Goal: Task Accomplishment & Management: Manage account settings

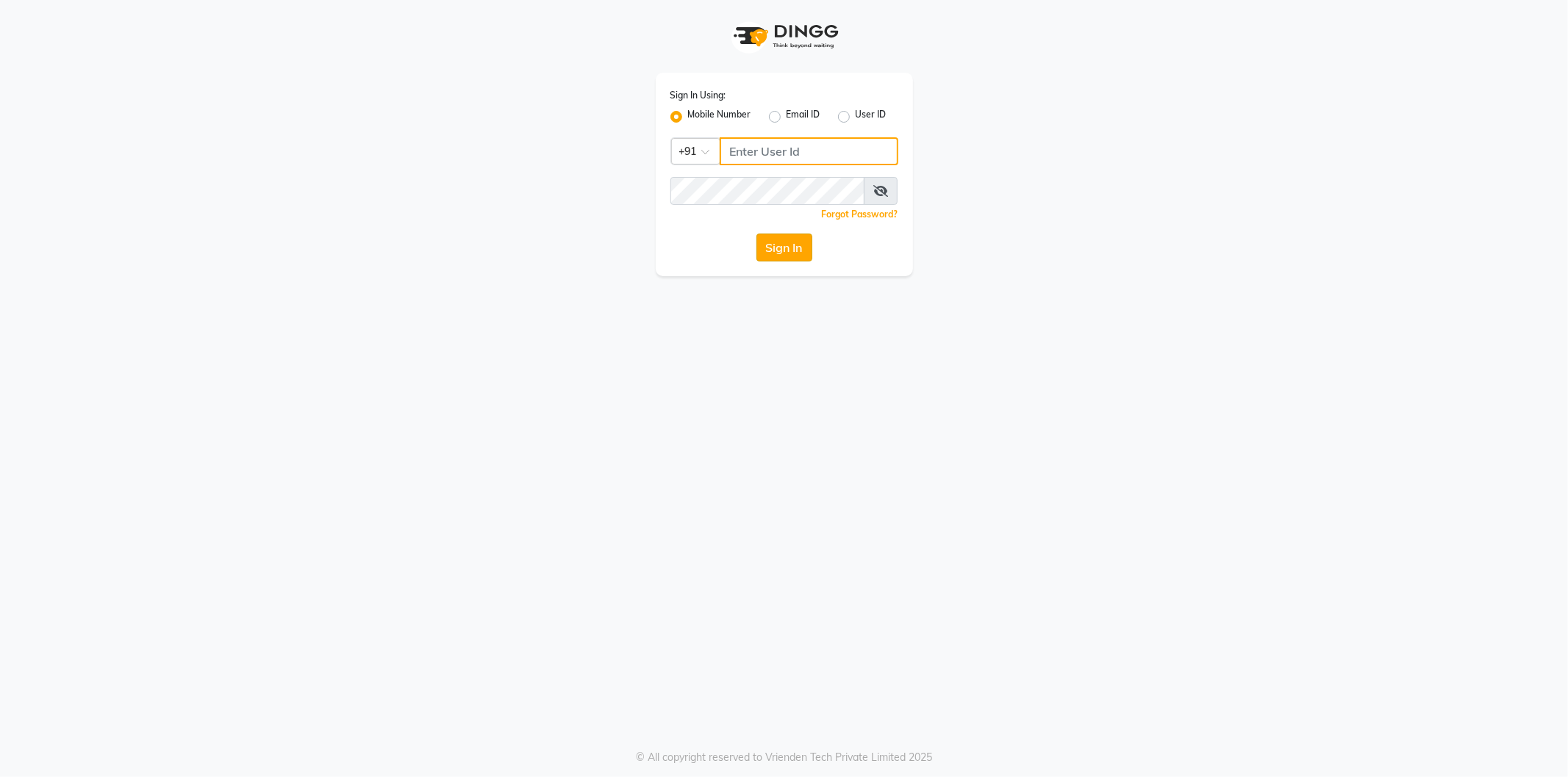
type input "77759935071"
click at [794, 255] on button "Sign In" at bounding box center [784, 248] width 56 height 28
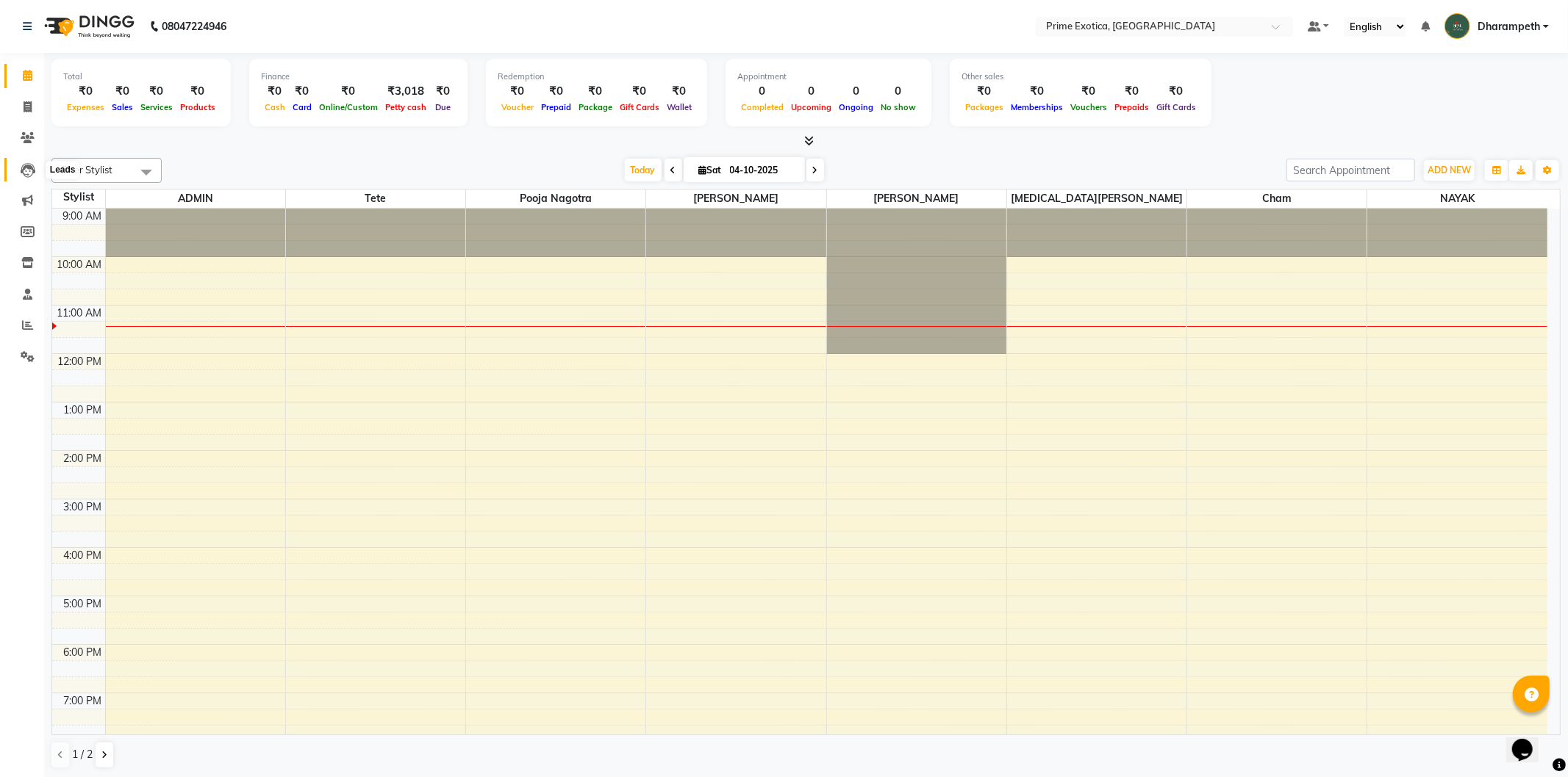
click at [25, 171] on icon at bounding box center [27, 170] width 15 height 15
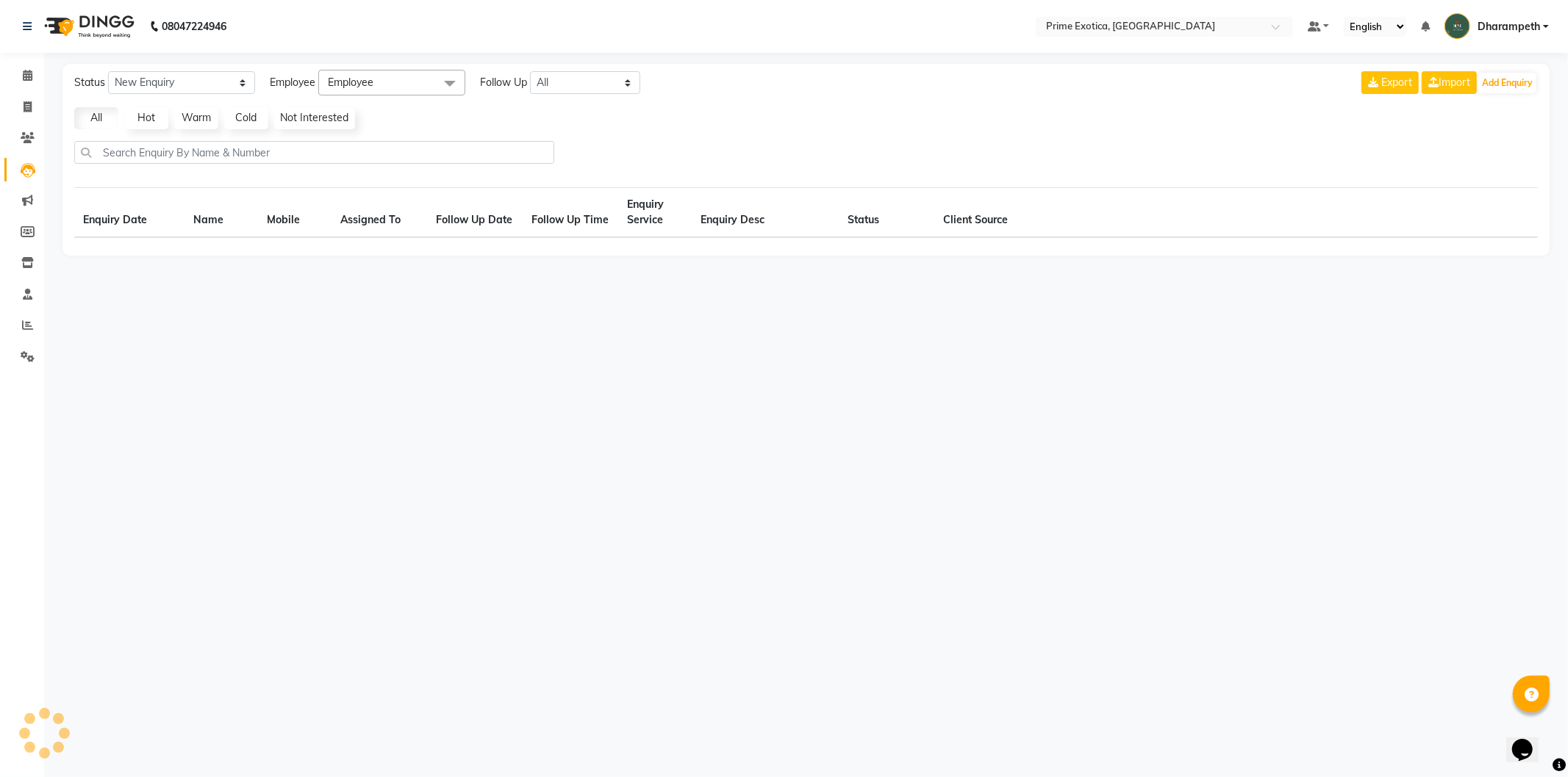
select select "10"
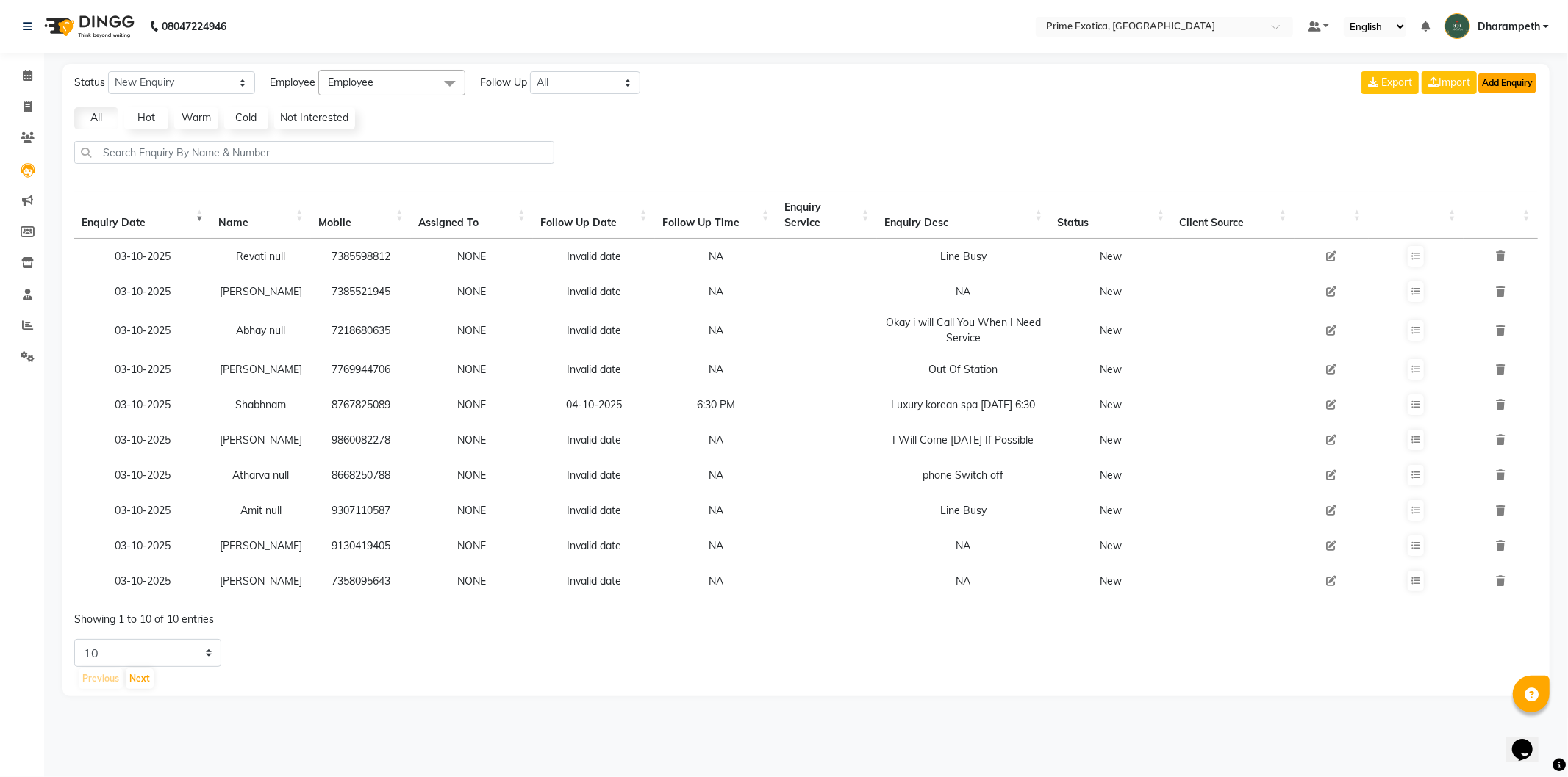
click at [1526, 85] on button "Add Enquiry" at bounding box center [1507, 83] width 58 height 20
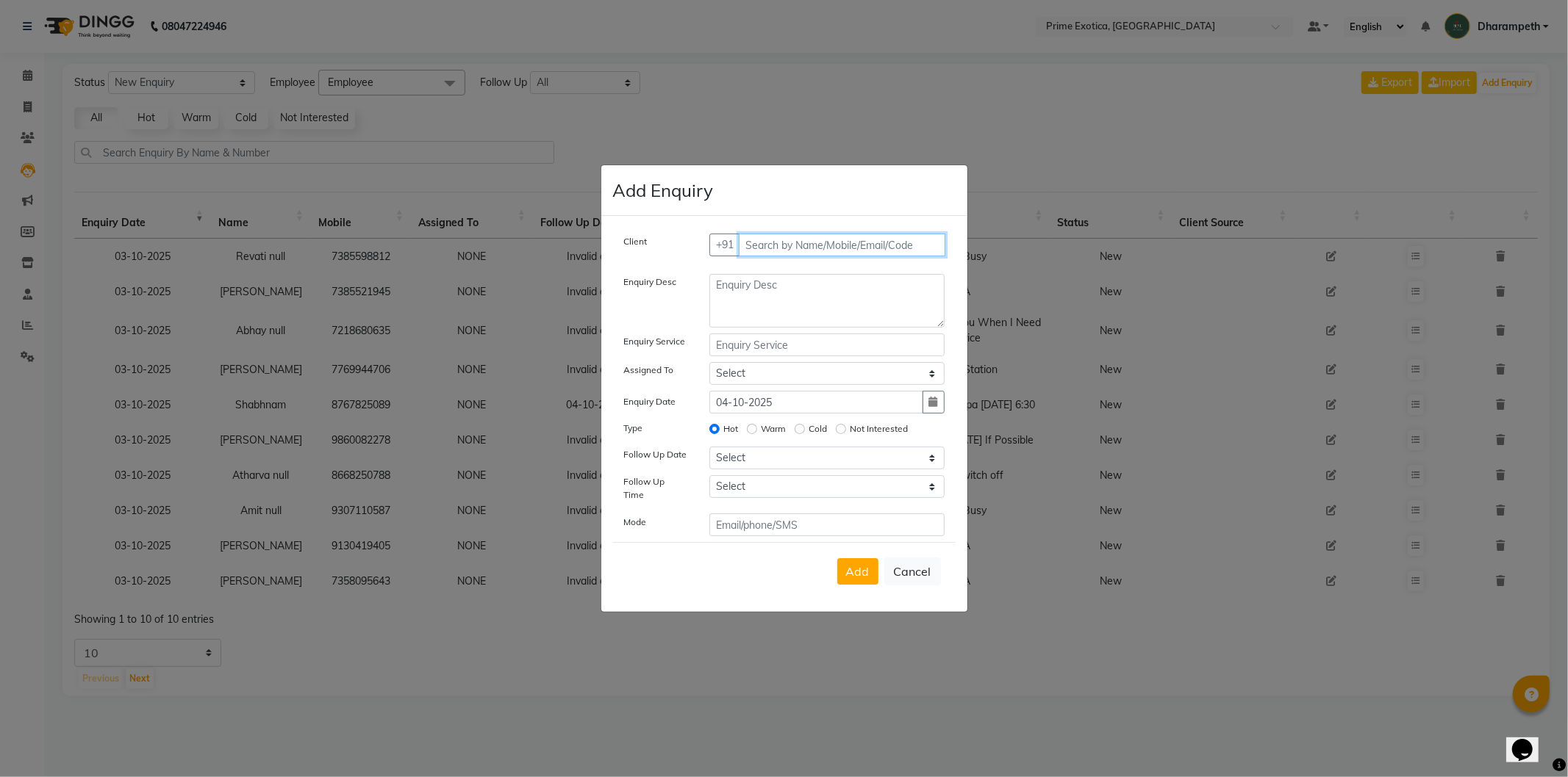
click at [855, 248] on input "text" at bounding box center [842, 245] width 206 height 23
type input "8999250676"
click at [931, 250] on span "Add Client" at bounding box center [914, 244] width 49 height 13
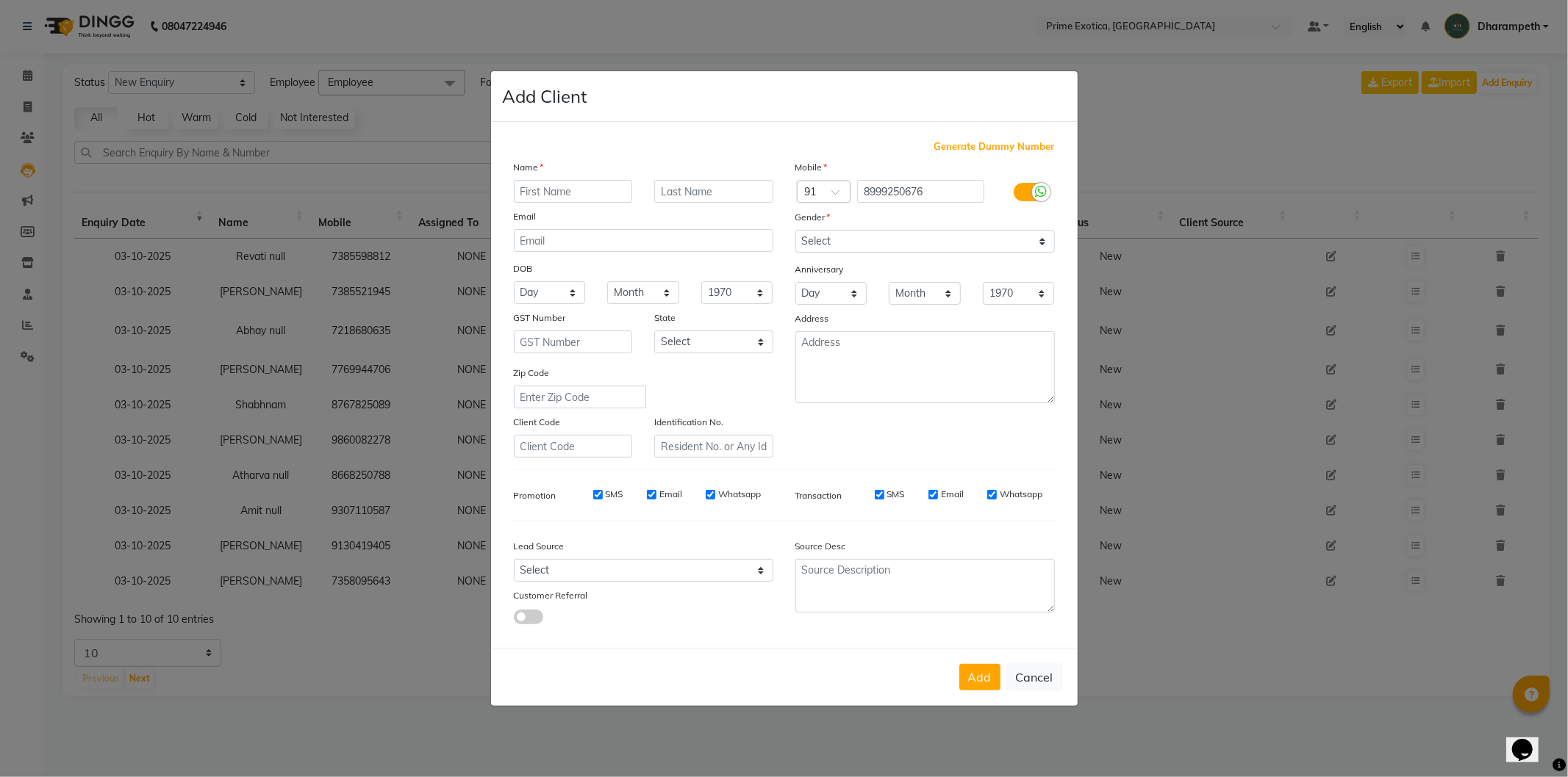
click at [607, 200] on input "text" at bounding box center [574, 191] width 119 height 23
type input "Pooja"
click at [820, 232] on select "Select Male Female Other Prefer Not To Say" at bounding box center [925, 241] width 259 height 23
select select "female"
click at [796, 230] on select "Select Male Female Other Prefer Not To Say" at bounding box center [925, 241] width 259 height 23
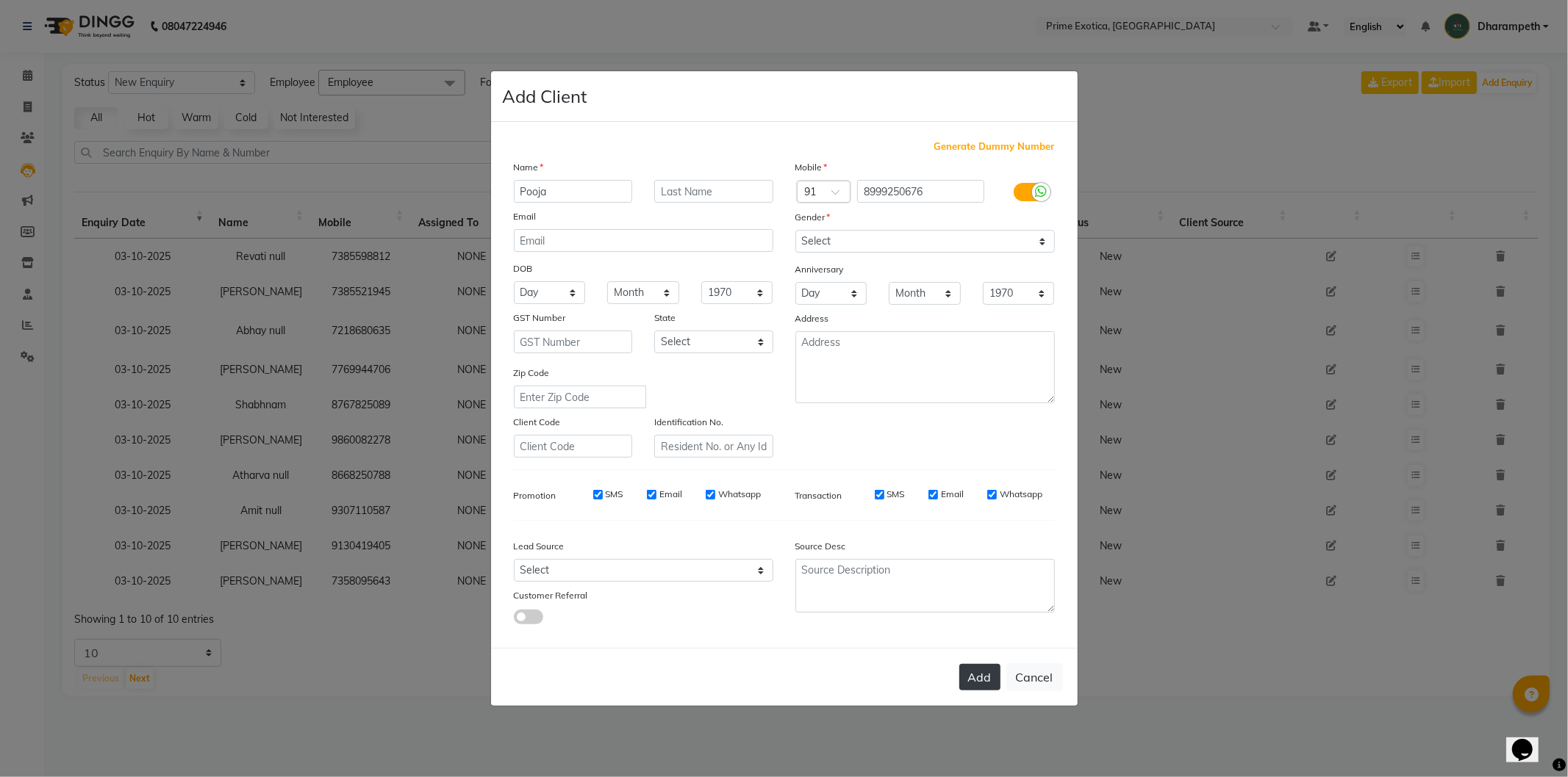
click at [976, 684] on button "Add" at bounding box center [979, 678] width 41 height 26
select select
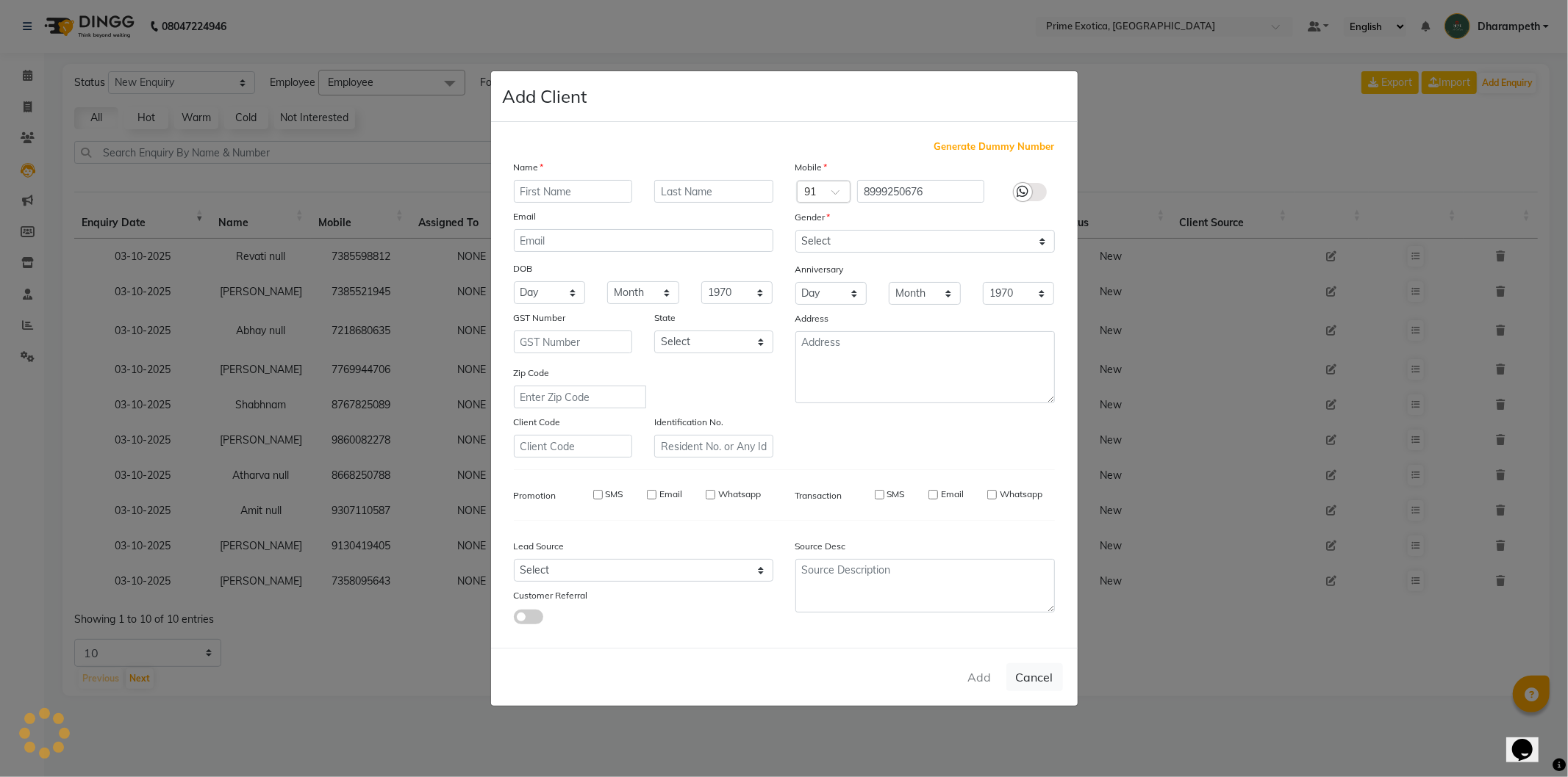
select select
checkbox input "false"
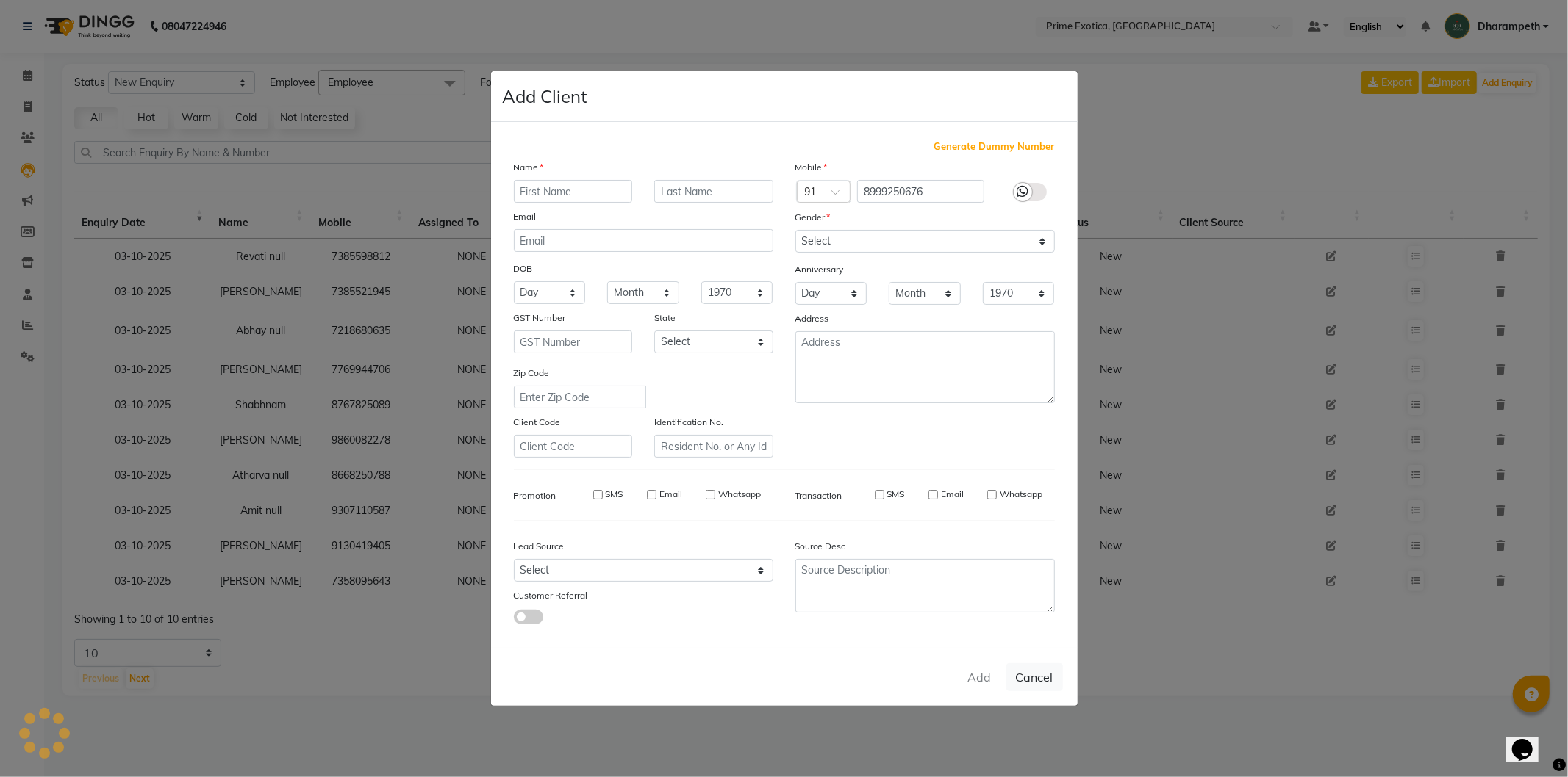
checkbox input "false"
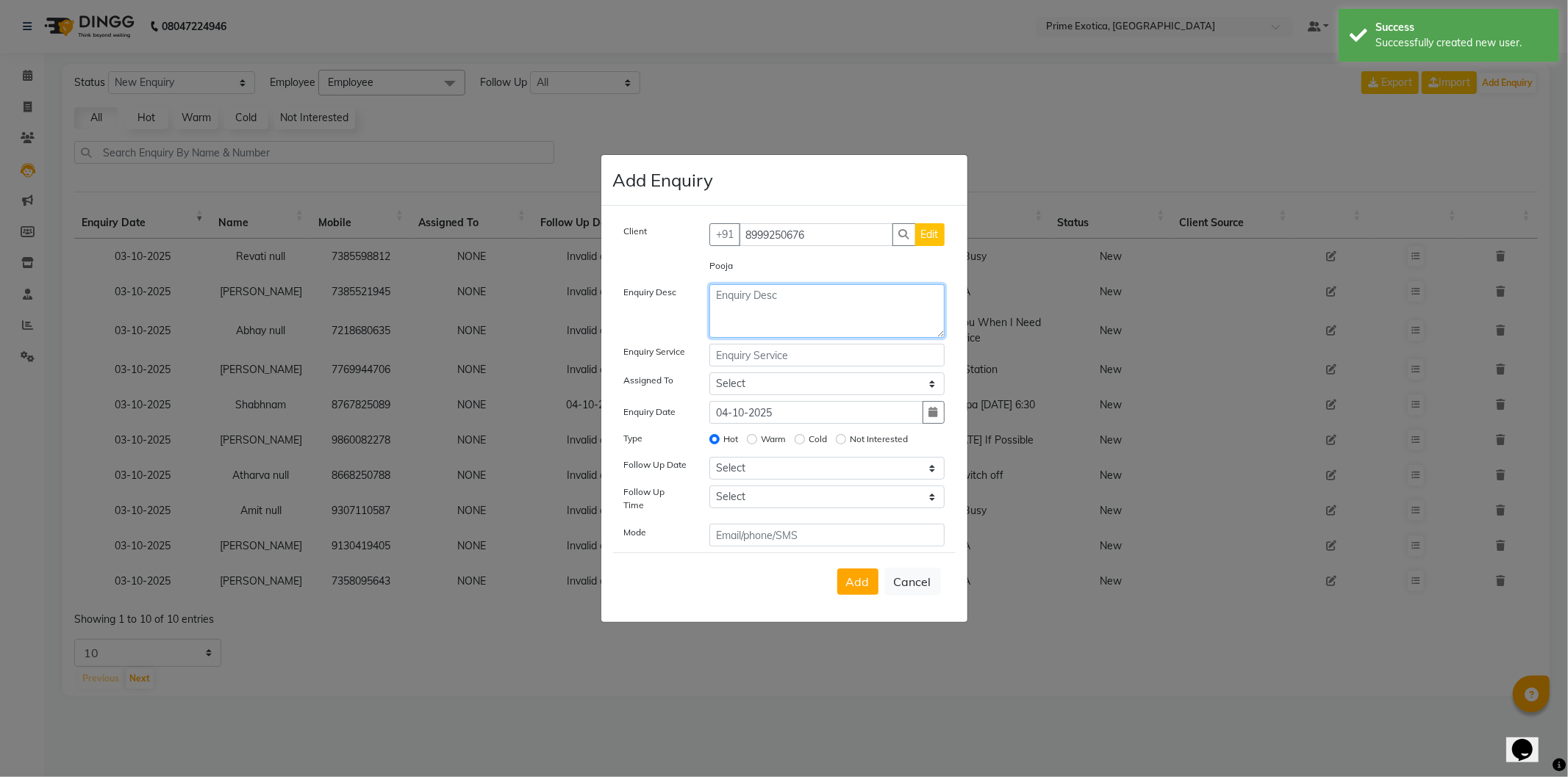
click at [805, 313] on textarea at bounding box center [827, 311] width 235 height 54
type textarea "NA"
click at [861, 578] on span "Add" at bounding box center [857, 581] width 24 height 15
select select
radio input "false"
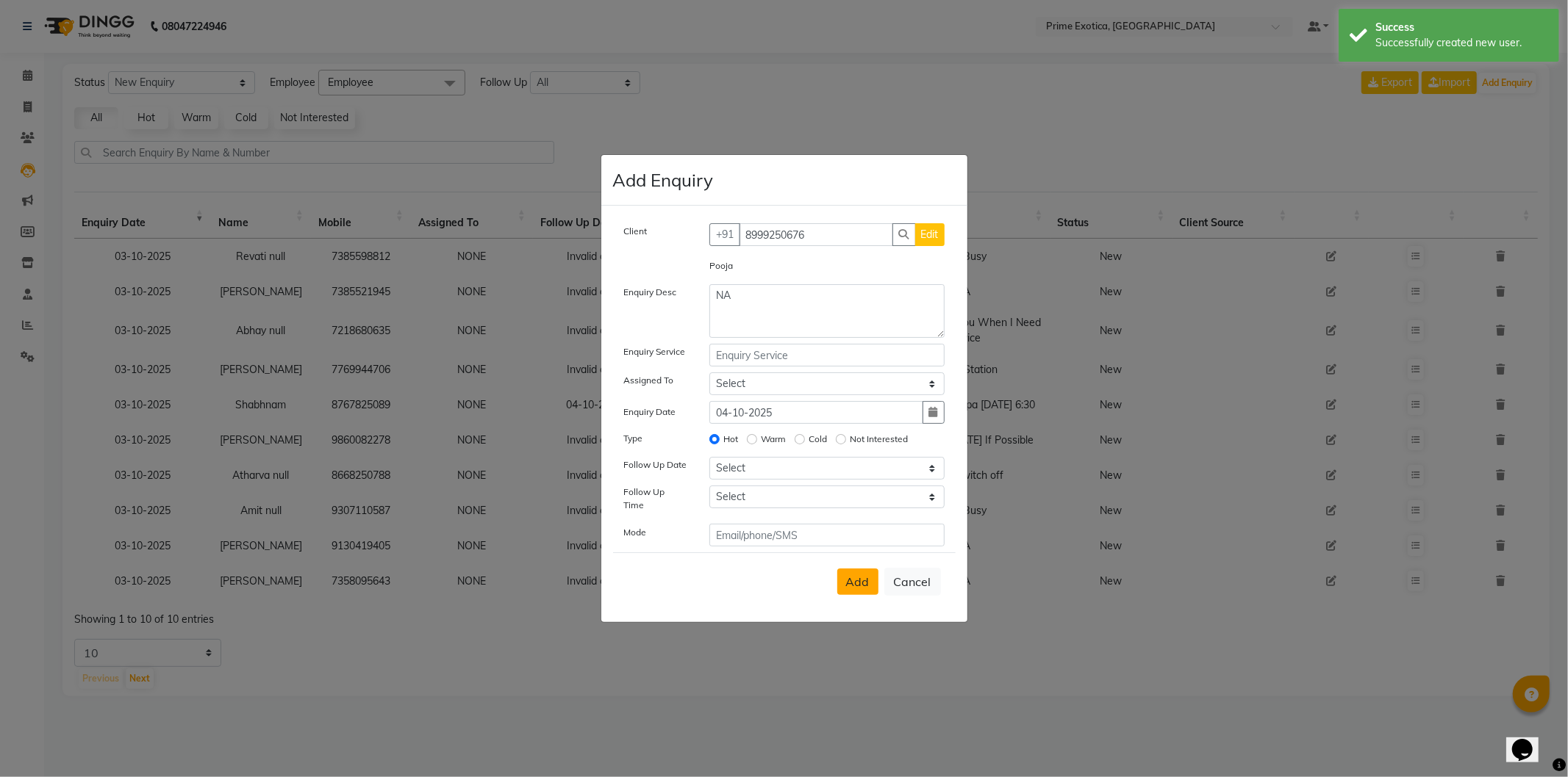
select select
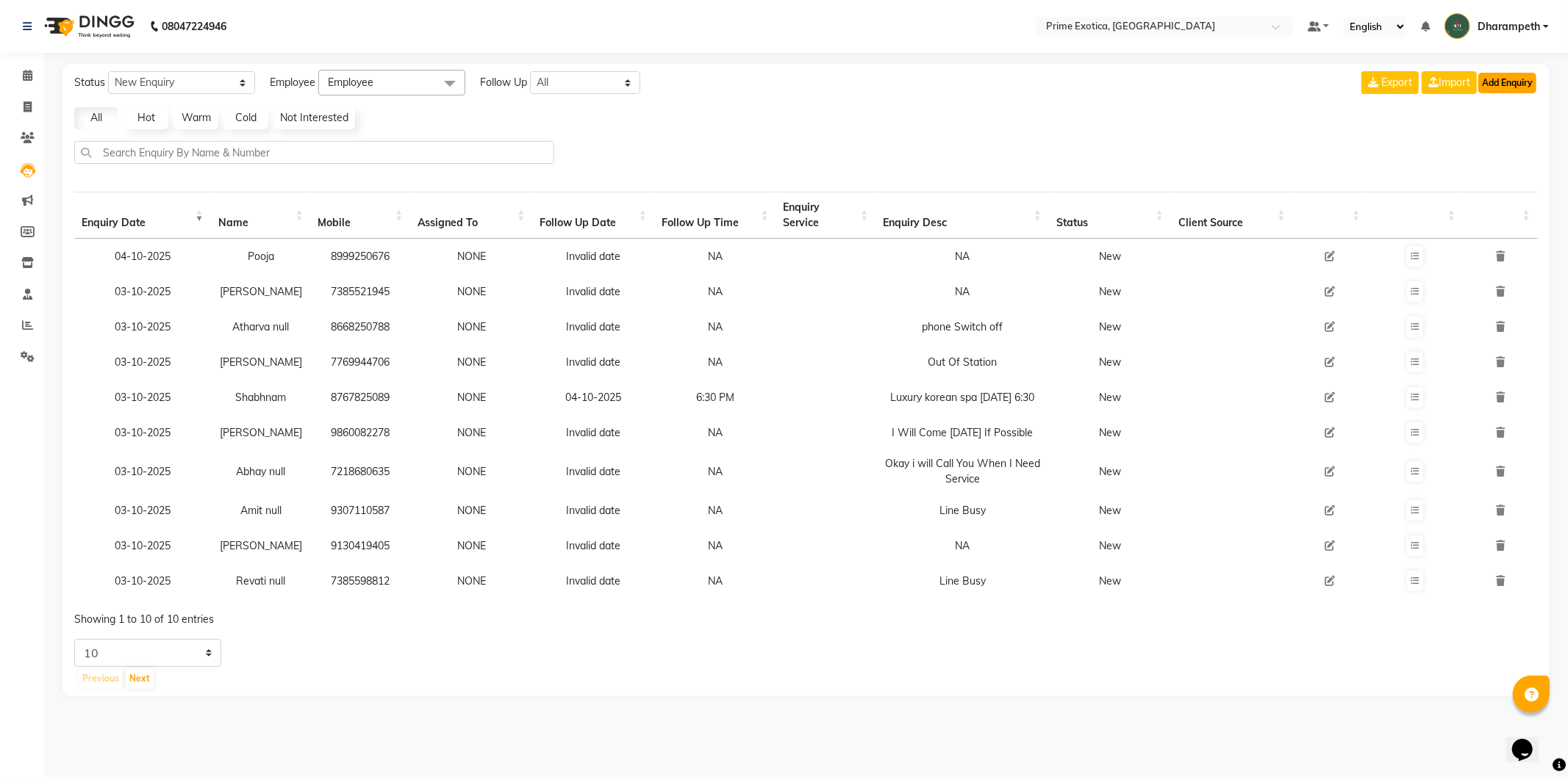
click at [1526, 84] on button "Add Enquiry" at bounding box center [1507, 83] width 58 height 20
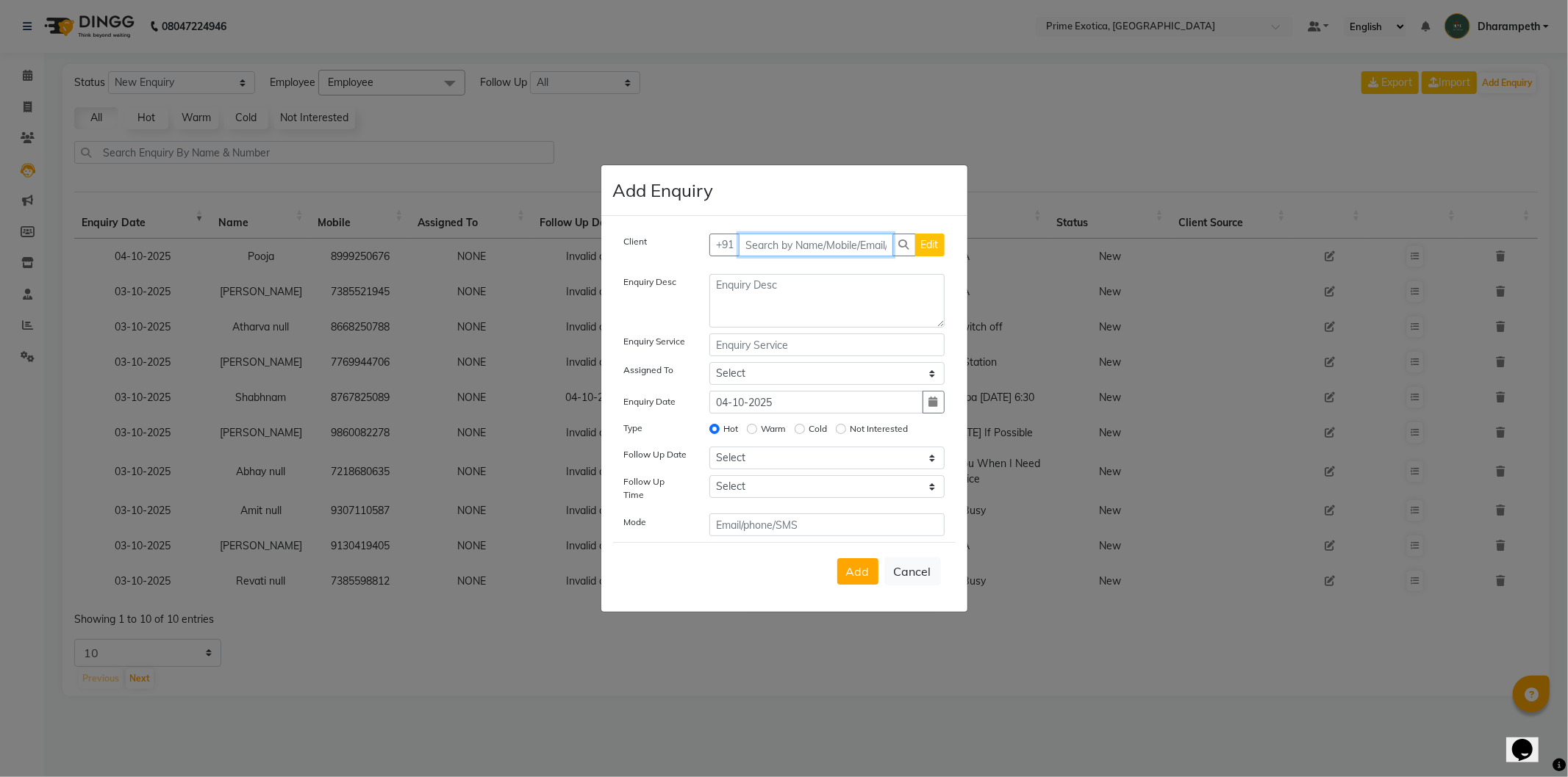
click at [774, 248] on input "text" at bounding box center [816, 245] width 155 height 23
type input "9867302393"
click at [939, 256] on button "Add Client" at bounding box center [914, 245] width 61 height 23
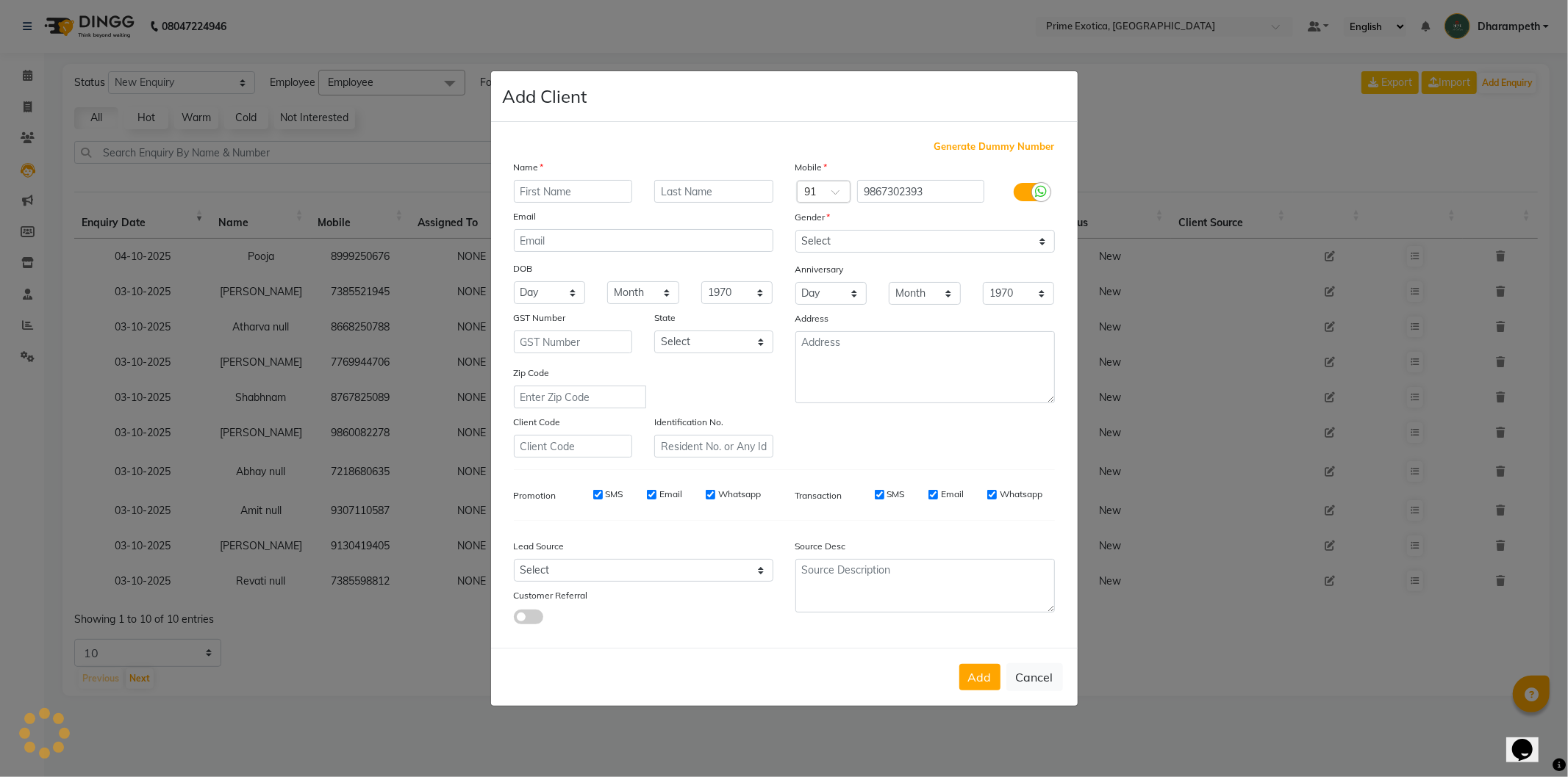
click at [616, 192] on input "text" at bounding box center [574, 191] width 119 height 23
type input "Ramsagar"
click at [877, 240] on select "Select Male Female Other Prefer Not To Say" at bounding box center [925, 241] width 259 height 23
select select "male"
click at [796, 230] on select "Select Male Female Other Prefer Not To Say" at bounding box center [925, 241] width 259 height 23
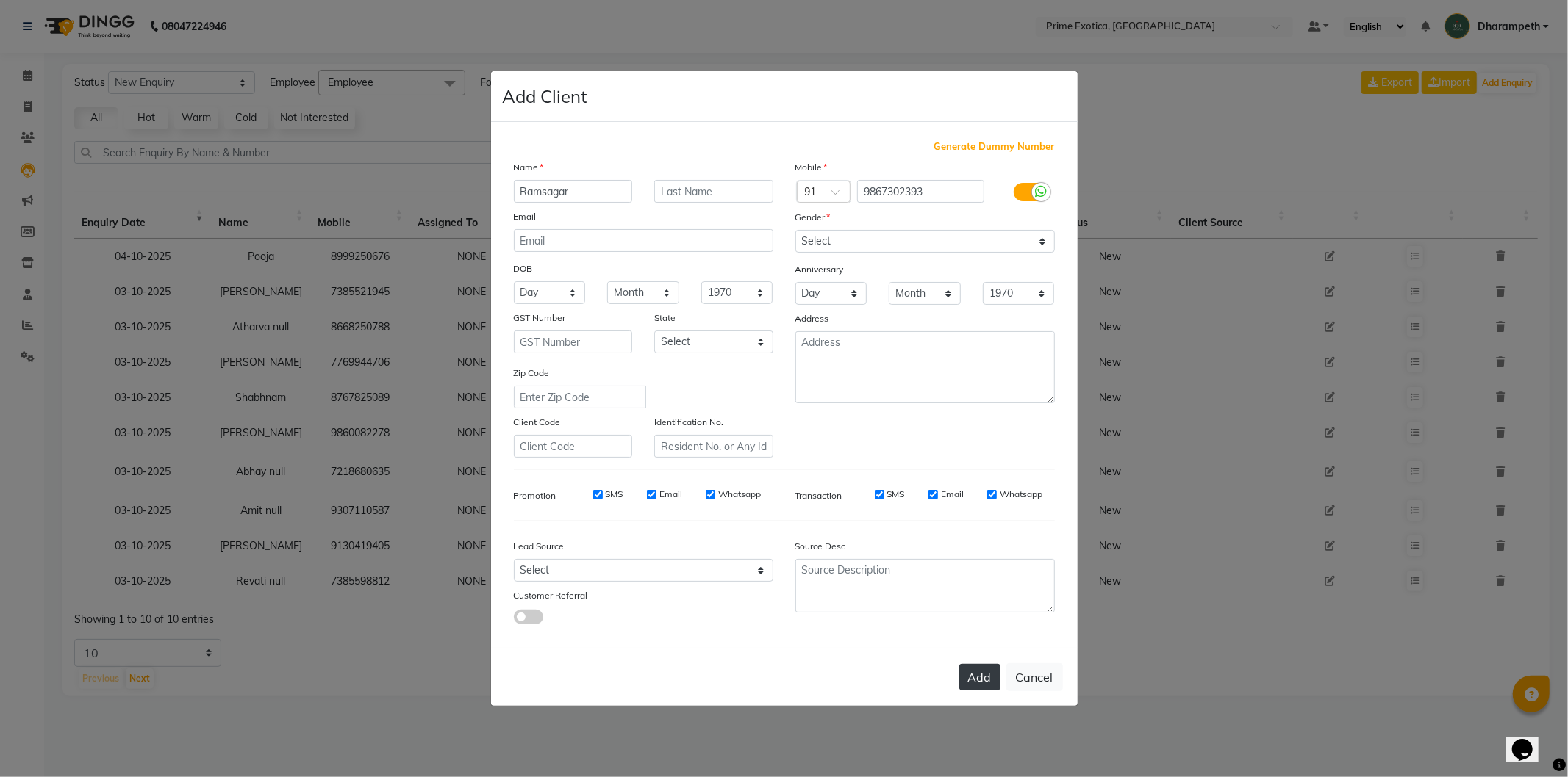
click at [986, 674] on button "Add" at bounding box center [979, 678] width 41 height 26
select select
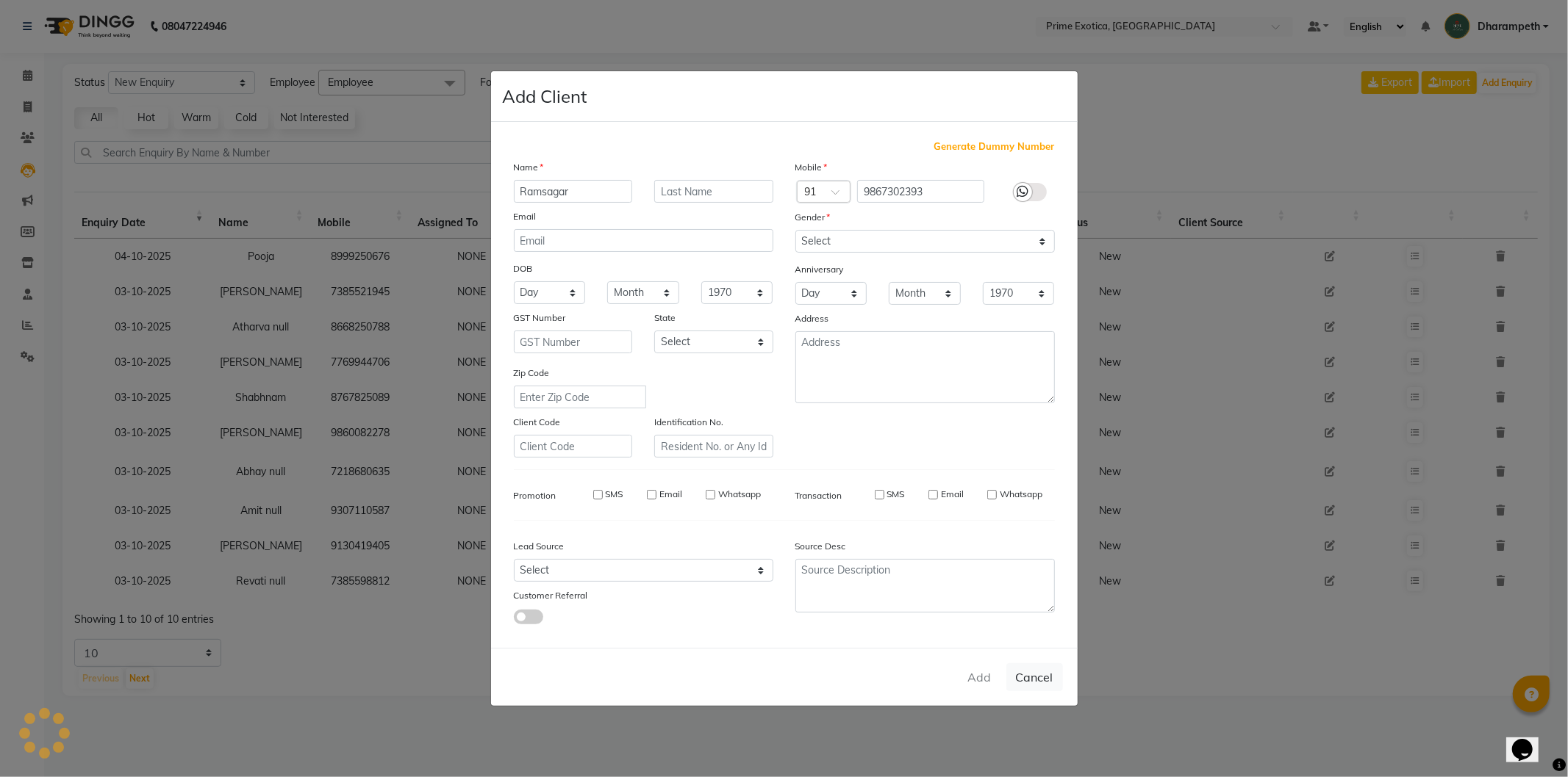
select select
checkbox input "false"
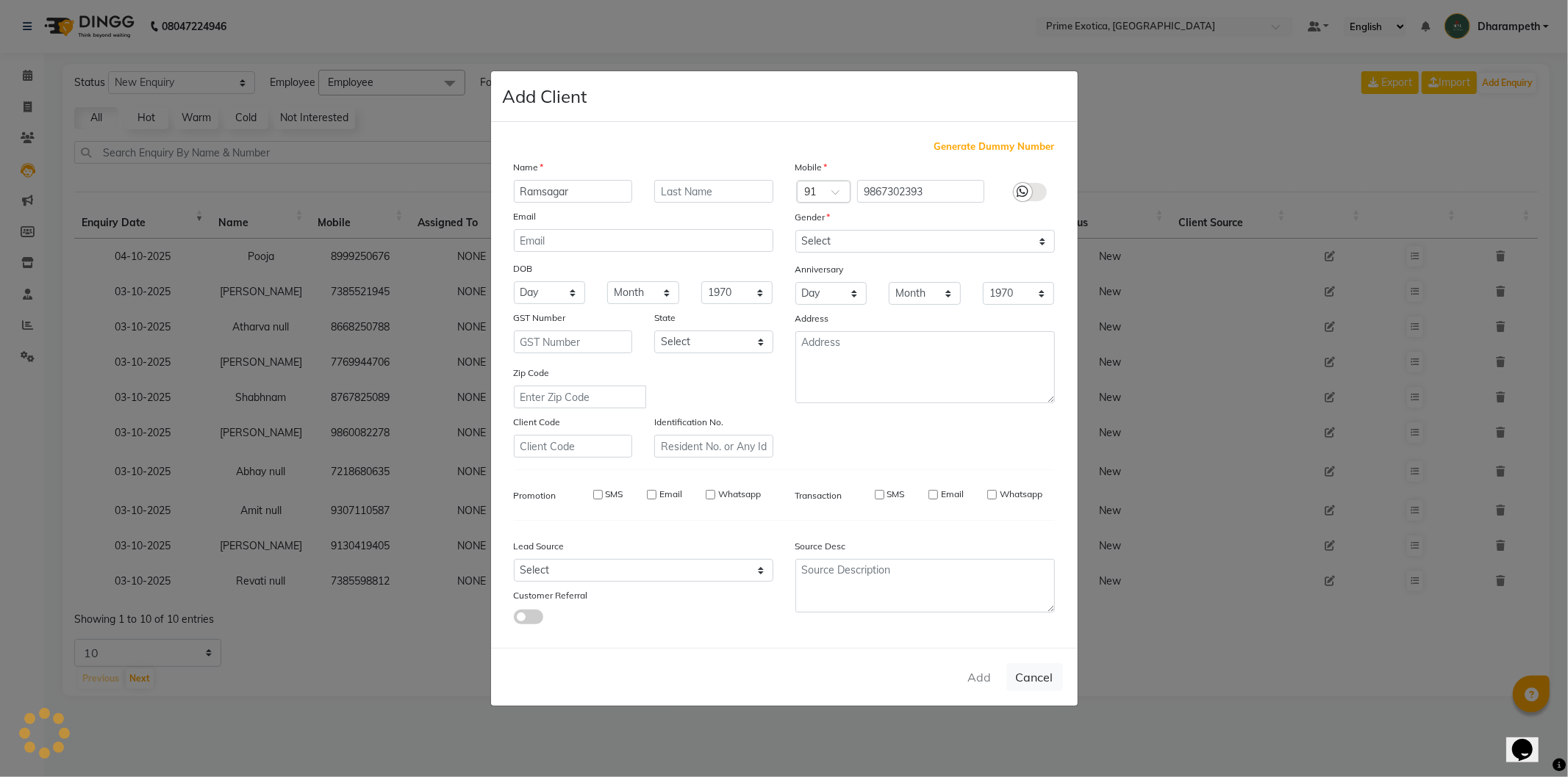
checkbox input "false"
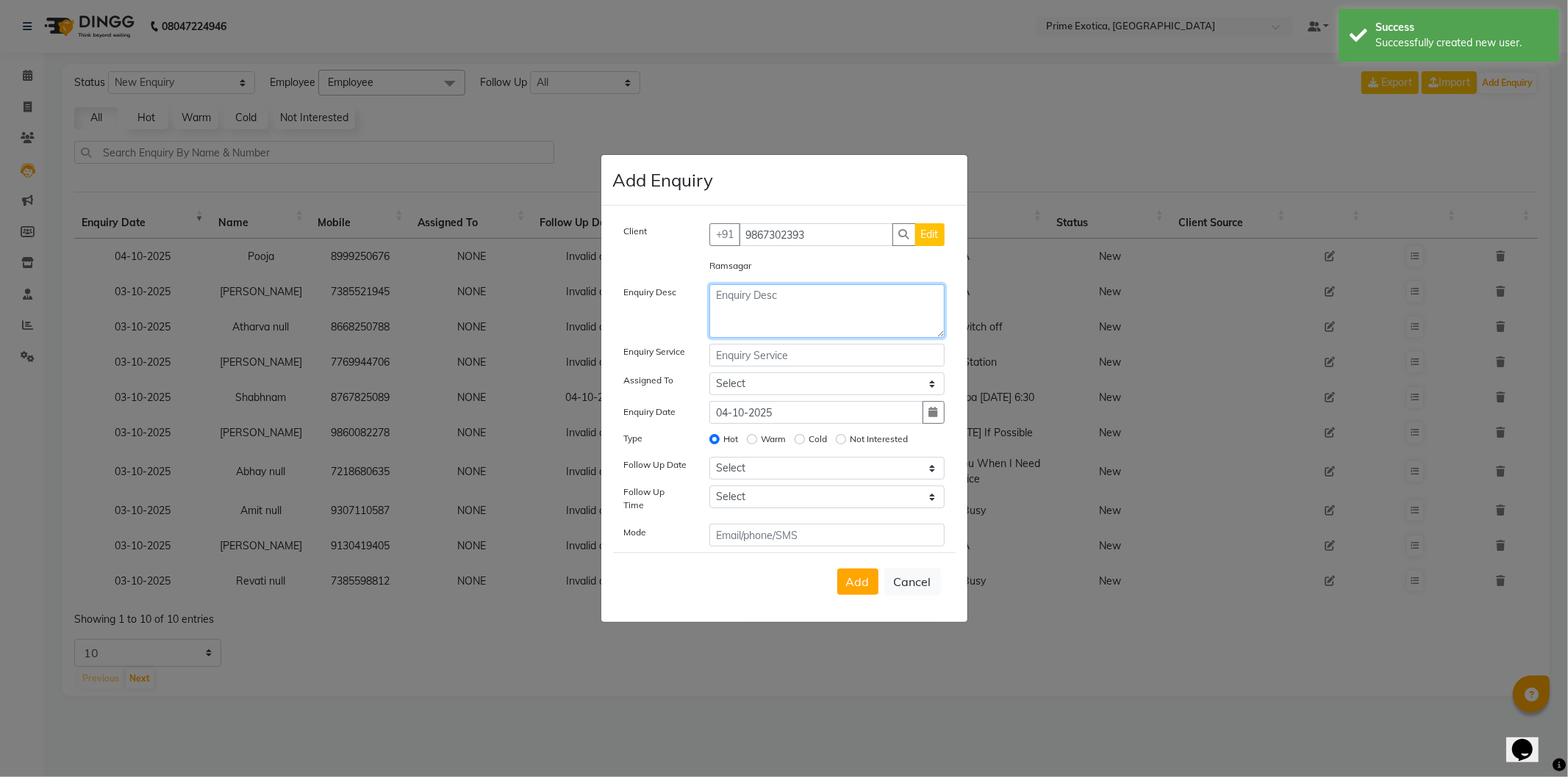
drag, startPoint x: 849, startPoint y: 331, endPoint x: 1233, endPoint y: 289, distance: 386.3
click at [863, 327] on textarea at bounding box center [827, 311] width 235 height 54
type textarea "Will Visit Next Month"
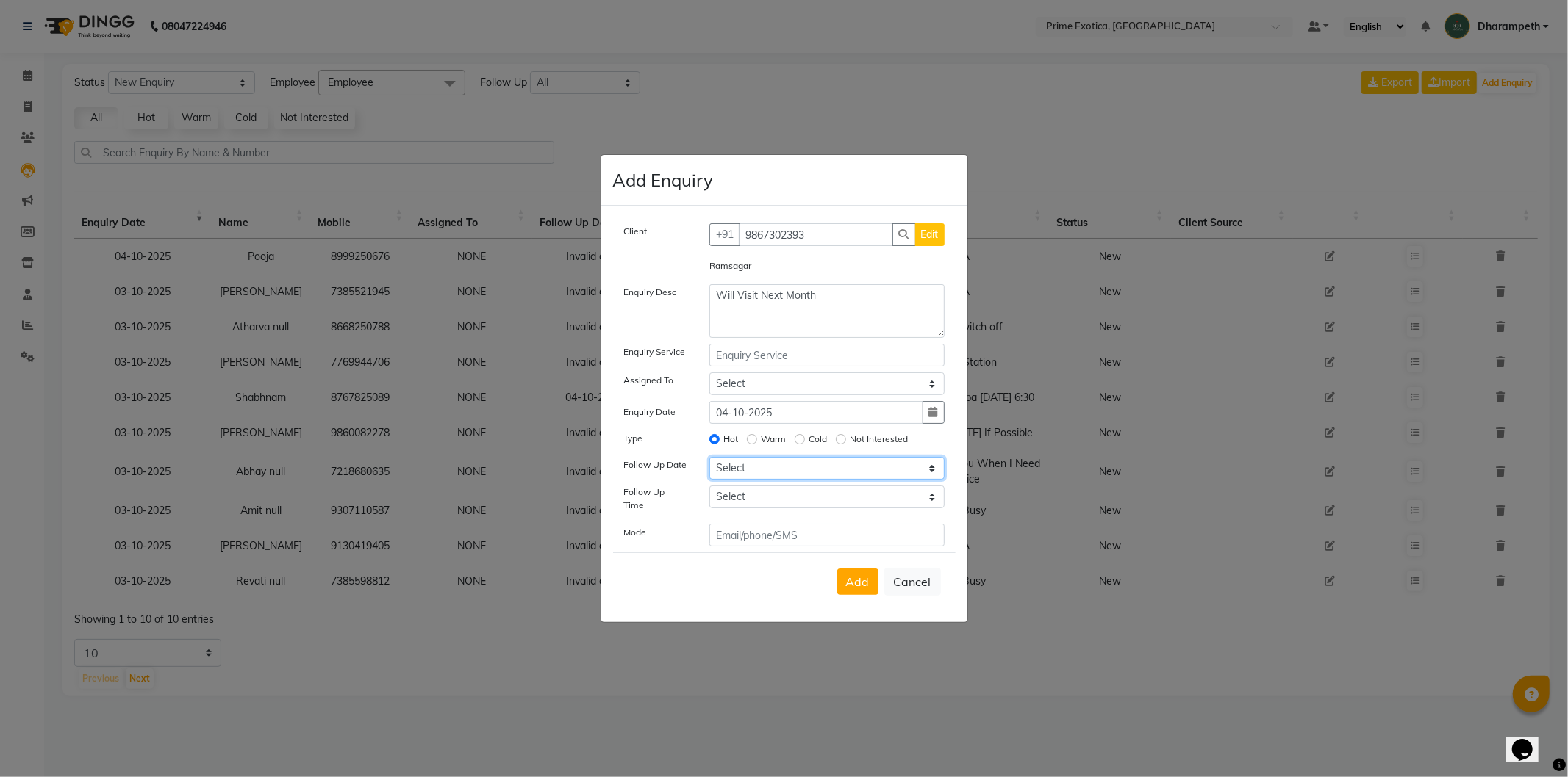
click at [763, 471] on select "Select Today Tomorrow In 2 days (Monday) In 3 days (Tuesday) In 4 days (Wednesd…" at bounding box center [827, 469] width 235 height 23
click at [710, 462] on select "Select Today Tomorrow In 2 days (Monday) In 3 days (Tuesday) In 4 days (Wednesd…" at bounding box center [827, 469] width 235 height 23
click at [806, 480] on select "Select Today Tomorrow In 2 days (Monday) In 3 days (Tuesday) In 4 days (Wednesd…" at bounding box center [827, 469] width 235 height 23
select select "2025-11-04"
click at [710, 462] on select "Select Today Tomorrow In 2 days (Monday) In 3 days (Tuesday) In 4 days (Wednesd…" at bounding box center [827, 469] width 235 height 23
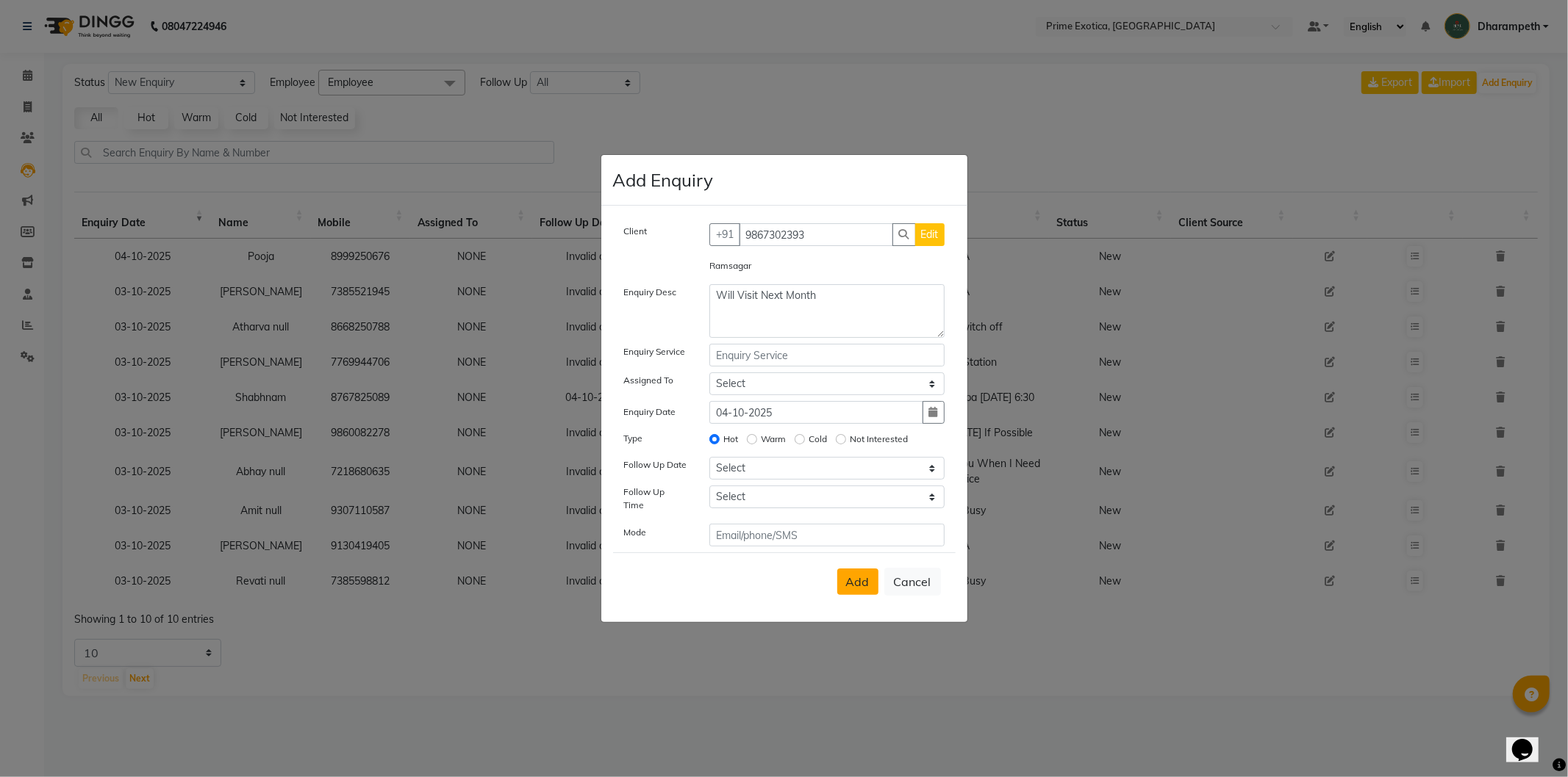
click at [855, 569] on button "Add" at bounding box center [857, 582] width 41 height 26
select select
radio input "false"
select select
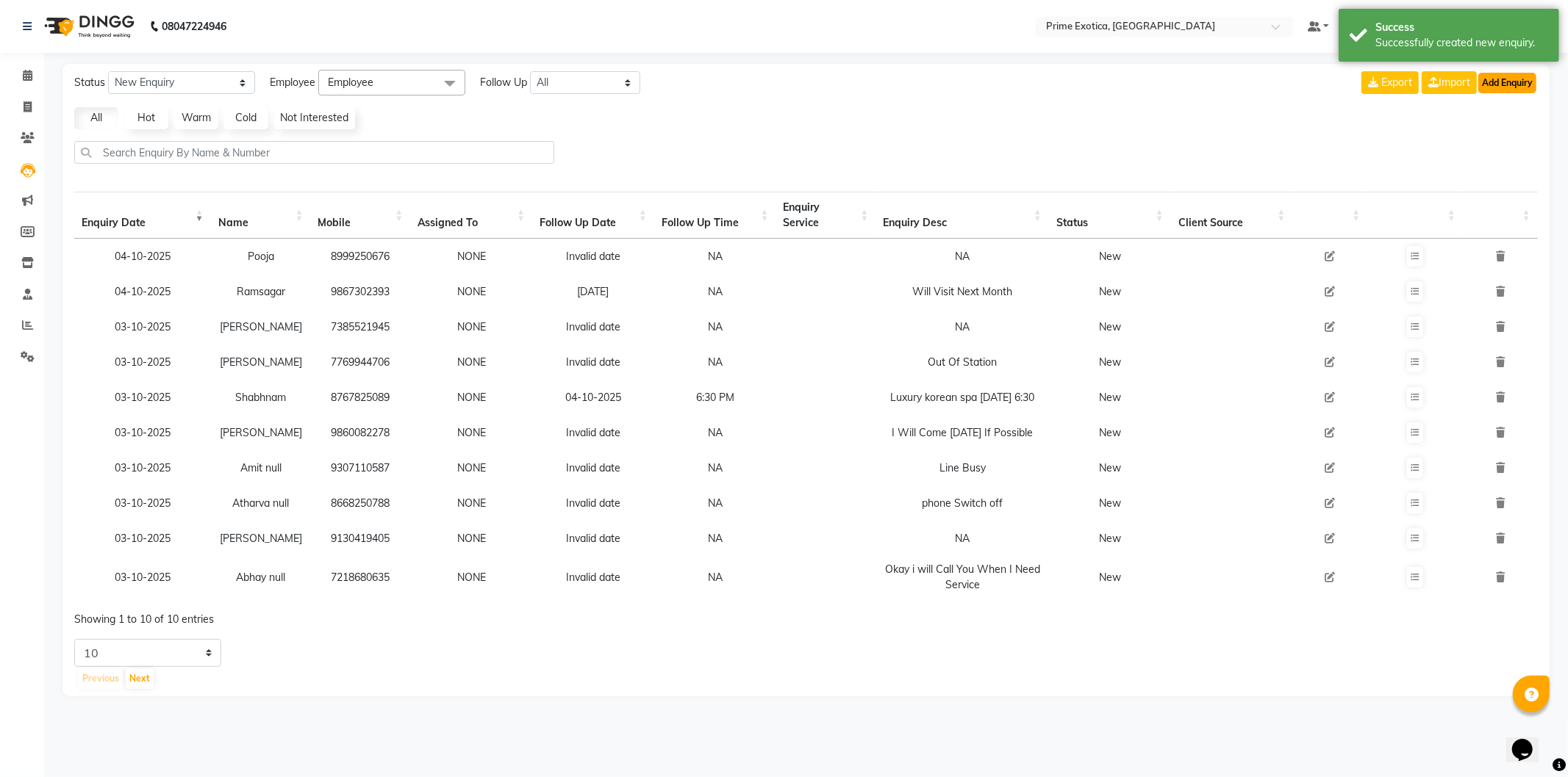
click at [1490, 90] on button "Add Enquiry" at bounding box center [1507, 83] width 58 height 20
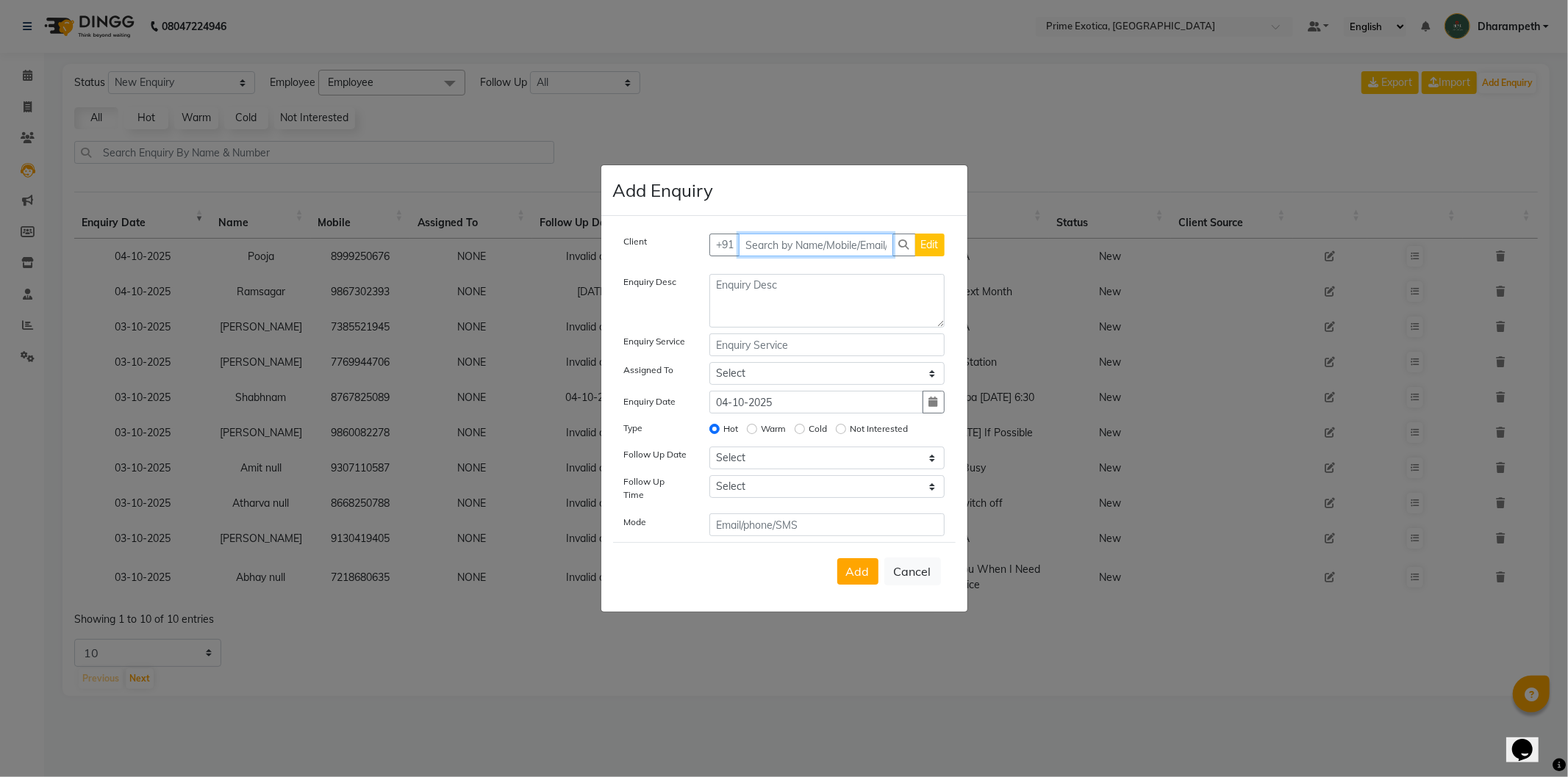
click at [799, 248] on input "text" at bounding box center [816, 245] width 155 height 23
type input "9420710769"
click at [897, 242] on span "Add Client" at bounding box center [914, 244] width 49 height 13
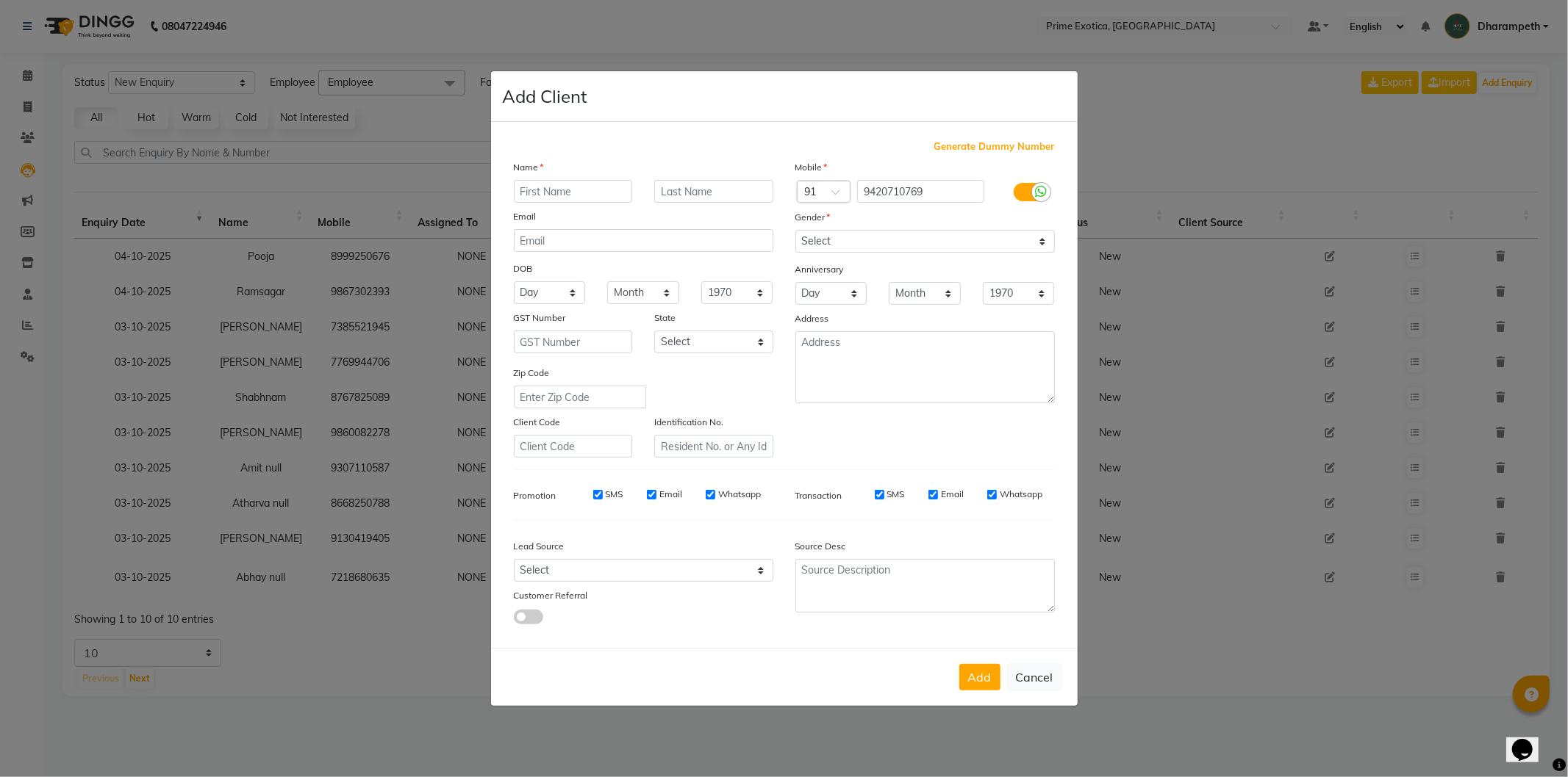
click at [601, 190] on input "text" at bounding box center [574, 191] width 119 height 23
type input "N"
type input "Mayur"
click at [866, 245] on select "Select Male Female Other Prefer Not To Say" at bounding box center [925, 241] width 259 height 23
select select "male"
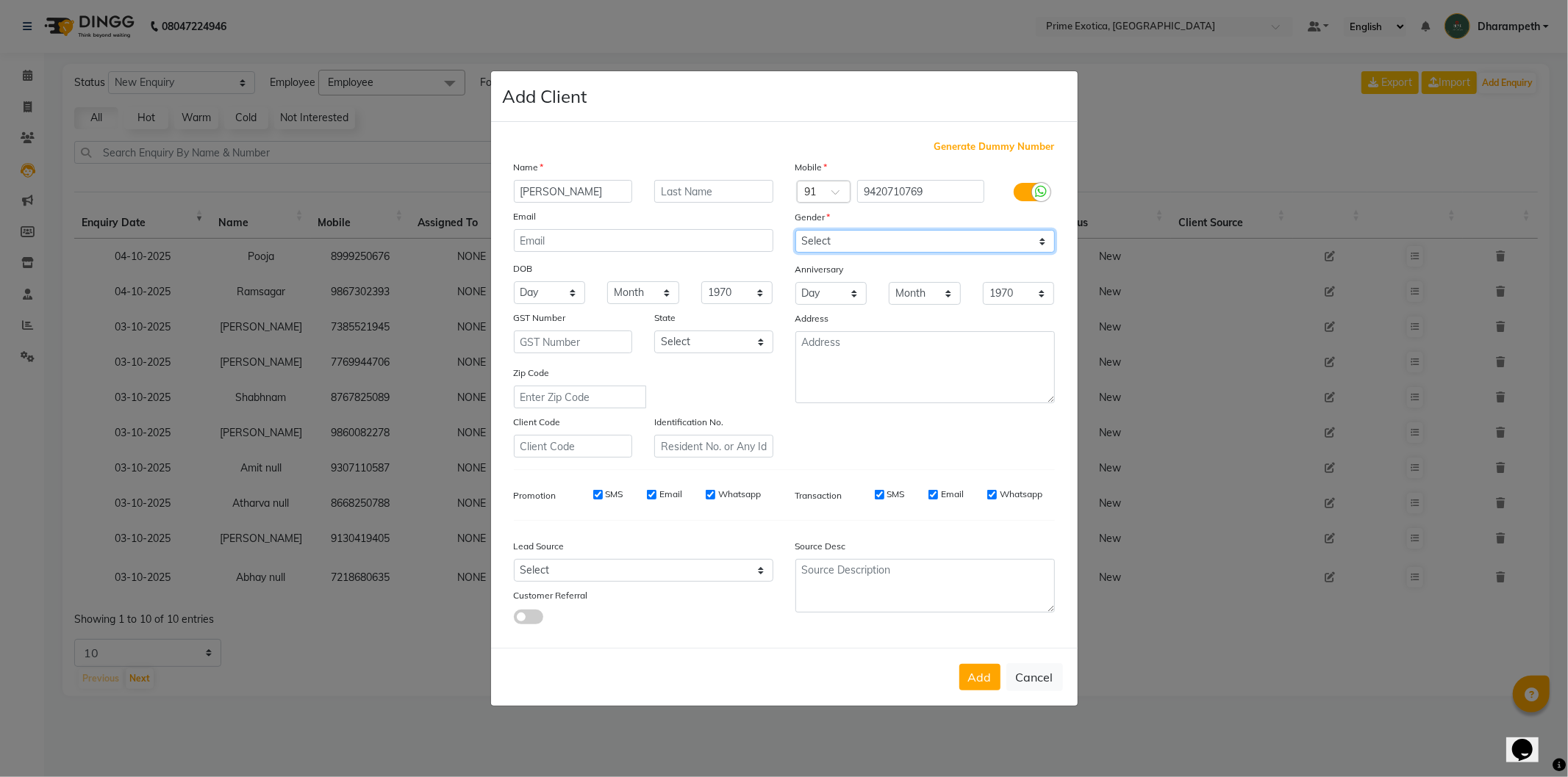
click at [796, 230] on select "Select Male Female Other Prefer Not To Say" at bounding box center [925, 241] width 259 height 23
click at [997, 672] on button "Add" at bounding box center [979, 678] width 41 height 26
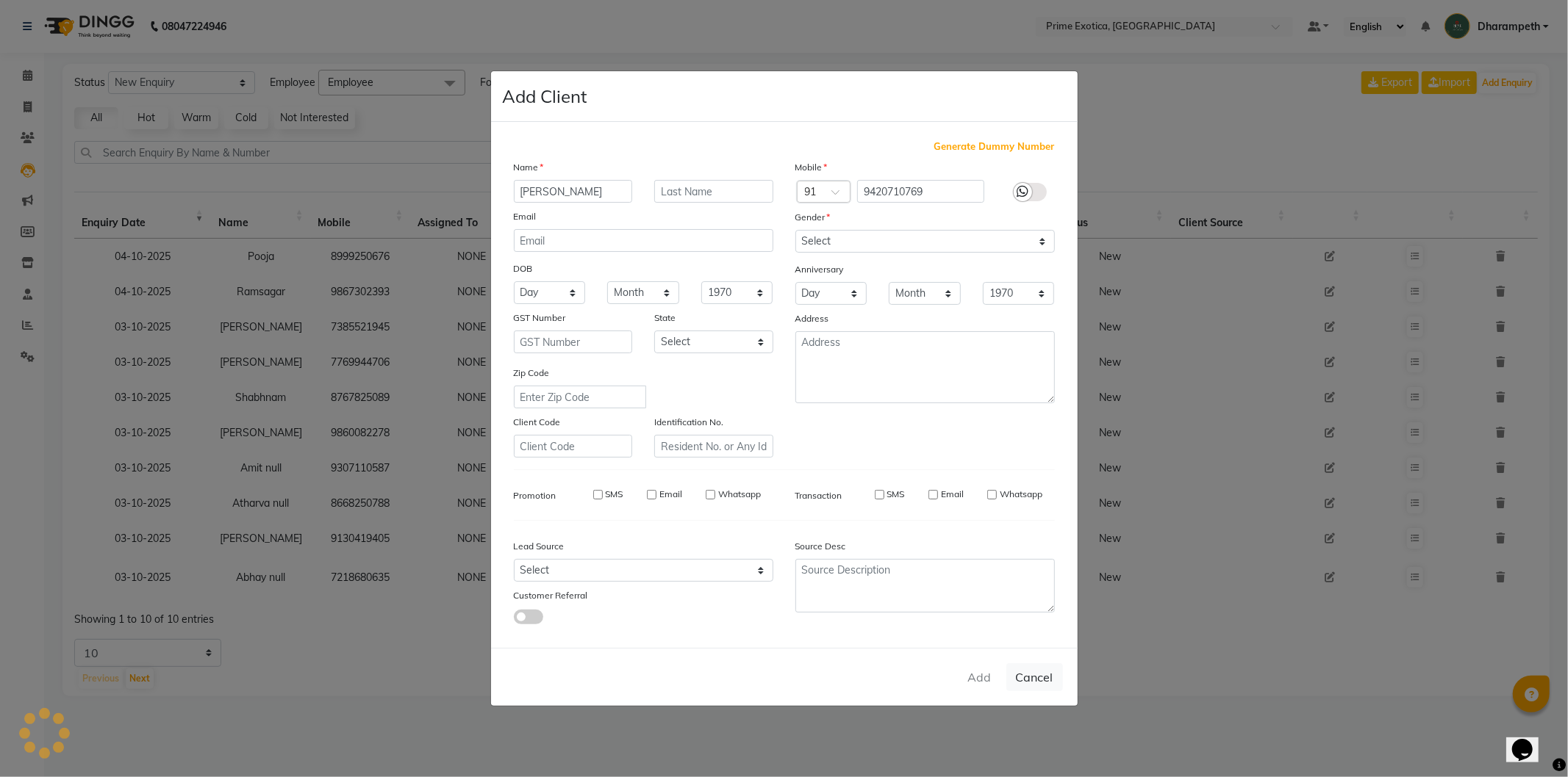
select select
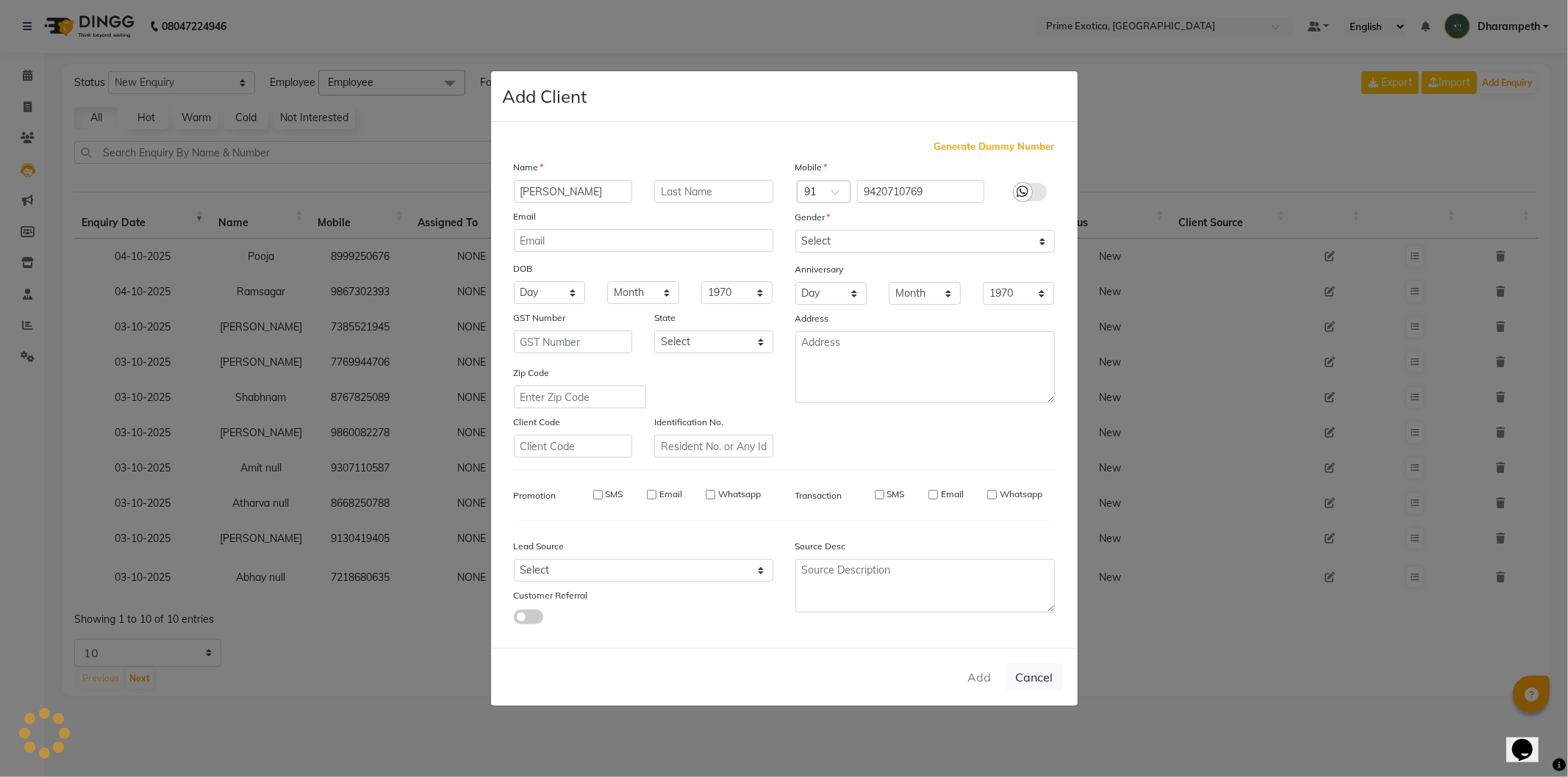
select select
checkbox input "false"
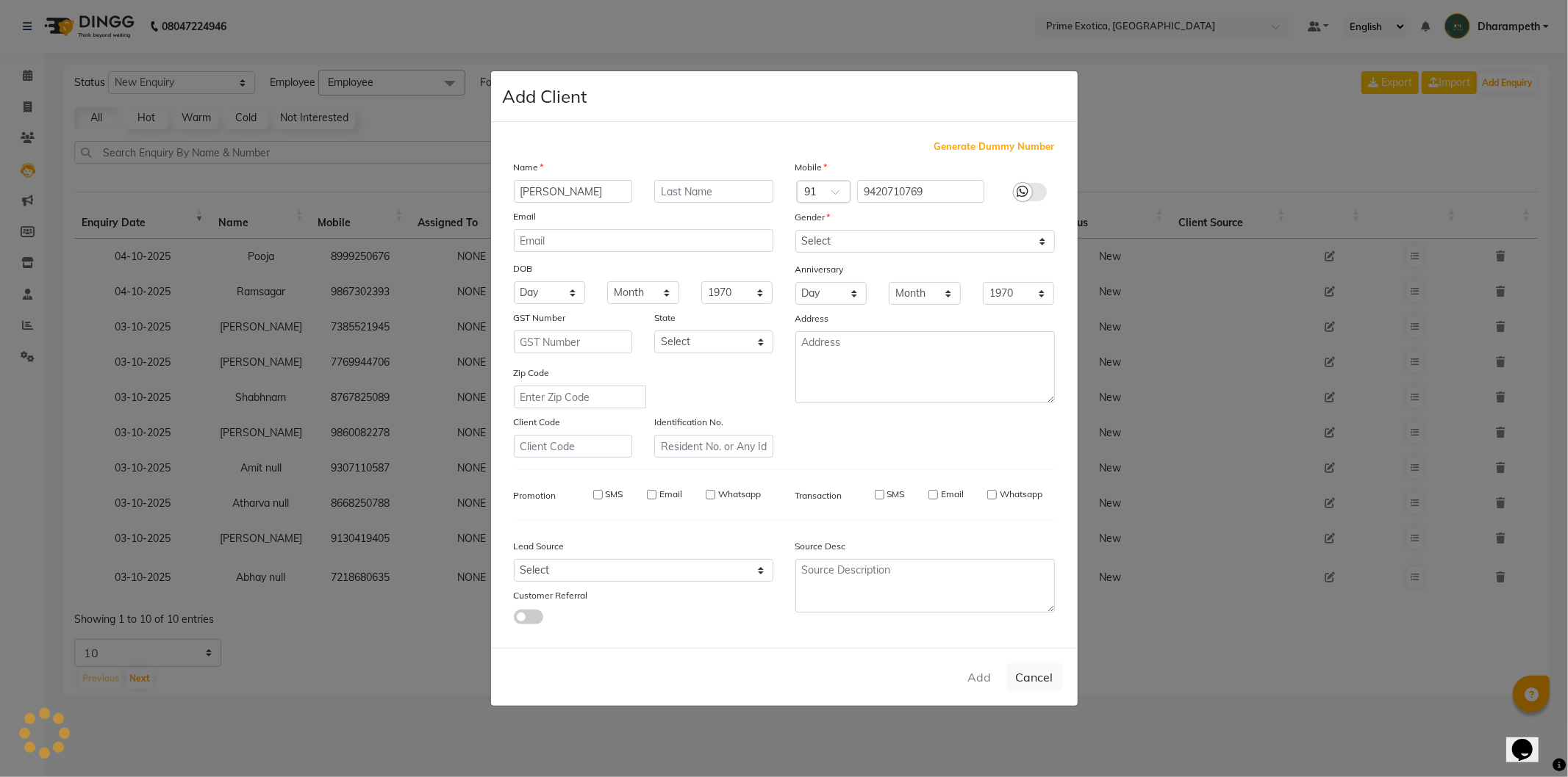
checkbox input "false"
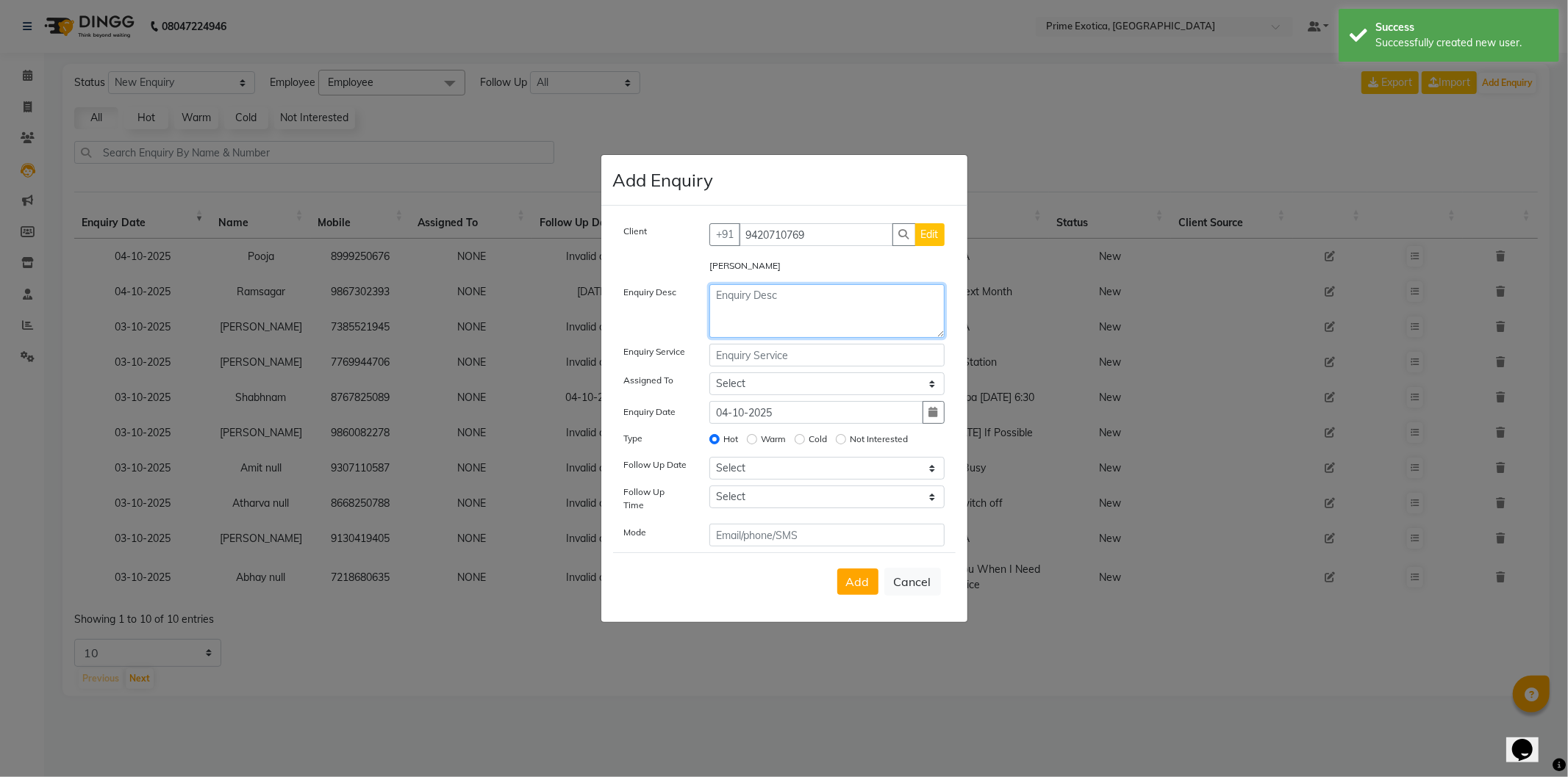
click at [791, 305] on textarea at bounding box center [827, 311] width 235 height 54
type textarea "in meeting Will Call You Later"
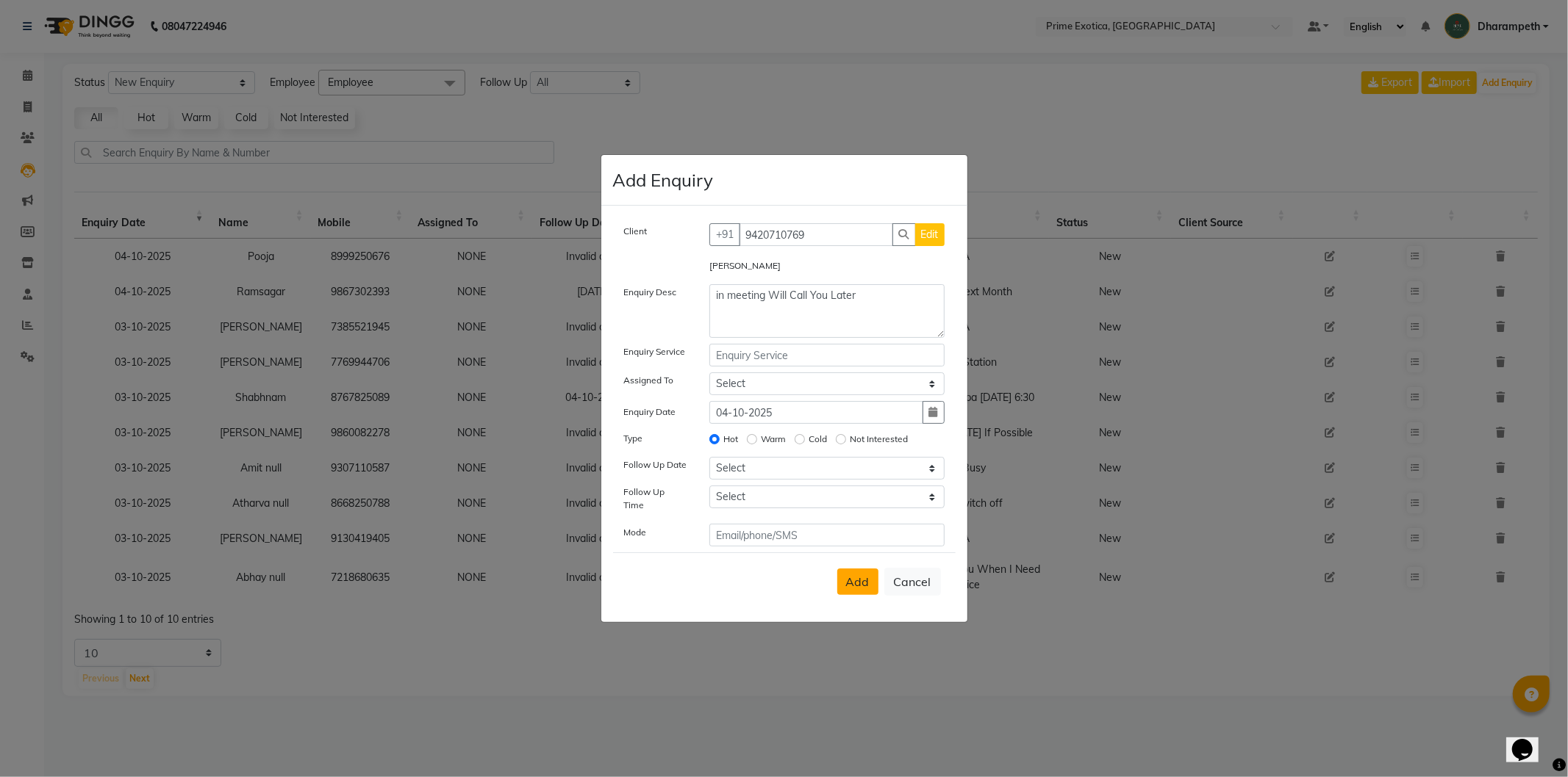
click at [857, 574] on span "Add" at bounding box center [857, 581] width 24 height 15
select select
radio input "false"
select select
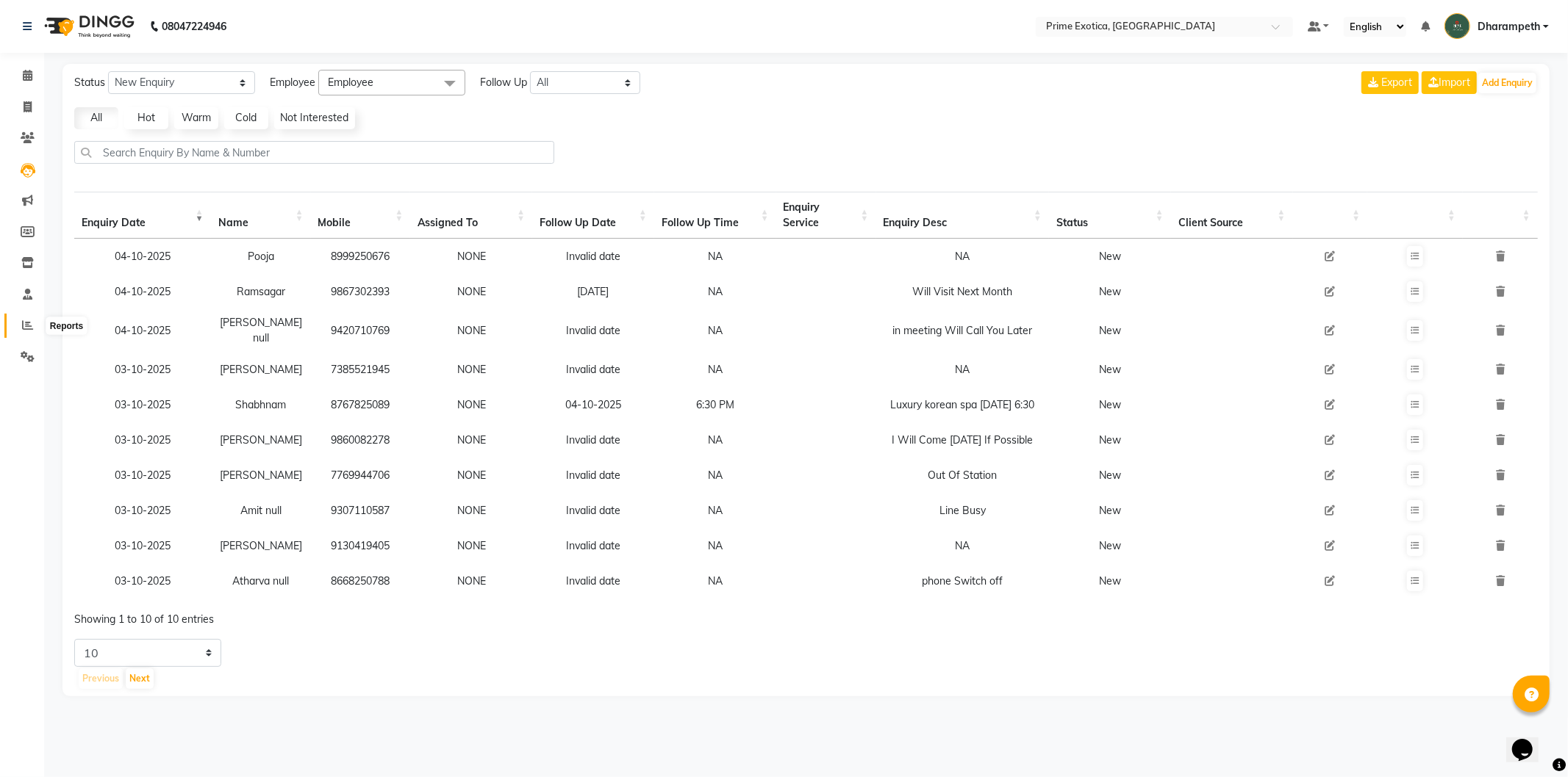
click at [32, 326] on icon at bounding box center [27, 325] width 11 height 11
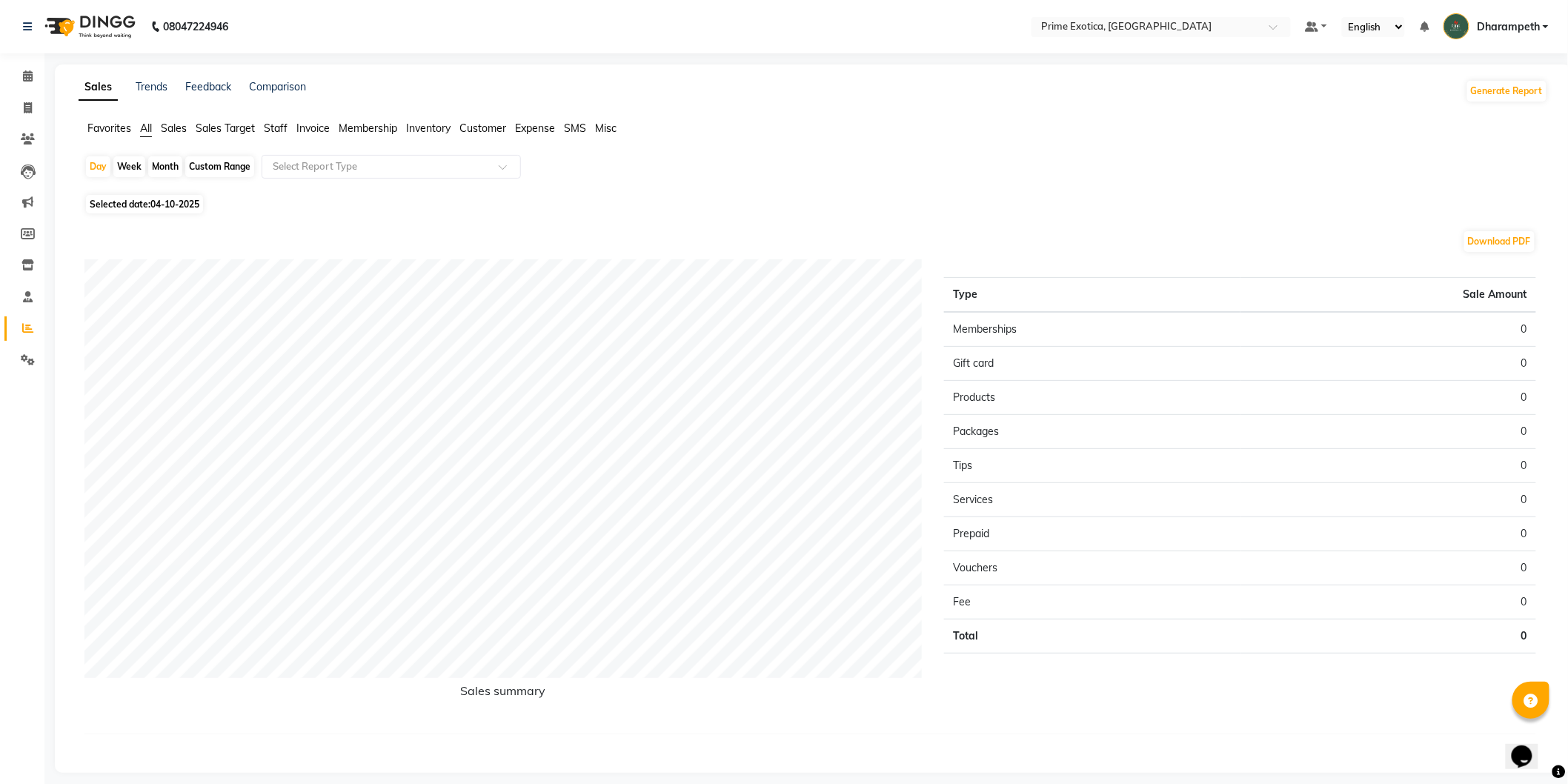
click at [184, 198] on span "Selected date: 04-10-2025" at bounding box center [144, 204] width 117 height 19
select select "10"
select select "2025"
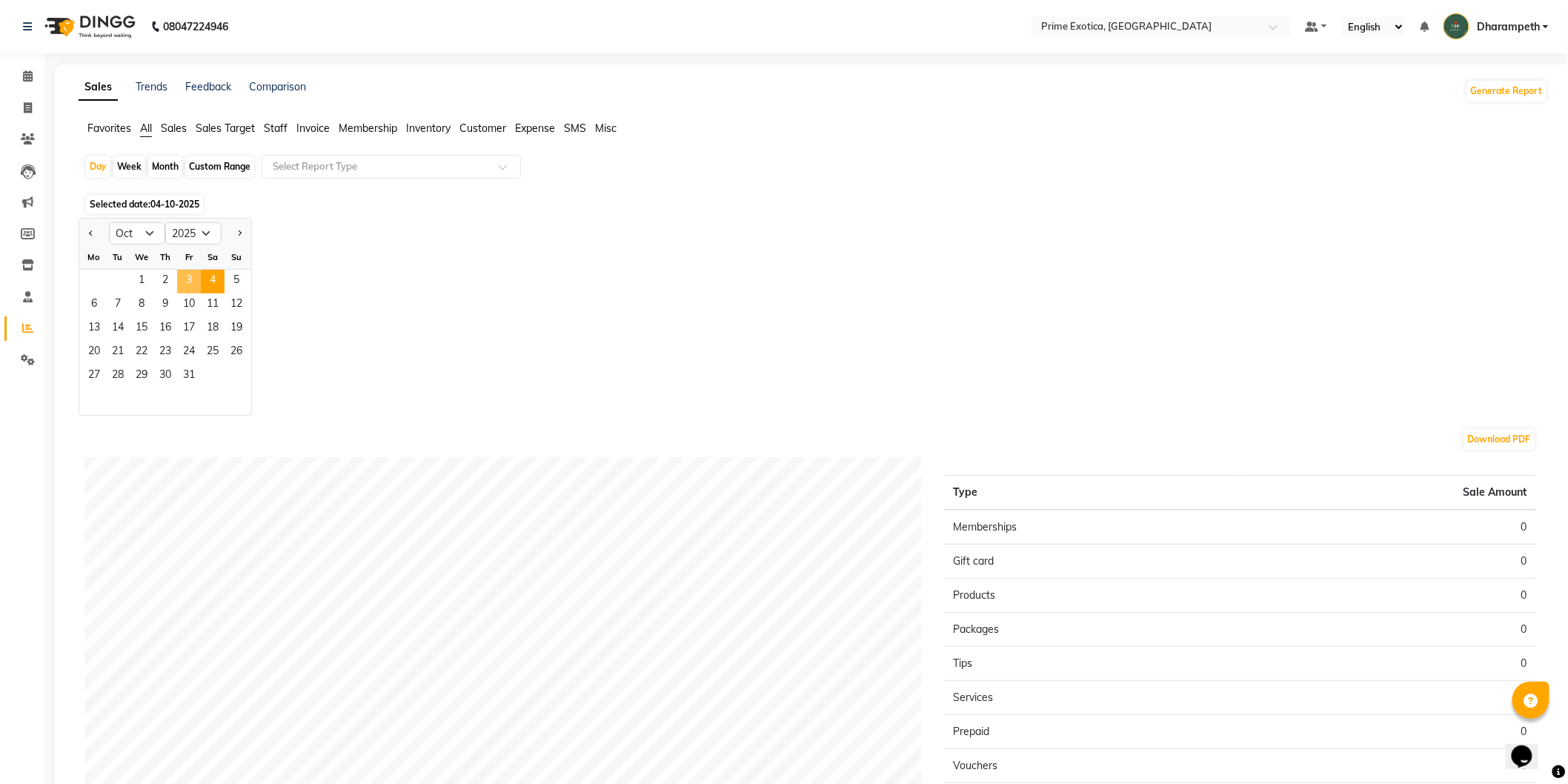
click at [189, 283] on span "3" at bounding box center [189, 282] width 24 height 24
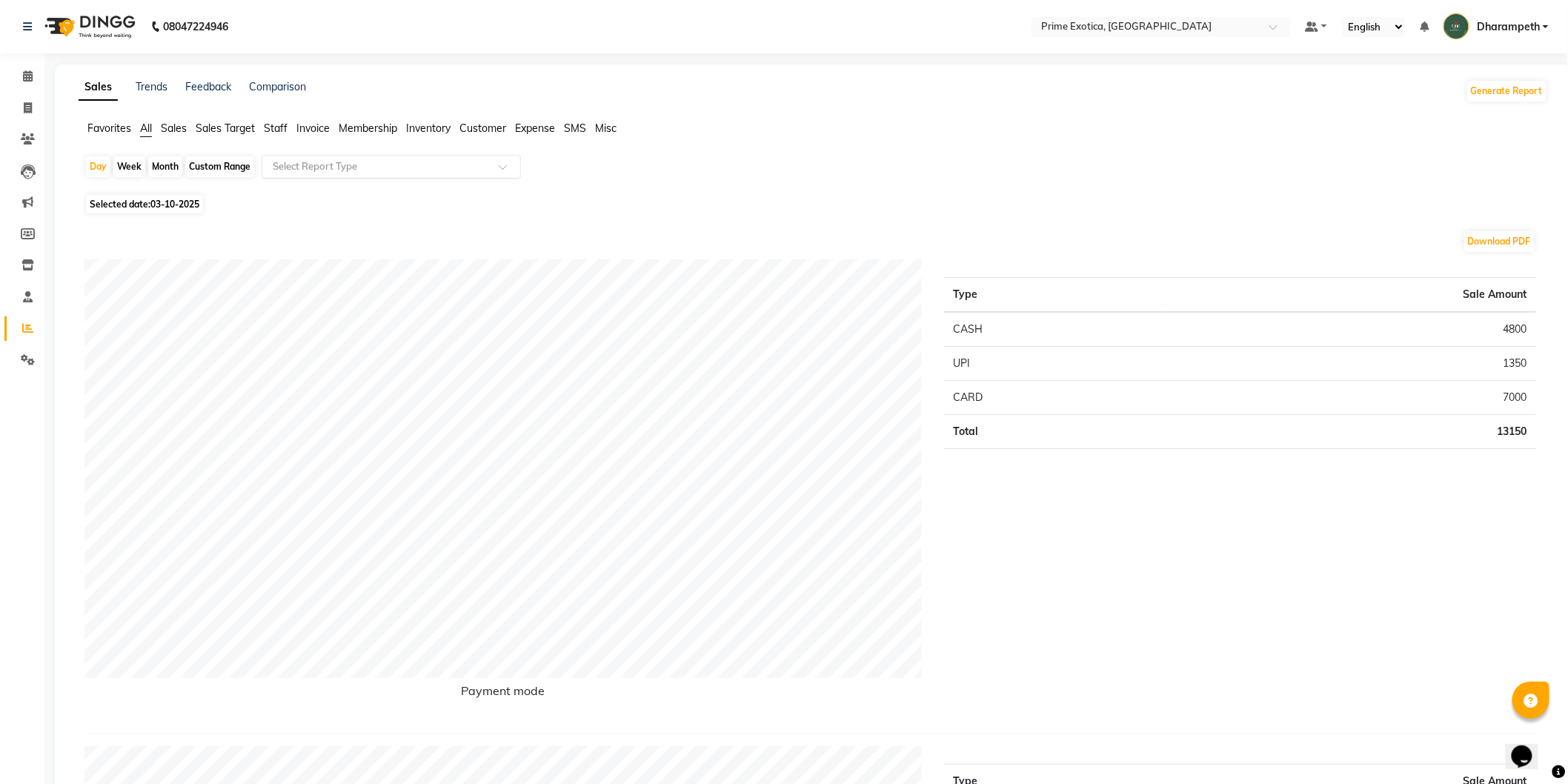
click at [336, 173] on input "text" at bounding box center [376, 167] width 213 height 15
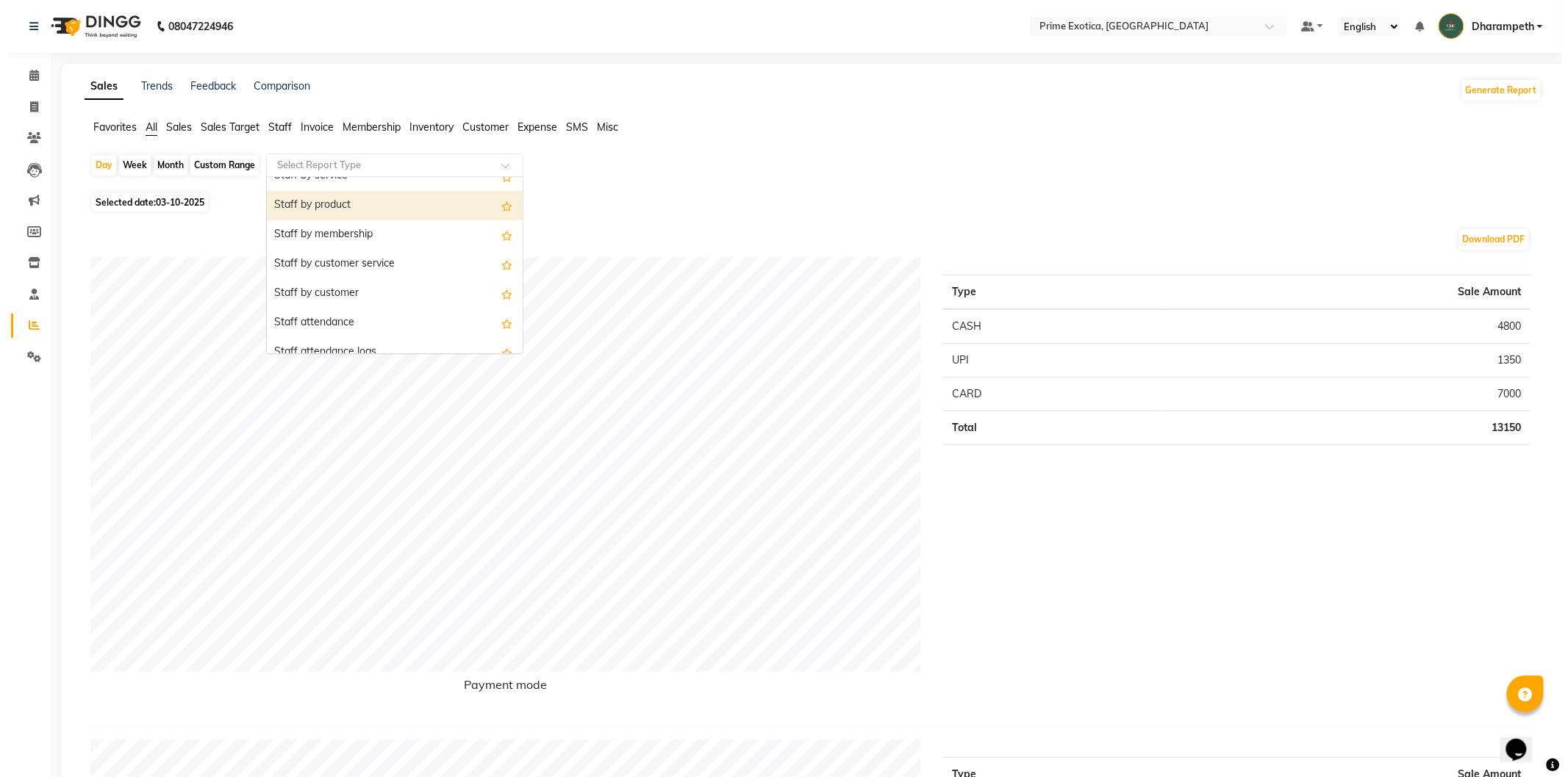
scroll to position [489, 0]
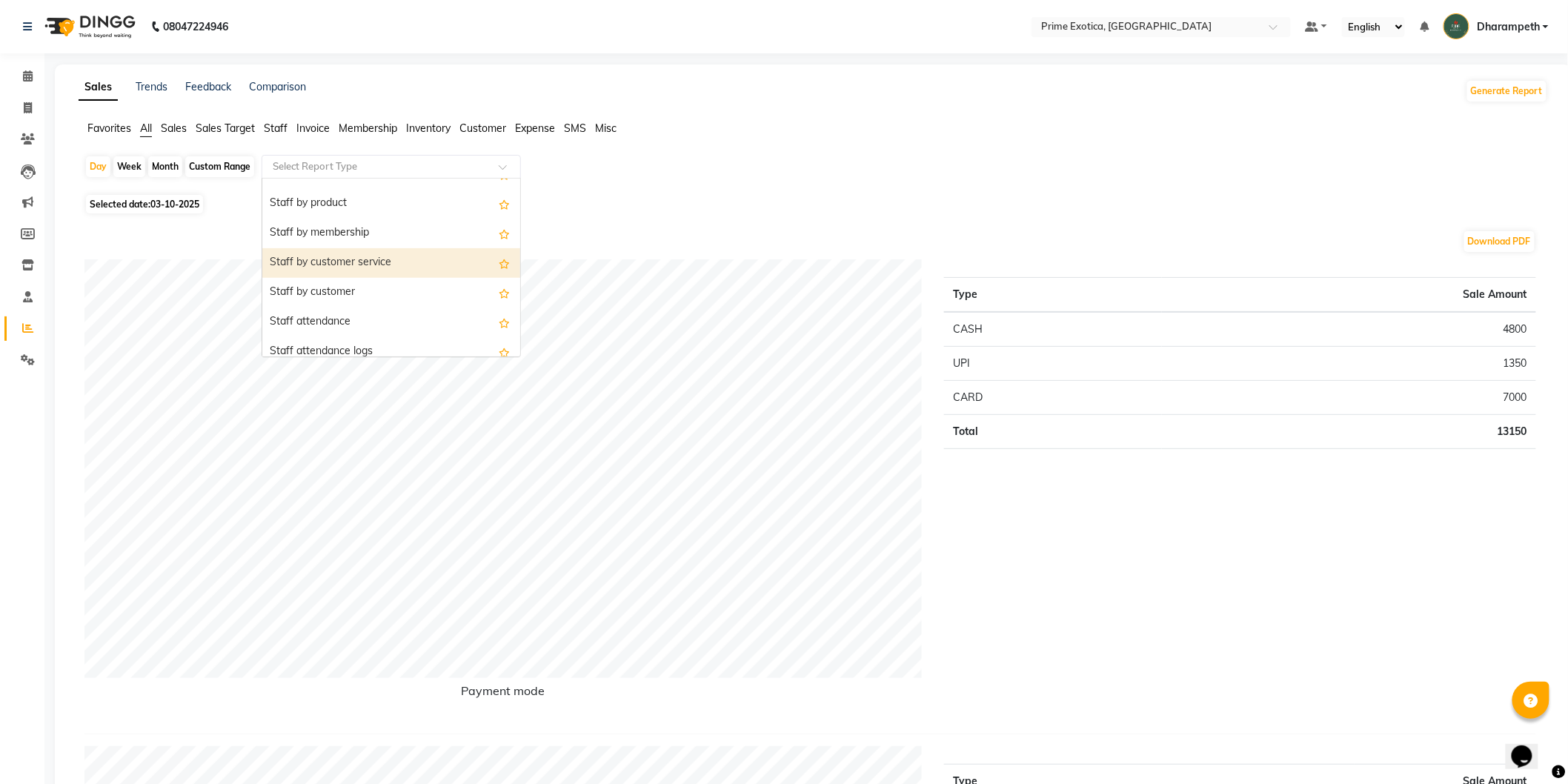
click at [339, 262] on div "Staff by customer service" at bounding box center [390, 262] width 258 height 29
select select "filtered_report"
select select "pdf"
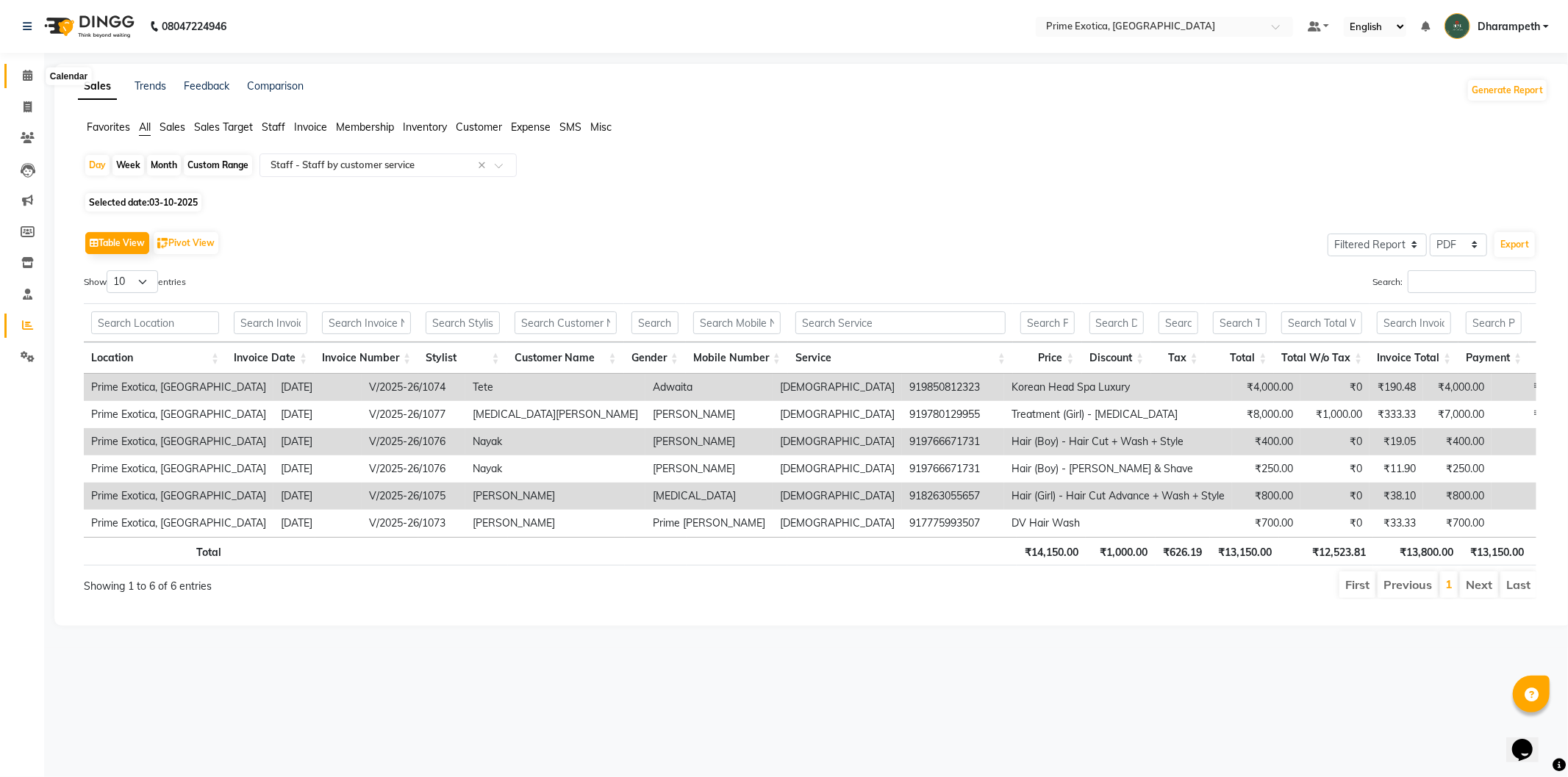
click at [24, 75] on icon at bounding box center [27, 76] width 10 height 11
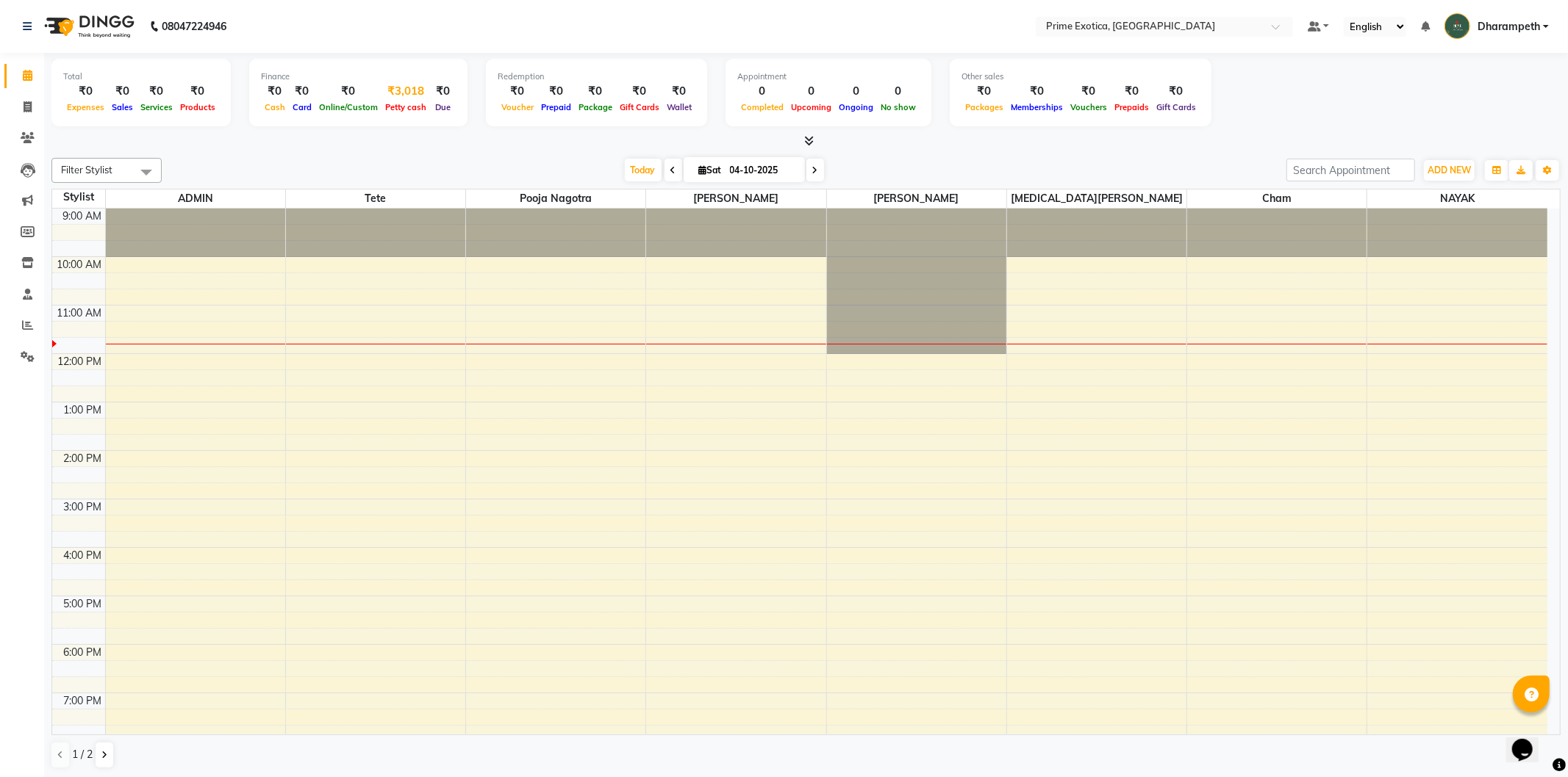
click at [400, 102] on span "Petty cash" at bounding box center [405, 107] width 48 height 11
select select "4307"
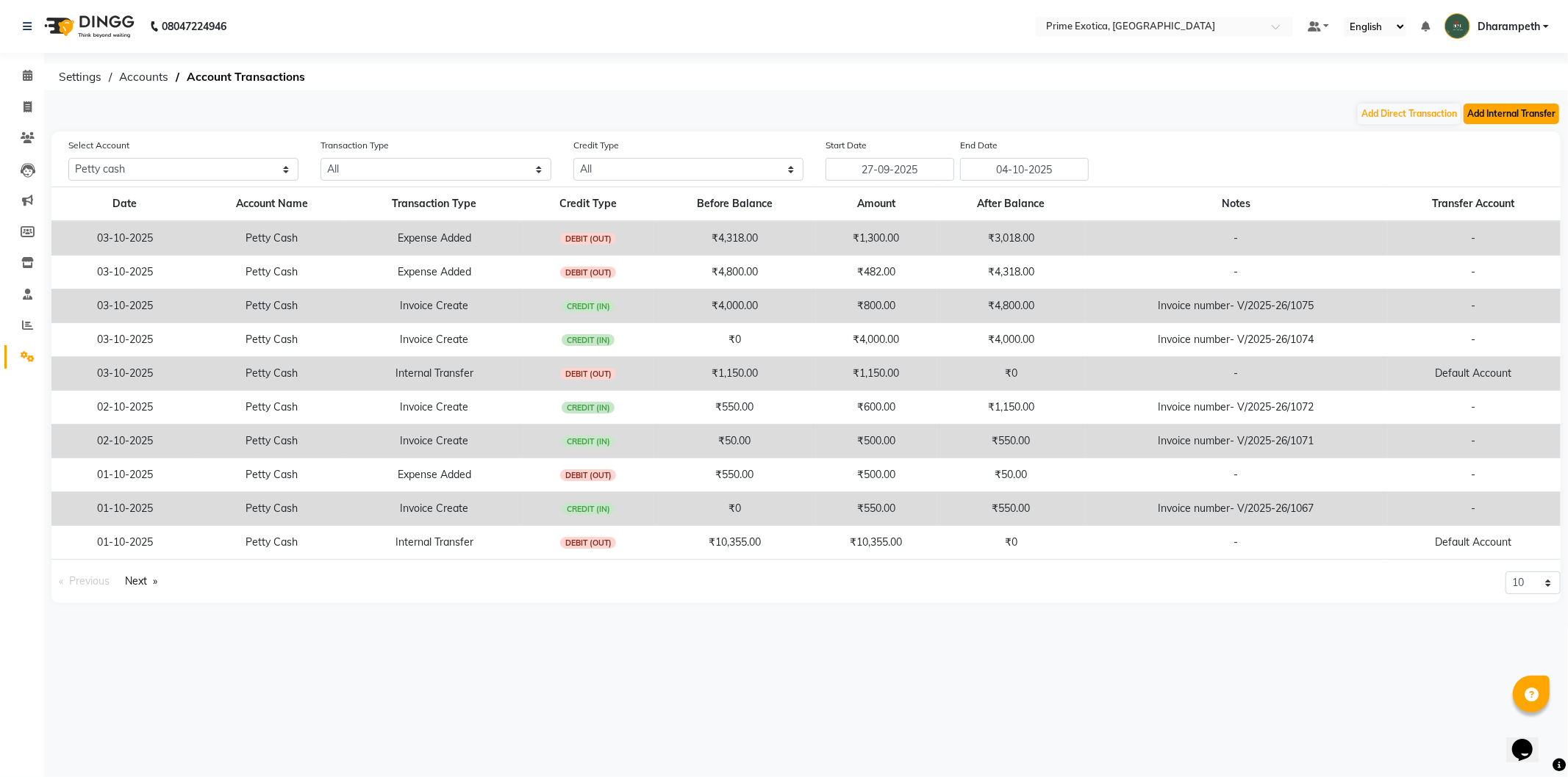
click at [1497, 111] on button "Add Internal Transfer" at bounding box center [1511, 113] width 96 height 20
select select "internal transfer"
select select "4307"
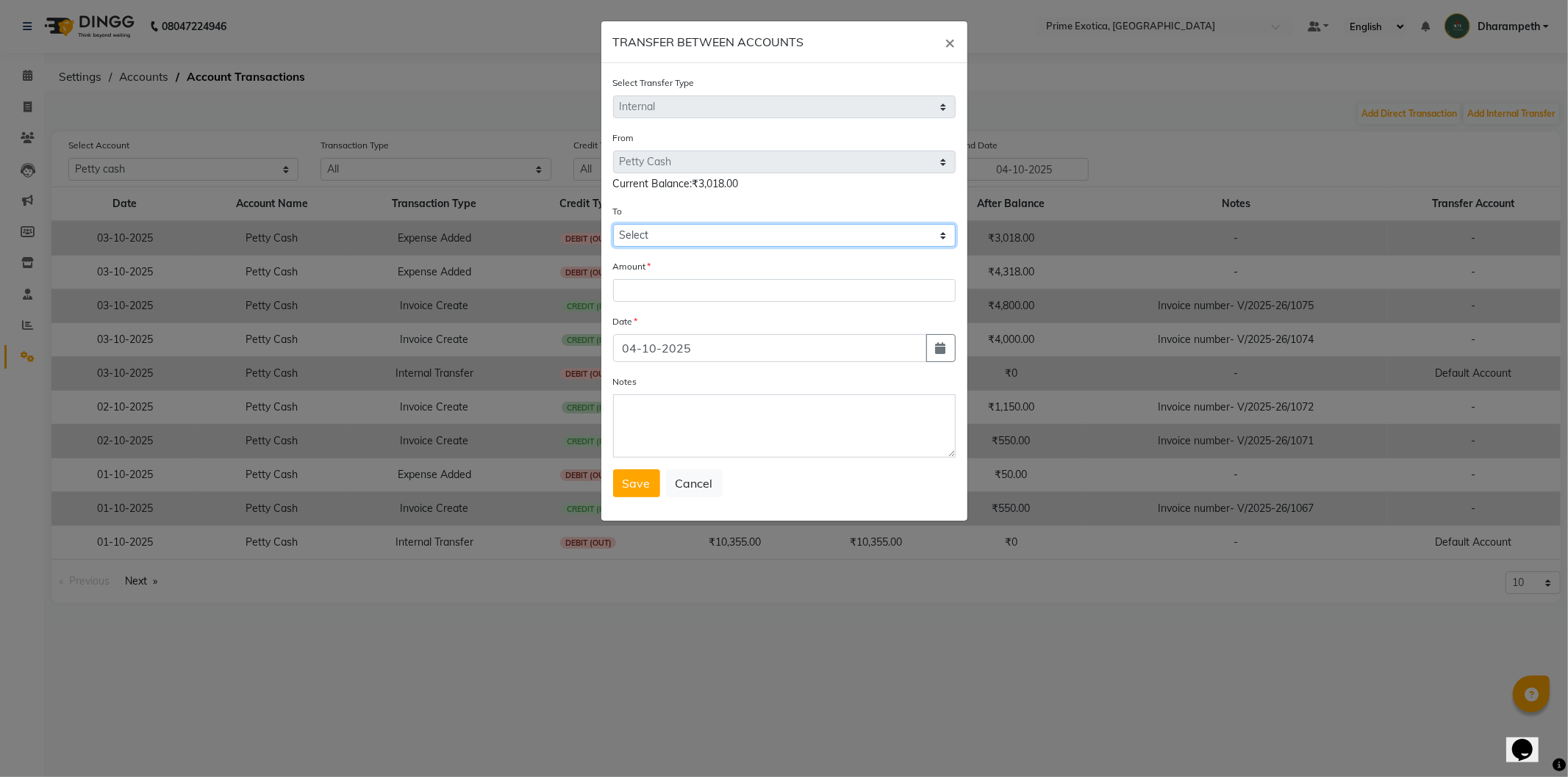
click at [689, 232] on select "Select Petty Cash Default Account" at bounding box center [784, 235] width 343 height 23
click at [688, 307] on form "Select Transfer Type Select Direct Internal From Select Petty Cash Default Acco…" at bounding box center [784, 285] width 343 height 422
click at [691, 236] on select "Select Petty Cash Default Account" at bounding box center [784, 235] width 343 height 23
select select "4308"
click at [613, 224] on select "Select Petty Cash Default Account" at bounding box center [784, 235] width 343 height 23
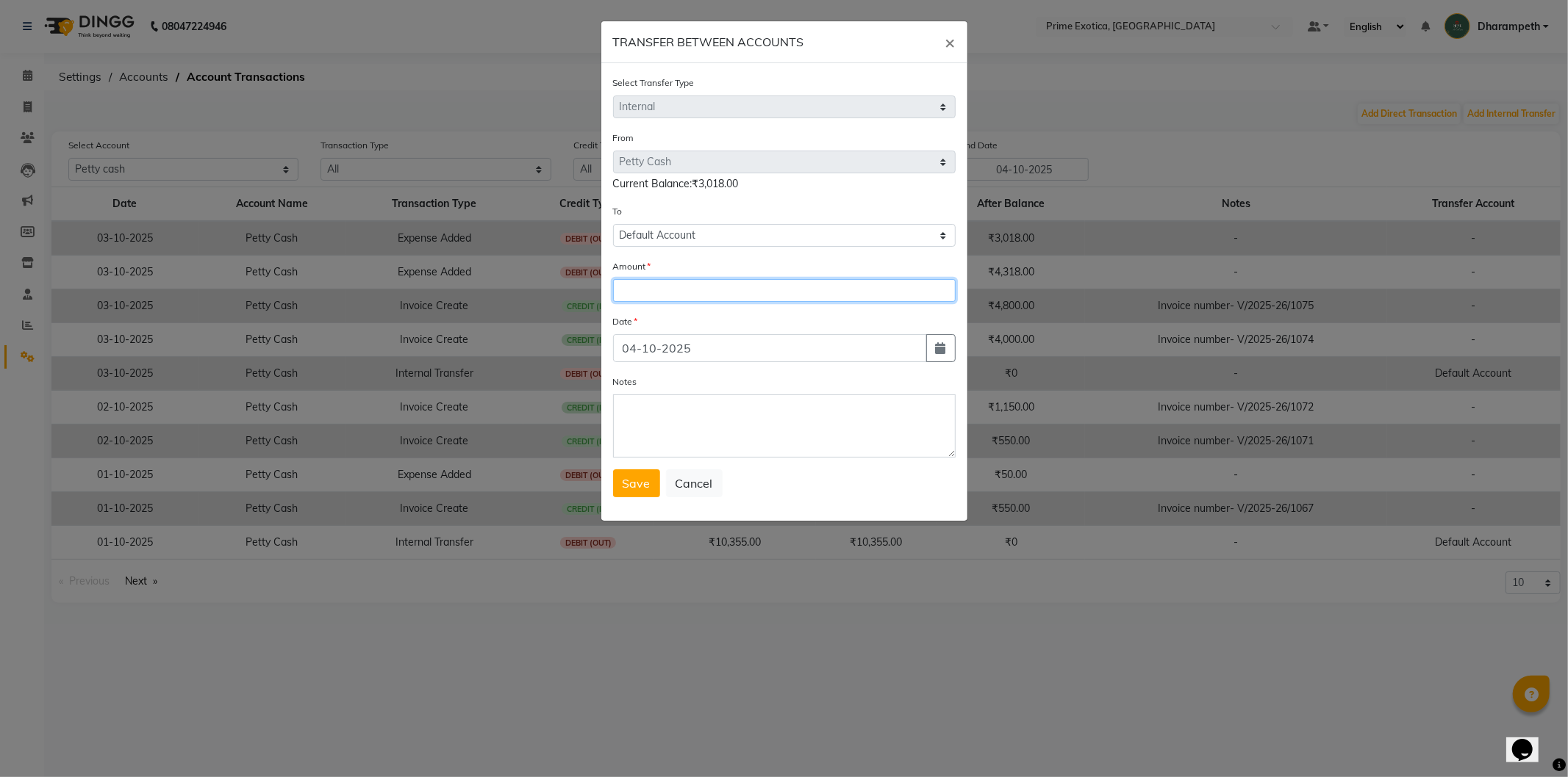
click at [722, 299] on input "number" at bounding box center [784, 291] width 343 height 23
type input "3018"
click at [647, 493] on button "Save" at bounding box center [637, 484] width 47 height 28
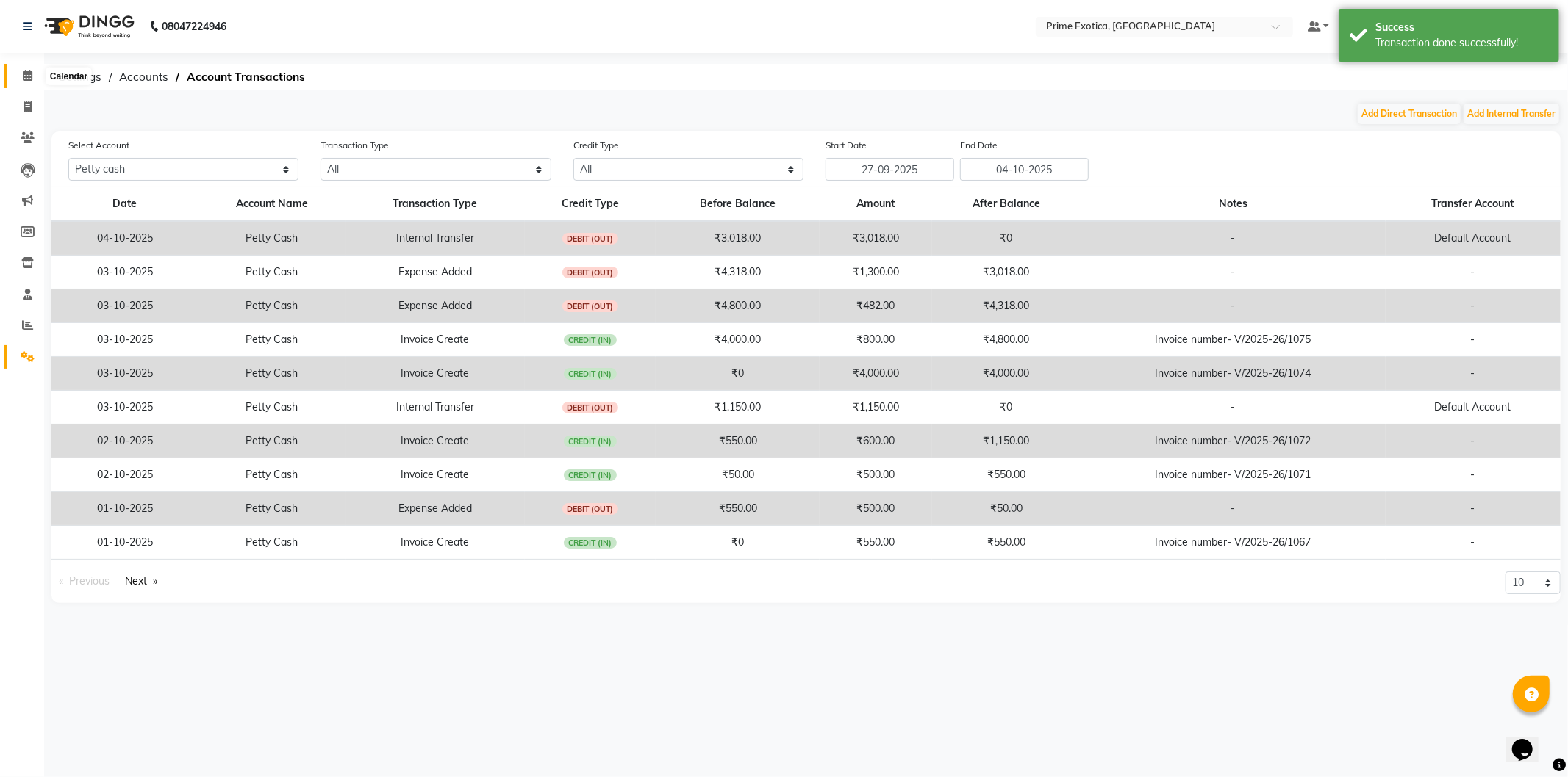
click at [27, 70] on icon at bounding box center [27, 76] width 10 height 11
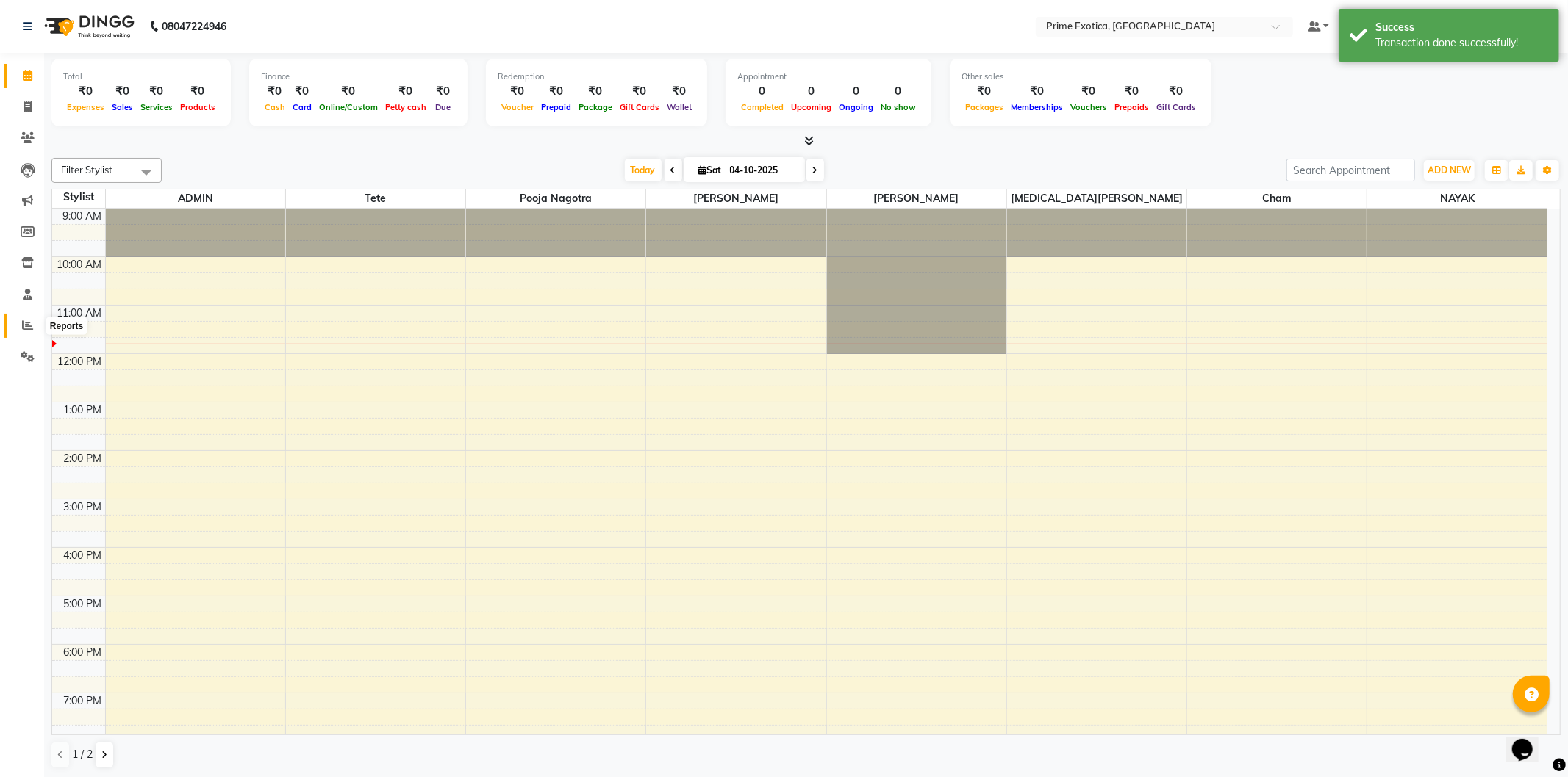
click at [25, 322] on icon at bounding box center [27, 325] width 11 height 11
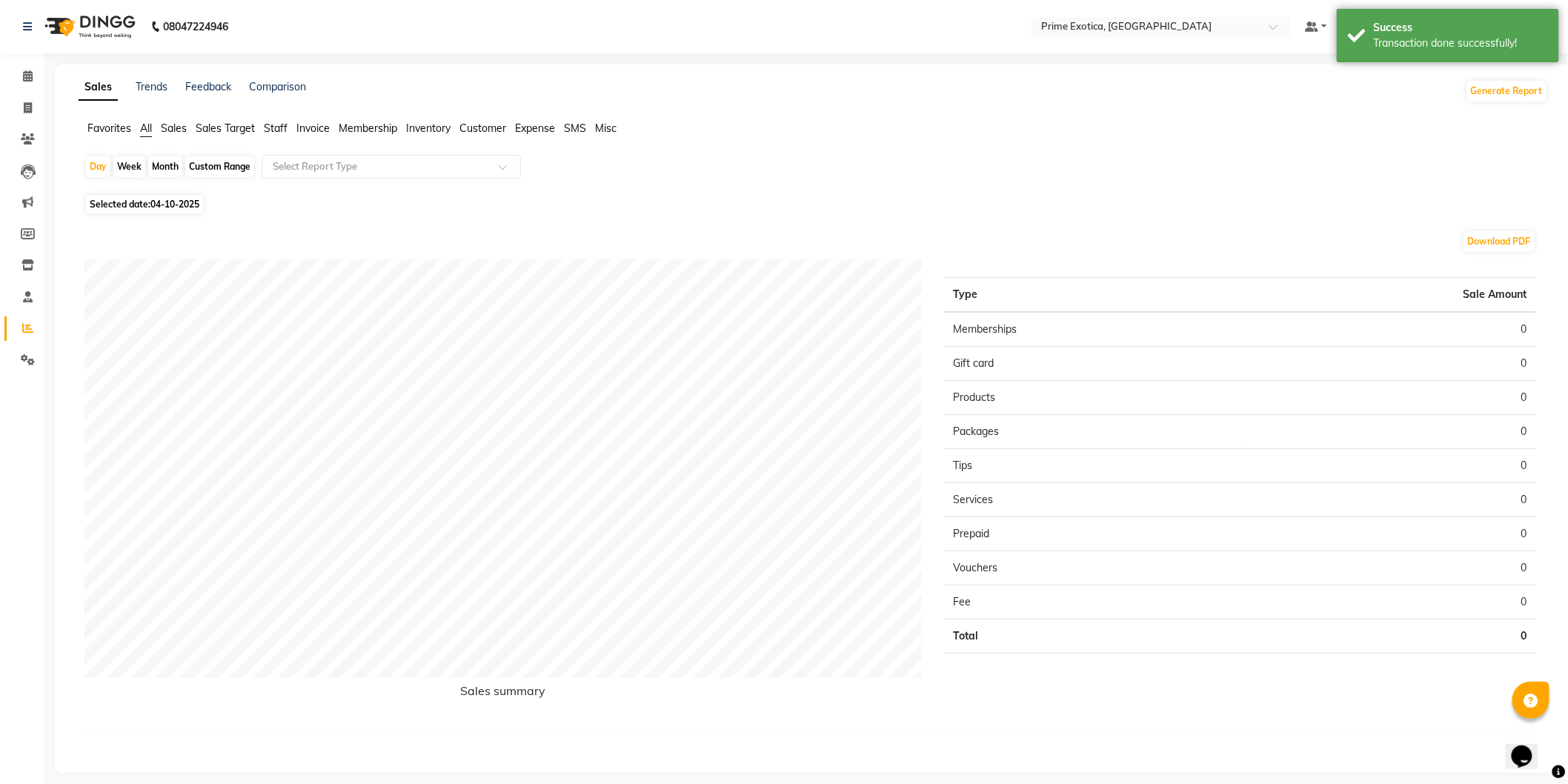
click at [165, 167] on div "Month" at bounding box center [165, 167] width 34 height 20
select select "10"
select select "2025"
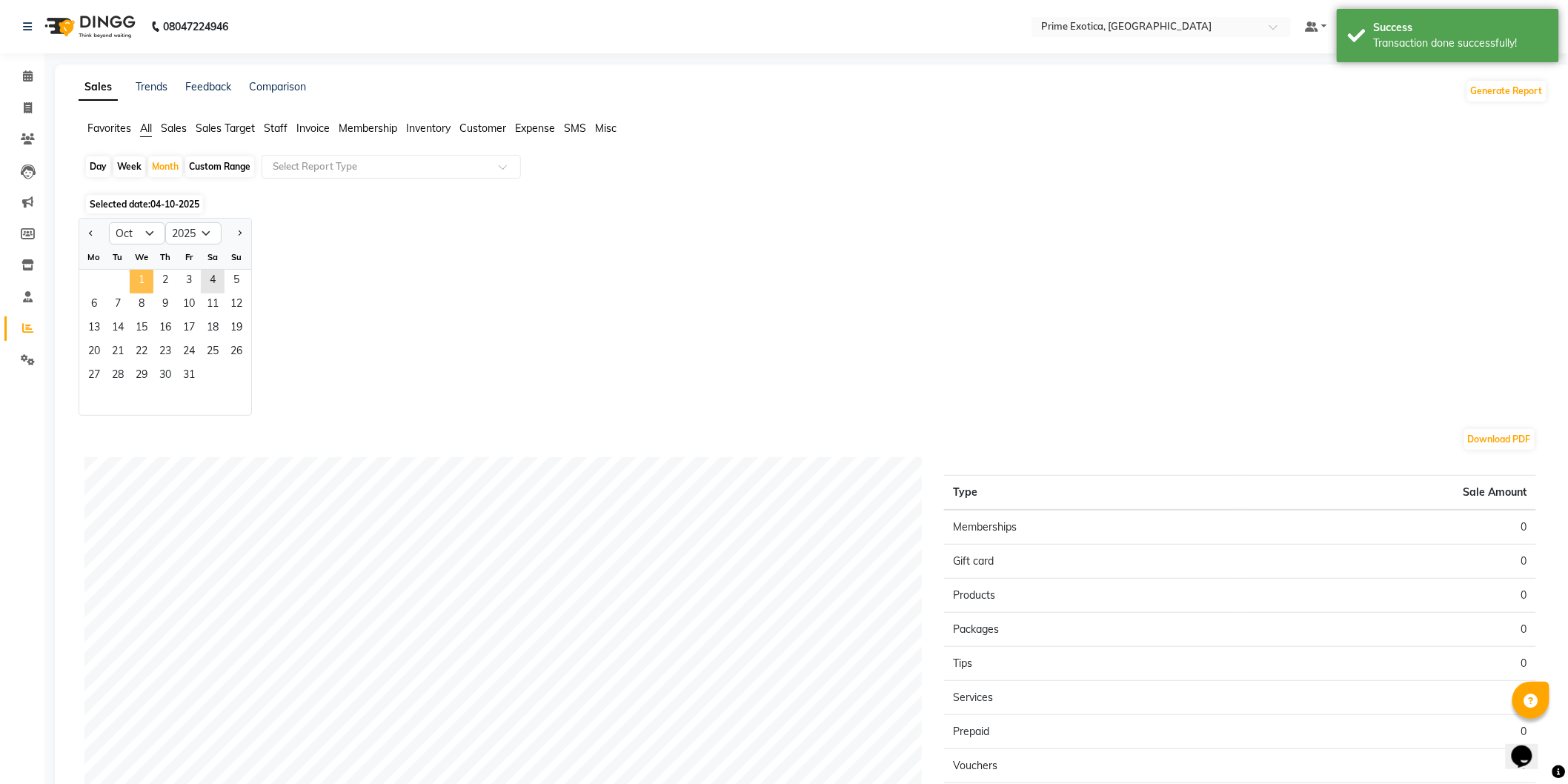
click at [138, 282] on span "1" at bounding box center [141, 282] width 24 height 24
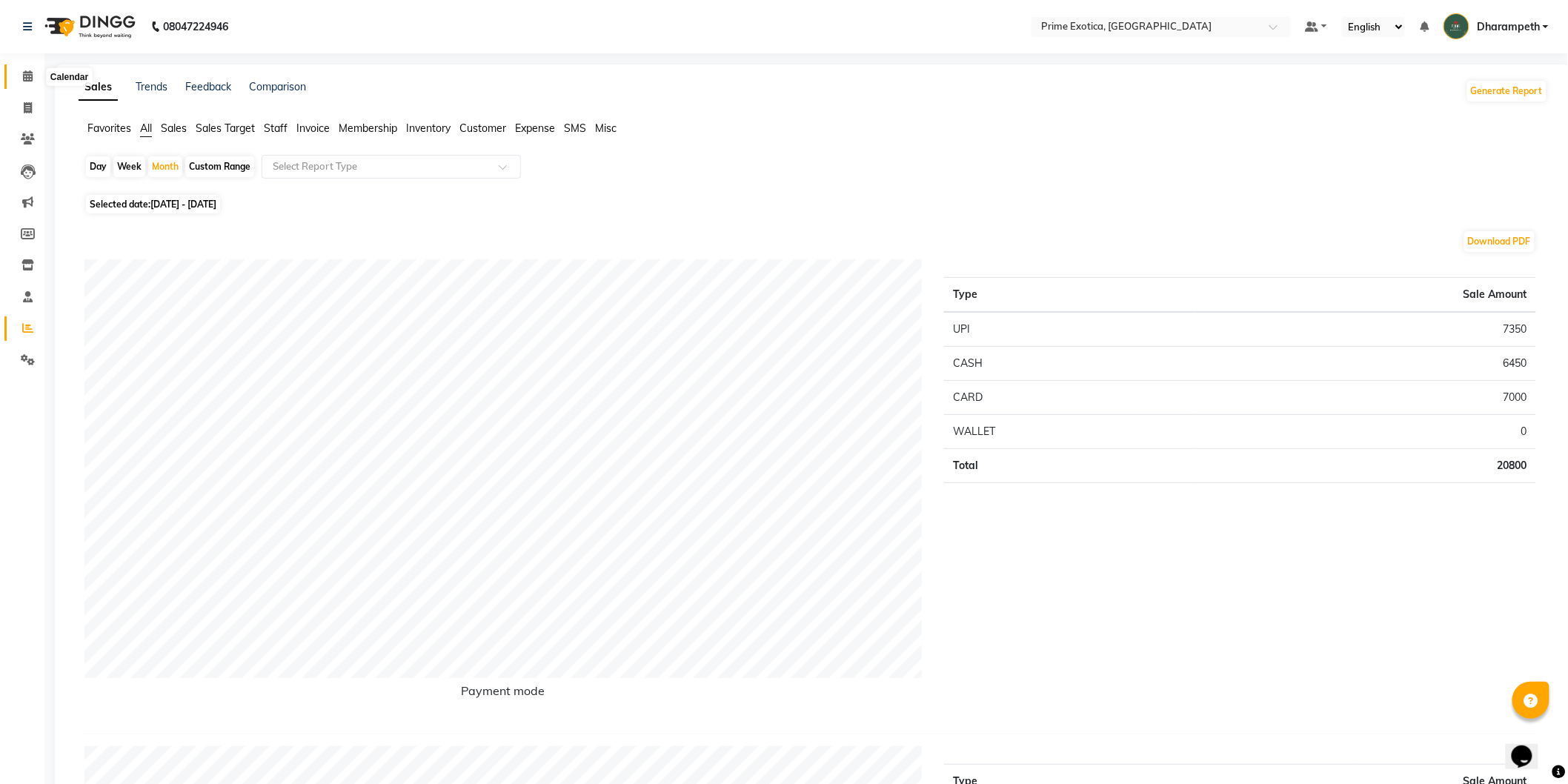
click at [20, 71] on span at bounding box center [27, 76] width 26 height 17
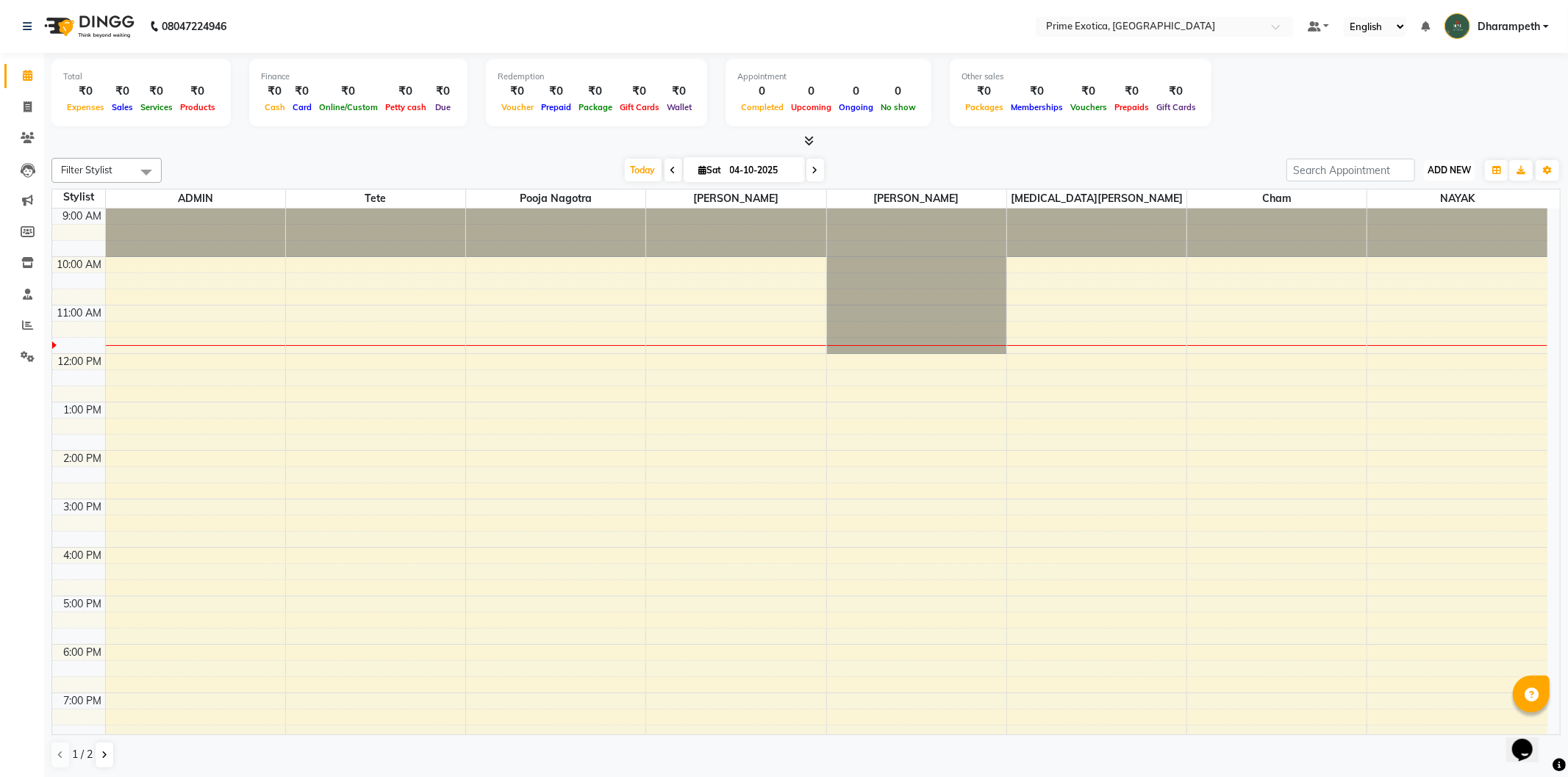
click at [1445, 167] on span "ADD NEW" at bounding box center [1449, 169] width 43 height 11
click at [804, 414] on div "9:00 AM 10:00 AM 11:00 AM 12:00 PM 1:00 PM 2:00 PM 3:00 PM 4:00 PM 5:00 PM 6:00…" at bounding box center [799, 548] width 1495 height 679
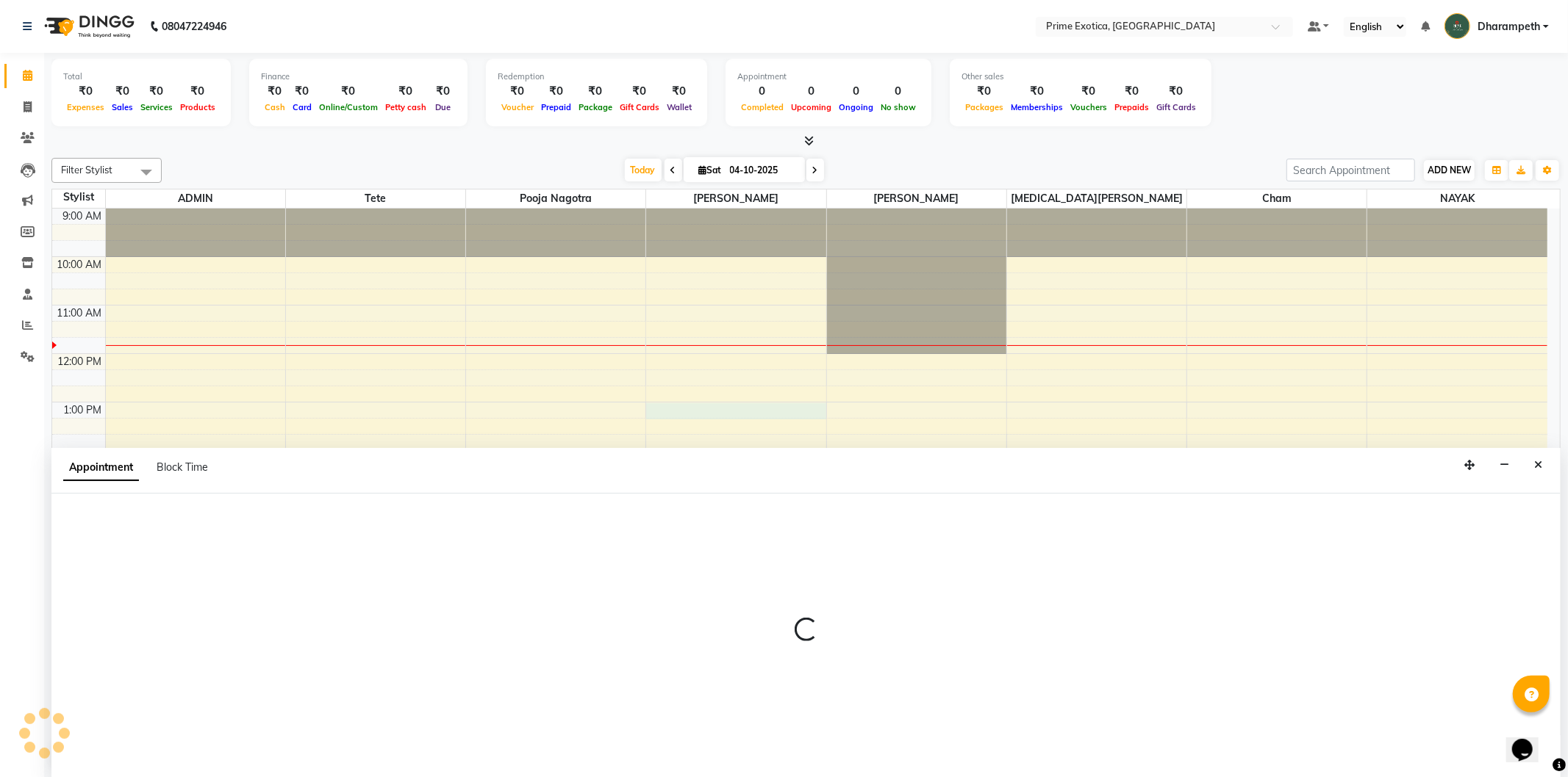
select select "65847"
select select "780"
select select "tentative"
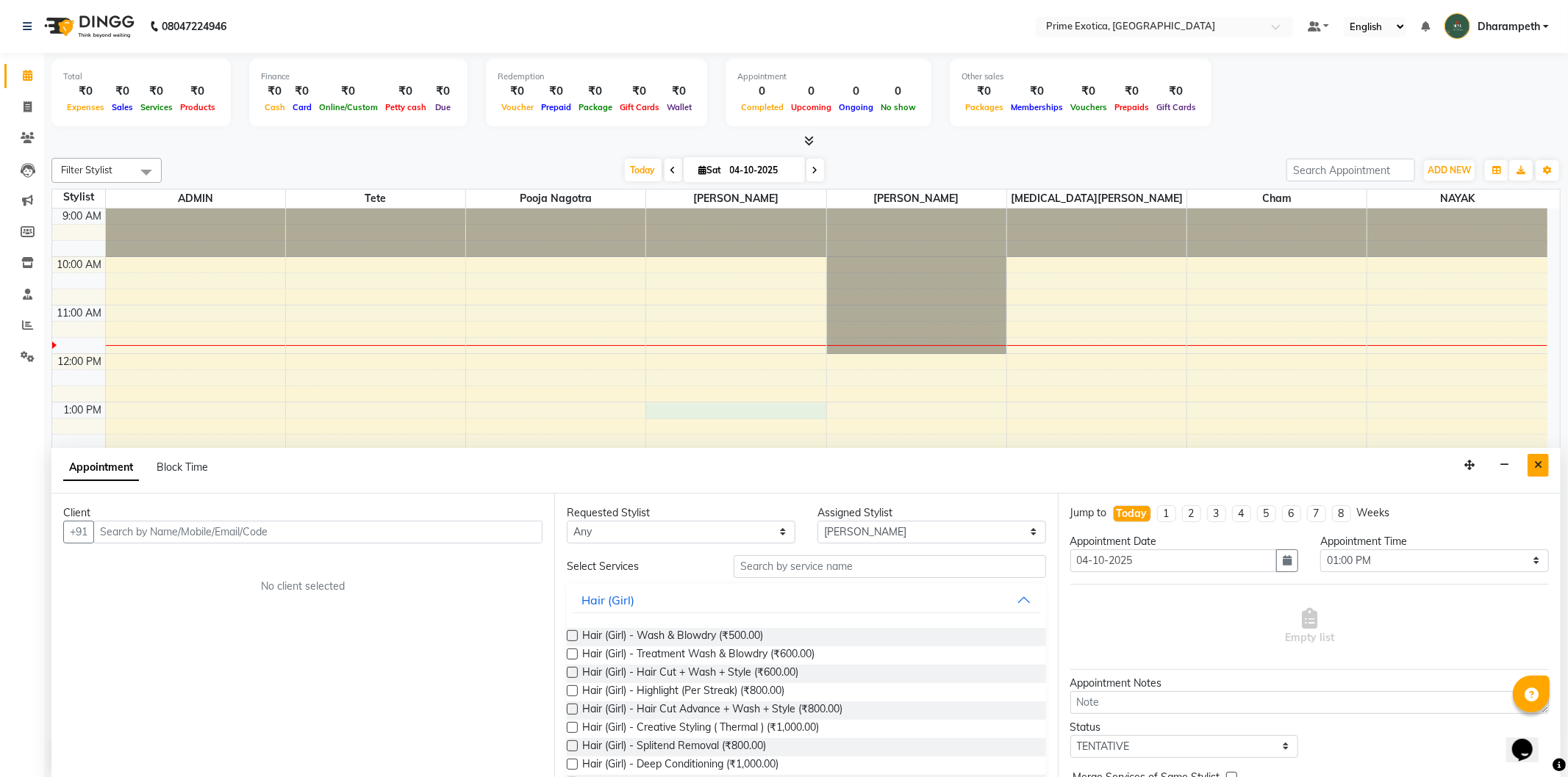
click at [1536, 468] on icon "Close" at bounding box center [1538, 465] width 8 height 11
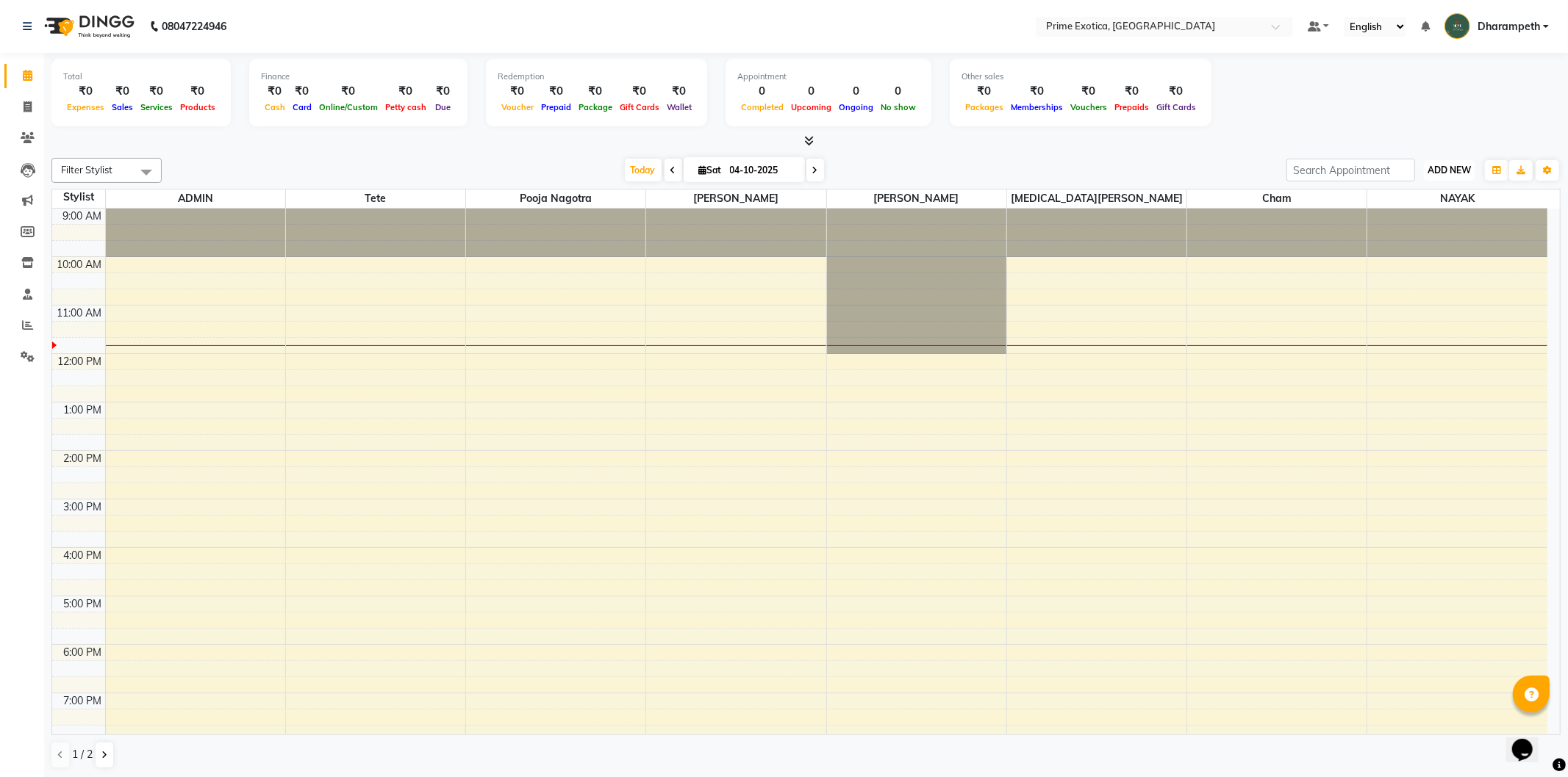
click at [1466, 167] on span "ADD NEW" at bounding box center [1449, 169] width 43 height 11
click at [25, 176] on icon at bounding box center [27, 170] width 15 height 15
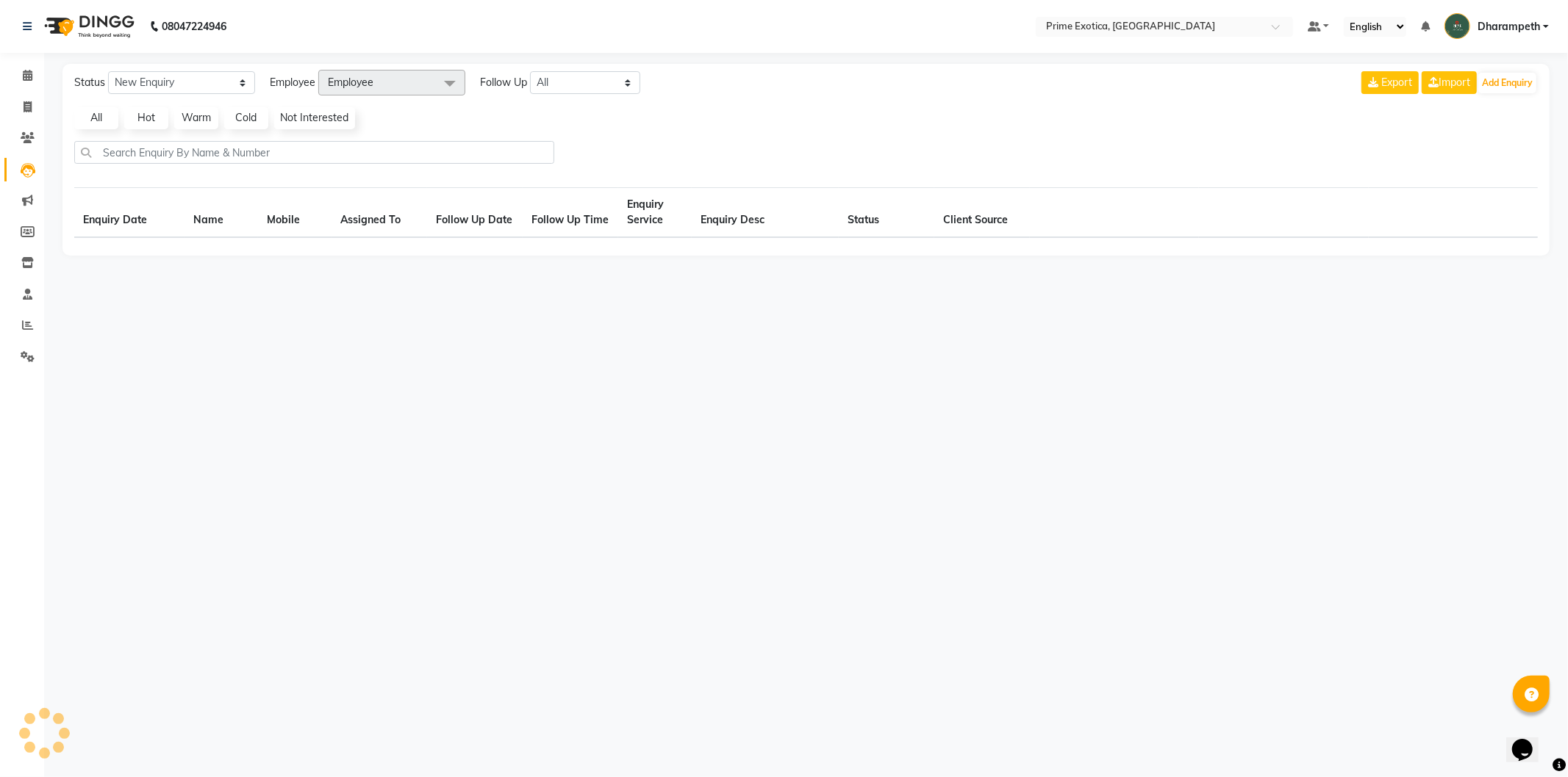
select select "10"
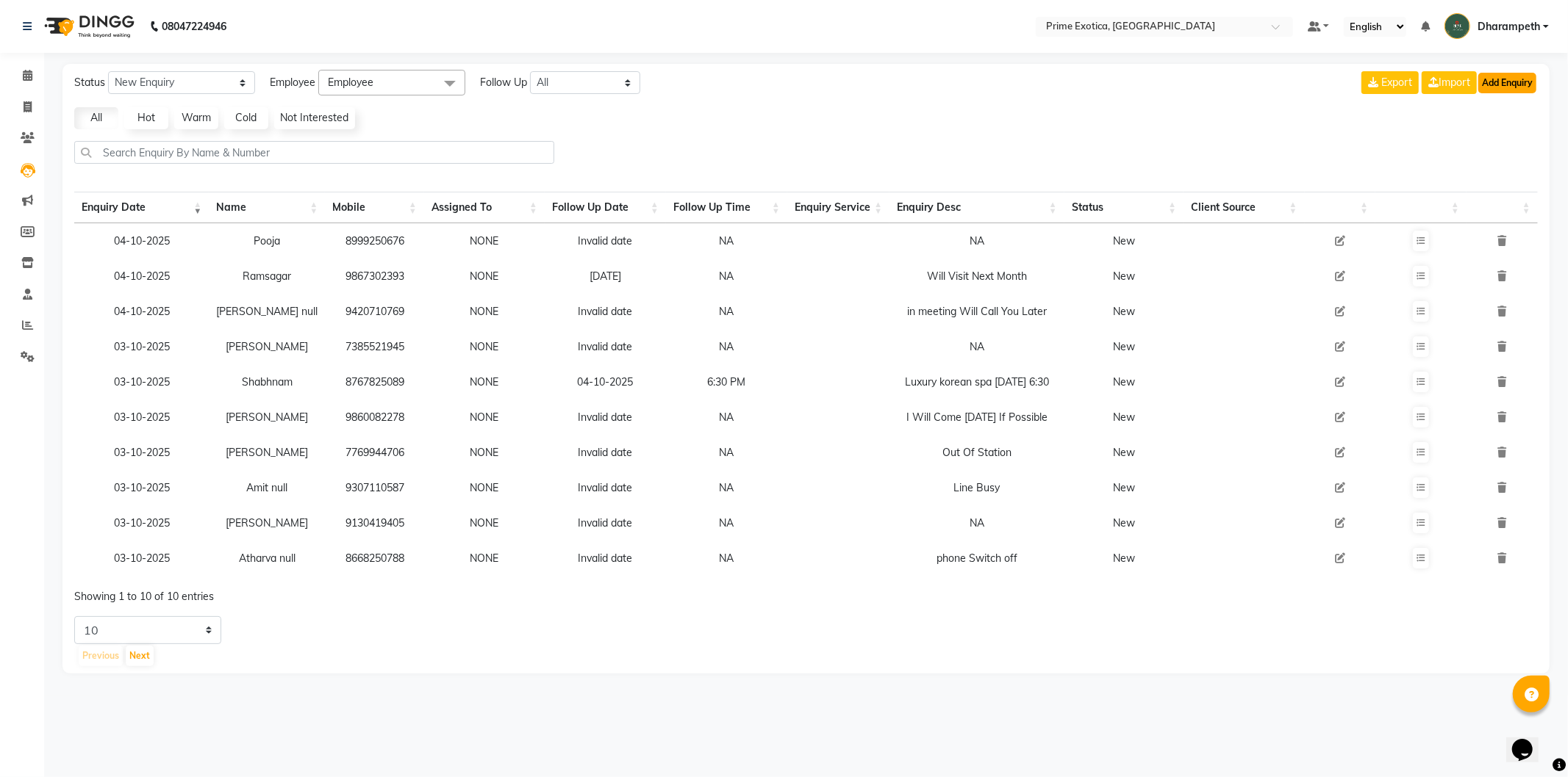
click at [1507, 81] on button "Add Enquiry" at bounding box center [1507, 83] width 58 height 20
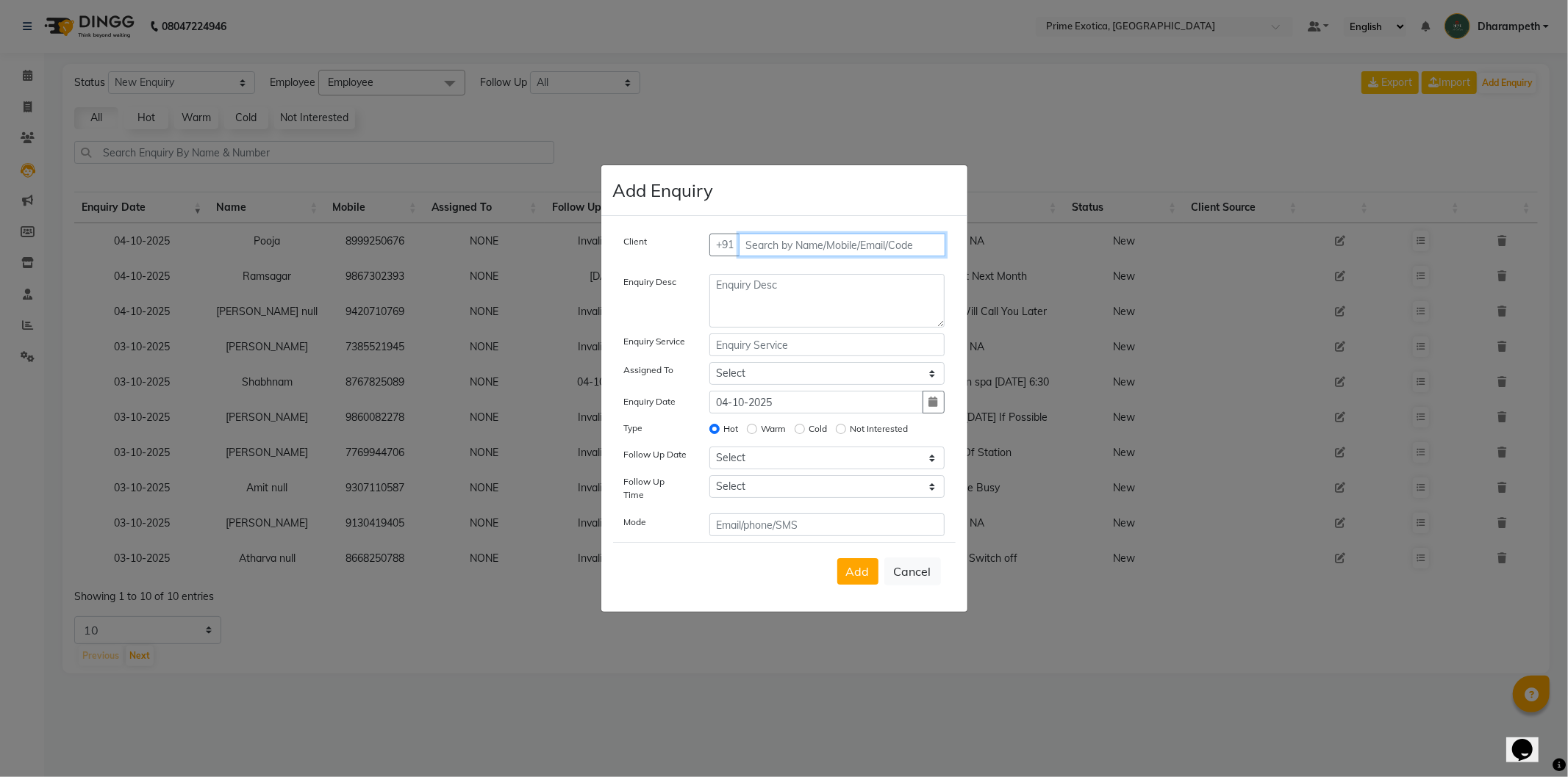
click at [869, 246] on input "text" at bounding box center [842, 245] width 206 height 23
type input "8698887123"
click at [921, 248] on span "Add Client" at bounding box center [914, 244] width 49 height 13
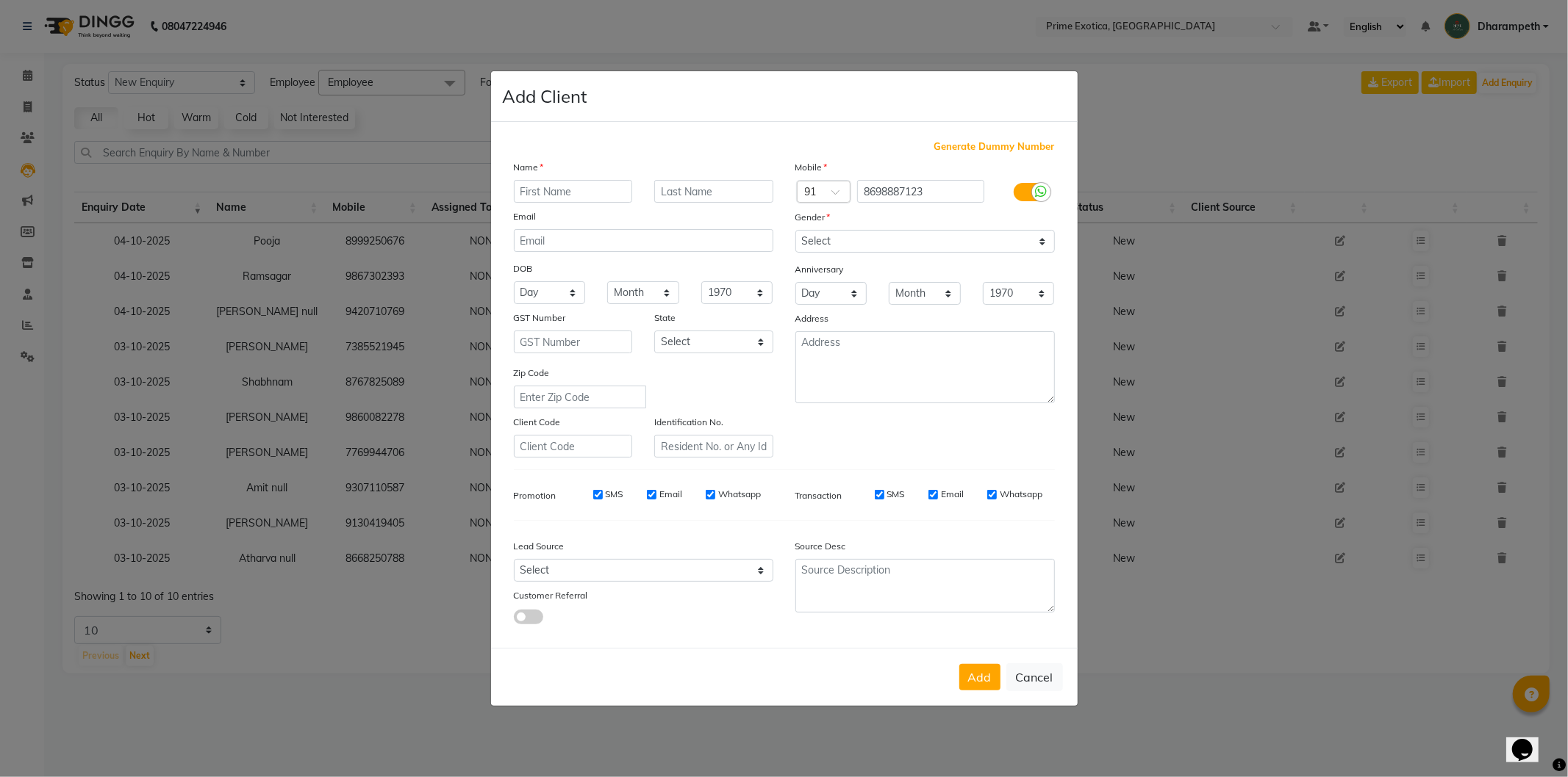
click at [584, 189] on input "text" at bounding box center [574, 191] width 119 height 23
type input "Saket"
click at [868, 246] on select "Select Male Female Other Prefer Not To Say" at bounding box center [925, 241] width 259 height 23
select select "male"
click at [796, 230] on select "Select Male Female Other Prefer Not To Say" at bounding box center [925, 241] width 259 height 23
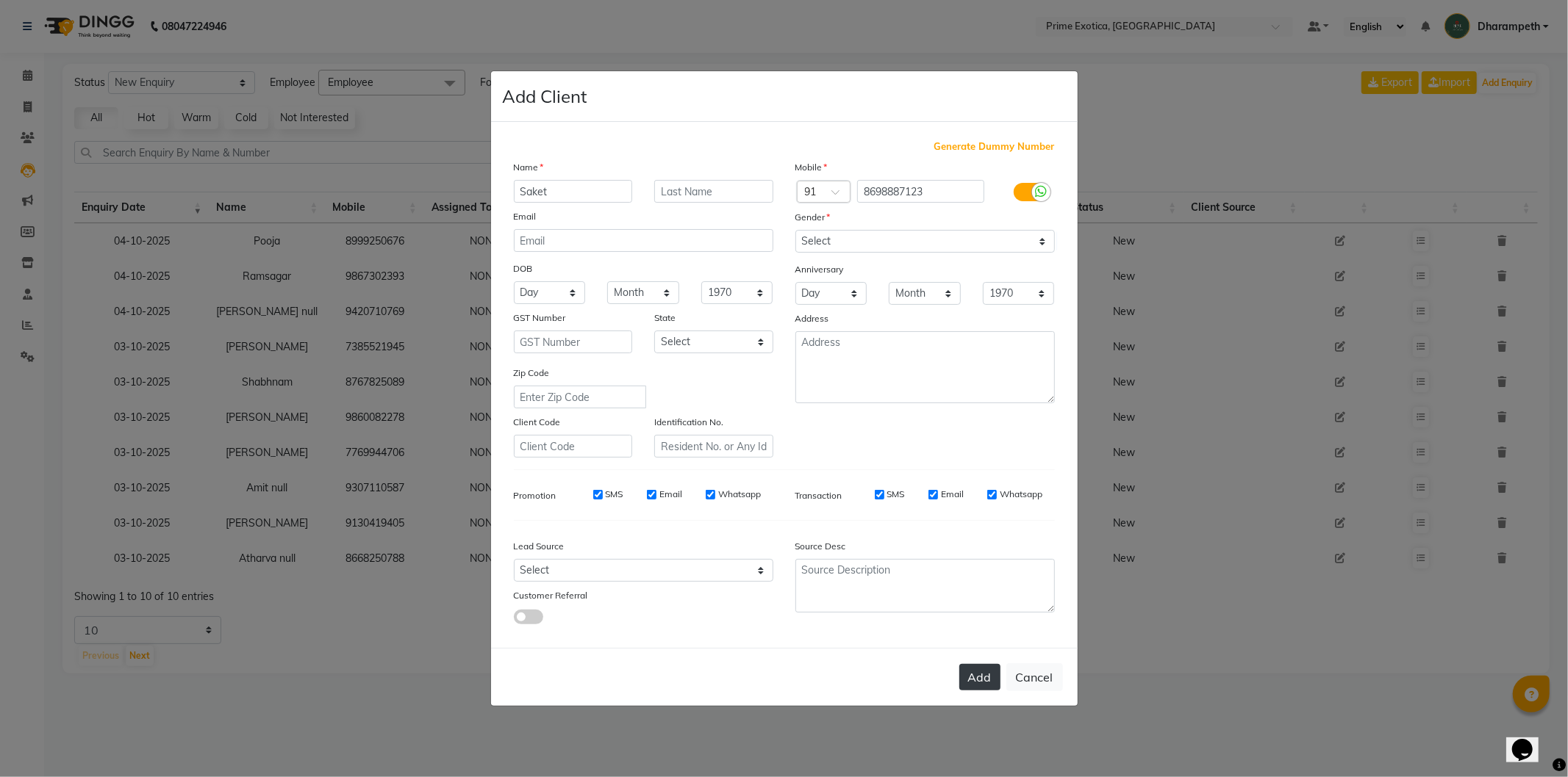
click at [979, 678] on button "Add" at bounding box center [979, 678] width 41 height 26
select select
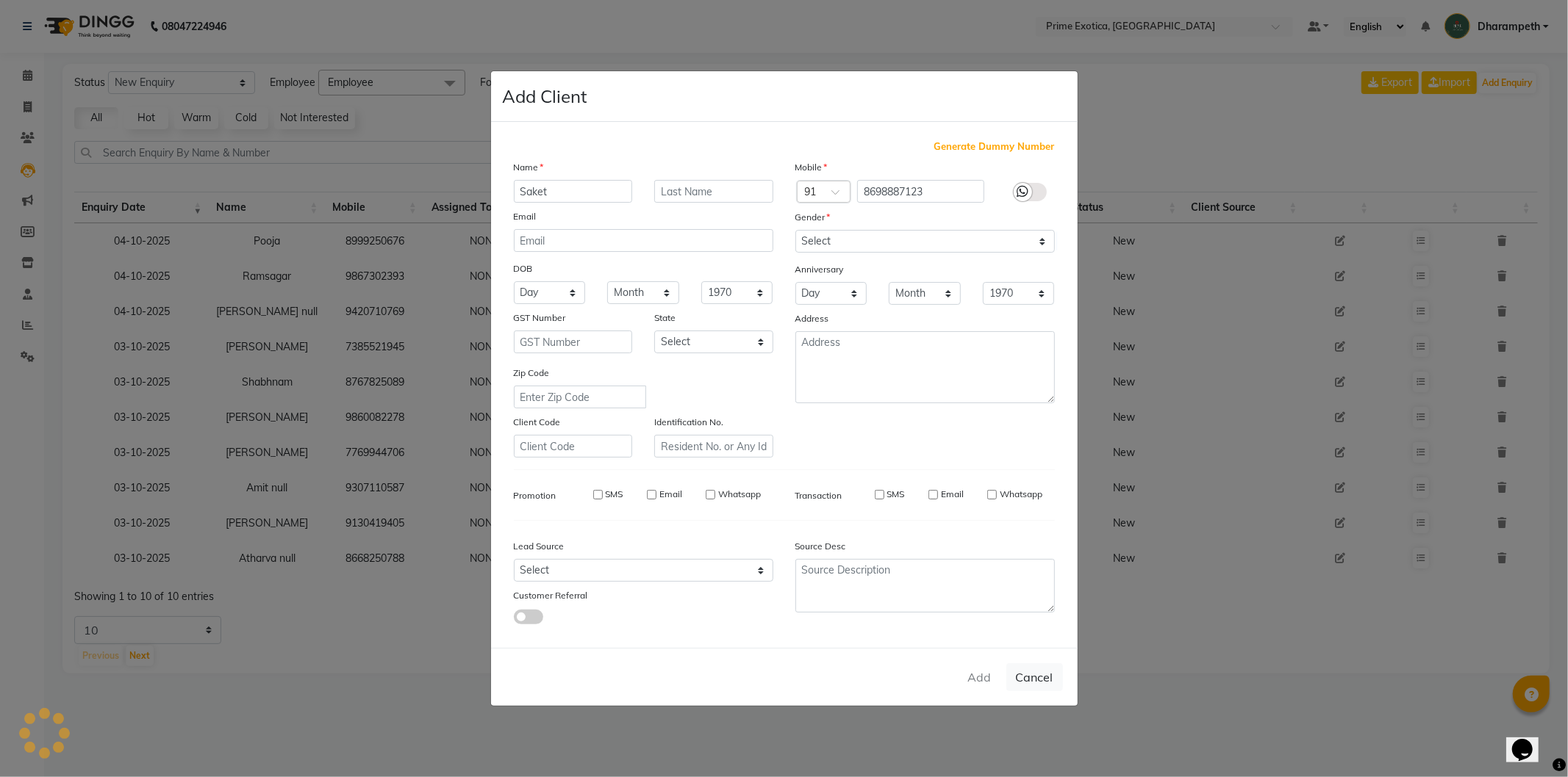
select select
checkbox input "false"
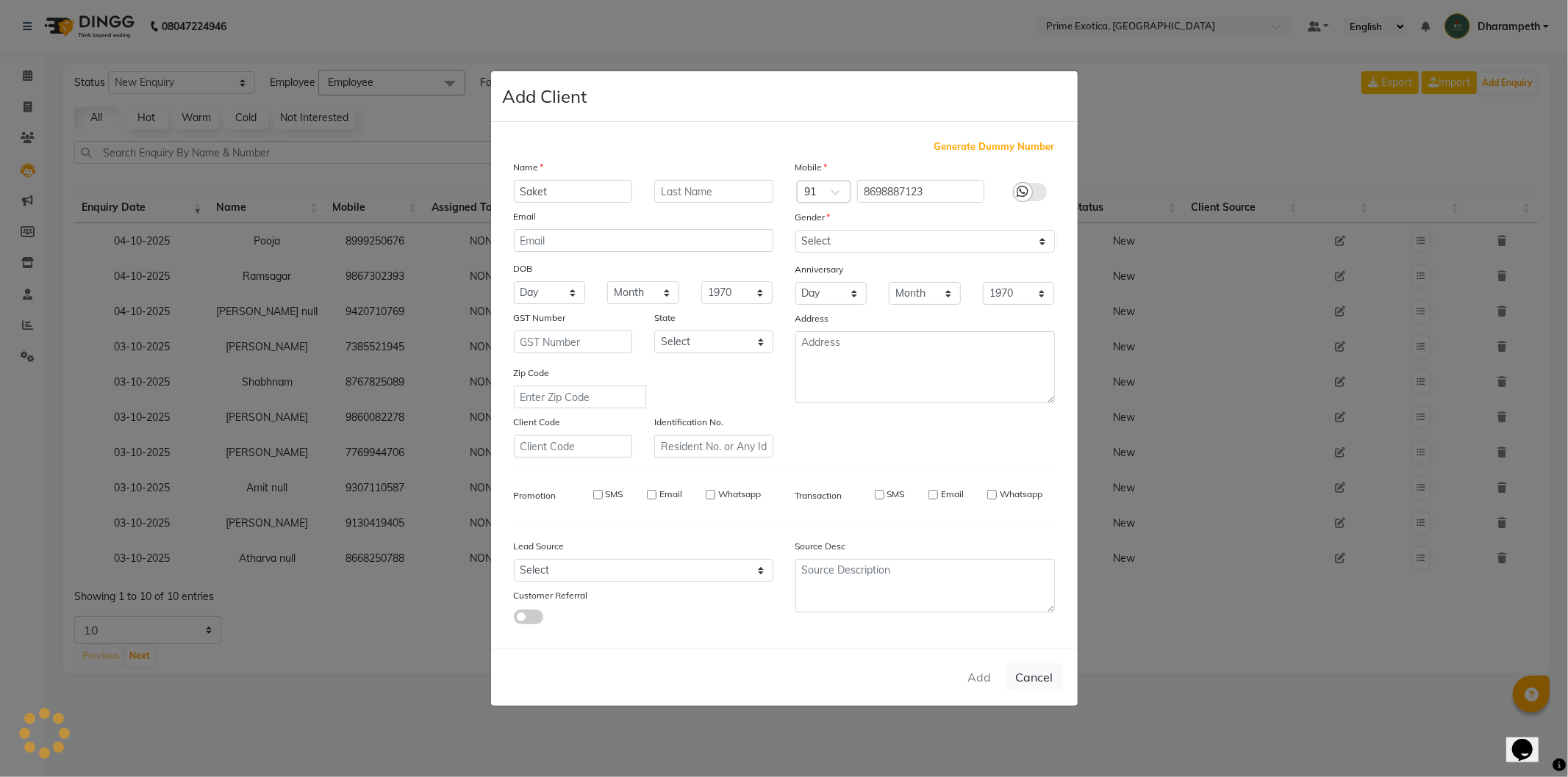
checkbox input "false"
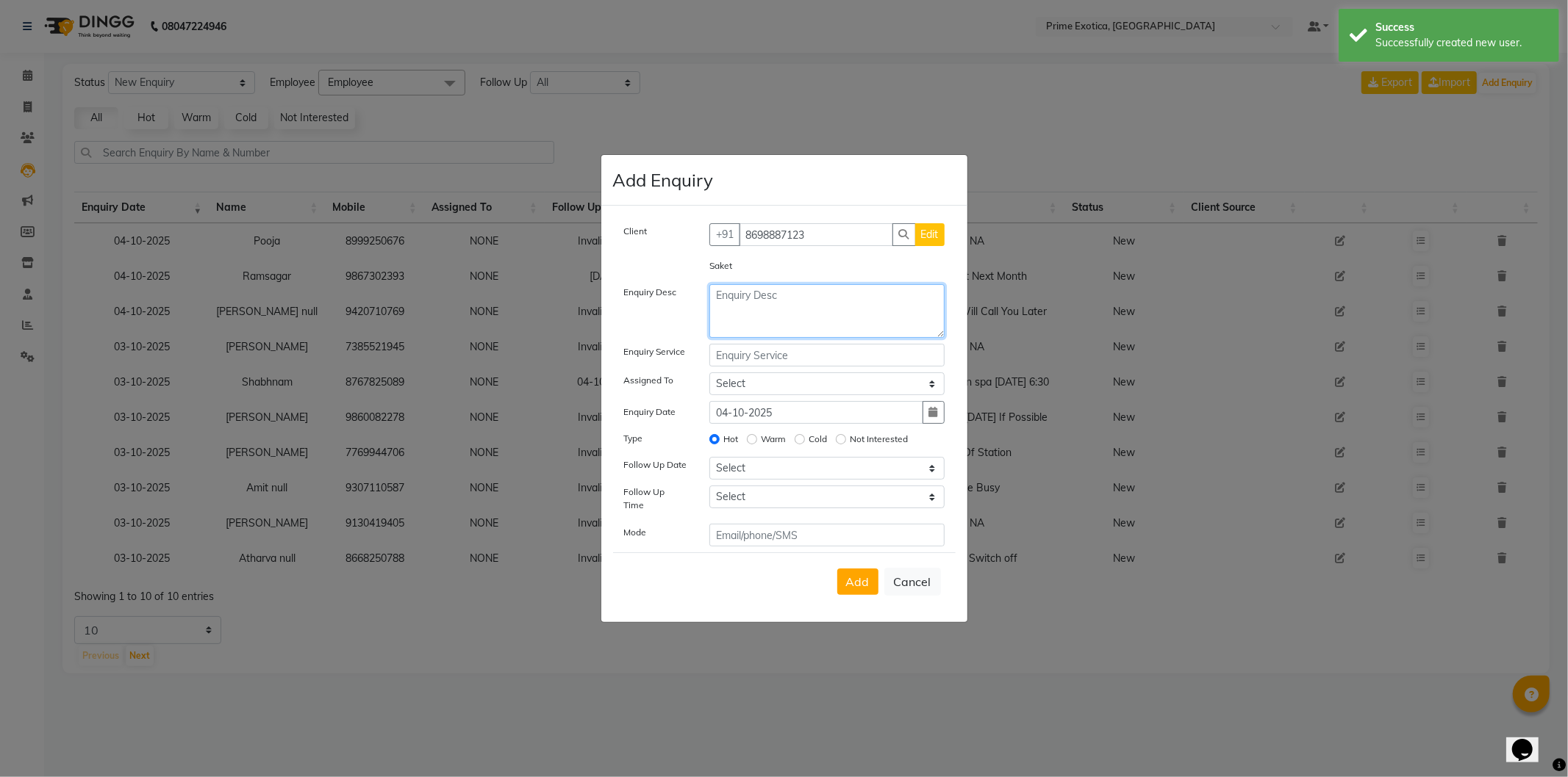
click at [902, 302] on textarea at bounding box center [827, 311] width 235 height 54
type textarea "If Possible will come tomorrow"
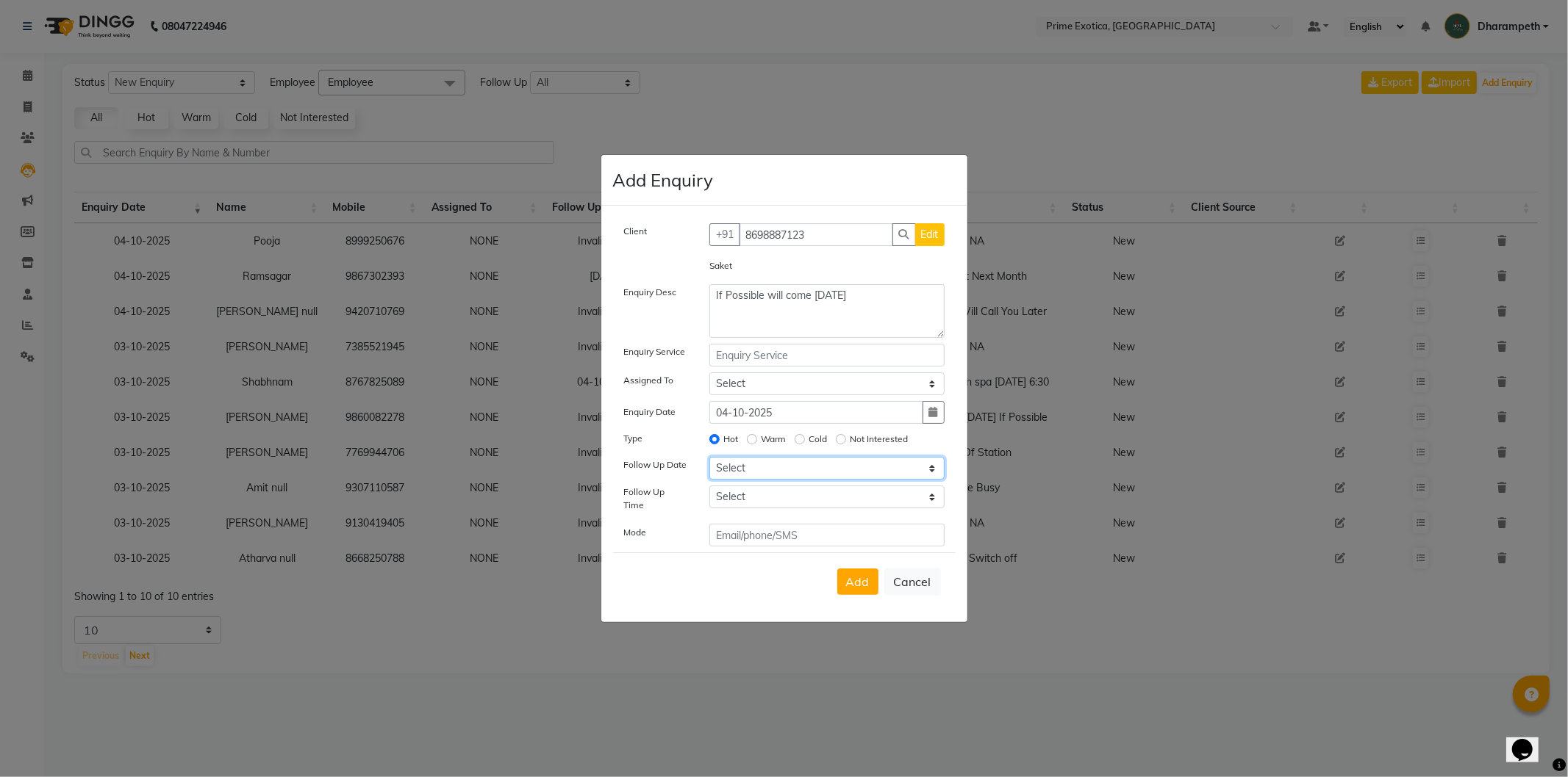
click at [791, 471] on select "Select Today Tomorrow In 2 days (Monday) In 3 days (Tuesday) In 4 days (Wednesd…" at bounding box center [827, 469] width 235 height 23
select select "2025-10-05"
click at [710, 462] on select "Select Today Tomorrow In 2 days (Monday) In 3 days (Tuesday) In 4 days (Wednesd…" at bounding box center [827, 469] width 235 height 23
click at [796, 502] on select "Select 07:00 AM 07:15 AM 07:30 AM 07:45 AM 08:00 AM 08:15 AM 08:30 AM 08:45 AM …" at bounding box center [827, 497] width 235 height 23
select select "720"
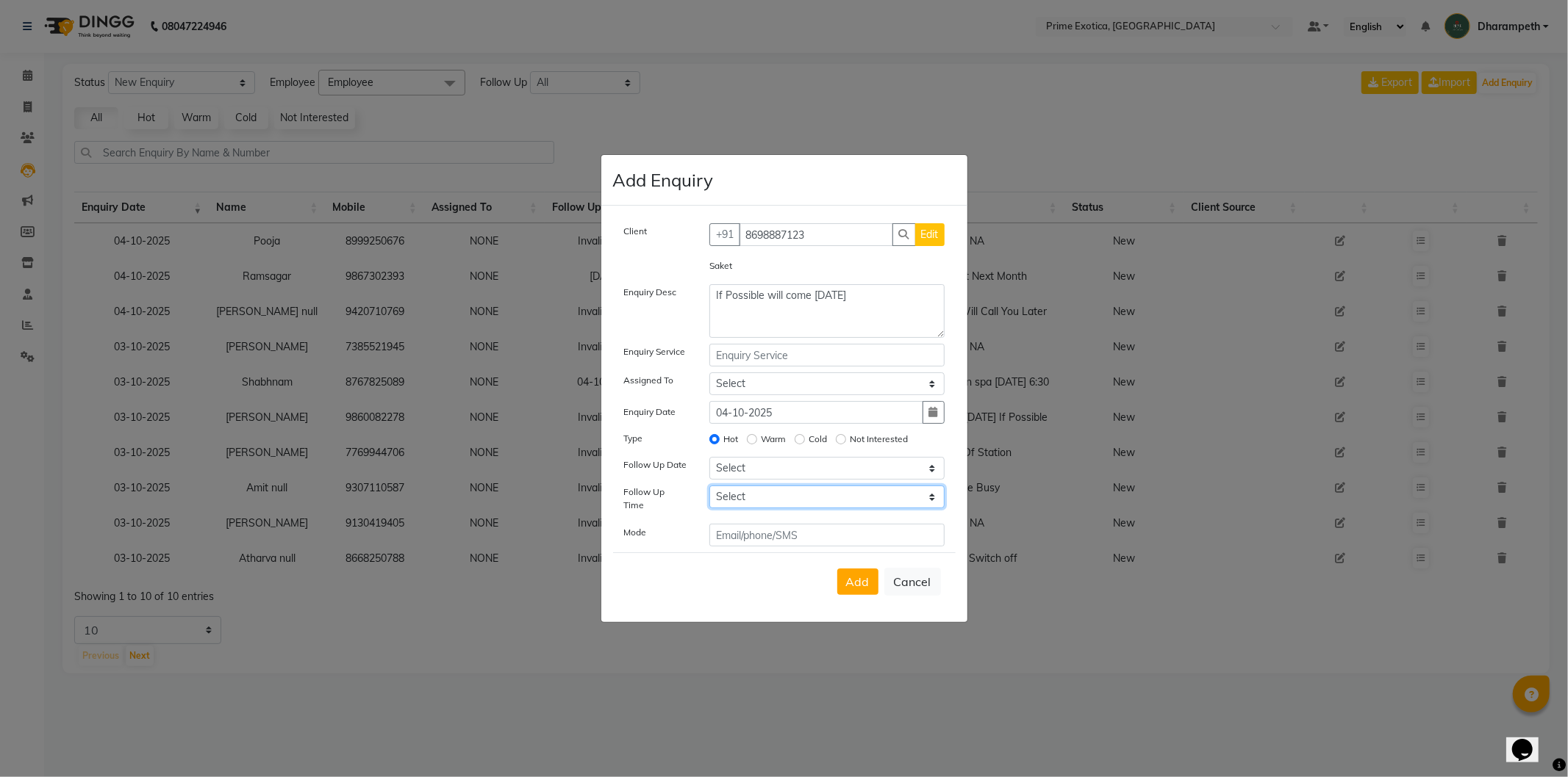
click at [710, 491] on select "Select 07:00 AM 07:15 AM 07:30 AM 07:45 AM 08:00 AM 08:15 AM 08:30 AM 08:45 AM …" at bounding box center [827, 497] width 235 height 23
click at [853, 583] on span "Add" at bounding box center [857, 581] width 24 height 15
select select
radio input "false"
select select
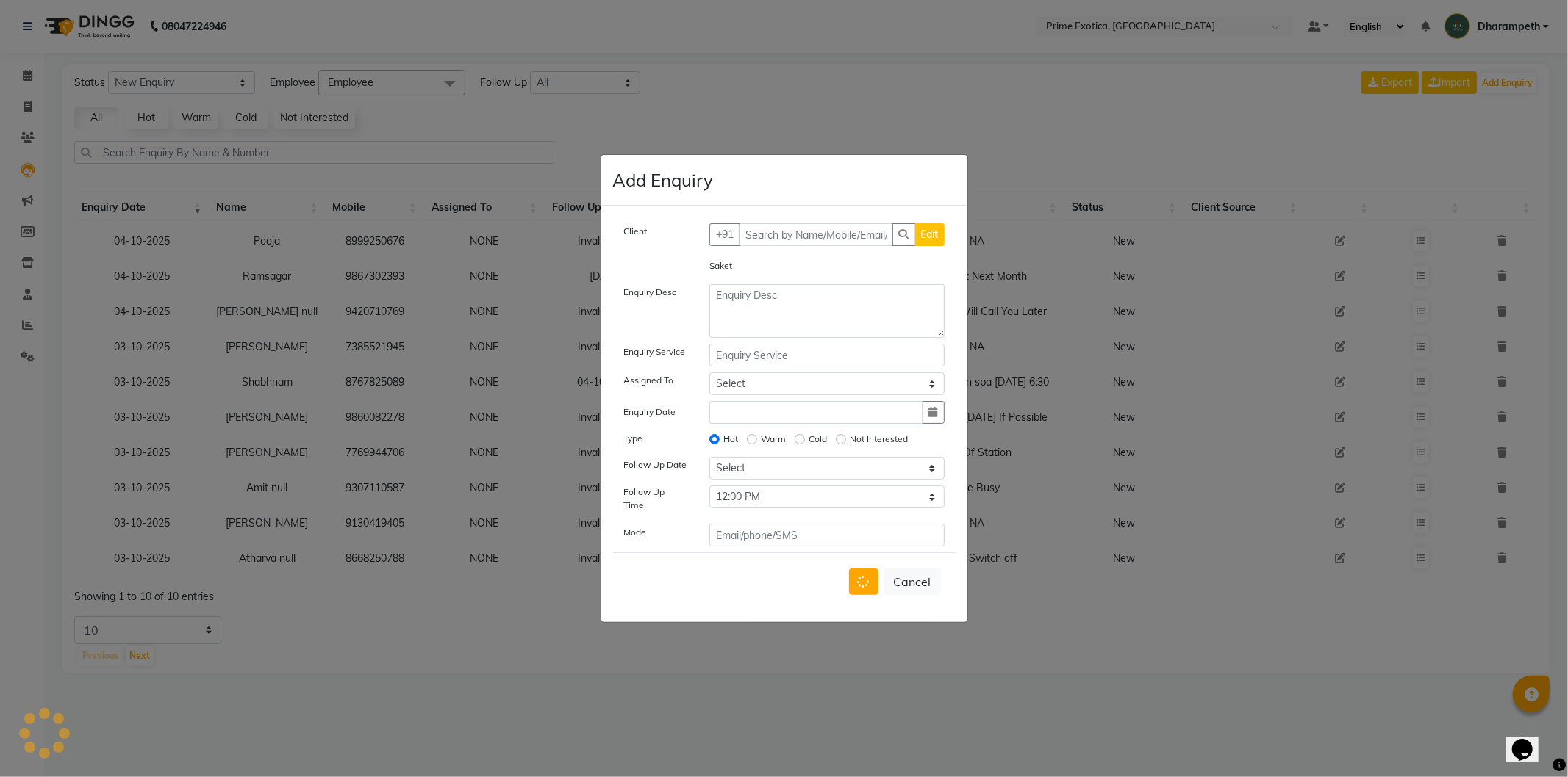
select select
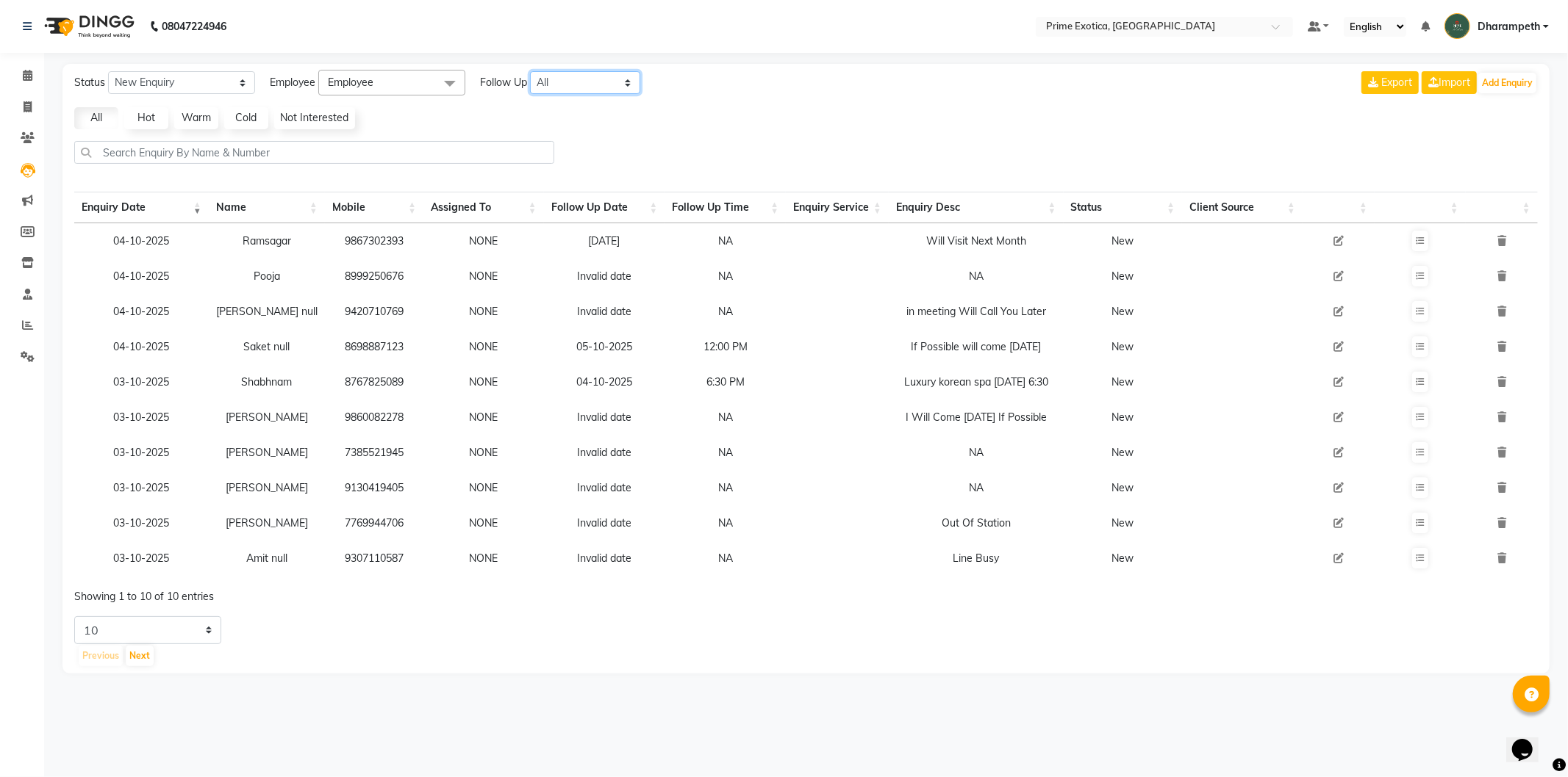
click at [566, 79] on select "All Today Tomorrow This Week This Month Custom" at bounding box center [585, 83] width 111 height 23
select select "today"
click at [531, 71] on select "All Today Tomorrow This Week This Month Custom" at bounding box center [585, 83] width 111 height 23
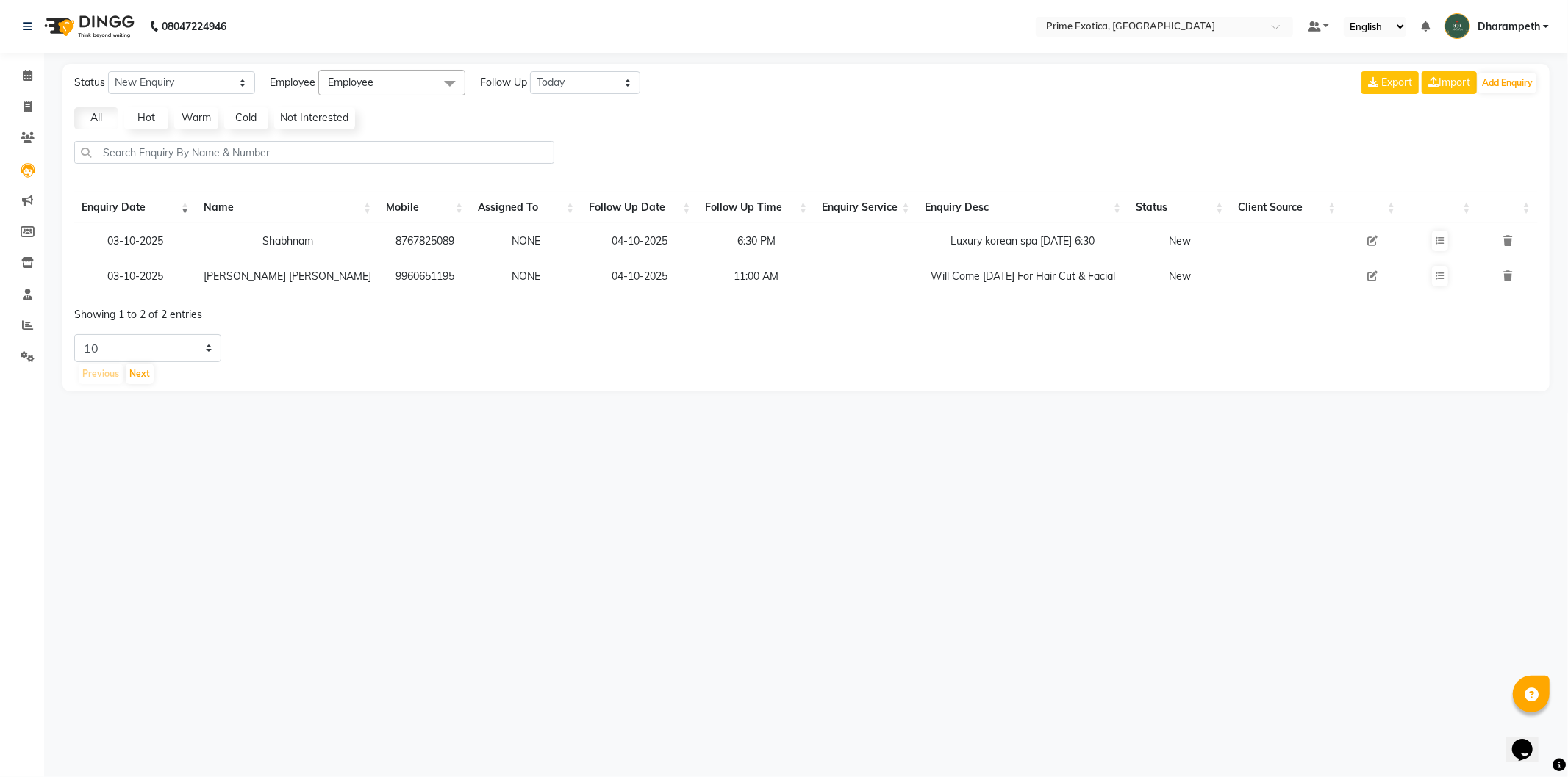
drag, startPoint x: 321, startPoint y: 238, endPoint x: 386, endPoint y: 242, distance: 65.1
click at [386, 242] on td "8767825089" at bounding box center [424, 241] width 92 height 35
copy td "8767825089"
click at [29, 76] on icon at bounding box center [27, 76] width 10 height 11
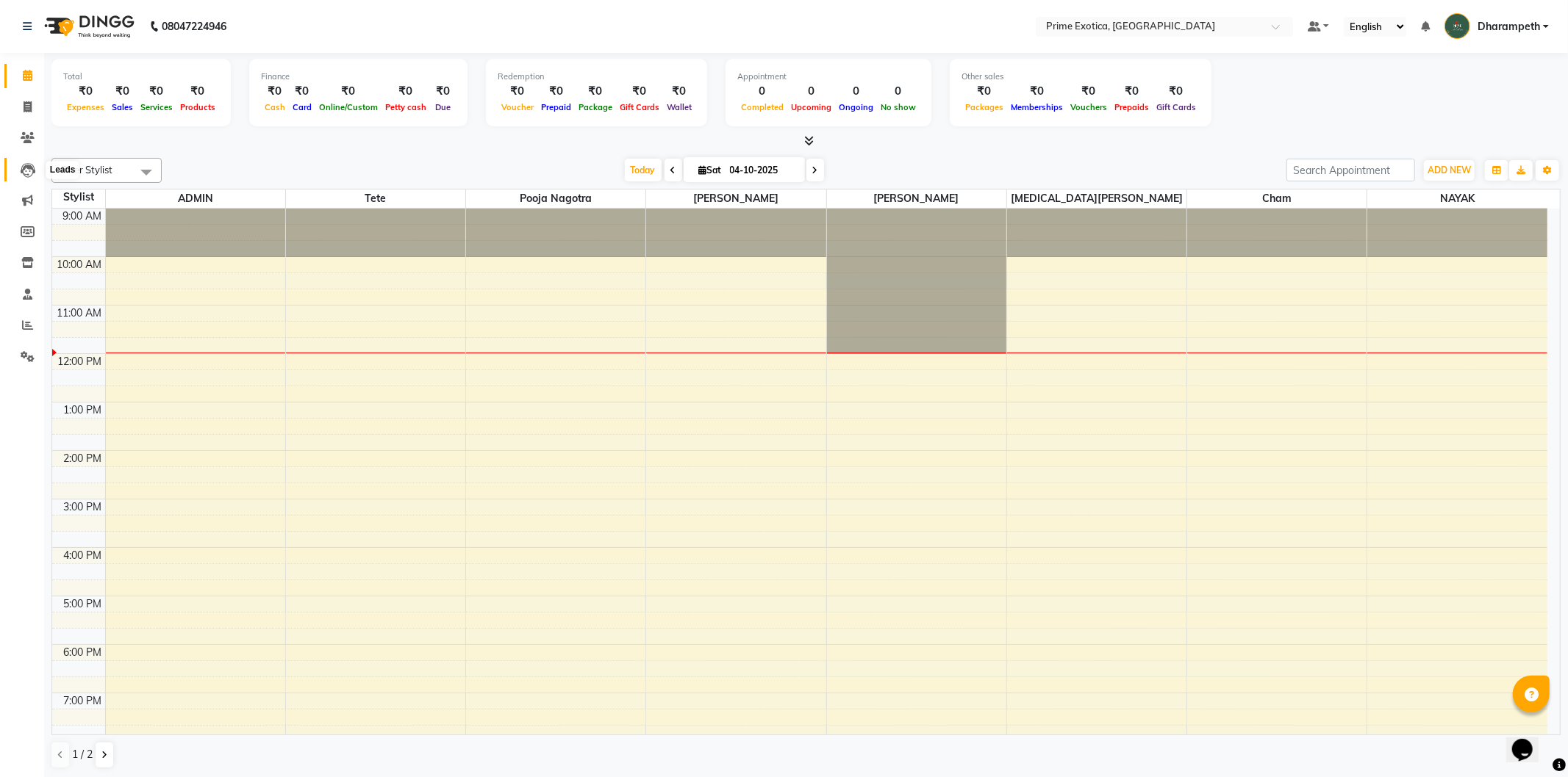
click at [33, 175] on icon at bounding box center [27, 170] width 15 height 15
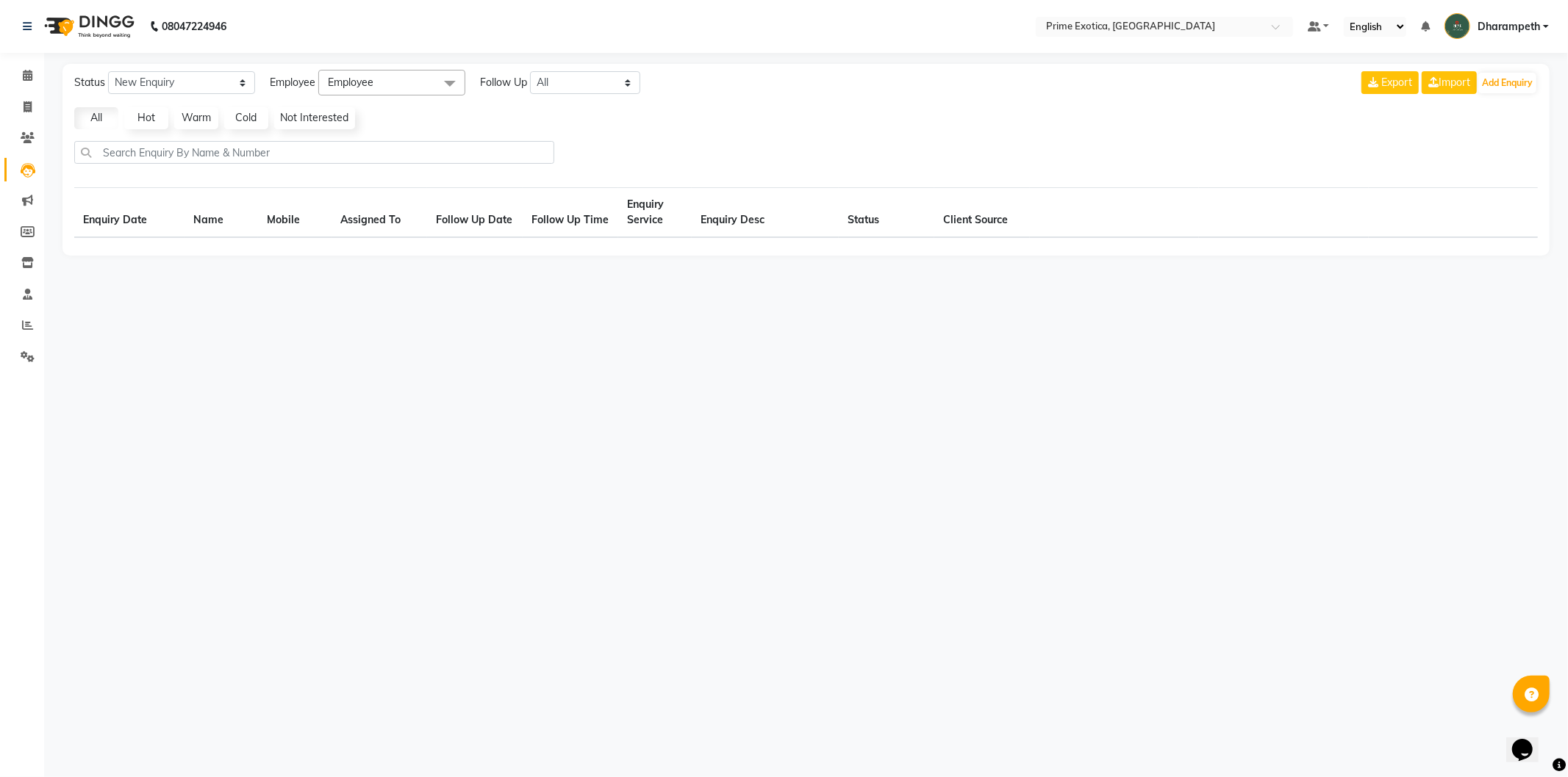
select select "10"
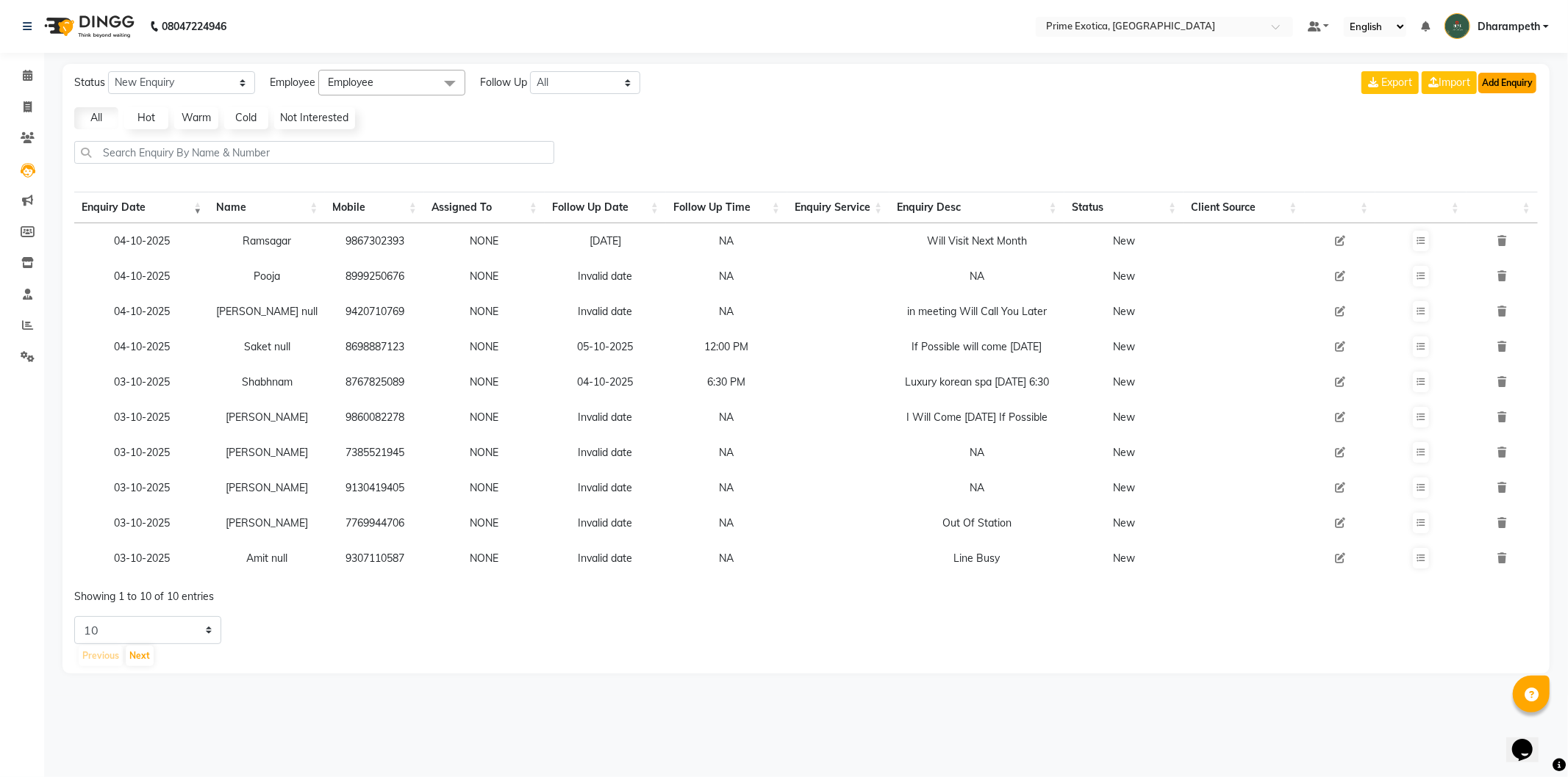
click at [1525, 89] on button "Add Enquiry" at bounding box center [1507, 83] width 58 height 20
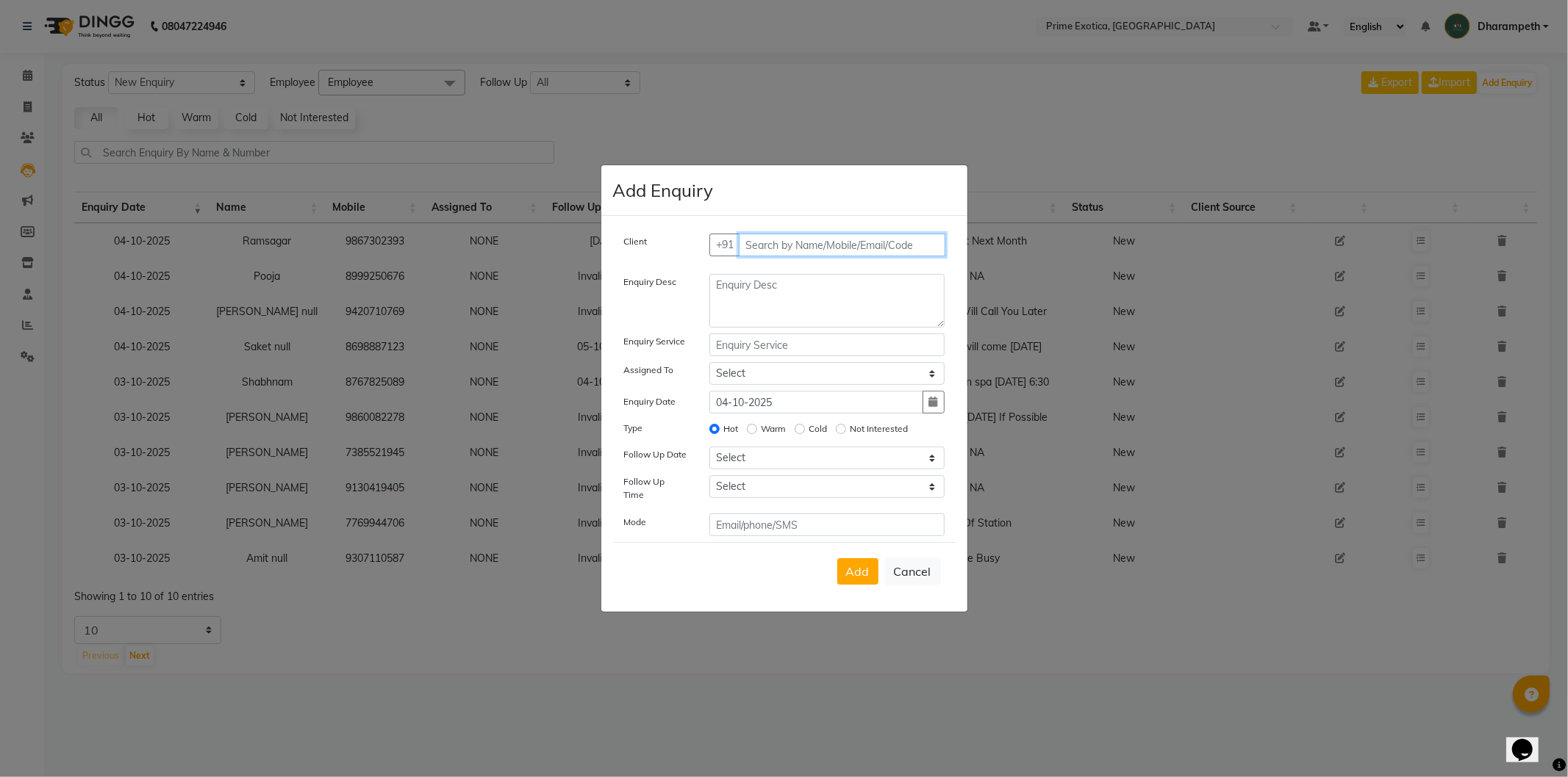
paste input "8767825089"
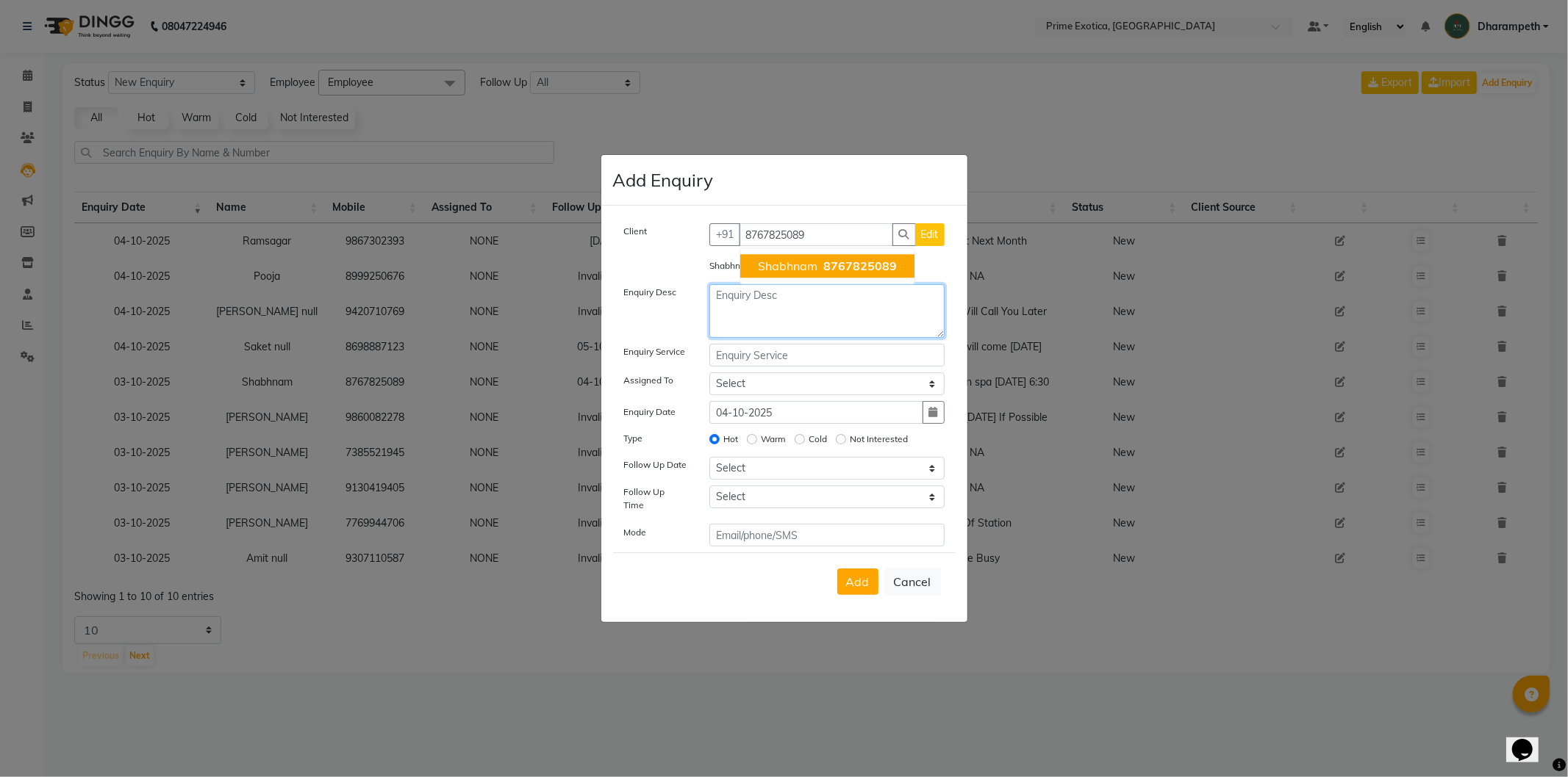
click at [847, 327] on textarea at bounding box center [827, 311] width 235 height 54
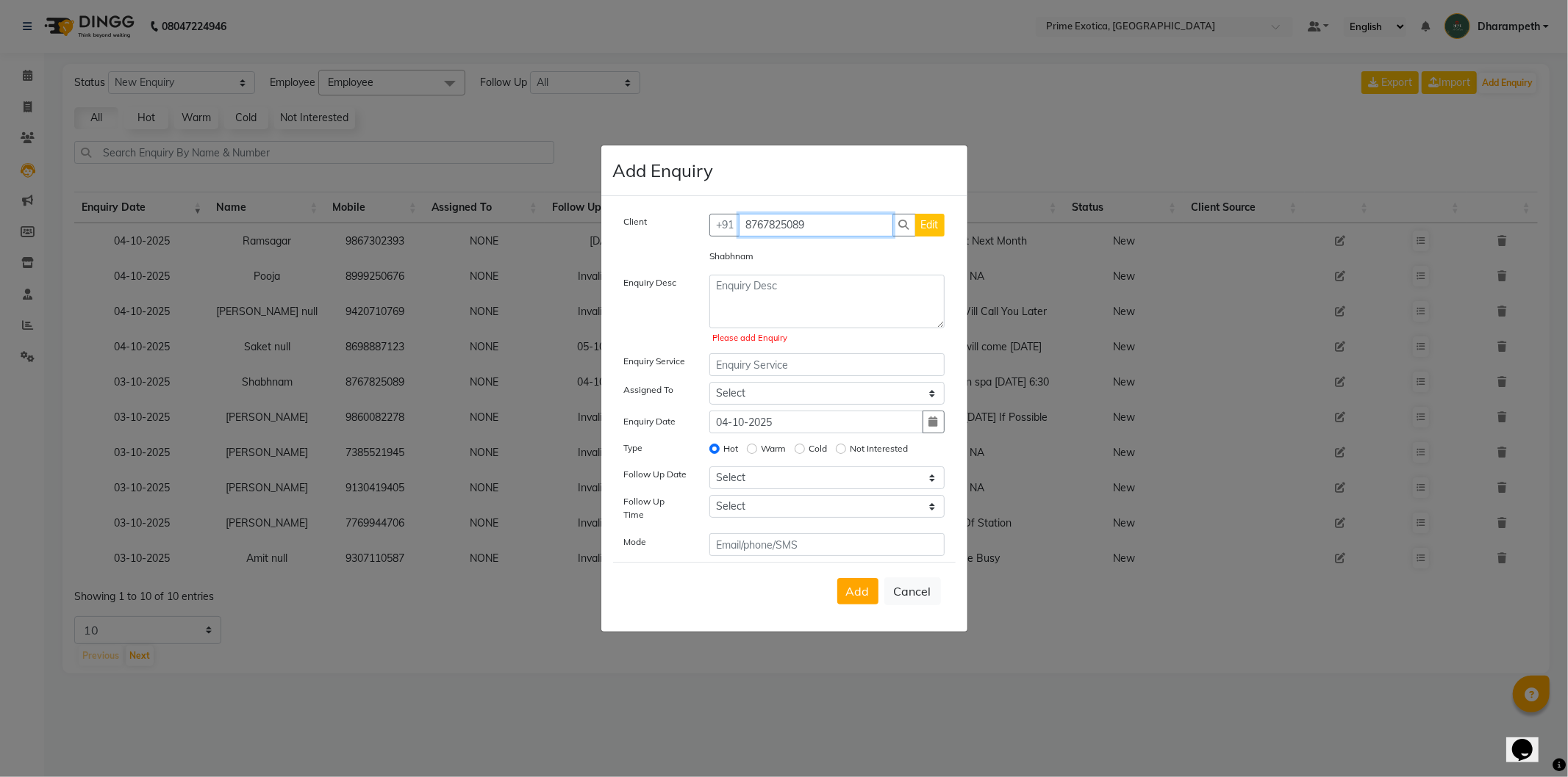
click at [839, 232] on input "8767825089" at bounding box center [816, 226] width 155 height 23
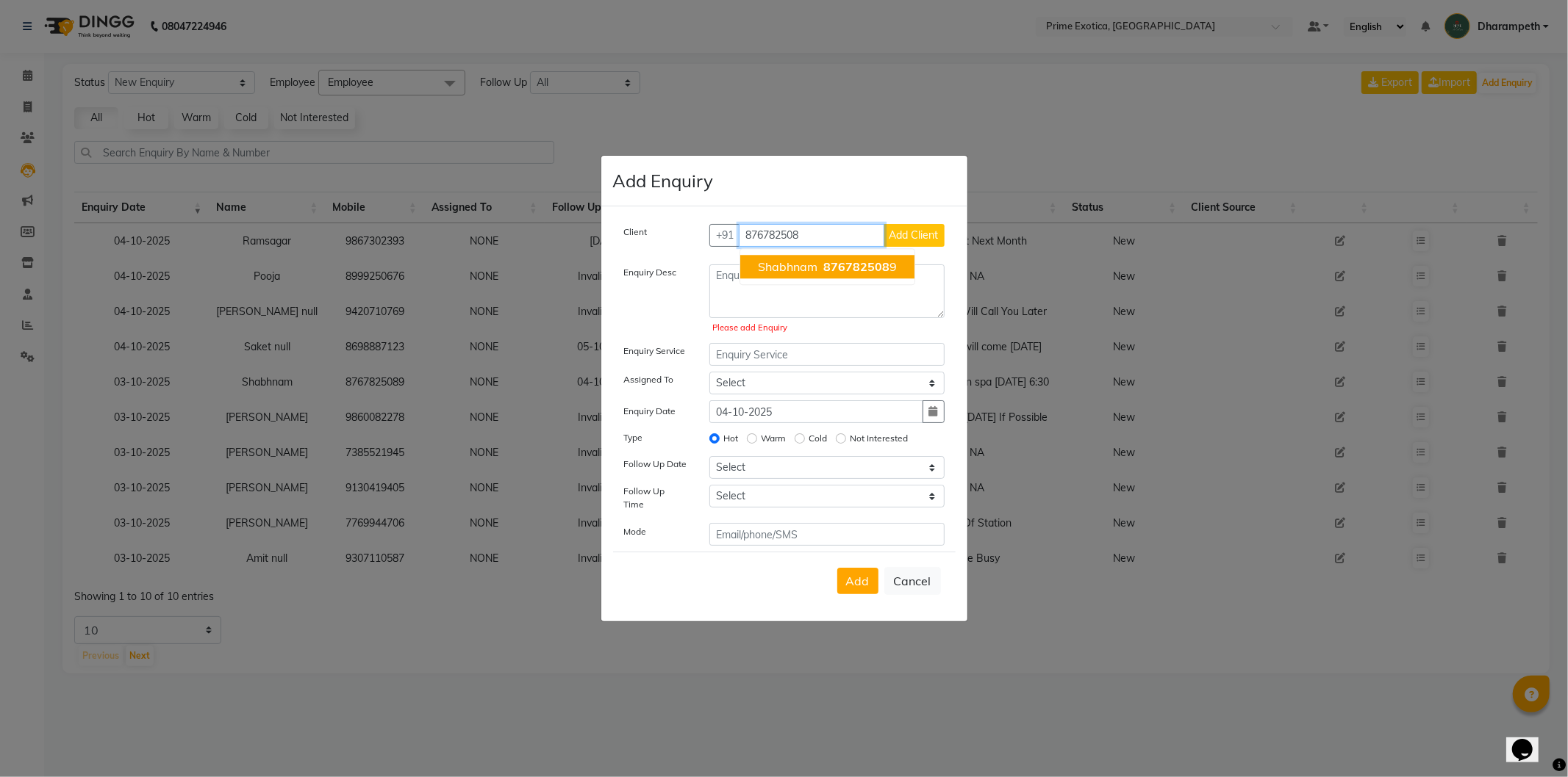
type input "8767825089"
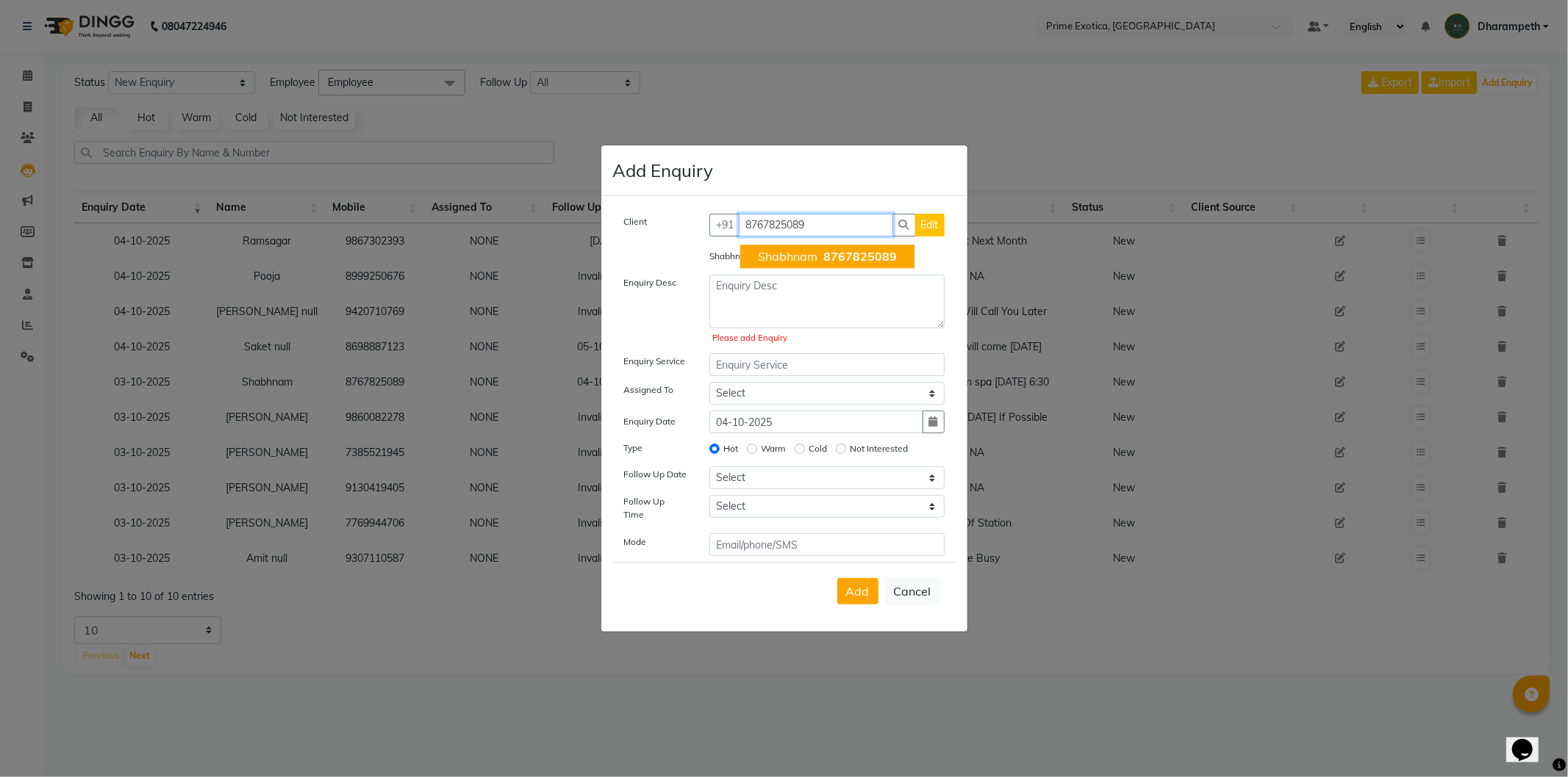
click at [840, 255] on span "8767825089" at bounding box center [860, 256] width 74 height 15
click at [822, 296] on textarea at bounding box center [827, 301] width 235 height 54
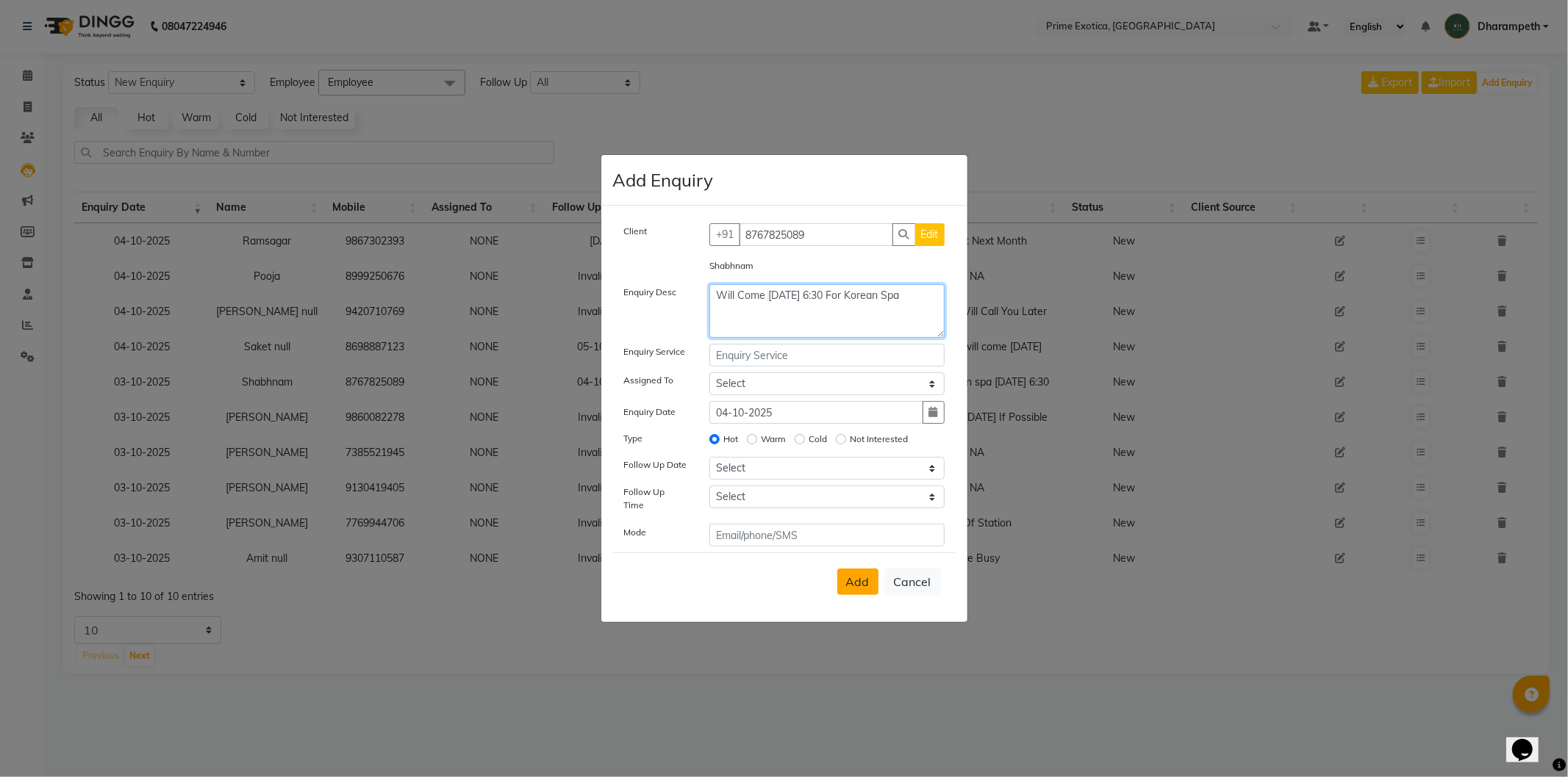
type textarea "Will Come Today 6:30 For Korean Spa"
click at [850, 580] on span "Add" at bounding box center [857, 581] width 24 height 15
select select
radio input "false"
select select
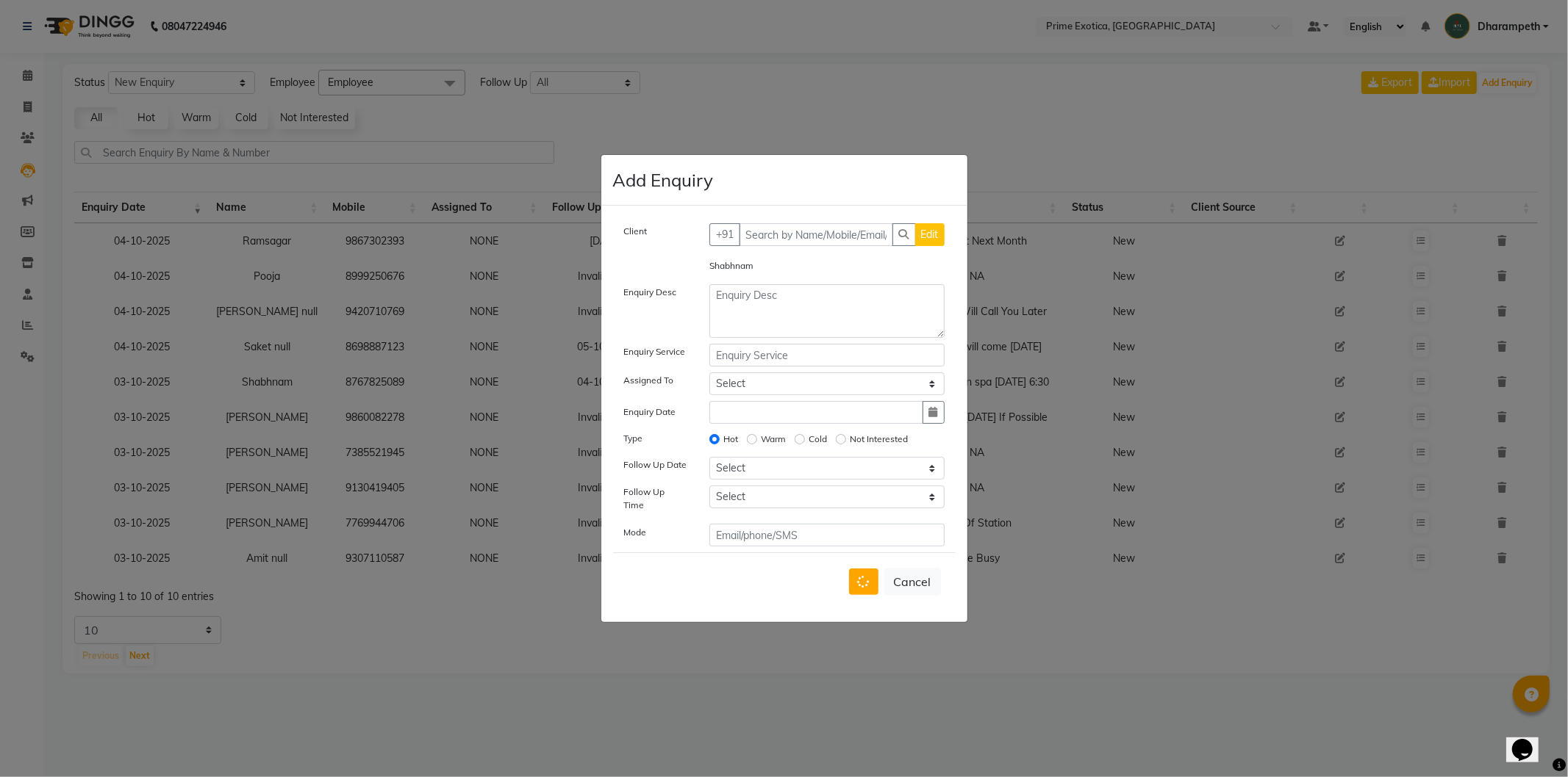
select select
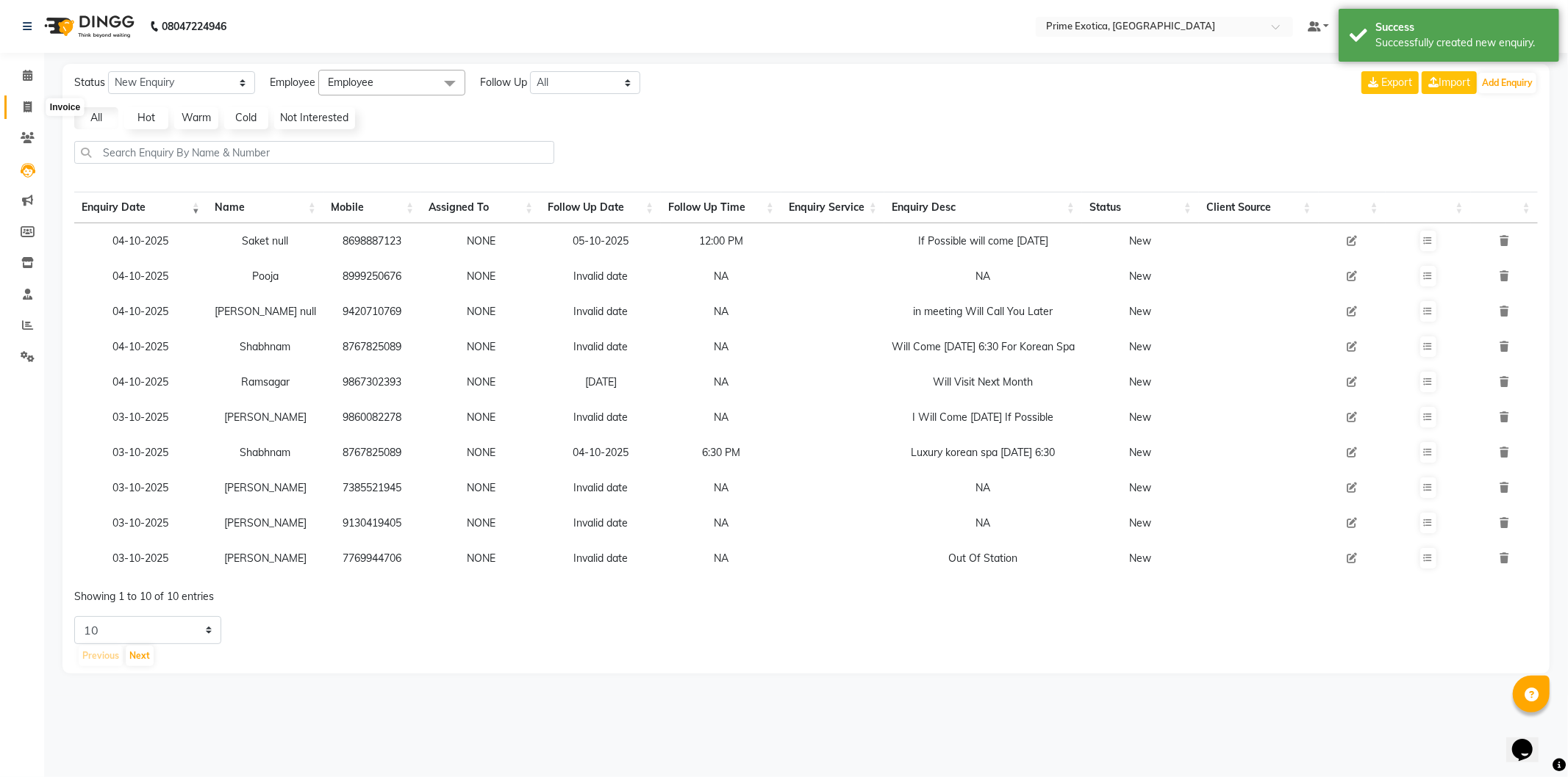
click at [29, 101] on icon at bounding box center [27, 106] width 8 height 11
select select "service"
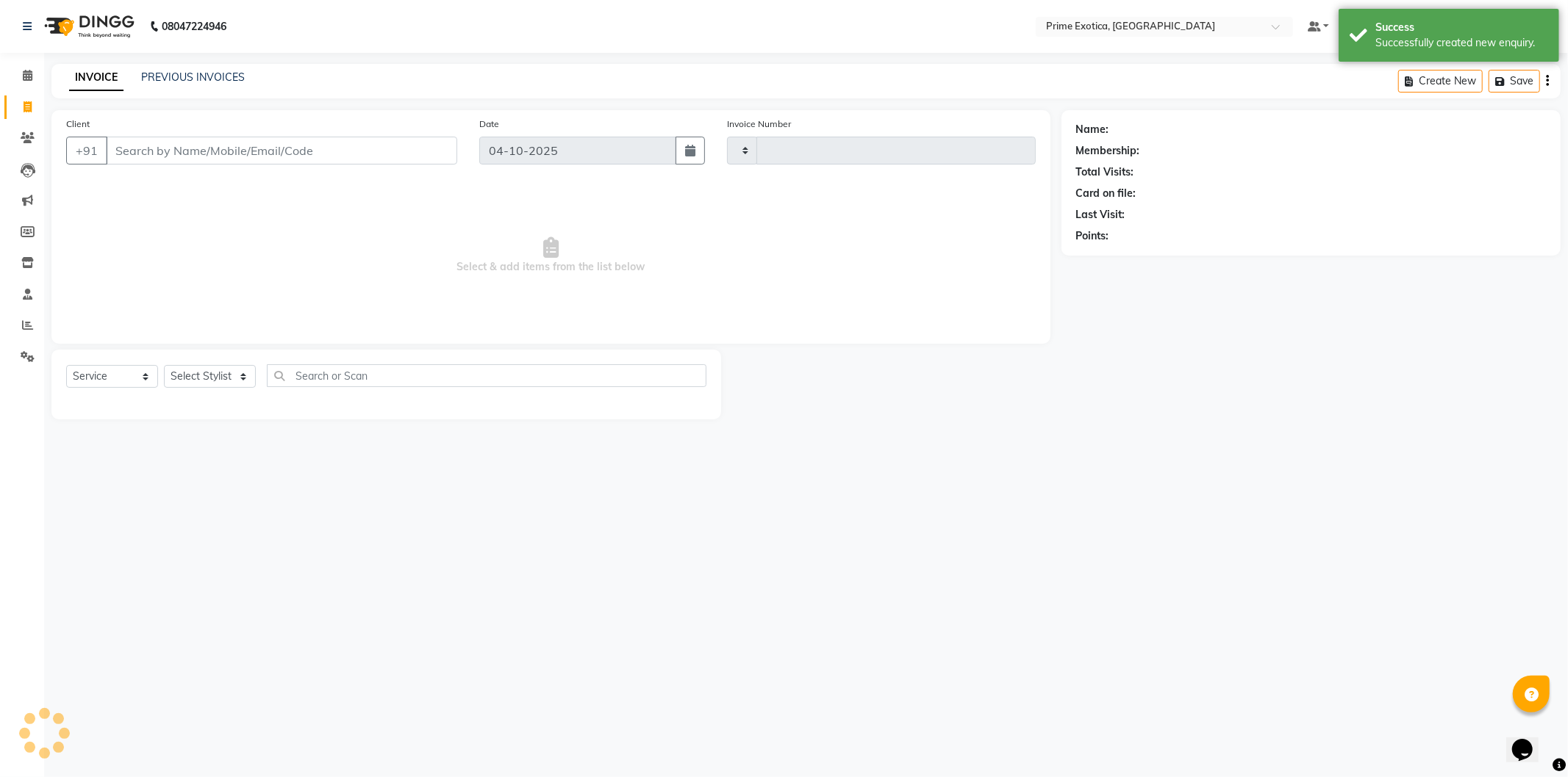
type input "1078"
select select "5380"
click at [200, 373] on select "Select Stylist" at bounding box center [210, 377] width 92 height 23
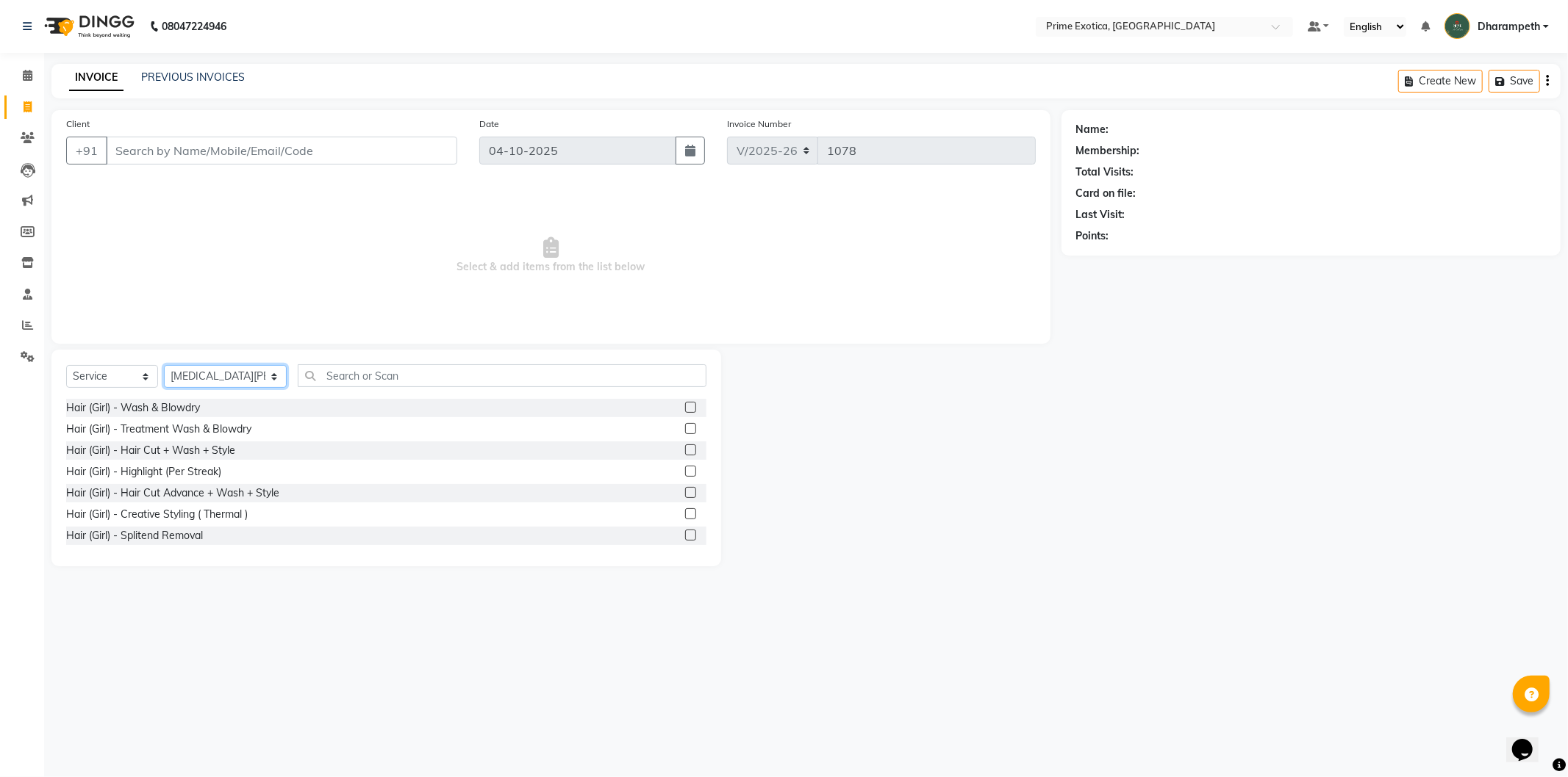
select select "84212"
click at [164, 366] on select "Select Stylist Abhijet ADMIN ANGELA S JOHN cham Darshan Gaikwad Dipak Narnaware…" at bounding box center [226, 377] width 123 height 23
click at [367, 378] on input "text" at bounding box center [502, 376] width 408 height 23
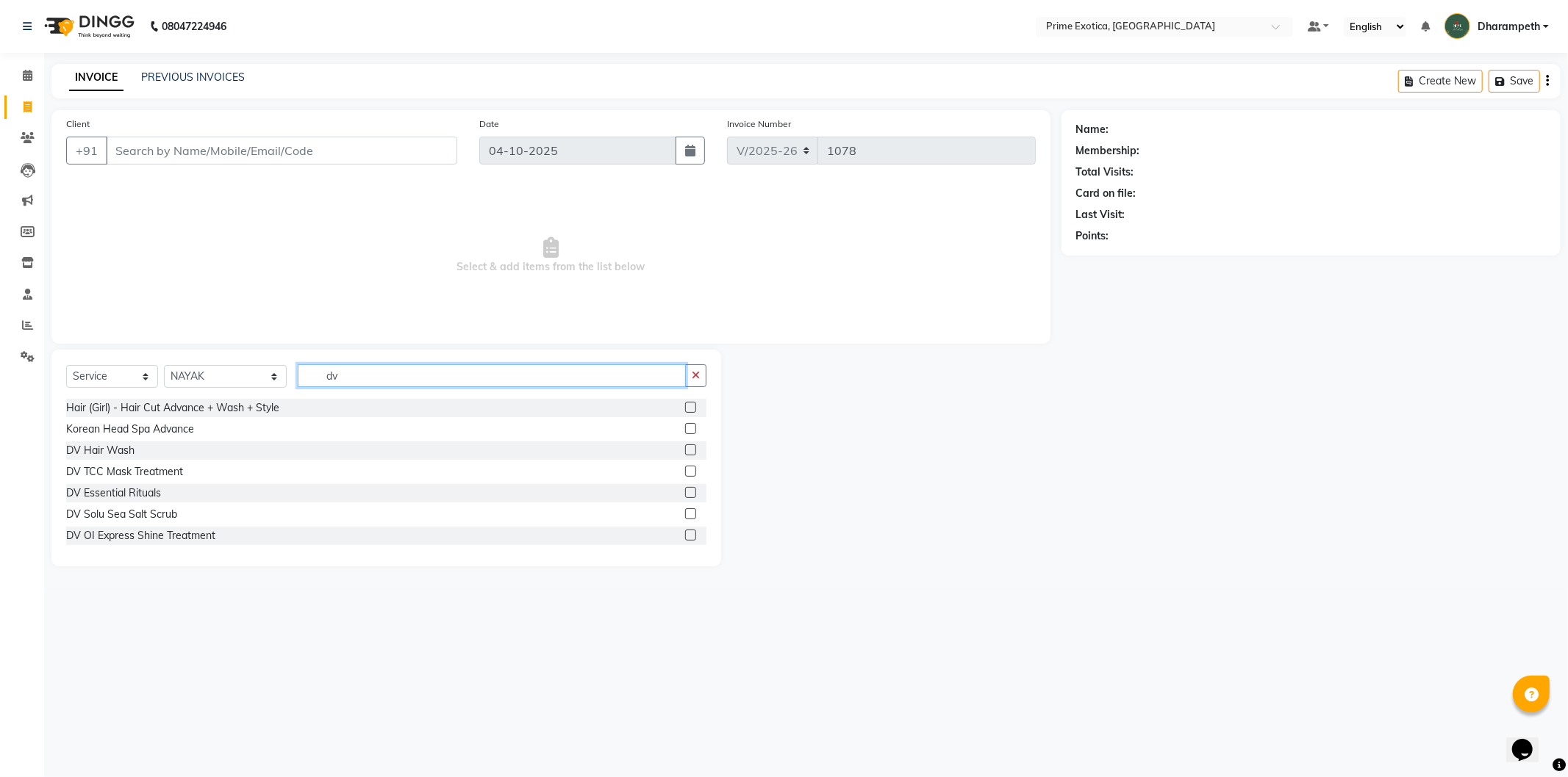
type input "dv"
click at [685, 452] on label at bounding box center [690, 450] width 11 height 11
click at [685, 452] on input "checkbox" at bounding box center [690, 450] width 10 height 10
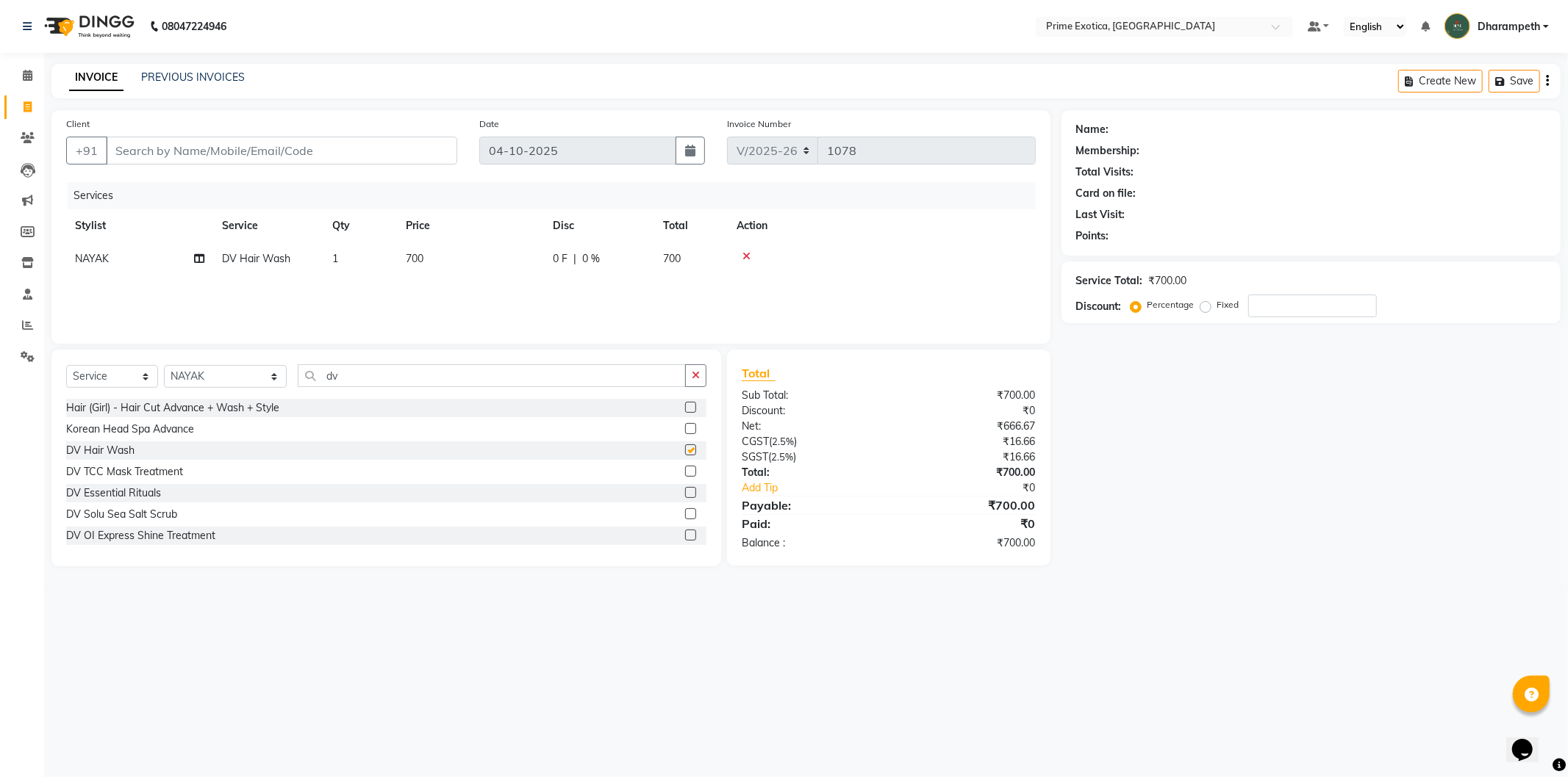
checkbox input "false"
click at [692, 377] on icon "button" at bounding box center [696, 376] width 8 height 11
click at [423, 262] on span "700" at bounding box center [415, 258] width 18 height 13
select select "84212"
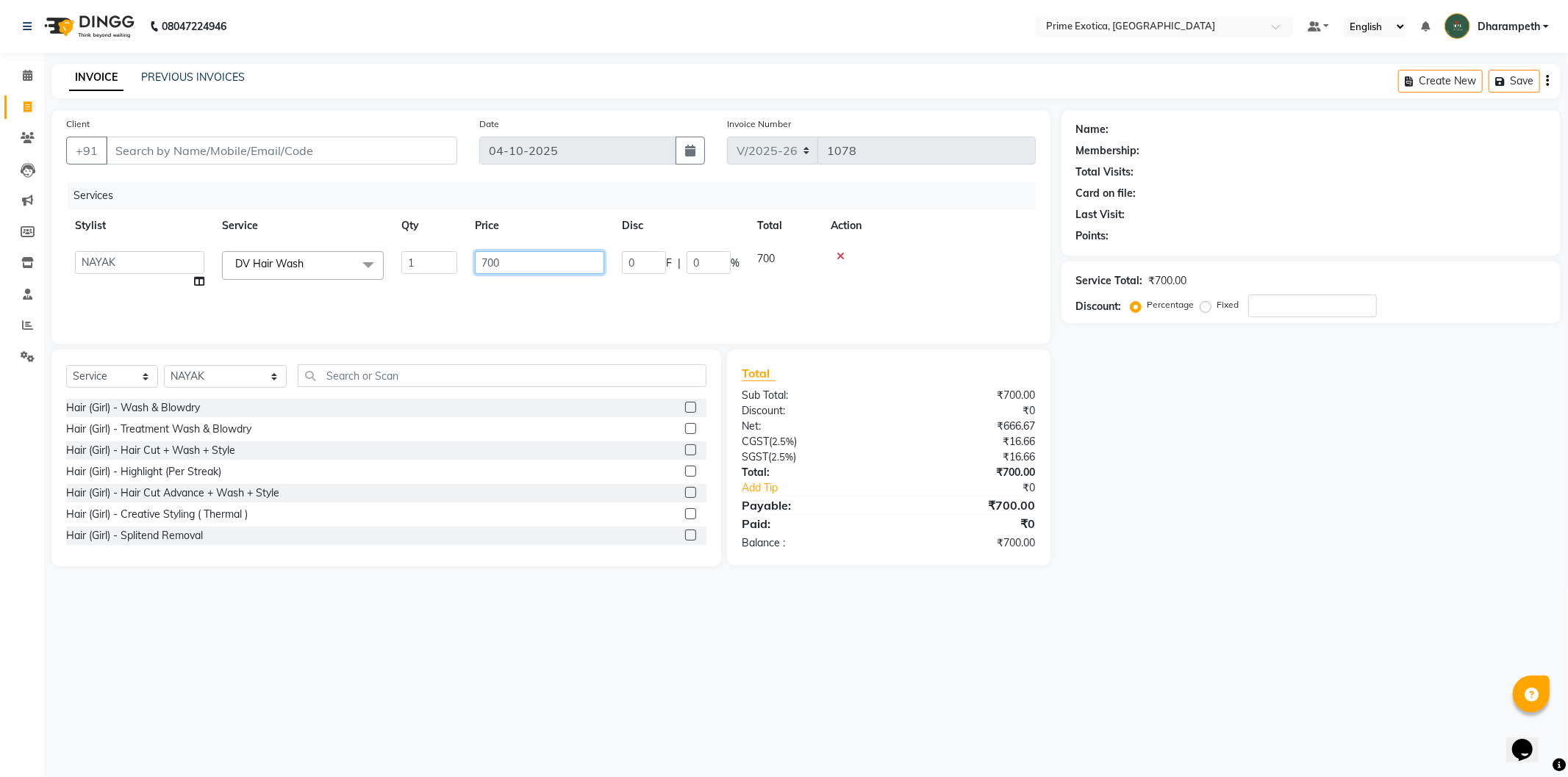
click at [508, 268] on input "700" at bounding box center [539, 263] width 129 height 23
type input "7"
type input "1200"
click at [524, 299] on div "Services Stylist Service Qty Price Disc Total Action NAYAK DV Hair Wash 1 1200 …" at bounding box center [551, 255] width 970 height 147
click at [223, 164] on input "Client" at bounding box center [282, 151] width 351 height 28
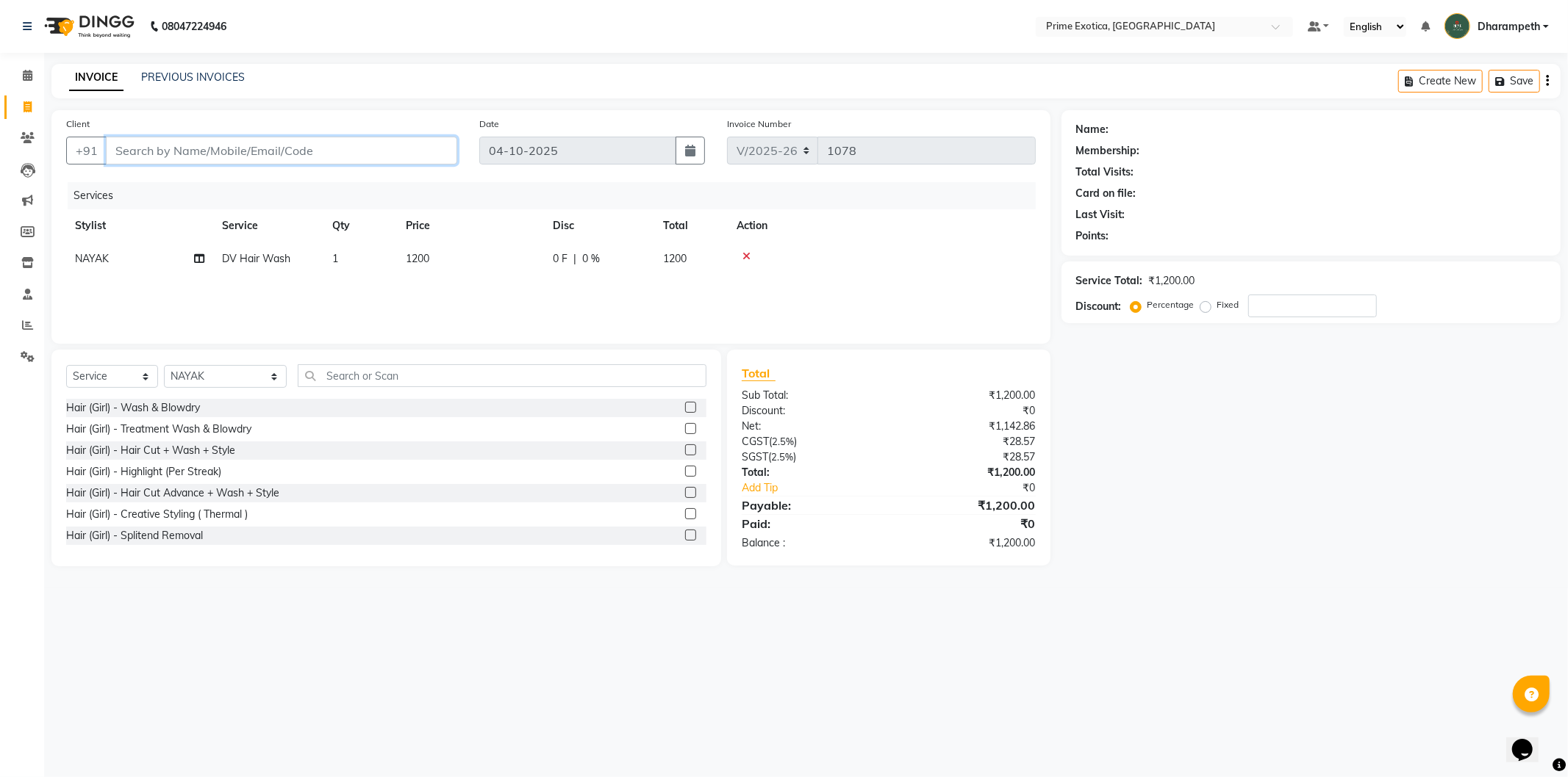
click at [242, 148] on input "Client" at bounding box center [282, 151] width 351 height 28
type input "9"
type input "0"
click at [221, 187] on ngb-highlight "9910477 027" at bounding box center [202, 184] width 76 height 15
type input "9910477027"
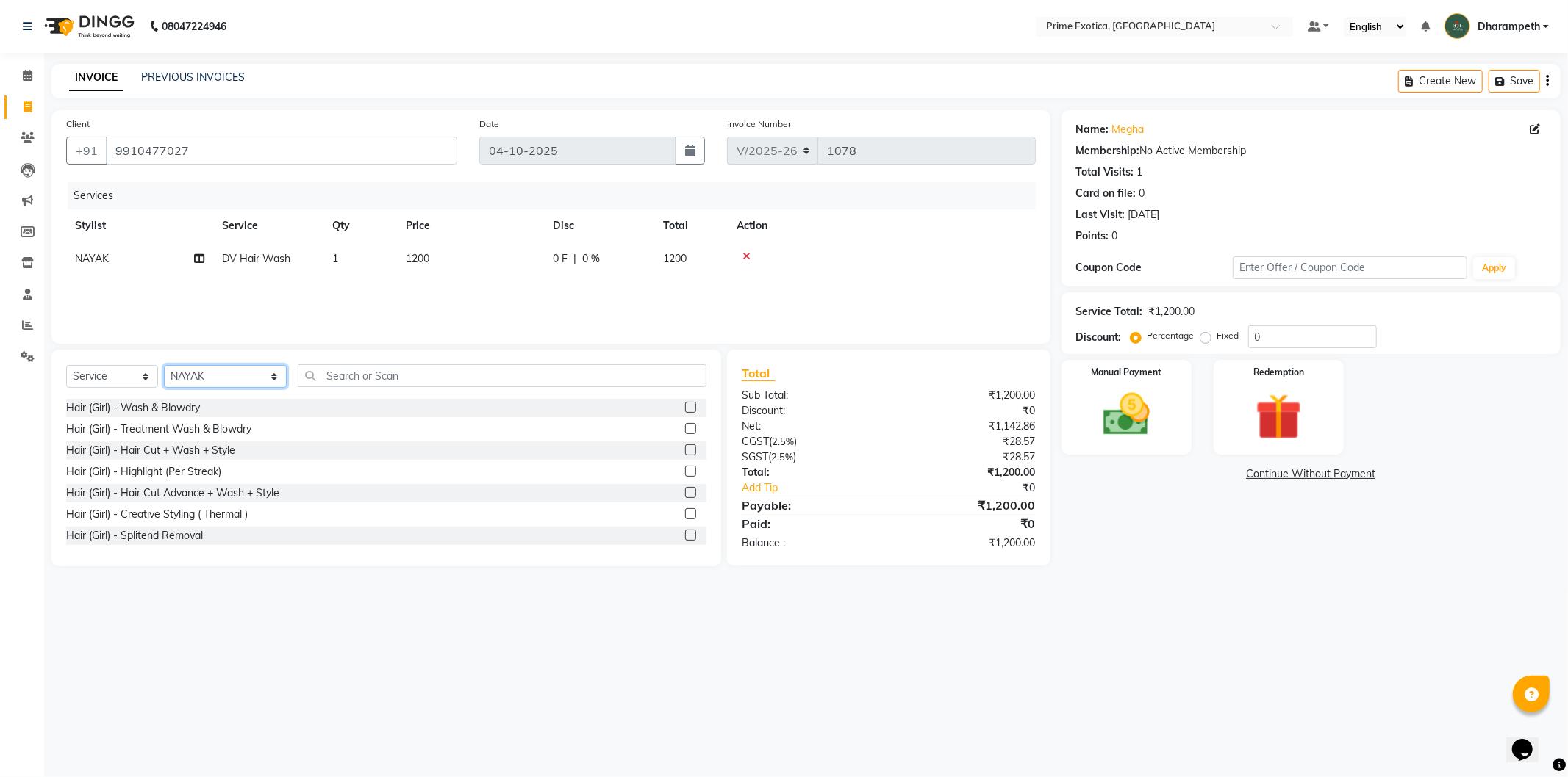
click at [231, 372] on select "Select Stylist Abhijet ADMIN ANGELA S JOHN cham Darshan Gaikwad Dipak Narnaware…" at bounding box center [226, 377] width 123 height 23
select select "61298"
click at [164, 366] on select "Select Stylist Abhijet ADMIN ANGELA S JOHN cham Darshan Gaikwad Dipak Narnaware…" at bounding box center [226, 377] width 123 height 23
click at [387, 376] on input "text" at bounding box center [502, 376] width 408 height 23
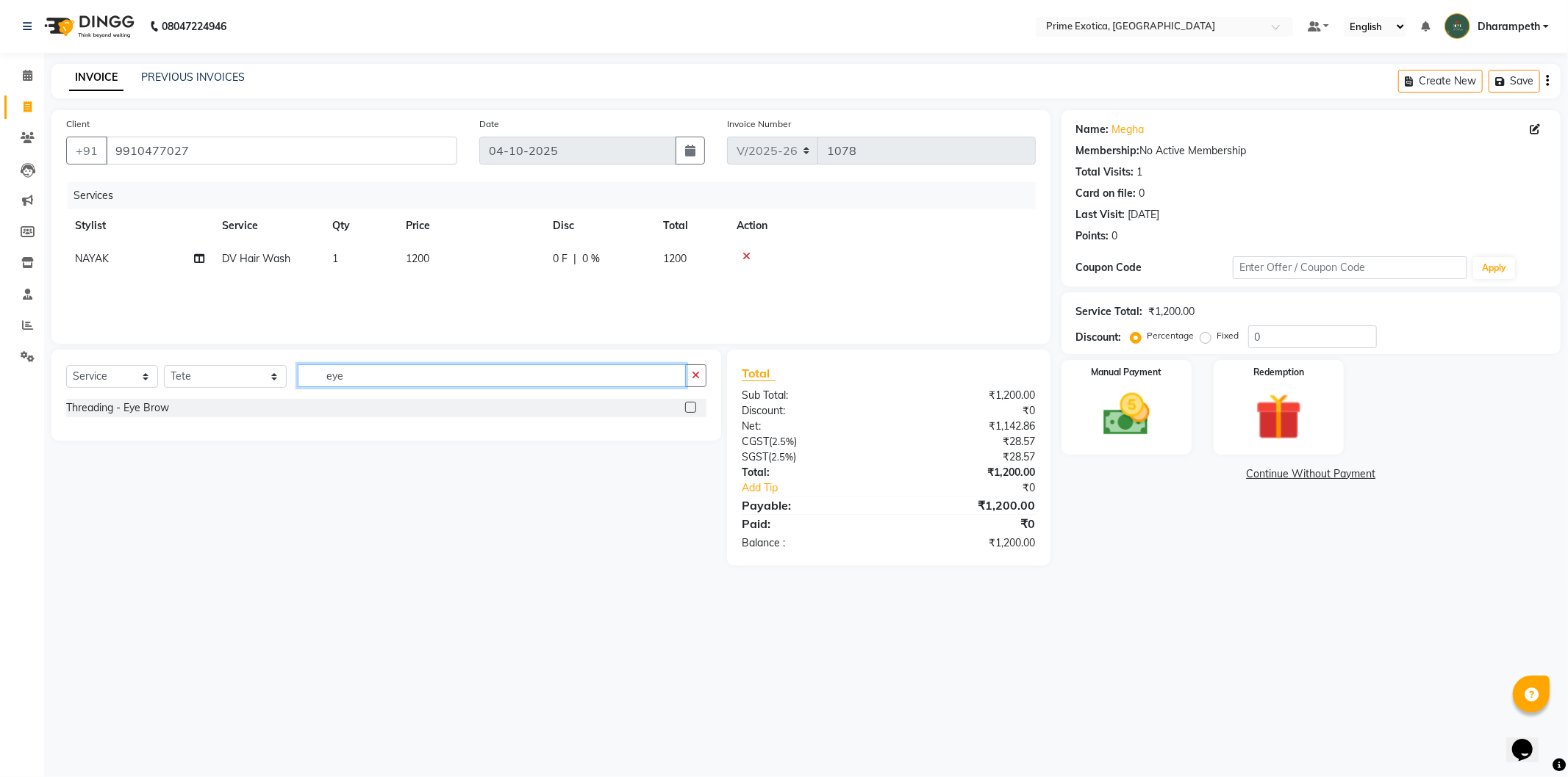
type input "eye"
click at [691, 406] on label at bounding box center [690, 407] width 11 height 11
click at [691, 406] on input "checkbox" at bounding box center [690, 407] width 10 height 10
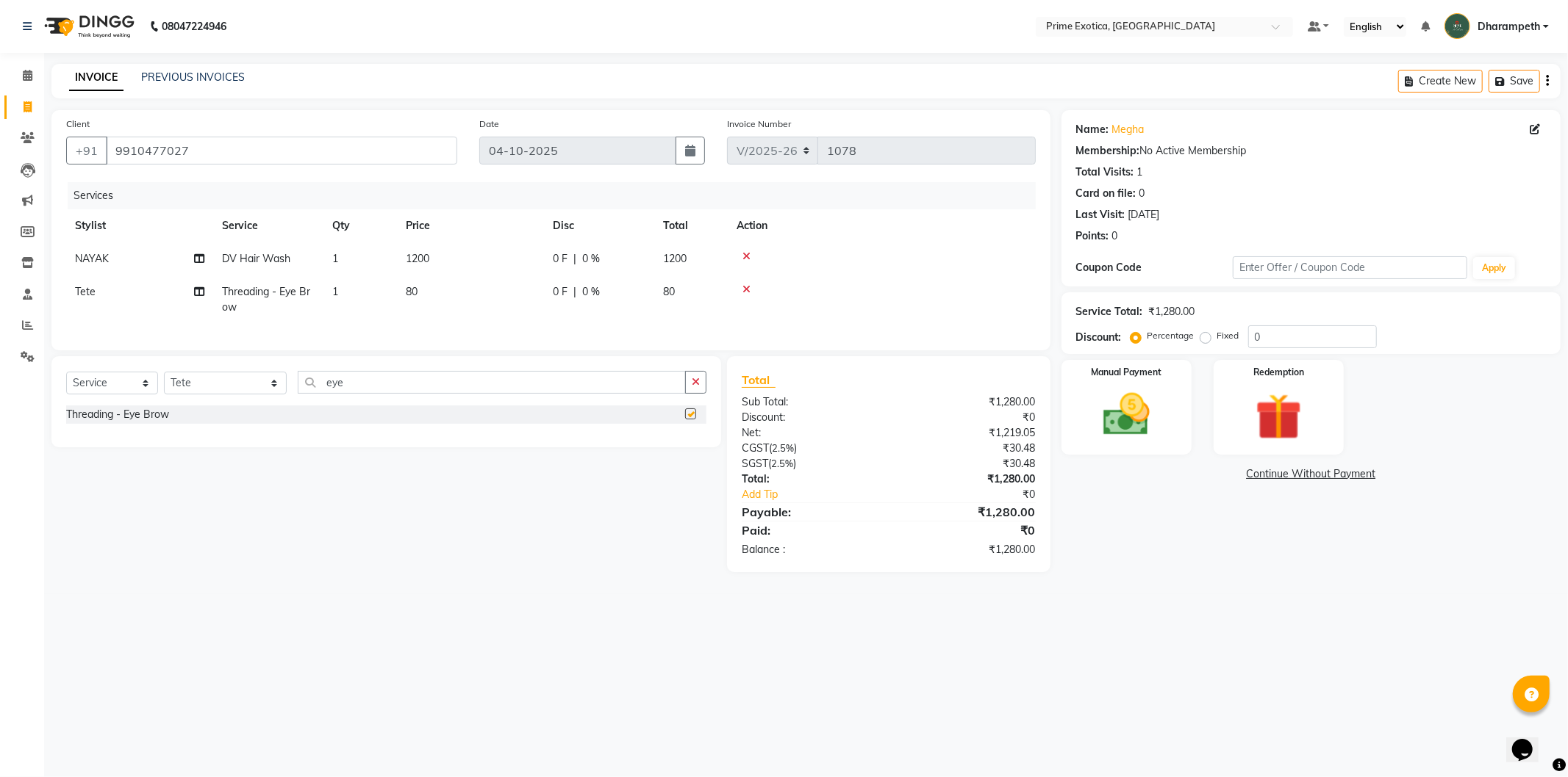
checkbox input "false"
click at [697, 387] on icon "button" at bounding box center [696, 382] width 8 height 11
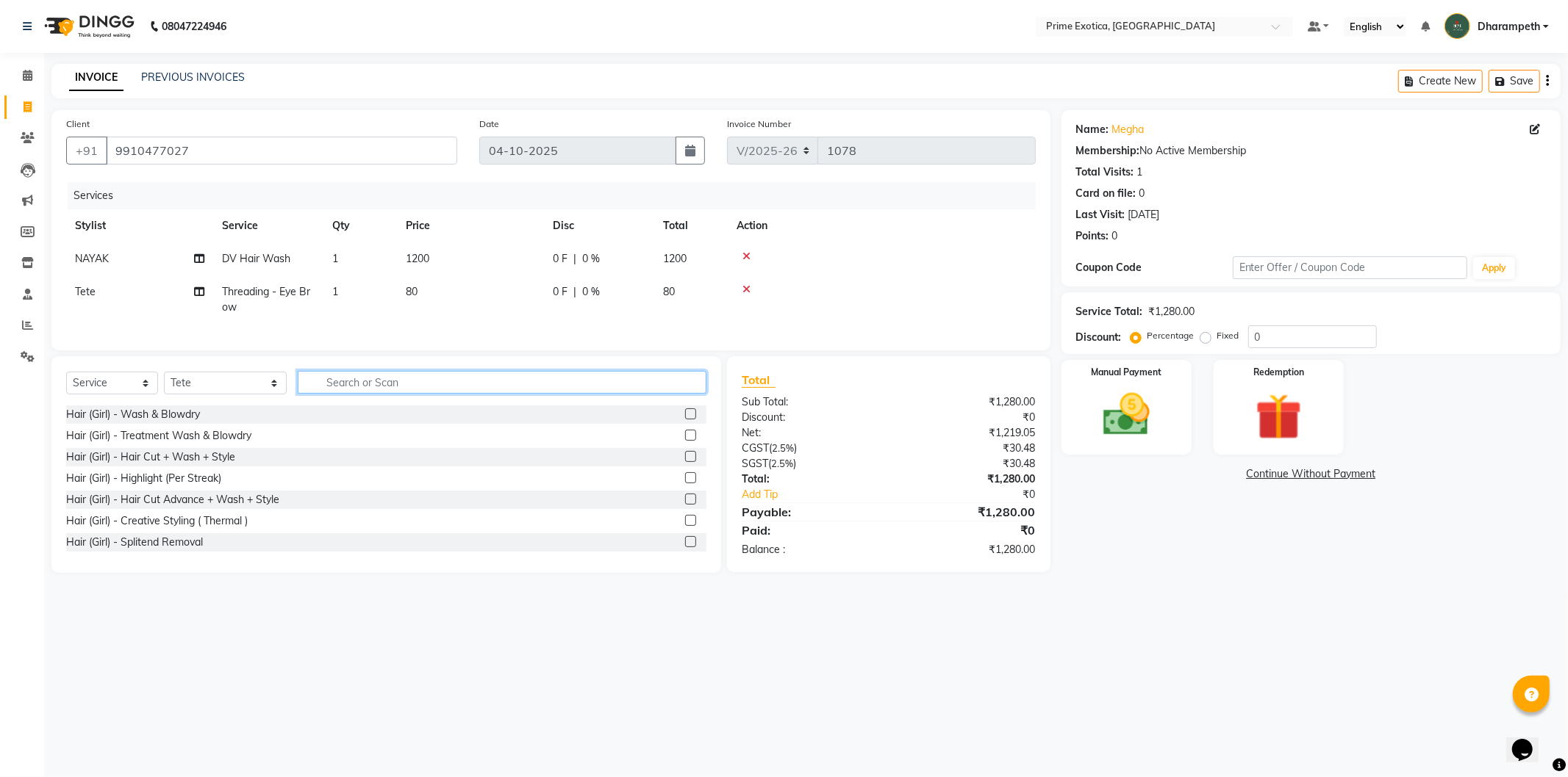
click at [625, 394] on input "text" at bounding box center [502, 383] width 408 height 23
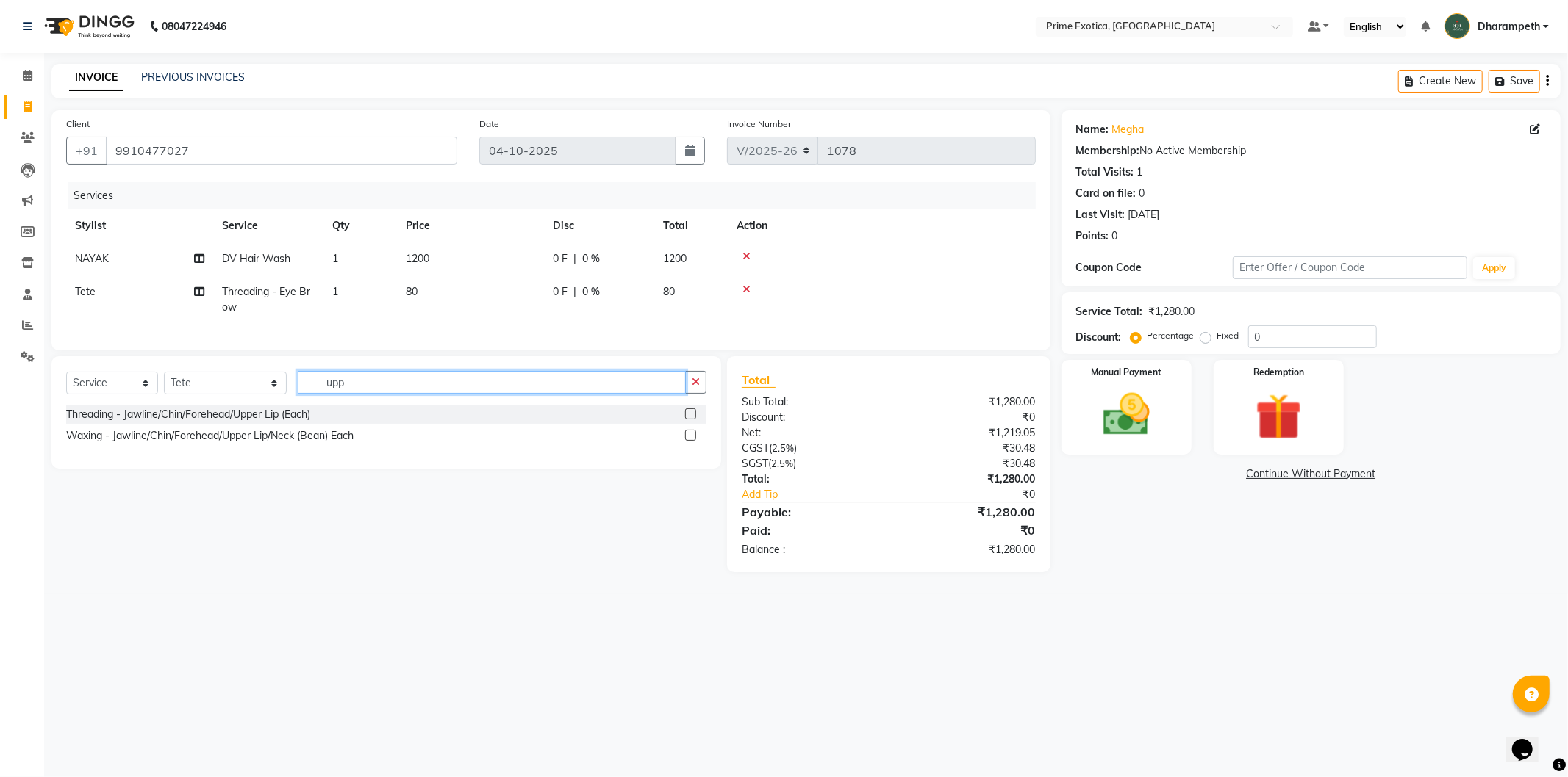
type input "upp"
click at [688, 420] on label at bounding box center [690, 414] width 11 height 11
click at [688, 420] on input "checkbox" at bounding box center [690, 414] width 10 height 10
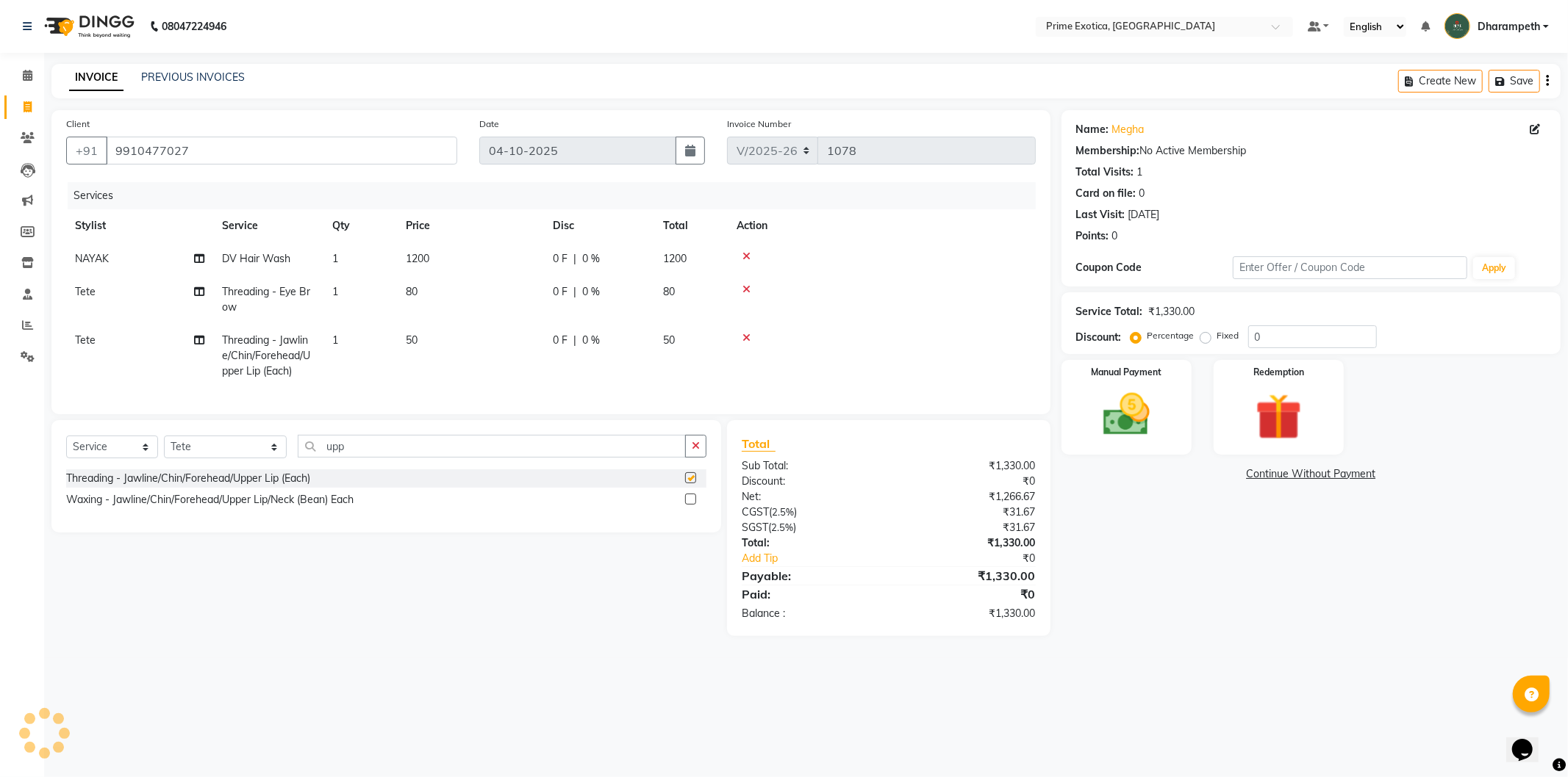
checkbox input "false"
click at [378, 332] on td "1" at bounding box center [360, 356] width 74 height 64
select select "61298"
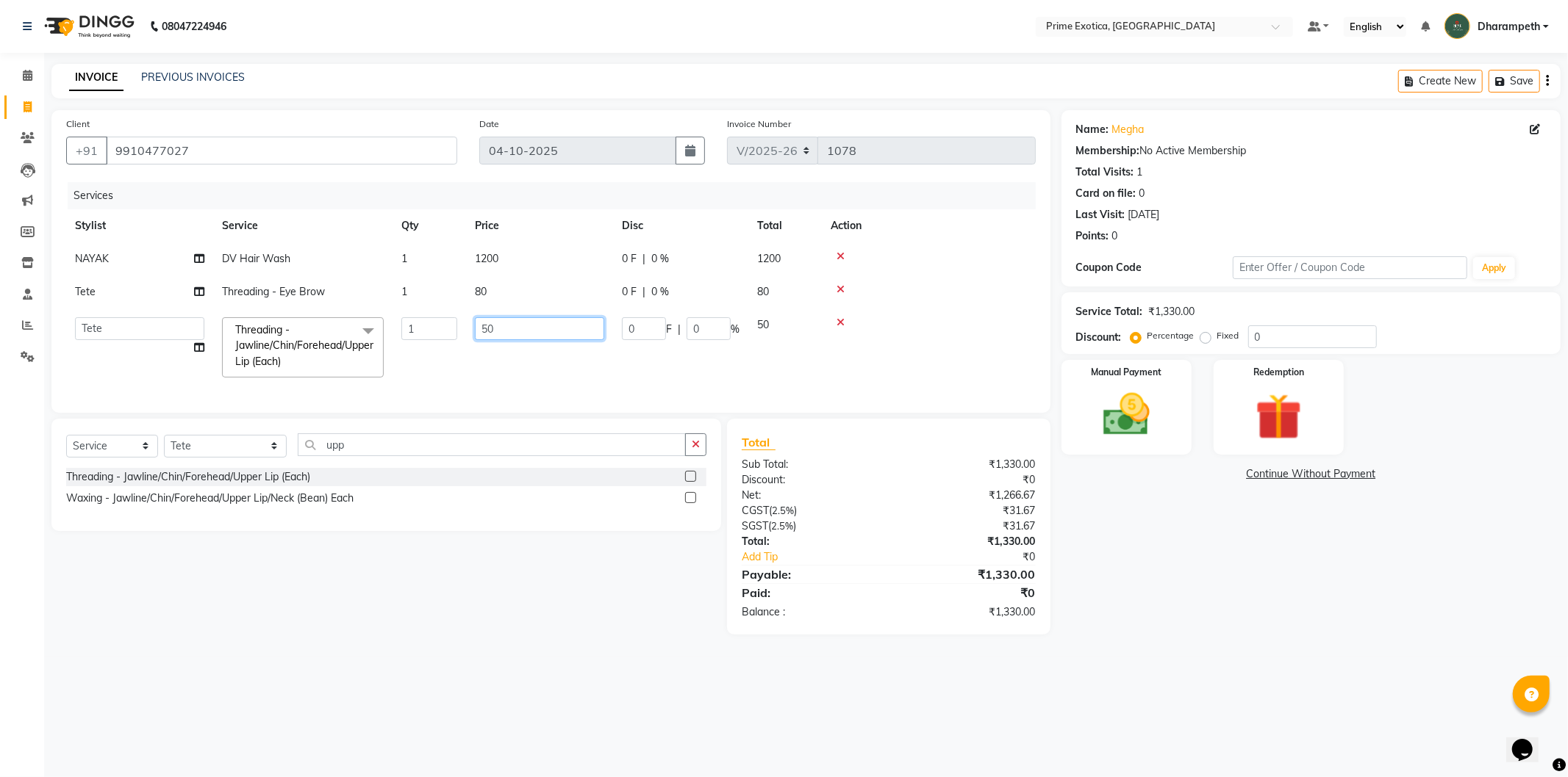
click at [502, 333] on input "50" at bounding box center [539, 329] width 129 height 23
type input "5"
type input "60"
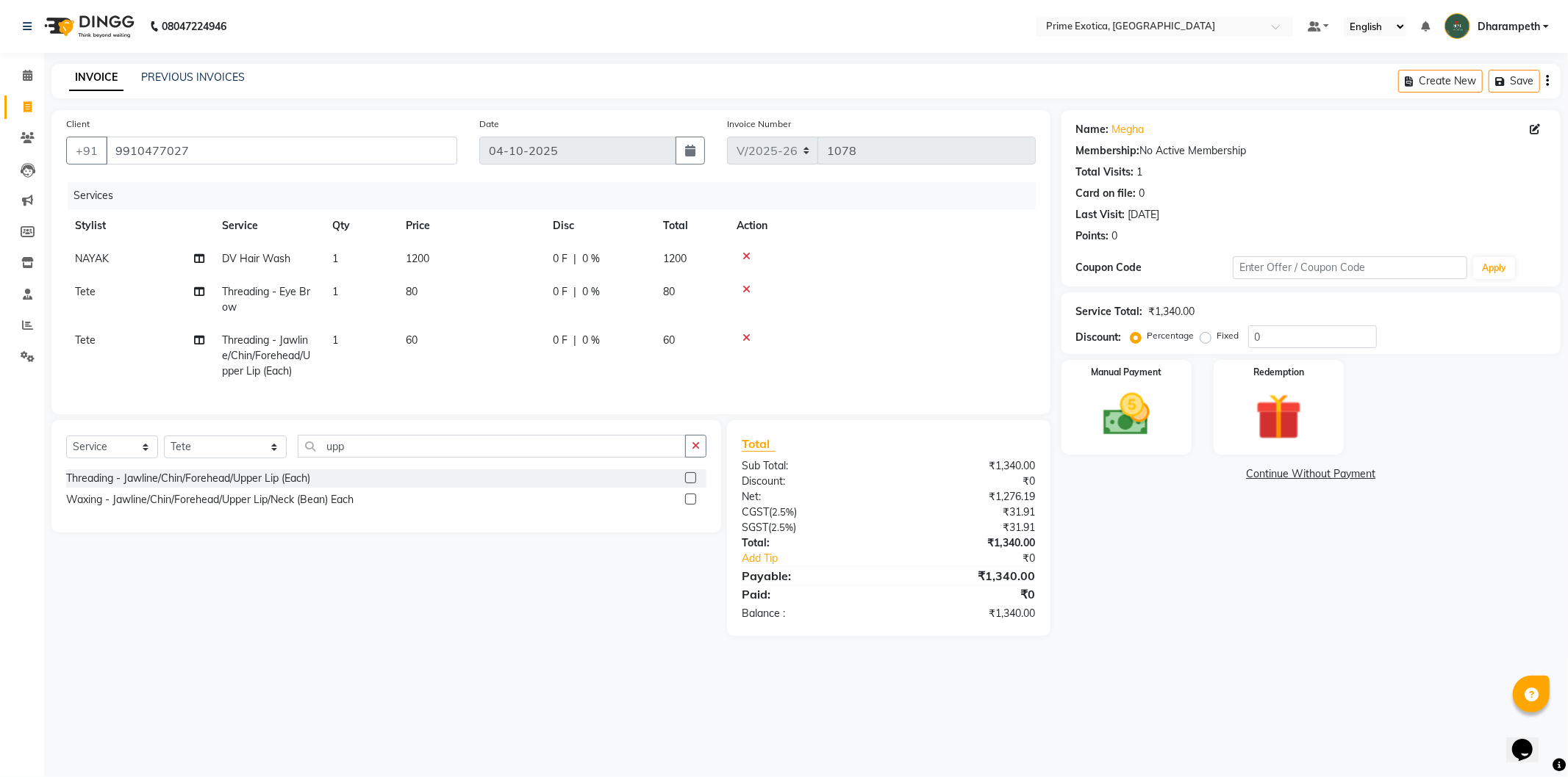
click at [519, 351] on td "60" at bounding box center [470, 356] width 147 height 64
select select "61298"
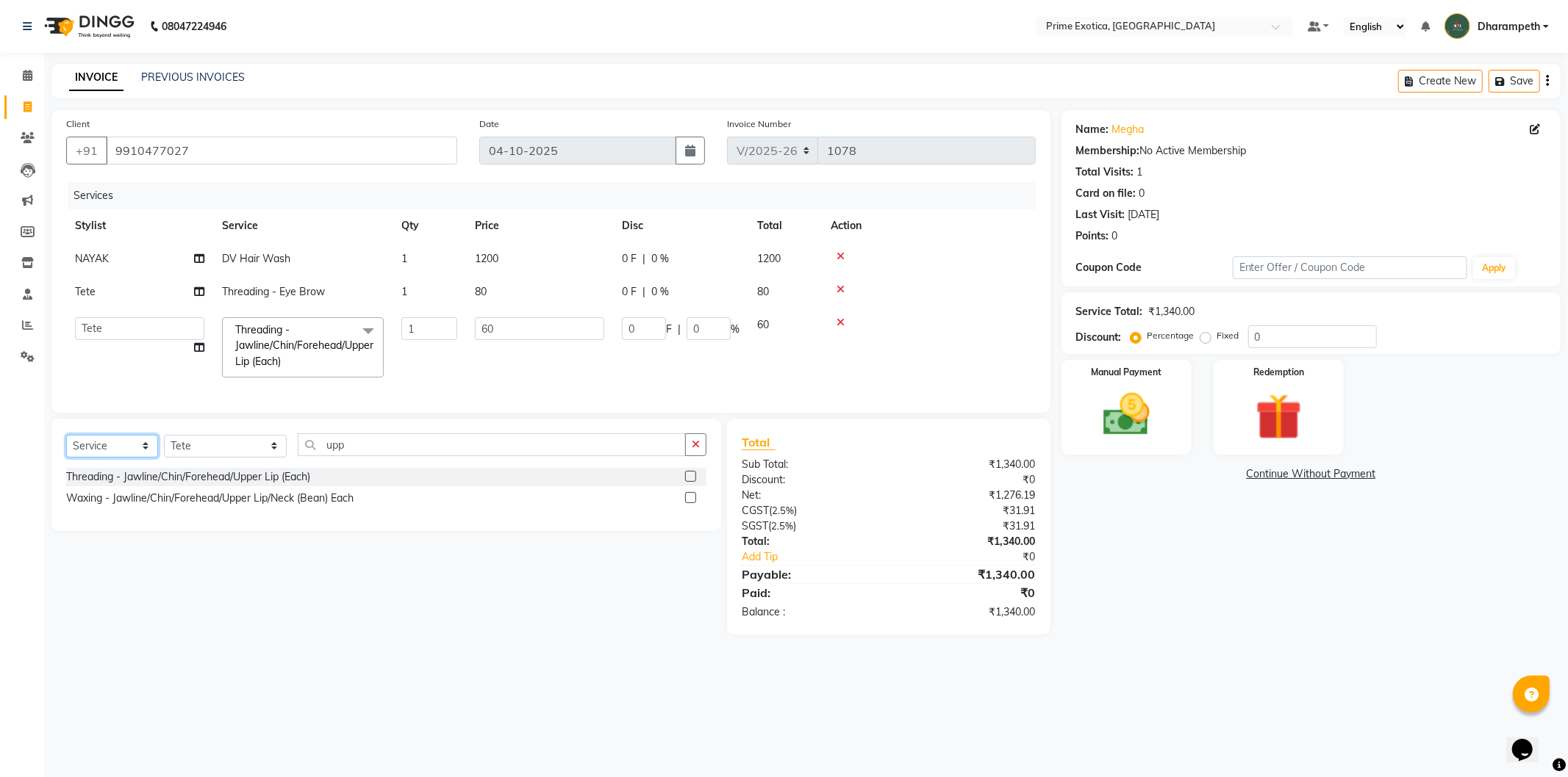
click at [83, 457] on select "Select Service Product Membership Package Voucher Prepaid Gift Card" at bounding box center [112, 446] width 92 height 23
select select "product"
click at [66, 448] on select "Select Service Product Membership Package Voucher Prepaid Gift Card" at bounding box center [112, 446] width 92 height 23
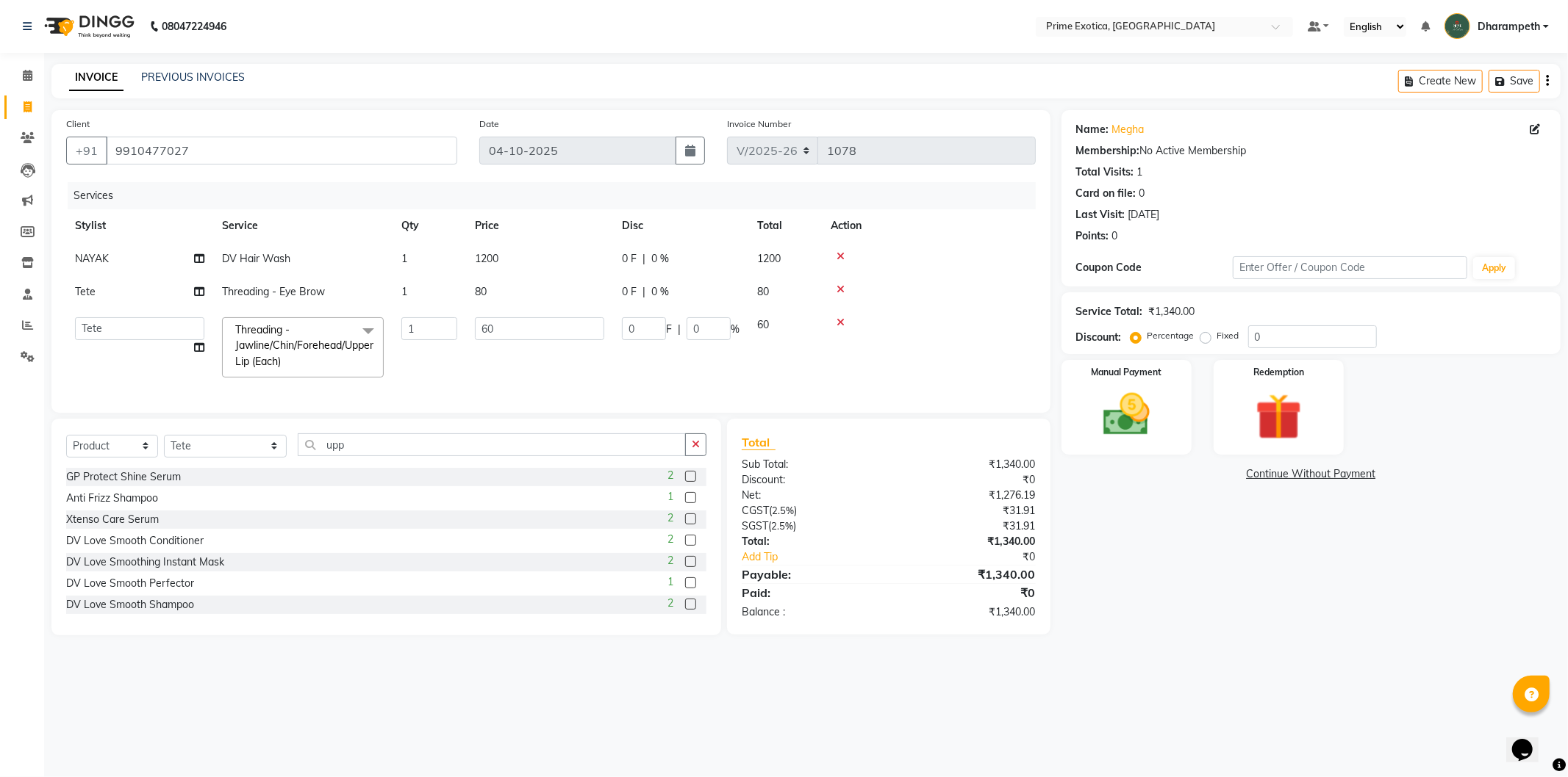
click at [461, 444] on div "Select Service Product Membership Package Voucher Prepaid Gift Card Select Styl…" at bounding box center [387, 527] width 669 height 217
click at [458, 468] on div "Select Service Product Membership Package Voucher Prepaid Gift Card Select Styl…" at bounding box center [386, 450] width 640 height 34
click at [462, 457] on input "upp" at bounding box center [491, 445] width 387 height 23
type input "u"
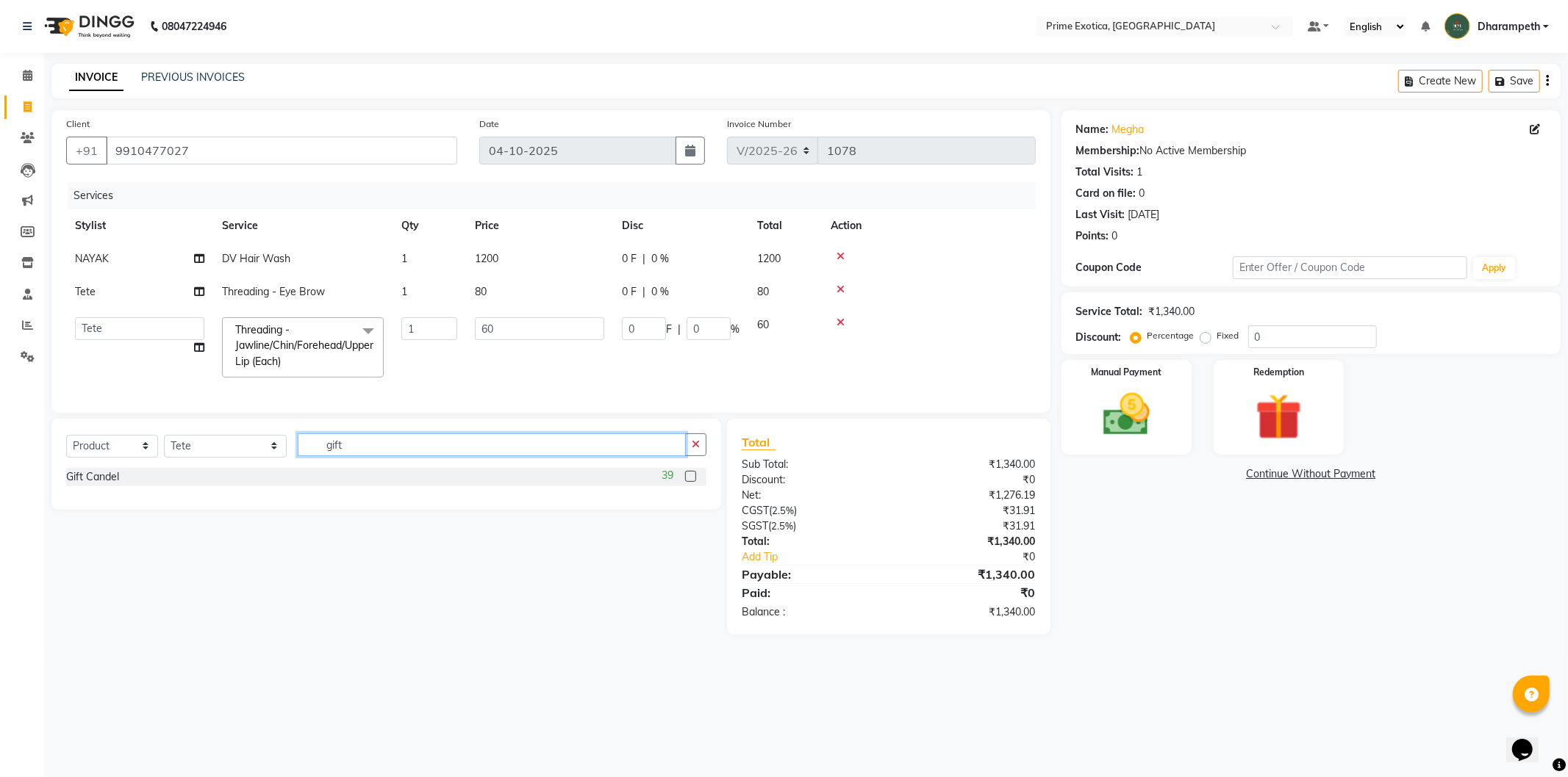
type input "gift"
click at [686, 482] on label at bounding box center [690, 476] width 11 height 11
click at [686, 482] on input "checkbox" at bounding box center [690, 477] width 10 height 10
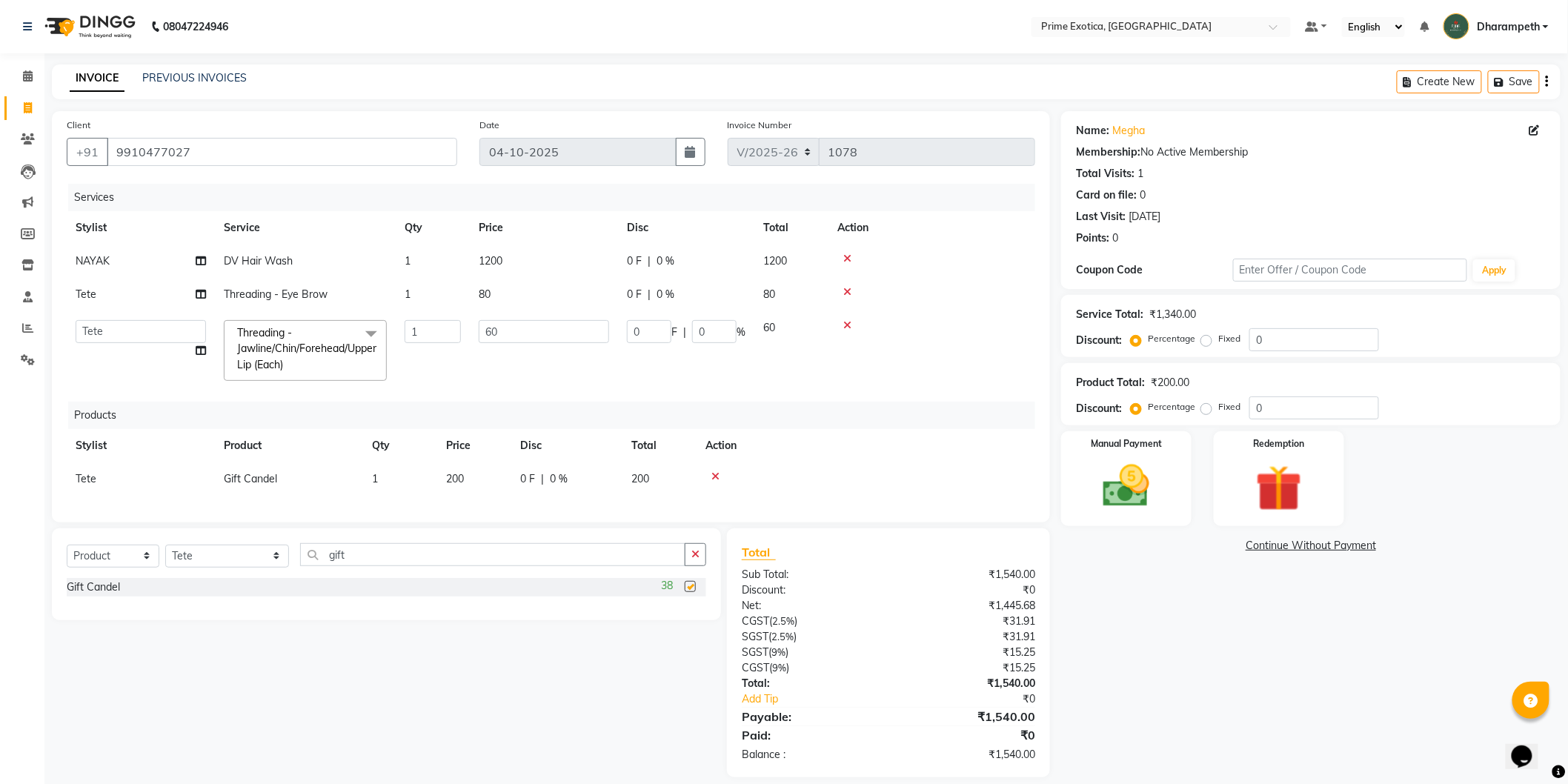
checkbox input "false"
click at [466, 257] on td "1" at bounding box center [433, 261] width 74 height 34
select select "84212"
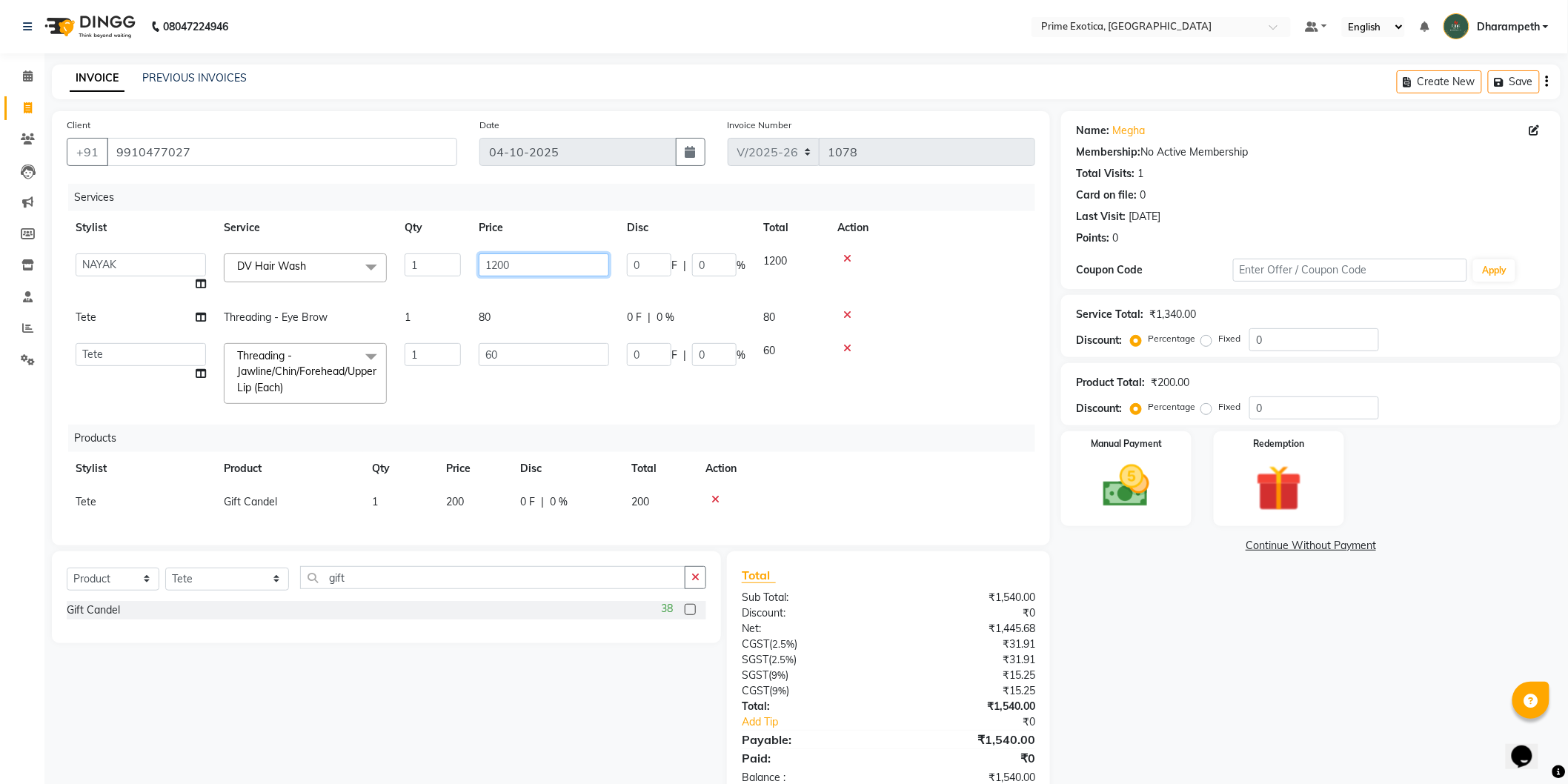
click at [530, 257] on input "1200" at bounding box center [544, 265] width 130 height 23
type input "1"
type input "700"
click at [561, 330] on tbody "Abhijet ADMIN ANGELA S JOHN cham Darshan Gaikwad Dipak Narnaware Kashish Mukesh…" at bounding box center [551, 329] width 969 height 168
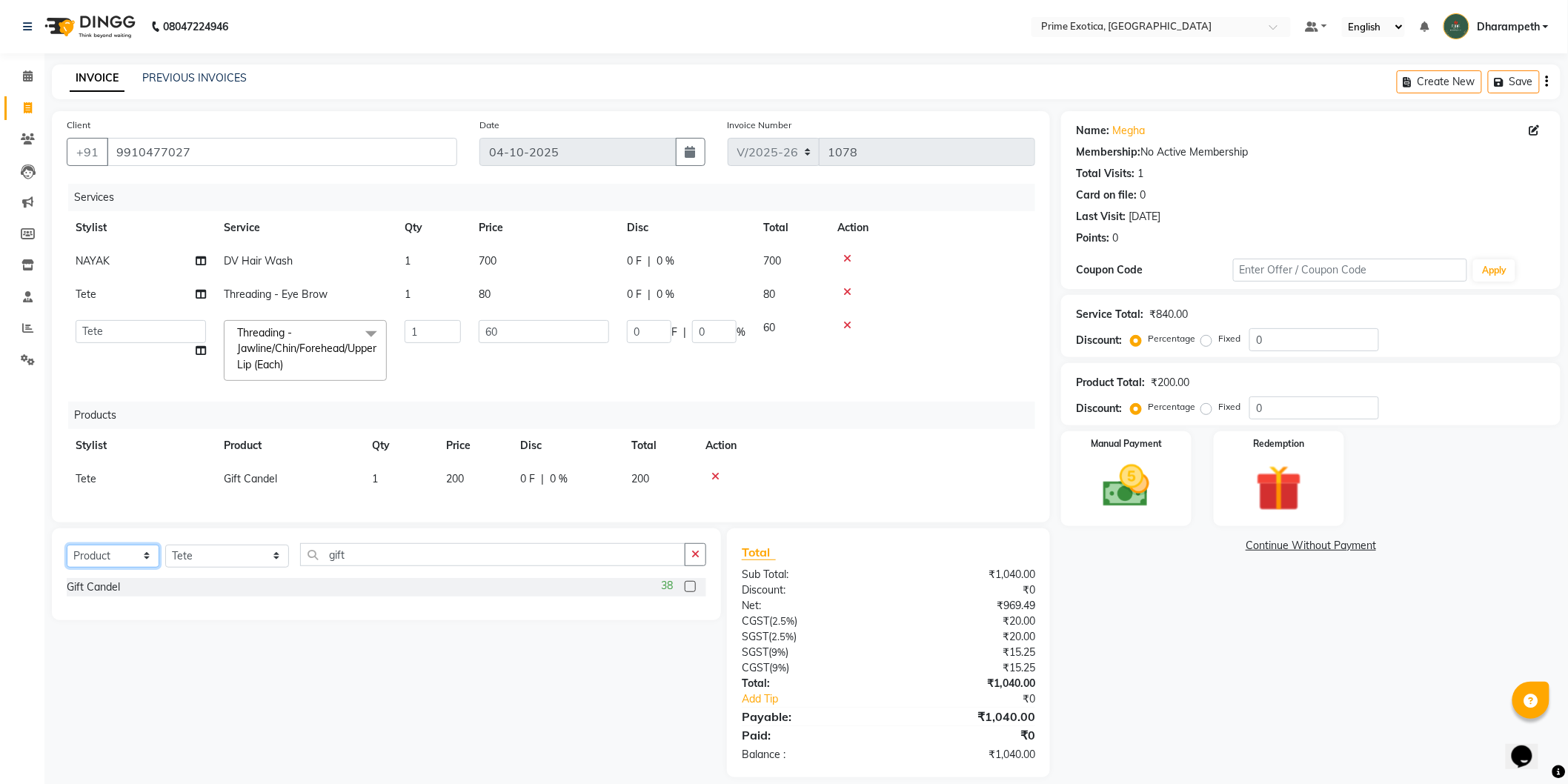
click at [104, 558] on select "Select Service Product Membership Package Voucher Prepaid Gift Card" at bounding box center [112, 556] width 93 height 23
select select "service"
click at [66, 557] on select "Select Service Product Membership Package Voucher Prepaid Gift Card" at bounding box center [112, 556] width 93 height 23
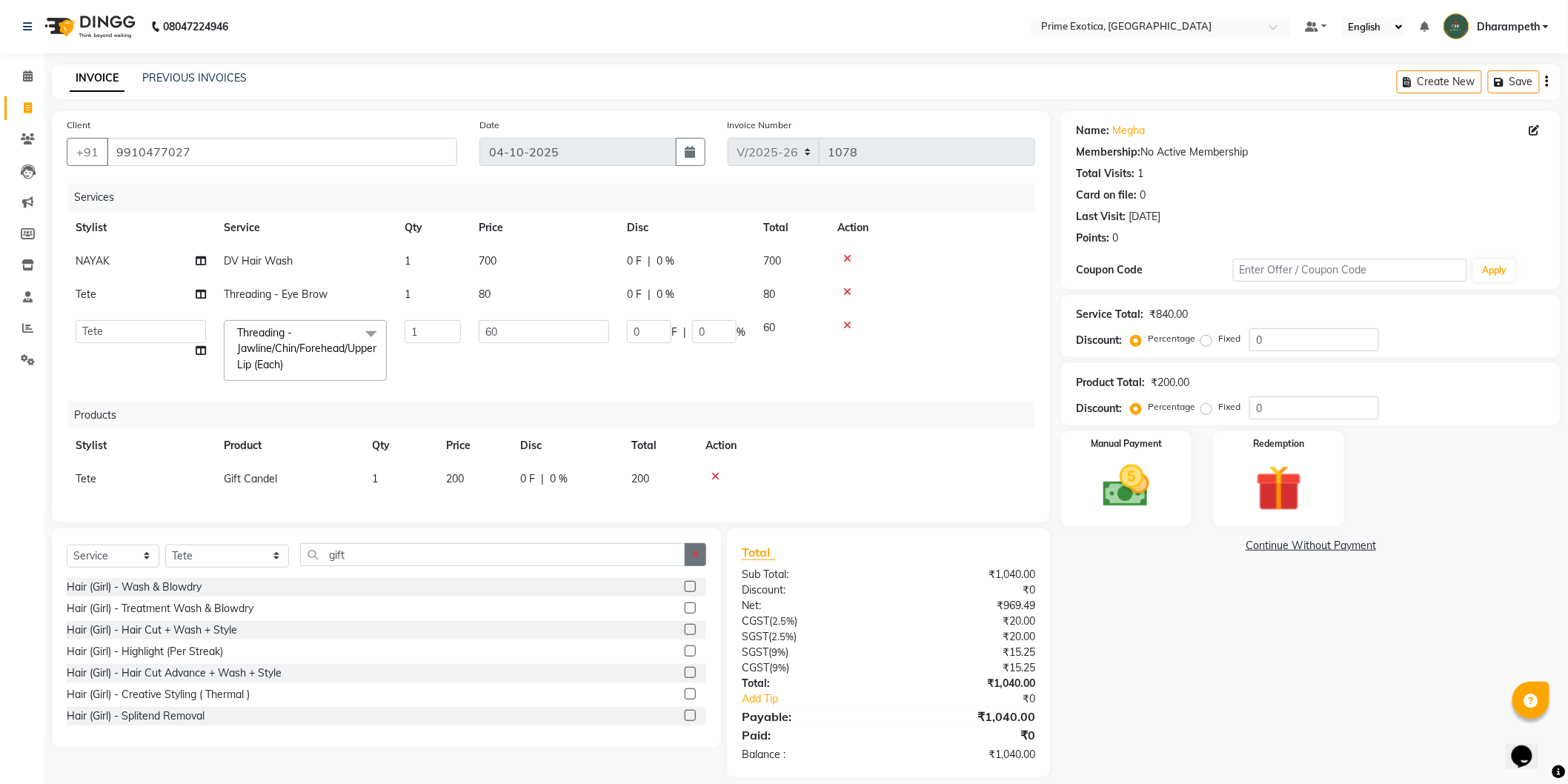
click at [697, 560] on icon "button" at bounding box center [695, 555] width 8 height 11
click at [650, 566] on input "text" at bounding box center [503, 555] width 406 height 23
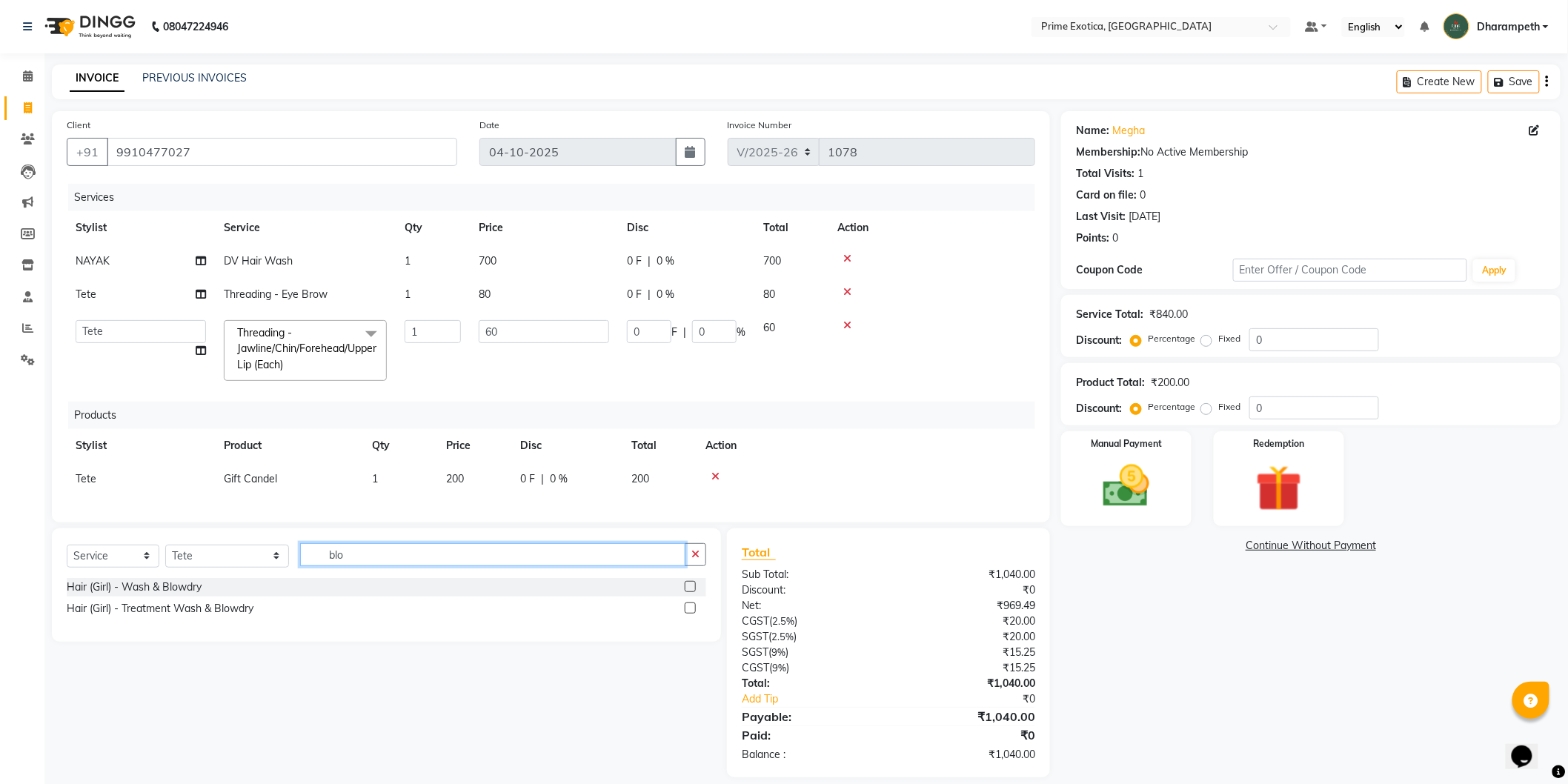
type input "blo"
click at [691, 593] on label at bounding box center [690, 586] width 12 height 12
click at [691, 593] on input "checkbox" at bounding box center [689, 587] width 10 height 10
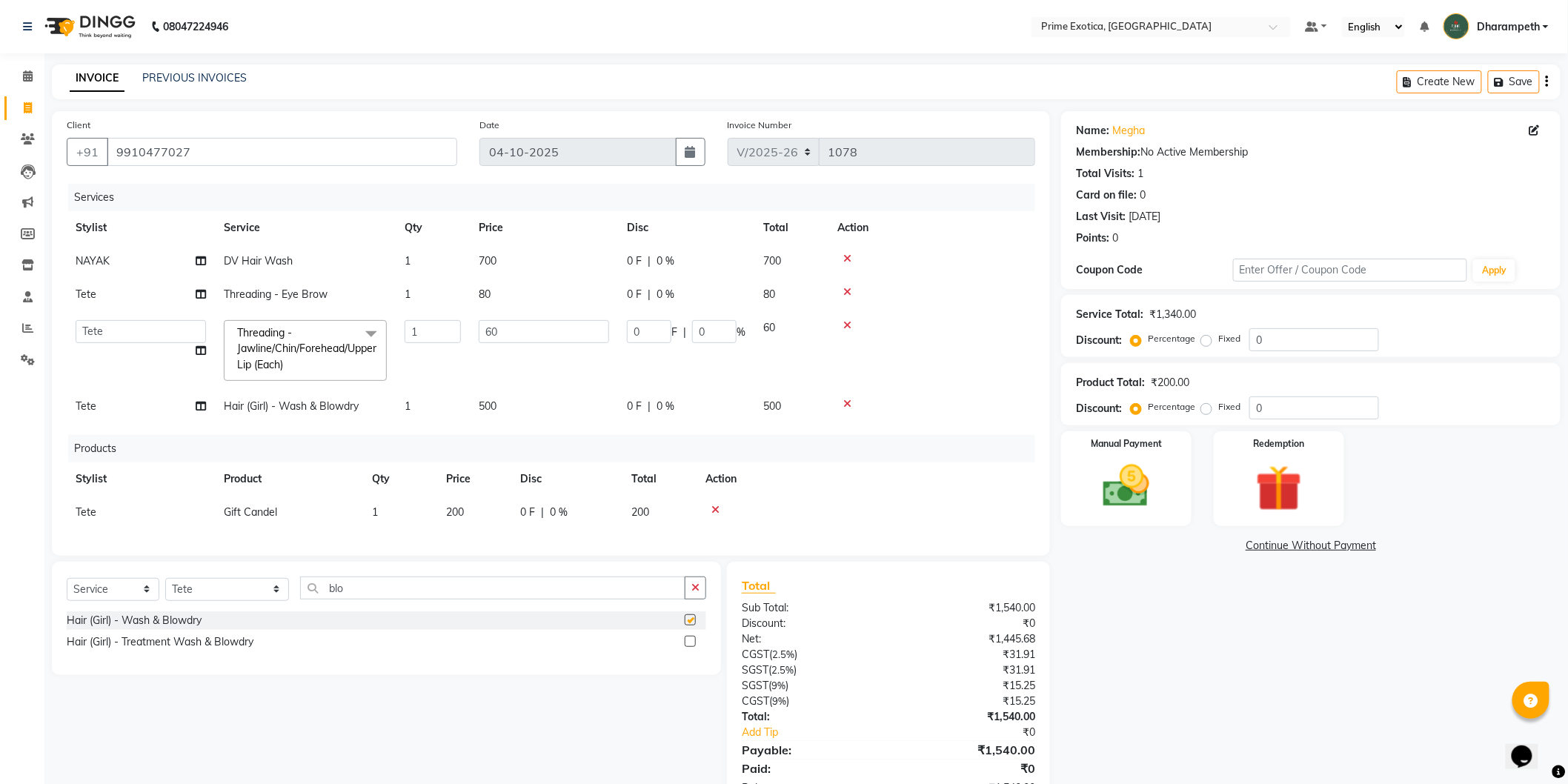
checkbox input "false"
click at [847, 402] on icon at bounding box center [846, 404] width 8 height 11
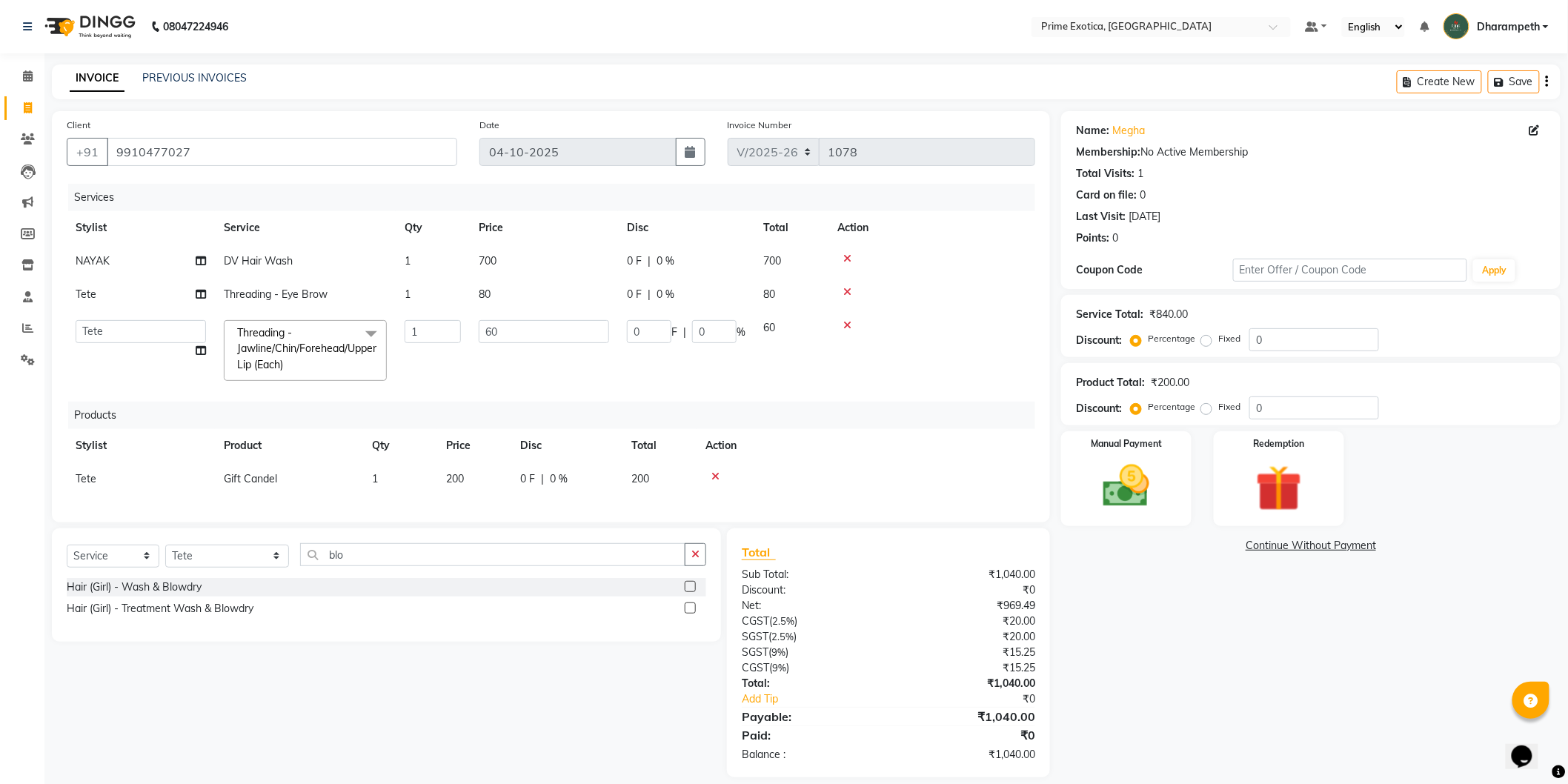
click at [602, 578] on div "Select Service Product Membership Package Voucher Prepaid Gift Card Select Styl…" at bounding box center [386, 560] width 639 height 35
click at [611, 566] on input "blo" at bounding box center [492, 555] width 385 height 23
type input "b"
type input "blast"
click at [697, 561] on button "button" at bounding box center [695, 555] width 21 height 23
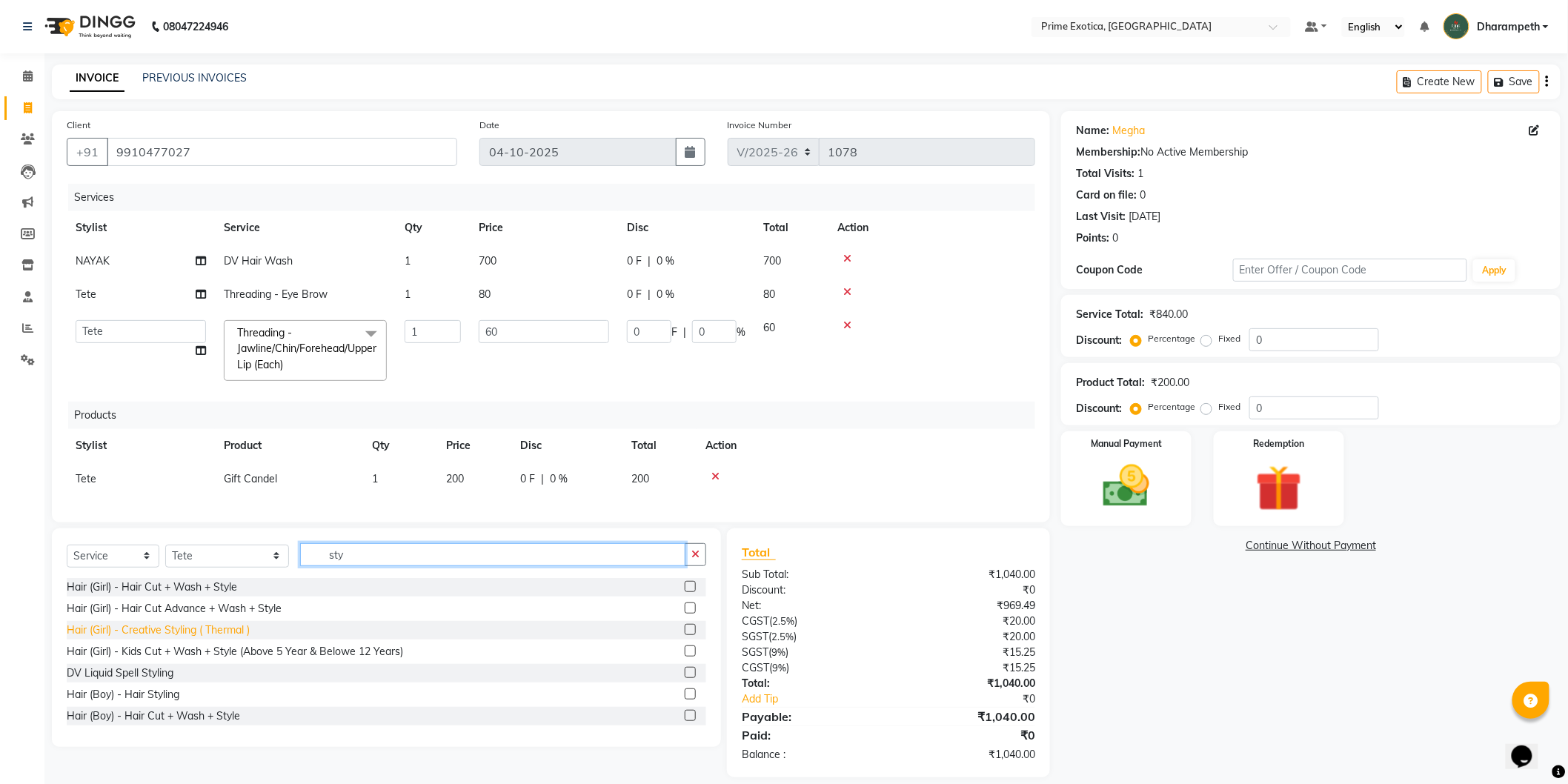
type input "sty"
click at [240, 639] on div "Hair (Girl) - Creative Styling ( Thermal )" at bounding box center [158, 631] width 183 height 16
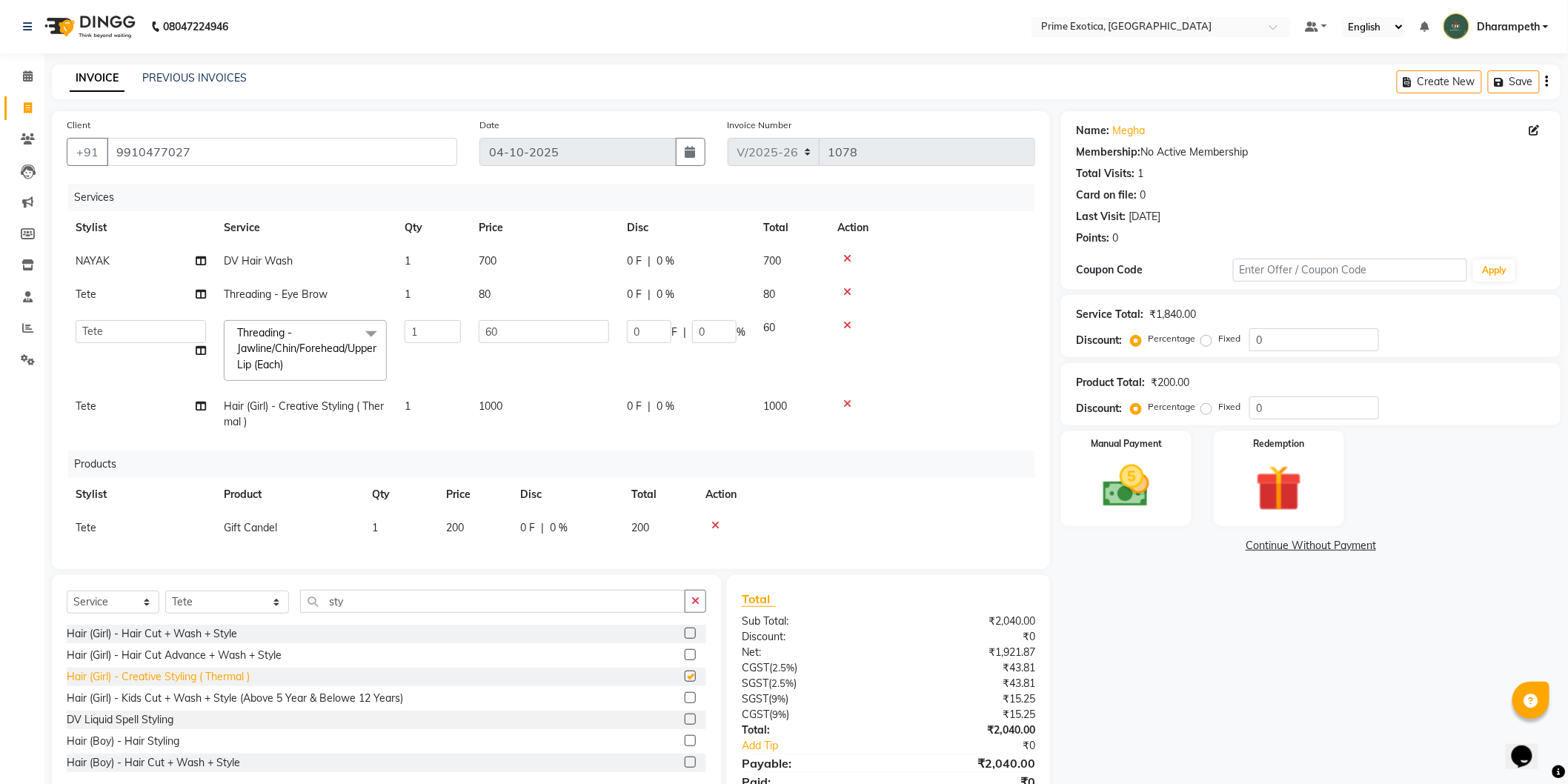
checkbox input "false"
click at [845, 402] on icon at bounding box center [846, 404] width 8 height 11
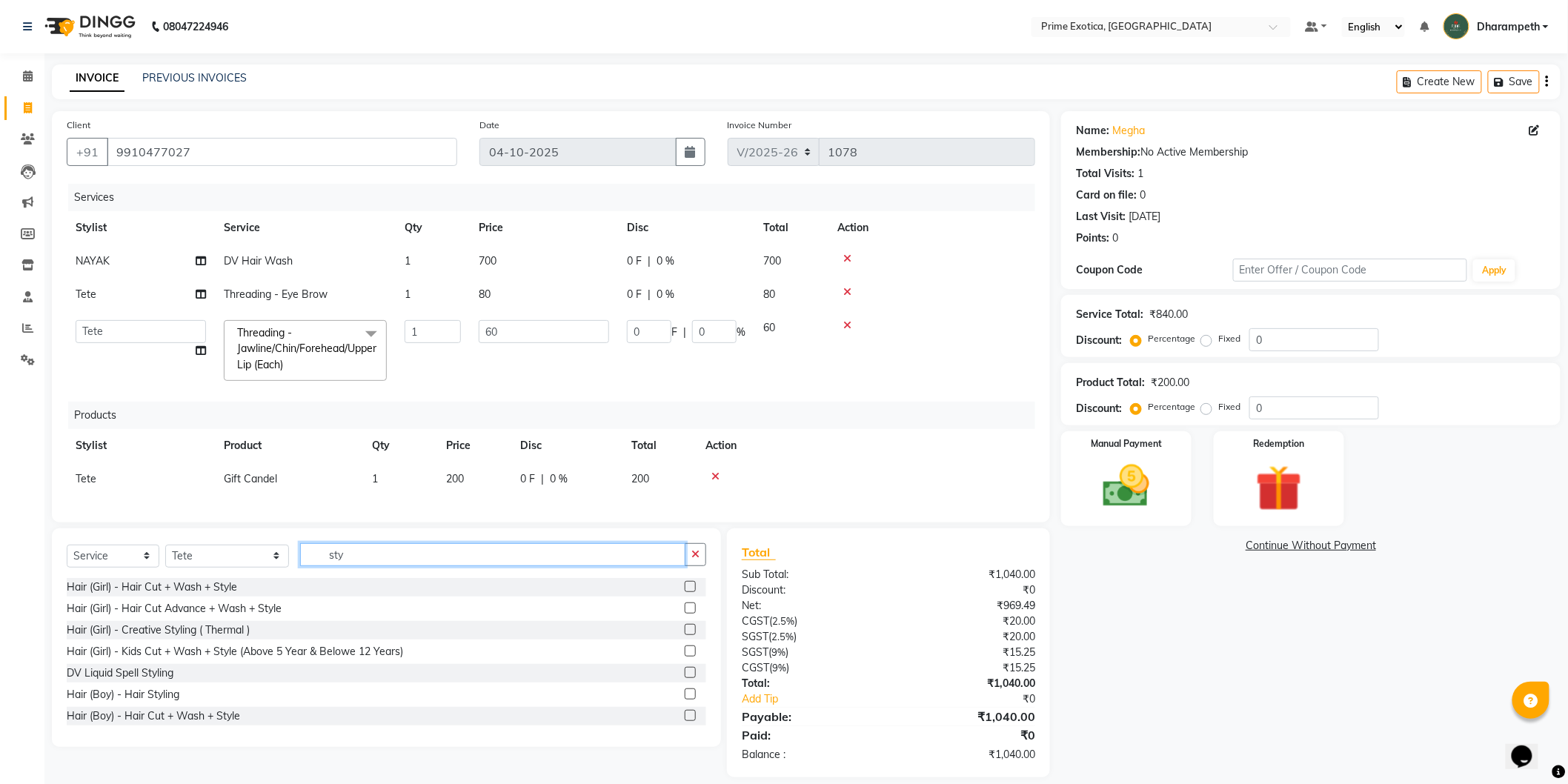
click at [421, 566] on input "sty" at bounding box center [492, 555] width 385 height 23
type input "s"
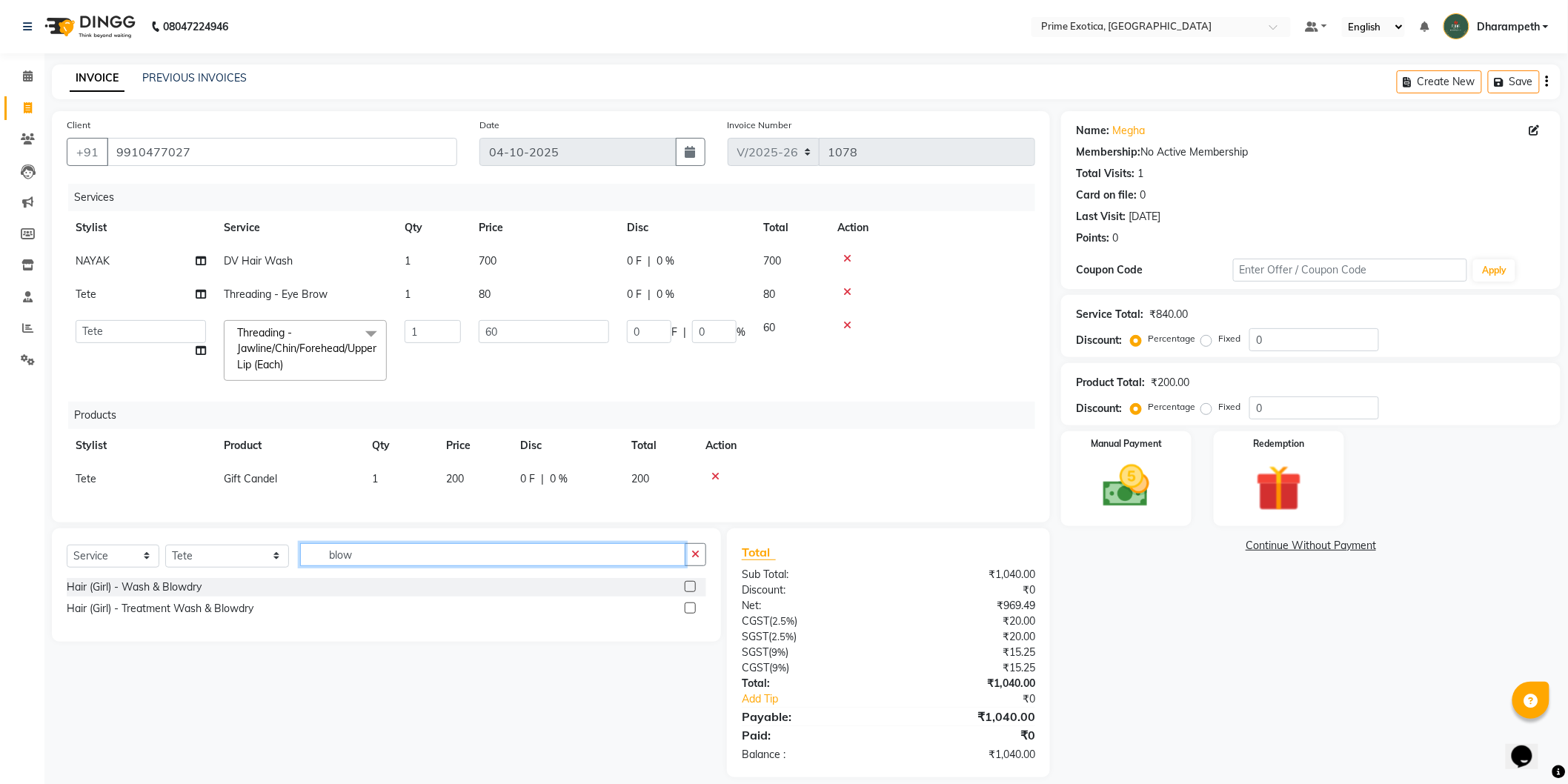
type input "blow"
click at [691, 614] on label at bounding box center [690, 608] width 12 height 12
click at [691, 614] on input "checkbox" at bounding box center [689, 609] width 10 height 10
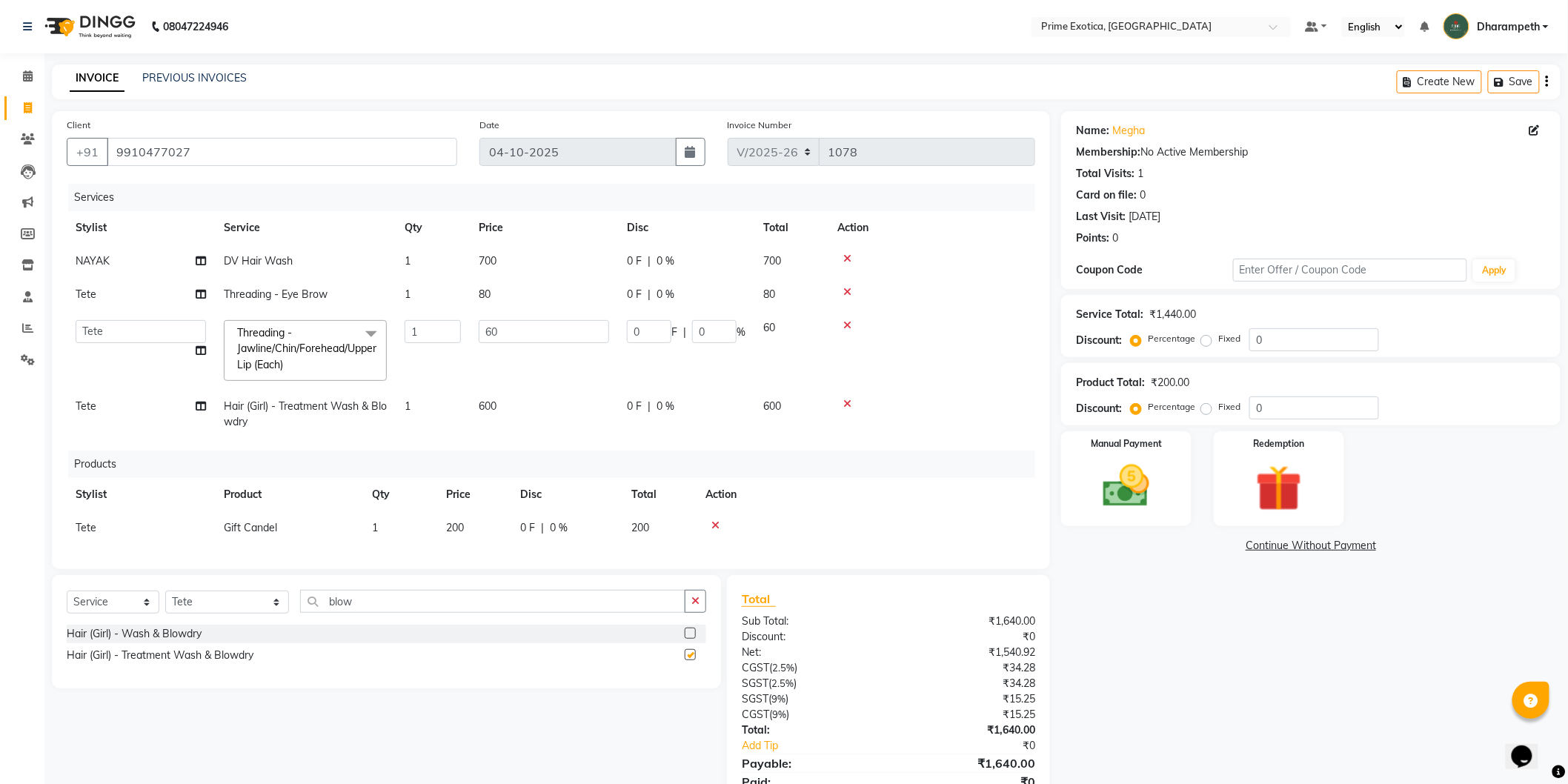
checkbox input "false"
click at [842, 252] on td at bounding box center [932, 261] width 207 height 34
click at [845, 254] on icon at bounding box center [846, 259] width 8 height 11
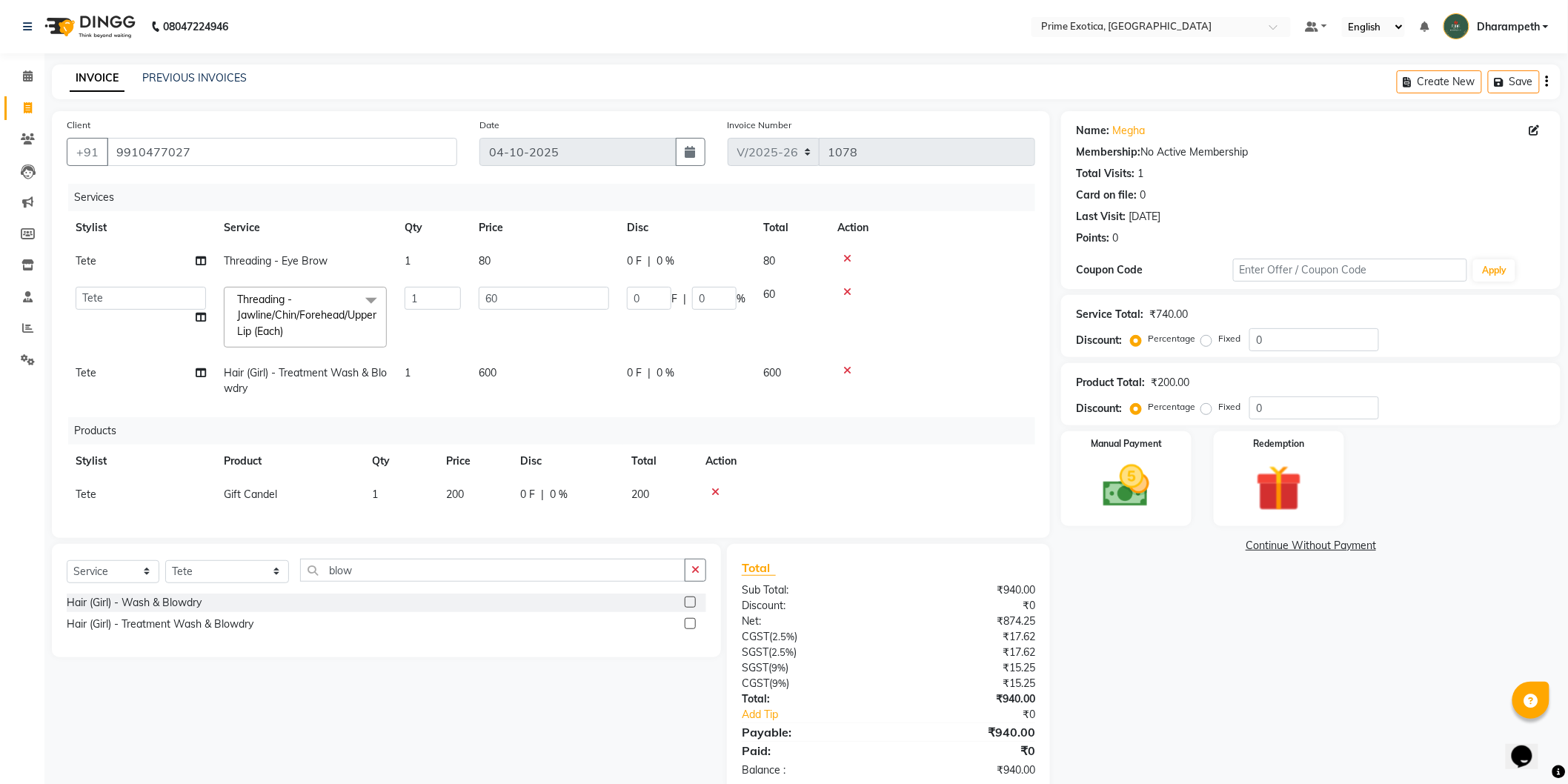
click at [497, 379] on span "600" at bounding box center [488, 372] width 18 height 13
select select "61298"
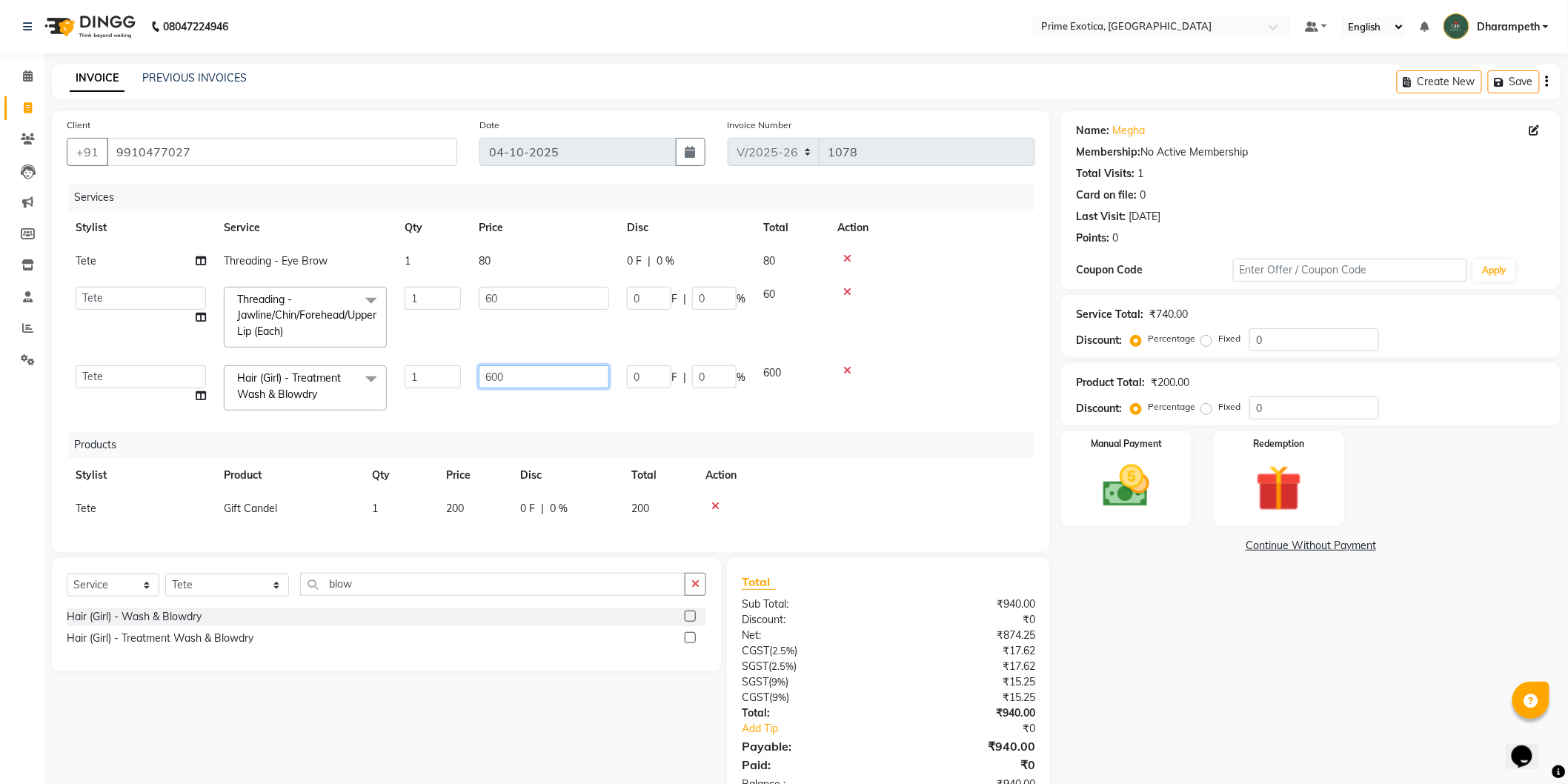
click at [524, 371] on input "600" at bounding box center [544, 377] width 130 height 23
type input "6"
type input "1200"
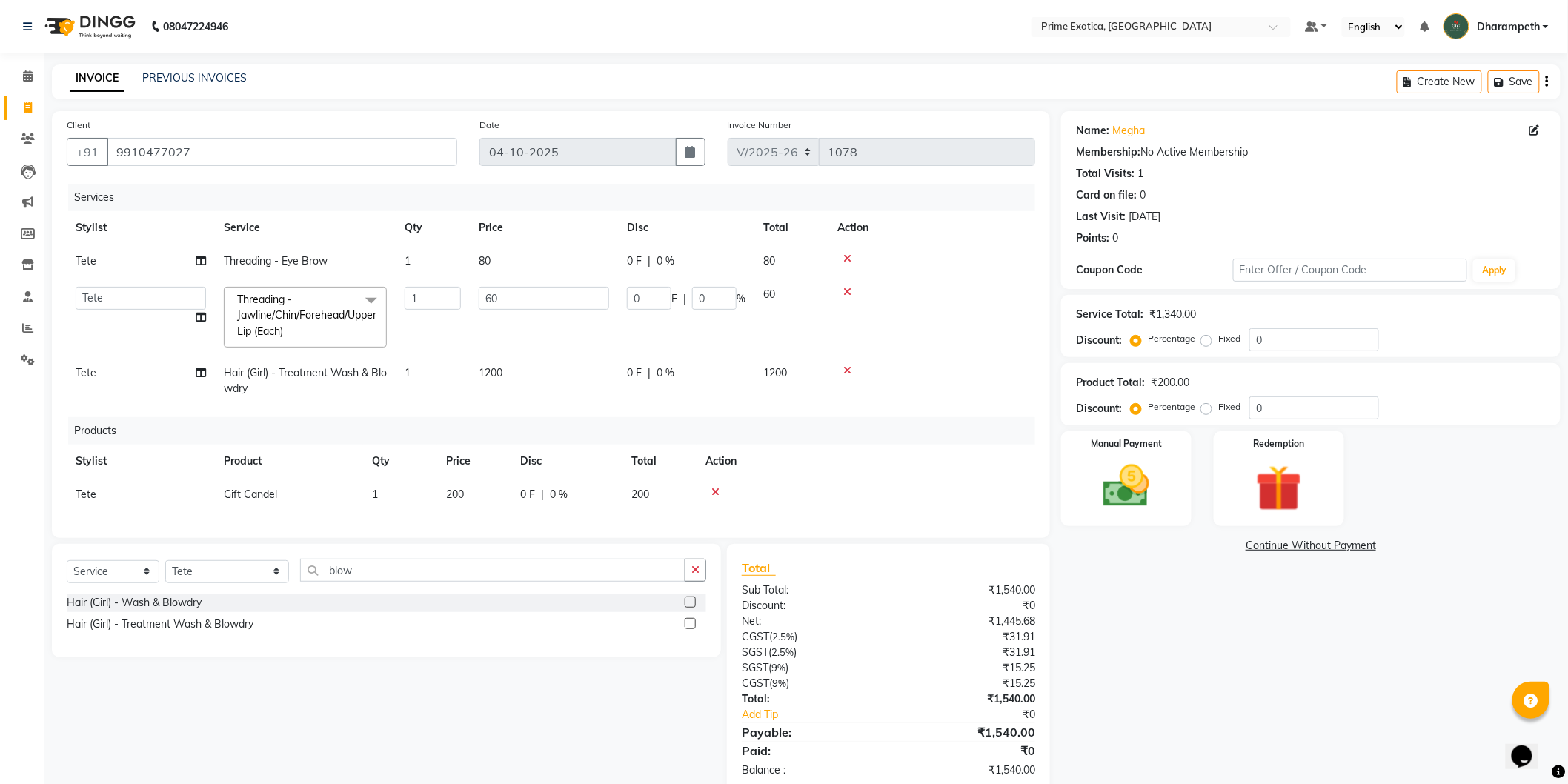
click at [531, 423] on div "Services Stylist Service Qty Price Disc Total Action Tete Threading - Eye Brow …" at bounding box center [551, 353] width 969 height 339
click at [89, 373] on span "Tete" at bounding box center [85, 372] width 20 height 13
select select "61298"
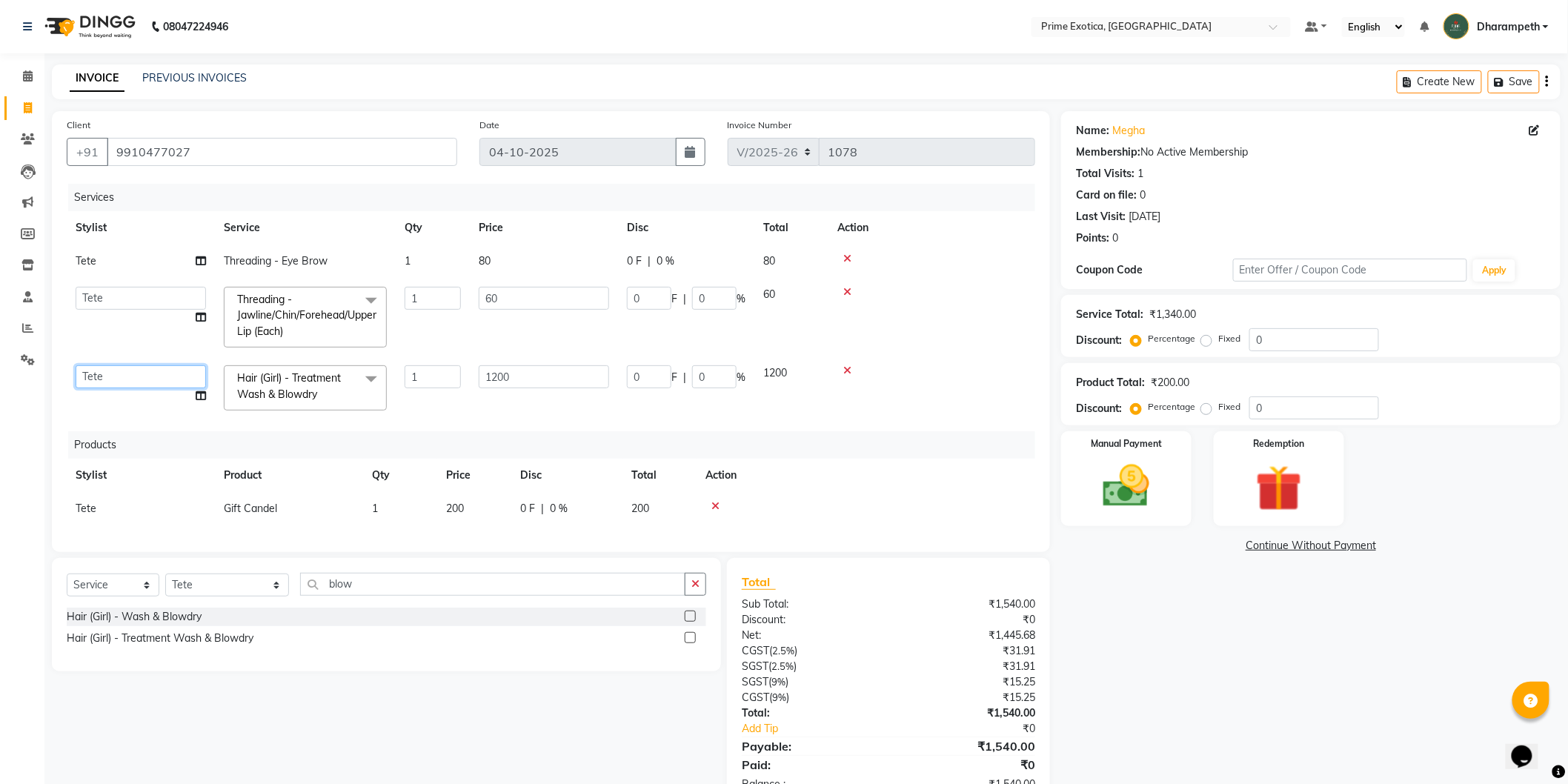
click at [89, 373] on select "Abhijet ADMIN ANGELA S JOHN cham Darshan Gaikwad Dipak Narnaware Kashish Mukesh…" at bounding box center [140, 377] width 130 height 23
select select "84212"
click at [543, 507] on span "|" at bounding box center [542, 509] width 3 height 16
select select "61298"
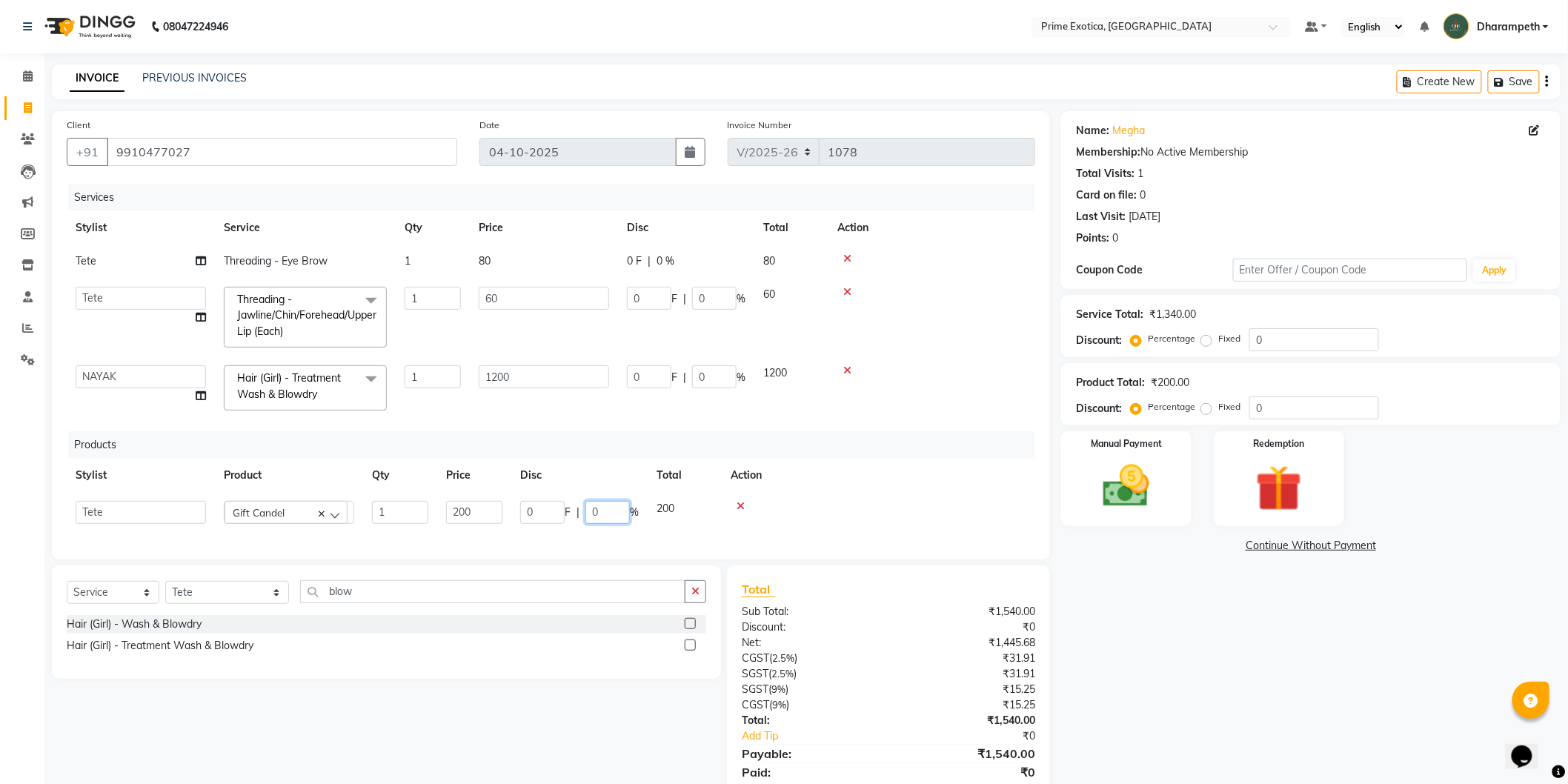
click at [606, 513] on input "0" at bounding box center [607, 513] width 44 height 23
type input "100"
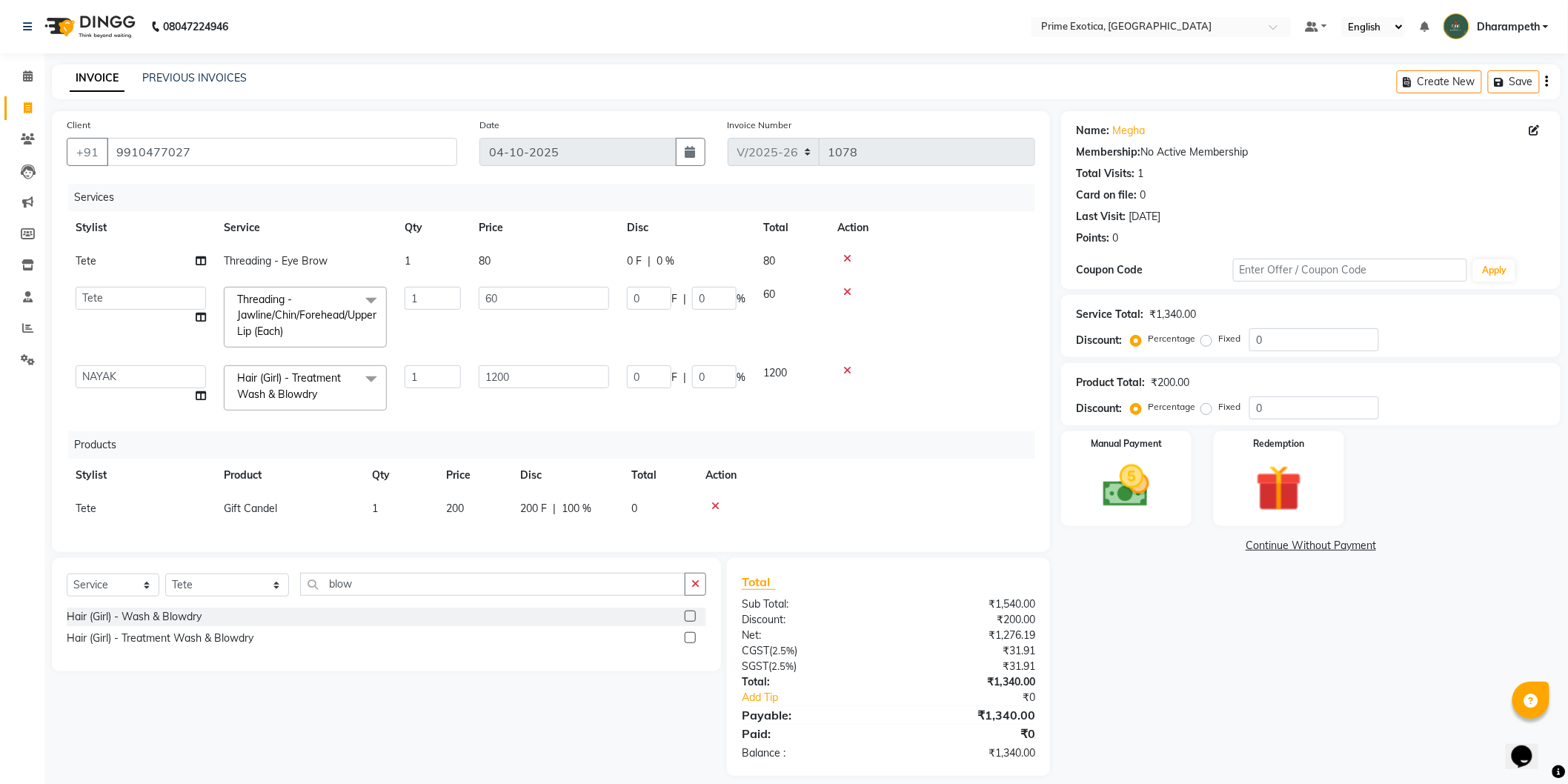
click at [606, 553] on div "Client +91 9910477027 Date 04-10-2025 Invoice Number V/2025 V/2025-26 1078 Serv…" at bounding box center [551, 332] width 998 height 441
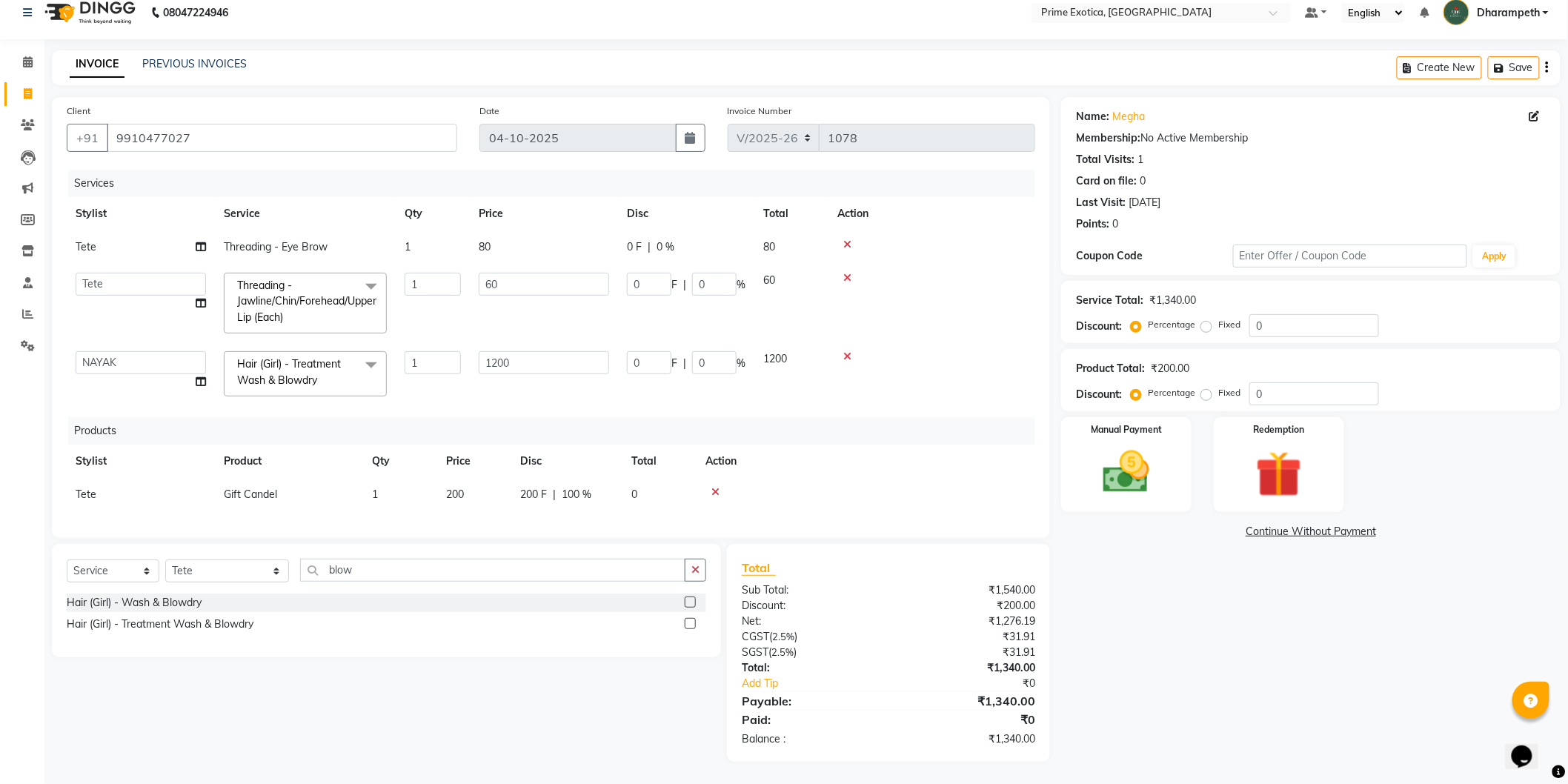
click at [97, 480] on td "Tete" at bounding box center [140, 495] width 148 height 34
select select "61298"
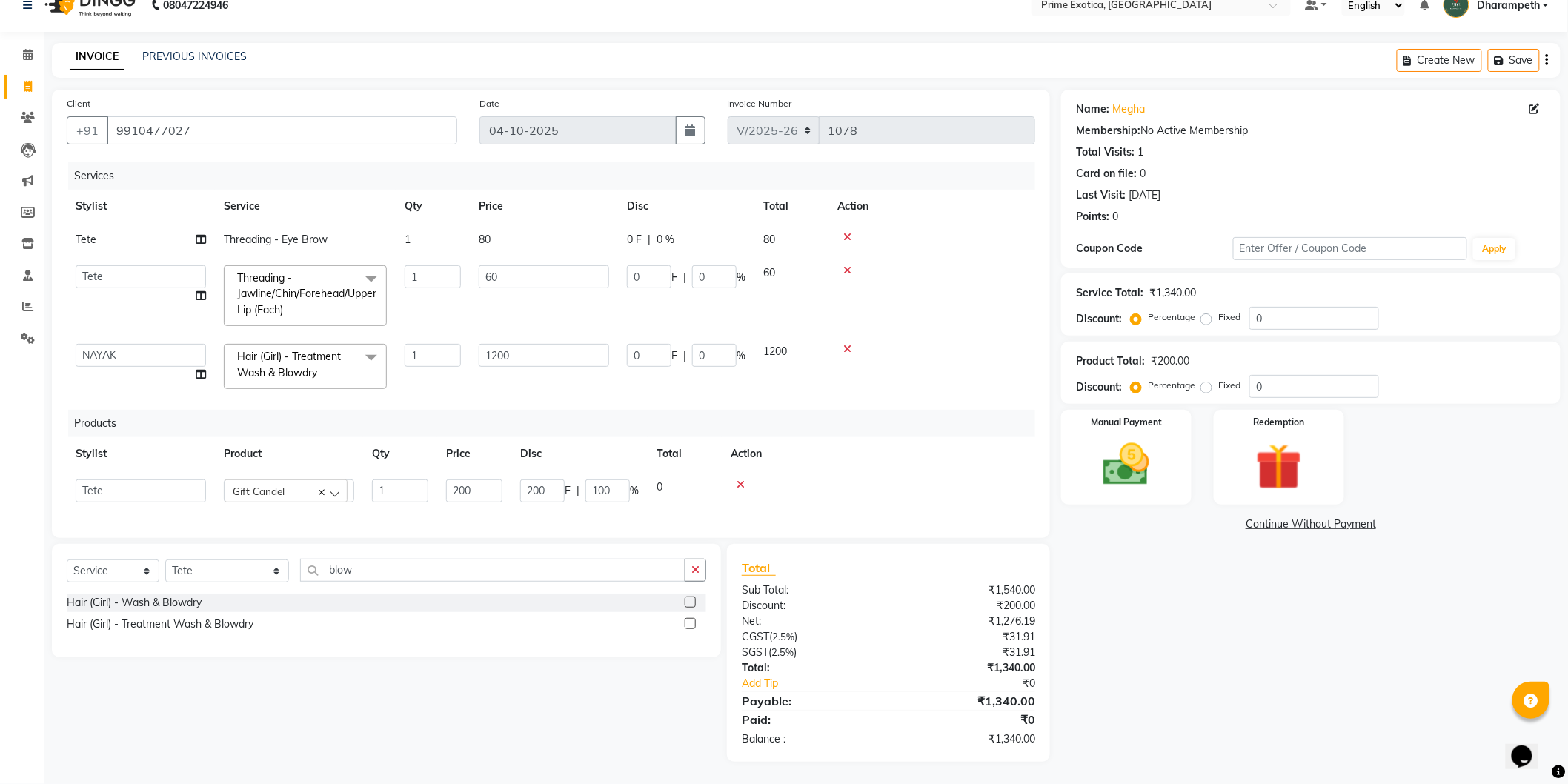
click at [97, 480] on select "Abhijet ADMIN ANGELA S JOHN cham Darshan Gaikwad Dipak Narnaware Kashish Mukesh…" at bounding box center [140, 492] width 130 height 23
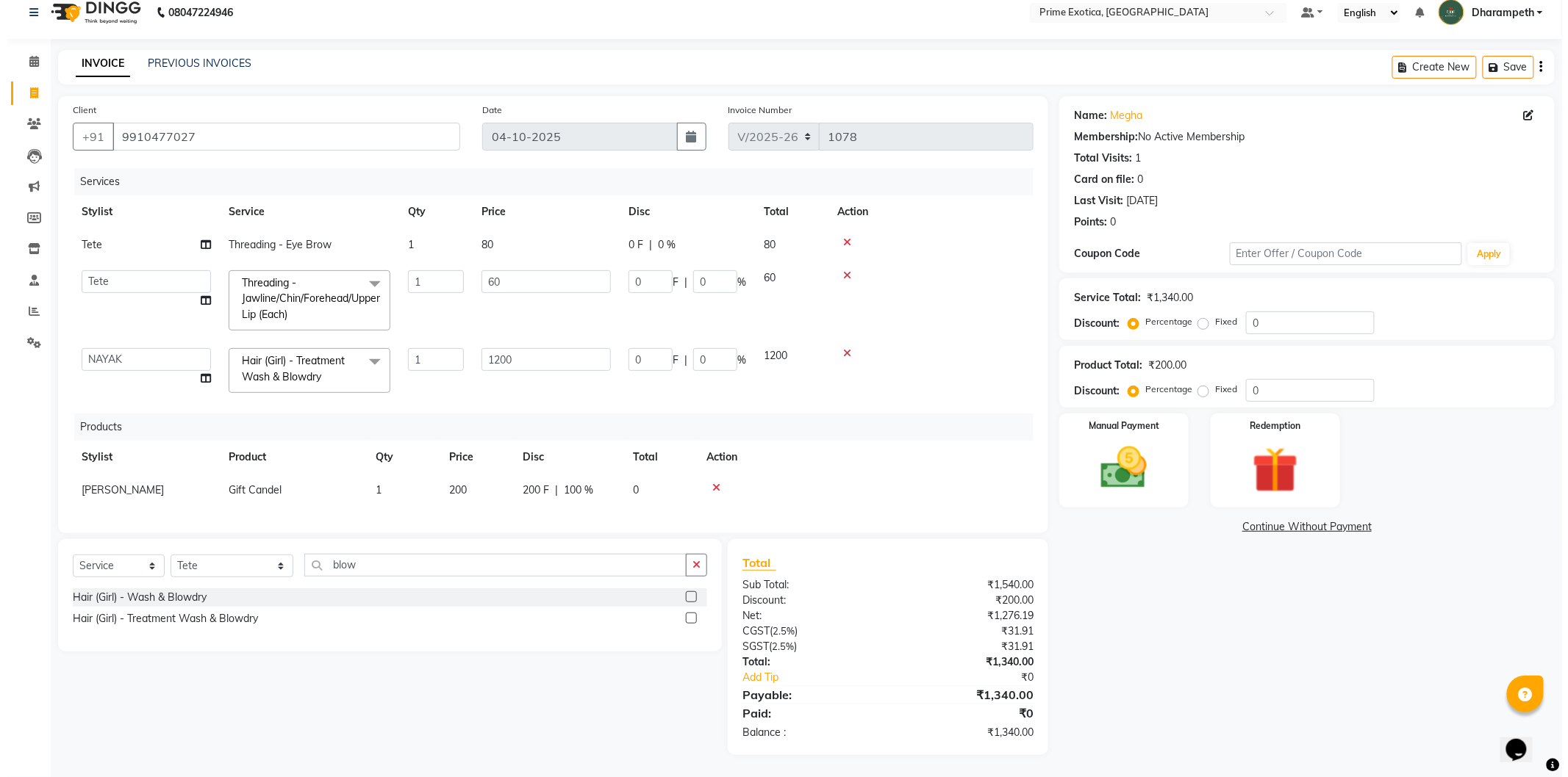
scroll to position [0, 0]
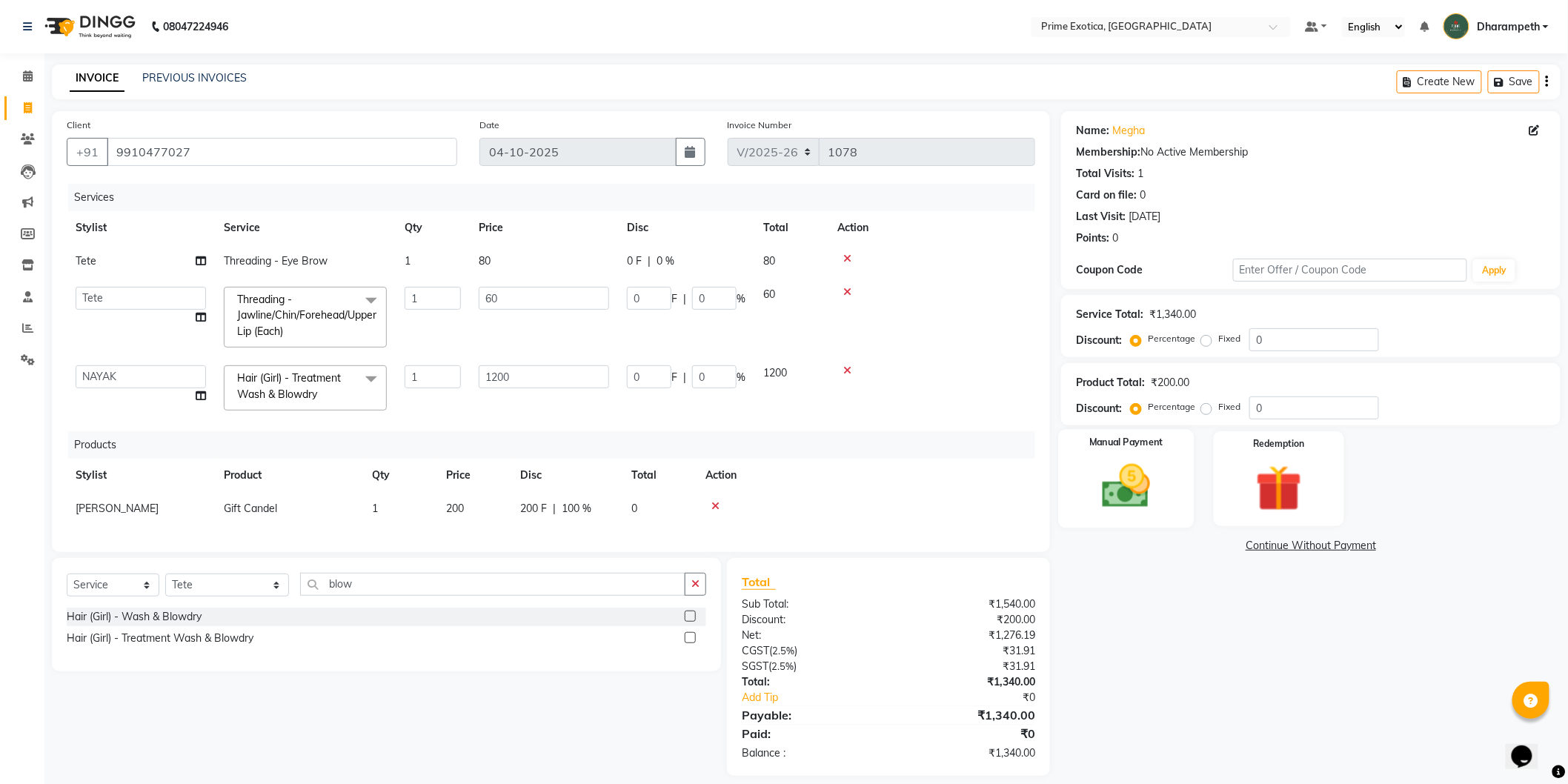
click at [1147, 485] on img at bounding box center [1126, 486] width 79 height 56
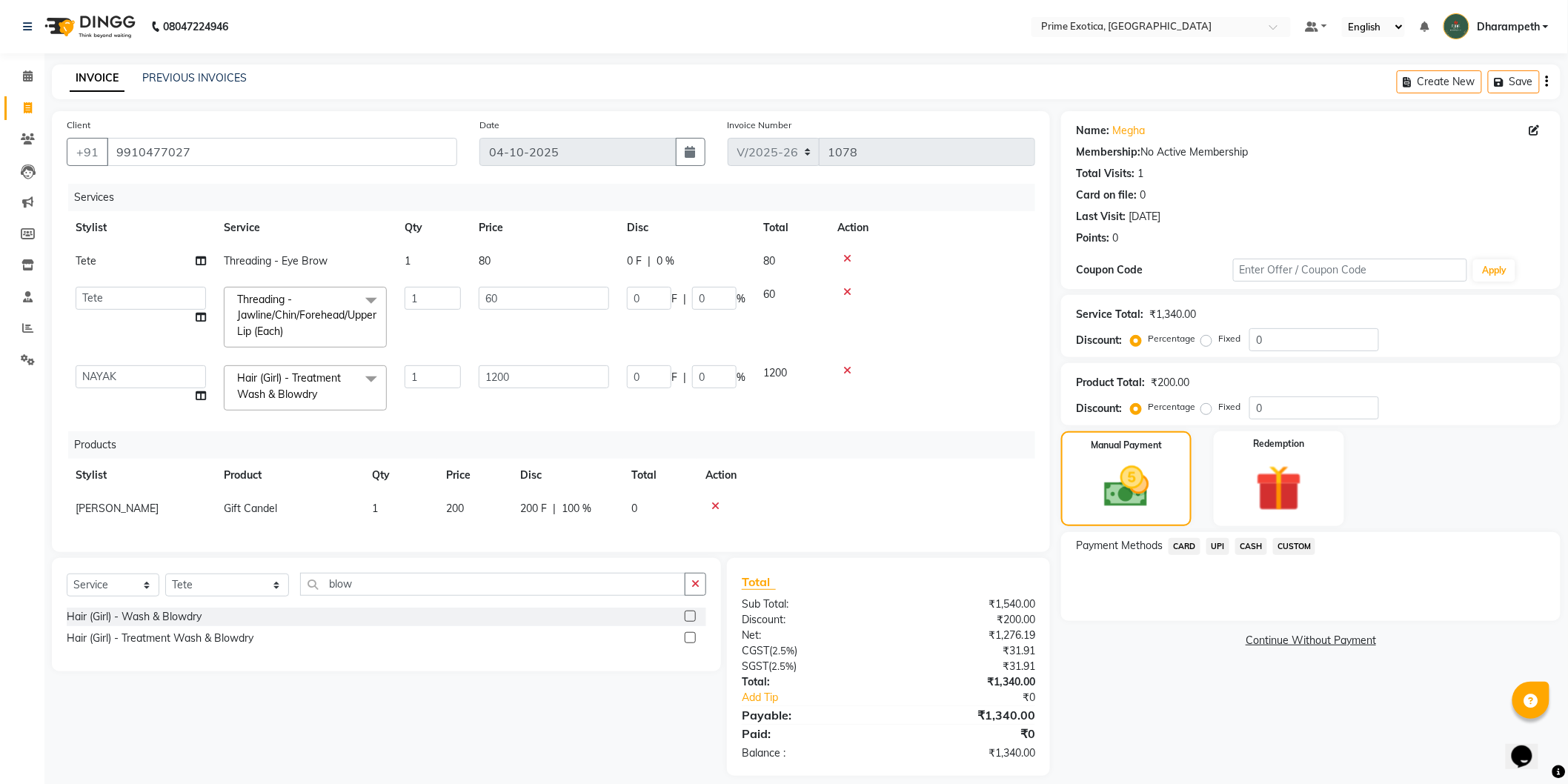
click at [1216, 547] on span "UPI" at bounding box center [1218, 547] width 23 height 17
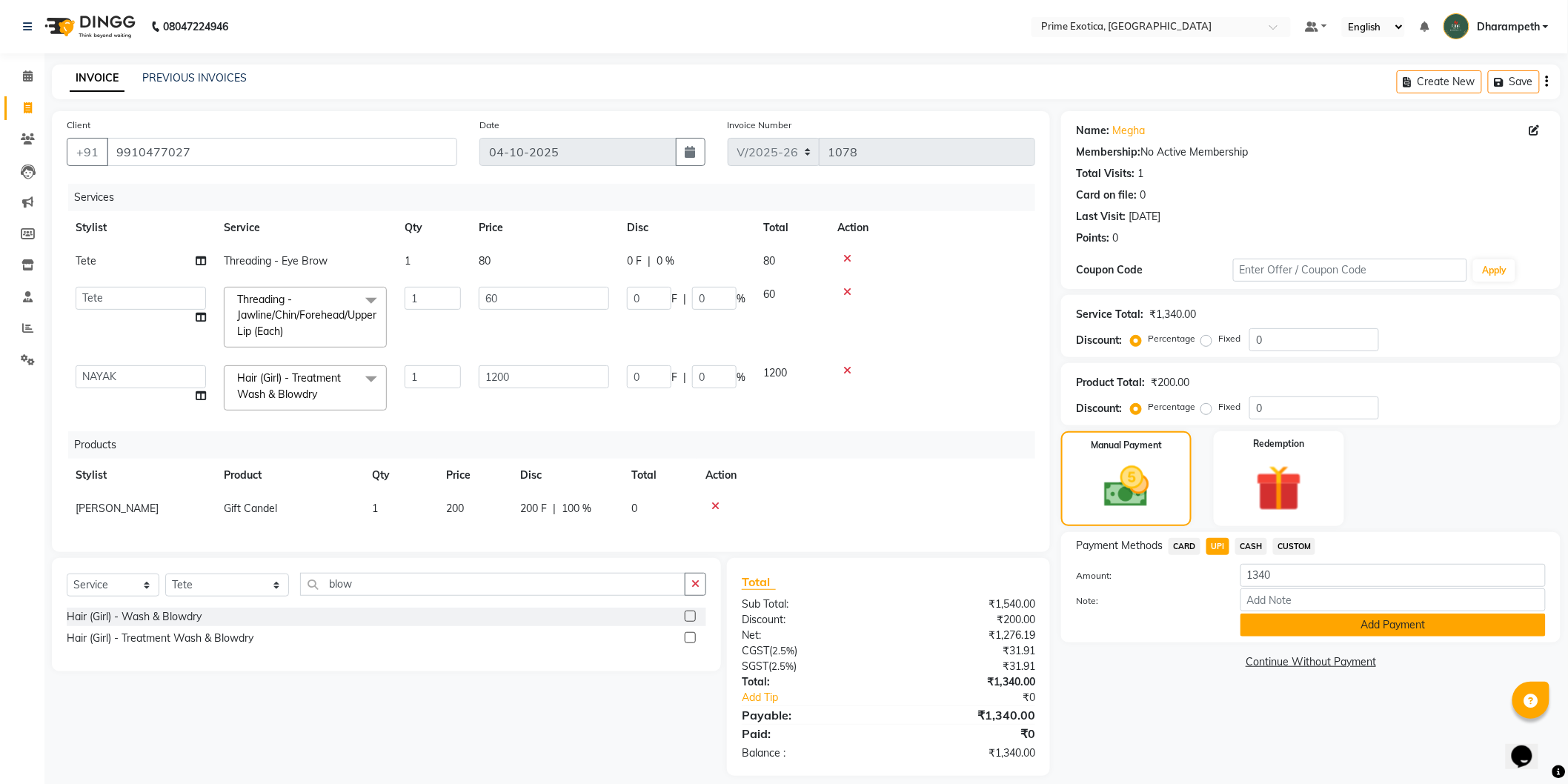
click at [1294, 619] on button "Add Payment" at bounding box center [1393, 625] width 305 height 23
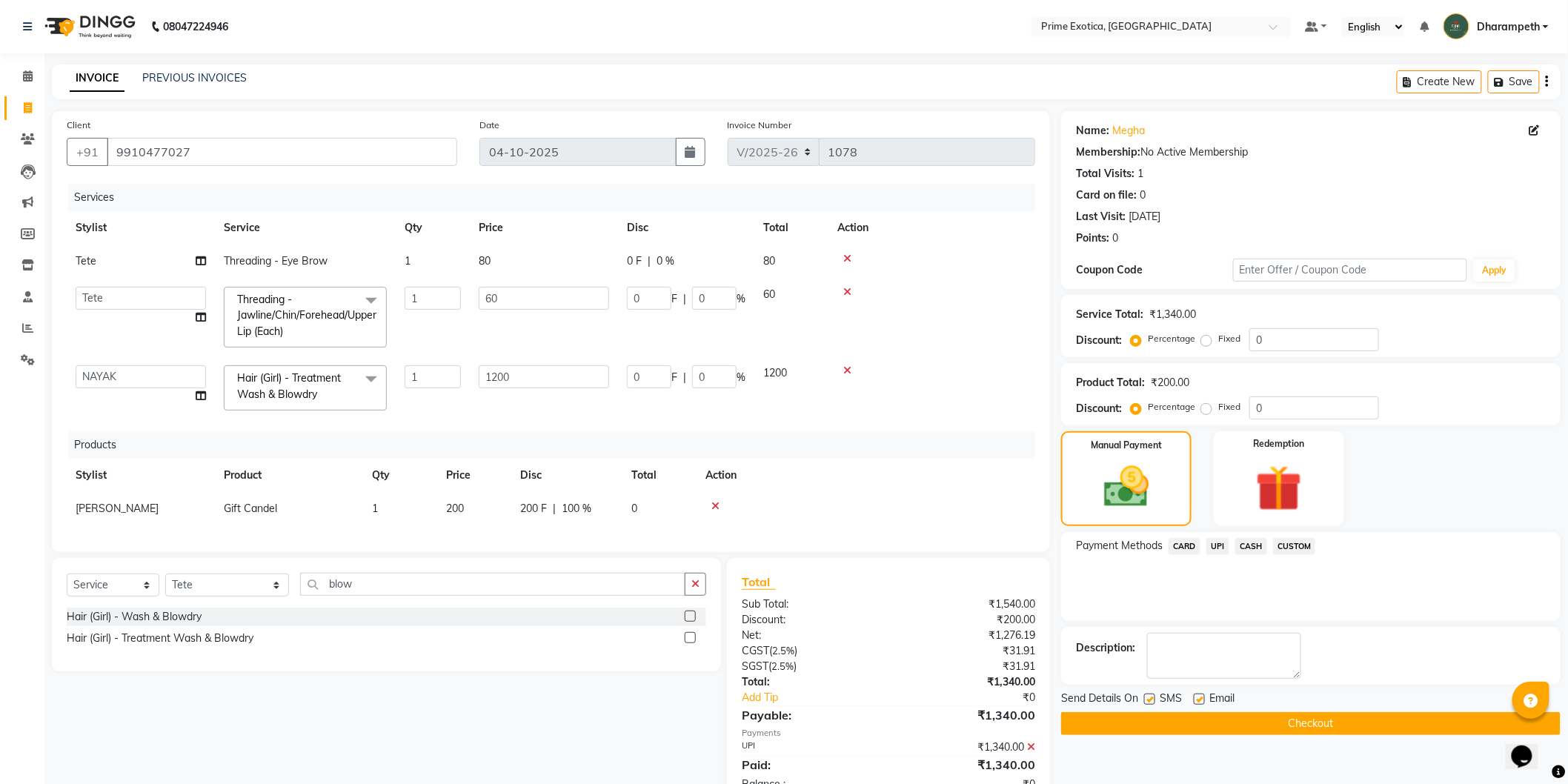
click at [1343, 730] on button "Checkout" at bounding box center [1311, 724] width 499 height 23
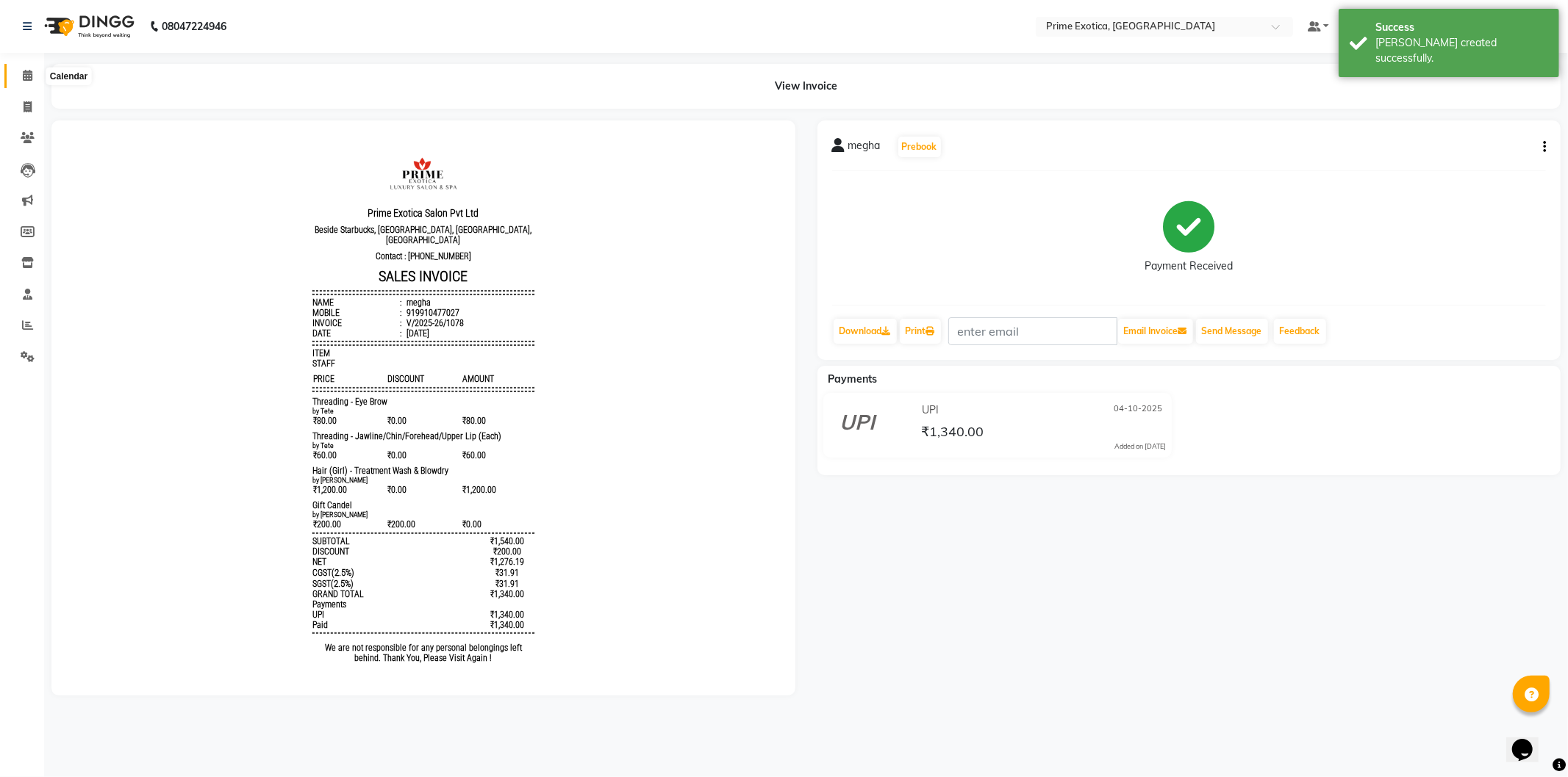
click at [28, 76] on icon at bounding box center [27, 76] width 10 height 11
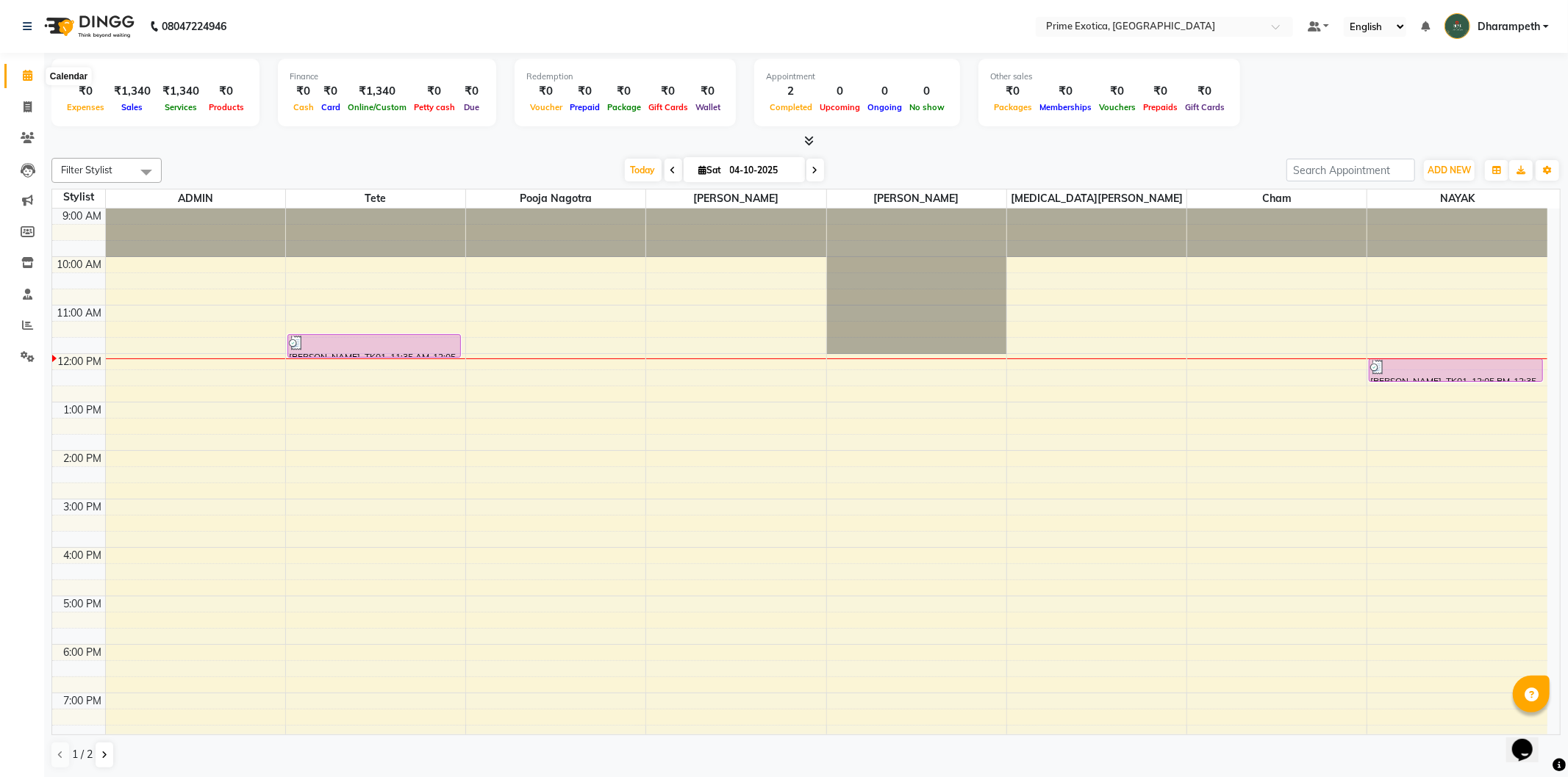
click at [25, 75] on icon at bounding box center [27, 76] width 10 height 11
click at [28, 111] on icon at bounding box center [27, 106] width 8 height 11
select select "5380"
select select "service"
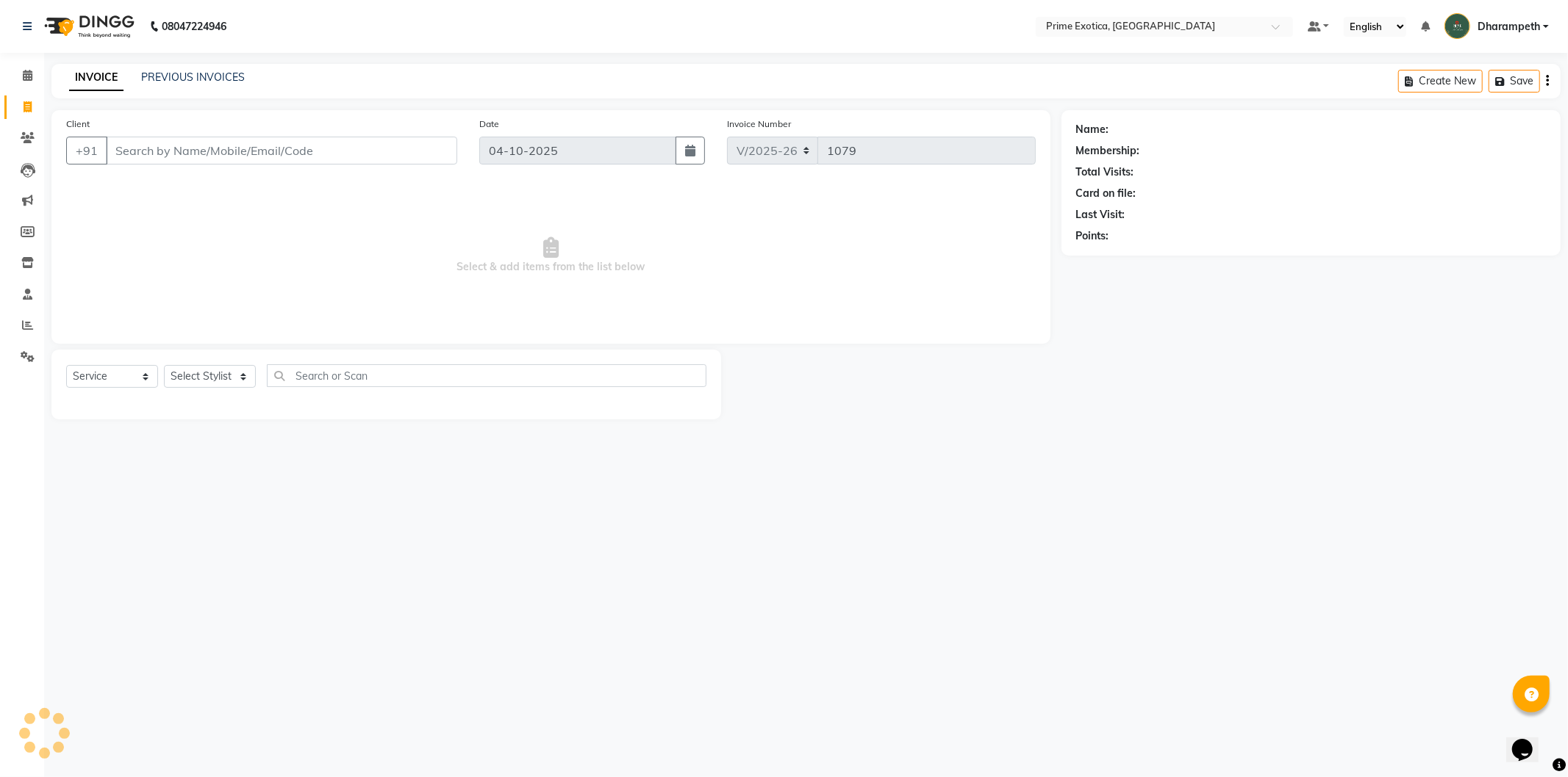
select select "80928"
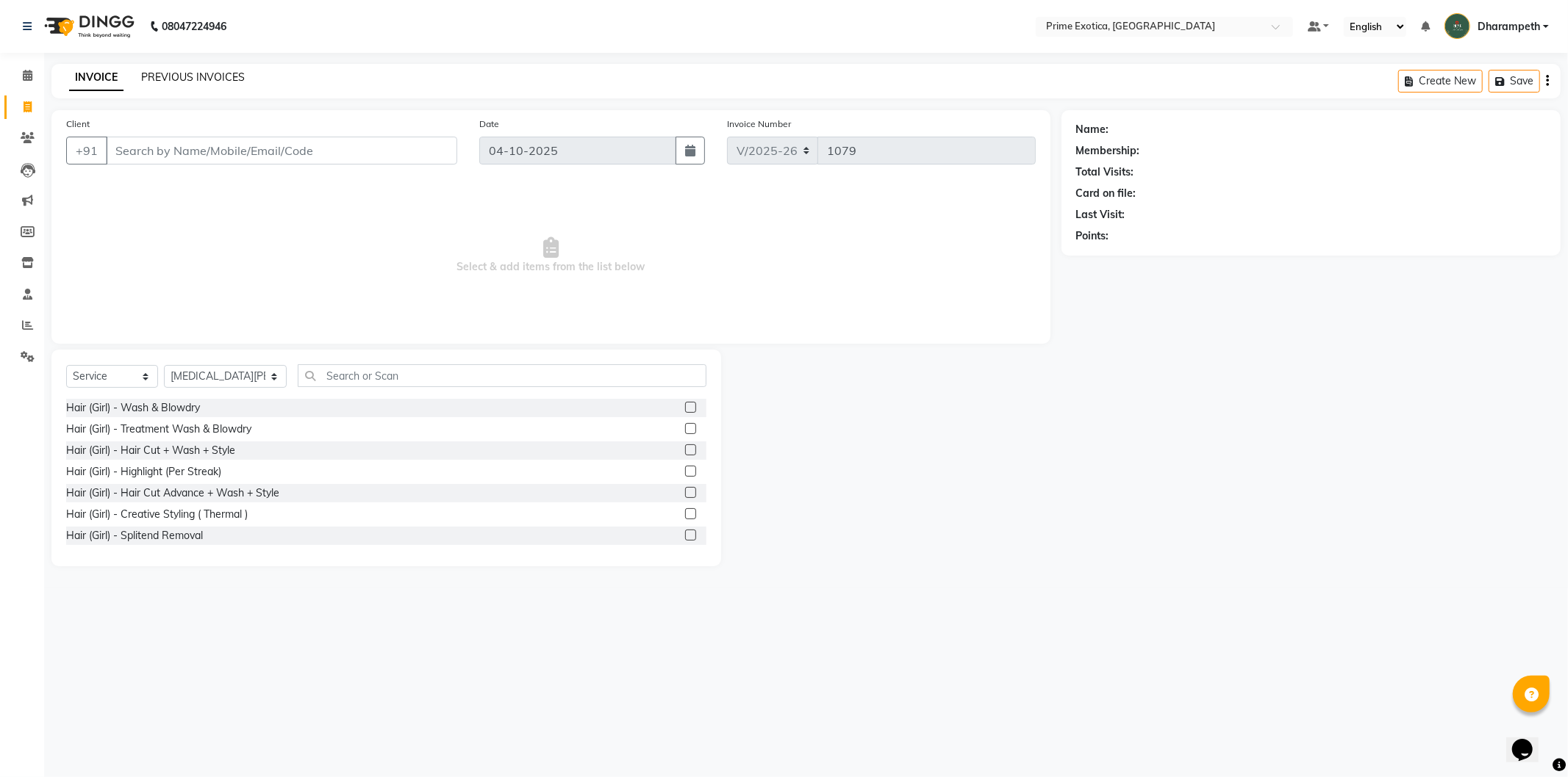
click at [183, 75] on link "PREVIOUS INVOICES" at bounding box center [193, 76] width 104 height 13
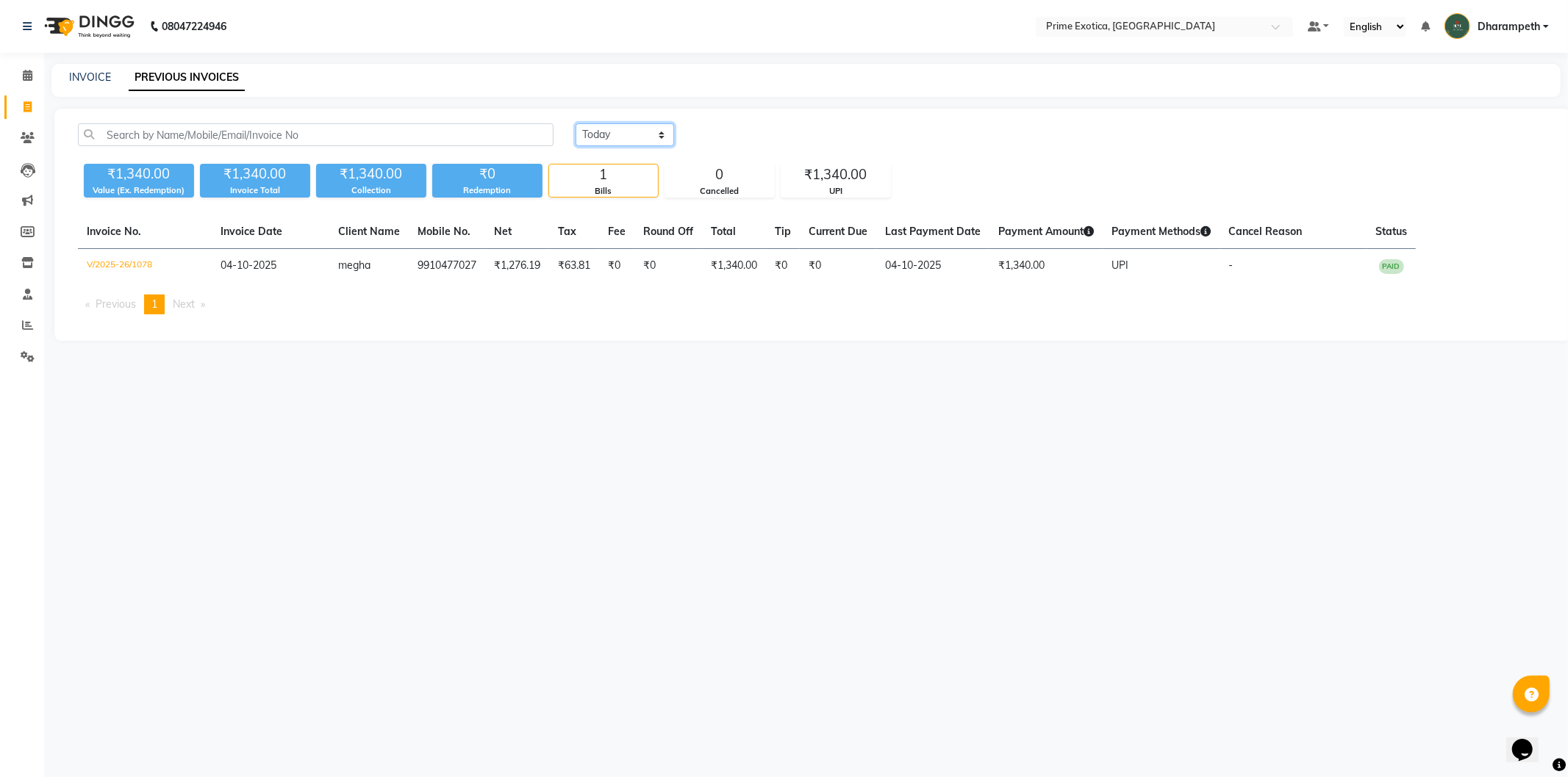
click at [620, 127] on select "Today Yesterday Custom Range" at bounding box center [625, 135] width 98 height 23
select select "yesterday"
click at [575, 124] on select "Today Yesterday Custom Range" at bounding box center [625, 135] width 98 height 23
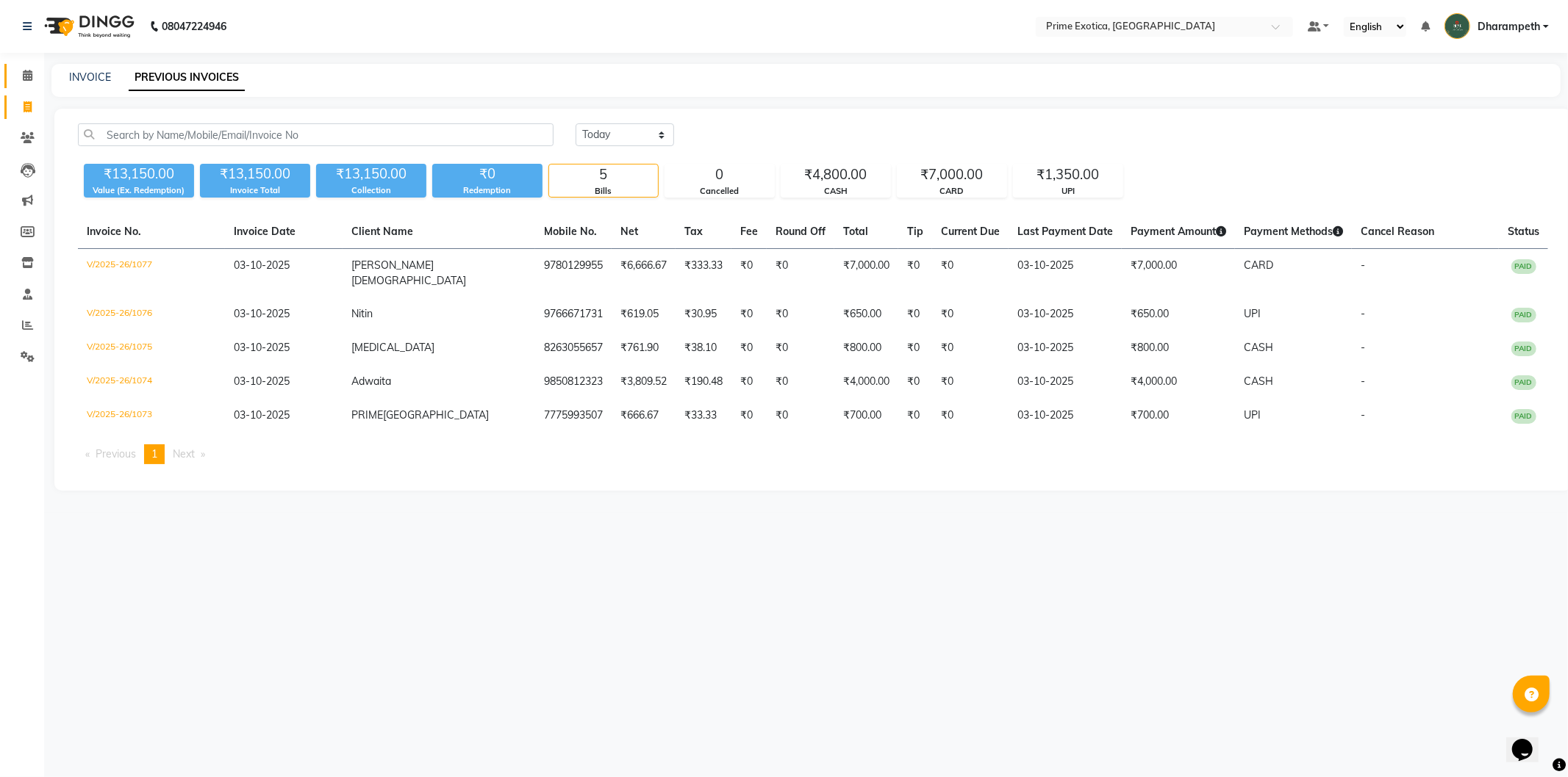
click at [15, 79] on link "Calendar" at bounding box center [22, 76] width 35 height 25
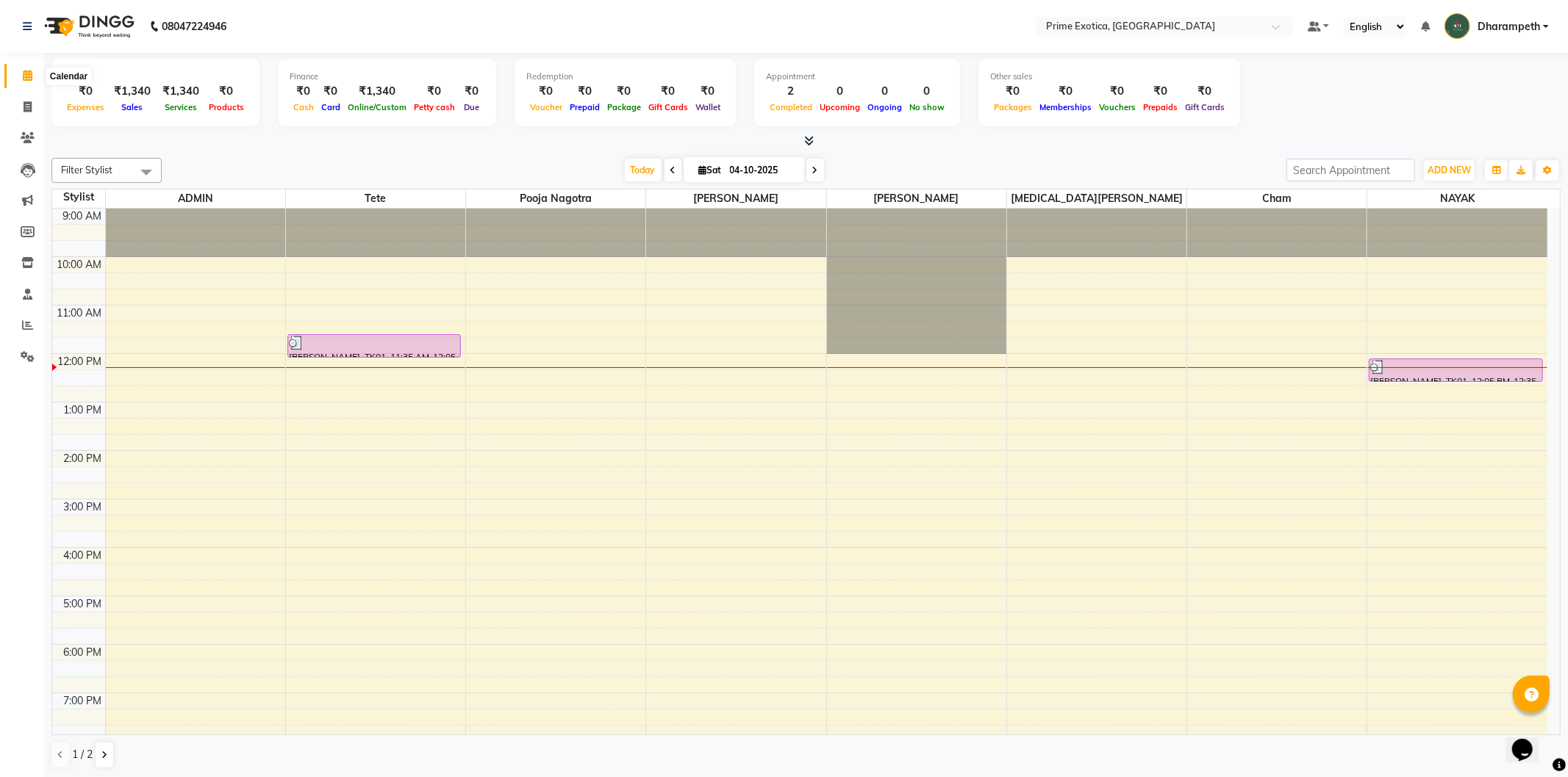
click at [20, 72] on span at bounding box center [27, 76] width 25 height 17
click at [33, 174] on icon at bounding box center [27, 170] width 15 height 15
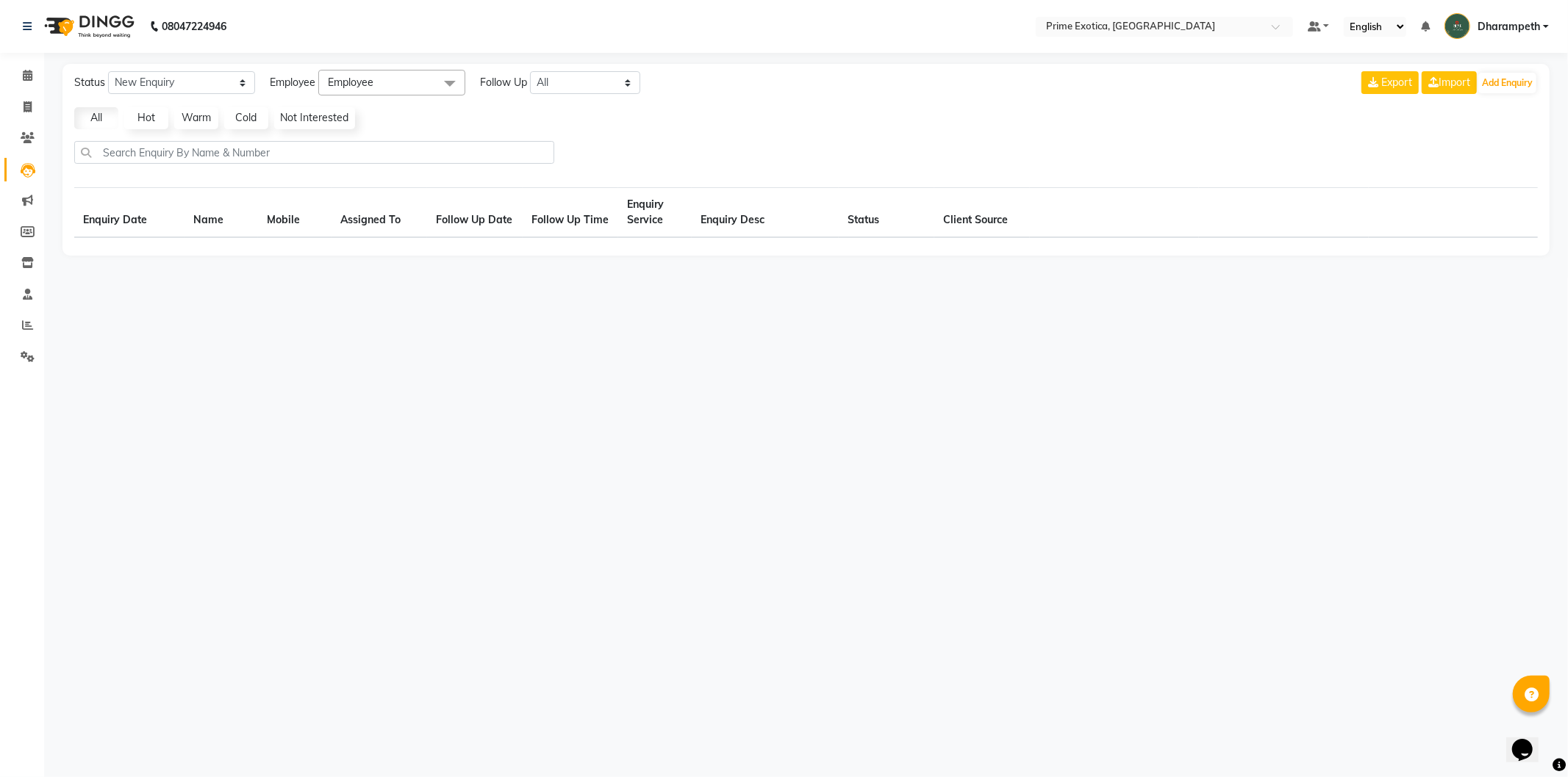
select select "10"
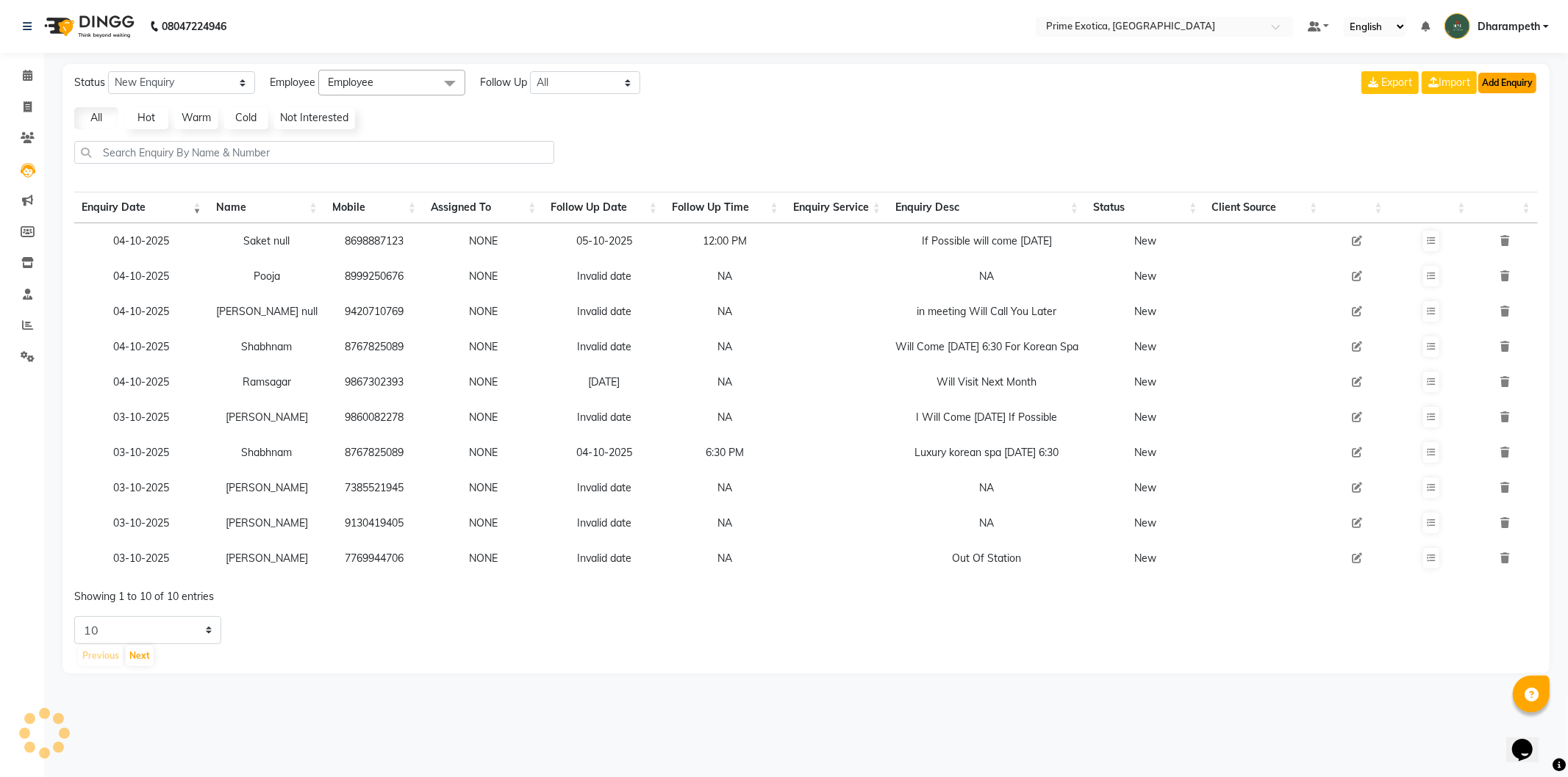
click at [1527, 87] on button "Add Enquiry" at bounding box center [1507, 83] width 58 height 20
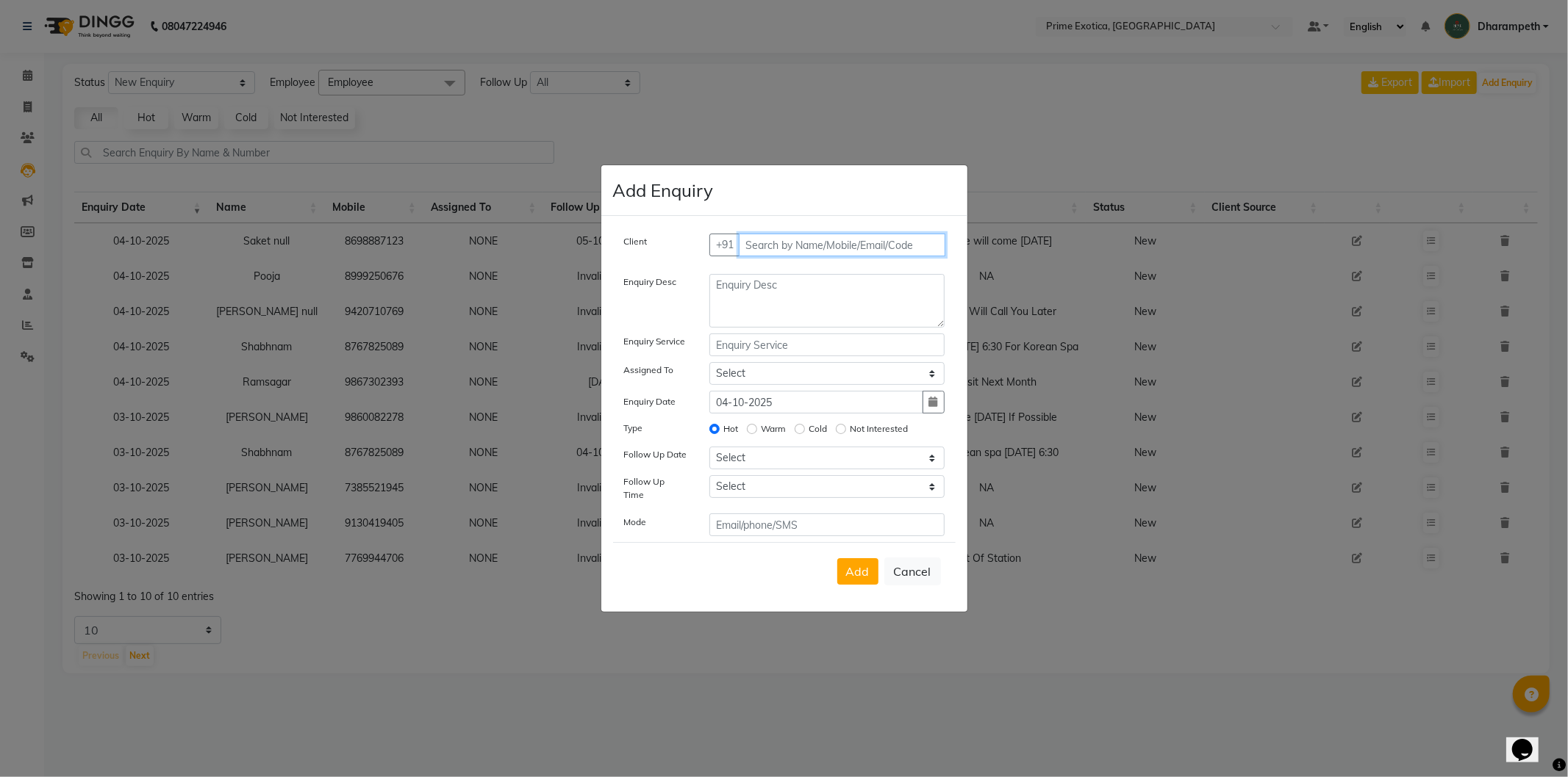
click at [859, 250] on input "text" at bounding box center [842, 245] width 206 height 23
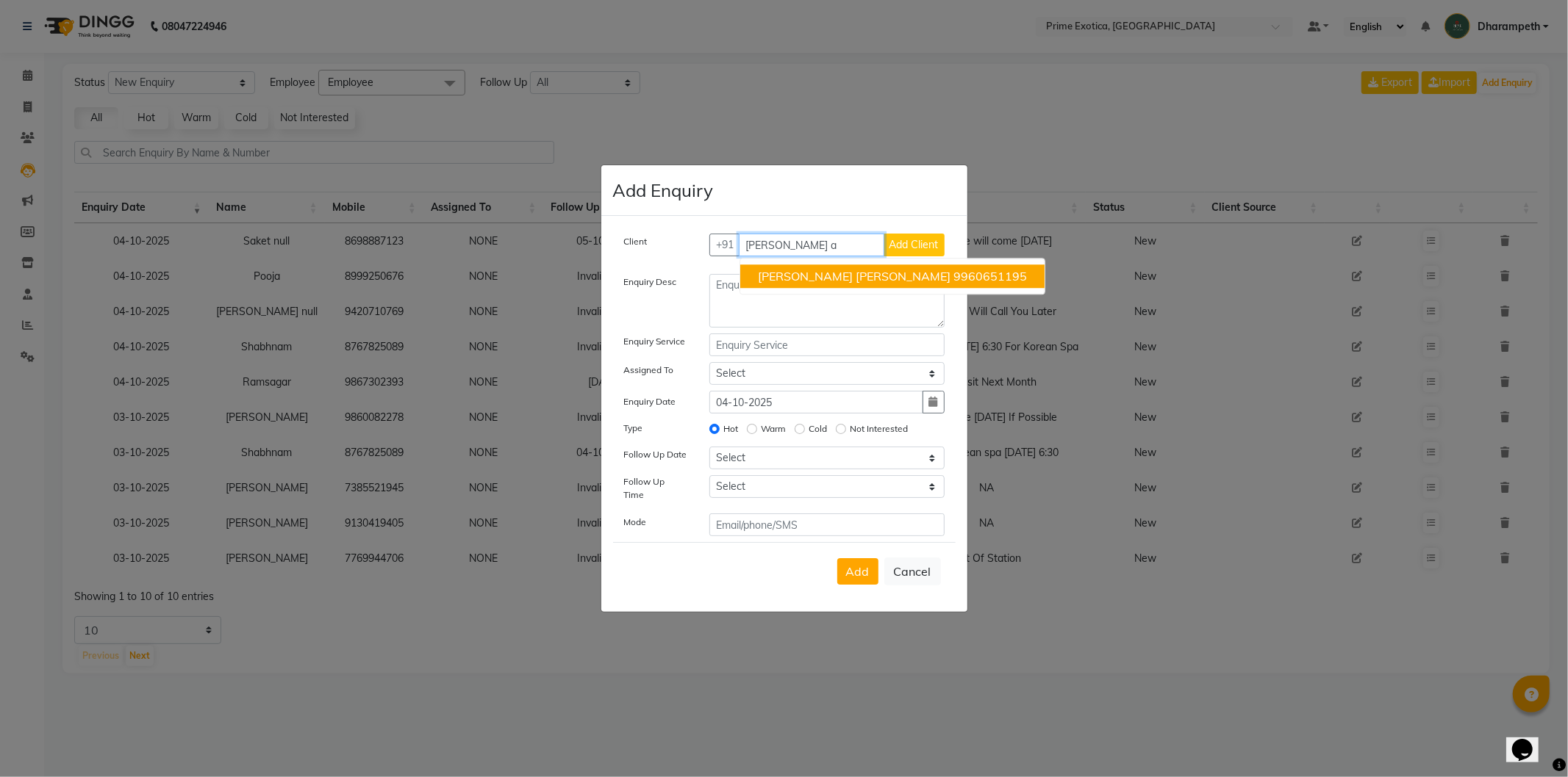
click at [954, 273] on ngb-highlight "9960651195" at bounding box center [991, 276] width 74 height 15
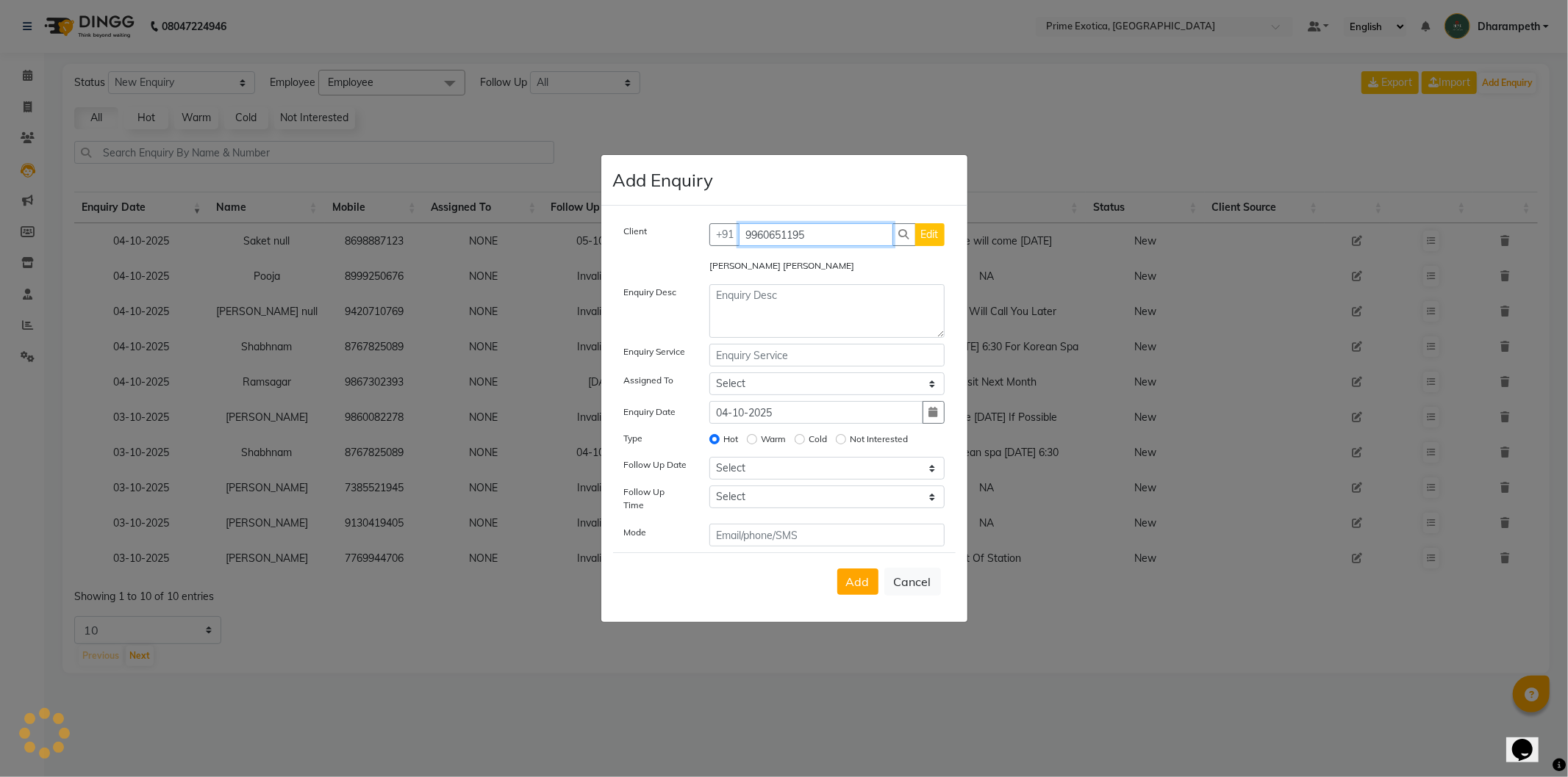
type input "9960651195"
click at [885, 295] on textarea at bounding box center [827, 311] width 235 height 54
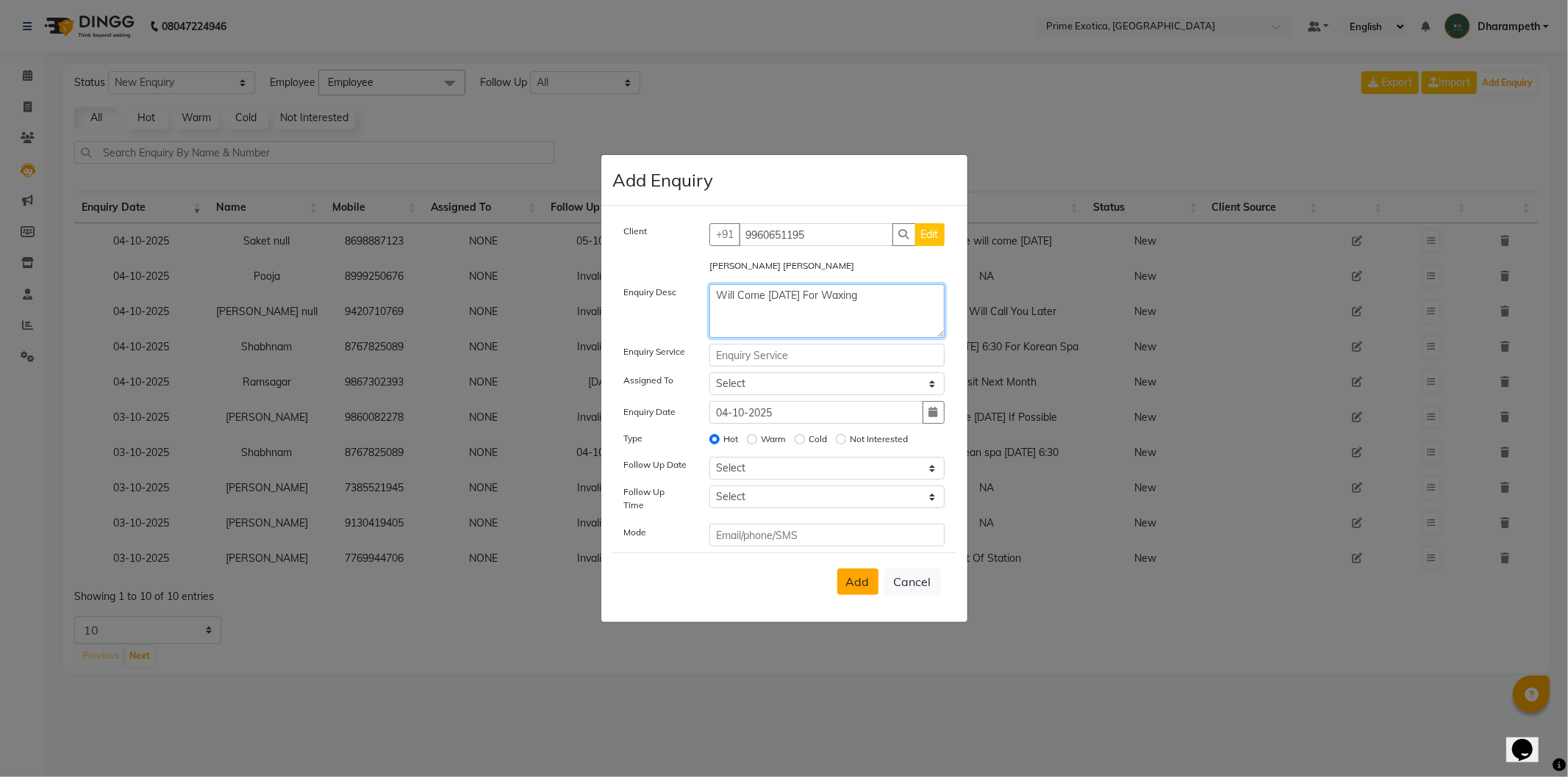
type textarea "Will Come Today For Waxing"
click at [854, 579] on span "Add" at bounding box center [857, 581] width 24 height 15
select select
radio input "false"
select select
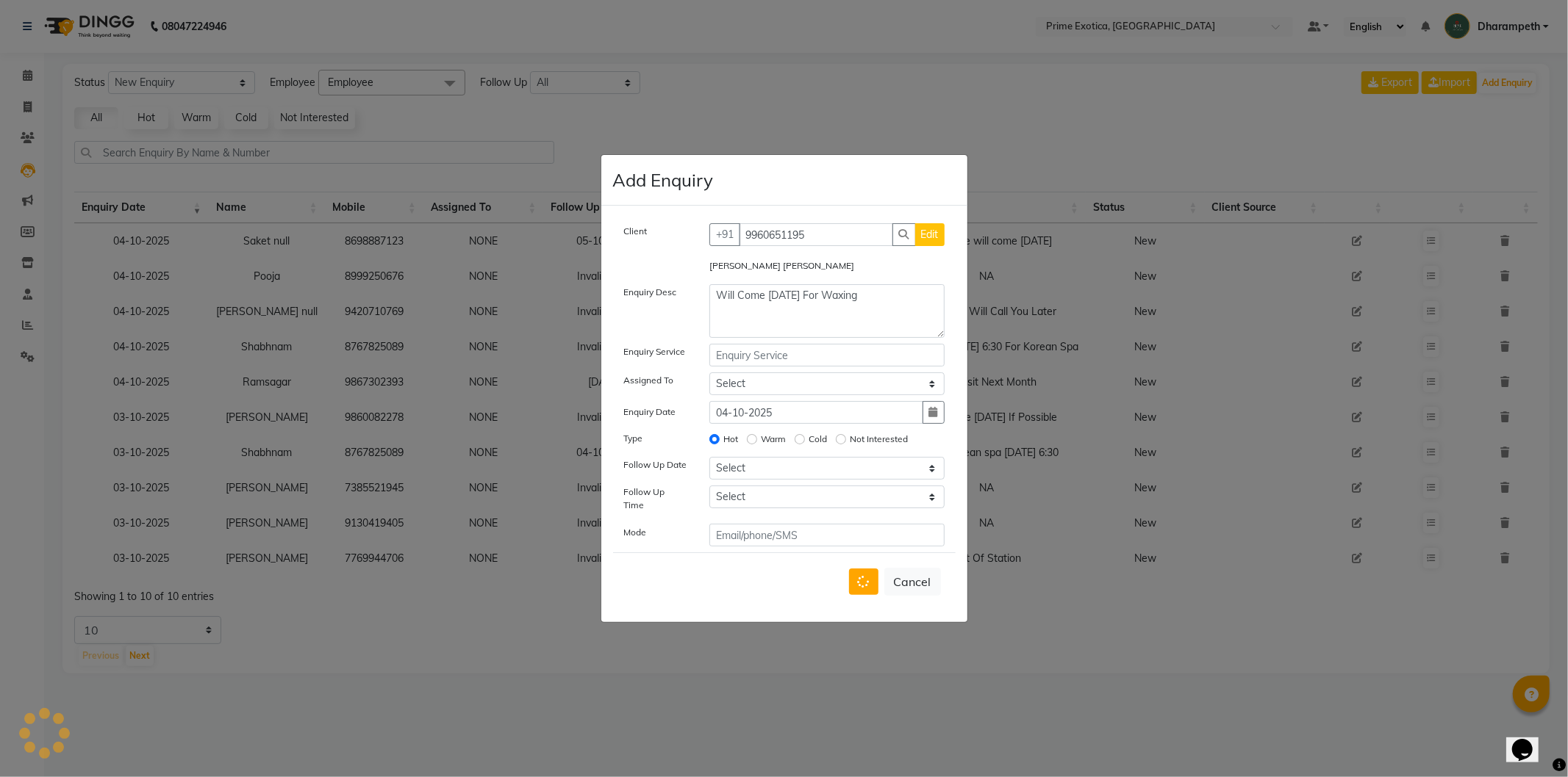
select select
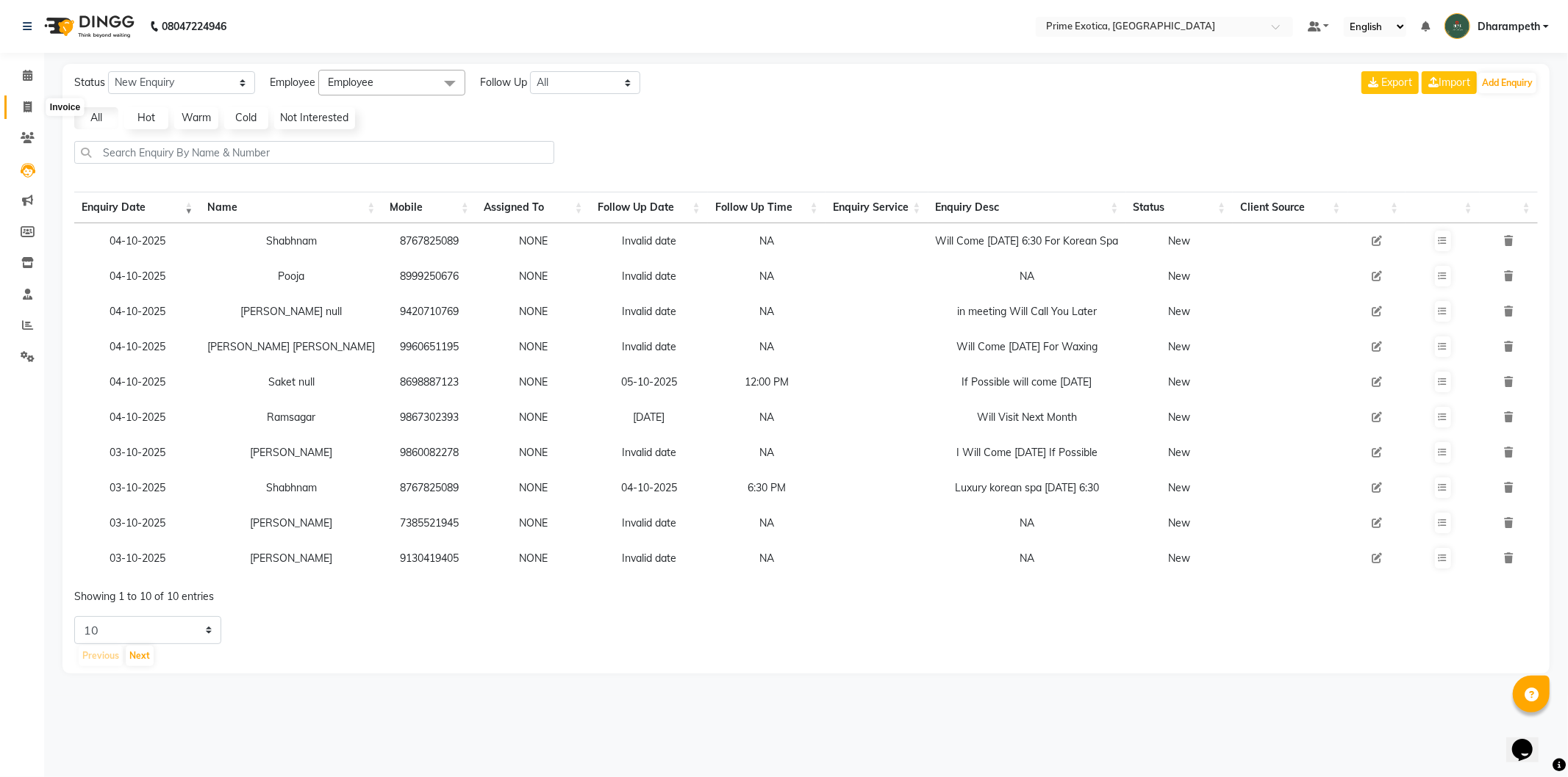
click at [30, 106] on icon at bounding box center [27, 106] width 8 height 11
select select "service"
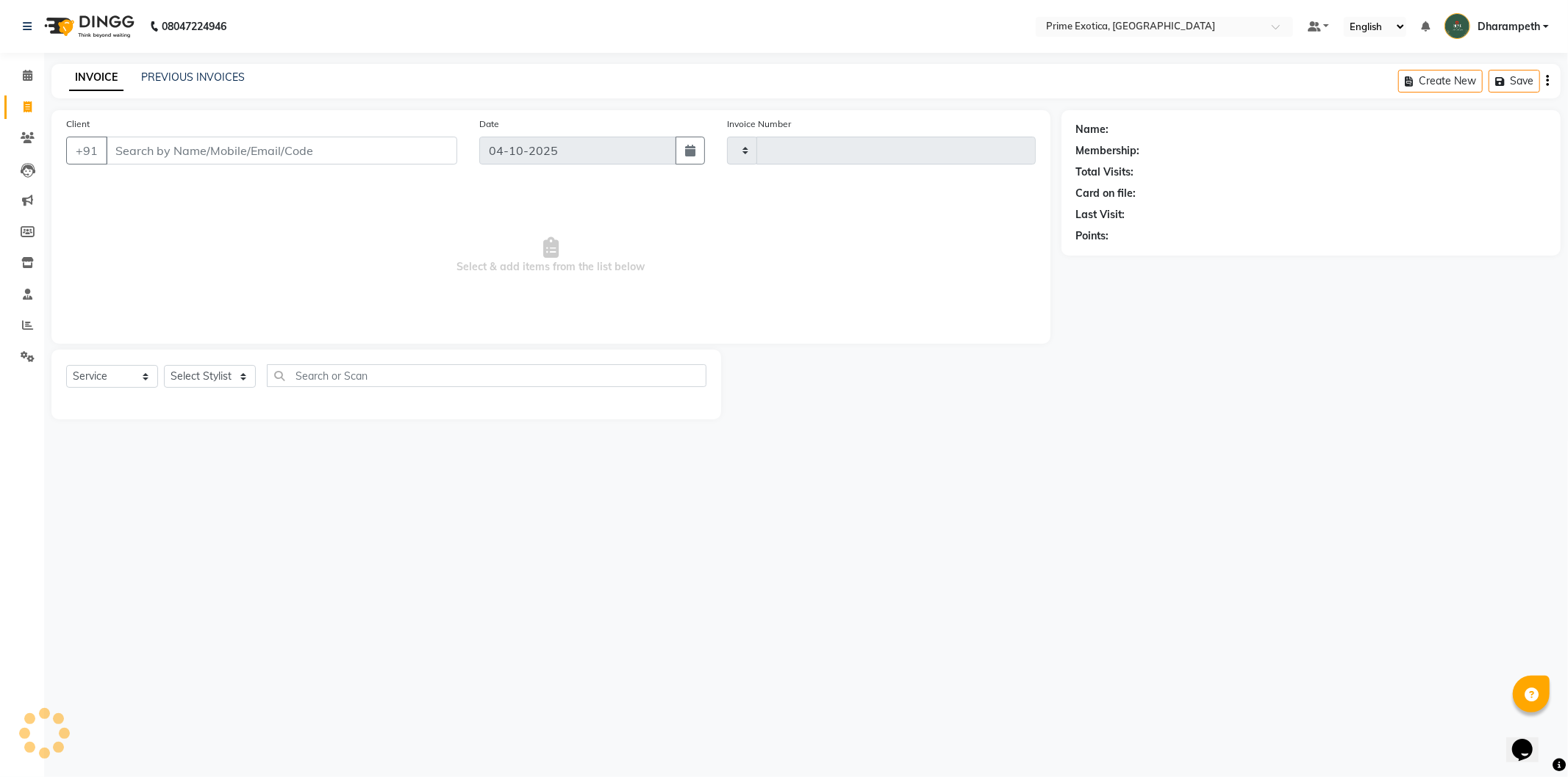
type input "1079"
select select "5380"
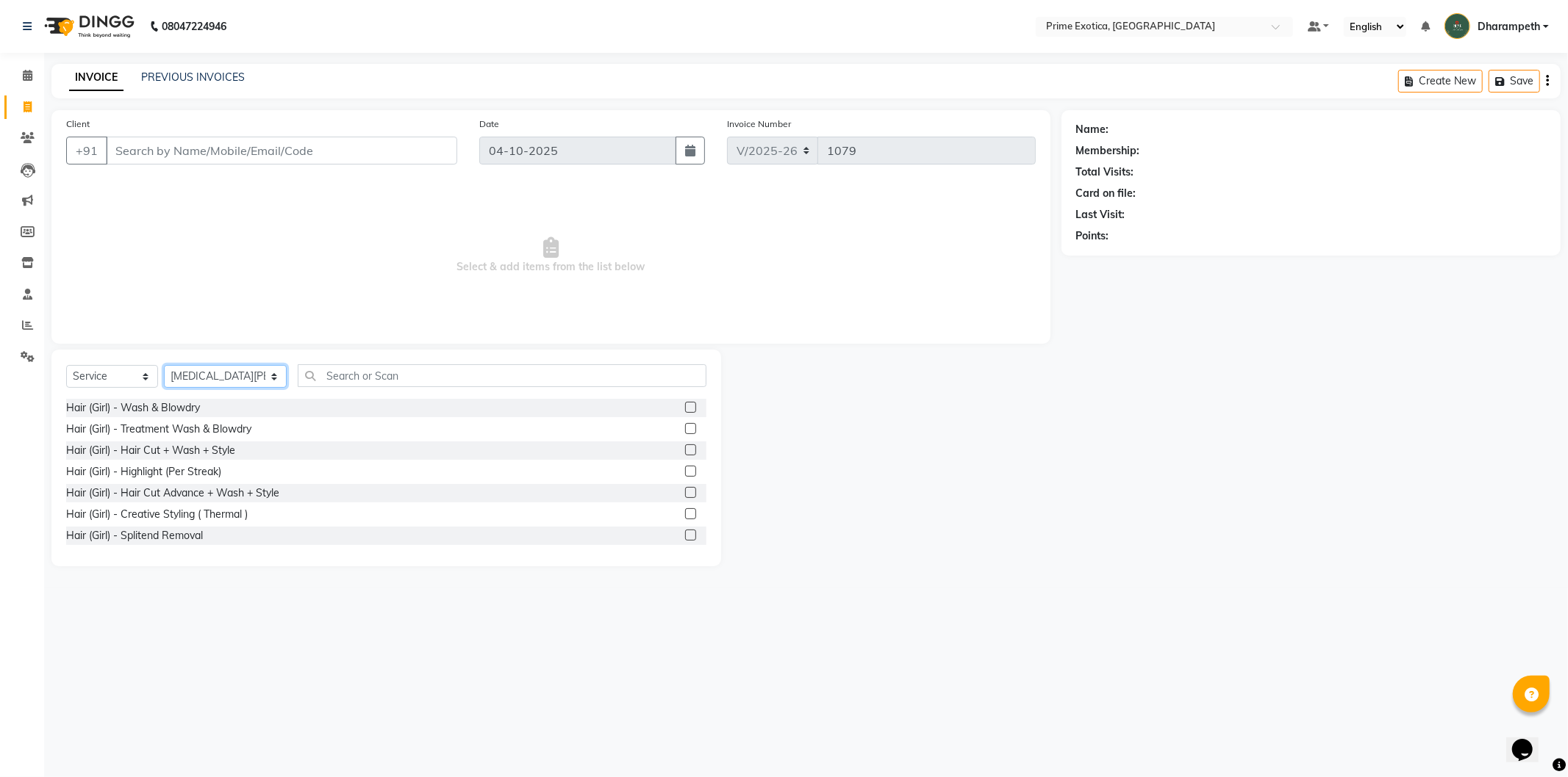
click at [226, 379] on select "Select Stylist Abhijet ADMIN ANGELA S JOHN cham Darshan Gaikwad Dipak Narnaware…" at bounding box center [226, 377] width 123 height 23
select select "80927"
click at [164, 366] on select "Select Stylist Abhijet ADMIN ANGELA S JOHN cham Darshan Gaikwad Dipak Narnaware…" at bounding box center [226, 377] width 123 height 23
click at [372, 373] on input "text" at bounding box center [502, 376] width 408 height 23
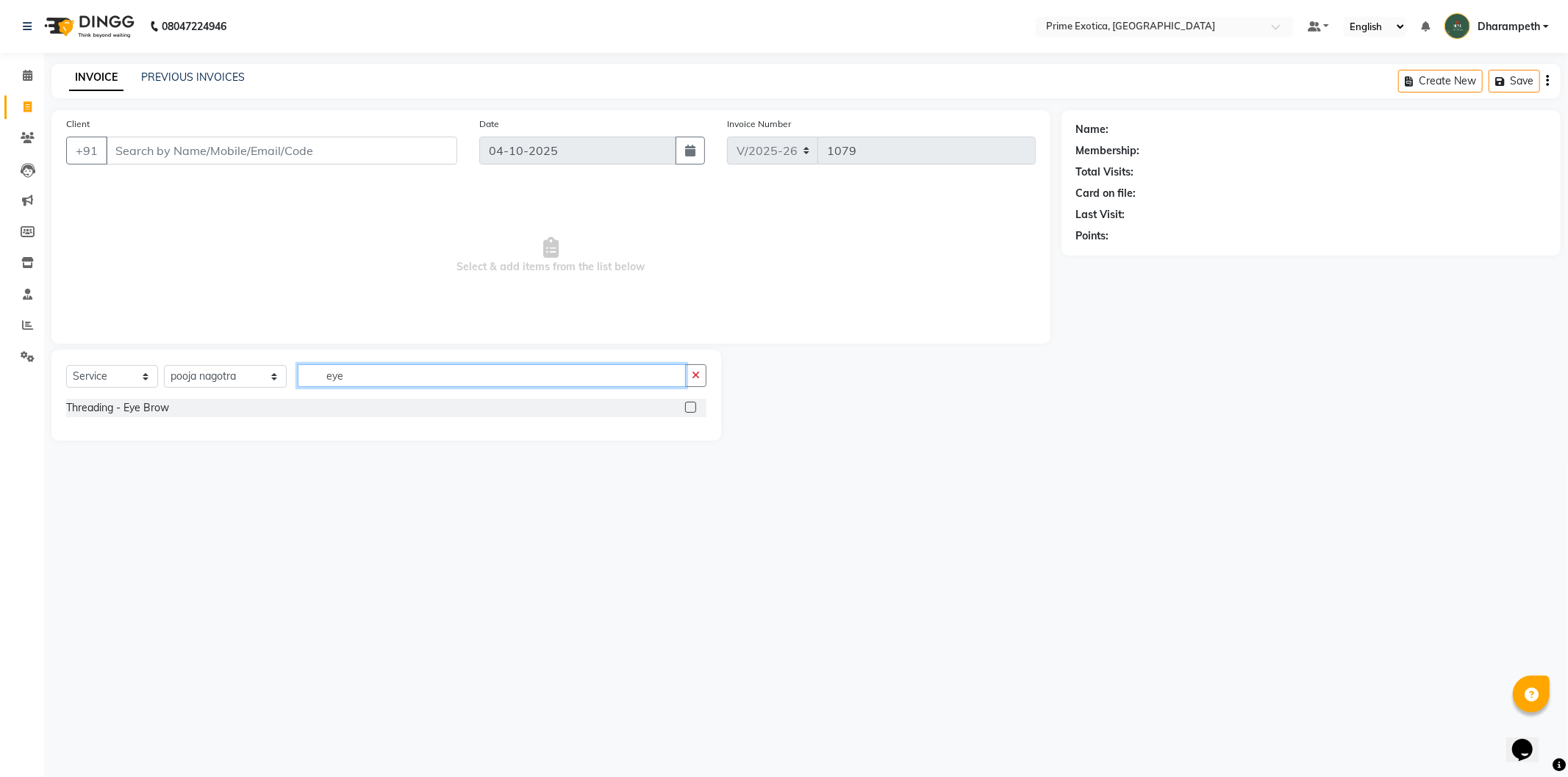
type input "eye"
click at [693, 408] on label at bounding box center [690, 407] width 11 height 11
click at [693, 408] on input "checkbox" at bounding box center [690, 407] width 10 height 10
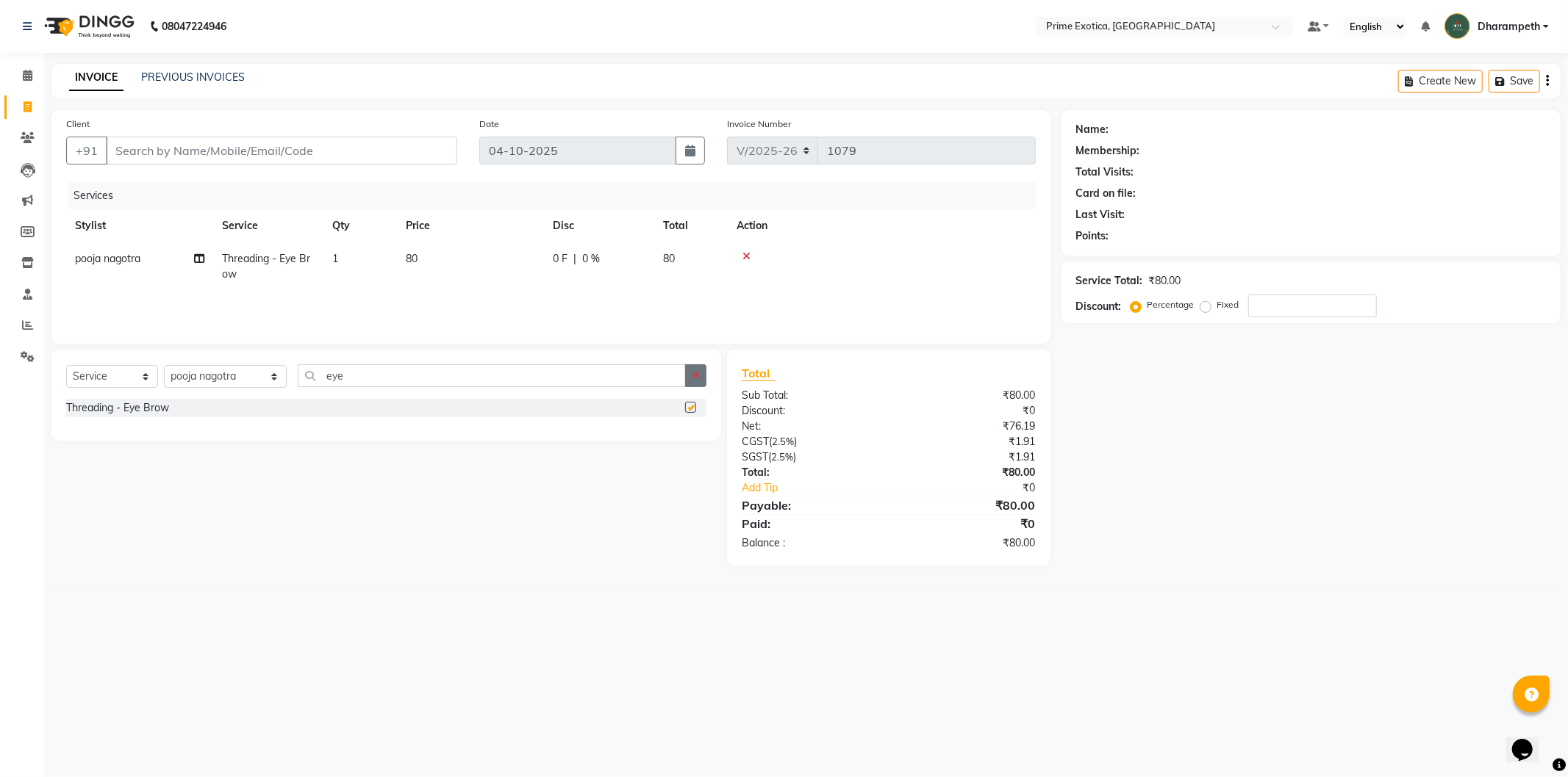
checkbox input "false"
click at [695, 371] on icon "button" at bounding box center [696, 376] width 8 height 11
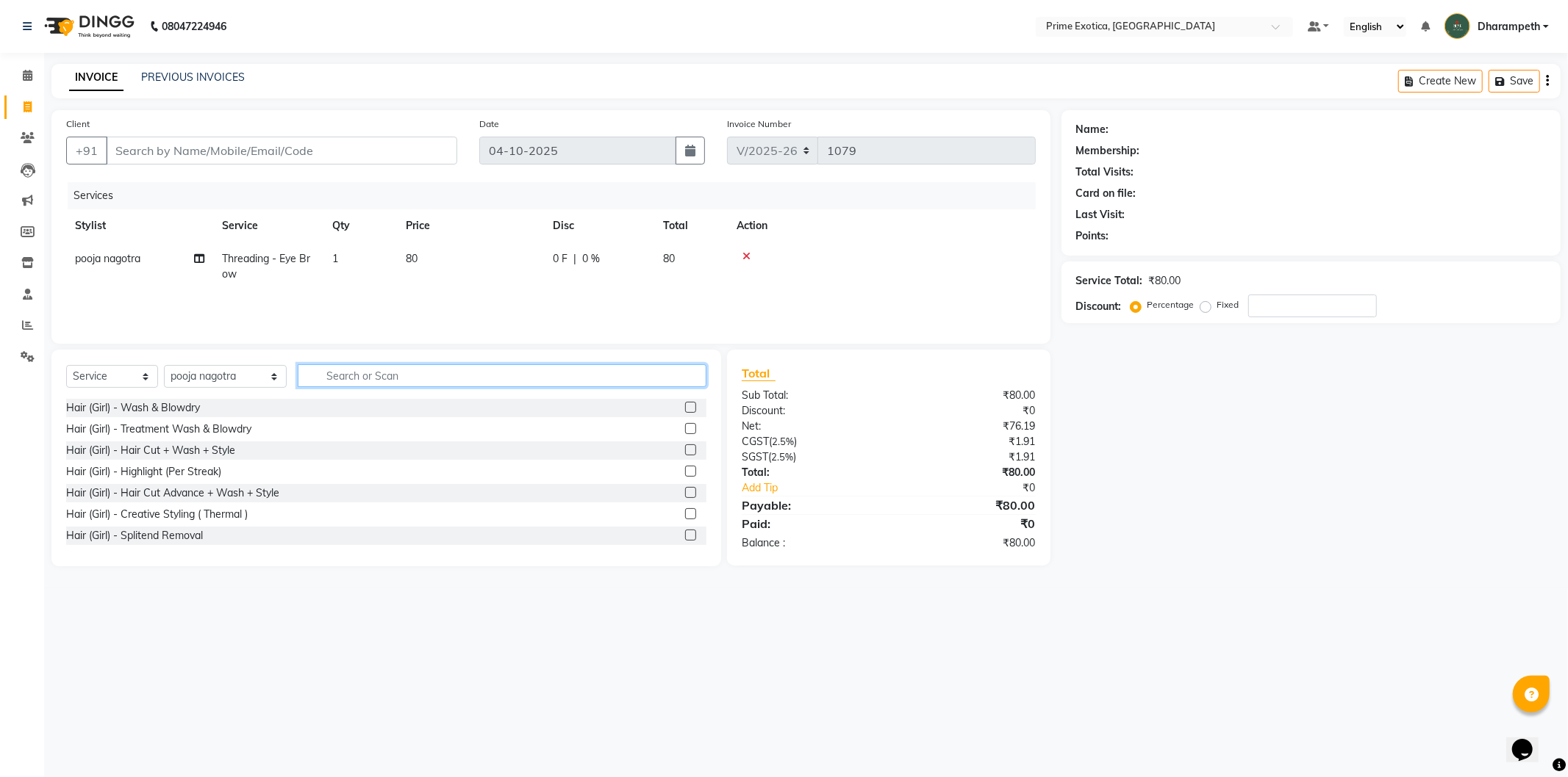
click at [675, 375] on input "text" at bounding box center [502, 376] width 408 height 23
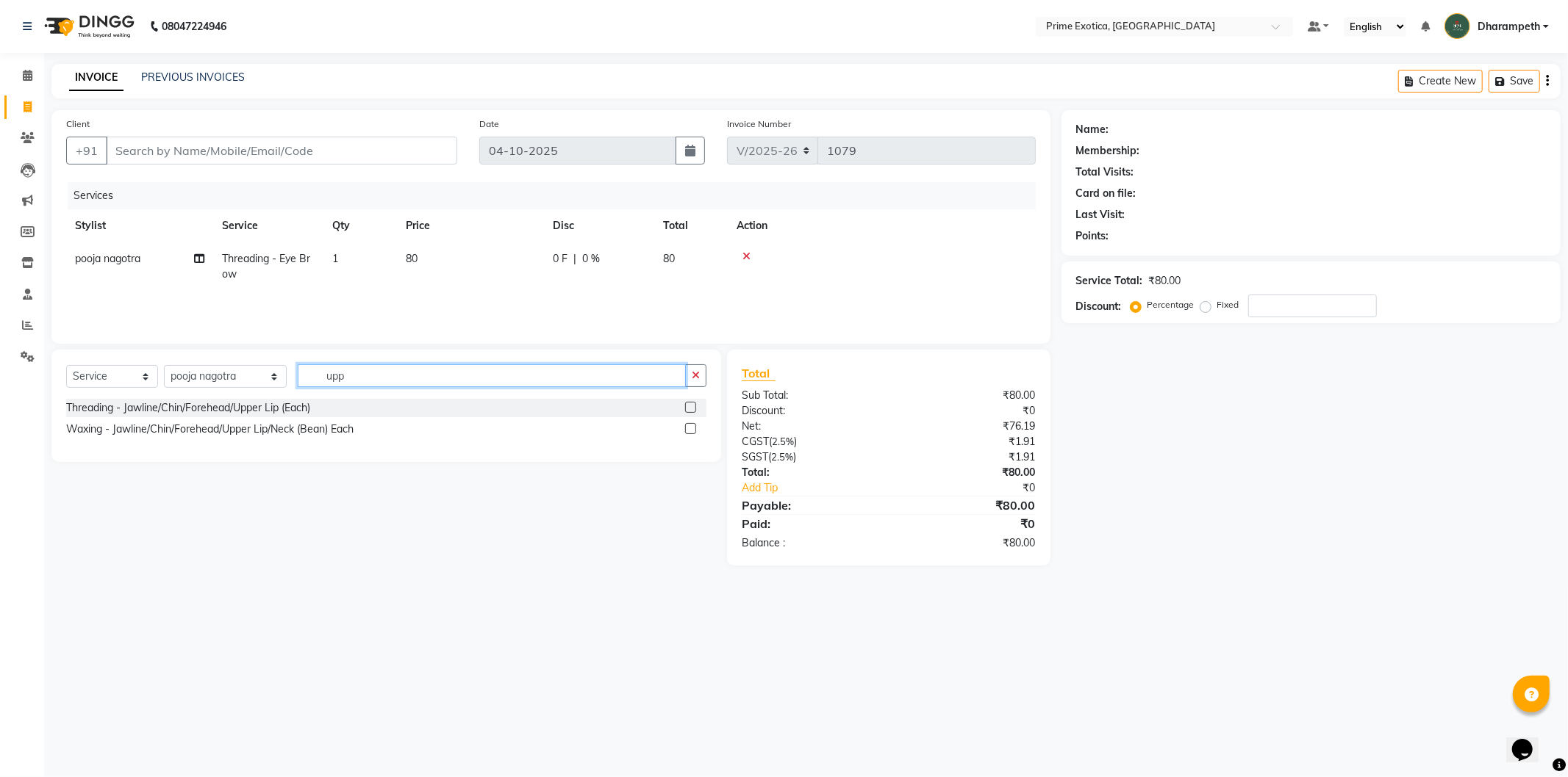
type input "upp"
click at [693, 428] on label at bounding box center [690, 428] width 11 height 11
click at [693, 428] on input "checkbox" at bounding box center [690, 429] width 10 height 10
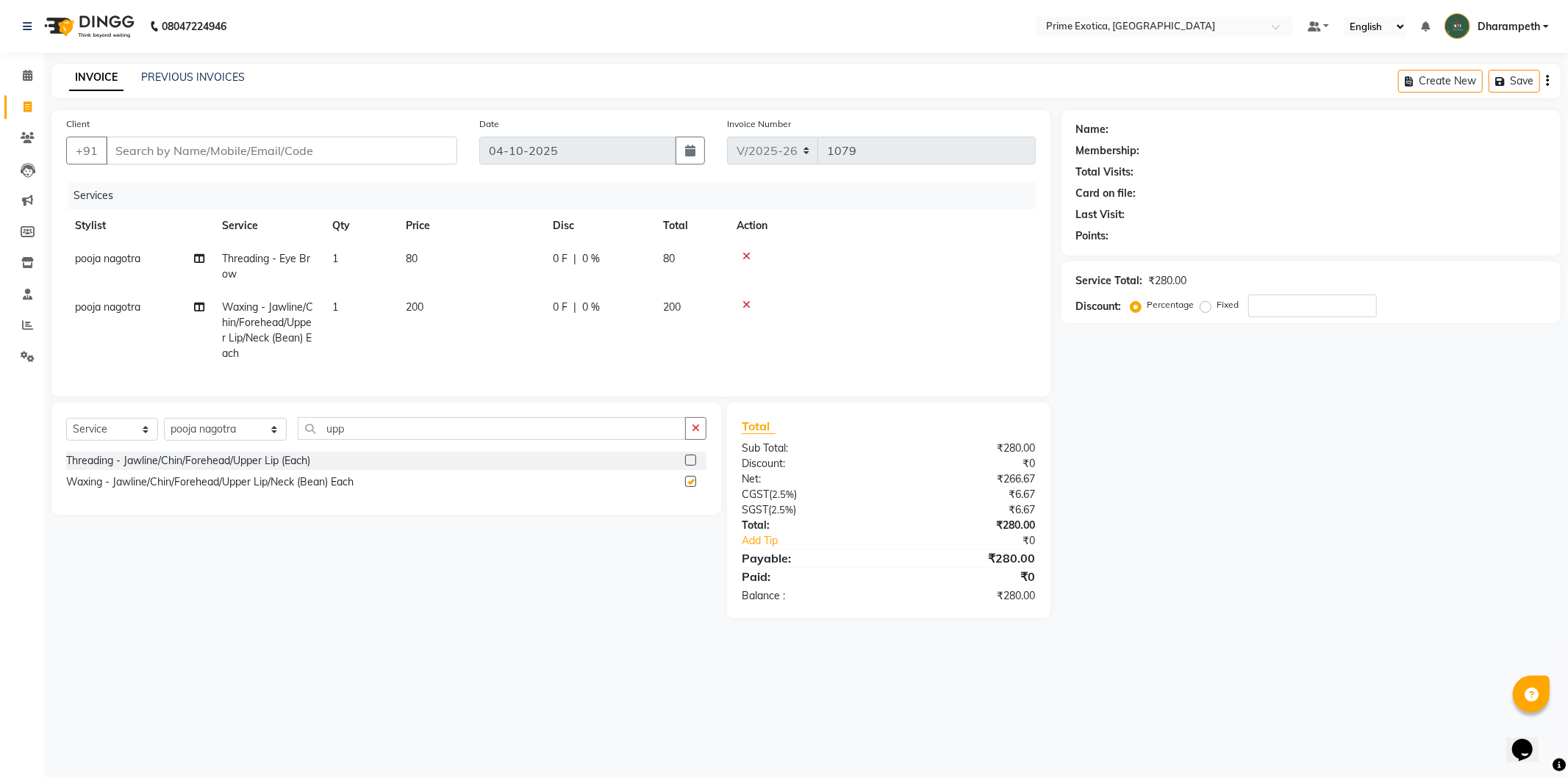
checkbox input "false"
click at [747, 299] on icon at bounding box center [746, 305] width 8 height 11
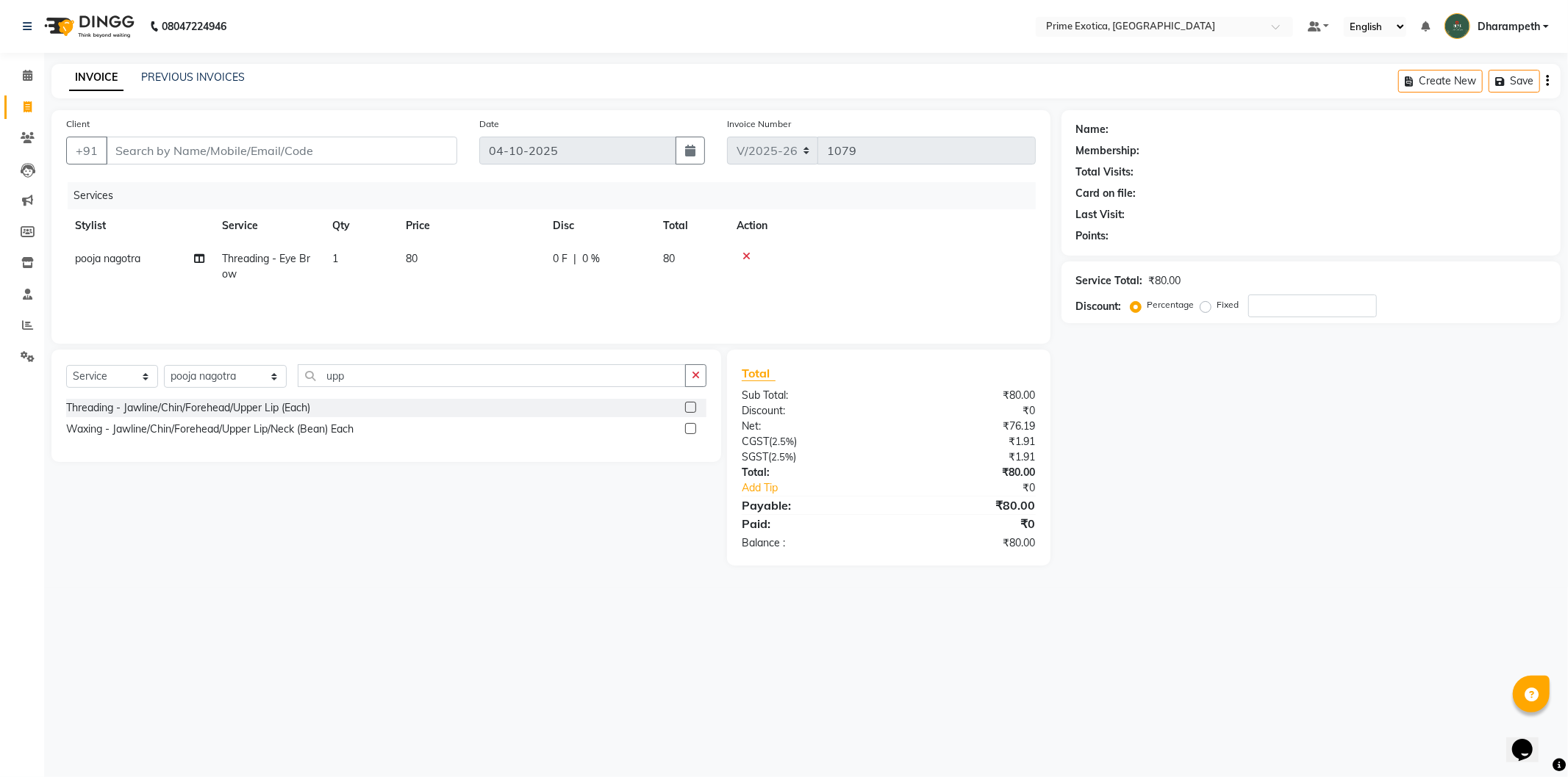
click at [683, 410] on div "Threading - Jawline/Chin/Forehead/Upper Lip (Each)" at bounding box center [386, 407] width 640 height 18
click at [692, 410] on label at bounding box center [690, 407] width 11 height 11
click at [692, 410] on input "checkbox" at bounding box center [690, 407] width 10 height 10
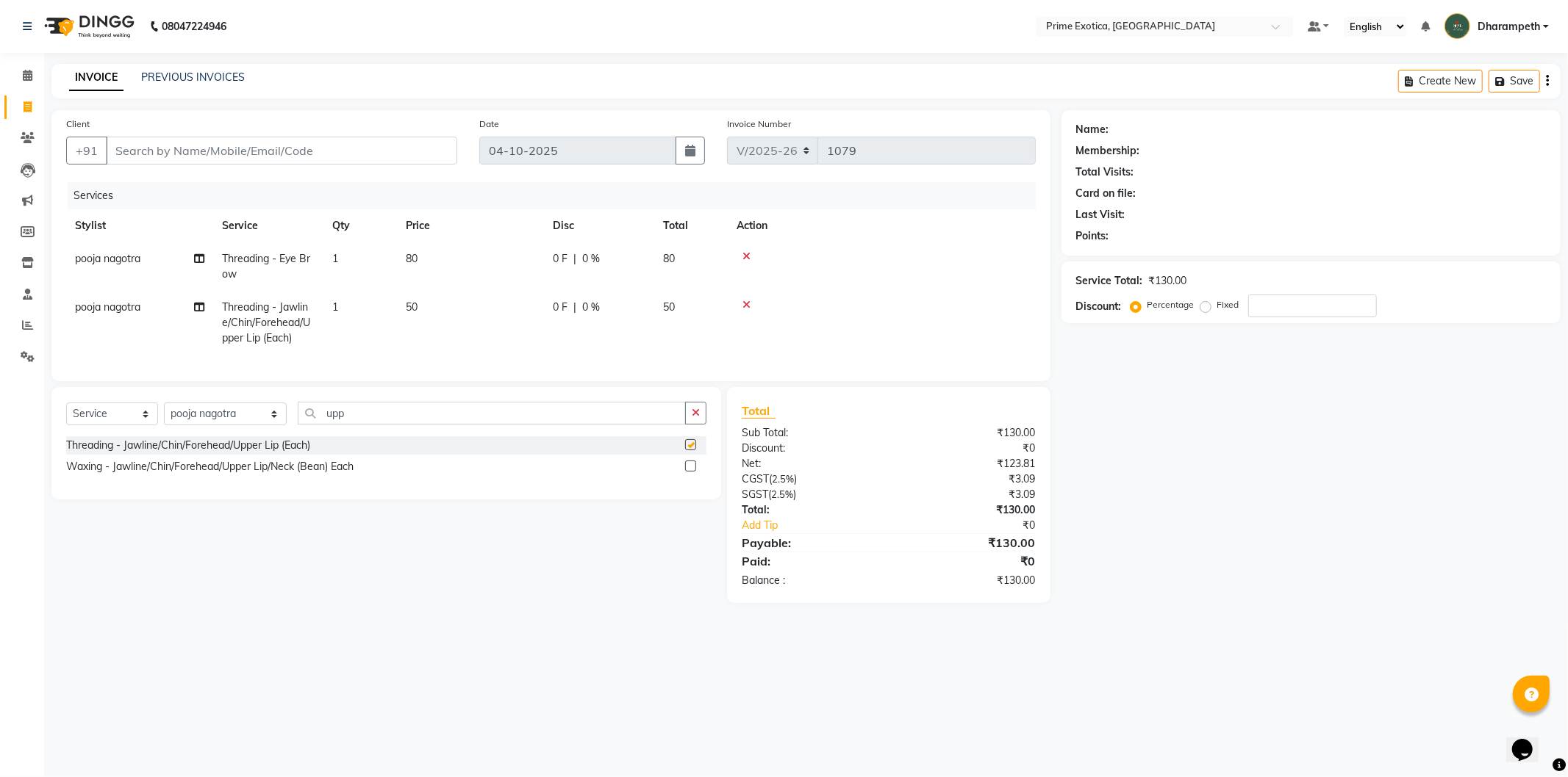
checkbox input "false"
click at [350, 306] on td "1" at bounding box center [360, 322] width 74 height 64
select select "80927"
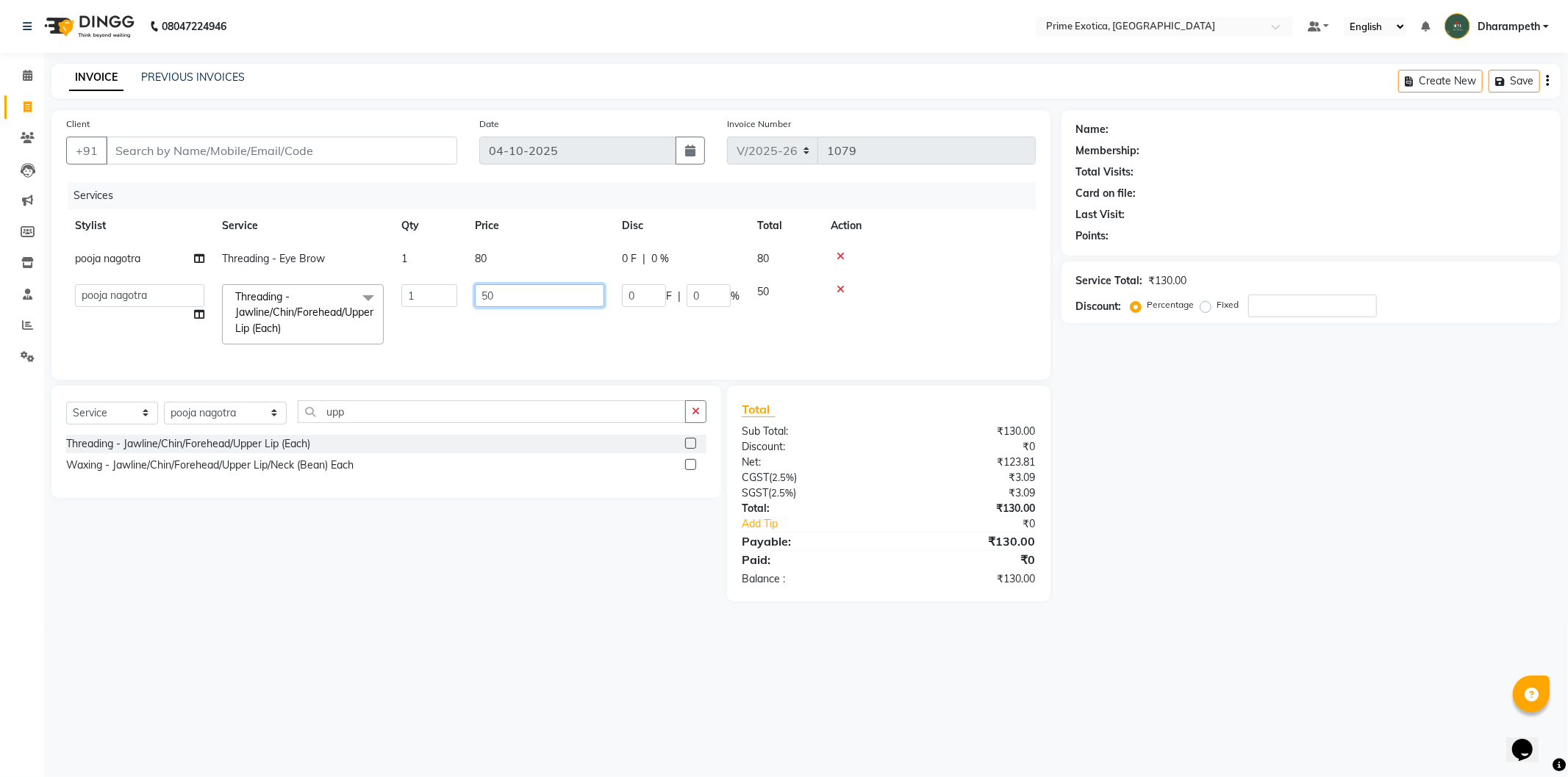
click at [523, 299] on input "50" at bounding box center [539, 296] width 129 height 23
type input "5"
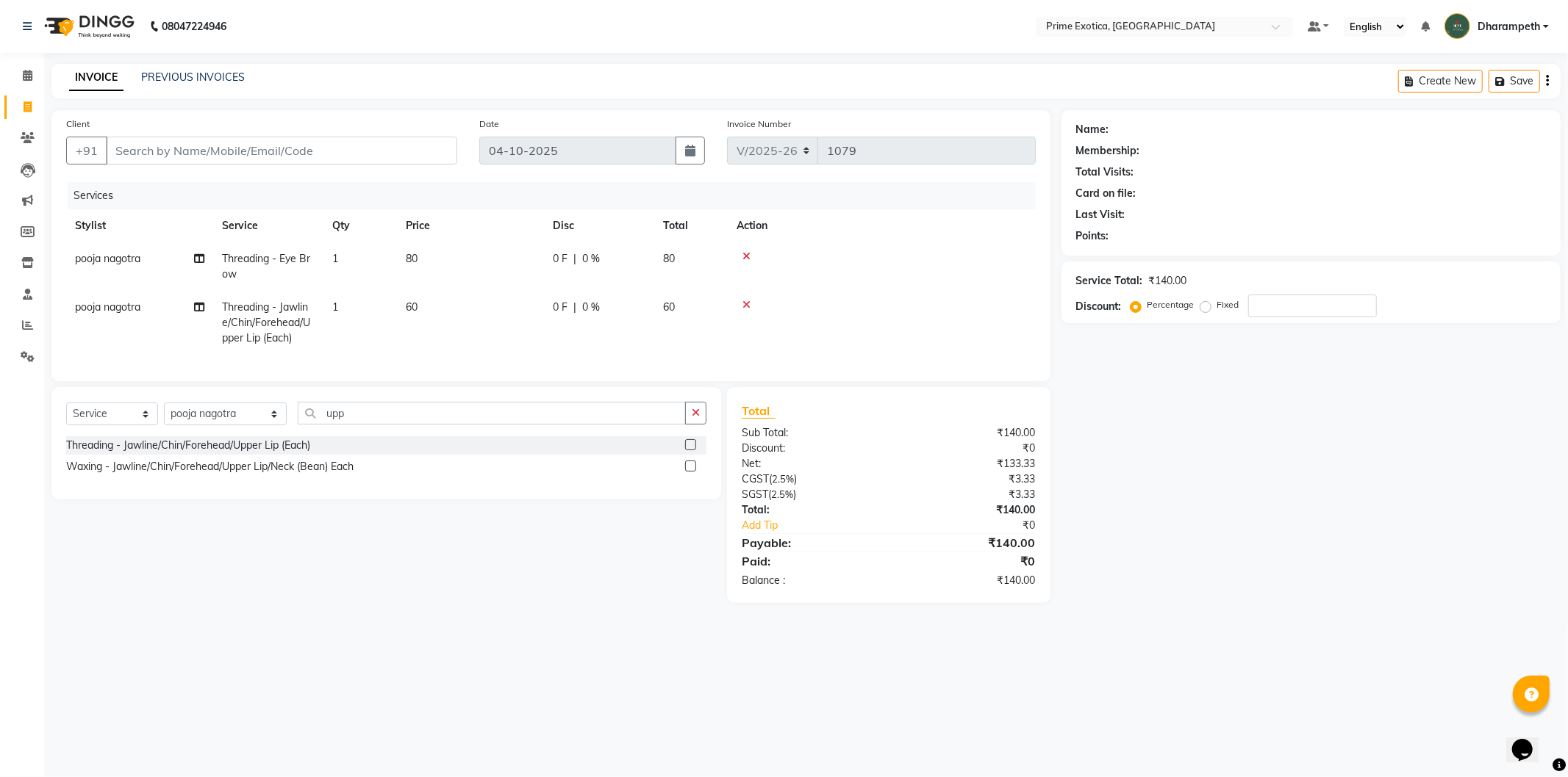
click at [525, 314] on td "60" at bounding box center [470, 322] width 147 height 64
click at [111, 336] on td "Abhijet ADMIN ANGELA S JOHN cham Darshan Gaikwad Dipak Narnaware Kashish Mukesh…" at bounding box center [139, 314] width 147 height 78
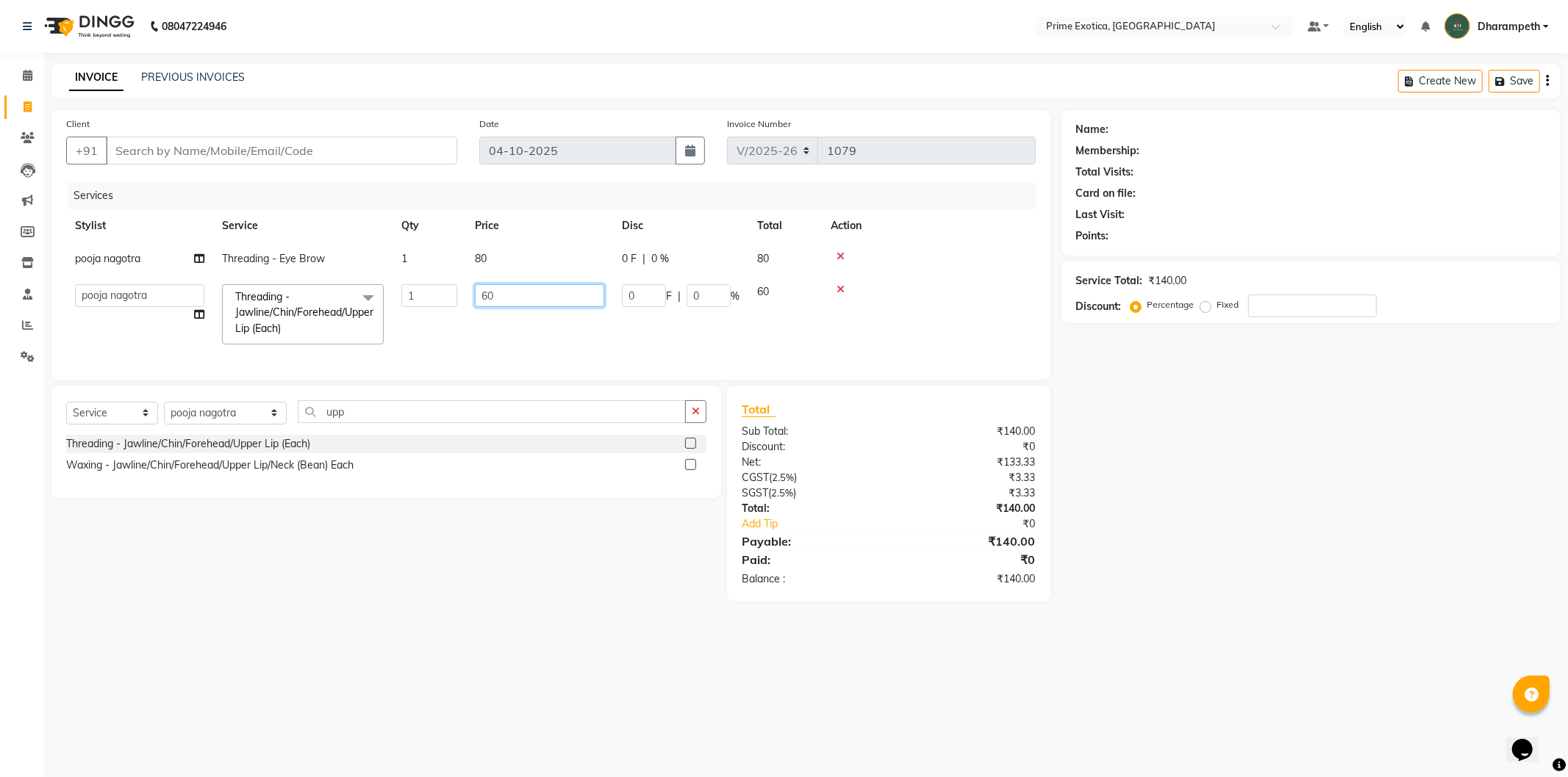
click at [581, 341] on td "60" at bounding box center [539, 314] width 147 height 78
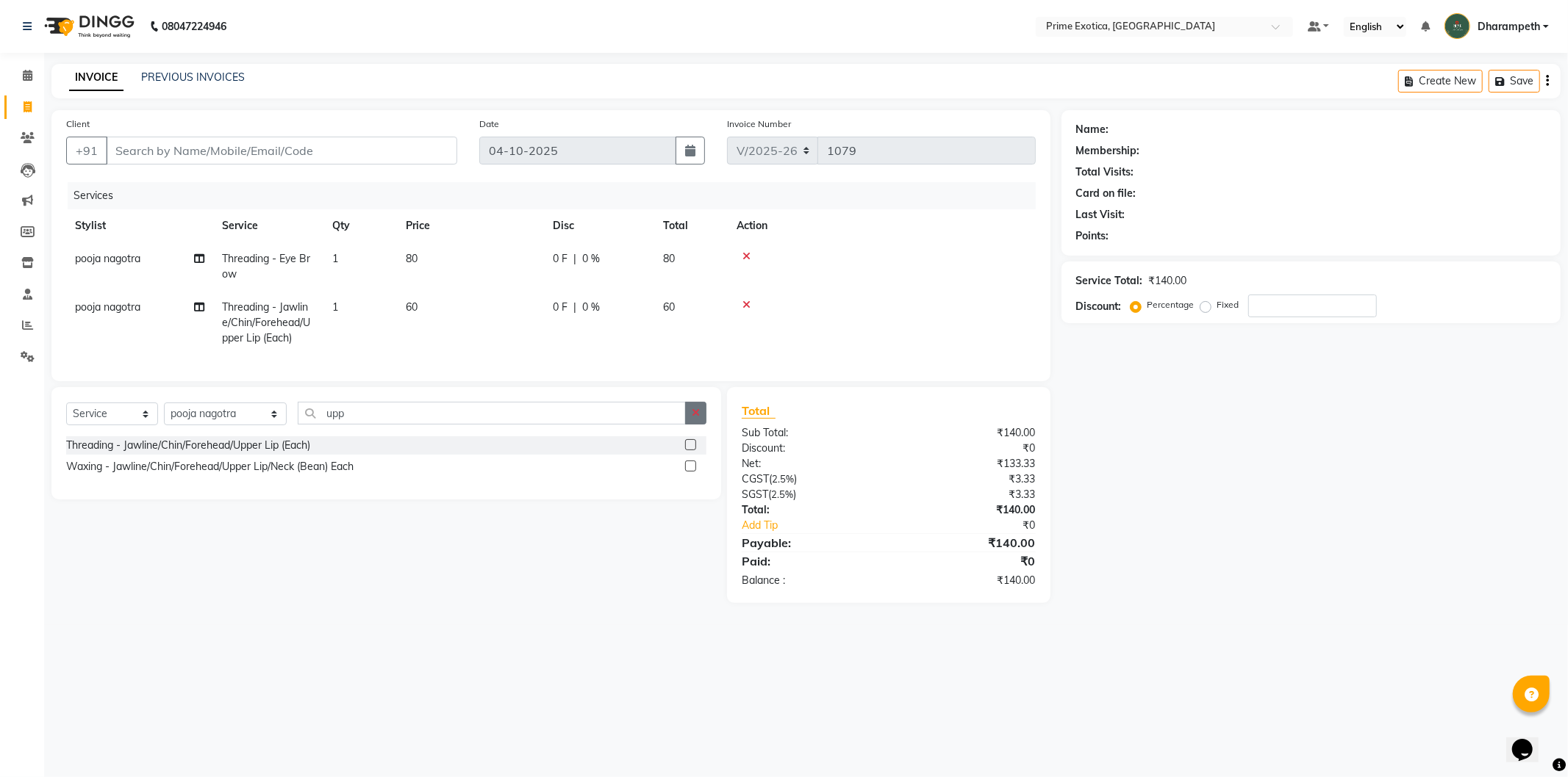
click at [691, 420] on button "button" at bounding box center [696, 414] width 21 height 23
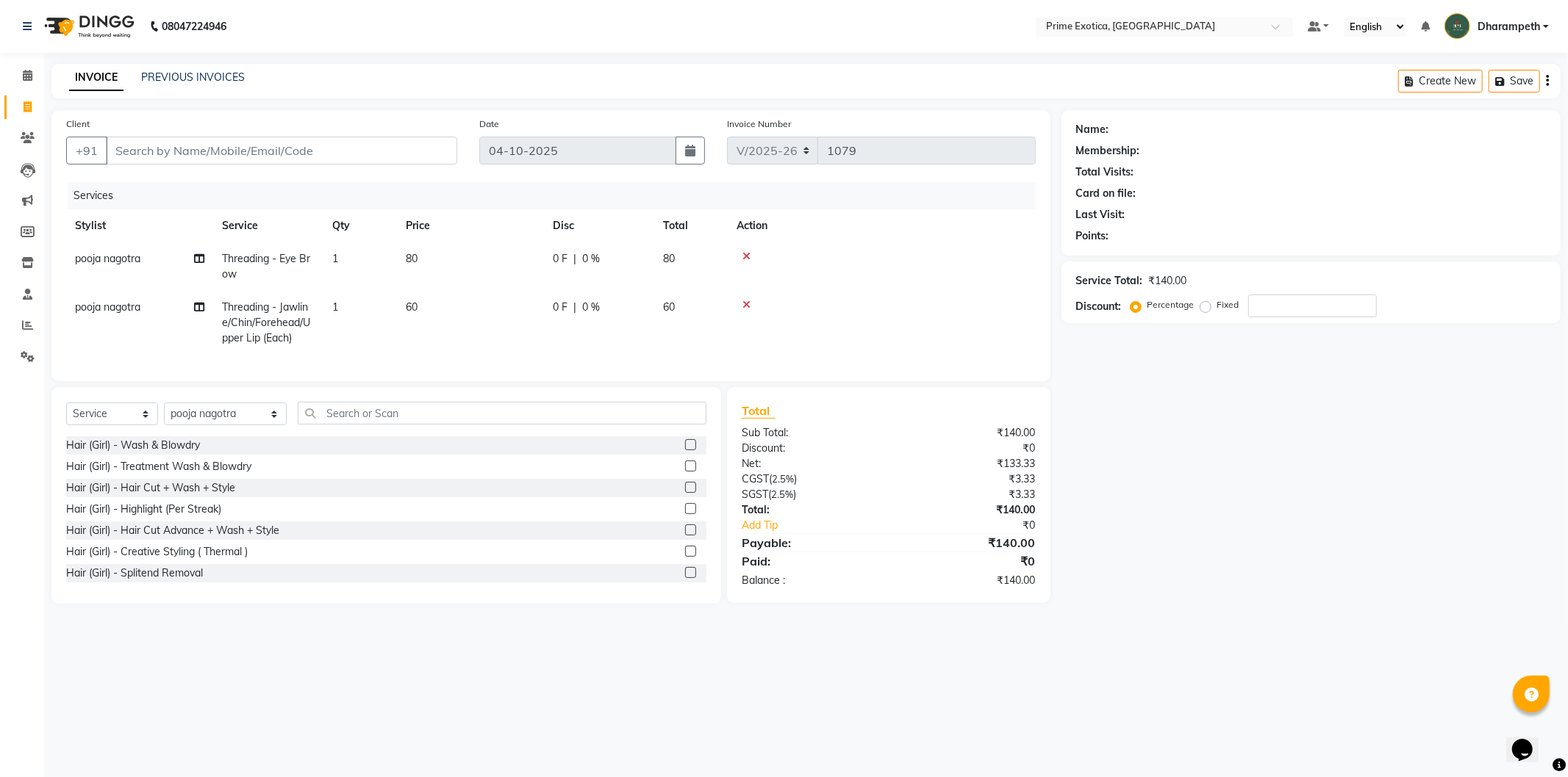
click at [400, 313] on td "60" at bounding box center [470, 322] width 147 height 64
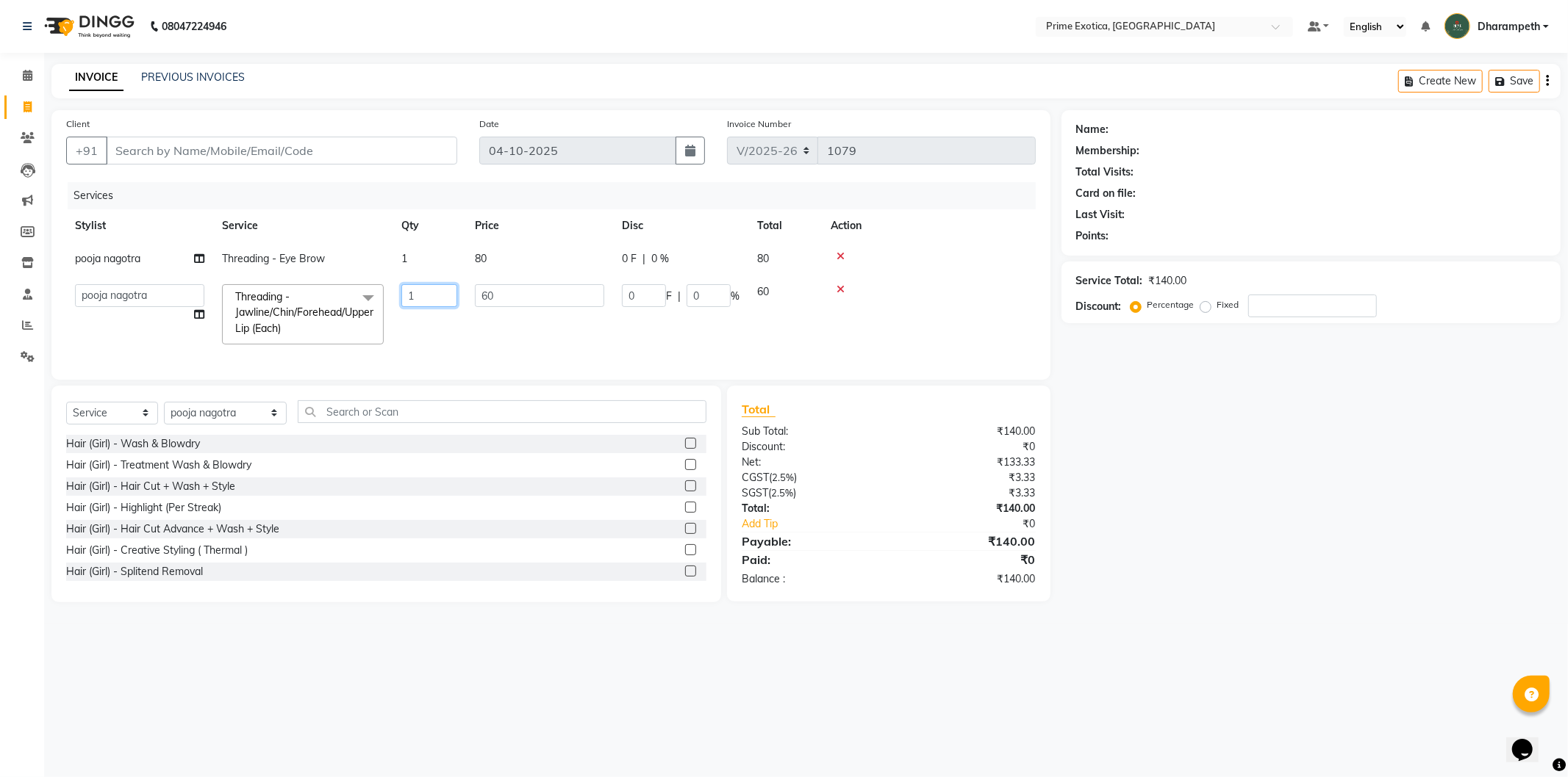
click at [424, 290] on input "1" at bounding box center [430, 296] width 56 height 23
click at [417, 324] on tr "Abhijet ADMIN ANGELA S JOHN cham Darshan Gaikwad Dipak Narnaware Kashish Mukesh…" at bounding box center [551, 314] width 970 height 78
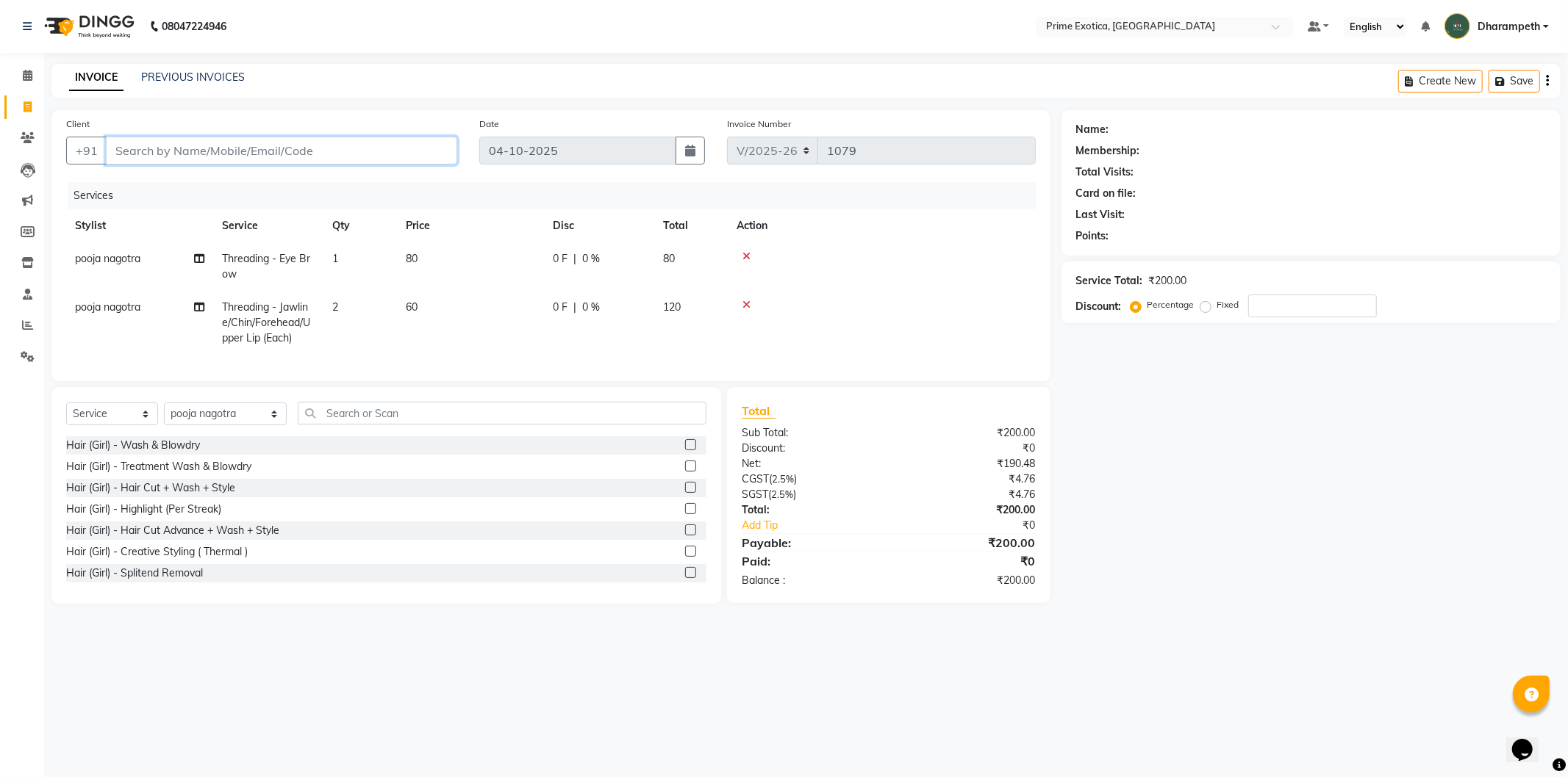
click at [387, 147] on input "Client" at bounding box center [282, 151] width 351 height 28
click at [226, 189] on ngb-highlight "775885 9895" at bounding box center [202, 184] width 76 height 15
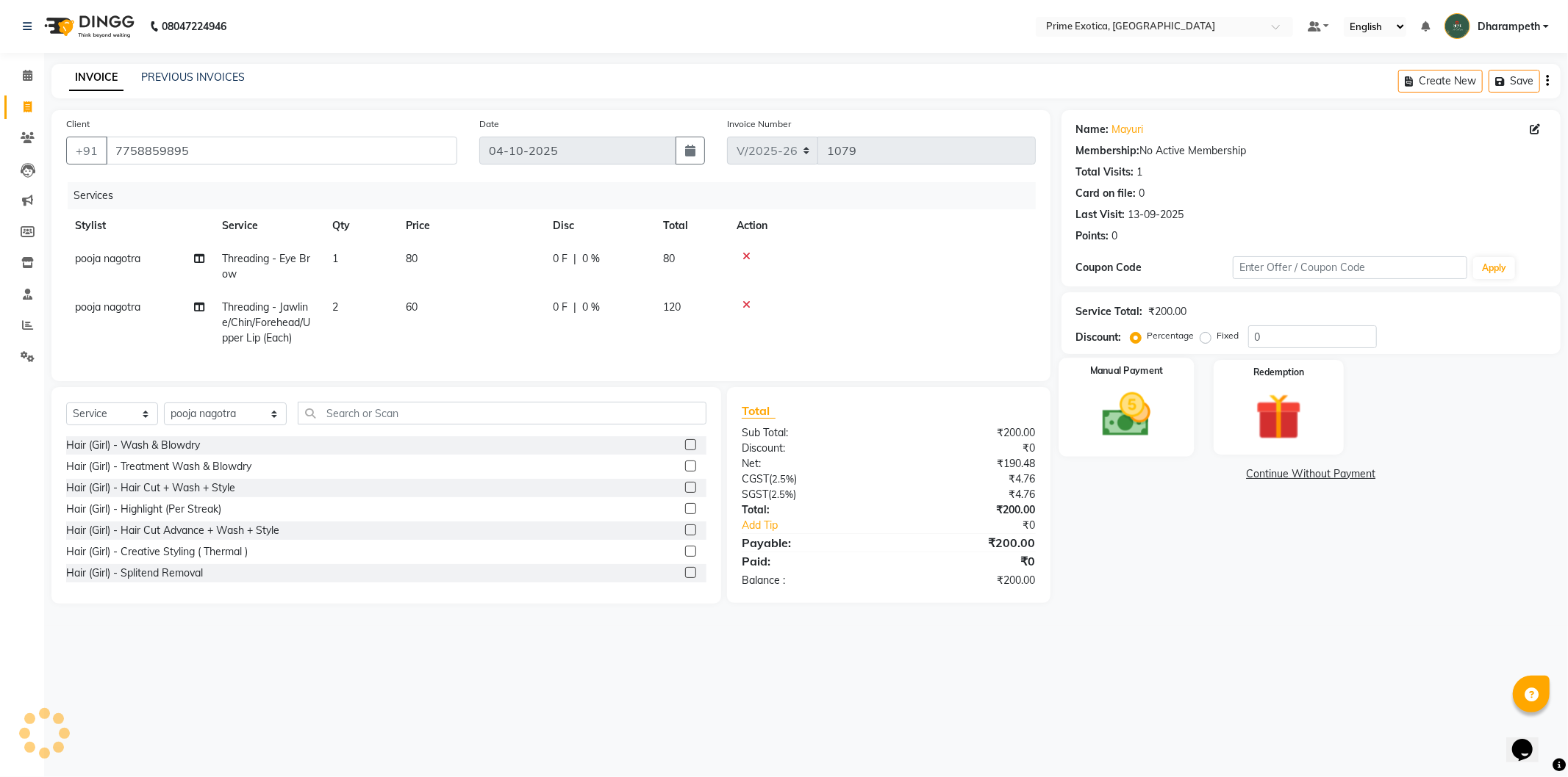
click at [1131, 412] on img at bounding box center [1127, 415] width 79 height 56
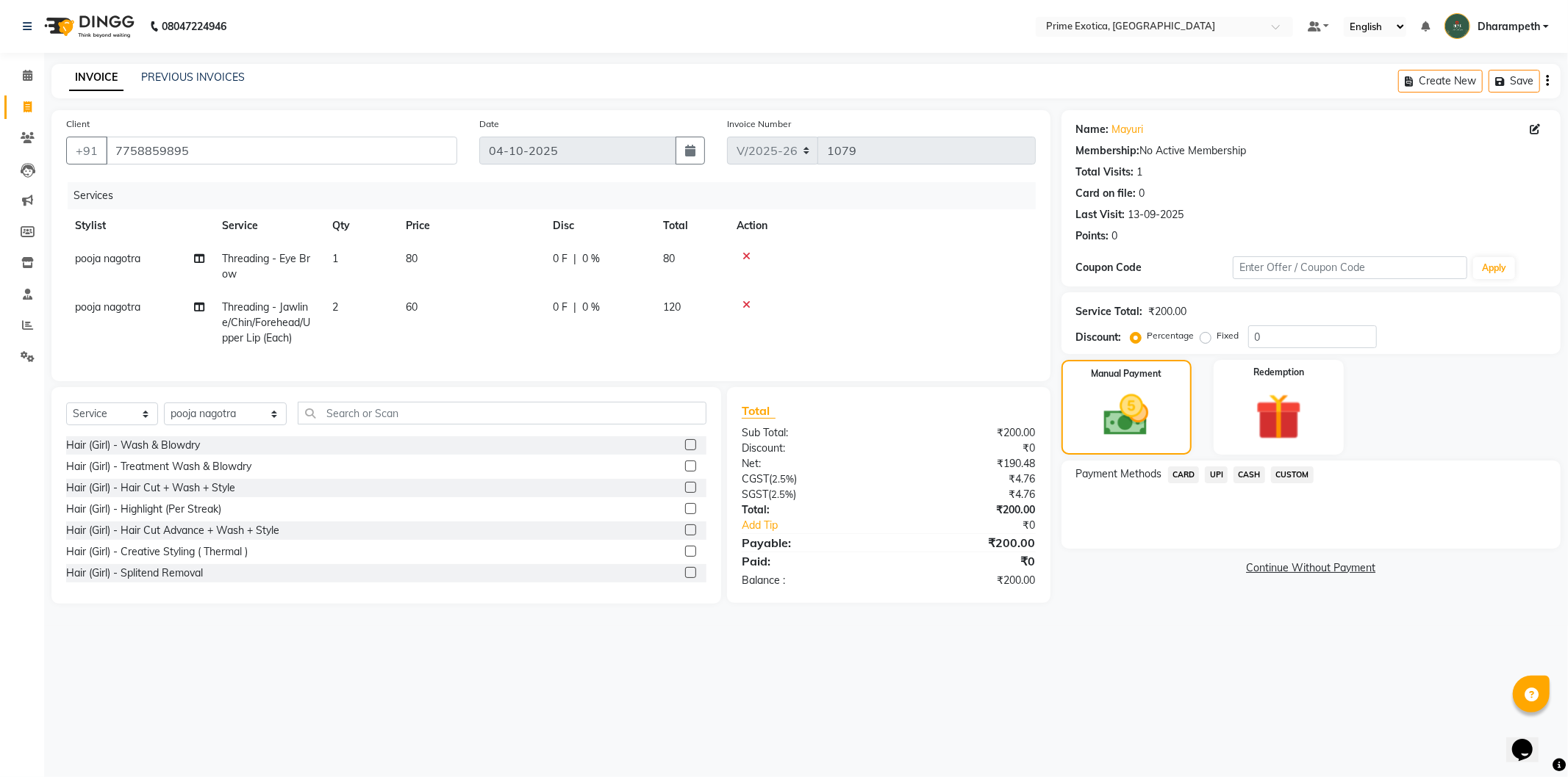
click at [1222, 480] on span "UPI" at bounding box center [1217, 474] width 23 height 17
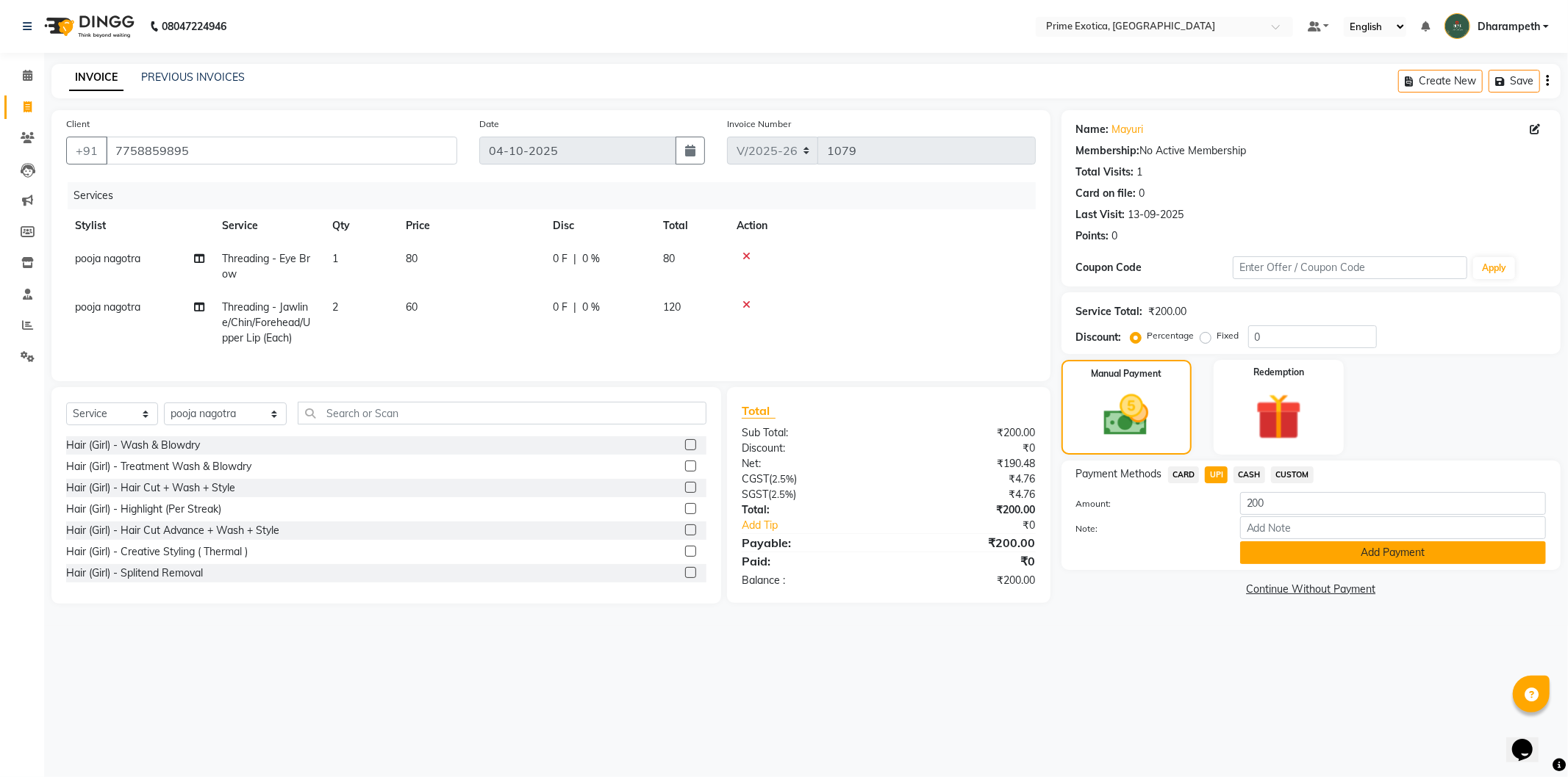
click at [1415, 556] on button "Add Payment" at bounding box center [1393, 553] width 306 height 23
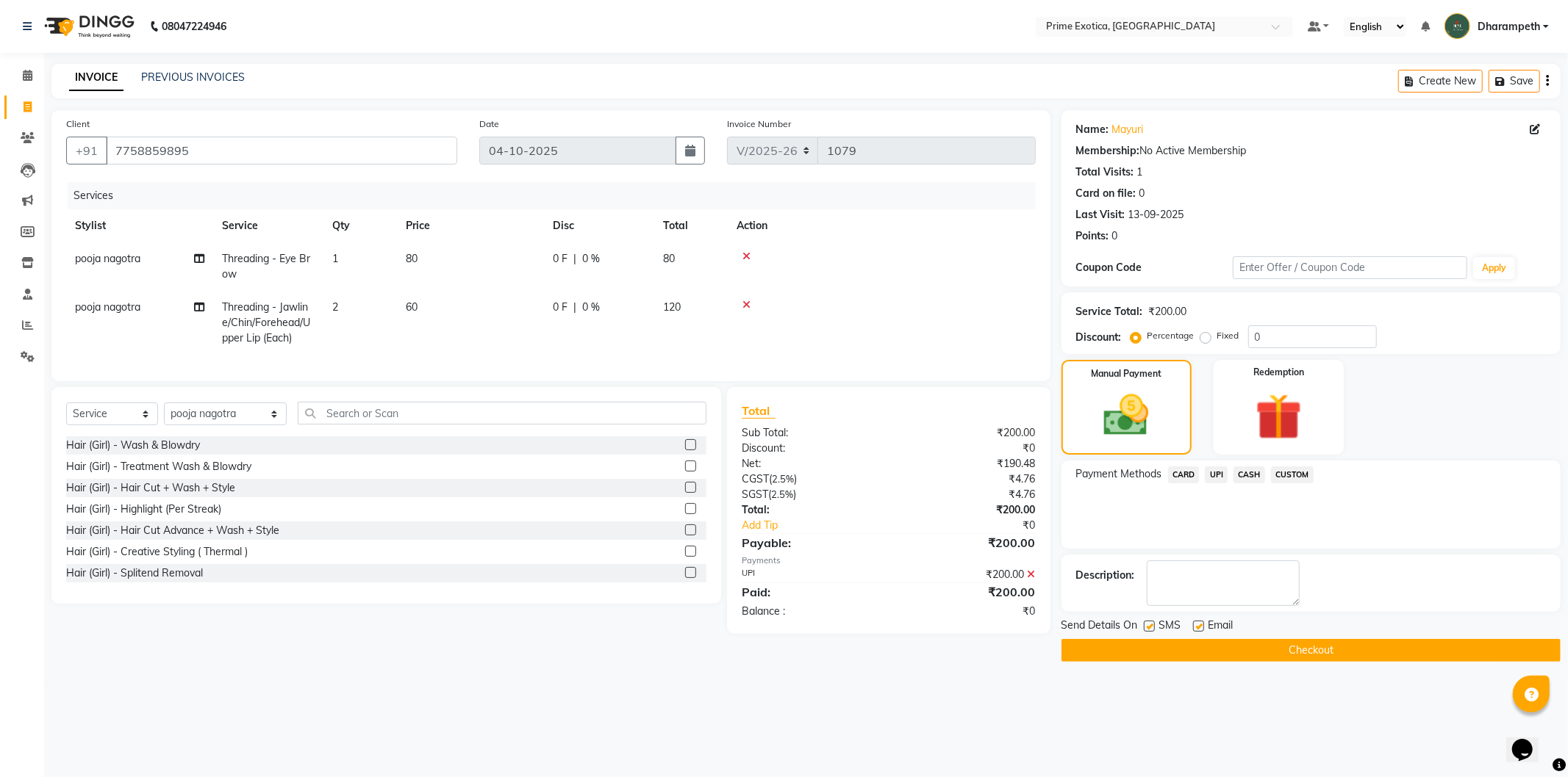
click at [1384, 656] on button "Checkout" at bounding box center [1311, 651] width 499 height 23
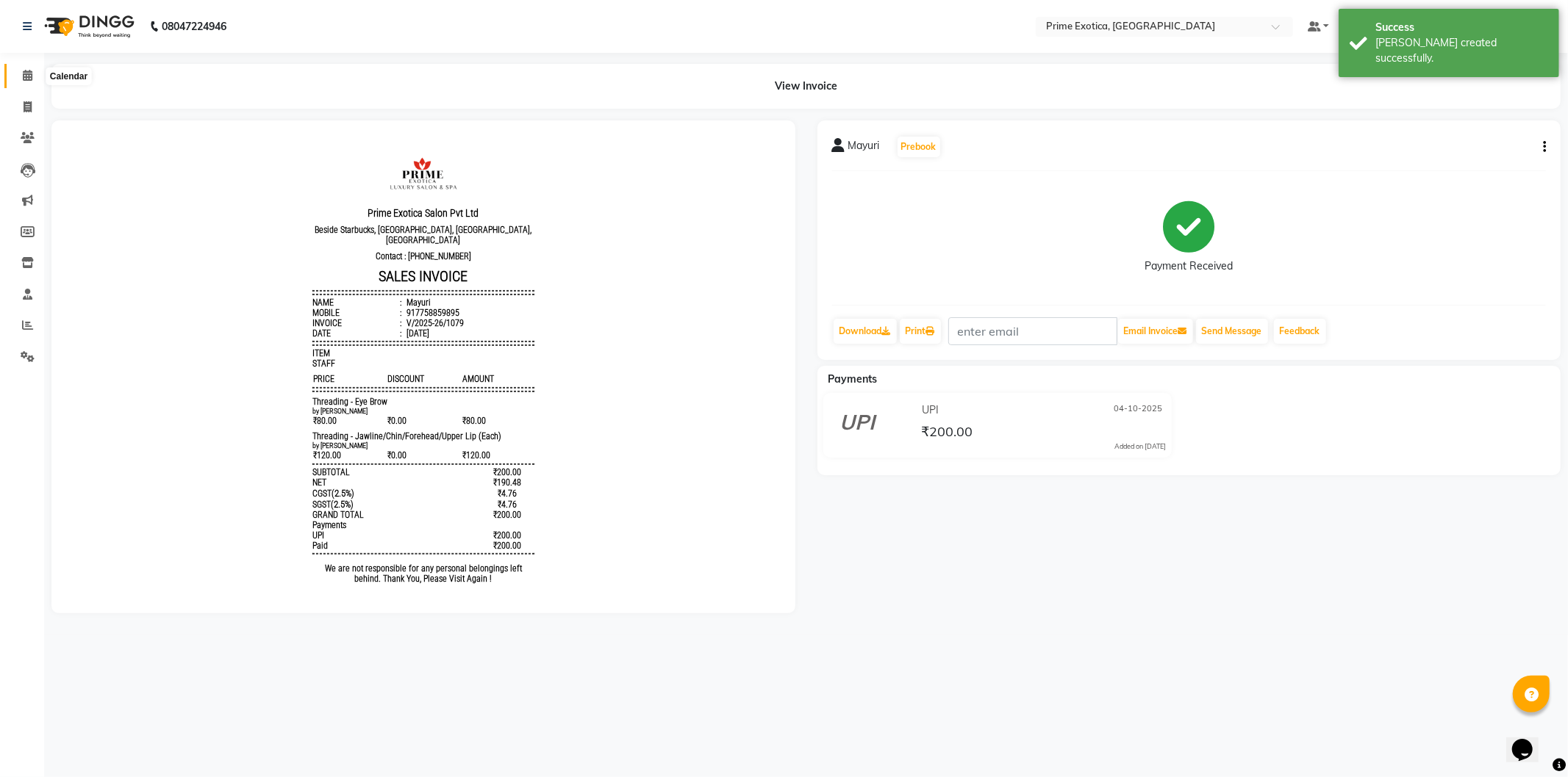
click at [31, 81] on icon at bounding box center [27, 76] width 10 height 11
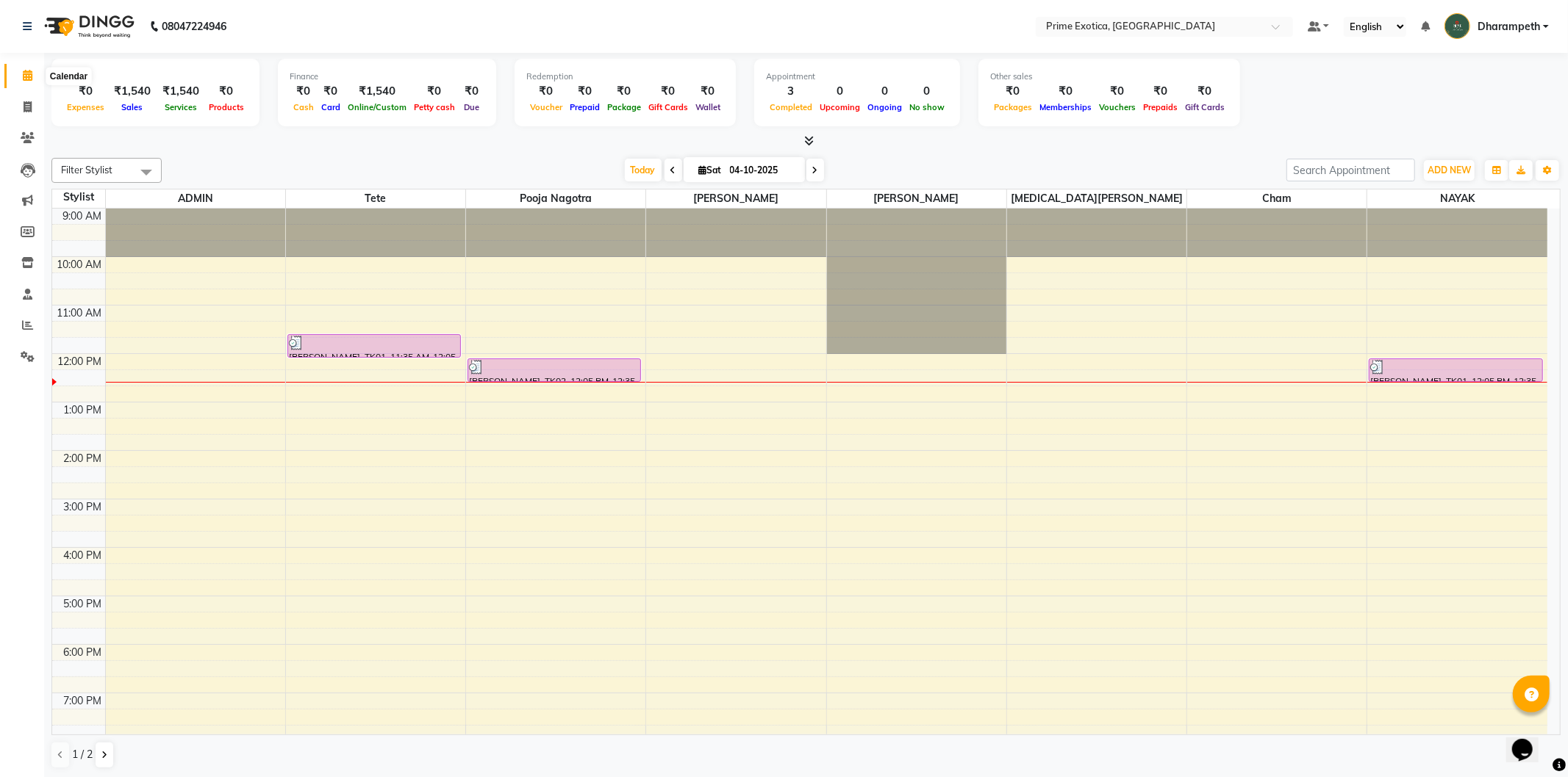
click at [26, 81] on icon at bounding box center [27, 76] width 10 height 11
click at [25, 175] on icon at bounding box center [27, 170] width 15 height 15
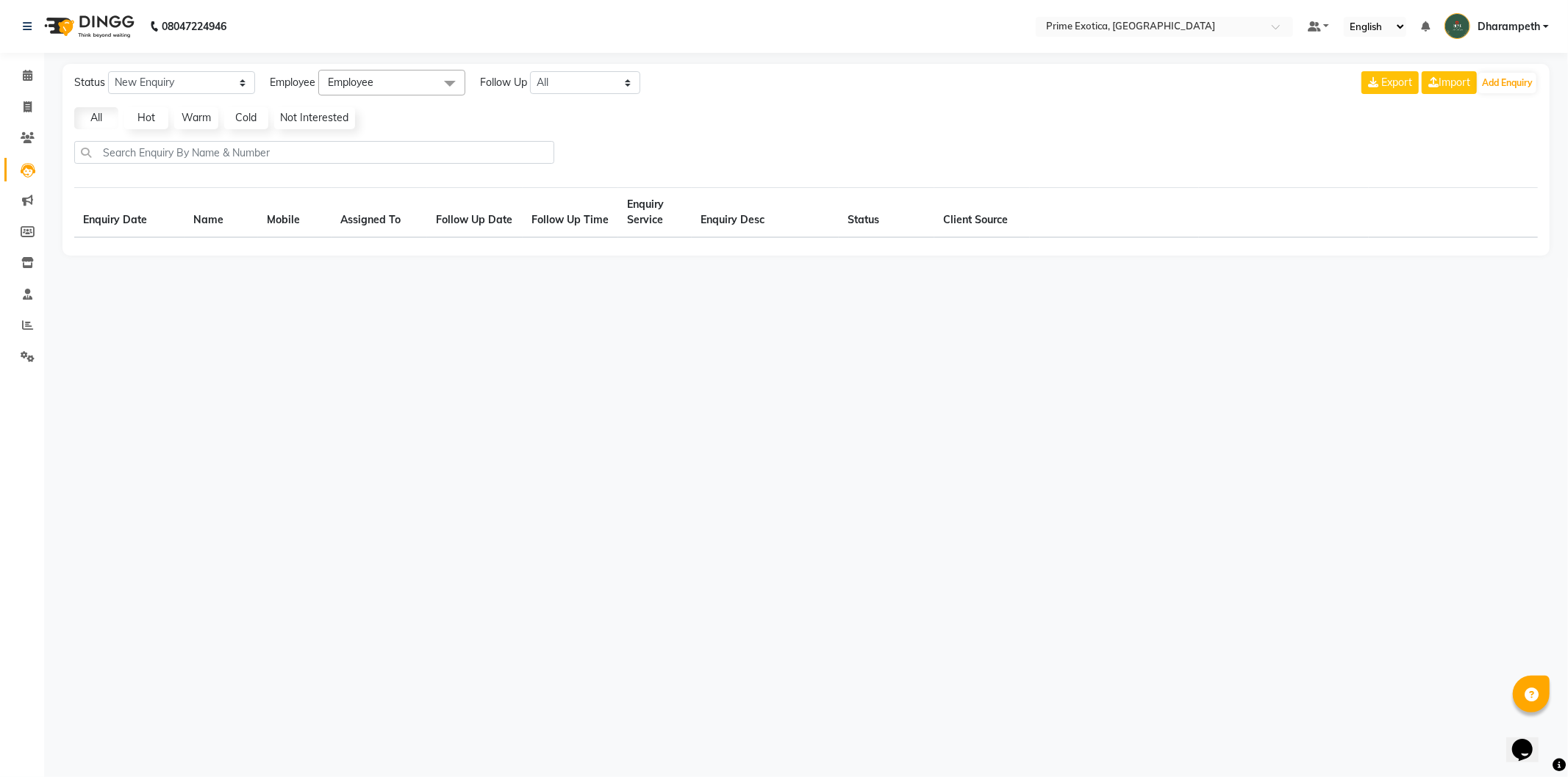
select select "10"
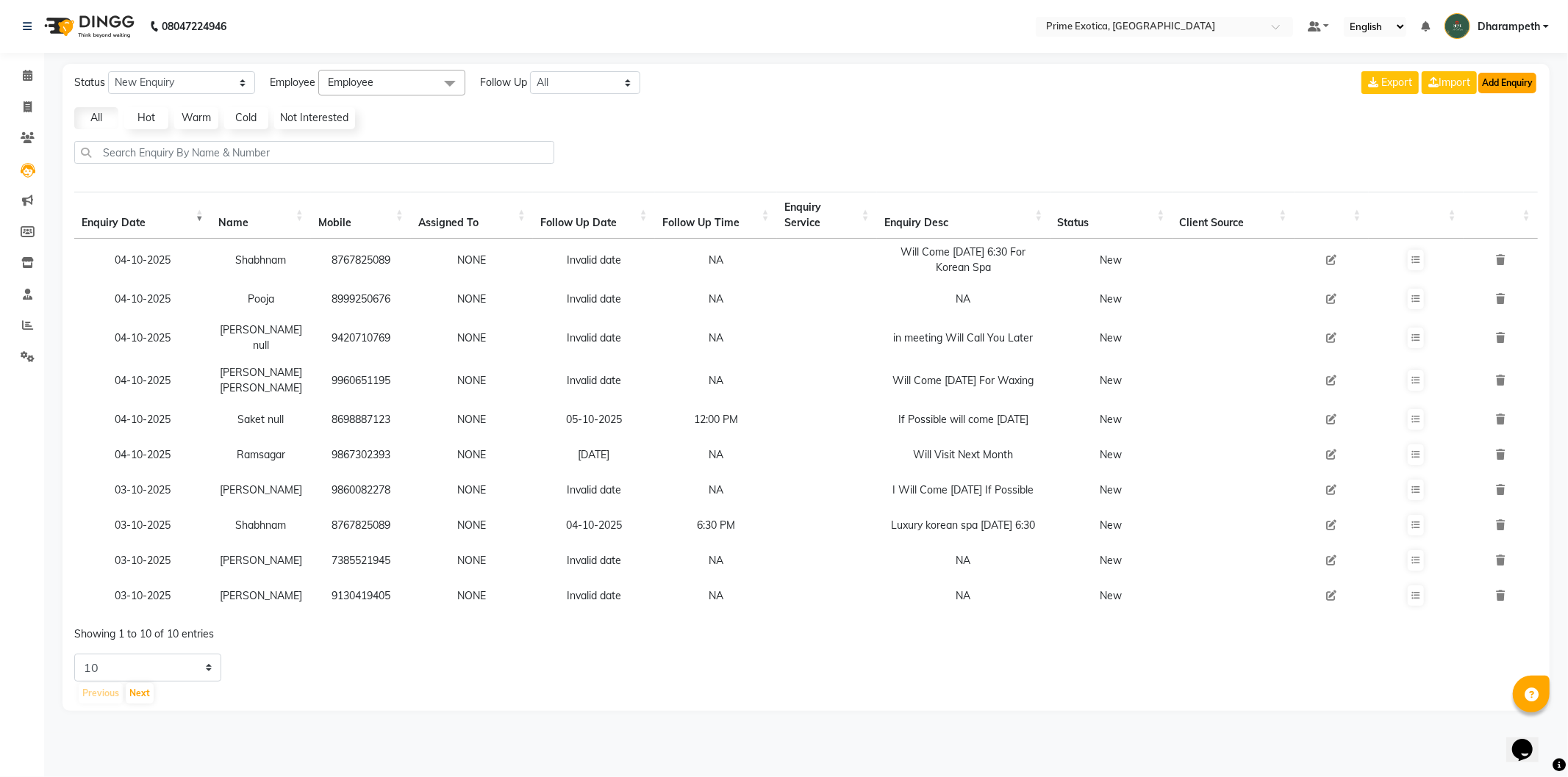
click at [1515, 84] on button "Add Enquiry" at bounding box center [1507, 83] width 58 height 20
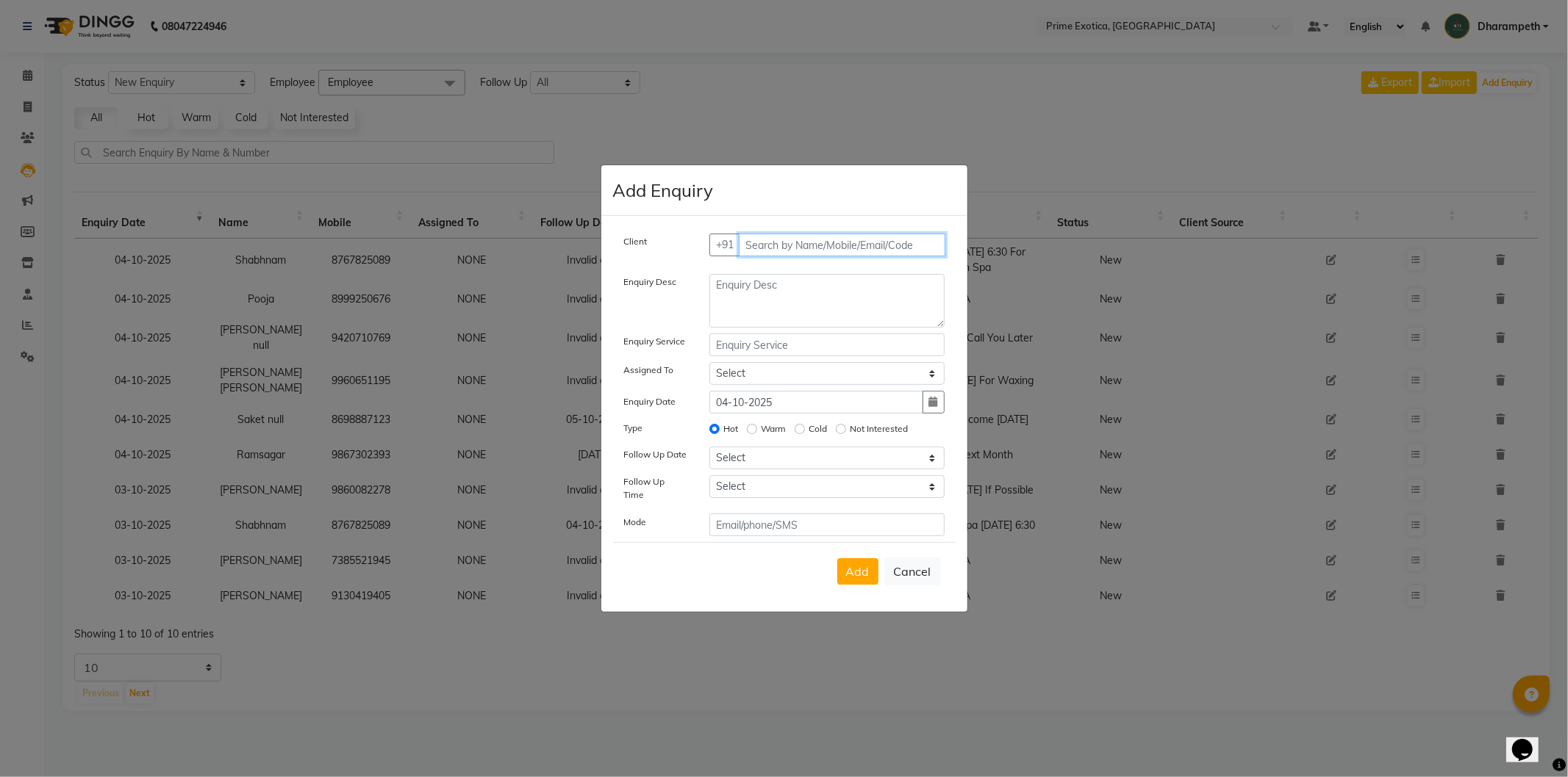
click at [842, 244] on input "text" at bounding box center [842, 245] width 206 height 23
click at [832, 242] on input "97+" at bounding box center [812, 245] width 146 height 23
type input "9764574213"
click at [930, 251] on span "Add Client" at bounding box center [914, 244] width 49 height 13
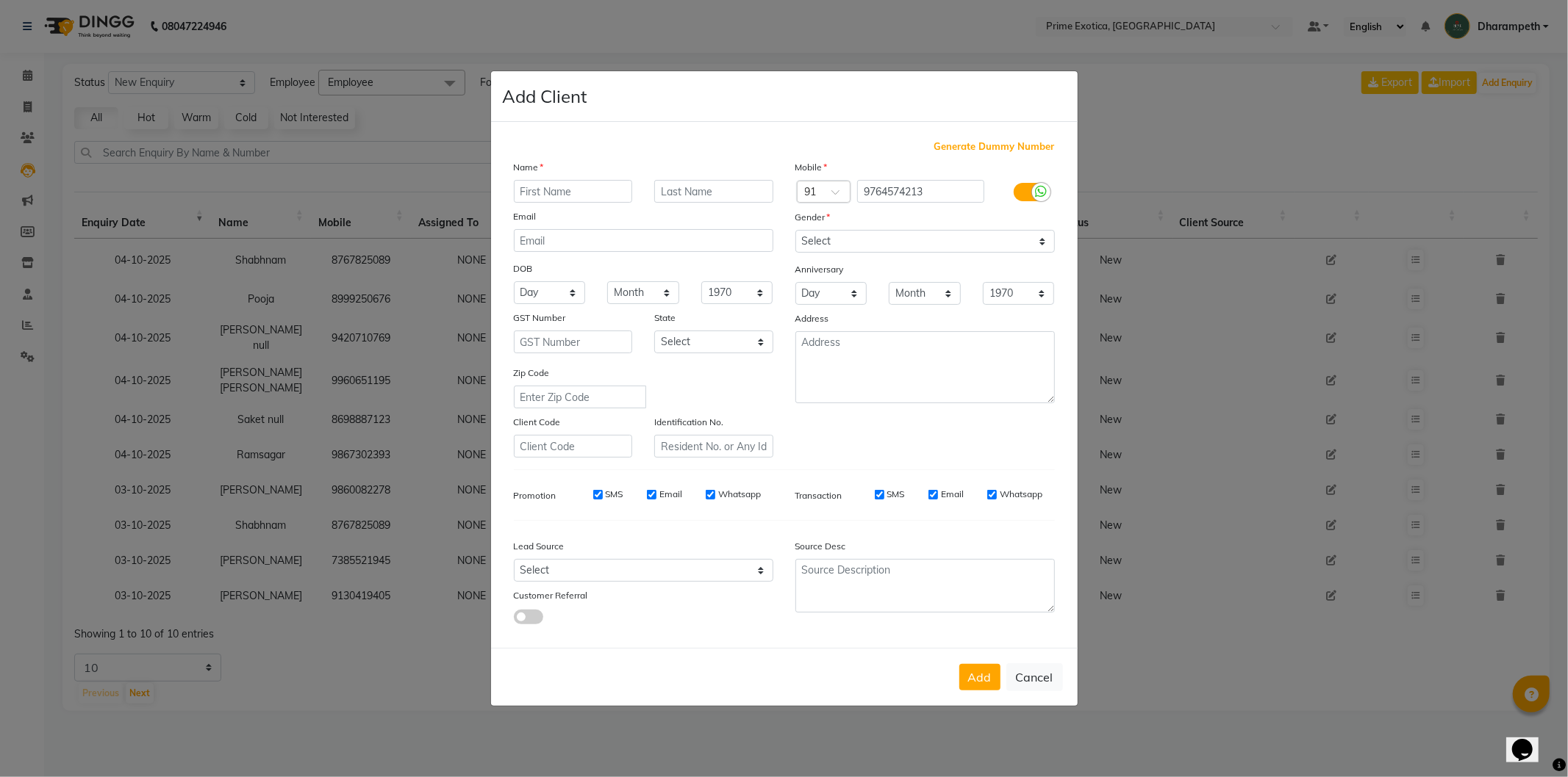
click at [578, 198] on input "text" at bounding box center [574, 191] width 119 height 23
type input "Retuja"
click at [672, 187] on input "text" at bounding box center [714, 191] width 119 height 23
type input "Jaiswal"
click at [899, 225] on div "Gender" at bounding box center [925, 219] width 282 height 20
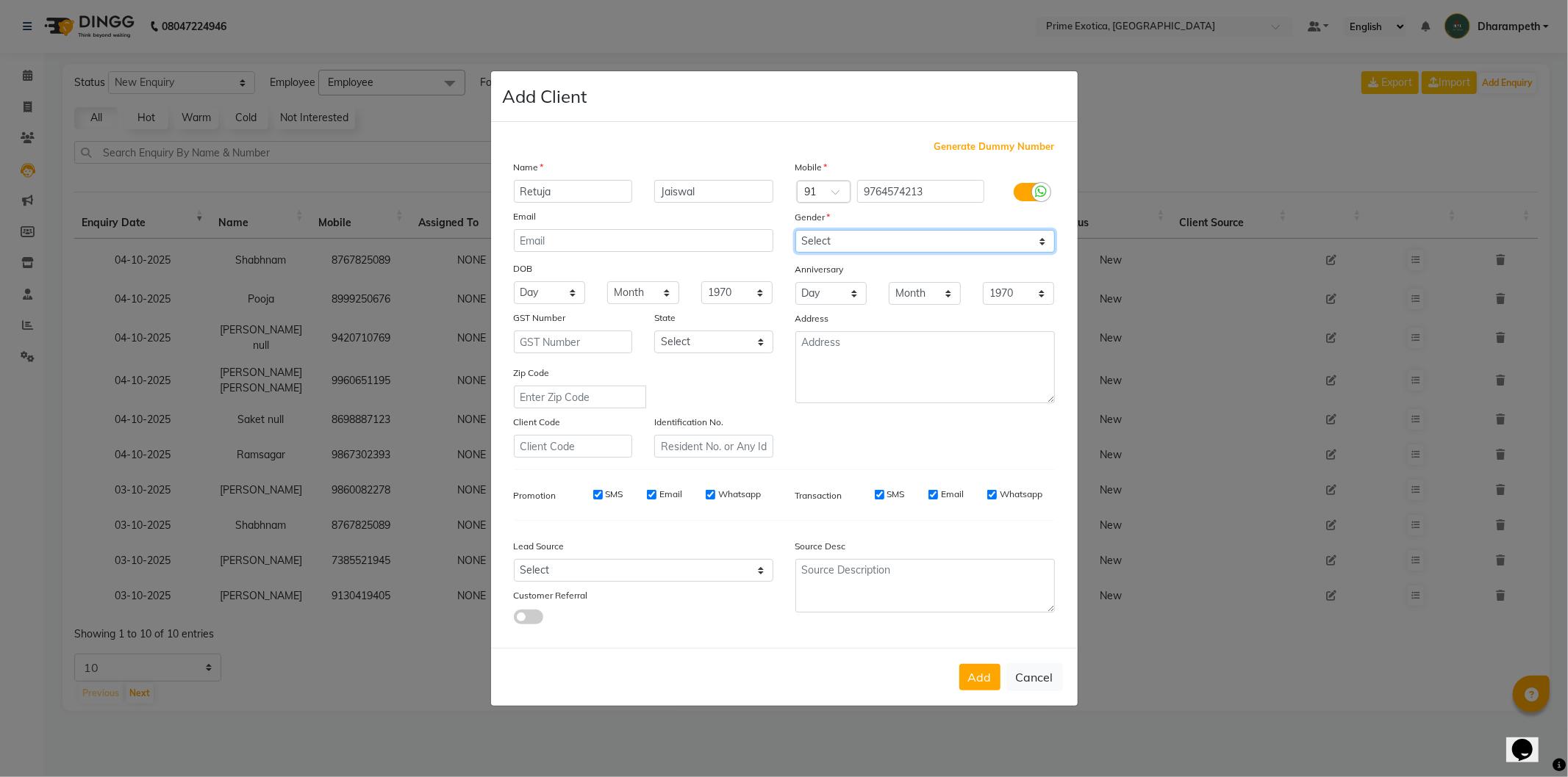
click at [900, 241] on select "Select Male Female Other Prefer Not To Say" at bounding box center [925, 241] width 259 height 23
select select "female"
click at [796, 230] on select "Select Male Female Other Prefer Not To Say" at bounding box center [925, 241] width 259 height 23
click at [975, 683] on button "Add" at bounding box center [979, 678] width 41 height 26
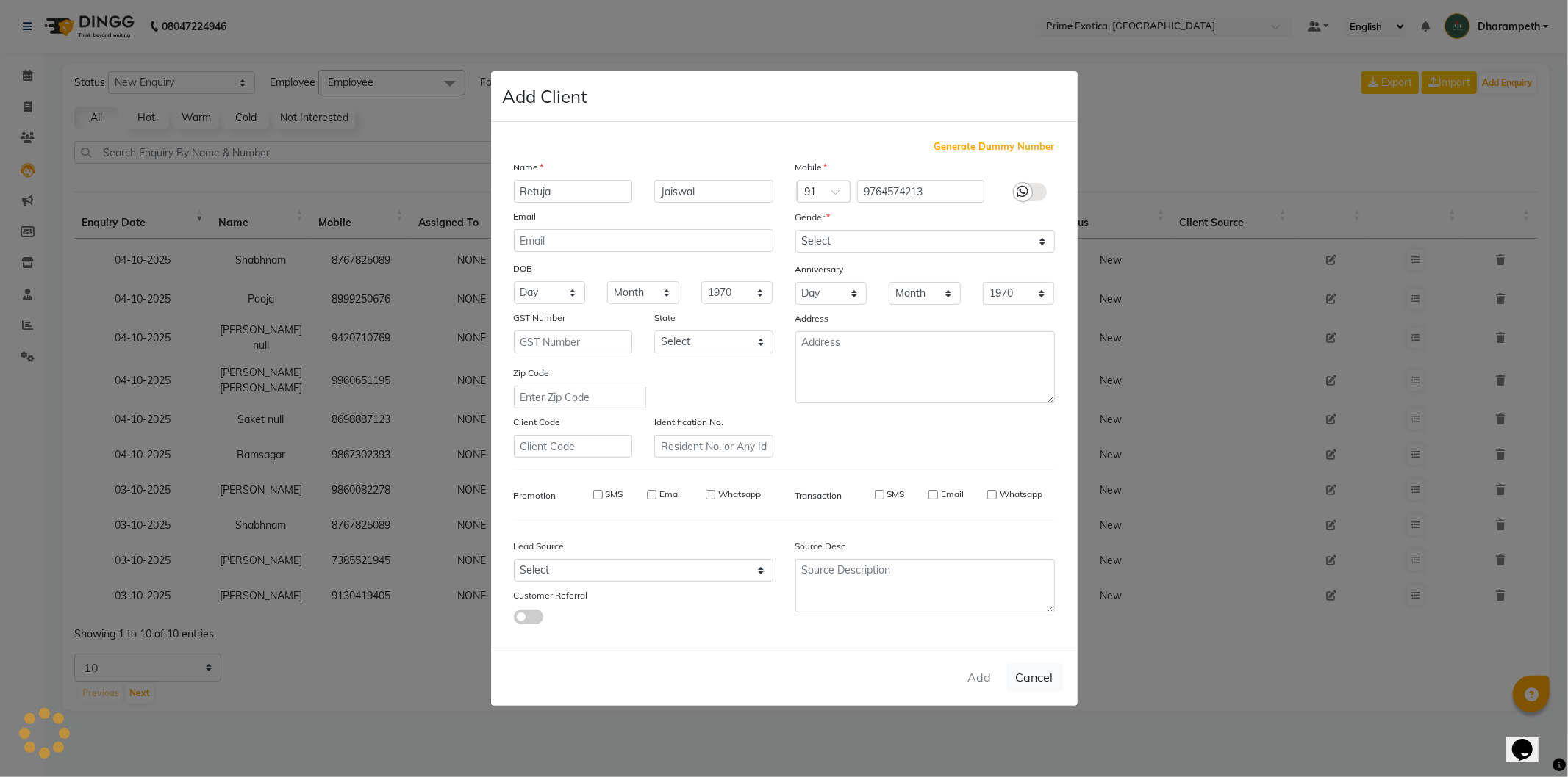
select select
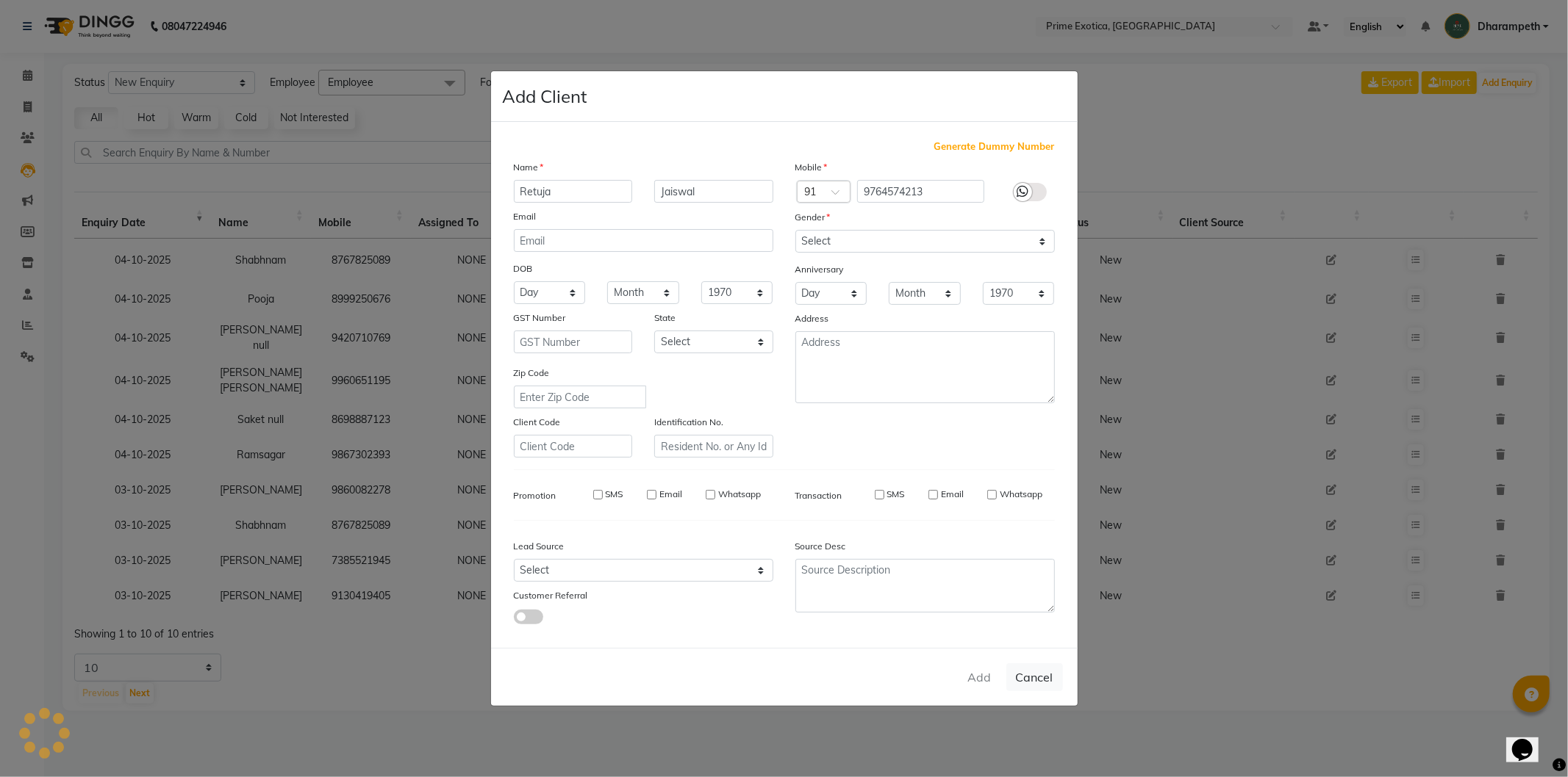
select select
checkbox input "false"
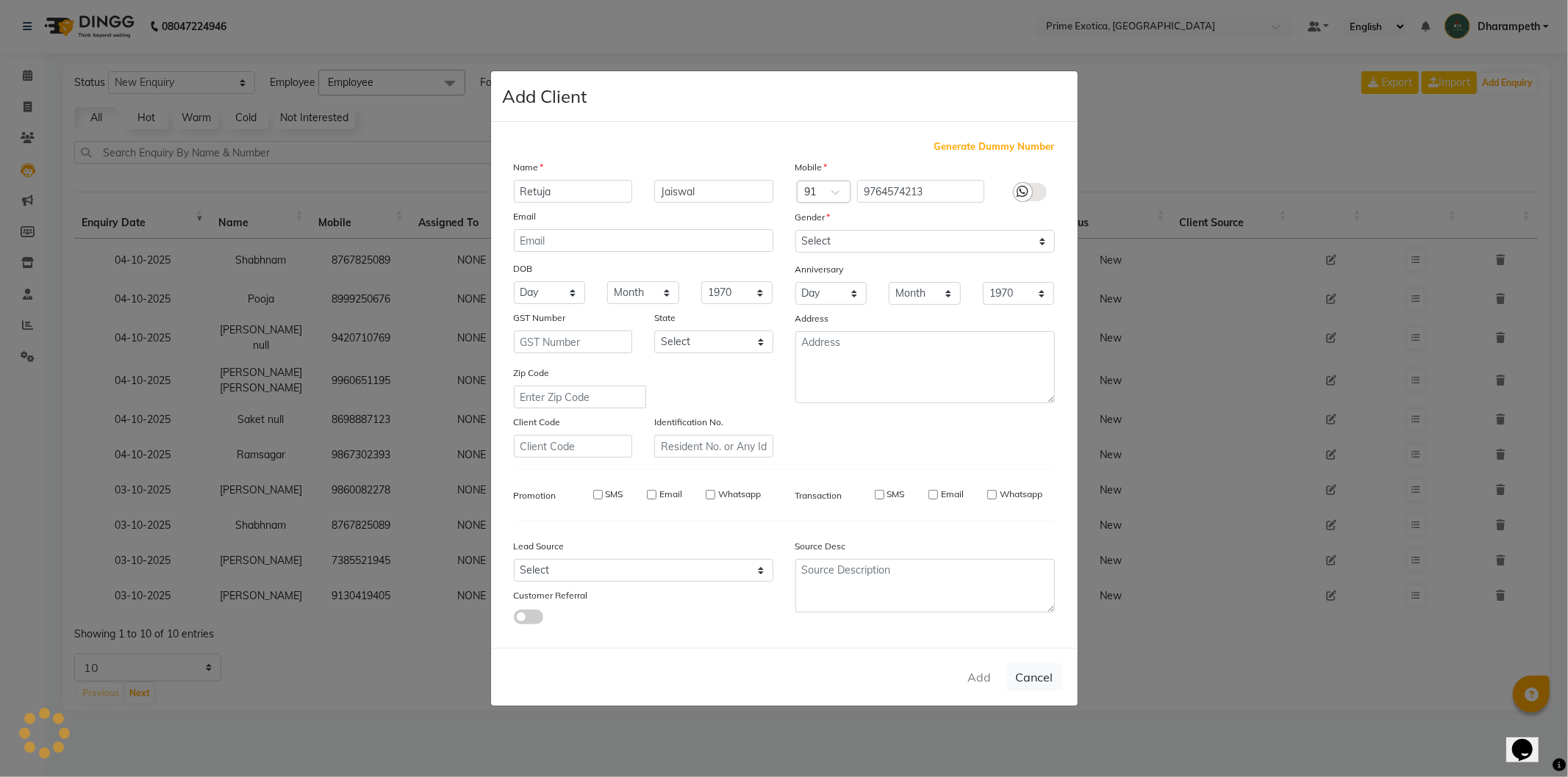
checkbox input "false"
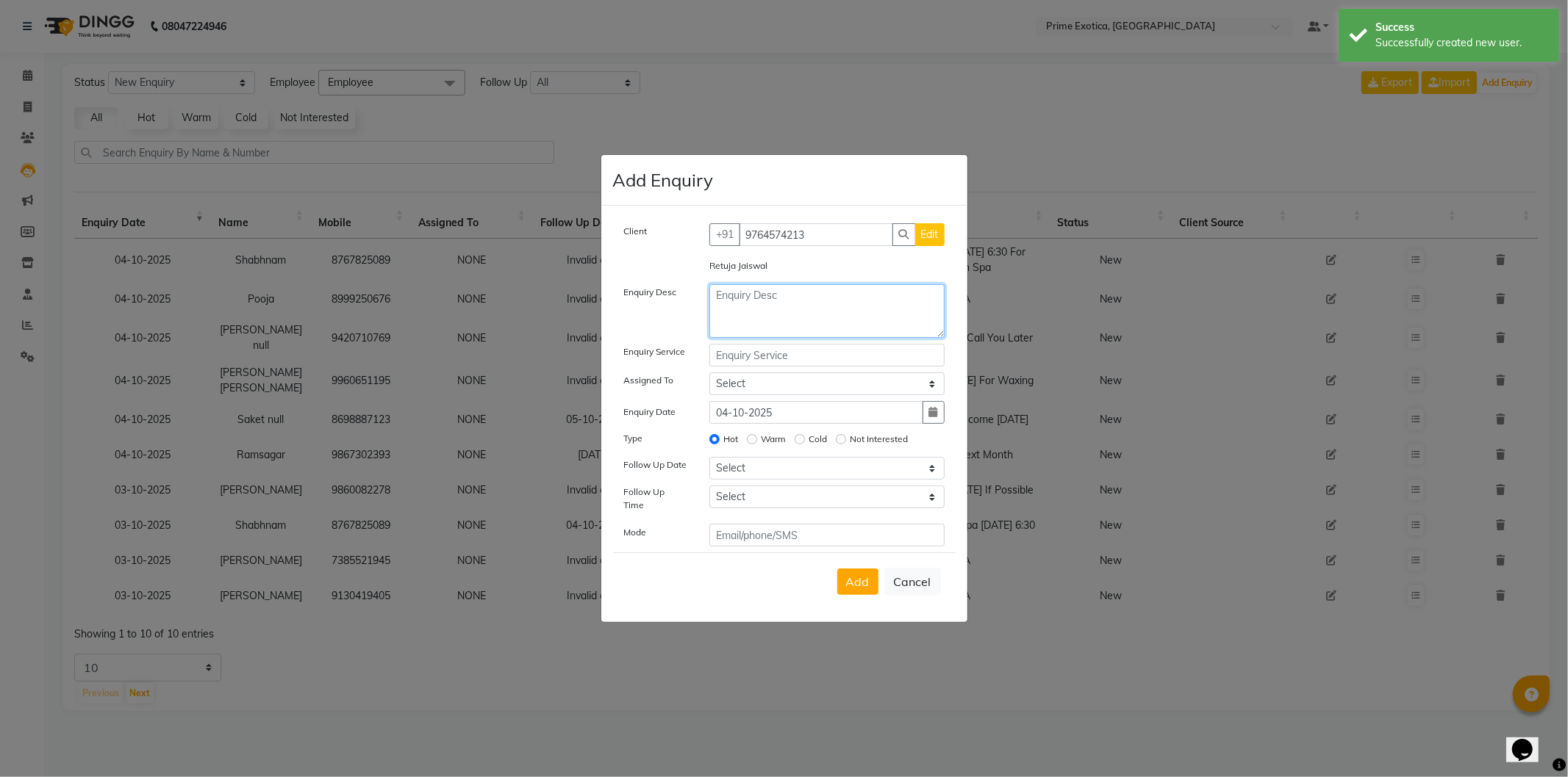
click at [792, 313] on textarea at bounding box center [827, 311] width 235 height 54
type textarea "W"
type textarea "Will Visit Today 3pm"
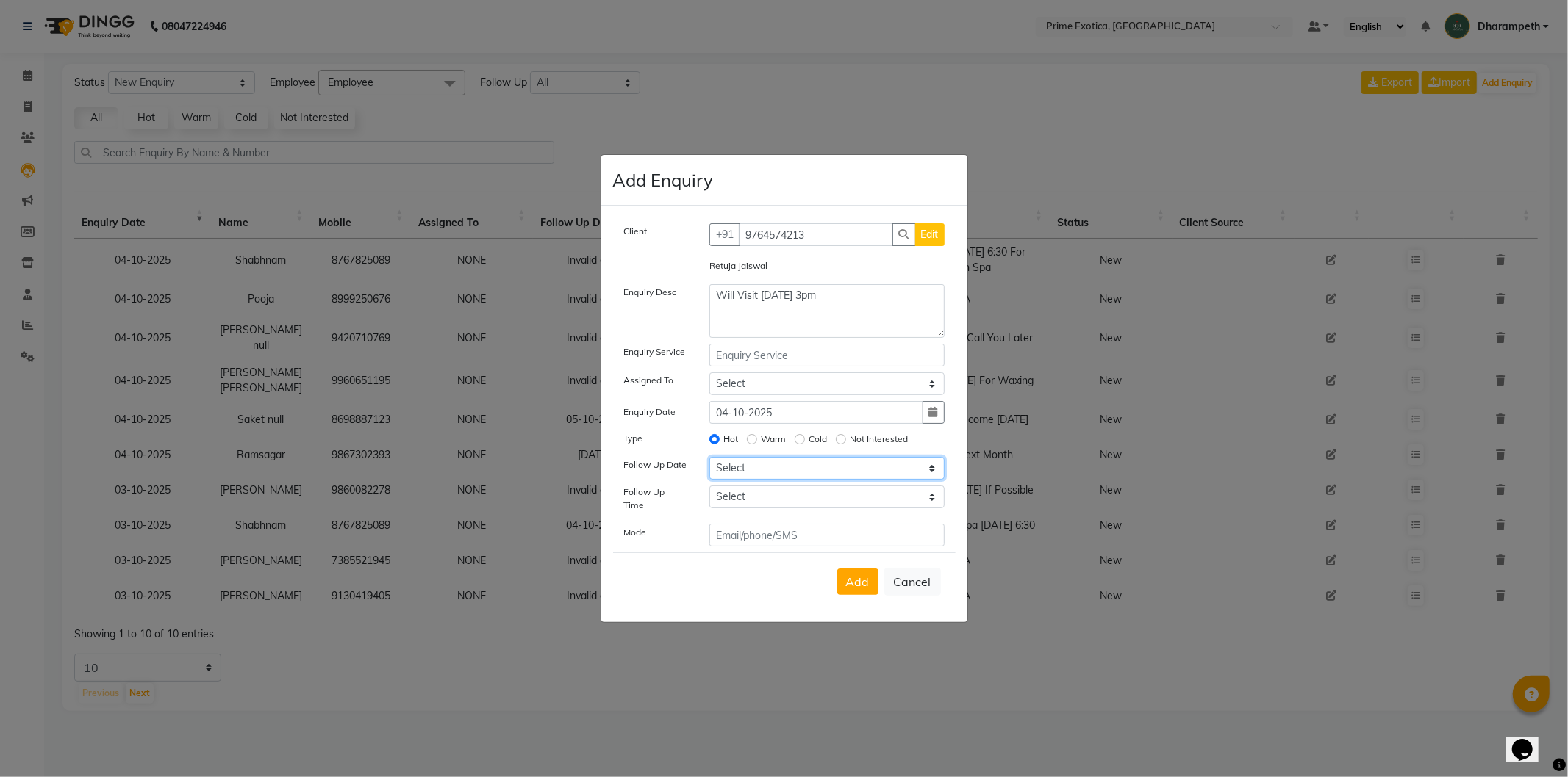
click at [774, 465] on select "Select Today Tomorrow In 2 days (Monday) In 3 days (Tuesday) In 4 days (Wednesd…" at bounding box center [827, 469] width 235 height 23
select select "2025-10-04"
click at [710, 462] on select "Select Today Tomorrow In 2 days (Monday) In 3 days (Tuesday) In 4 days (Wednesd…" at bounding box center [827, 469] width 235 height 23
click at [816, 503] on select "Select 07:00 AM 07:15 AM 07:30 AM 07:45 AM 08:00 AM 08:15 AM 08:30 AM 08:45 AM …" at bounding box center [827, 497] width 235 height 23
select select "900"
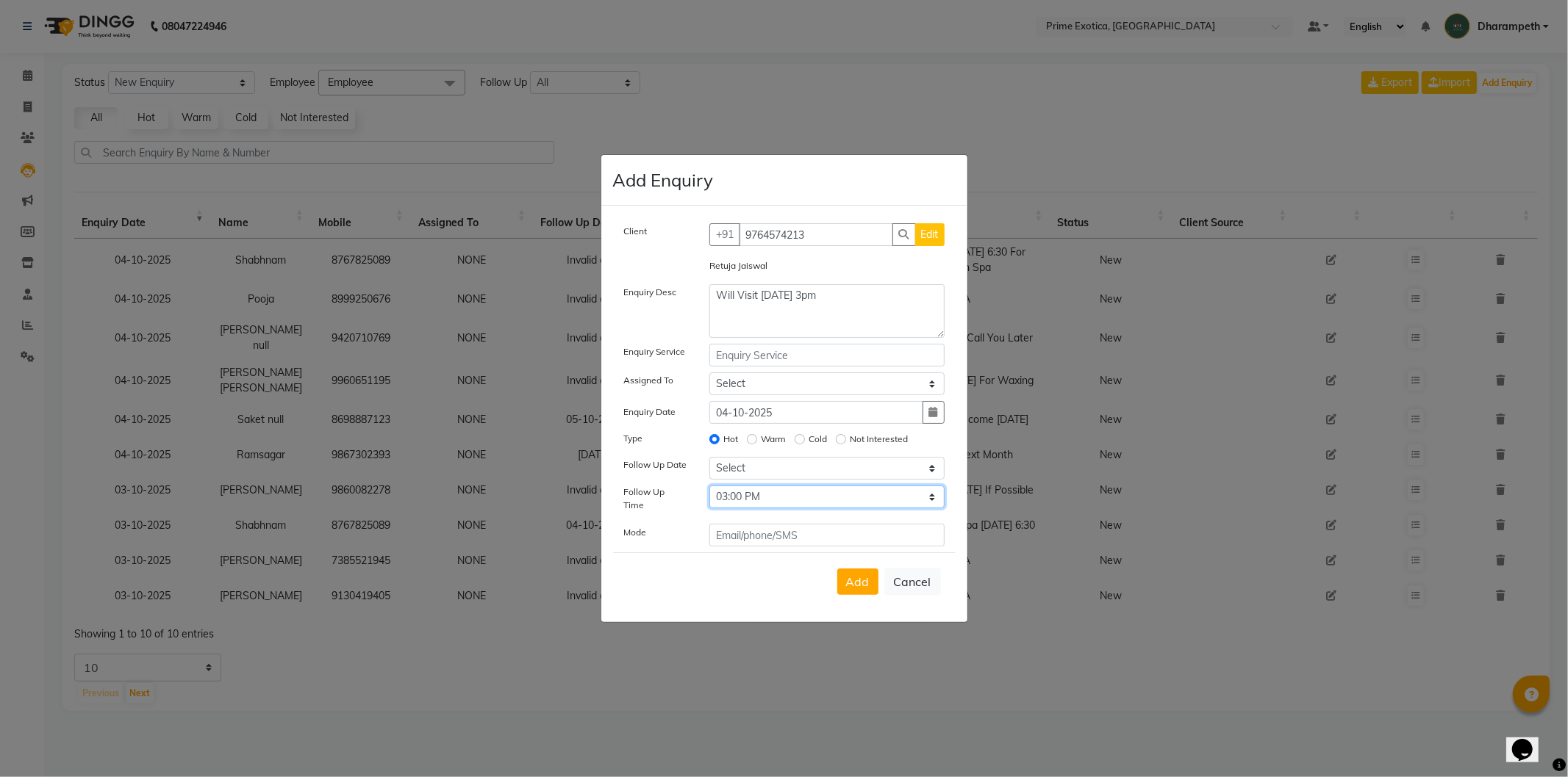
click at [710, 491] on select "Select 07:00 AM 07:15 AM 07:30 AM 07:45 AM 08:00 AM 08:15 AM 08:30 AM 08:45 AM …" at bounding box center [827, 497] width 235 height 23
click at [868, 584] on span "Add" at bounding box center [857, 581] width 24 height 15
select select
radio input "false"
select select
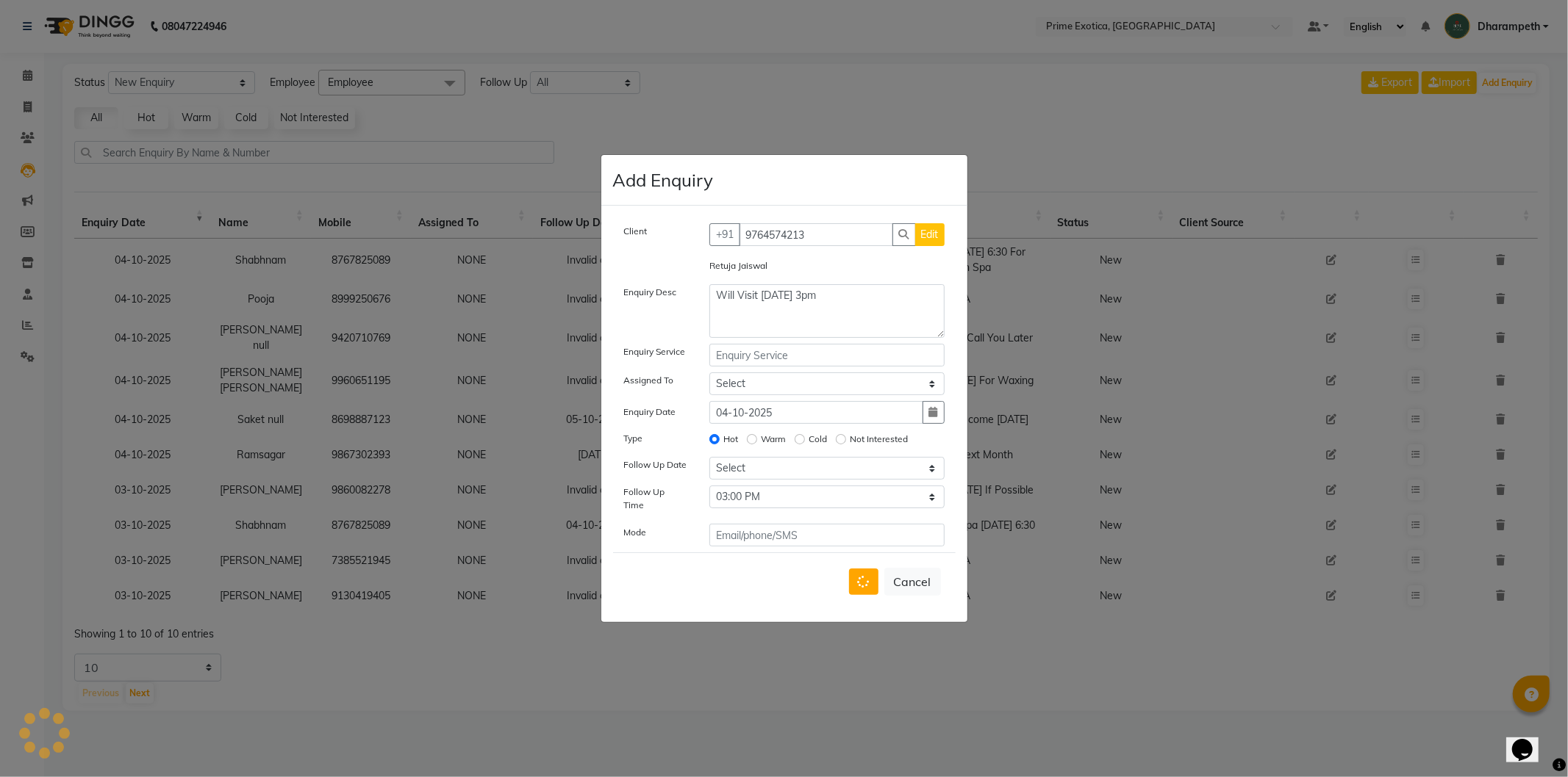
select select
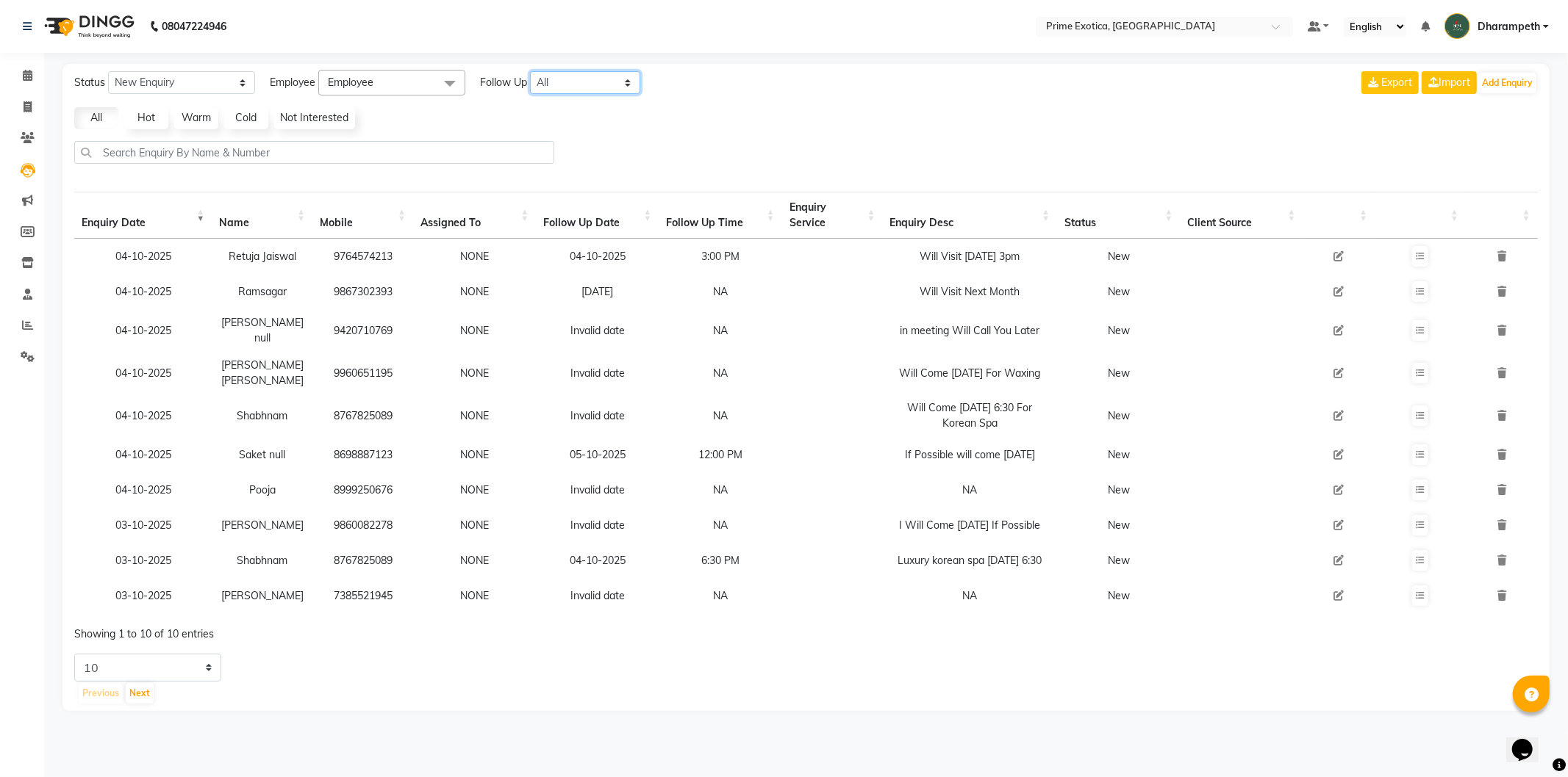
click at [546, 82] on select "All Today Tomorrow This Week This Month Custom" at bounding box center [585, 83] width 111 height 23
select select "week"
click at [531, 71] on select "All Today Tomorrow This Week This Month Custom" at bounding box center [585, 83] width 111 height 23
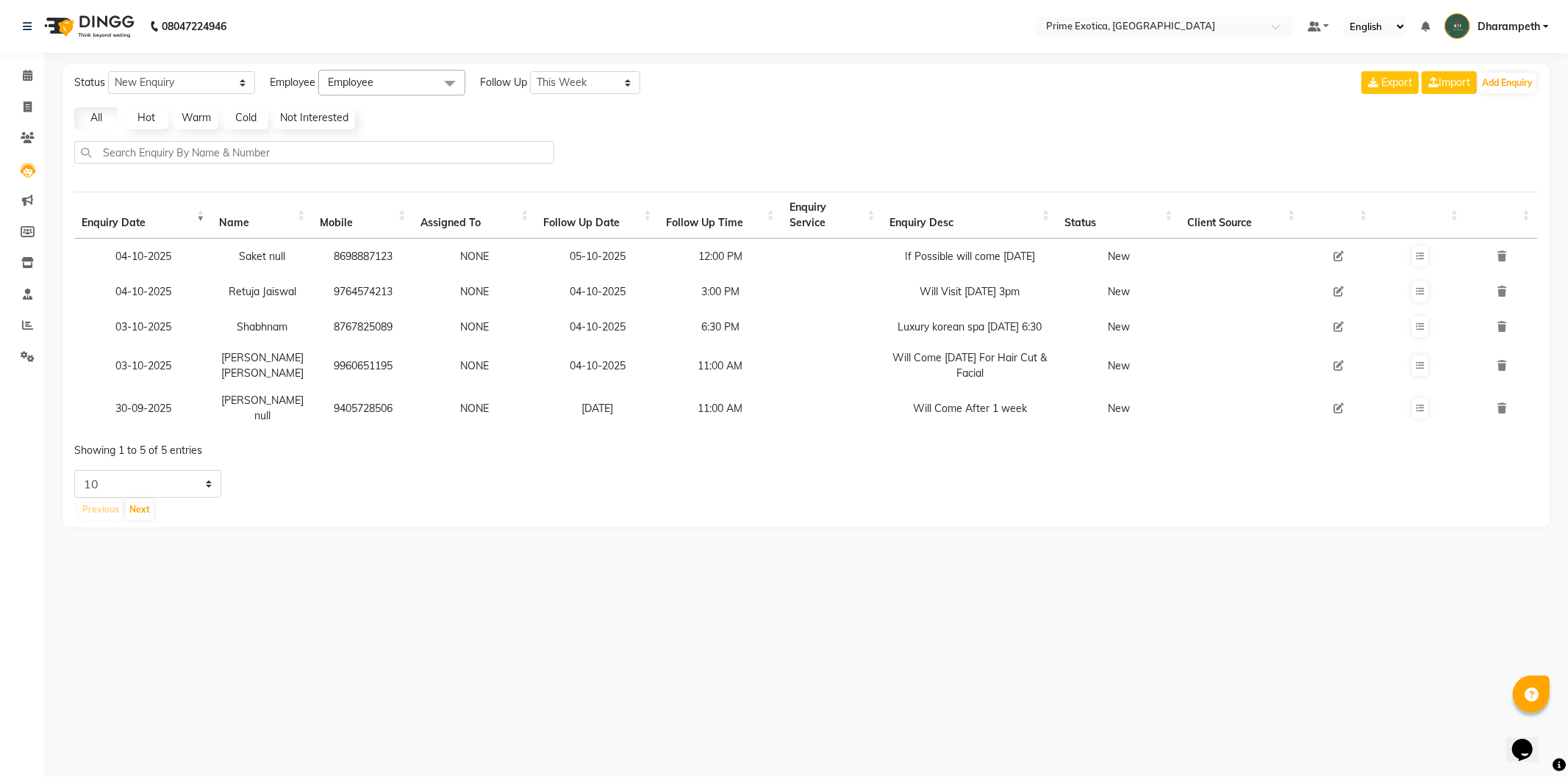
drag, startPoint x: 331, startPoint y: 409, endPoint x: 394, endPoint y: 417, distance: 63.5
click at [394, 417] on td "9405728506" at bounding box center [363, 408] width 101 height 43
copy td "9405728506"
click at [1510, 82] on button "Add Enquiry" at bounding box center [1507, 83] width 58 height 20
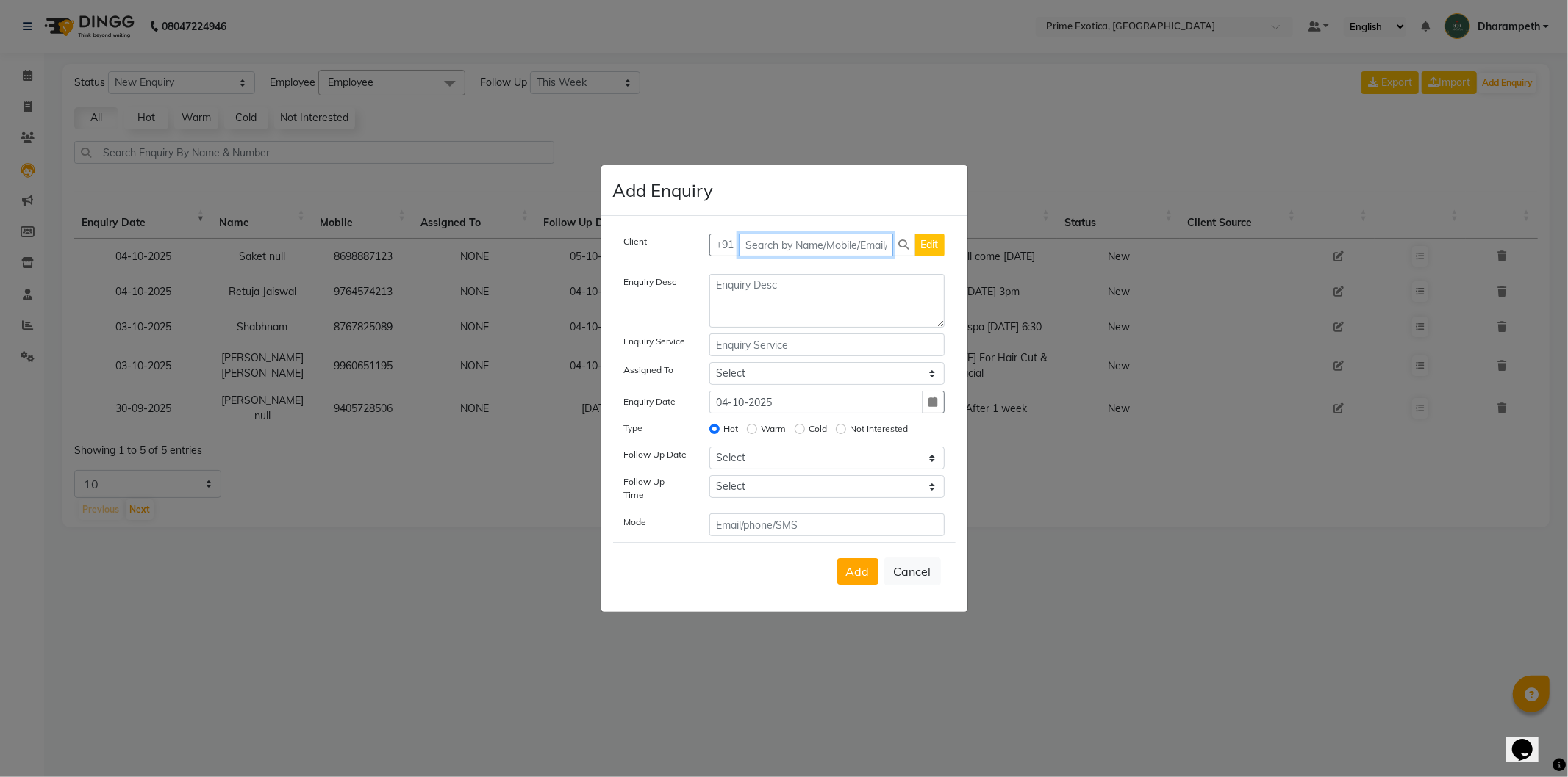
click at [850, 242] on input "text" at bounding box center [816, 245] width 155 height 23
paste input "9405728506"
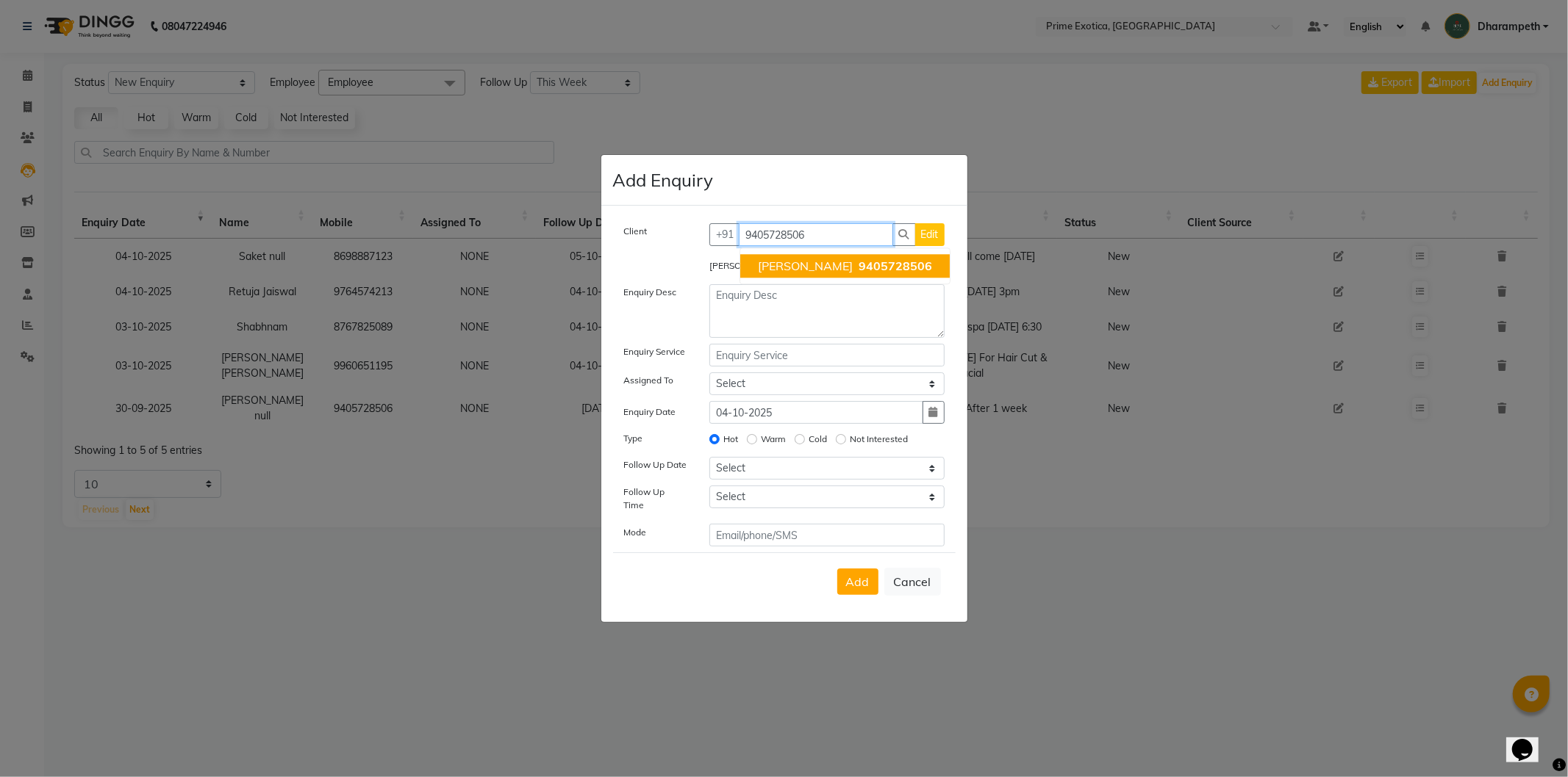
click at [799, 257] on ngb-typeahead-window "Amresh 9405728506" at bounding box center [845, 266] width 211 height 37
click at [798, 266] on span "Amresh" at bounding box center [806, 266] width 95 height 15
type input "9405728506"
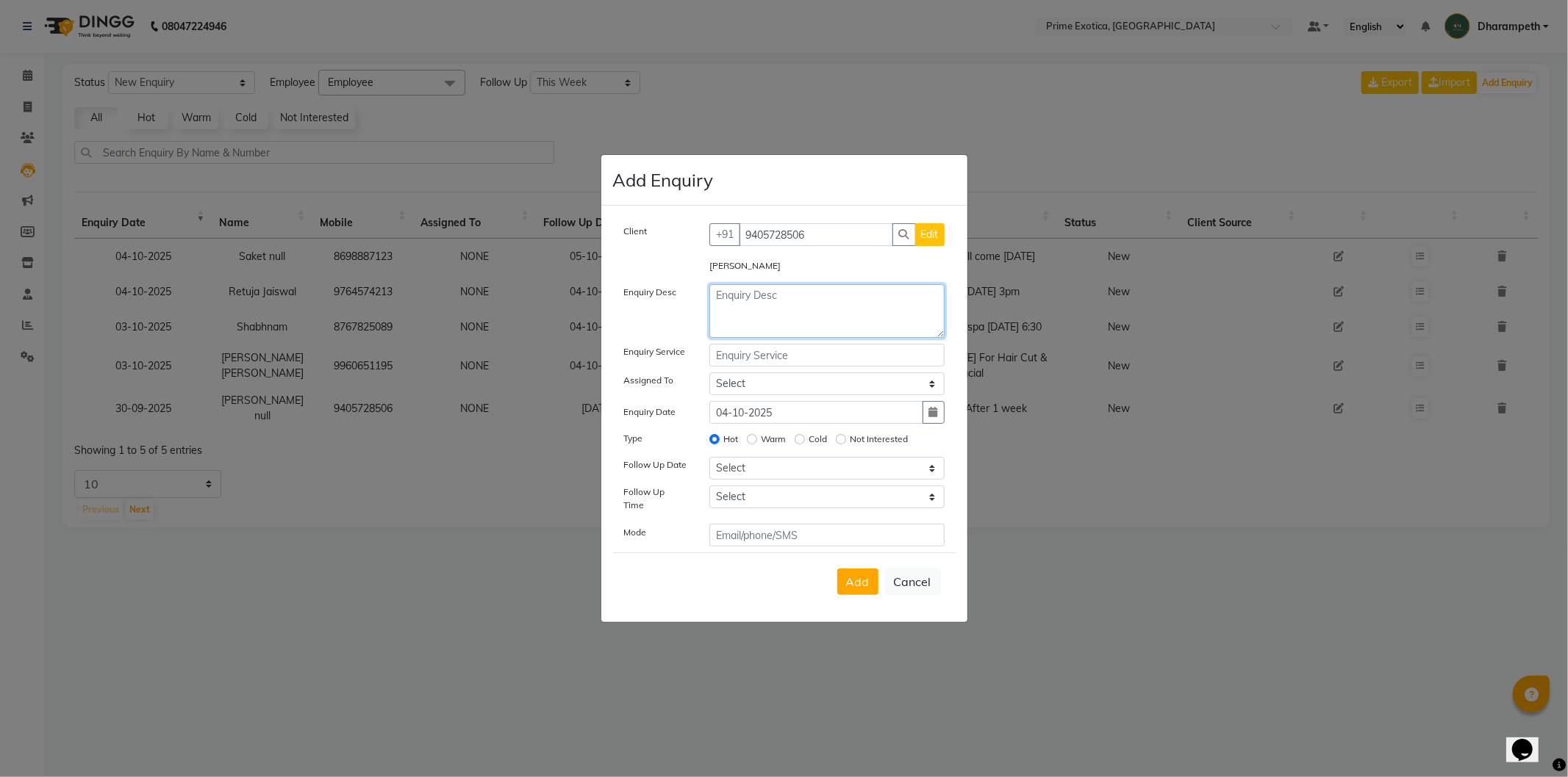
click at [787, 303] on textarea at bounding box center [827, 311] width 235 height 54
type textarea "NA"
click at [849, 582] on span "Add" at bounding box center [857, 581] width 24 height 15
select select
radio input "false"
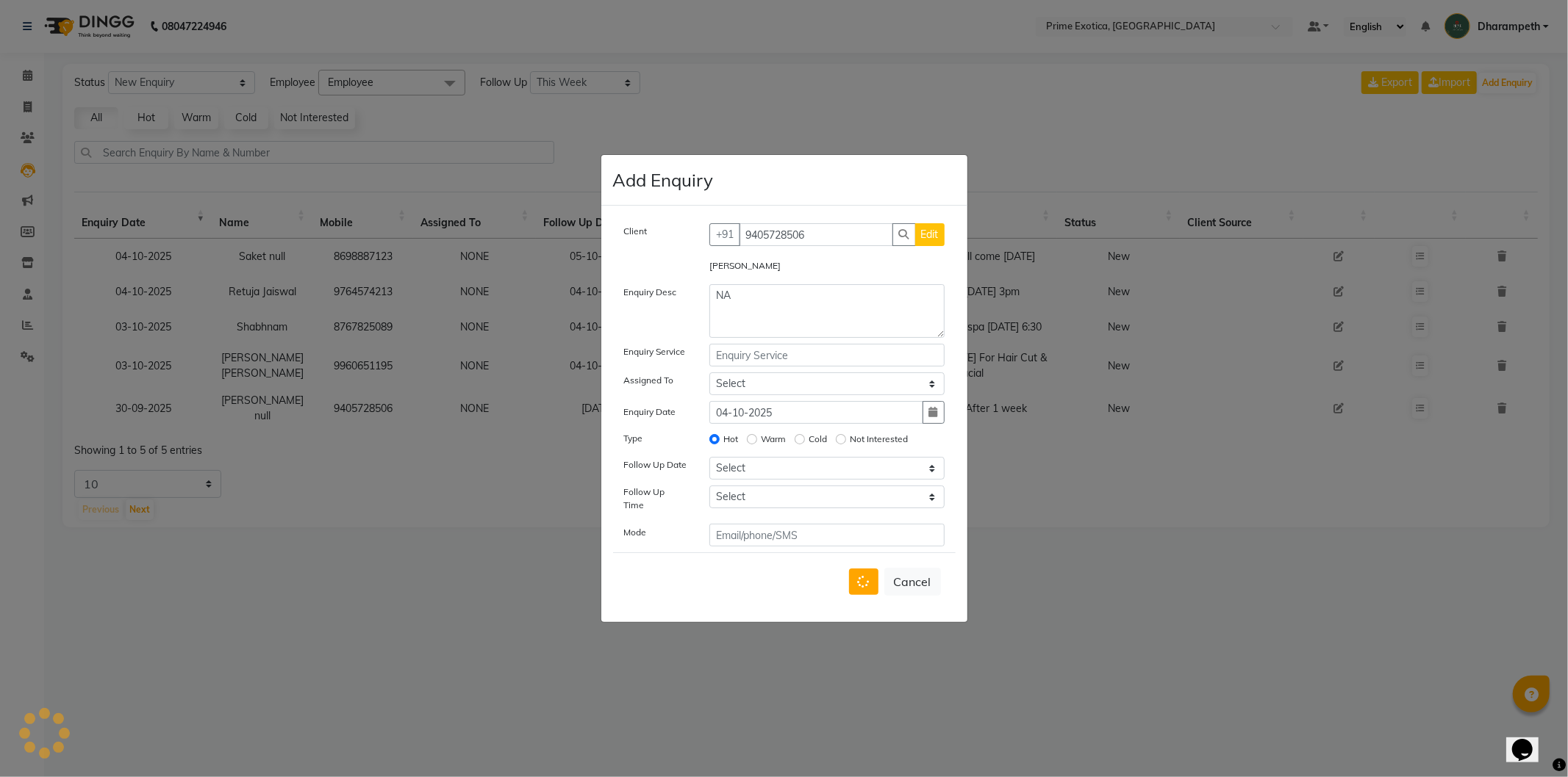
select select
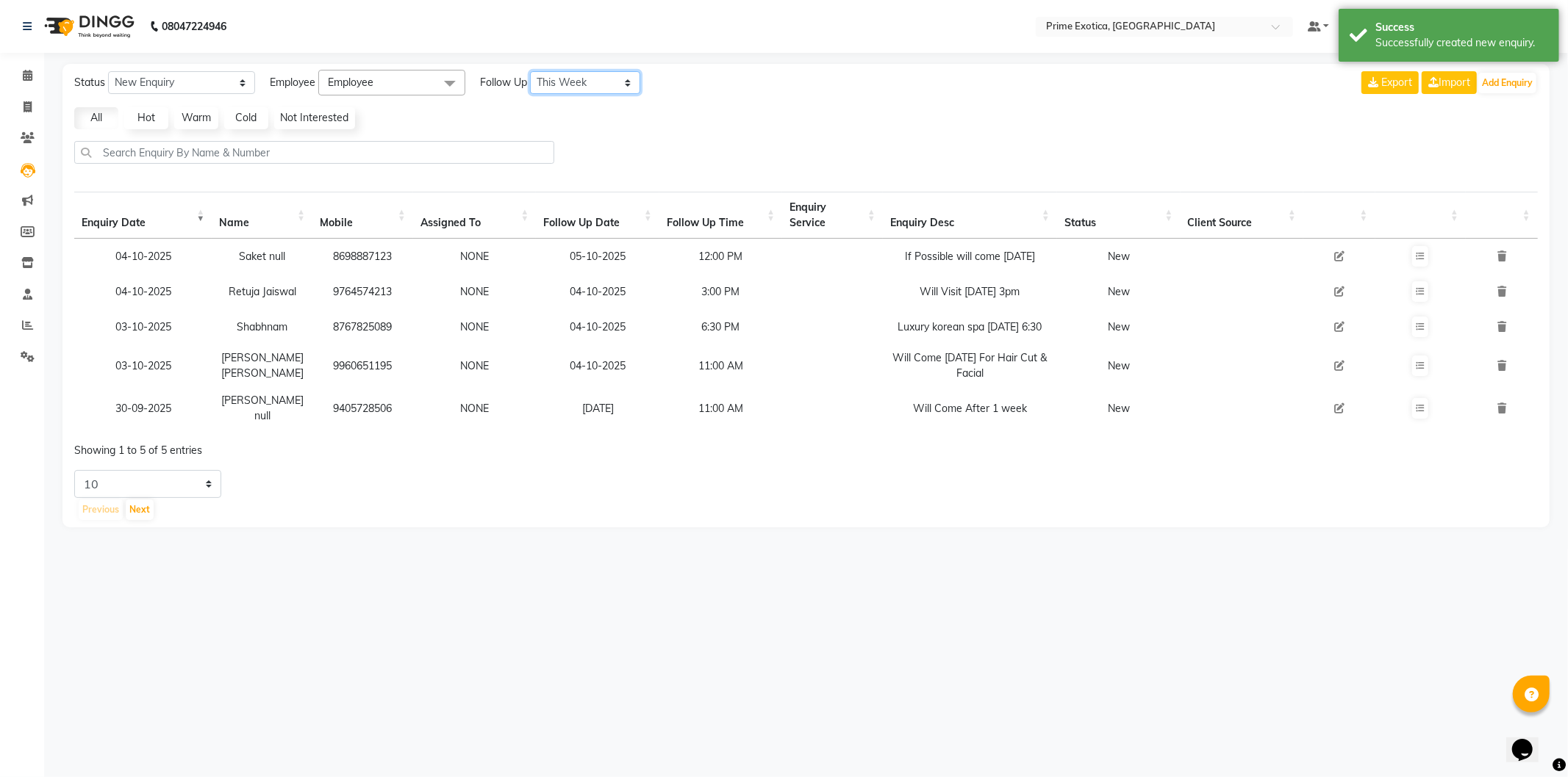
click at [576, 83] on select "All Today Tomorrow This Week This Month Custom" at bounding box center [585, 83] width 111 height 23
select select "nodate"
click at [531, 71] on select "All Today Tomorrow This Week This Month Custom" at bounding box center [585, 83] width 111 height 23
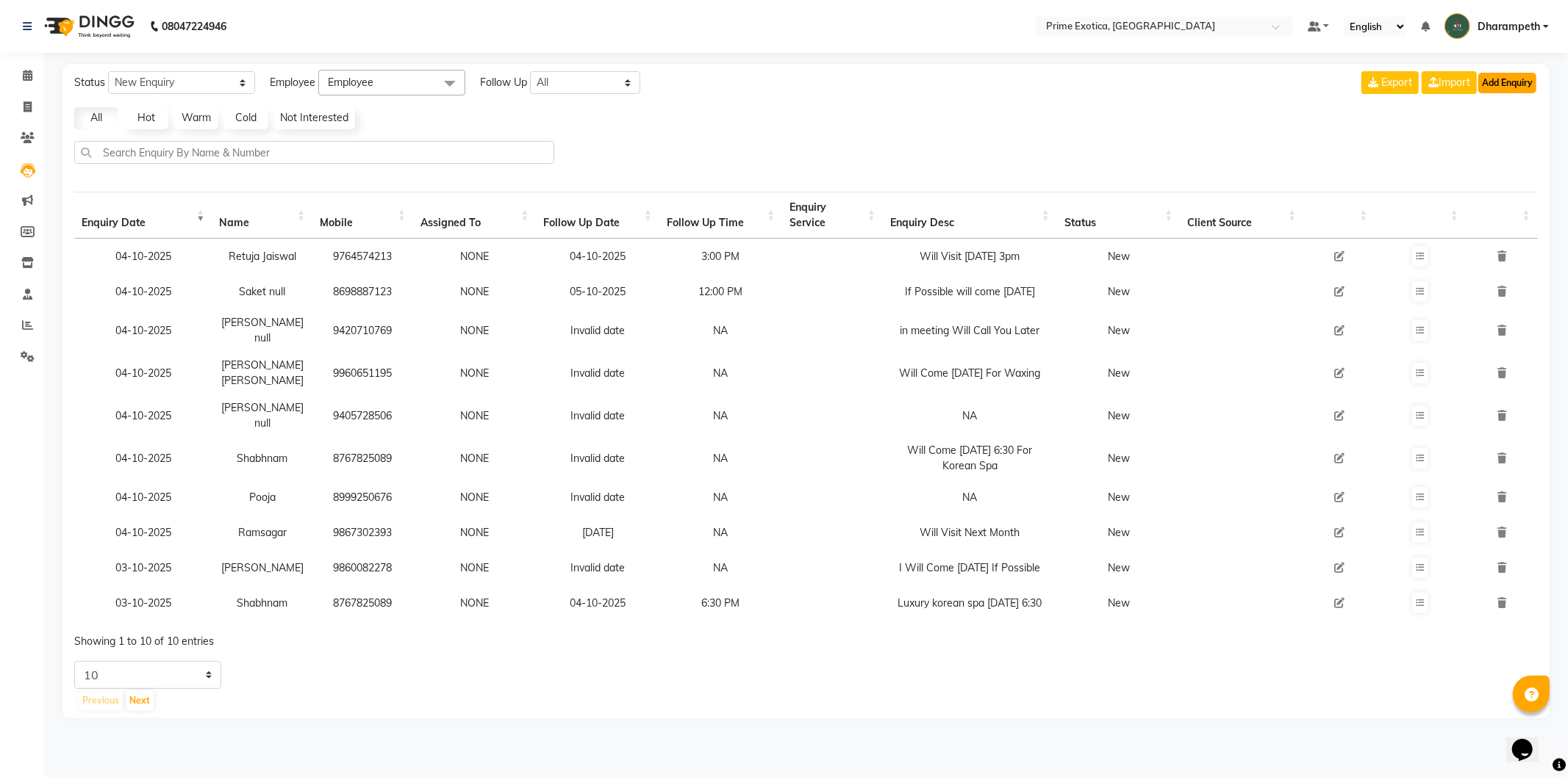
click at [1523, 82] on button "Add Enquiry" at bounding box center [1507, 83] width 58 height 20
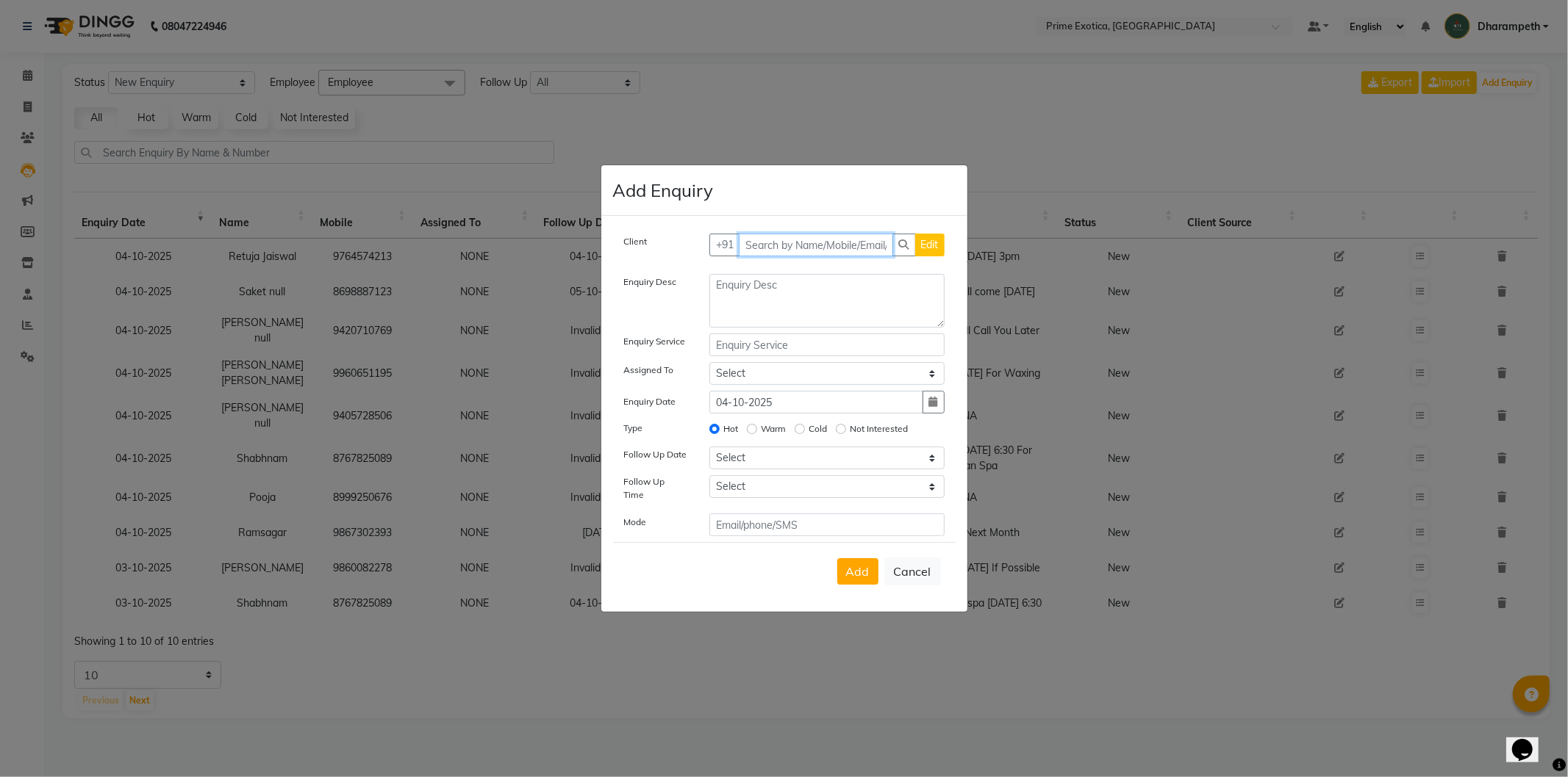
click at [799, 248] on input "text" at bounding box center [816, 245] width 155 height 23
click at [840, 248] on input "text" at bounding box center [816, 245] width 155 height 23
click at [799, 243] on input "text" at bounding box center [816, 245] width 155 height 23
type input "7387551427"
click at [904, 251] on span "Add Client" at bounding box center [914, 244] width 49 height 13
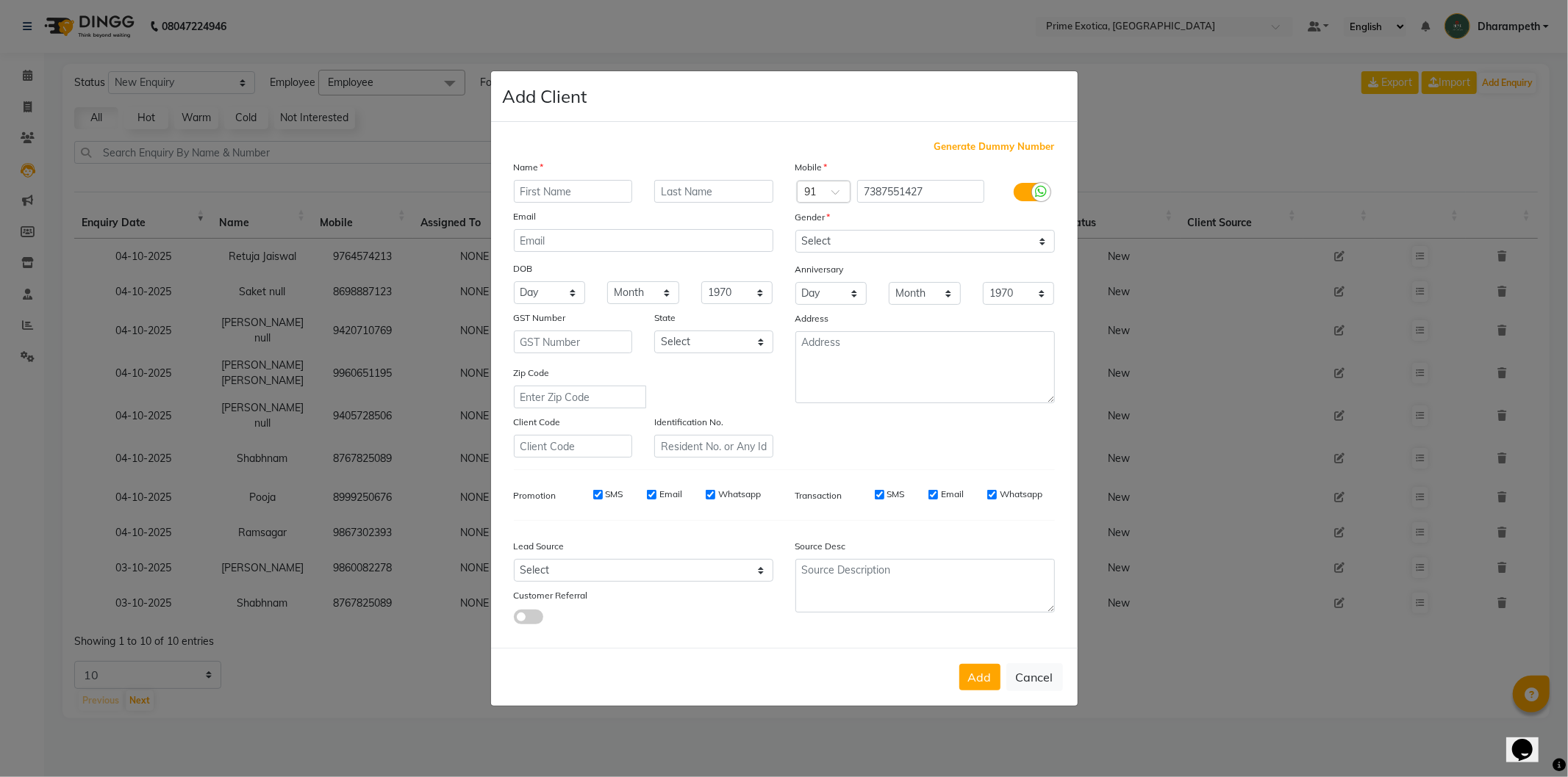
click at [586, 183] on input "text" at bounding box center [574, 191] width 119 height 23
type input "Pawan"
click at [958, 241] on select "Select Male Female Other Prefer Not To Say" at bounding box center [925, 241] width 259 height 23
select select "male"
click at [796, 230] on select "Select Male Female Other Prefer Not To Say" at bounding box center [925, 241] width 259 height 23
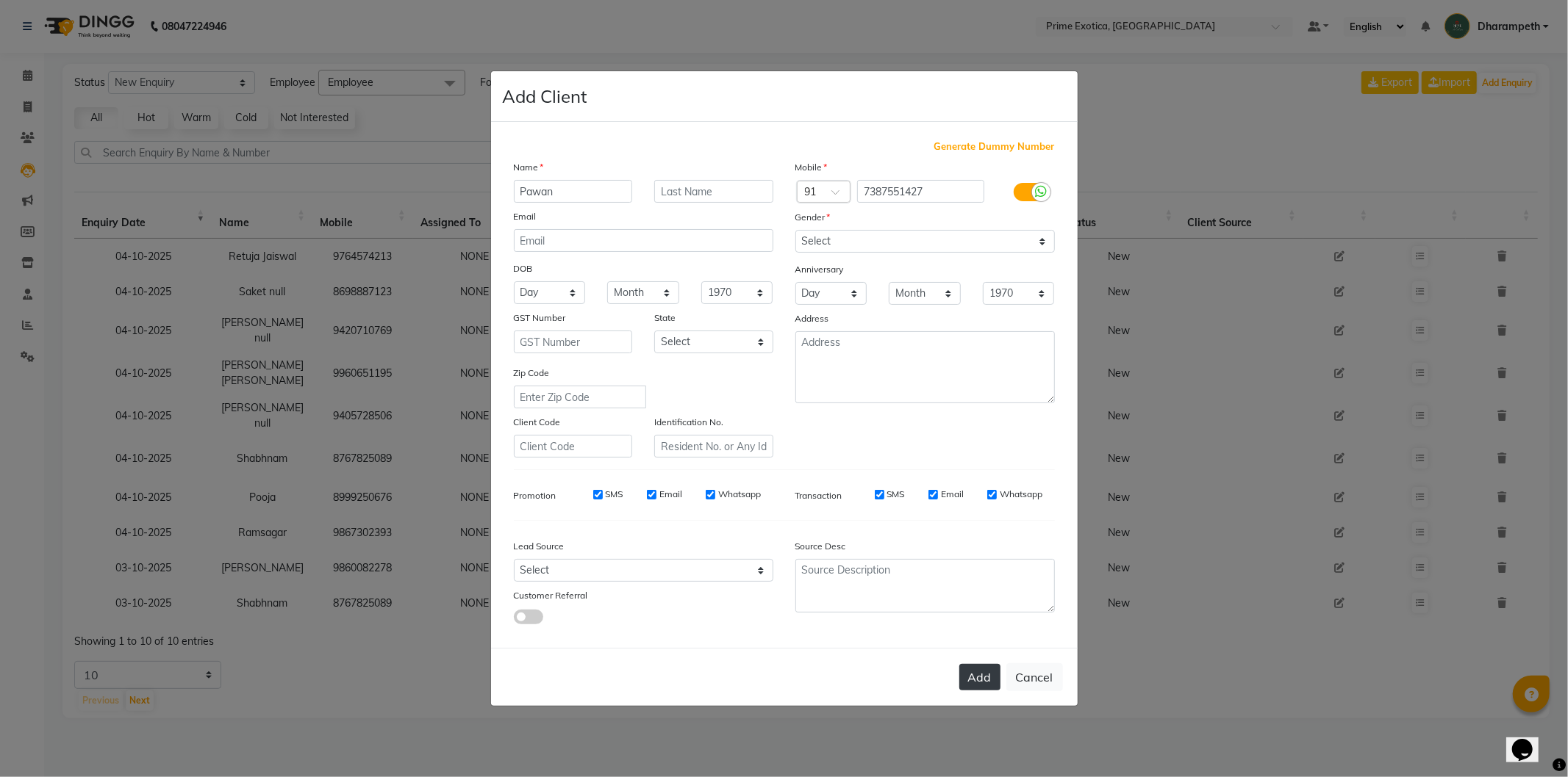
click at [984, 683] on button "Add" at bounding box center [979, 678] width 41 height 26
select select
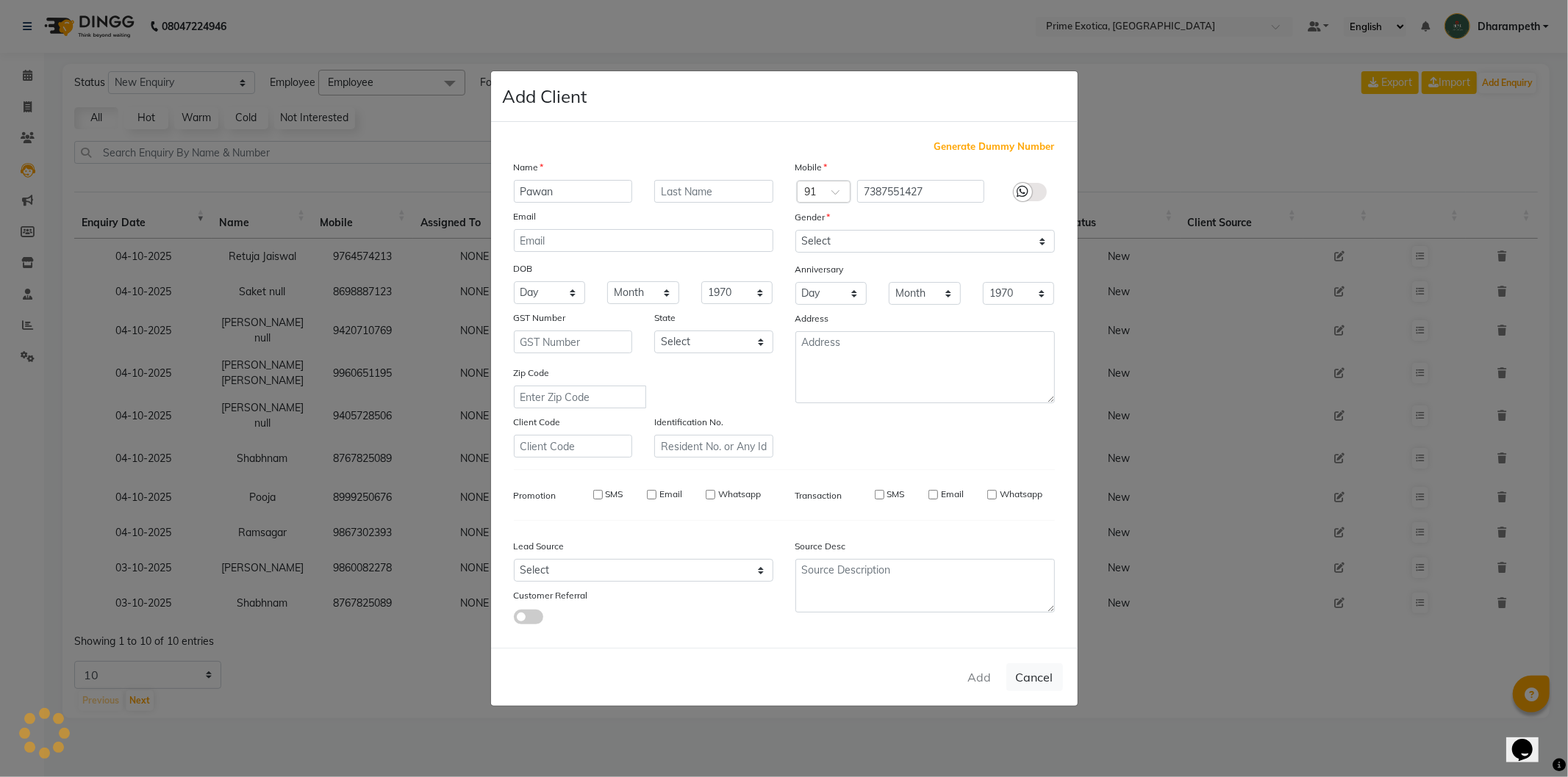
select select
checkbox input "false"
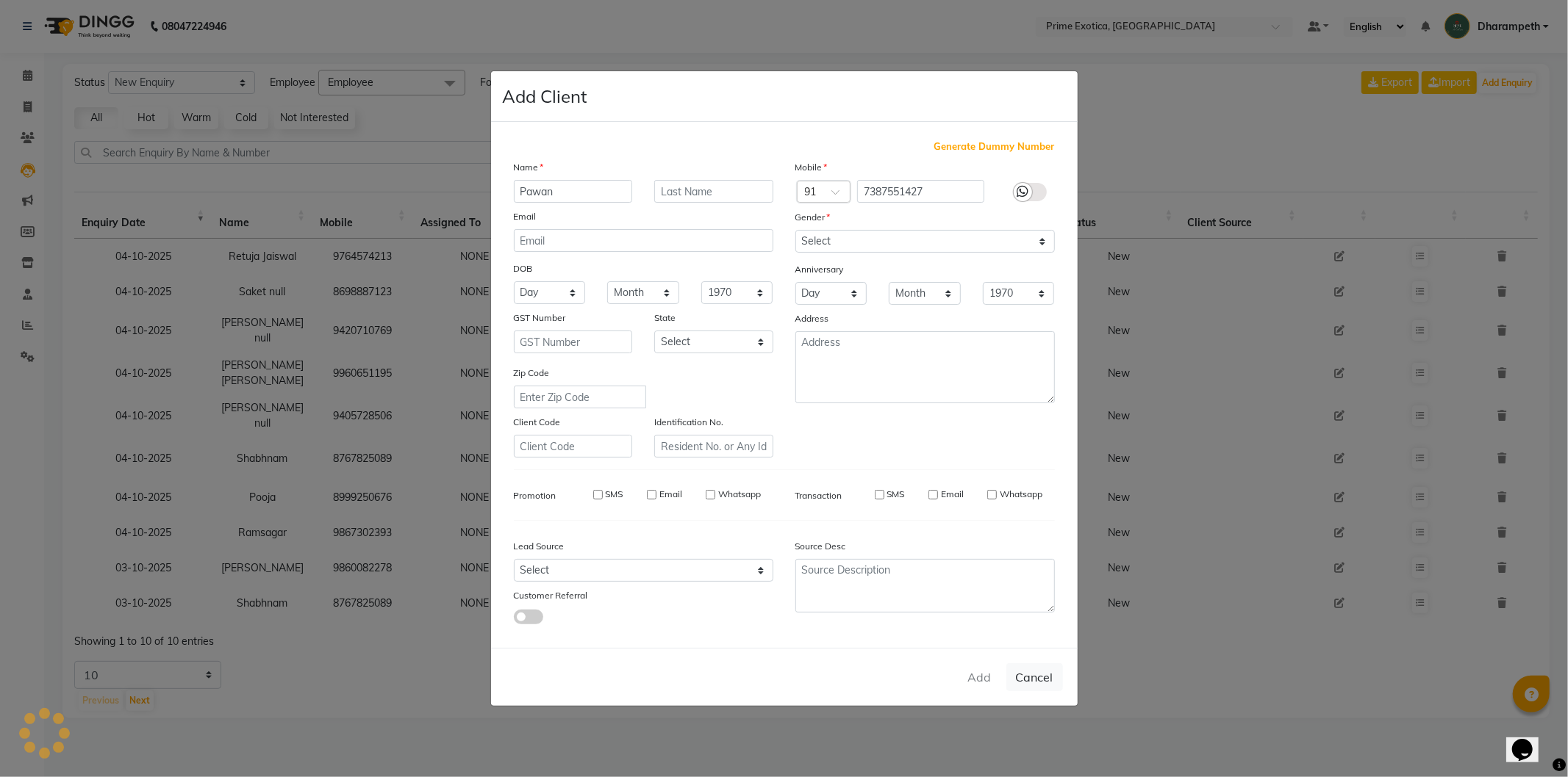
checkbox input "false"
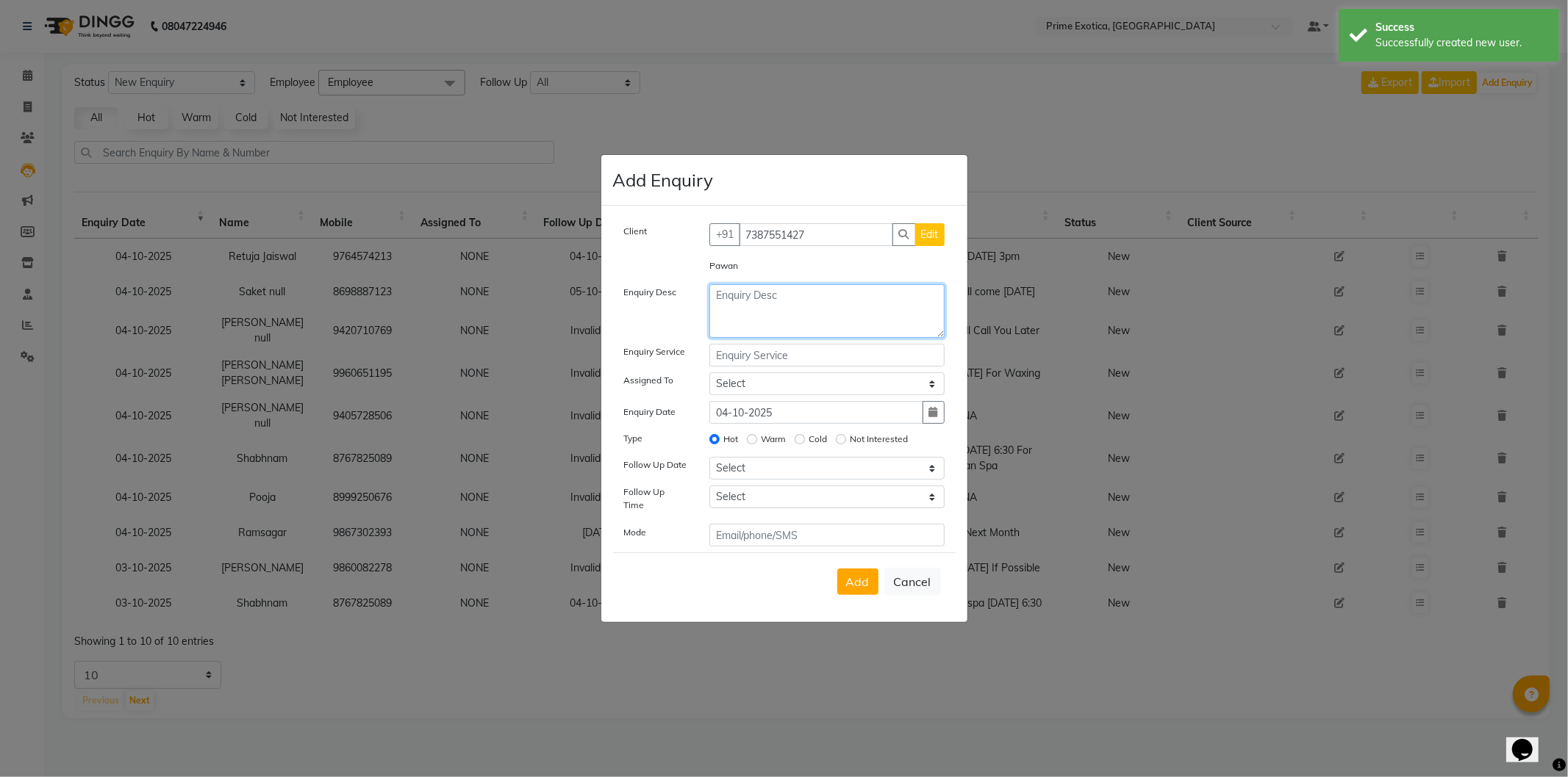
click at [821, 319] on textarea at bounding box center [827, 311] width 235 height 54
type textarea "If Possible Will Come Today afternoon"
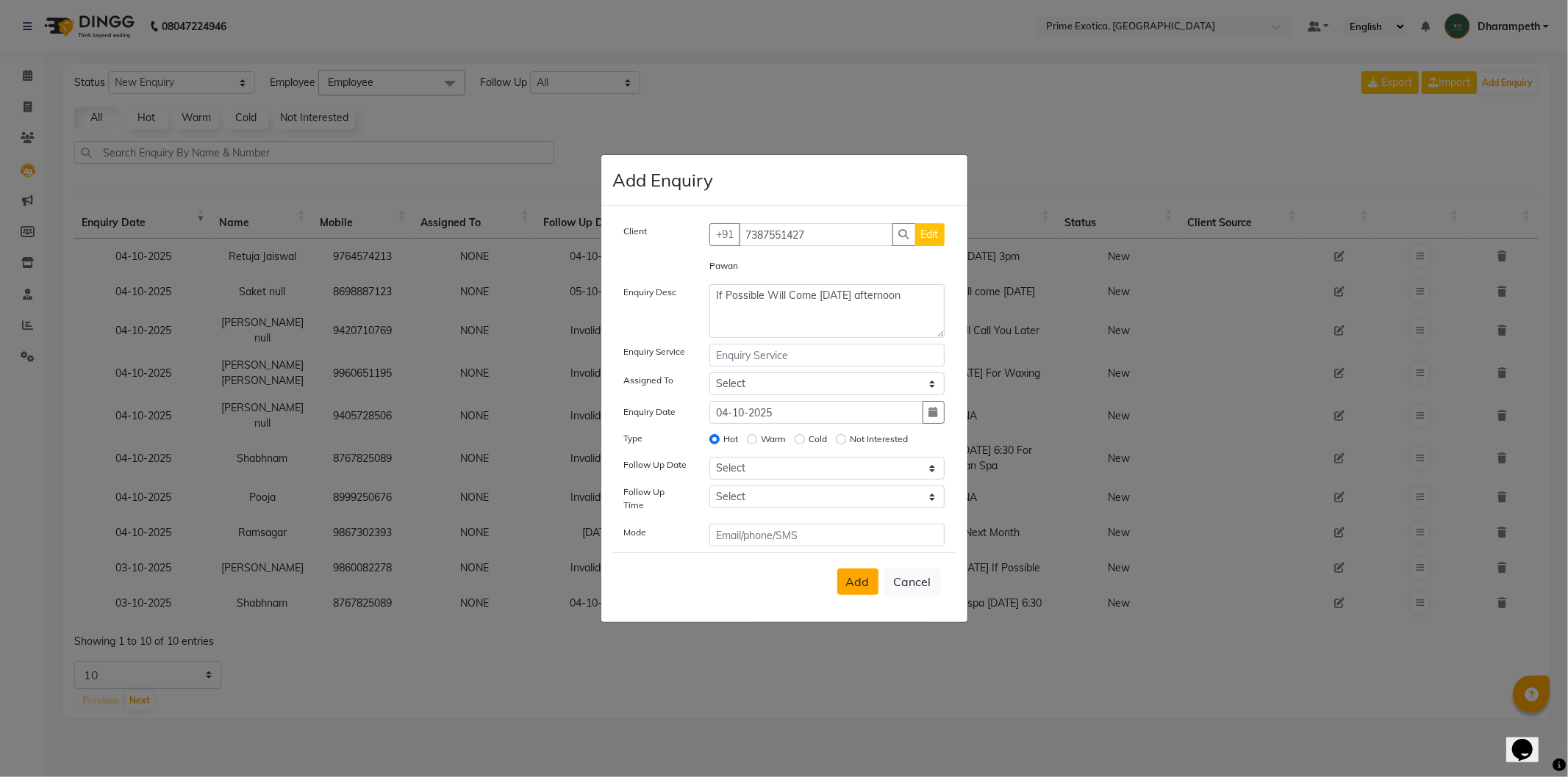
click at [851, 585] on button "Add" at bounding box center [857, 582] width 41 height 26
select select
radio input "false"
select select
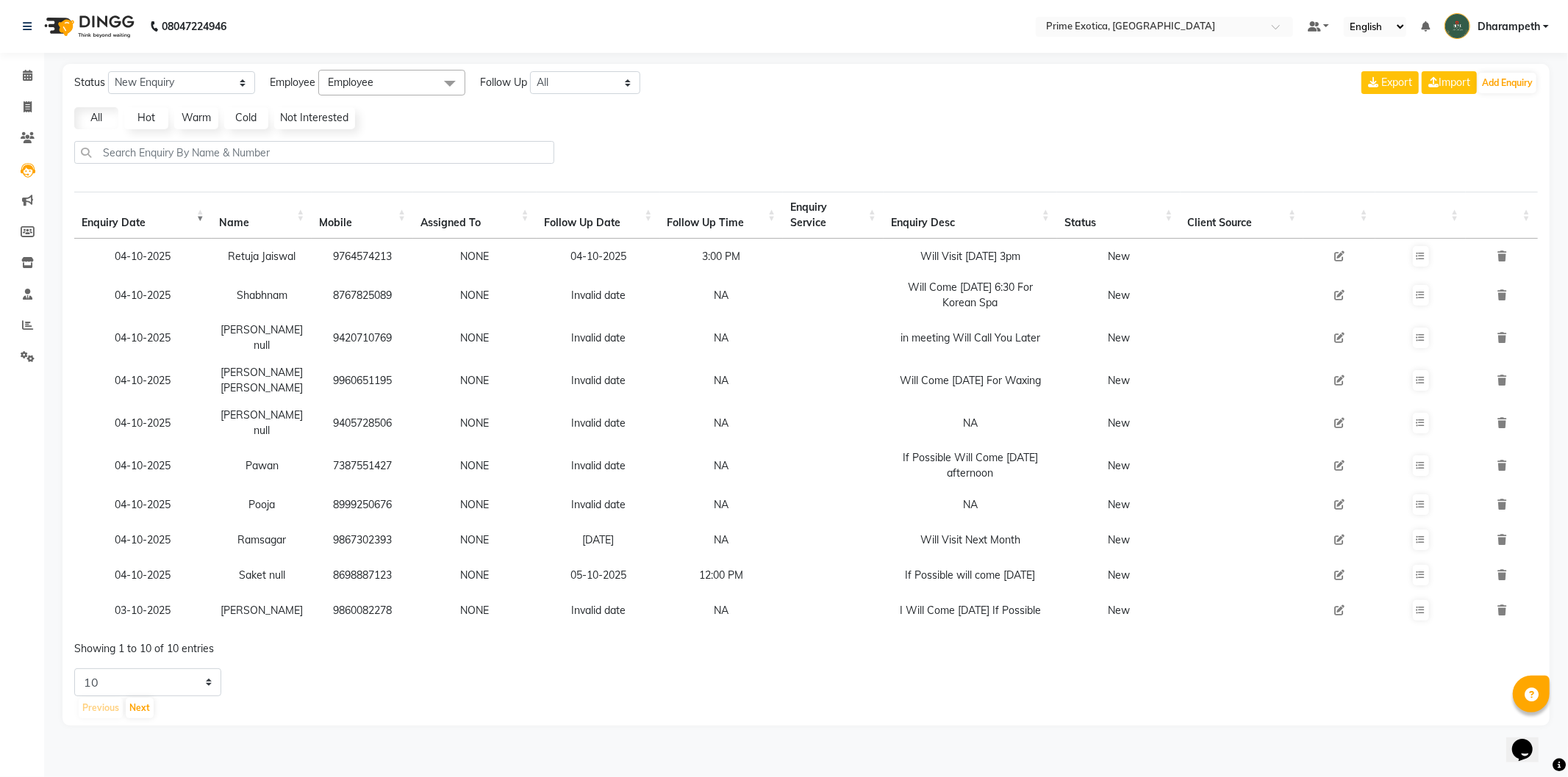
drag, startPoint x: 327, startPoint y: 441, endPoint x: 395, endPoint y: 442, distance: 68.0
click at [395, 444] on td "7387551427" at bounding box center [362, 465] width 101 height 43
copy td "7387551427"
click at [25, 71] on icon at bounding box center [27, 76] width 10 height 11
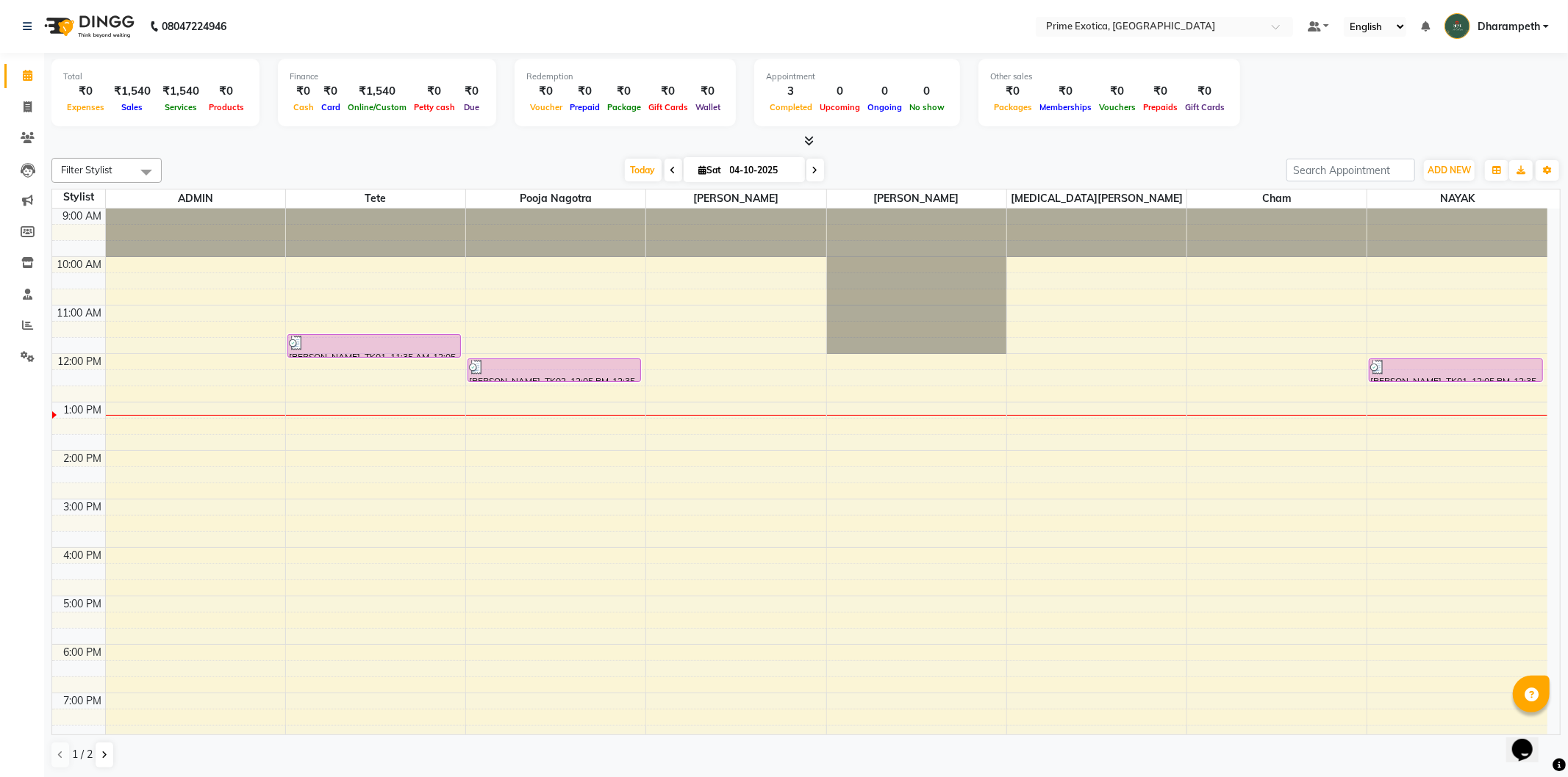
click at [197, 451] on div "9:00 AM 10:00 AM 11:00 AM 12:00 PM 1:00 PM 2:00 PM 3:00 PM 4:00 PM 5:00 PM 6:00…" at bounding box center [799, 548] width 1495 height 679
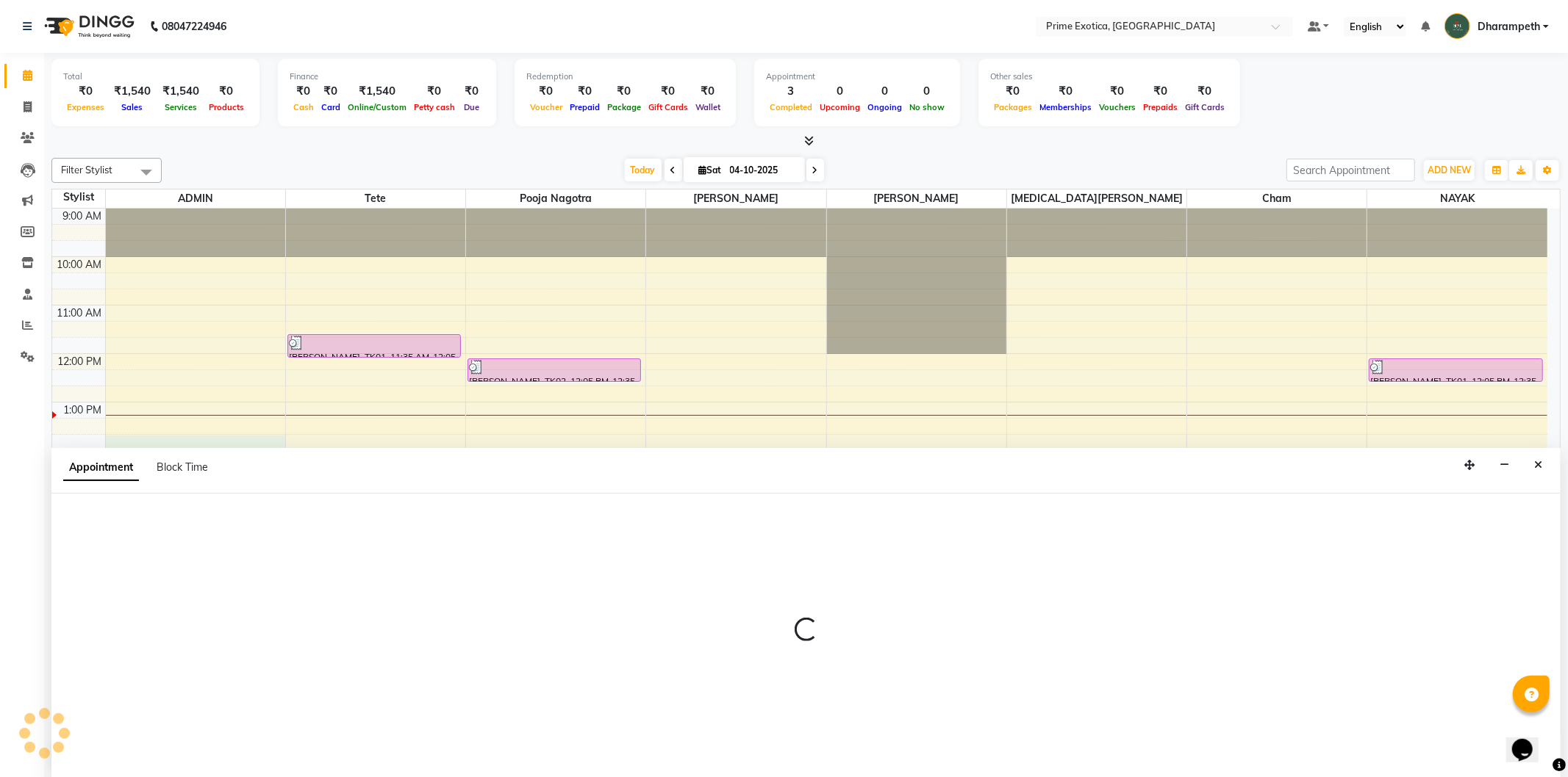
select select "37067"
select select "tentative"
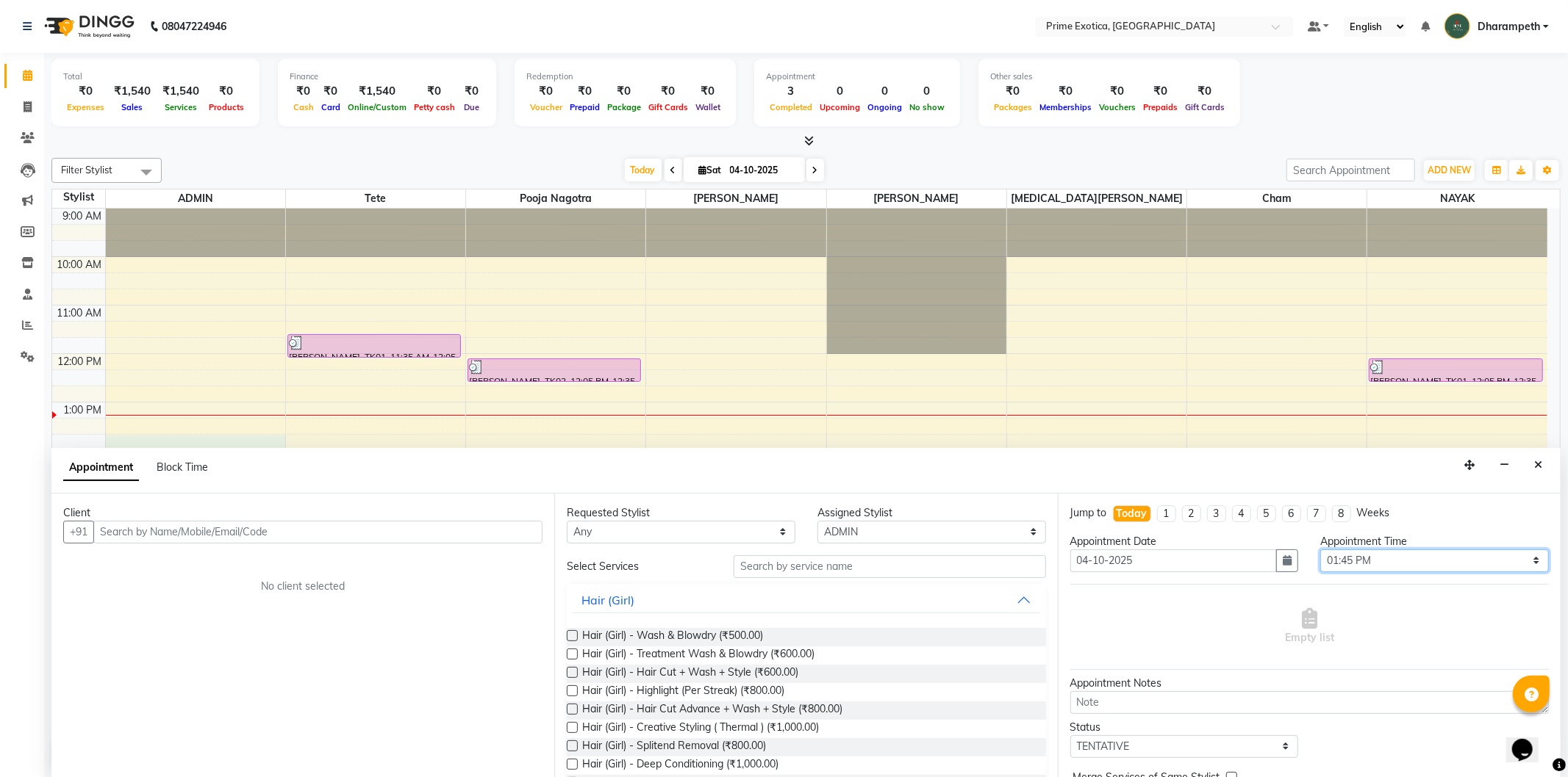
click at [1428, 562] on select "Select 10:00 AM 10:15 AM 10:30 AM 10:45 AM 11:00 AM 11:15 AM 11:30 AM 11:45 AM …" at bounding box center [1434, 561] width 228 height 23
select select "840"
click at [1320, 550] on select "Select 10:00 AM 10:15 AM 10:30 AM 10:45 AM 11:00 AM 11:15 AM 11:30 AM 11:45 AM …" at bounding box center [1434, 561] width 228 height 23
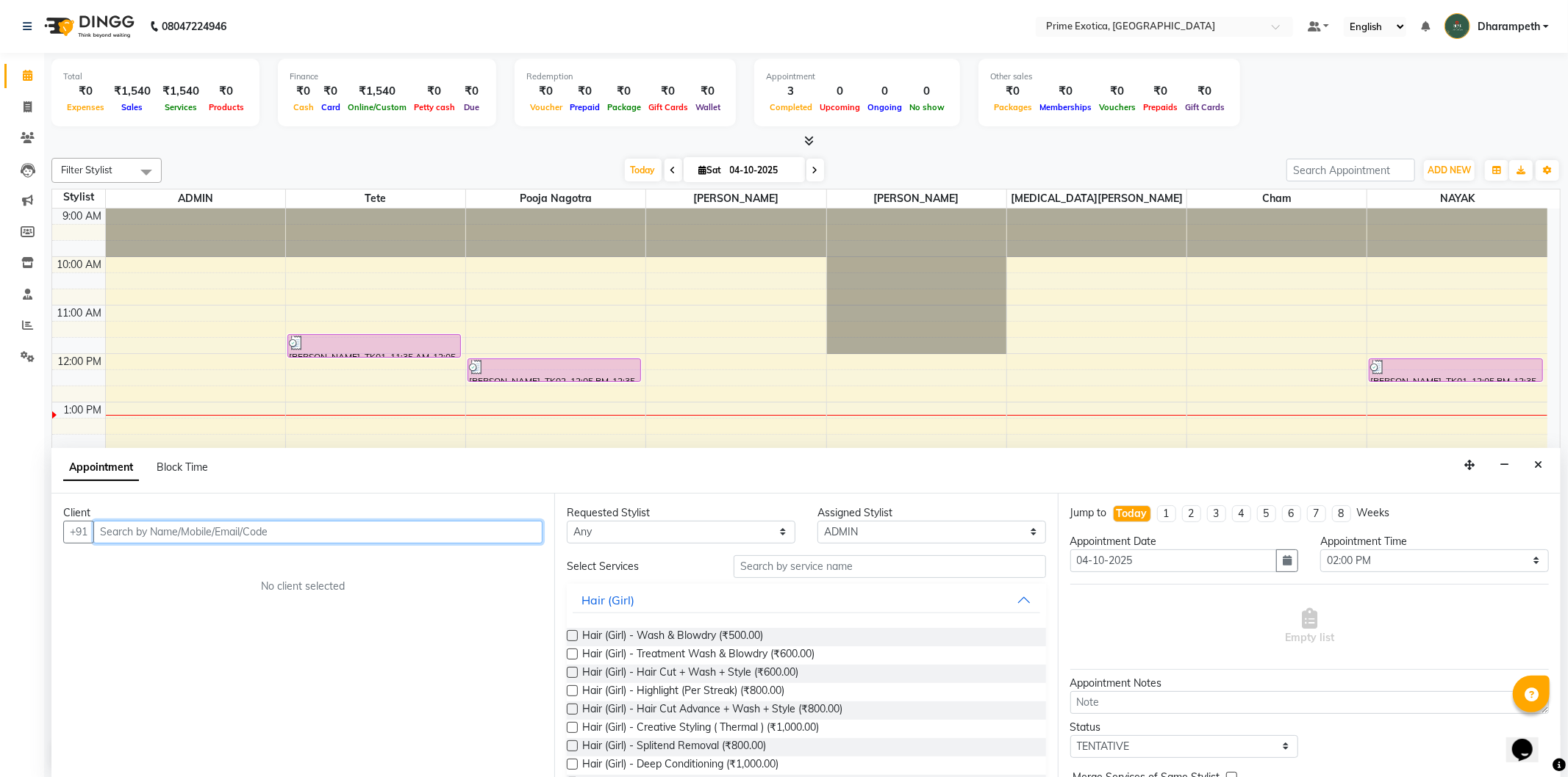
paste input "7387551427"
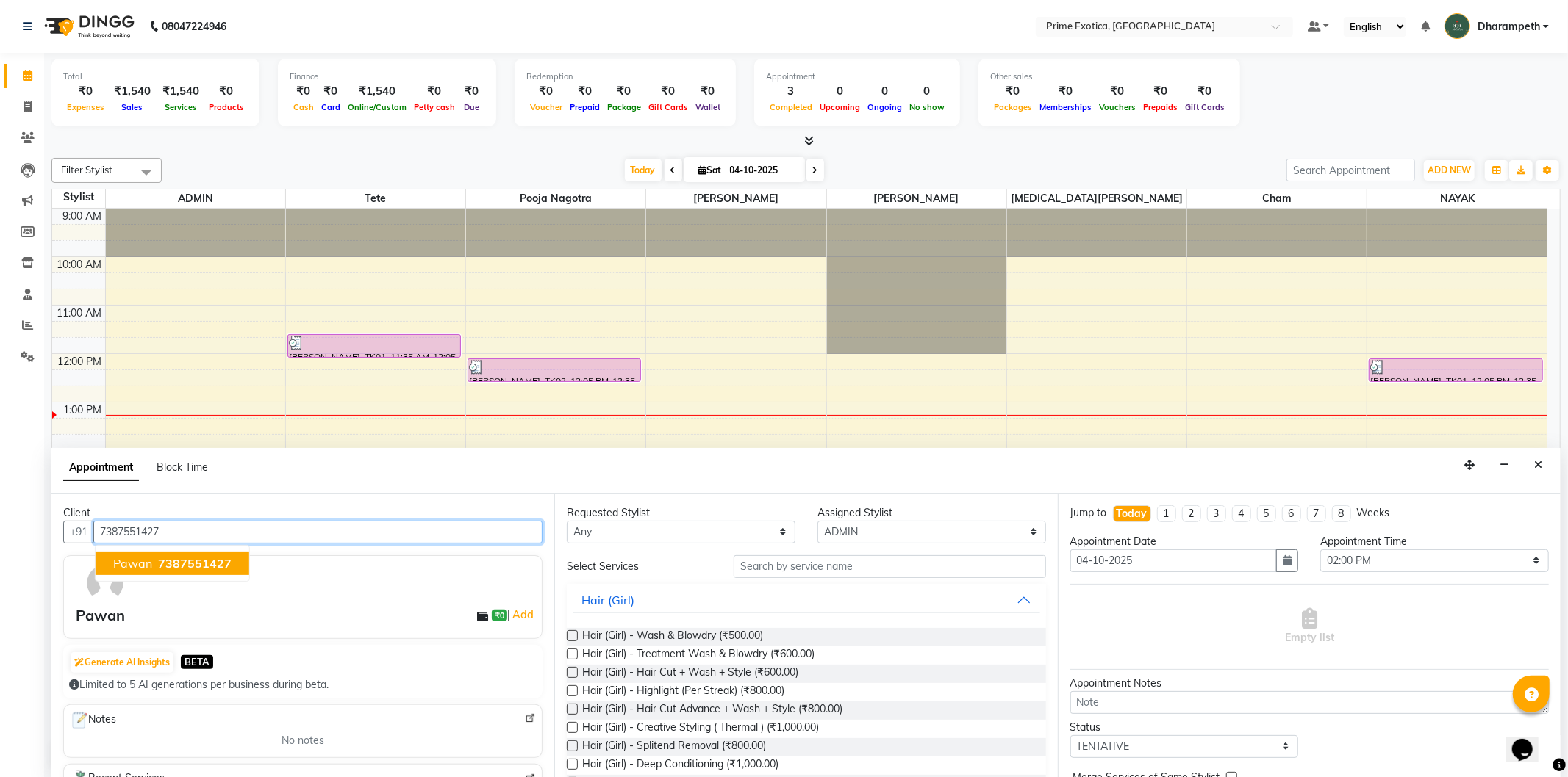
type input "7387551427"
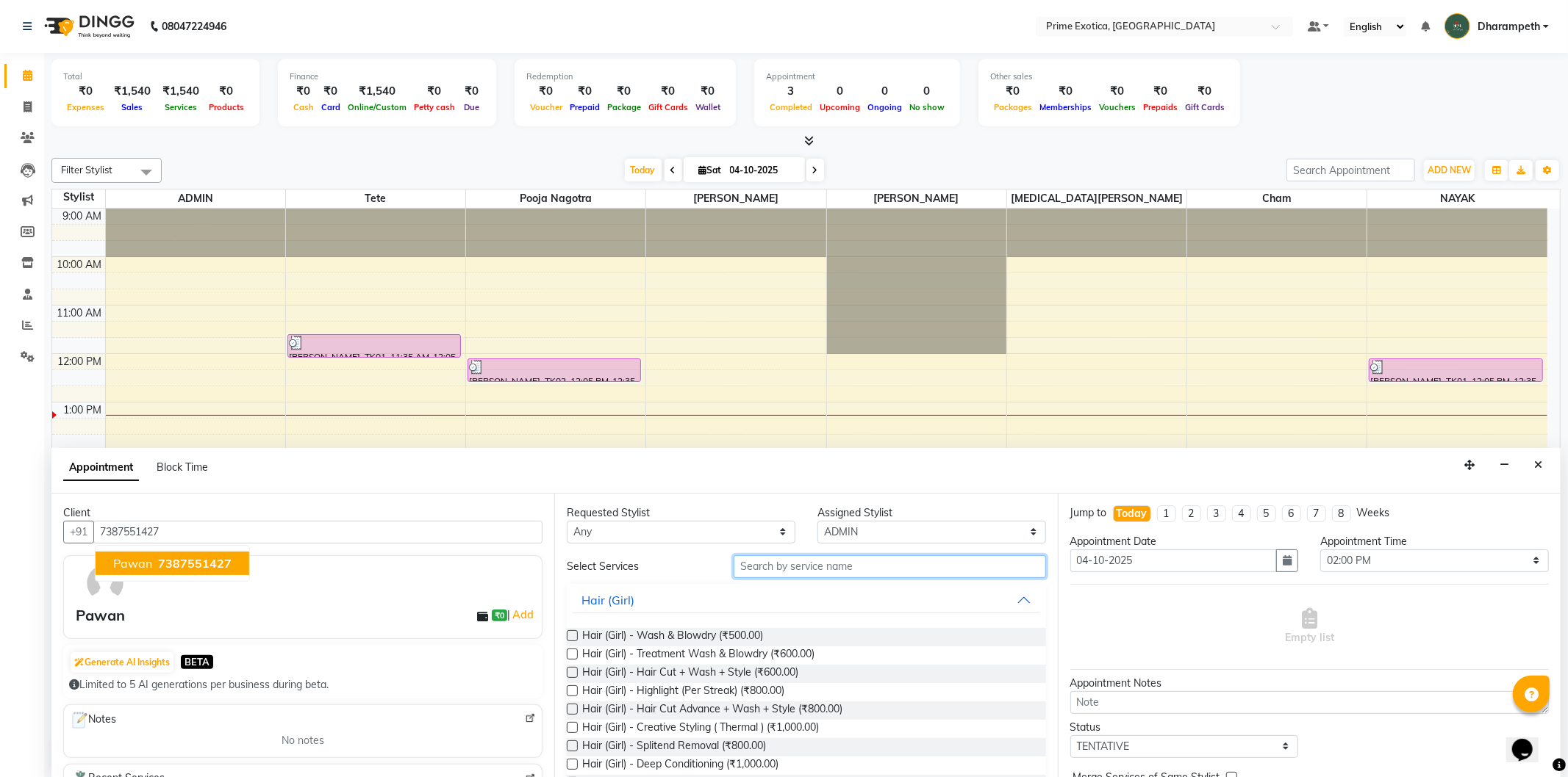
click at [905, 573] on input "text" at bounding box center [889, 567] width 312 height 23
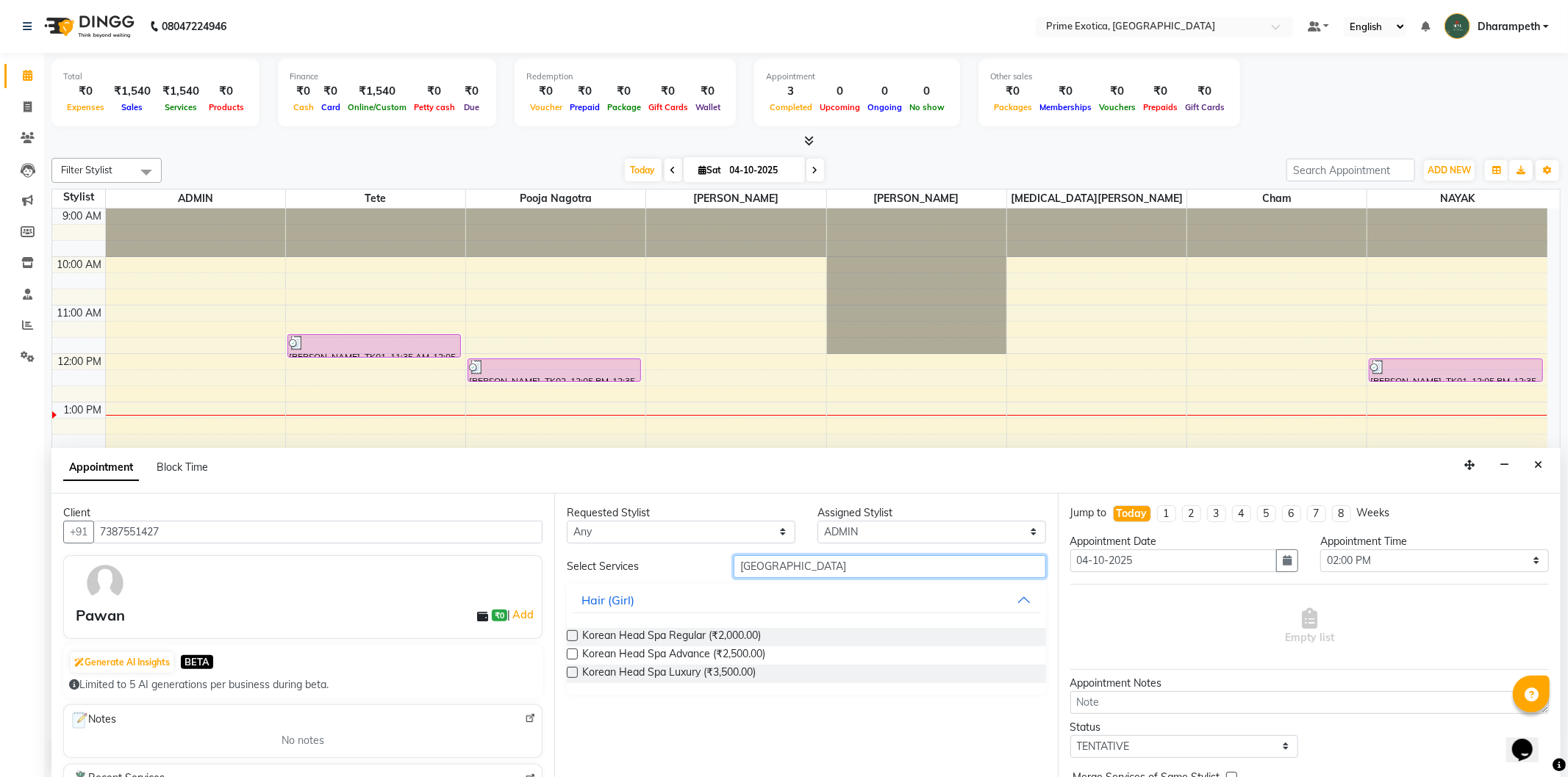
type input "korea"
click at [574, 669] on label at bounding box center [572, 673] width 11 height 11
click at [574, 669] on input "checkbox" at bounding box center [571, 673] width 10 height 10
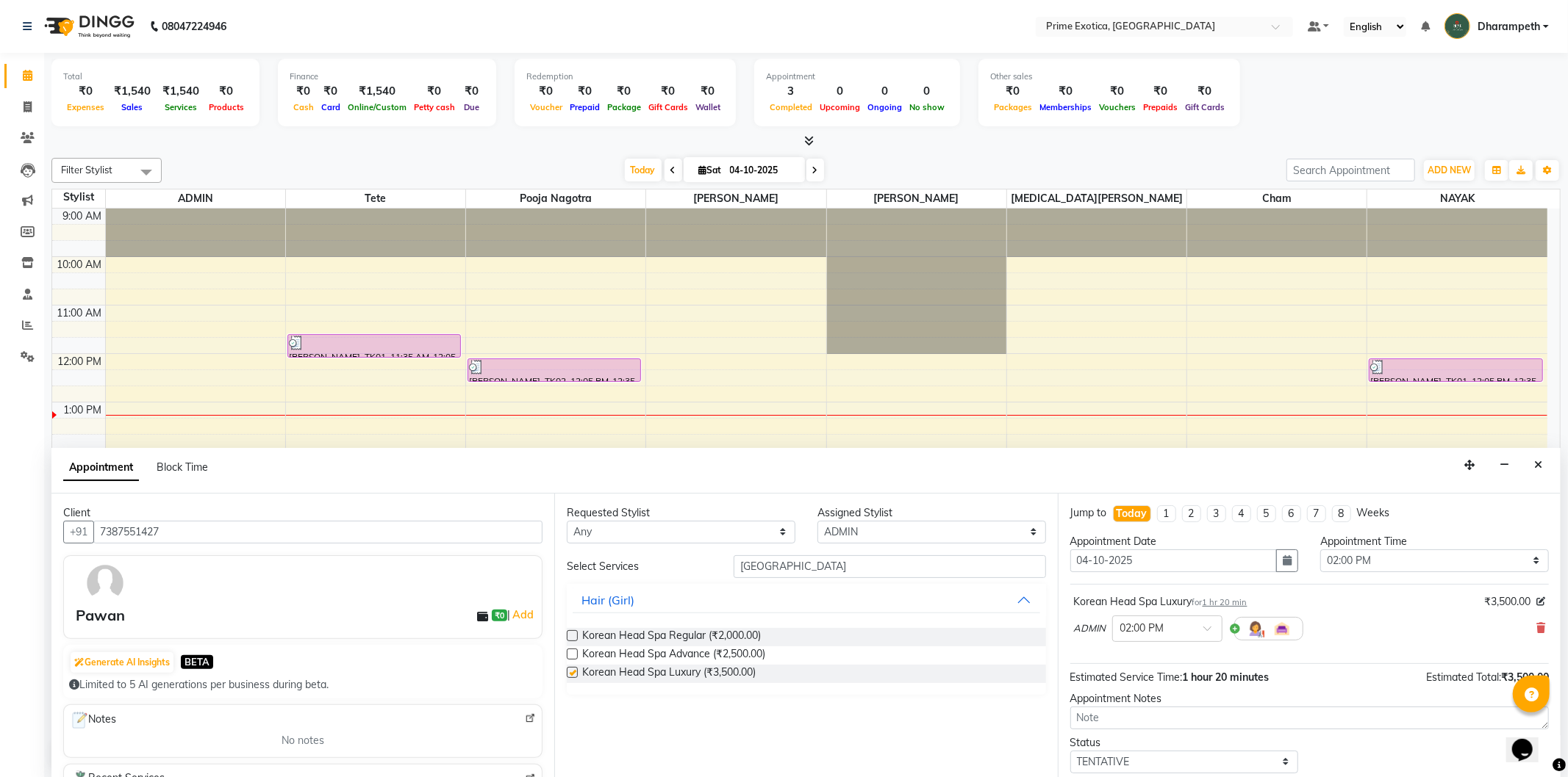
checkbox input "false"
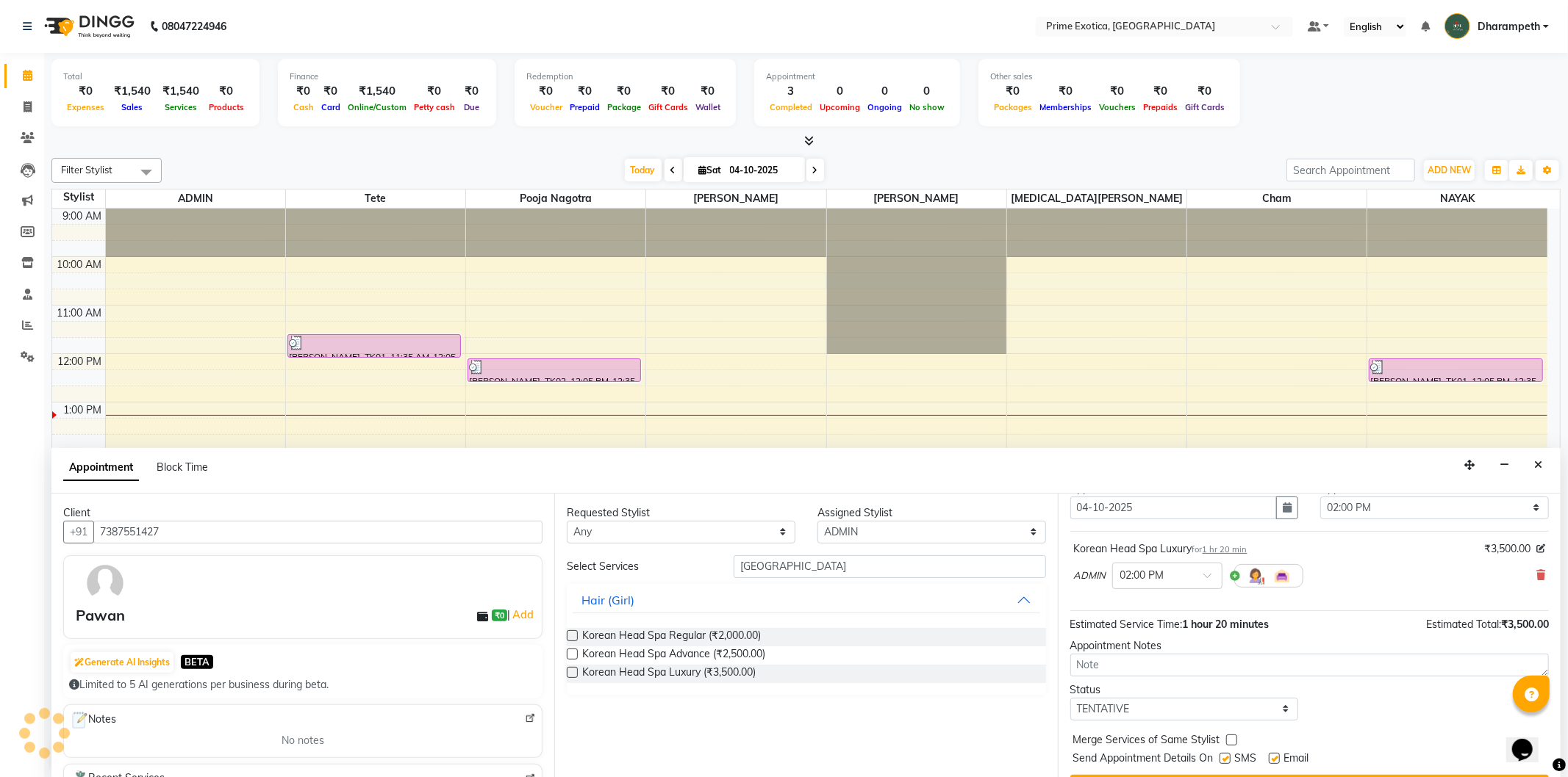
scroll to position [82, 0]
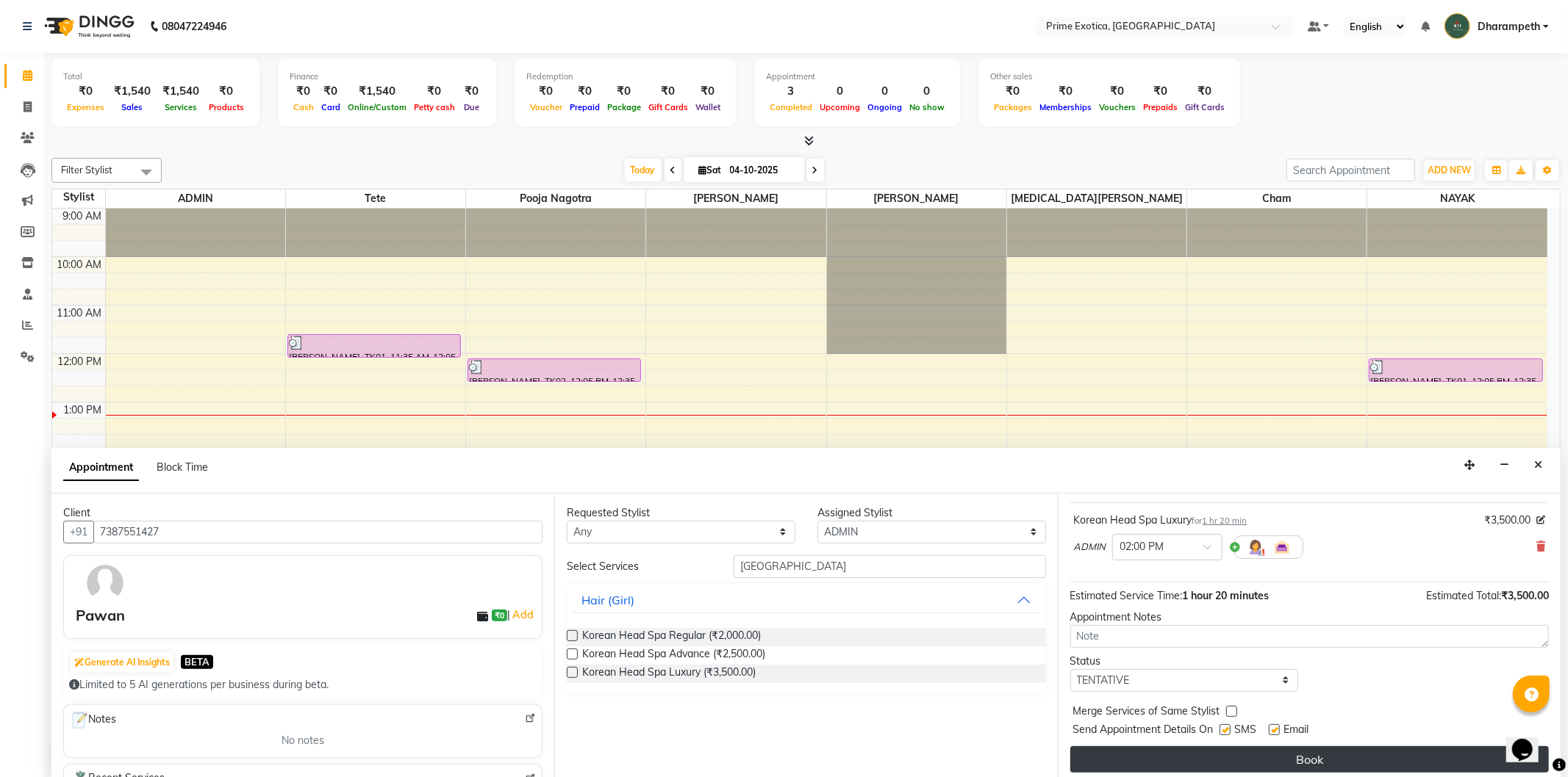
click at [1222, 753] on button "Book" at bounding box center [1310, 759] width 479 height 26
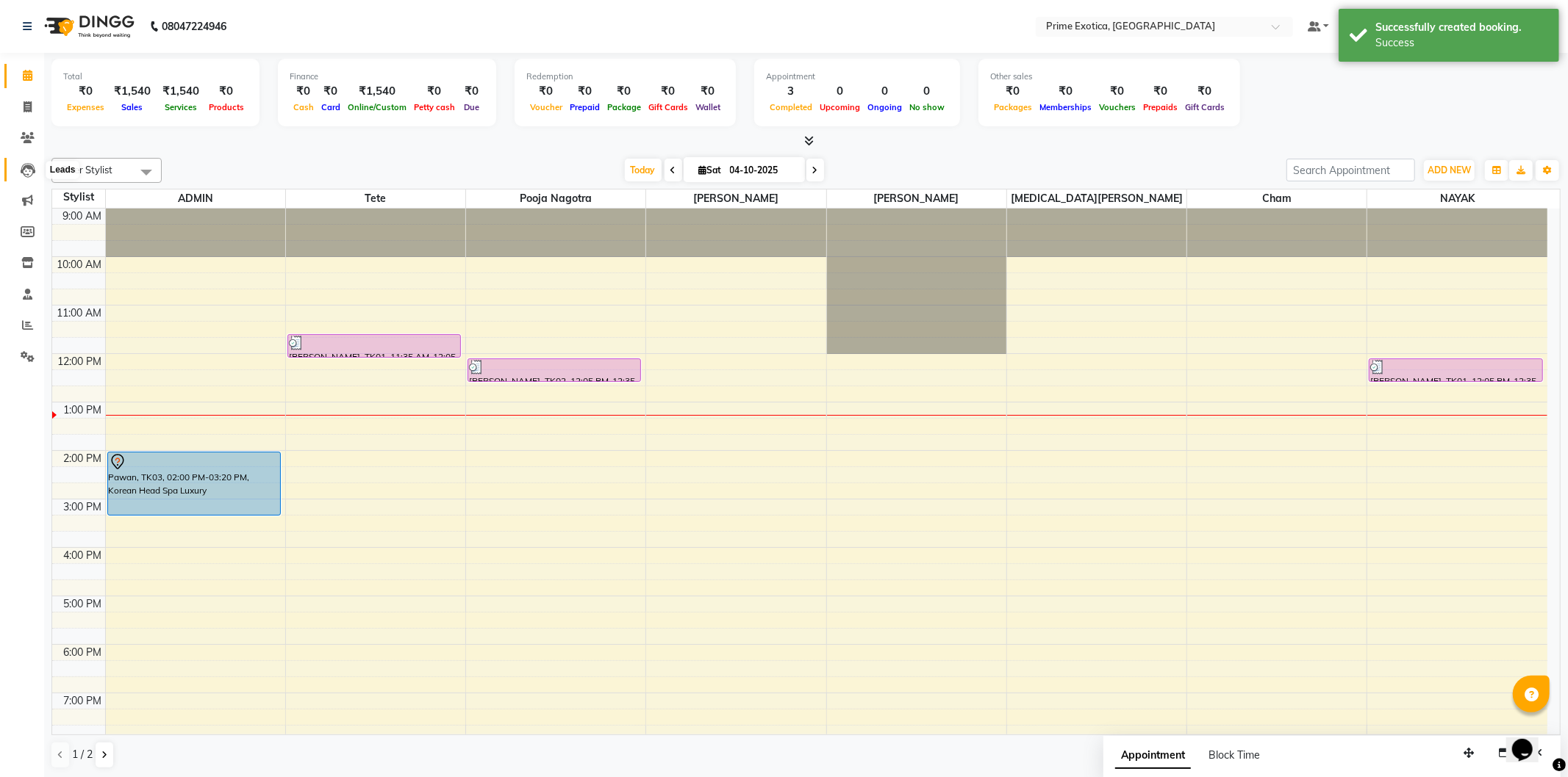
click at [24, 170] on icon at bounding box center [27, 170] width 15 height 15
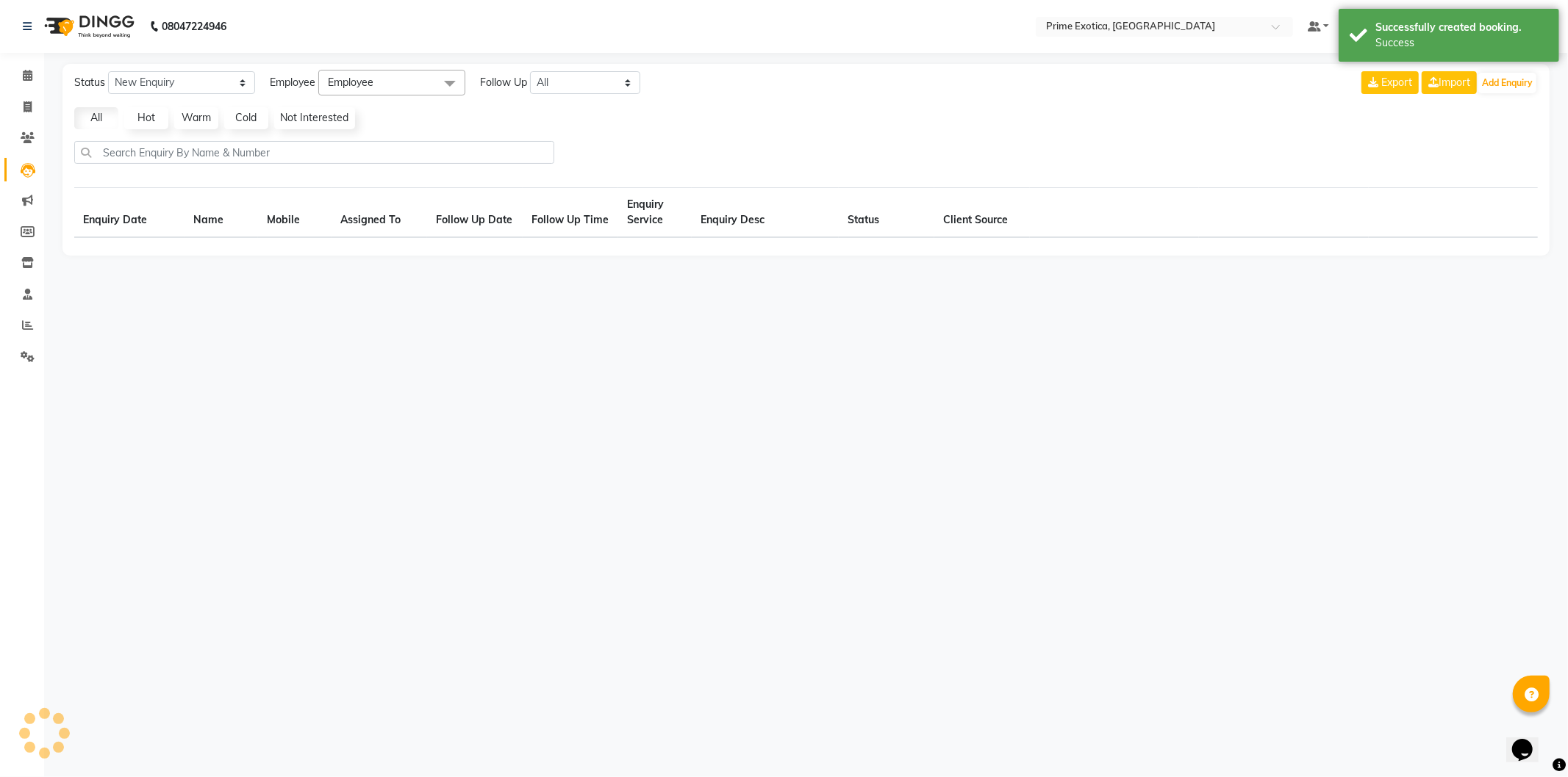
select select "10"
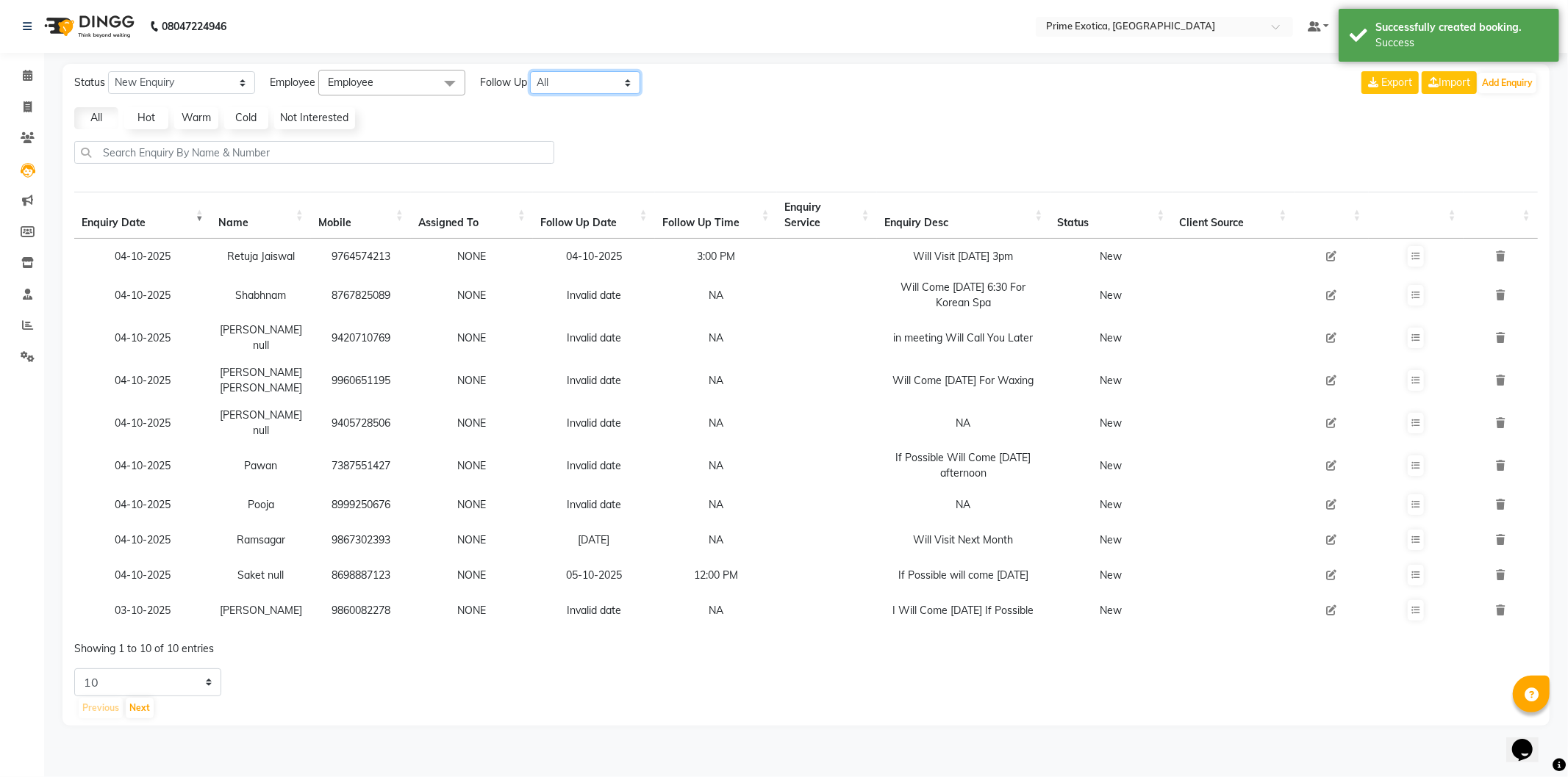
click at [568, 79] on select "All Today Tomorrow This Week This Month Custom" at bounding box center [585, 83] width 111 height 23
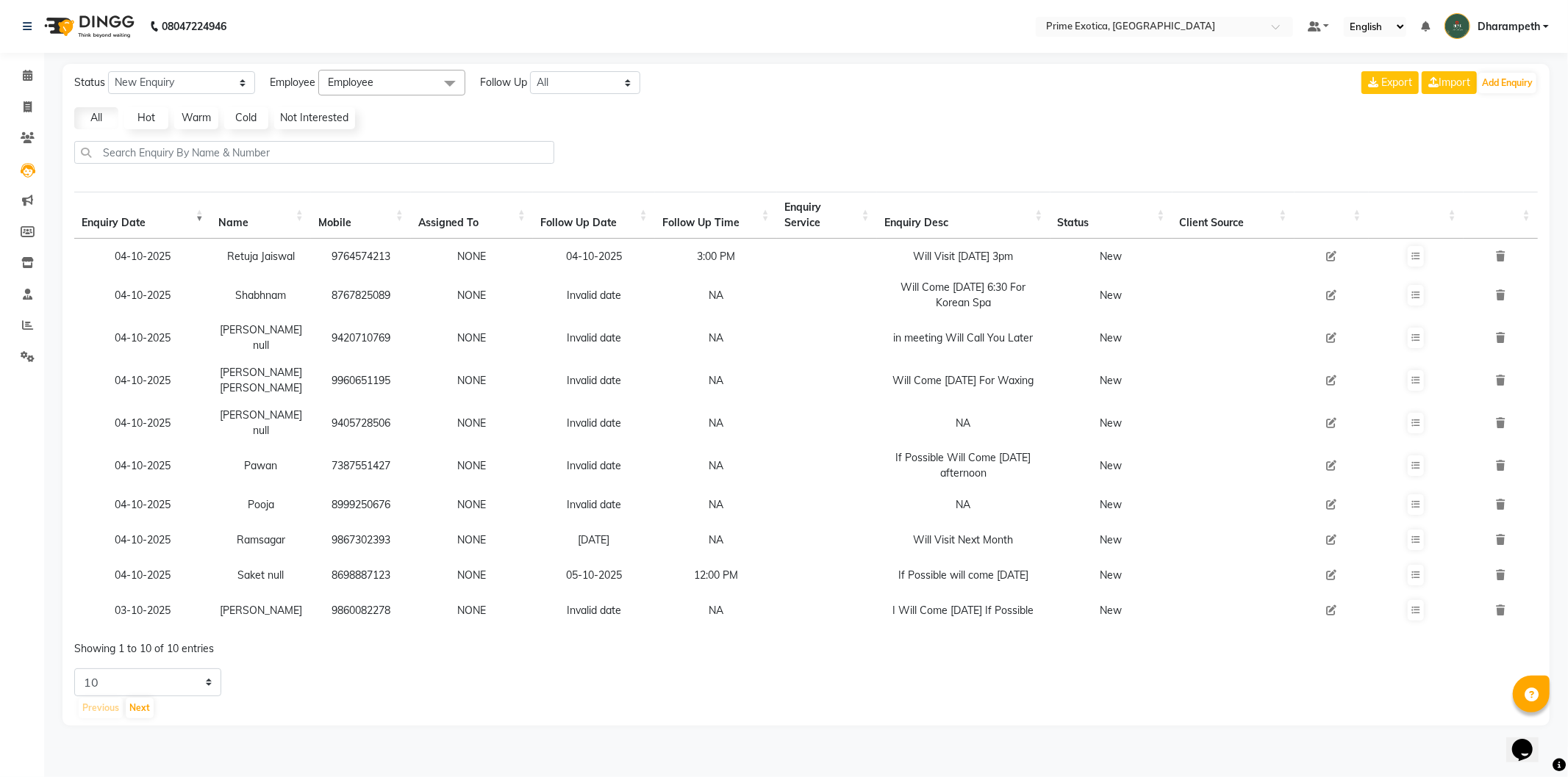
drag, startPoint x: 328, startPoint y: 255, endPoint x: 392, endPoint y: 250, distance: 64.2
click at [392, 250] on td "9764574213" at bounding box center [361, 256] width 100 height 35
copy td "9764574213"
click at [23, 76] on icon at bounding box center [27, 76] width 10 height 11
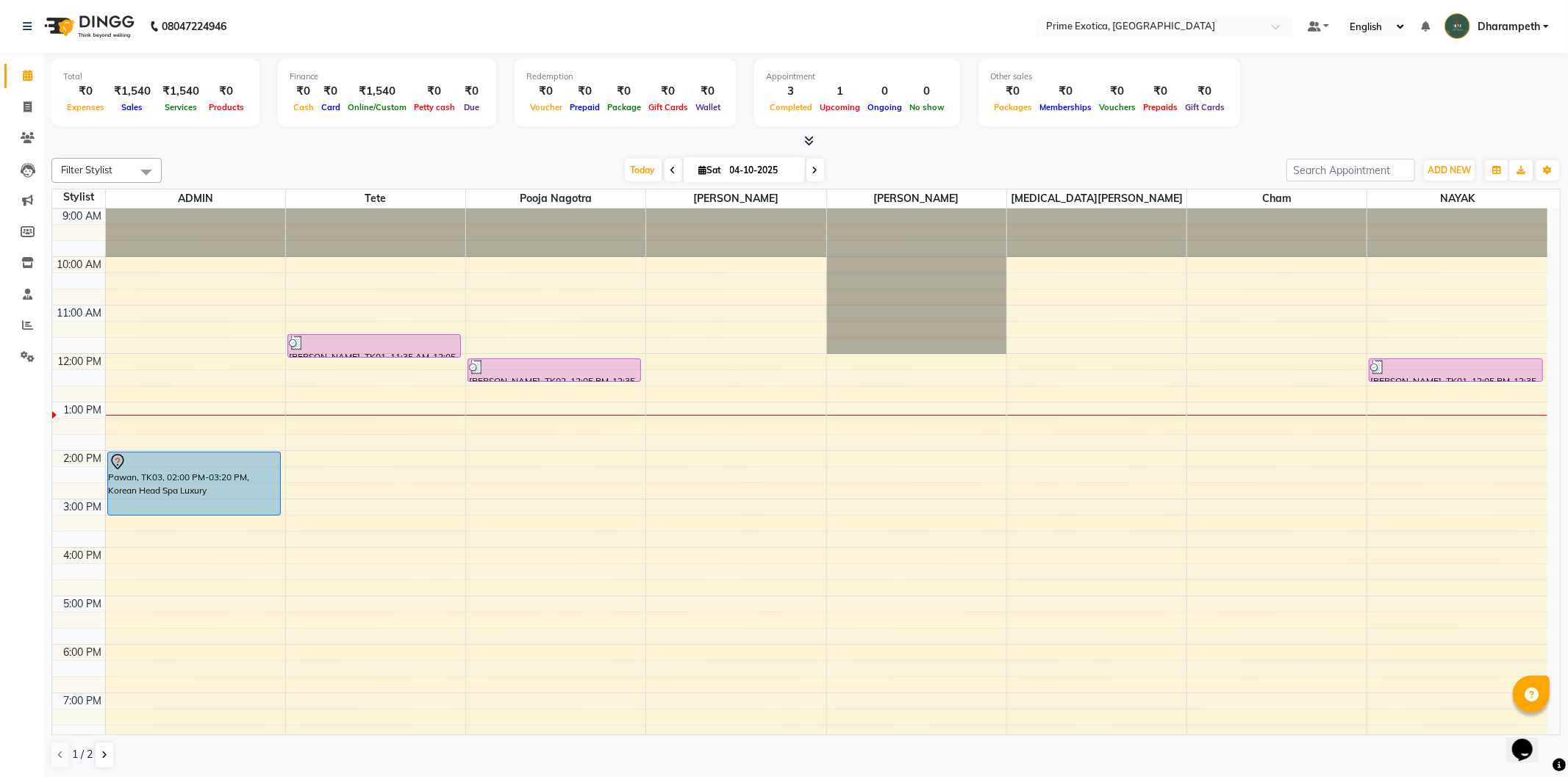
click at [178, 542] on div "9:00 AM 10:00 AM 11:00 AM 12:00 PM 1:00 PM 2:00 PM 3:00 PM 4:00 PM 5:00 PM 6:00…" at bounding box center [799, 548] width 1495 height 679
select select "37067"
select select "tentative"
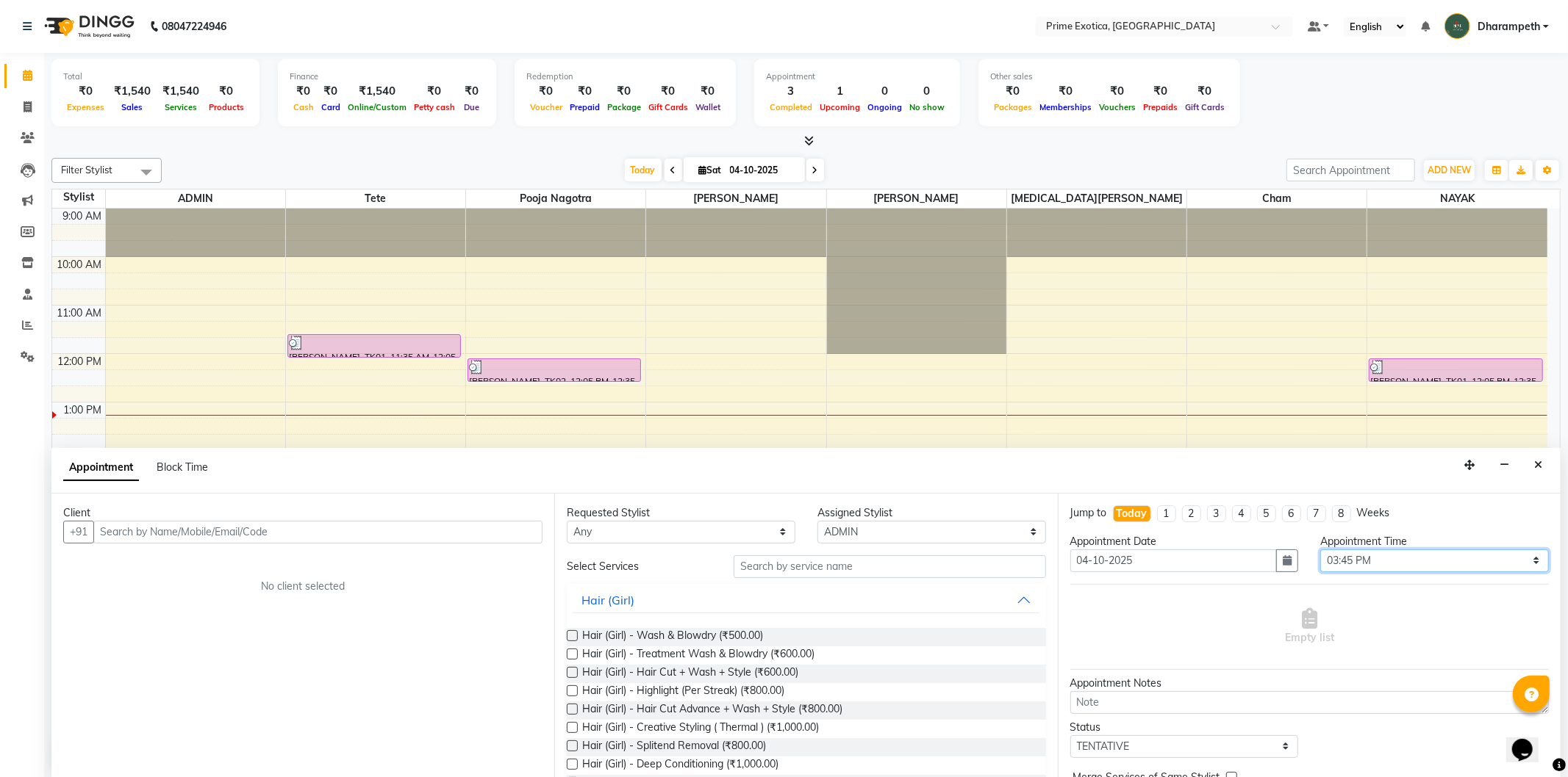
click at [1402, 561] on select "Select 10:00 AM 10:15 AM 10:30 AM 10:45 AM 11:00 AM 11:15 AM 11:30 AM 11:45 AM …" at bounding box center [1434, 561] width 228 height 23
select select "915"
click at [1320, 550] on select "Select 10:00 AM 10:15 AM 10:30 AM 10:45 AM 11:00 AM 11:15 AM 11:30 AM 11:45 AM …" at bounding box center [1434, 561] width 228 height 23
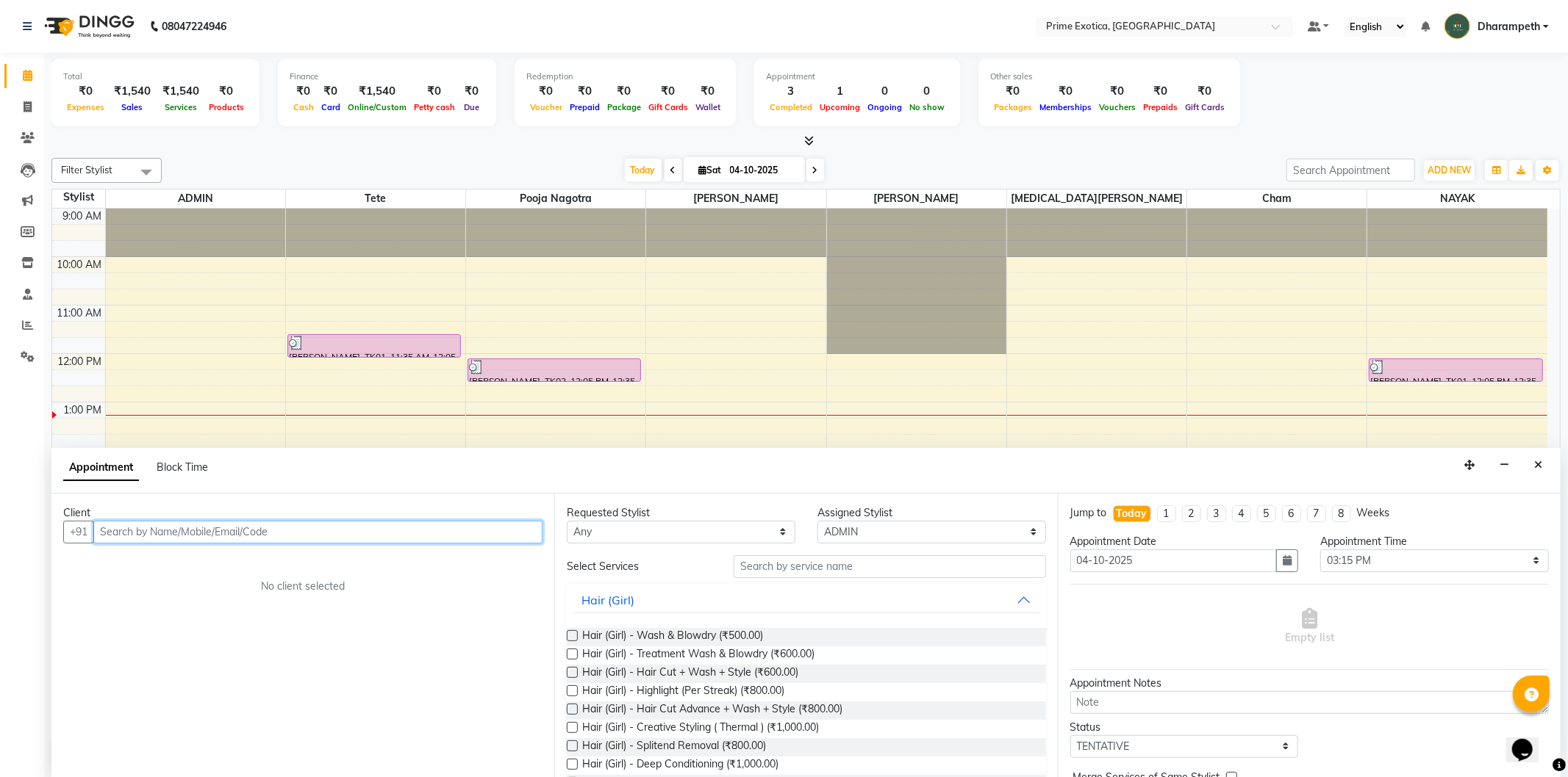
click at [361, 522] on input "text" at bounding box center [317, 532] width 449 height 23
paste input "9764574213"
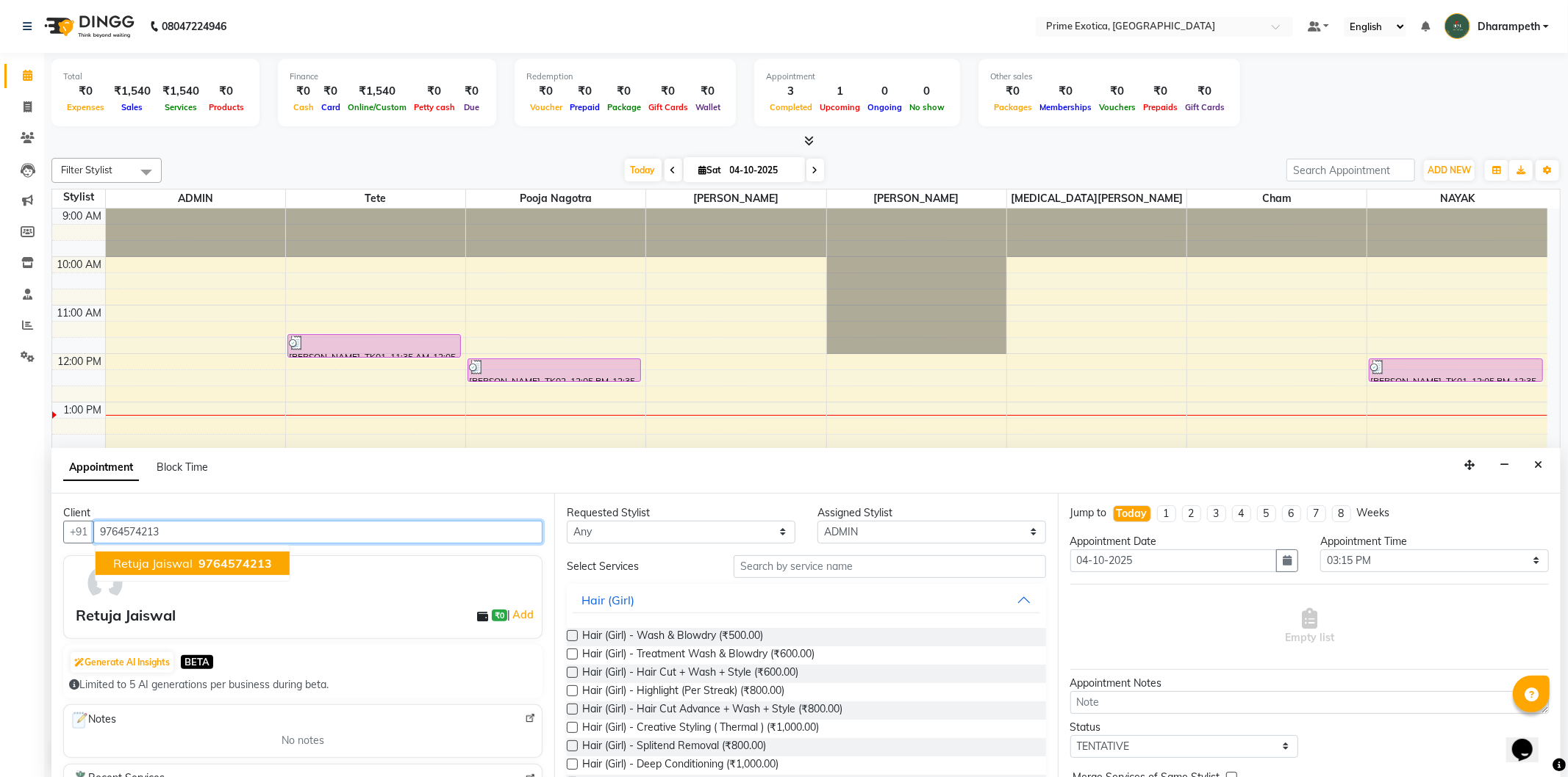
type input "9764574213"
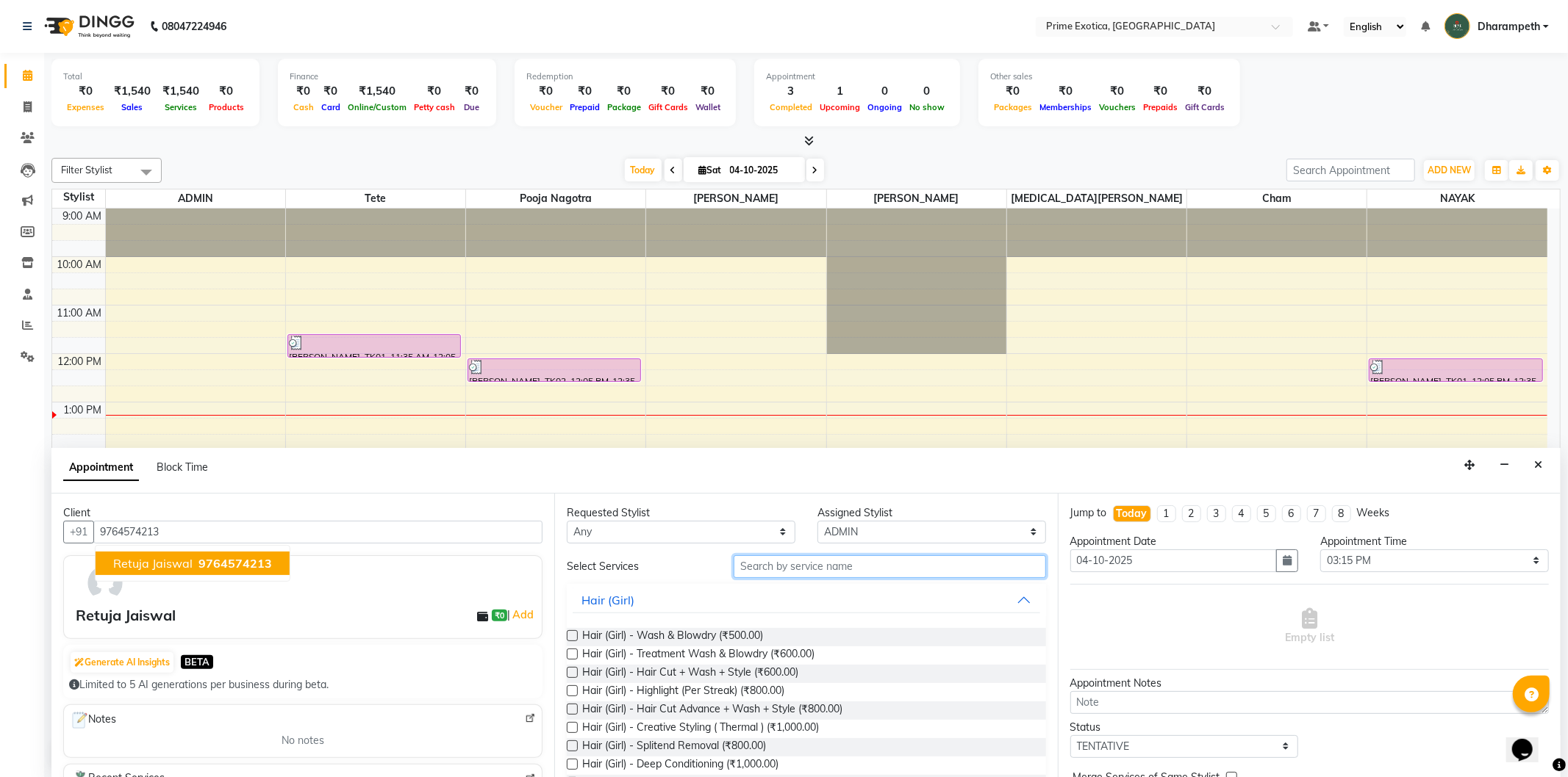
click at [885, 560] on input "text" at bounding box center [889, 567] width 312 height 23
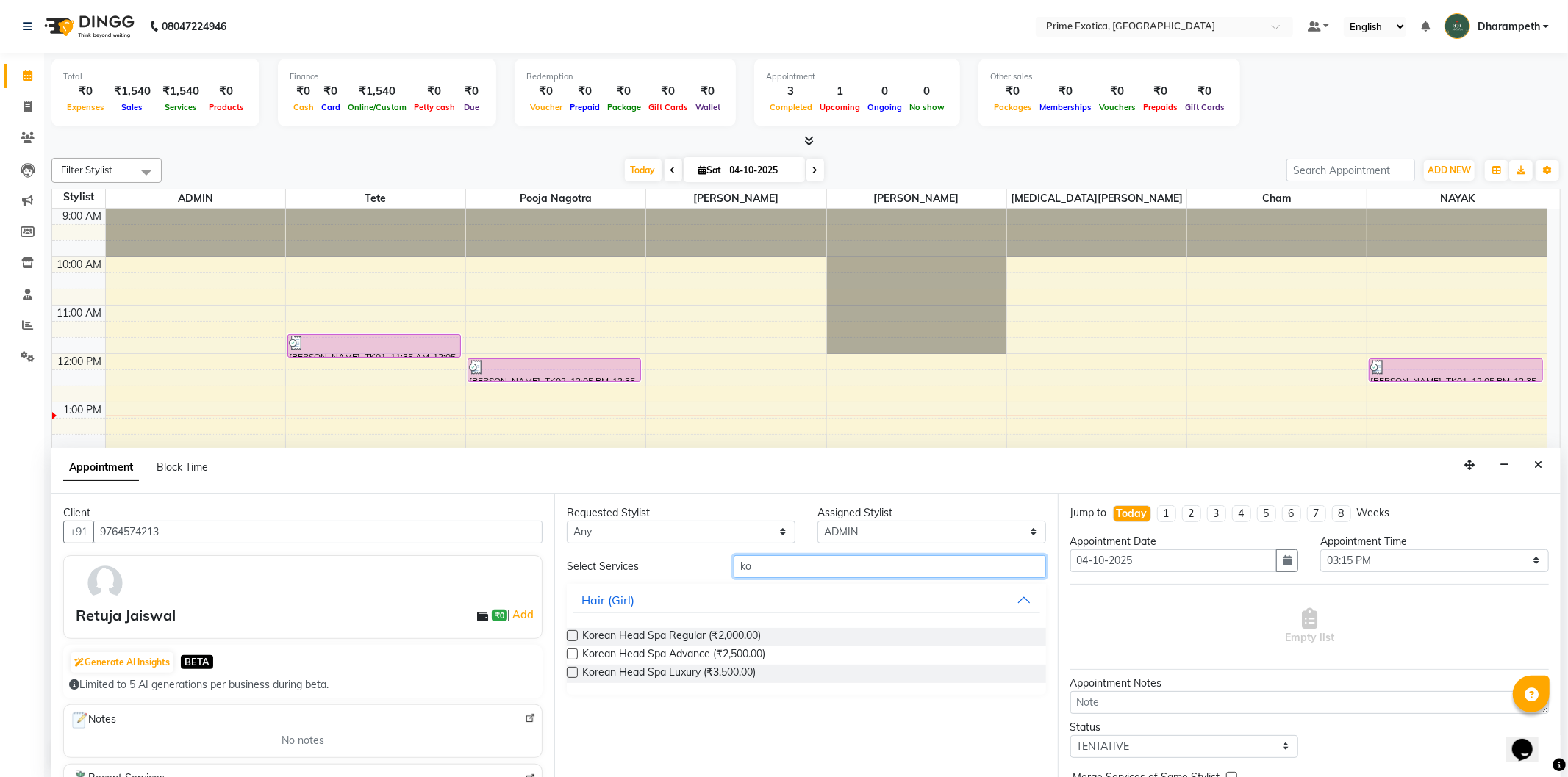
type input "ko"
click at [571, 669] on label at bounding box center [572, 673] width 11 height 11
click at [571, 669] on input "checkbox" at bounding box center [571, 673] width 10 height 10
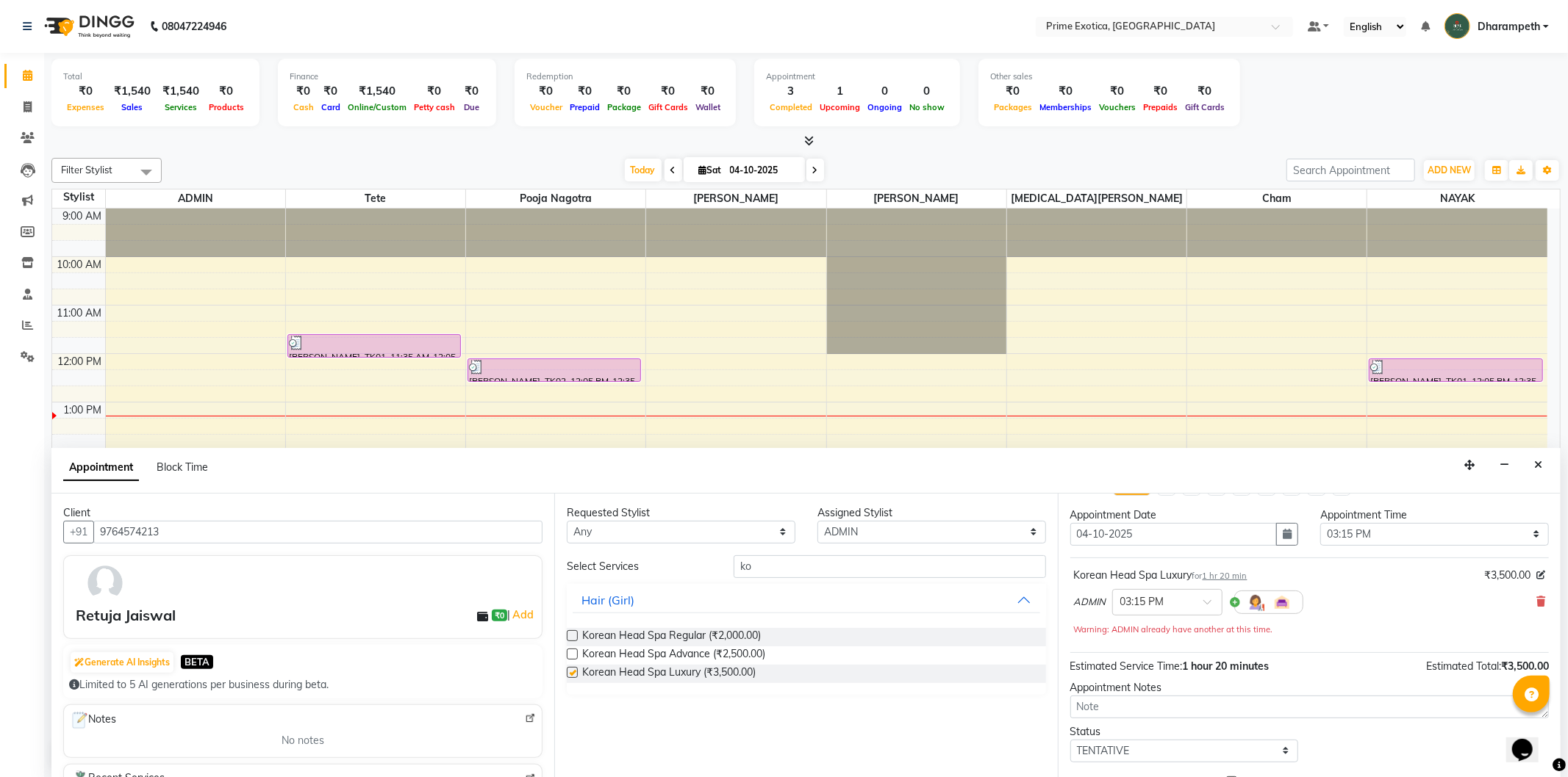
checkbox input "false"
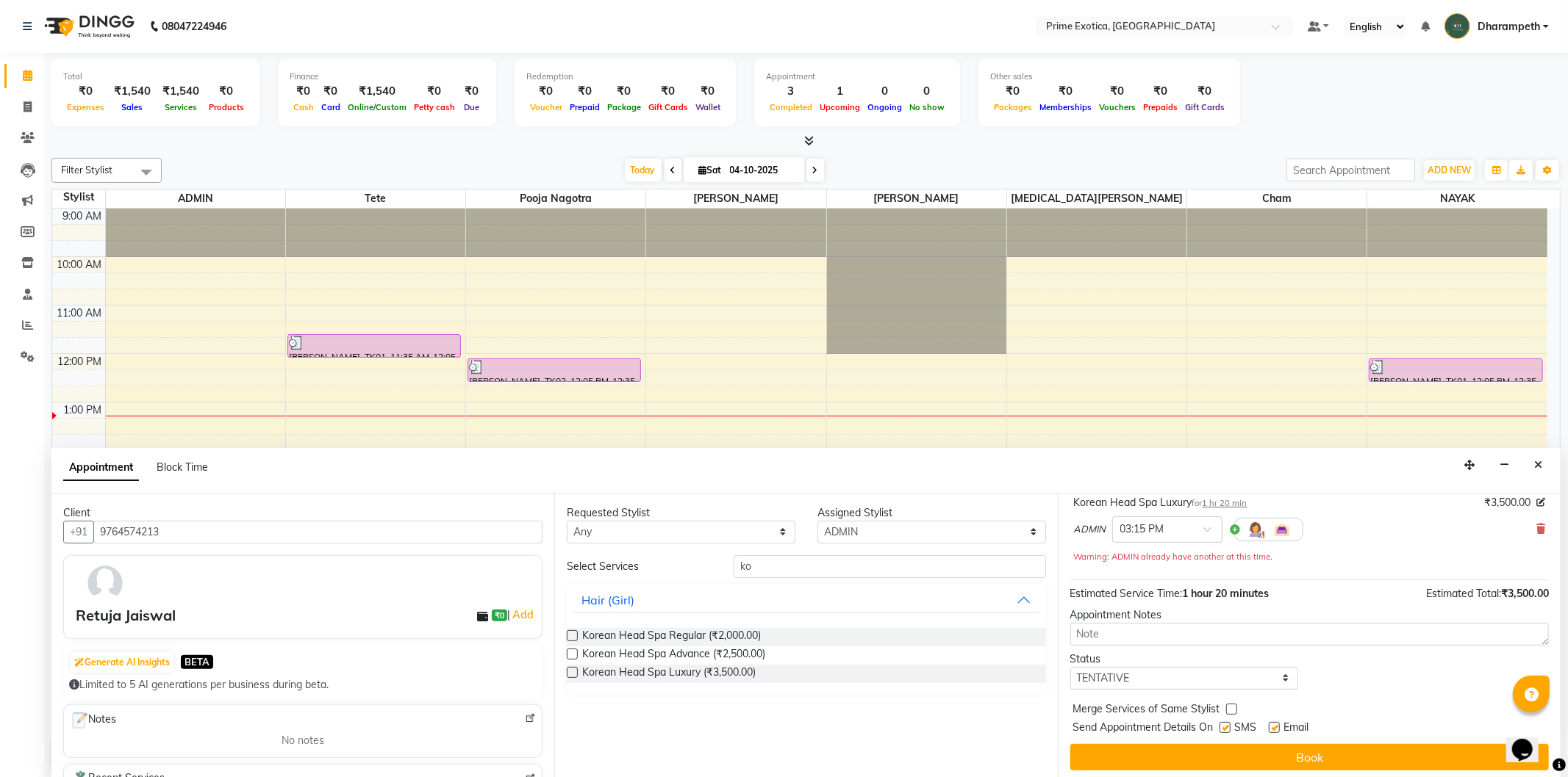
scroll to position [104, 0]
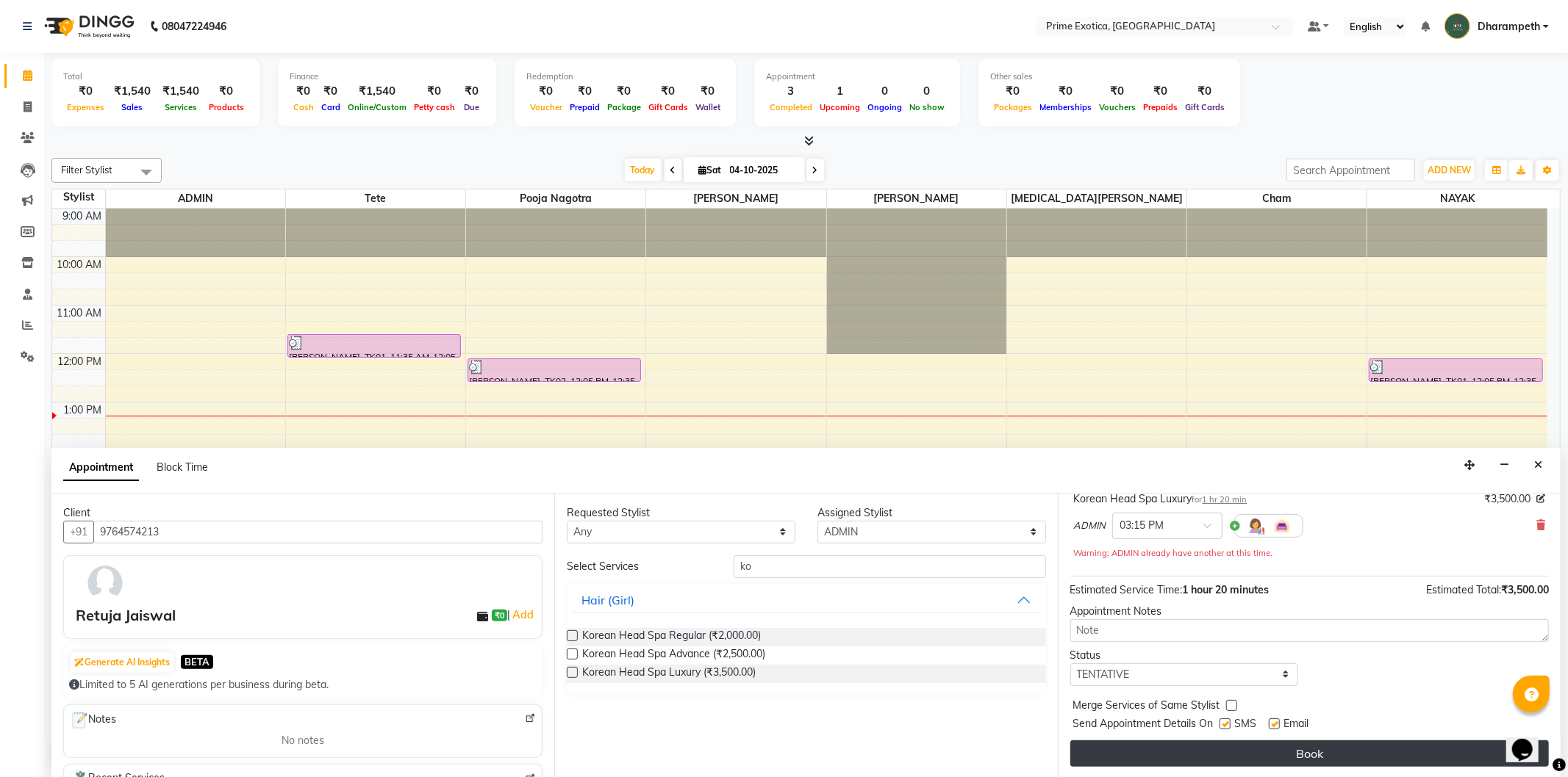
click at [1191, 752] on button "Book" at bounding box center [1310, 754] width 479 height 26
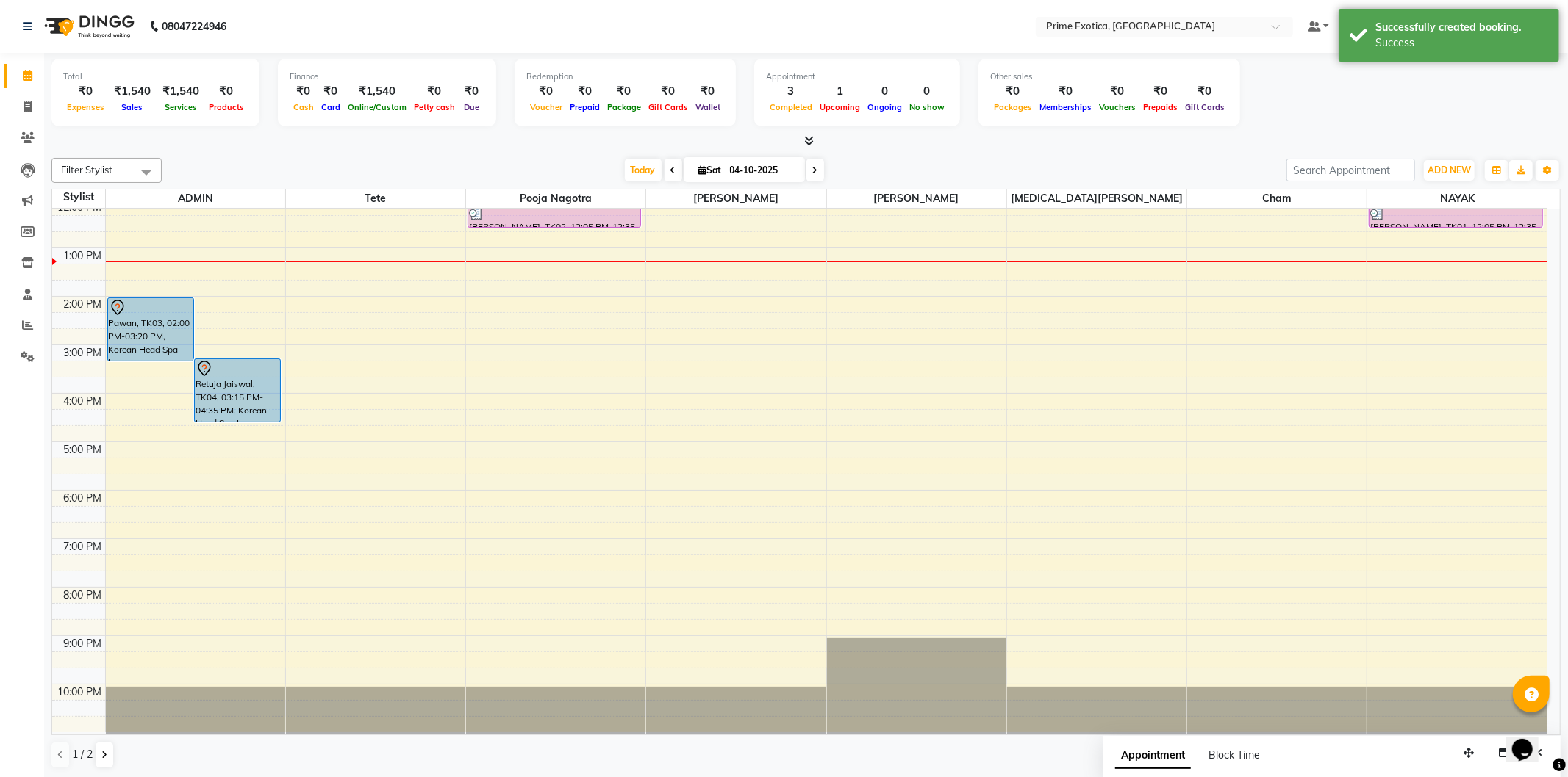
scroll to position [155, 0]
click at [29, 107] on icon at bounding box center [27, 106] width 8 height 11
select select "service"
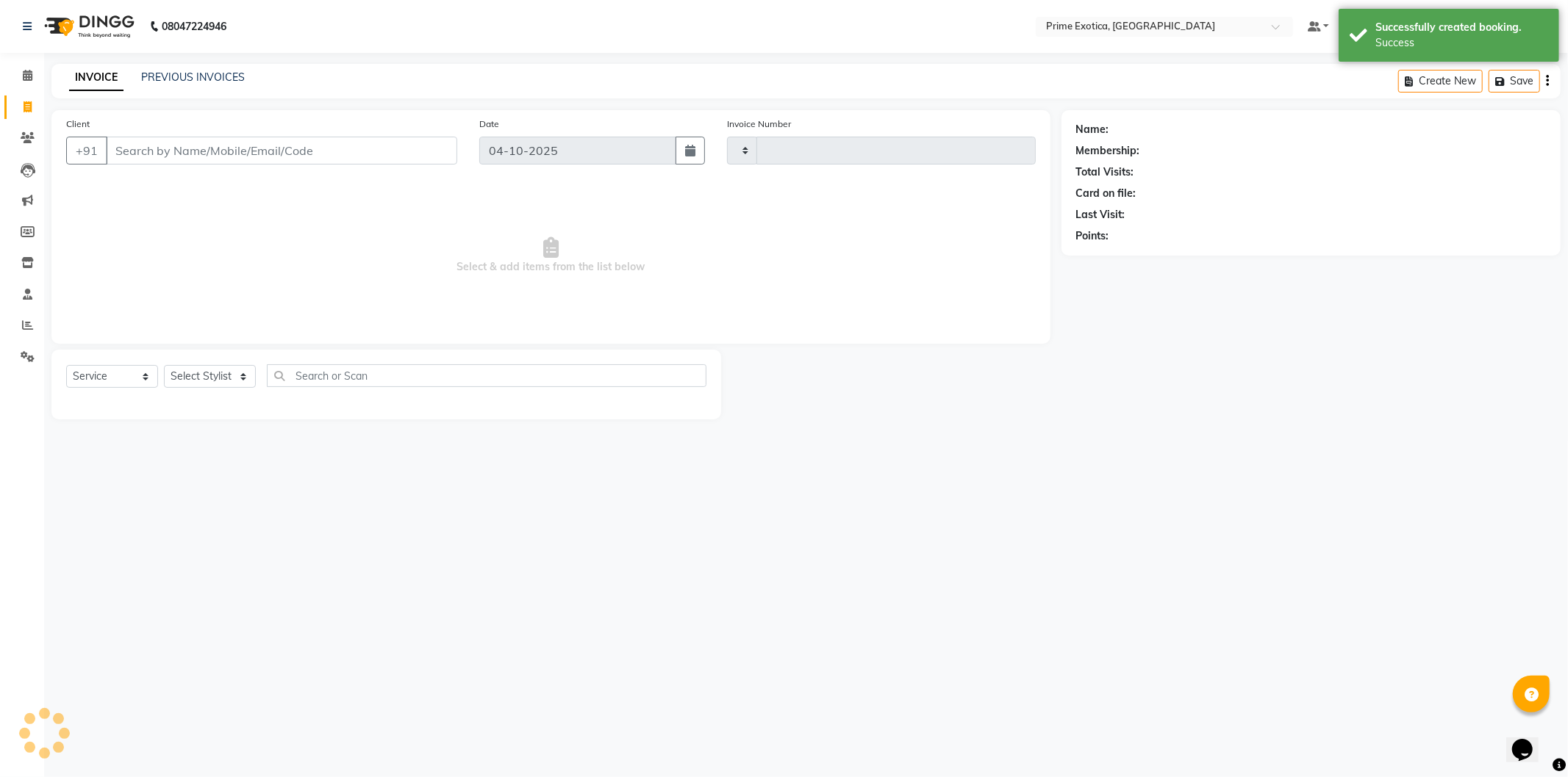
type input "1080"
select select "5380"
click at [178, 65] on div "INVOICE PREVIOUS INVOICES Create New Save" at bounding box center [806, 81] width 1509 height 34
select select "80928"
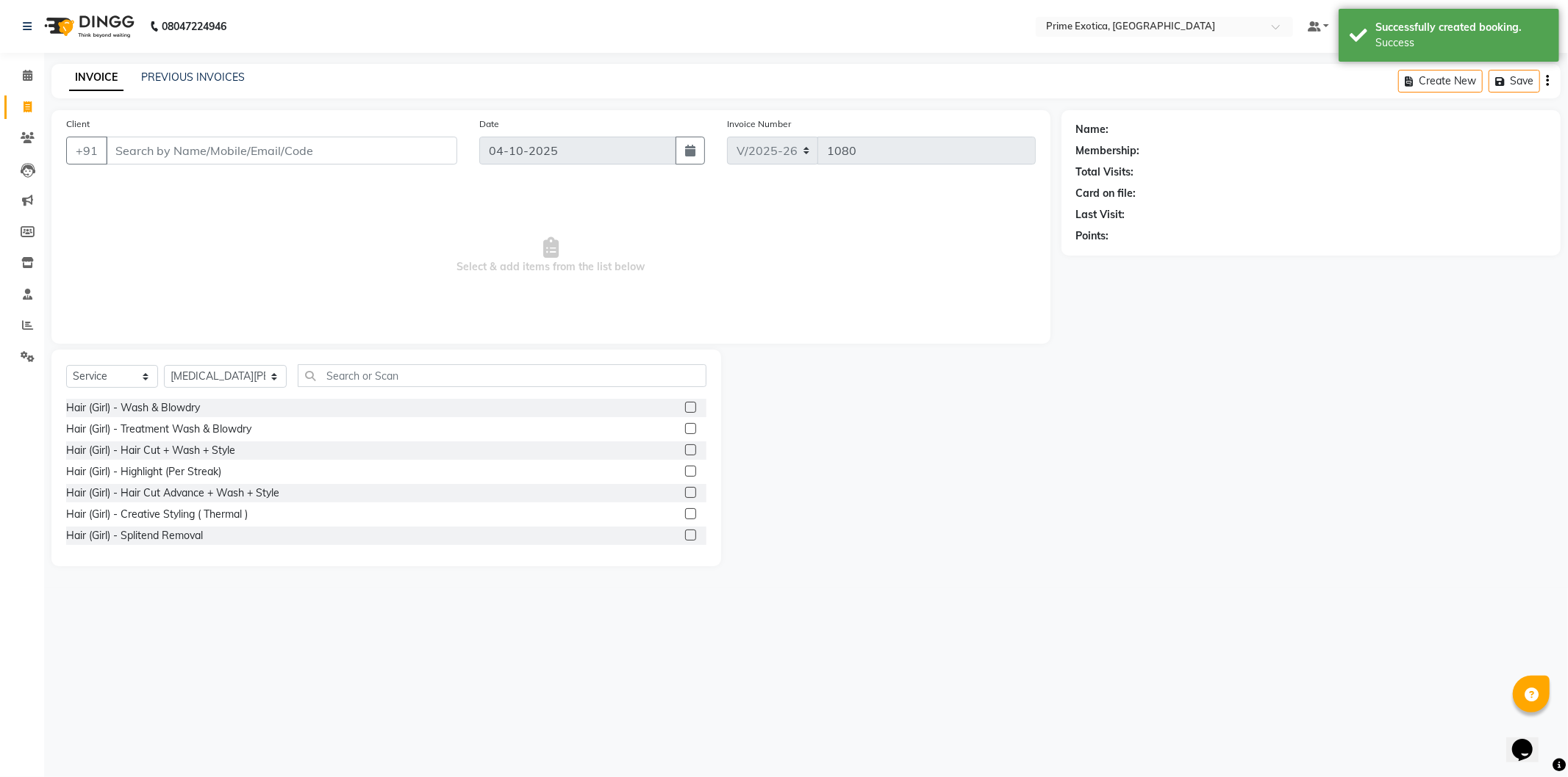
click at [174, 85] on div "INVOICE PREVIOUS INVOICES" at bounding box center [157, 78] width 211 height 17
click at [28, 174] on icon at bounding box center [27, 170] width 15 height 15
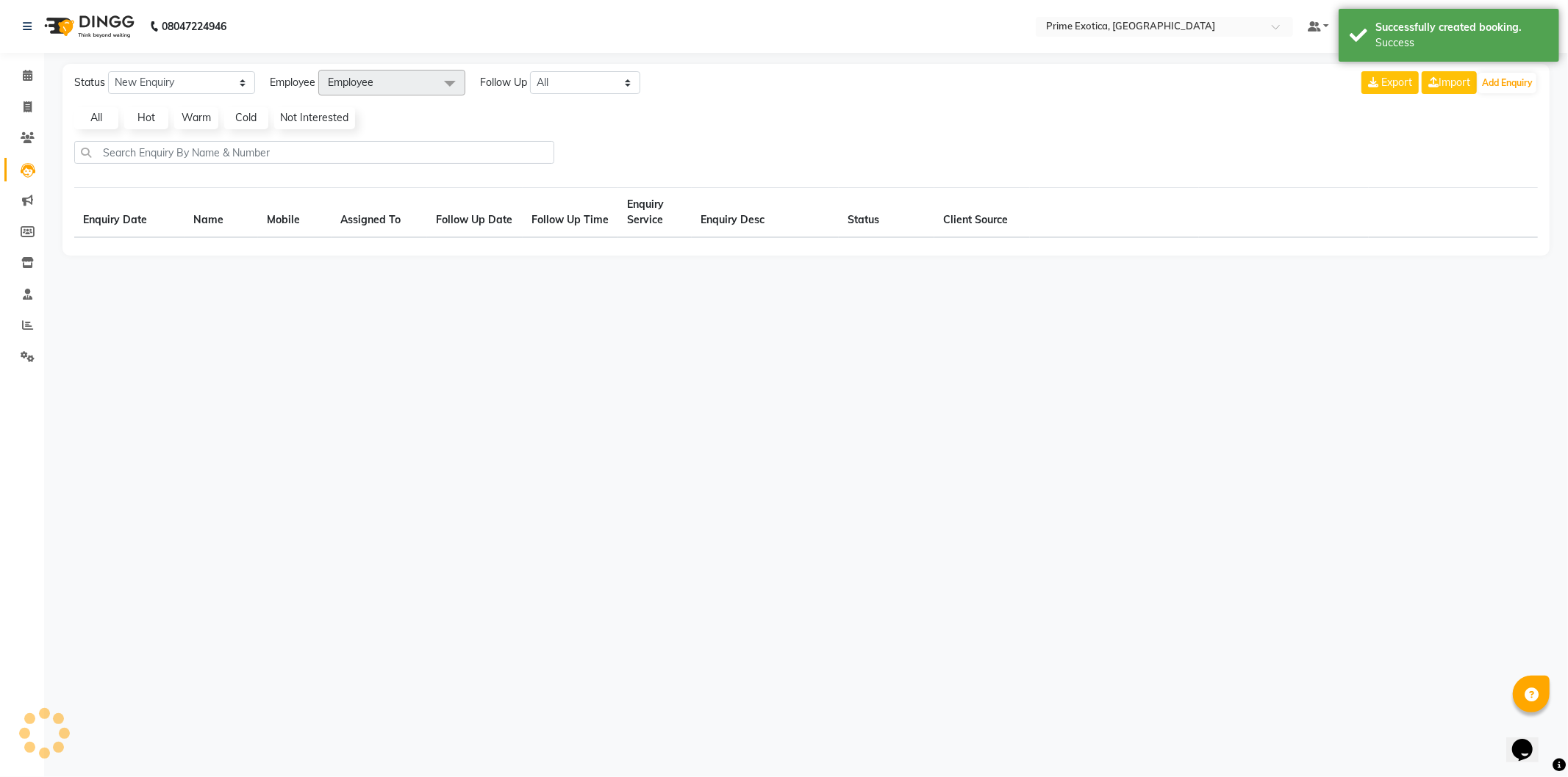
select select "10"
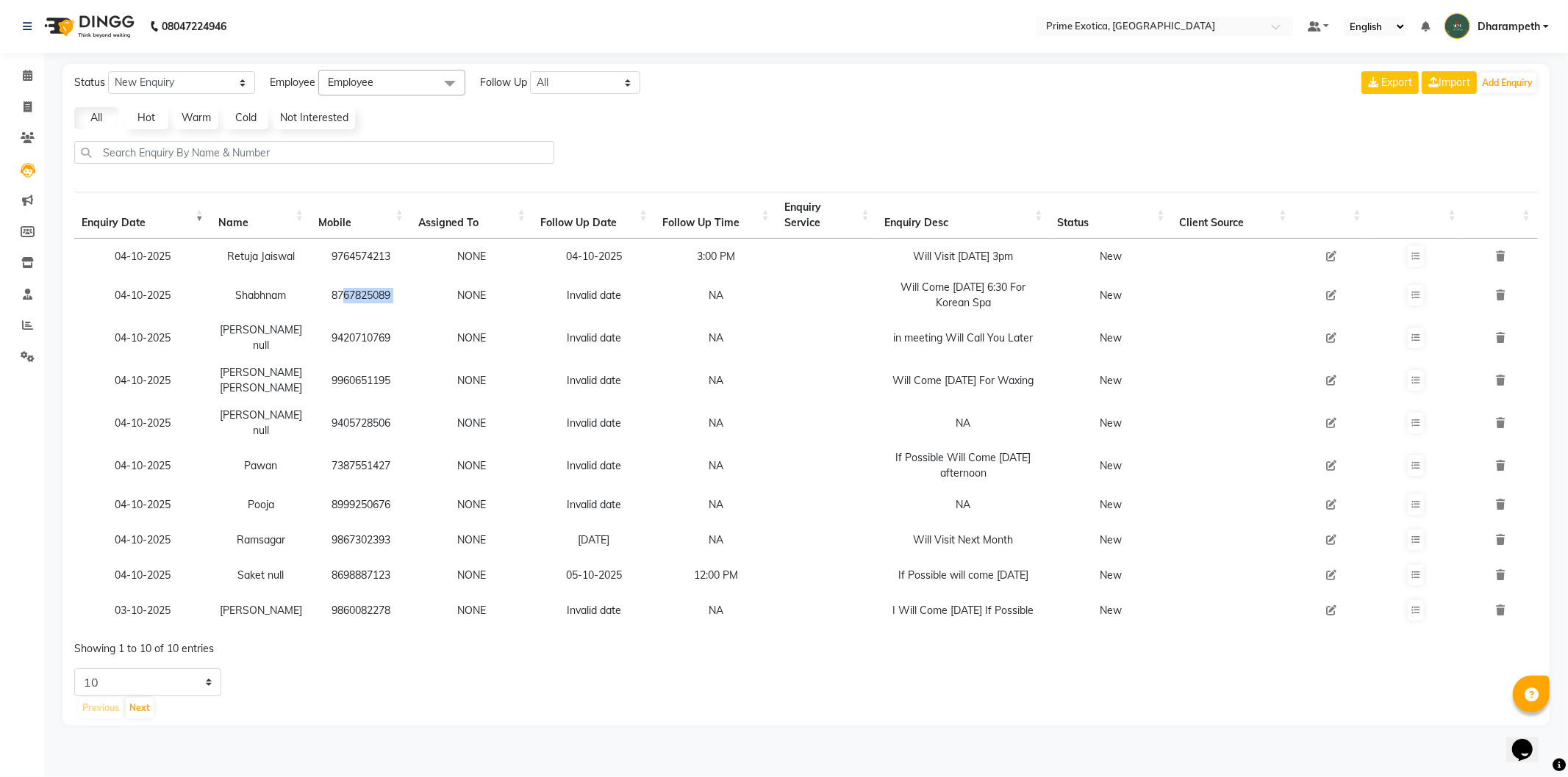
drag, startPoint x: 329, startPoint y: 291, endPoint x: 416, endPoint y: 290, distance: 87.0
click at [416, 290] on tr "04-10-2025 Shabhnam 8767825089 NONE Invalid date NA Will Come Today 6:30 For Ko…" at bounding box center [806, 295] width 1463 height 43
copy td "8767825089"
click at [23, 81] on icon at bounding box center [27, 76] width 10 height 11
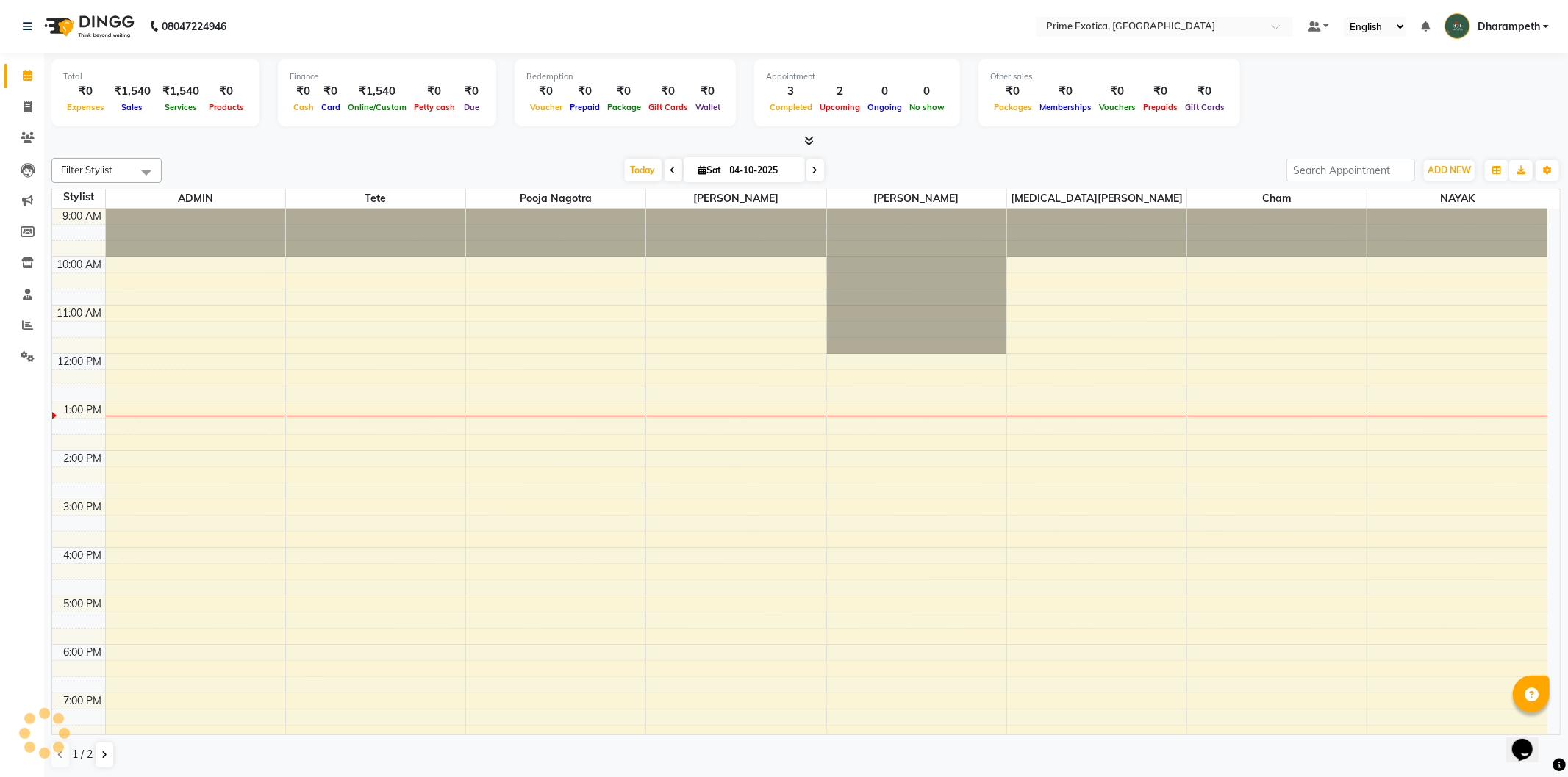
scroll to position [127, 0]
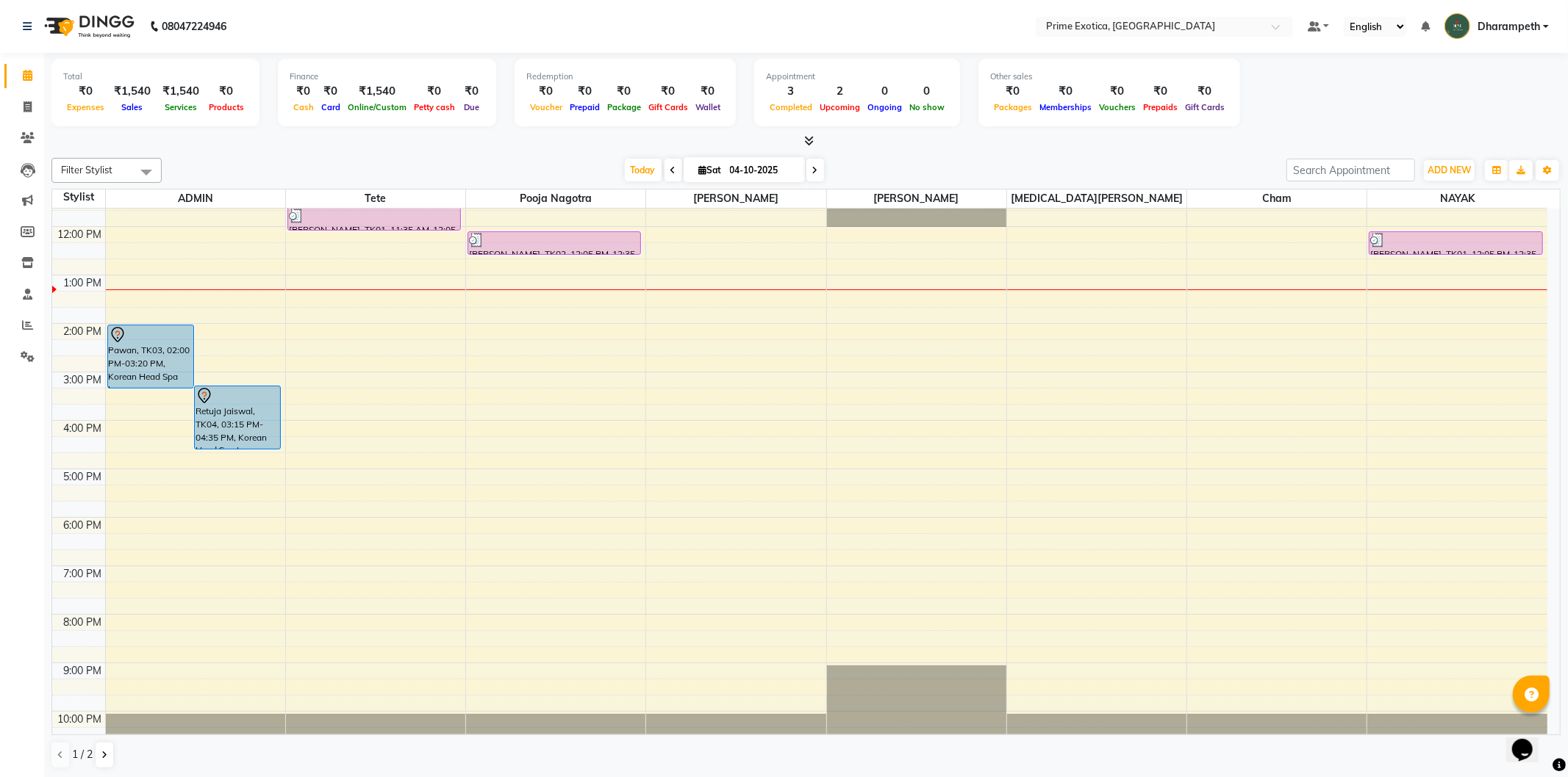
click at [174, 517] on div "9:00 AM 10:00 AM 11:00 AM 12:00 PM 1:00 PM 2:00 PM 3:00 PM 4:00 PM 5:00 PM 6:00…" at bounding box center [799, 421] width 1495 height 679
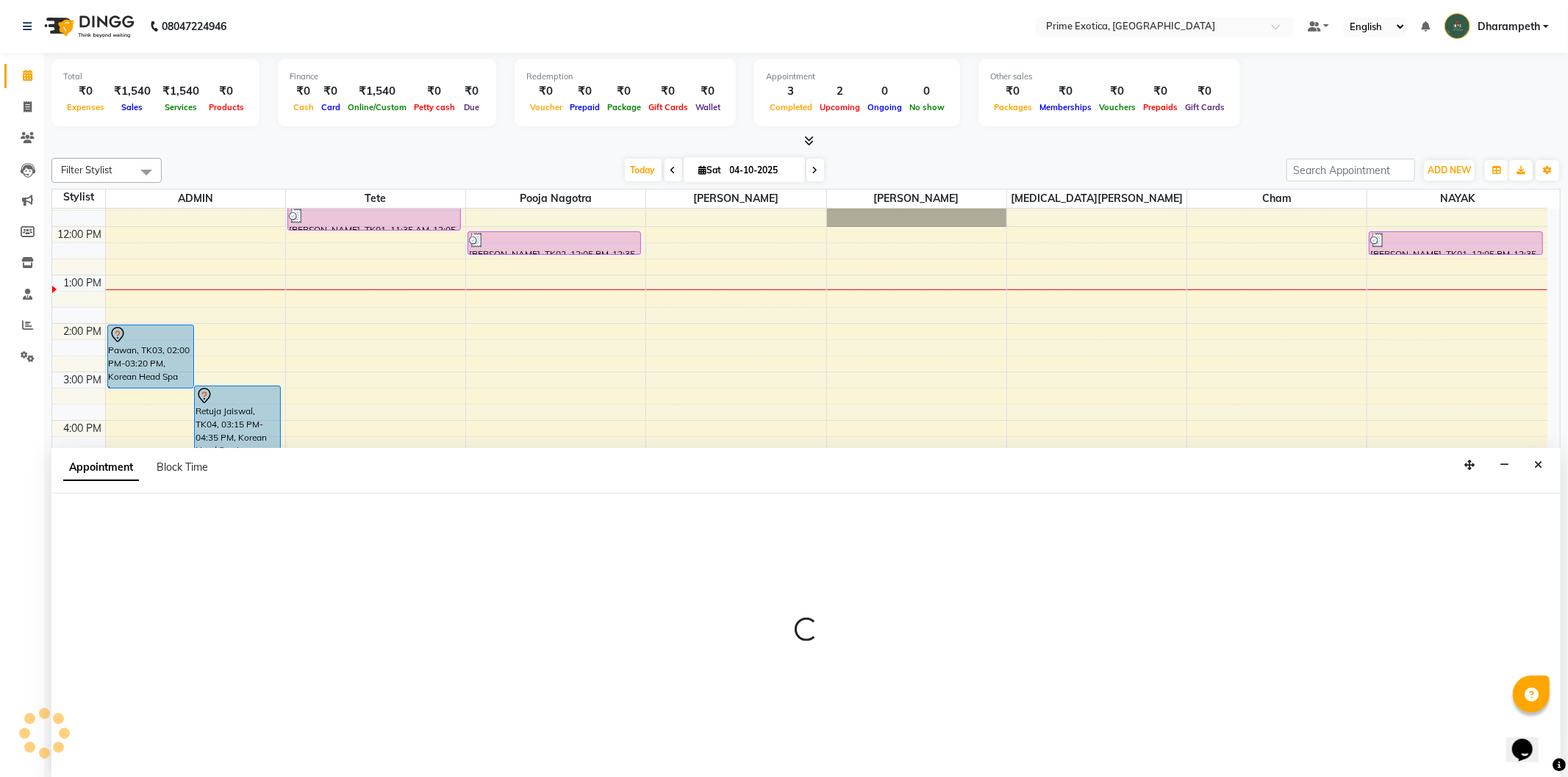
select select "37067"
select select "1065"
select select "tentative"
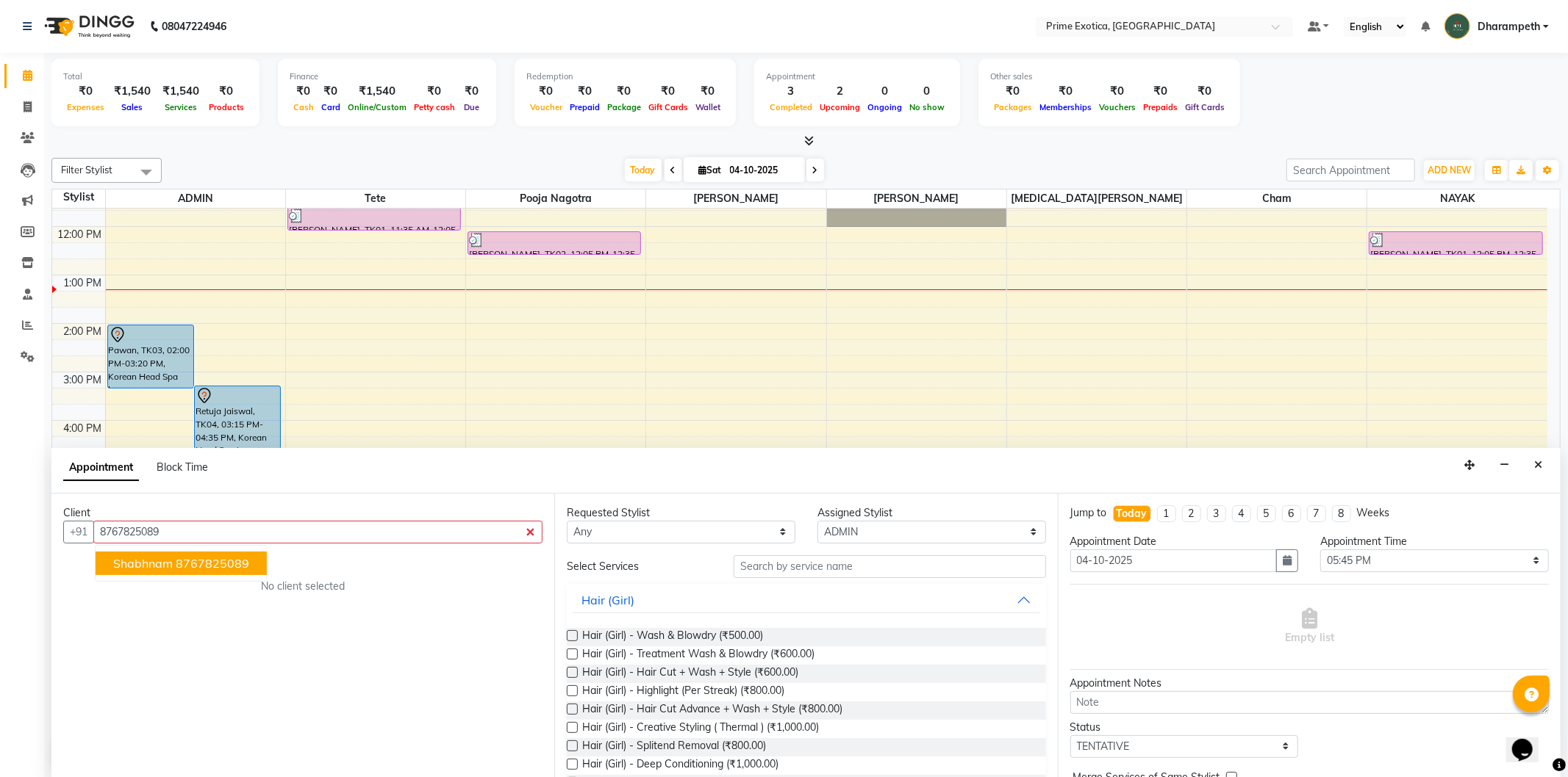
click at [205, 563] on ngb-highlight "8767825089" at bounding box center [213, 564] width 74 height 15
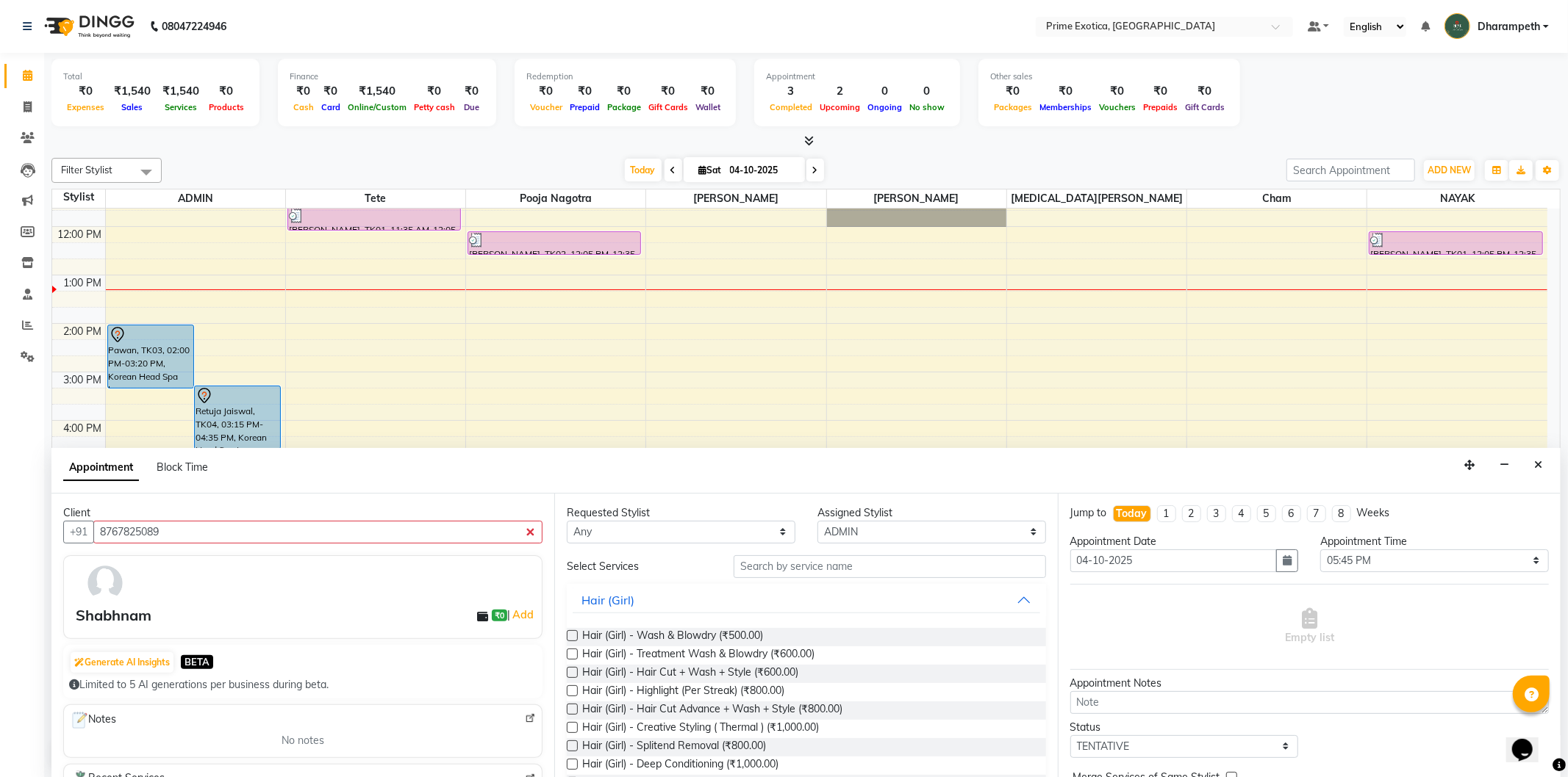
type input "8767825089"
click at [131, 620] on div "Shabhnam" at bounding box center [113, 615] width 76 height 22
click at [936, 557] on input "text" at bounding box center [889, 567] width 312 height 23
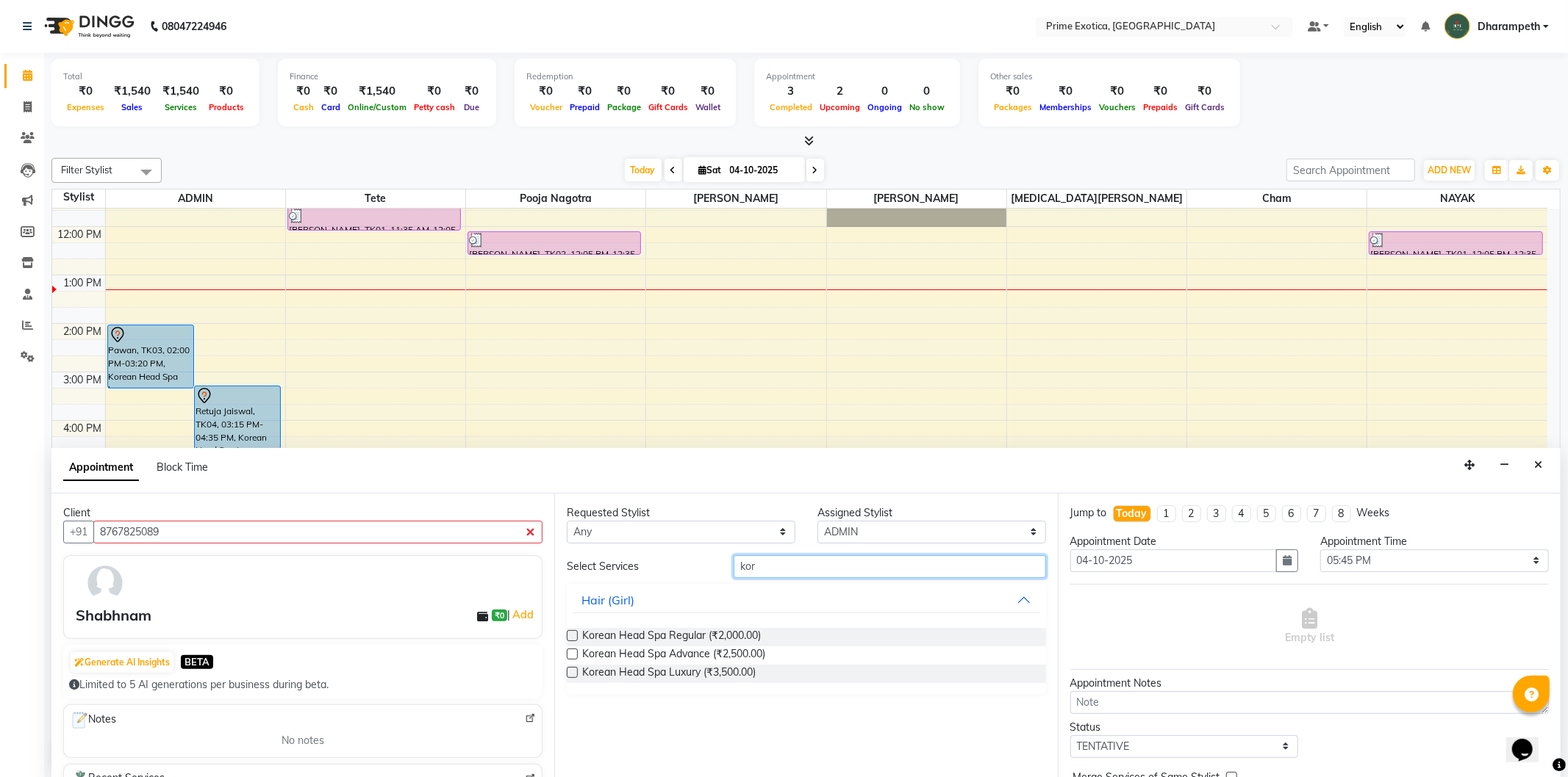
type input "kor"
click at [572, 672] on label at bounding box center [572, 673] width 11 height 11
click at [572, 672] on input "checkbox" at bounding box center [571, 673] width 10 height 10
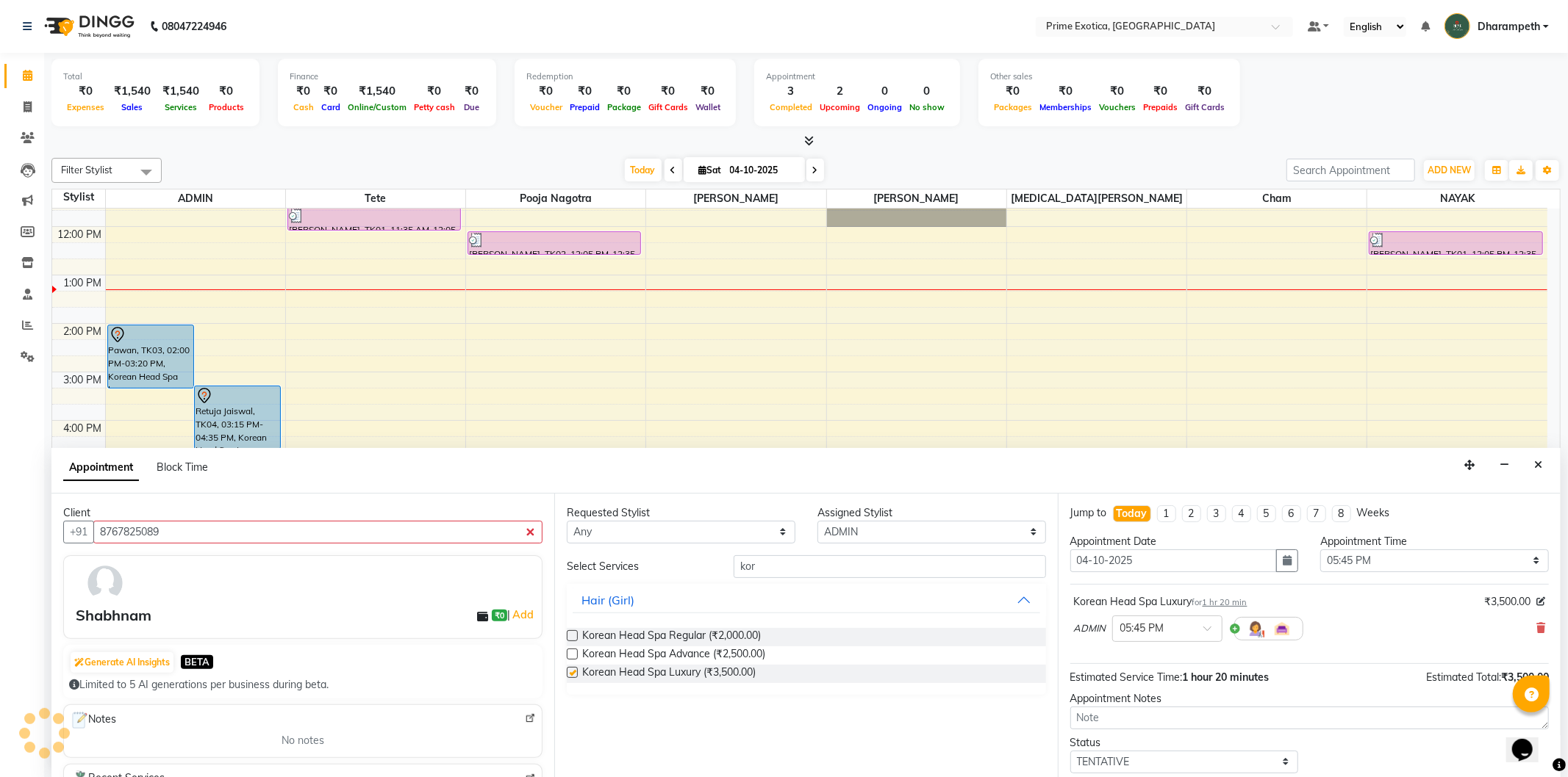
checkbox input "false"
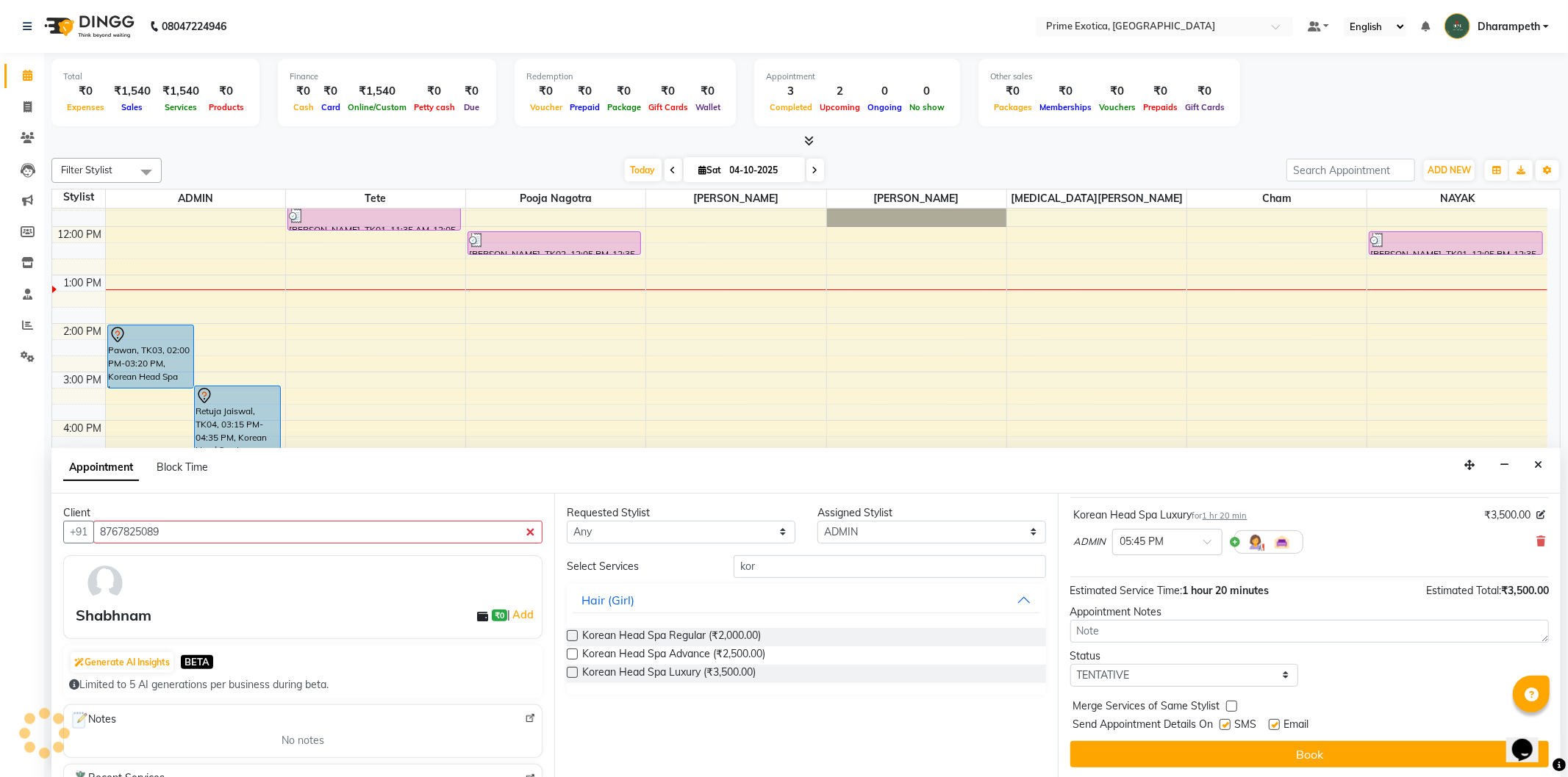
scroll to position [88, 0]
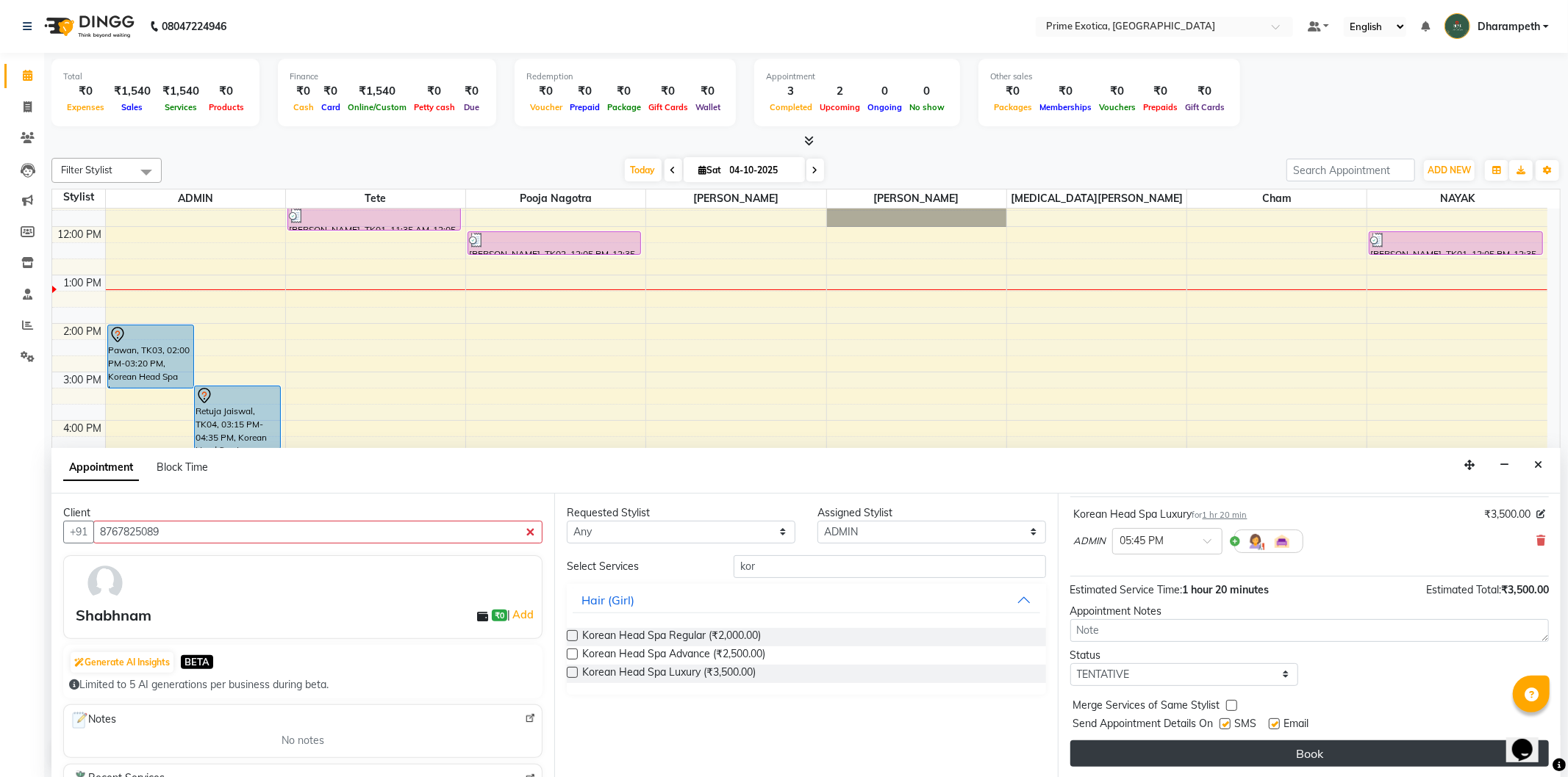
click at [1167, 759] on button "Book" at bounding box center [1310, 754] width 479 height 26
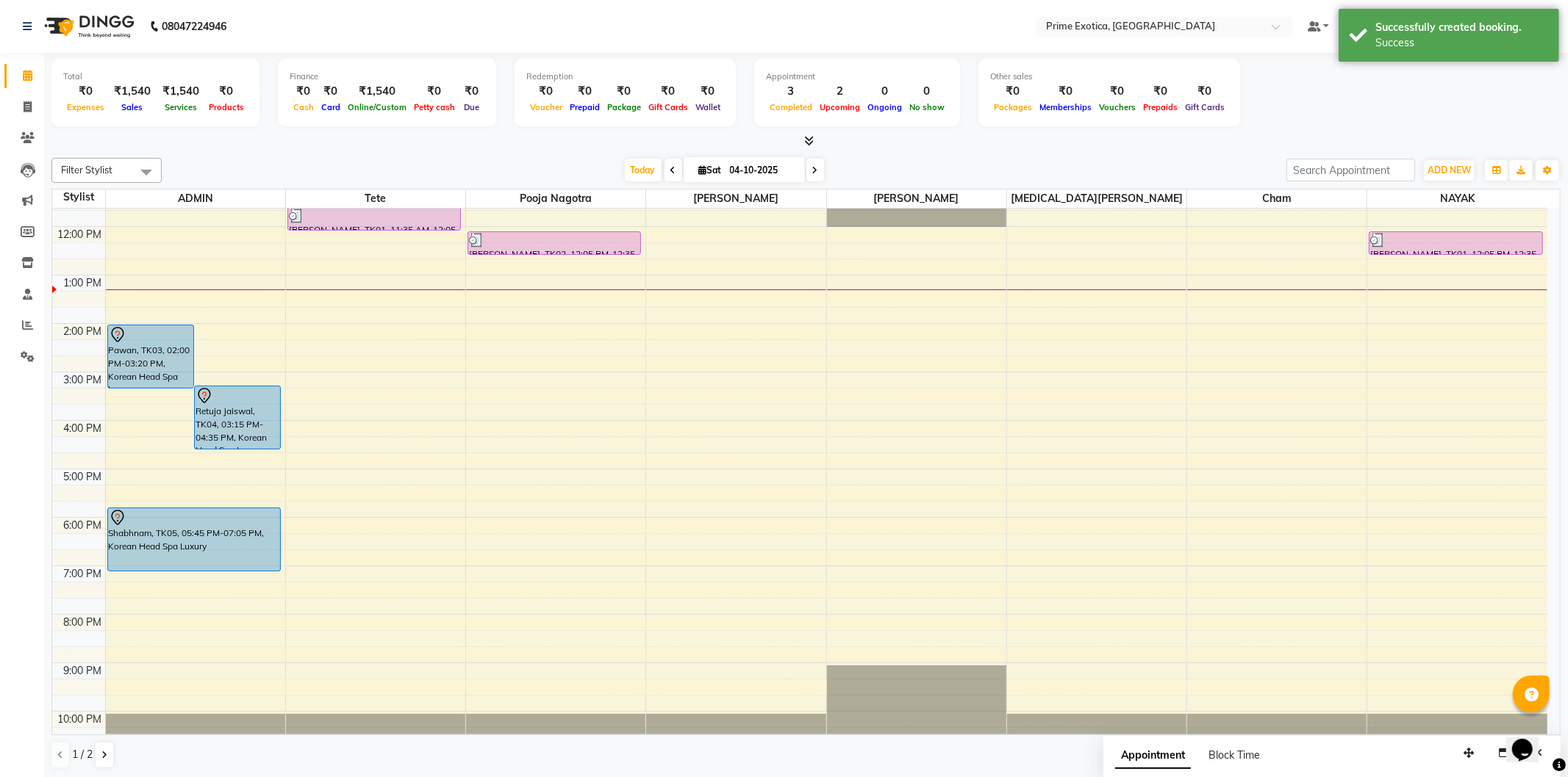
scroll to position [0, 0]
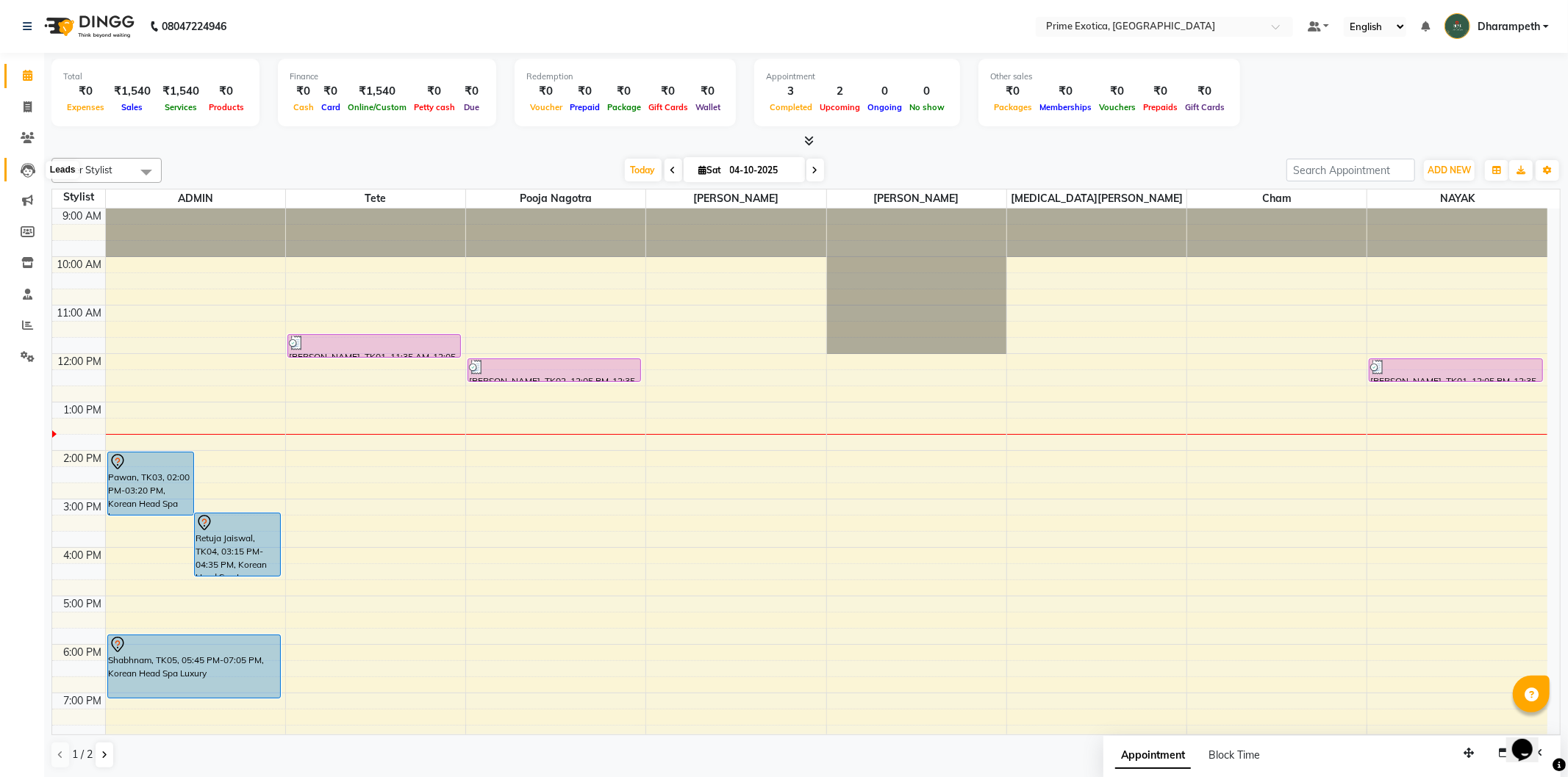
click at [31, 173] on icon at bounding box center [27, 170] width 15 height 15
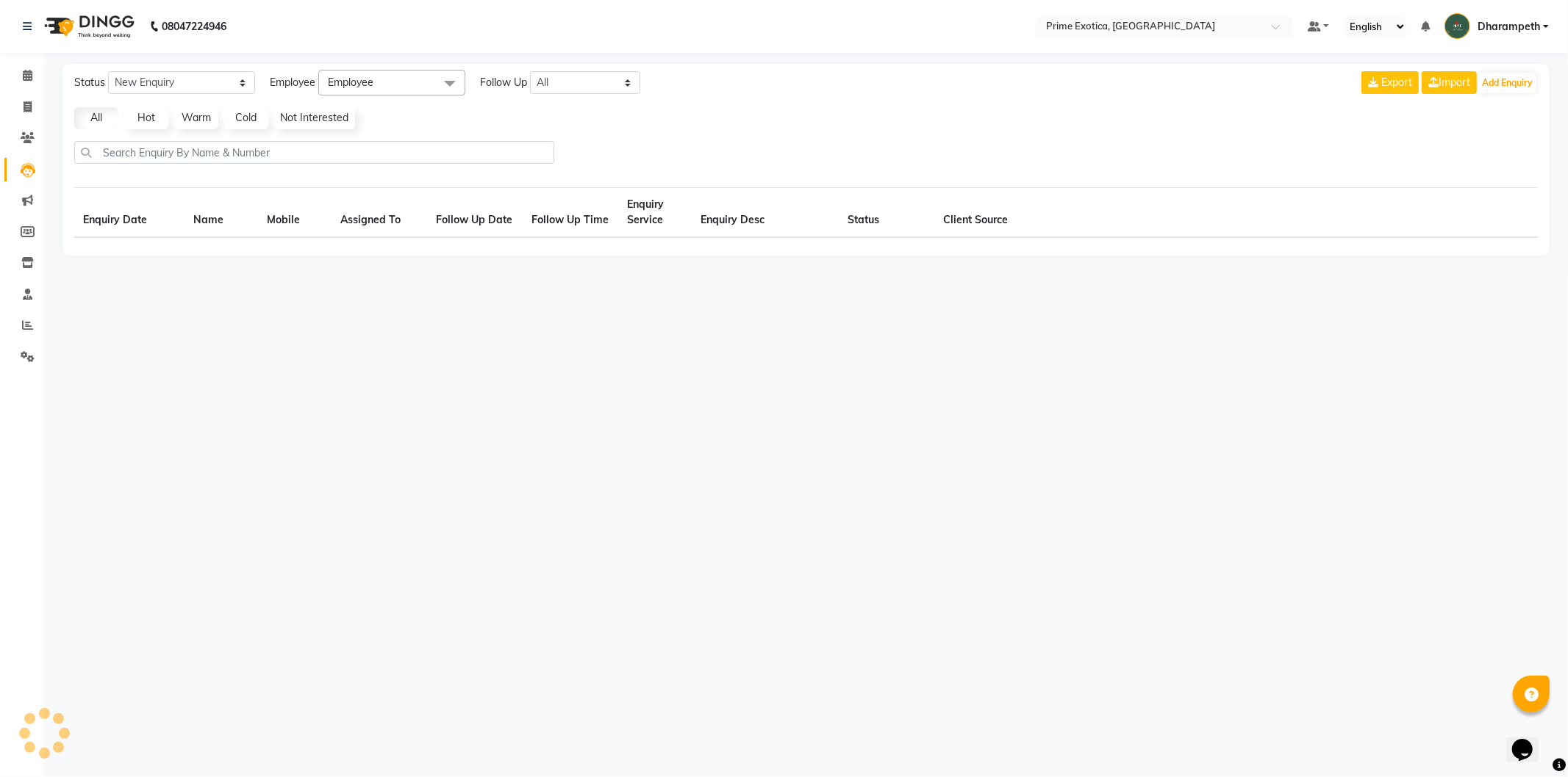
select select "10"
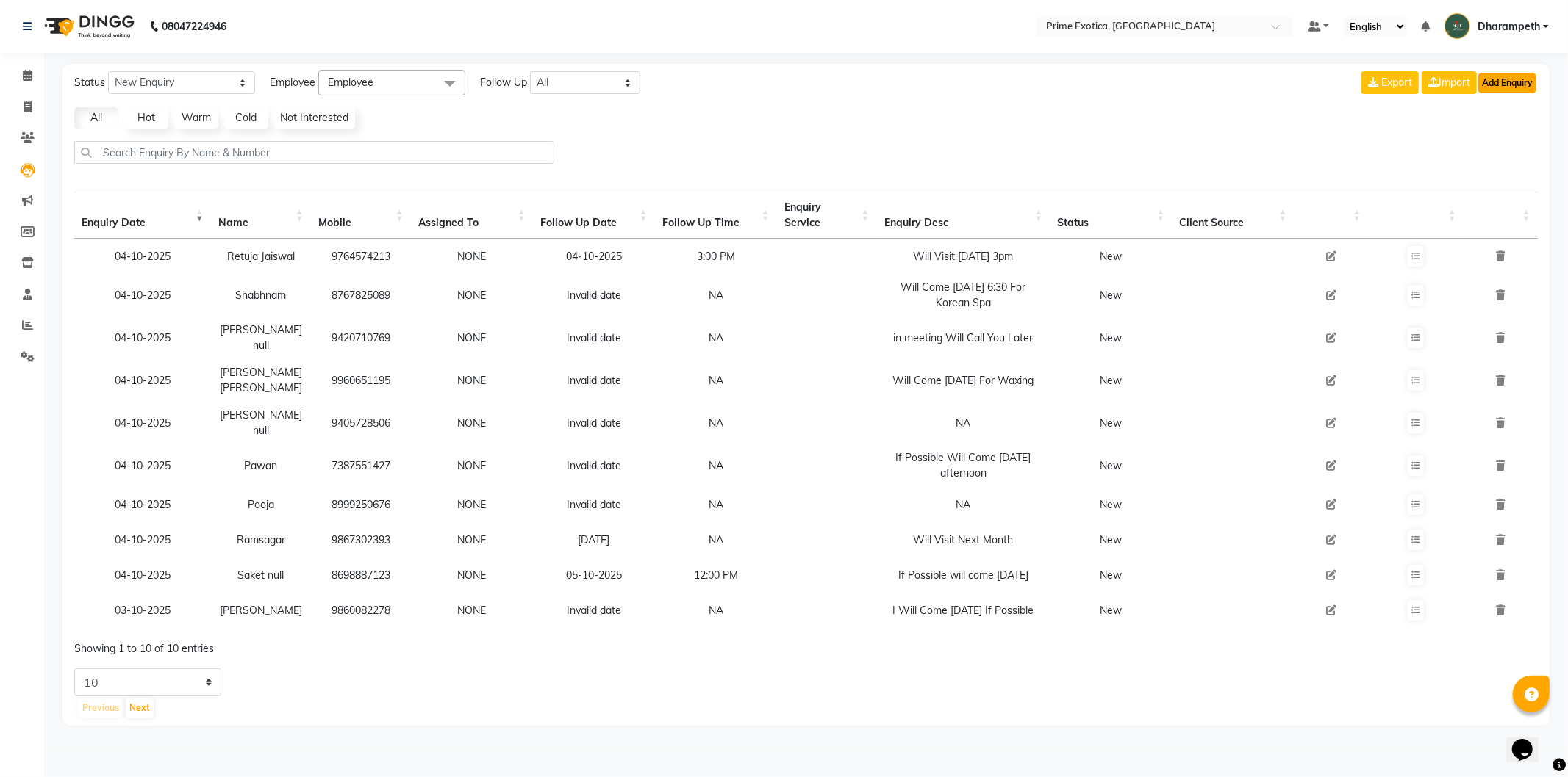
click at [1505, 85] on button "Add Enquiry" at bounding box center [1507, 83] width 58 height 20
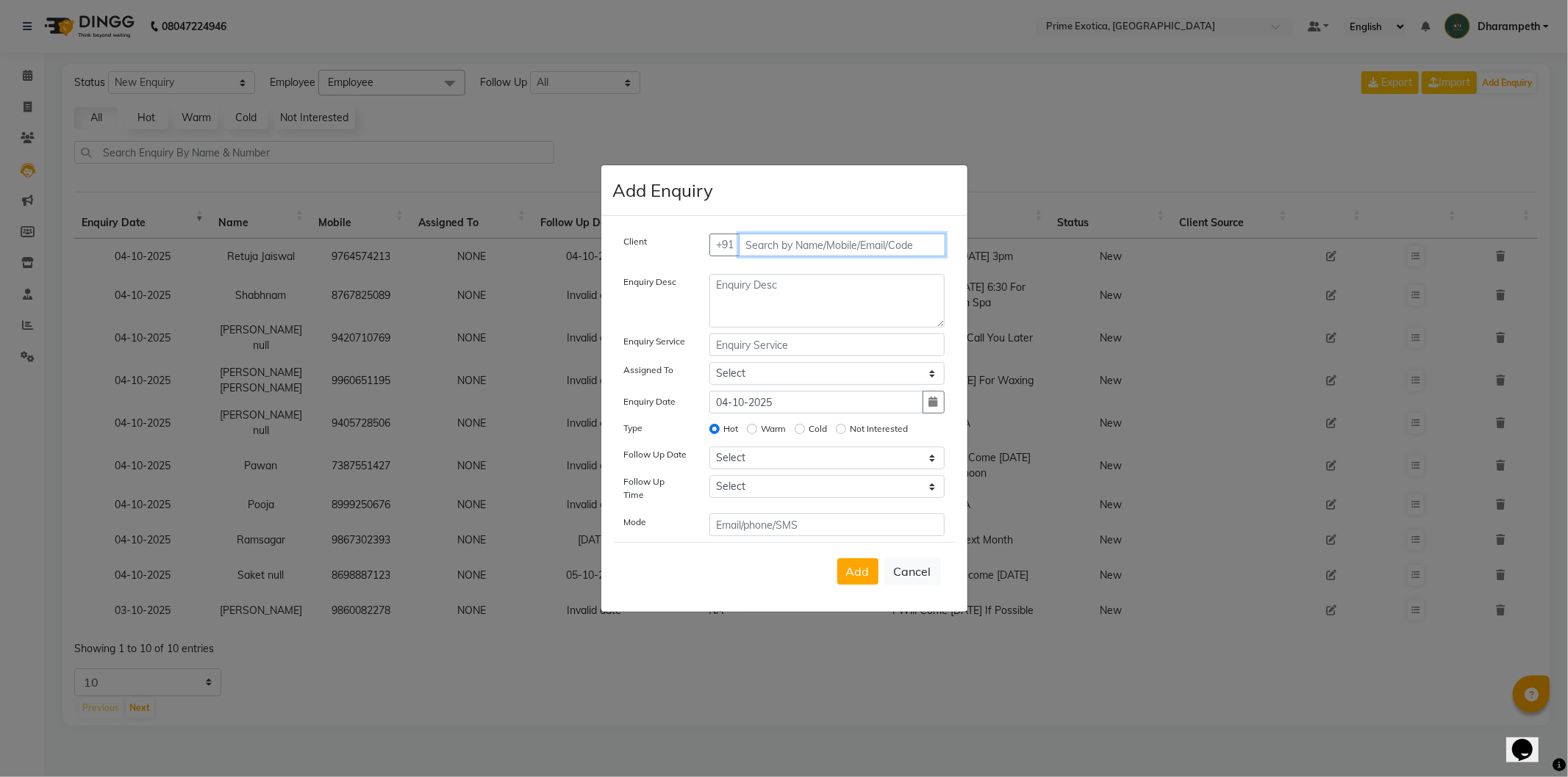
click at [781, 250] on input "text" at bounding box center [842, 245] width 206 height 23
type input "s"
click at [921, 256] on input "text" at bounding box center [842, 245] width 206 height 23
click at [822, 281] on span "7774981333" at bounding box center [847, 276] width 74 height 15
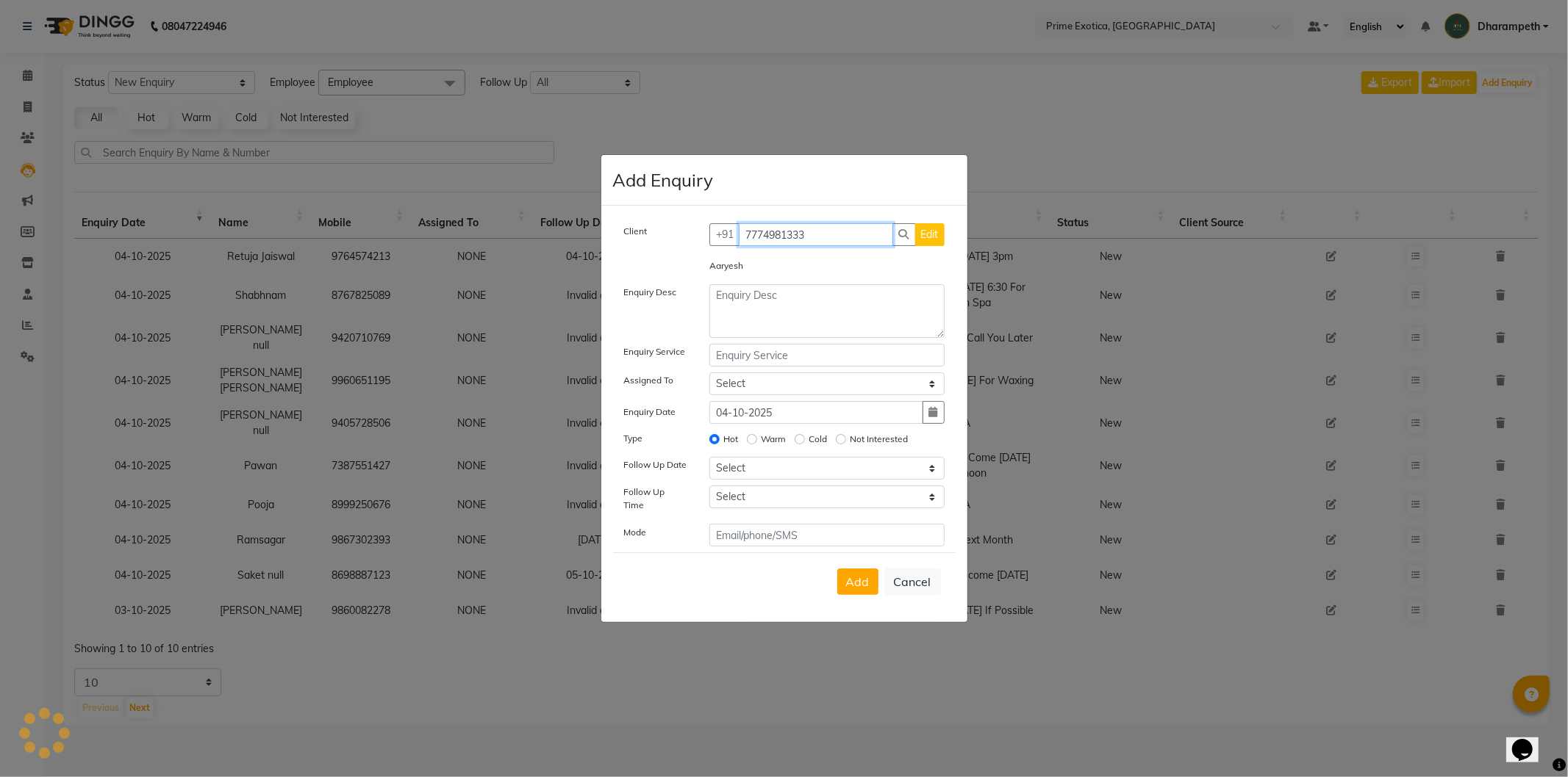
type input "7774981333"
click at [818, 305] on textarea at bounding box center [827, 311] width 235 height 54
type textarea "NA"
click at [855, 585] on button "Add" at bounding box center [857, 582] width 41 height 26
select select
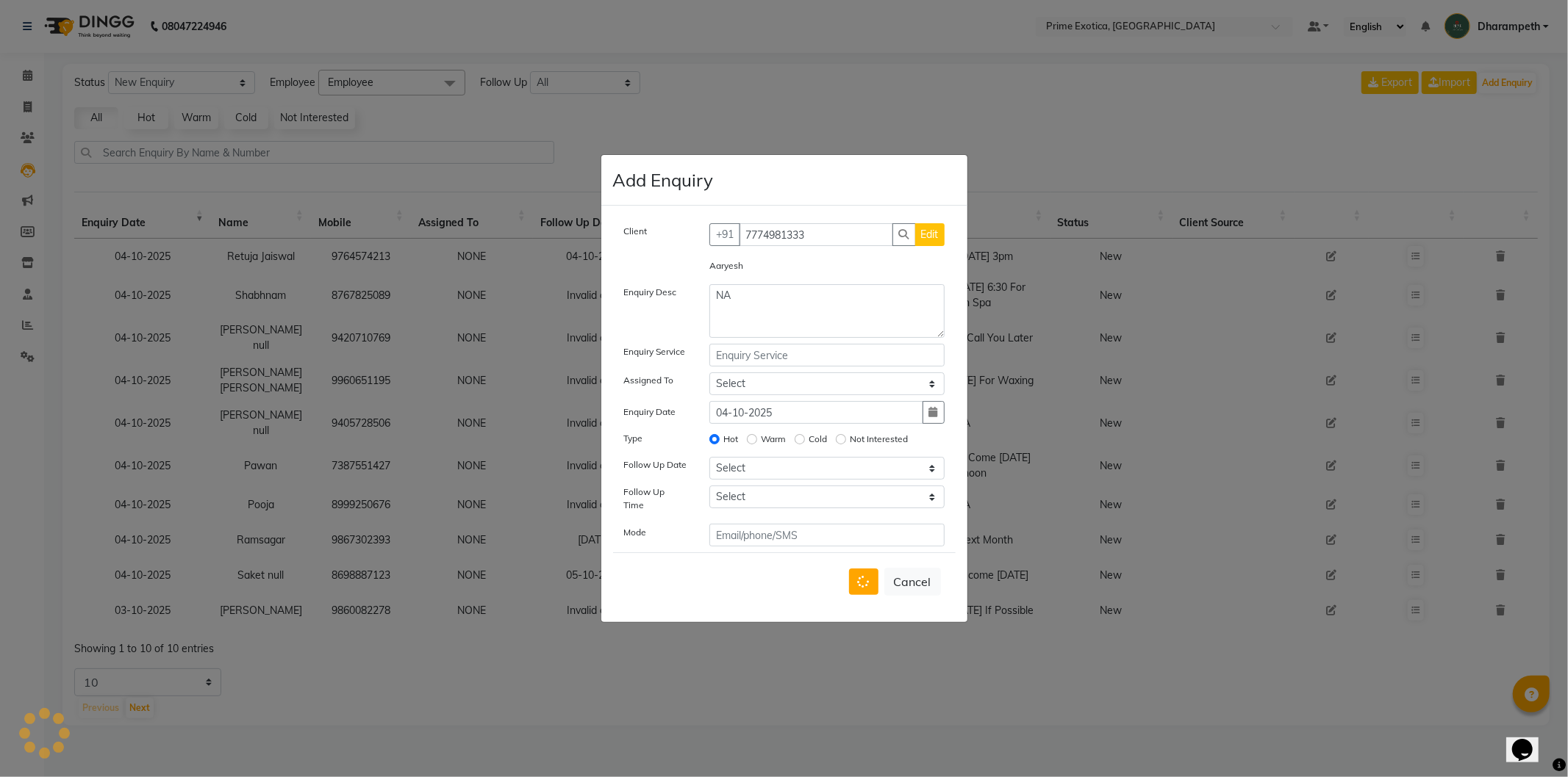
radio input "false"
select select
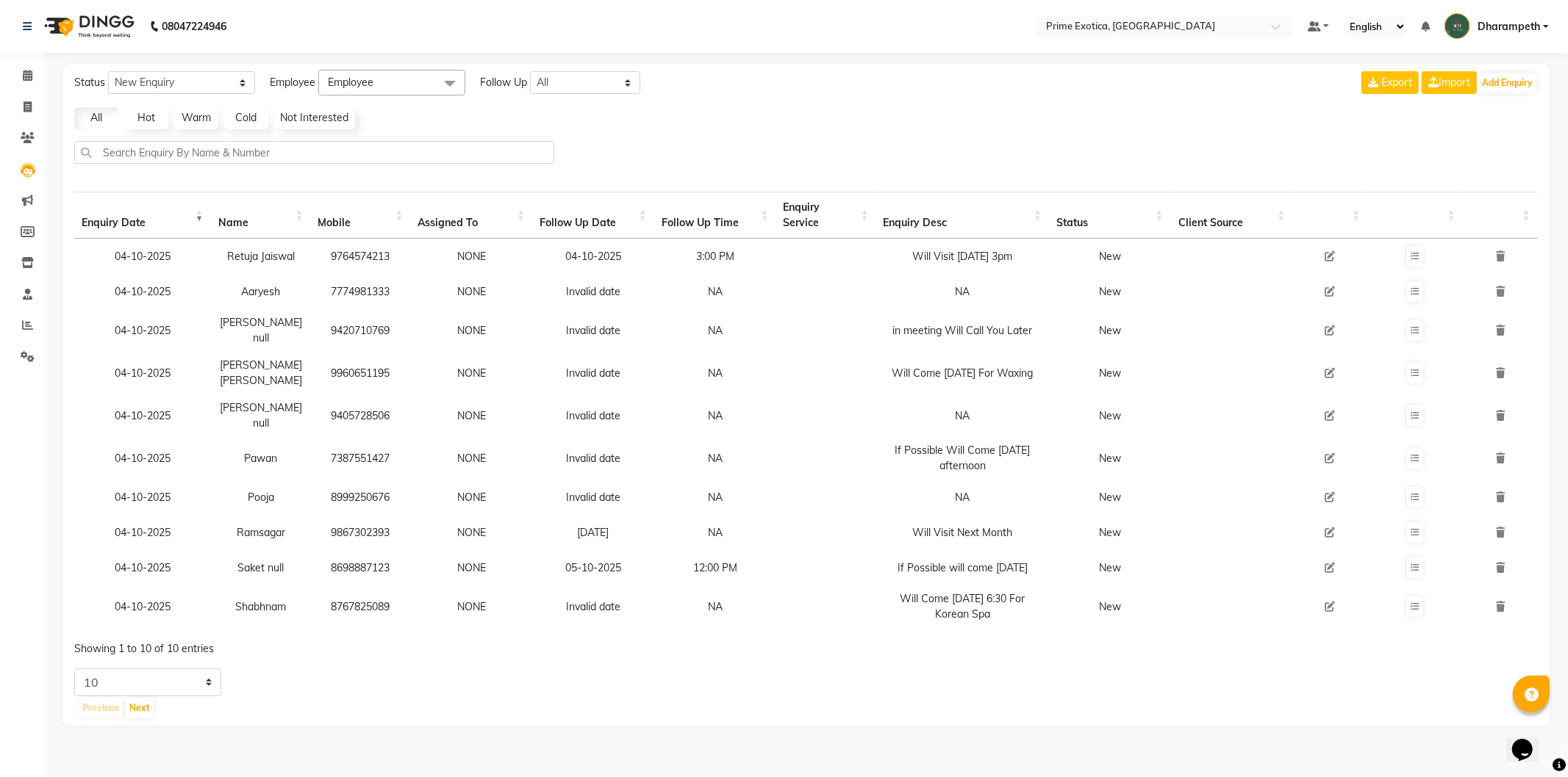
click at [1331, 295] on icon at bounding box center [1330, 291] width 11 height 11
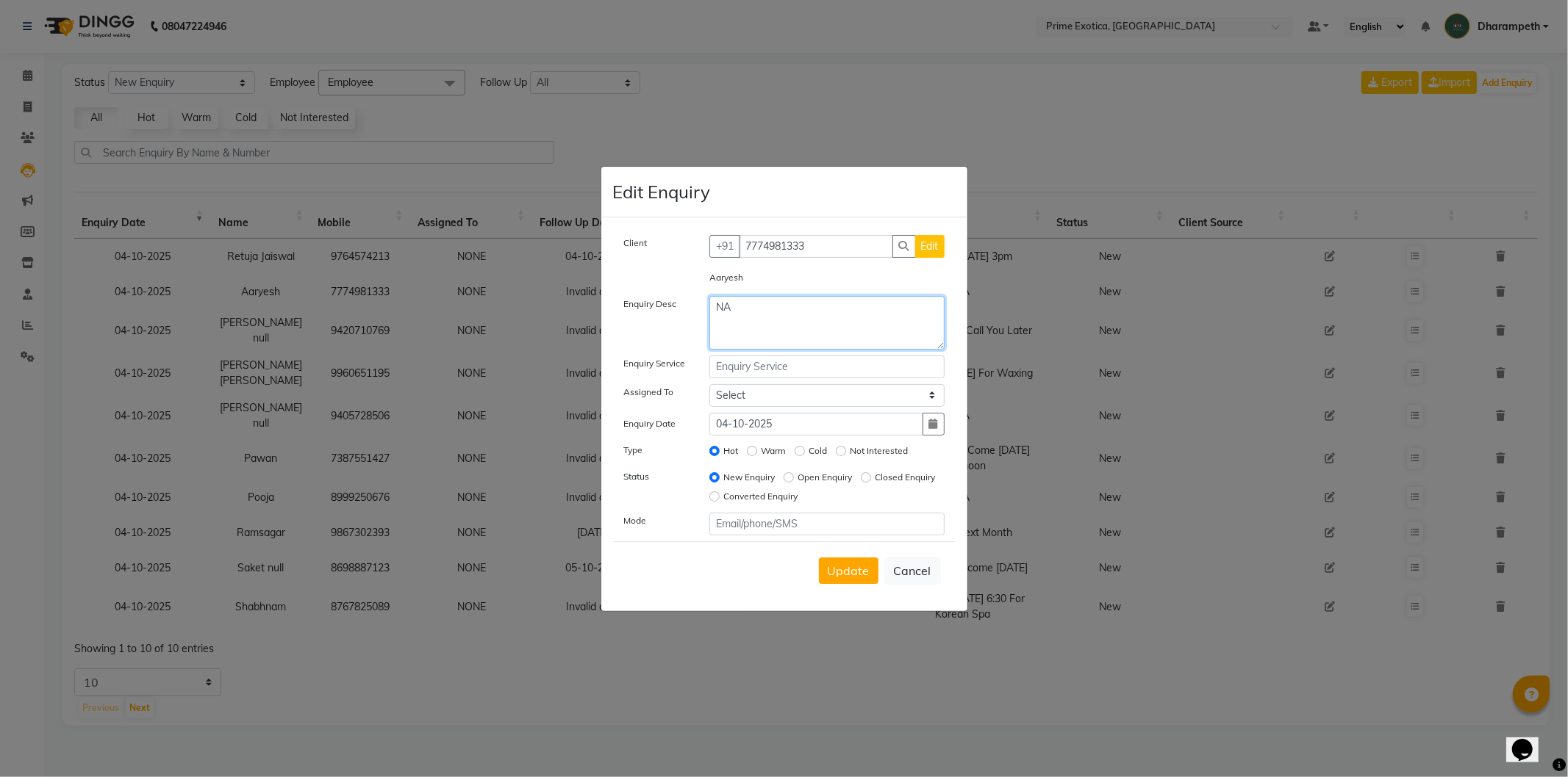
click at [791, 317] on textarea "NA" at bounding box center [827, 322] width 235 height 54
type textarea "N"
type textarea "DND"
click at [856, 578] on button "Update" at bounding box center [849, 571] width 60 height 26
select select
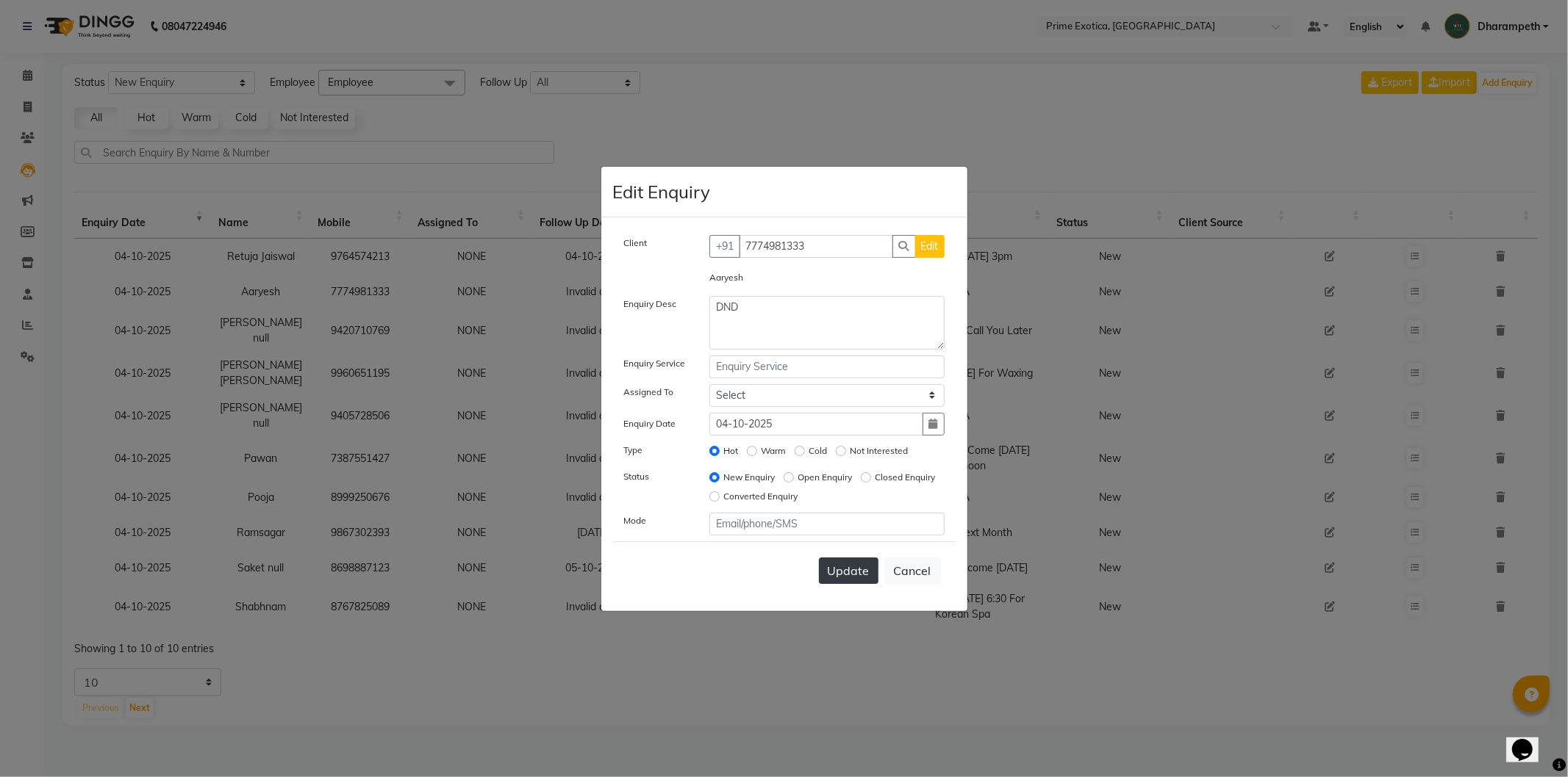
radio input "false"
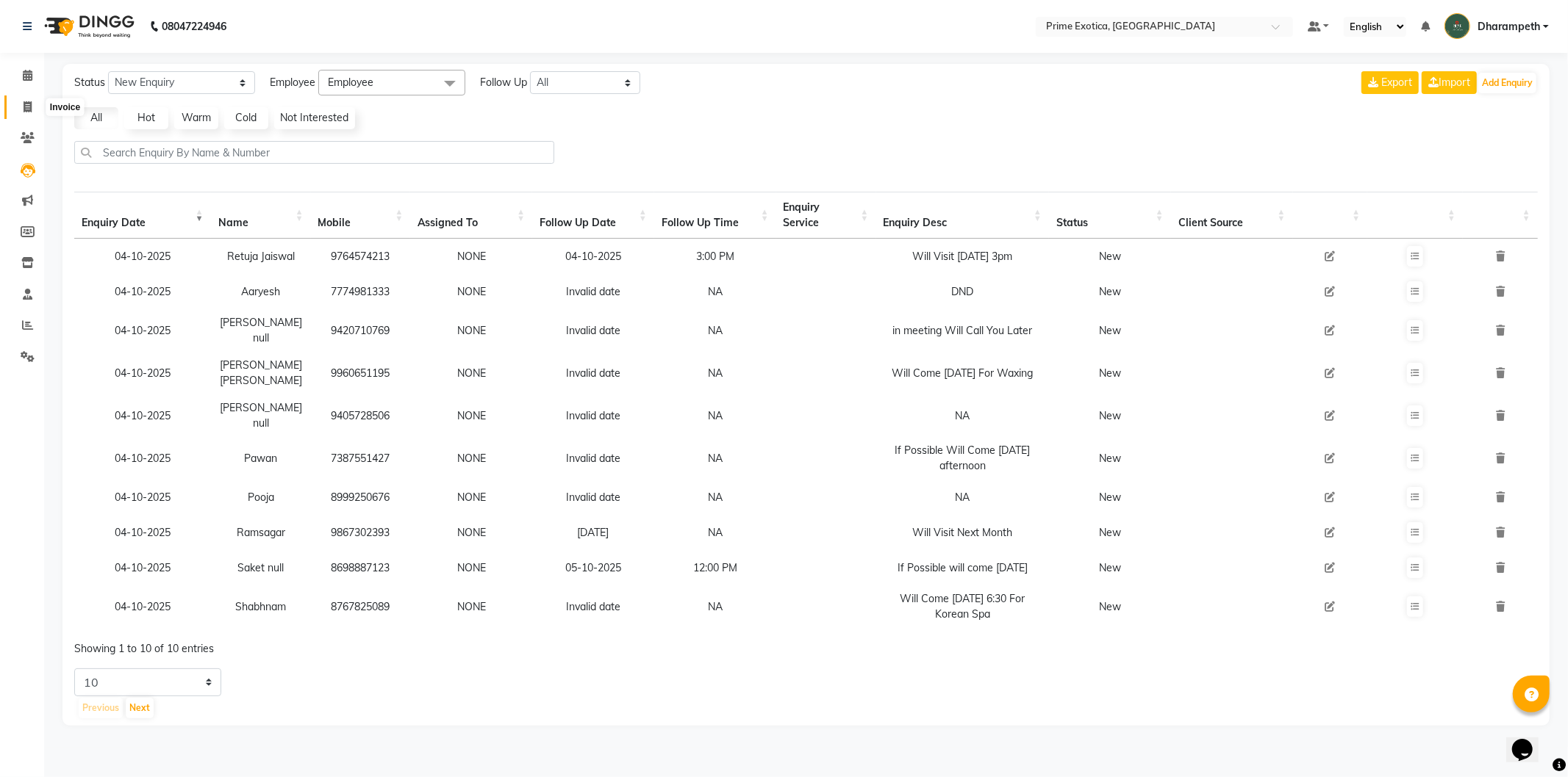
click at [19, 104] on span at bounding box center [27, 107] width 25 height 17
select select "service"
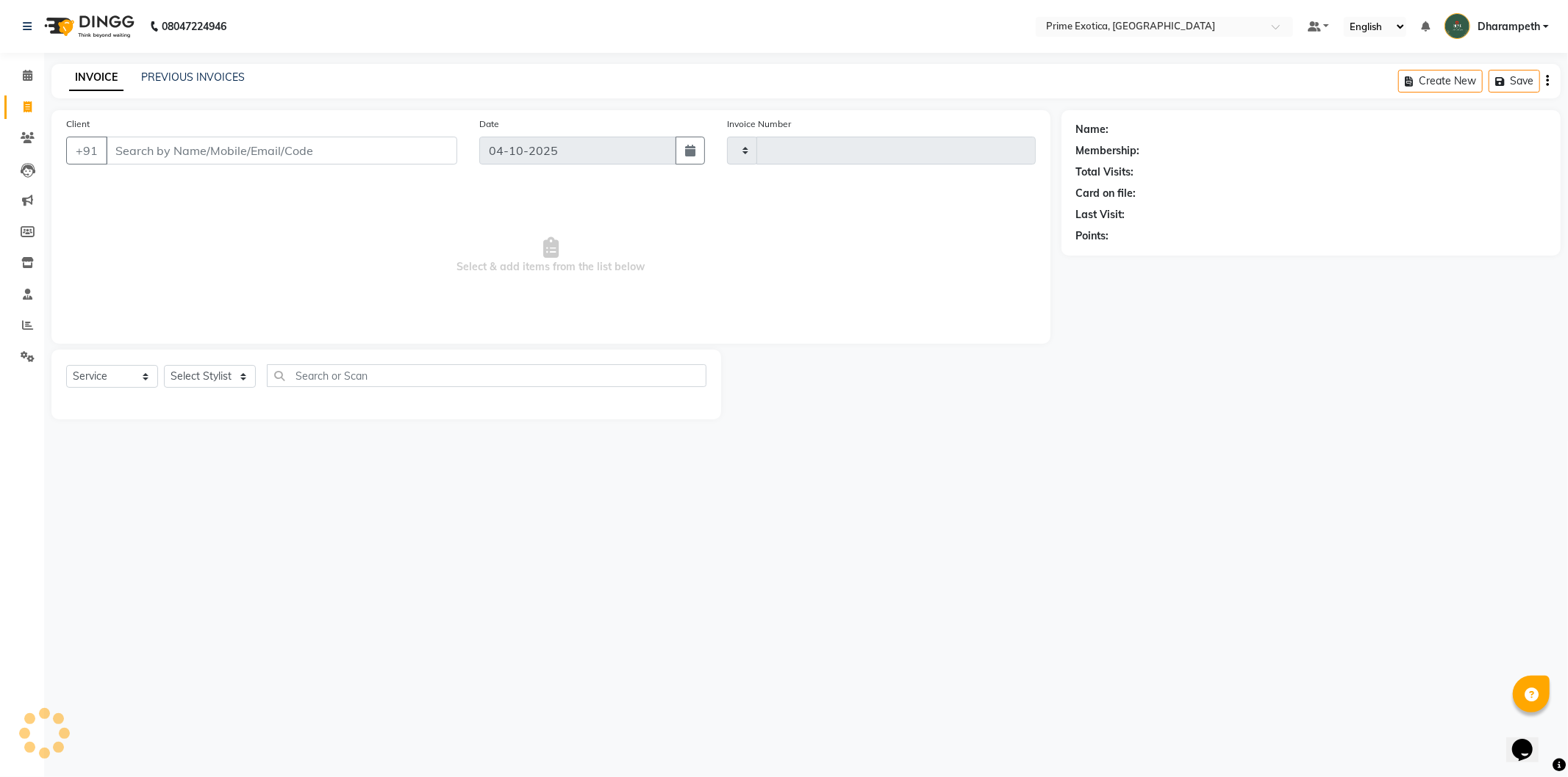
type input "1080"
select select "5380"
click at [229, 74] on link "PREVIOUS INVOICES" at bounding box center [193, 76] width 104 height 13
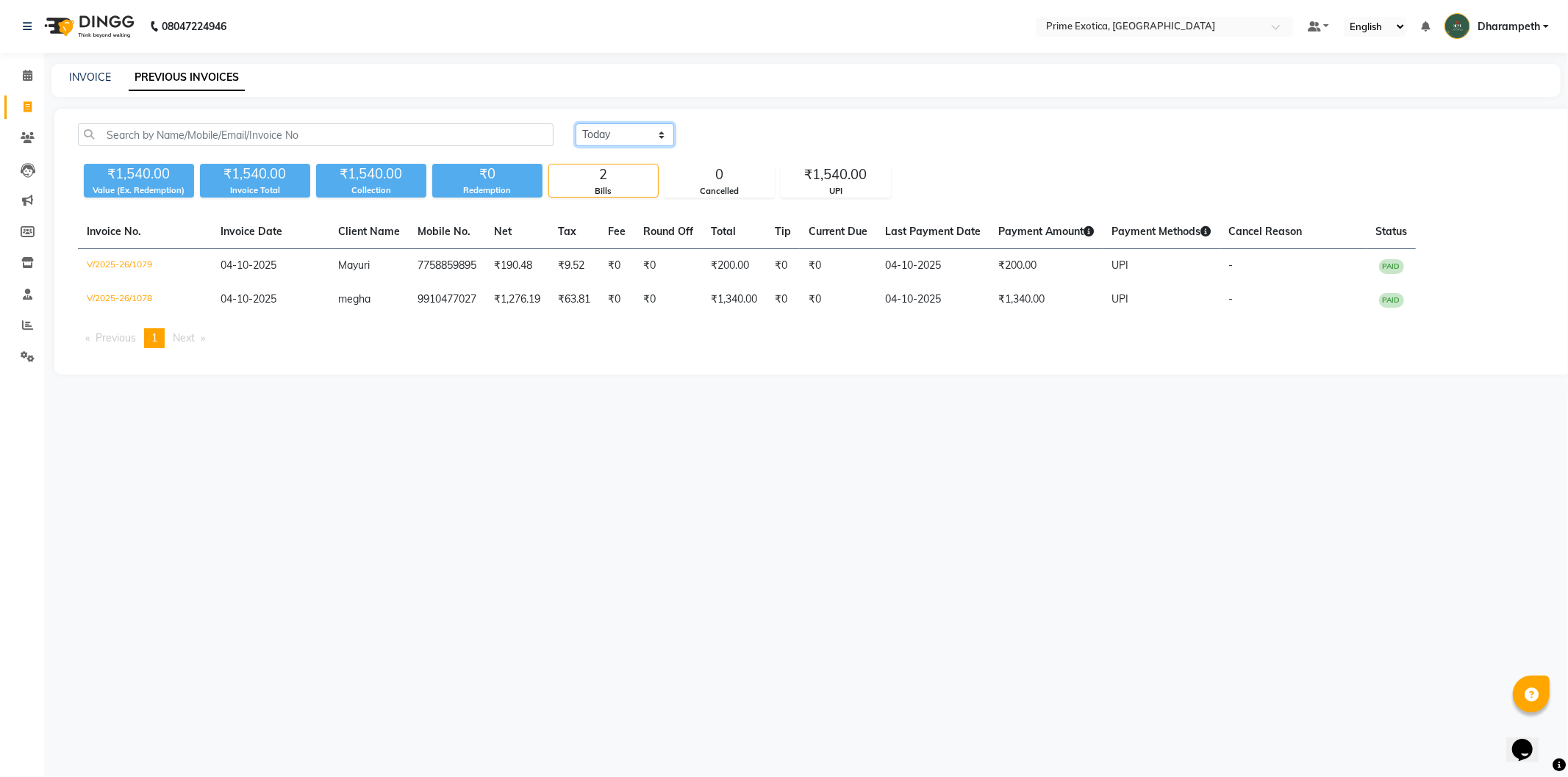
click at [600, 128] on select "Today Yesterday Custom Range" at bounding box center [625, 135] width 98 height 23
select select "yesterday"
click at [575, 124] on select "Today Yesterday Custom Range" at bounding box center [625, 135] width 98 height 23
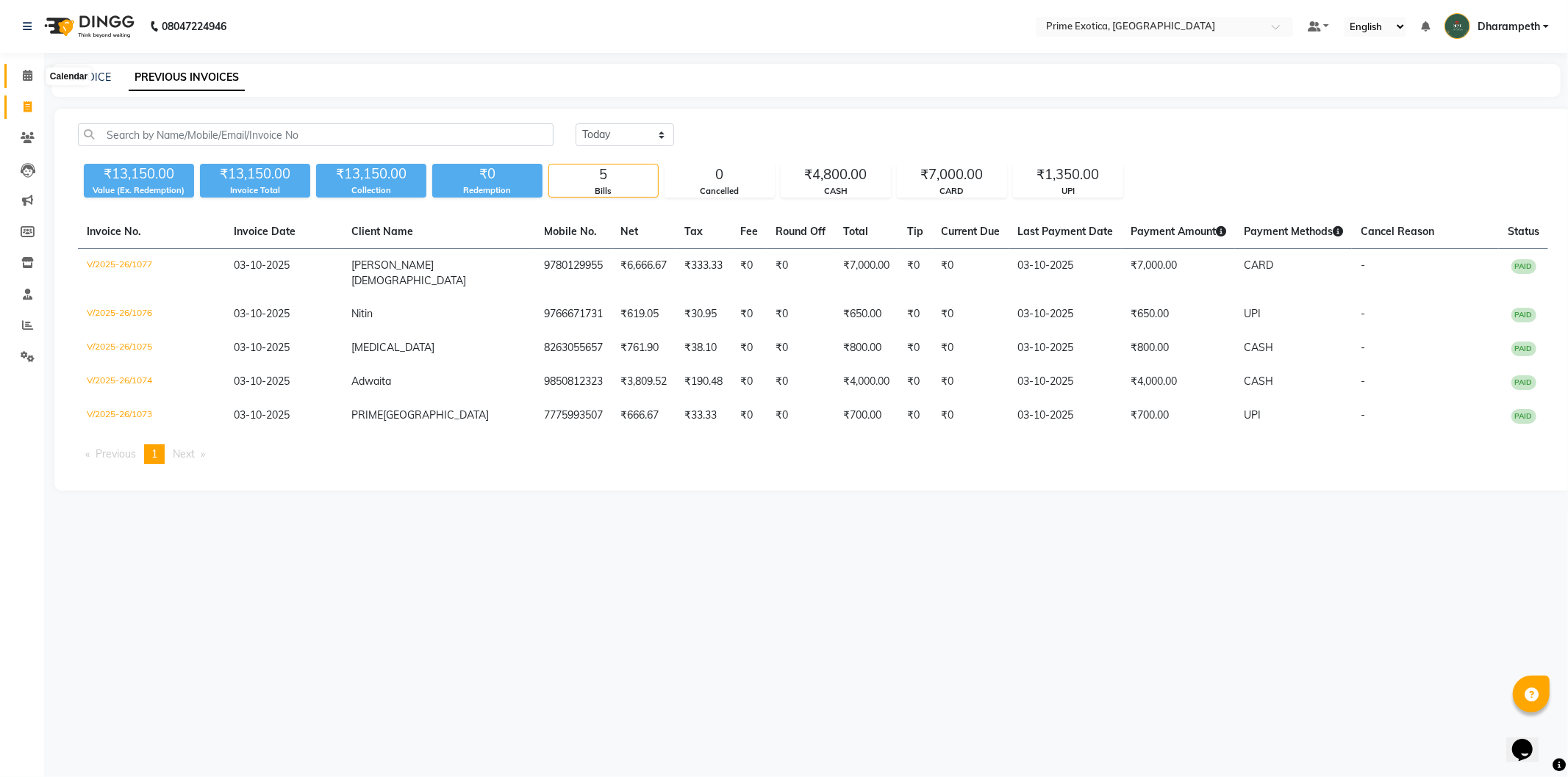
click at [23, 76] on icon at bounding box center [27, 76] width 10 height 11
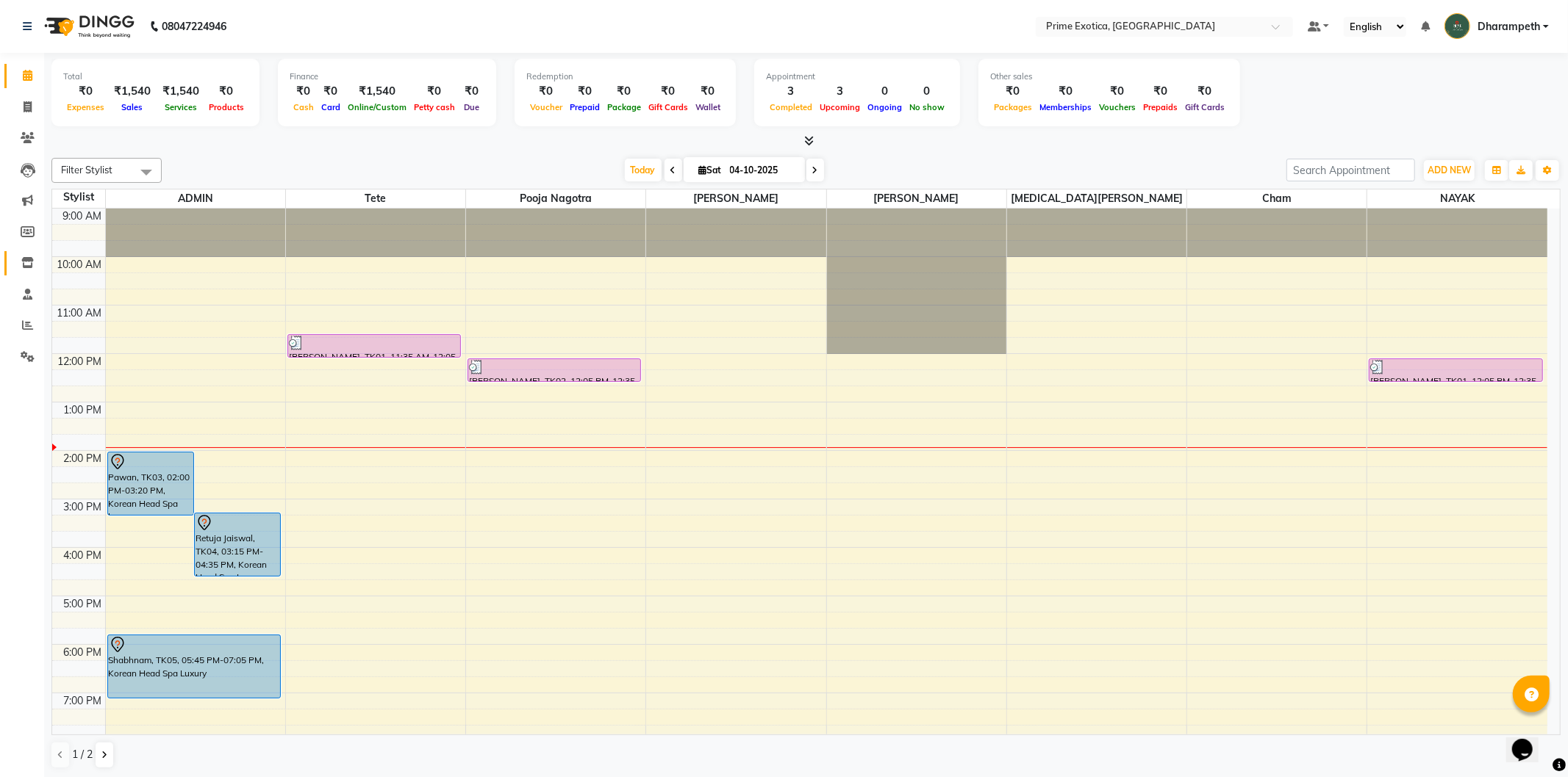
click at [26, 261] on icon at bounding box center [27, 263] width 12 height 11
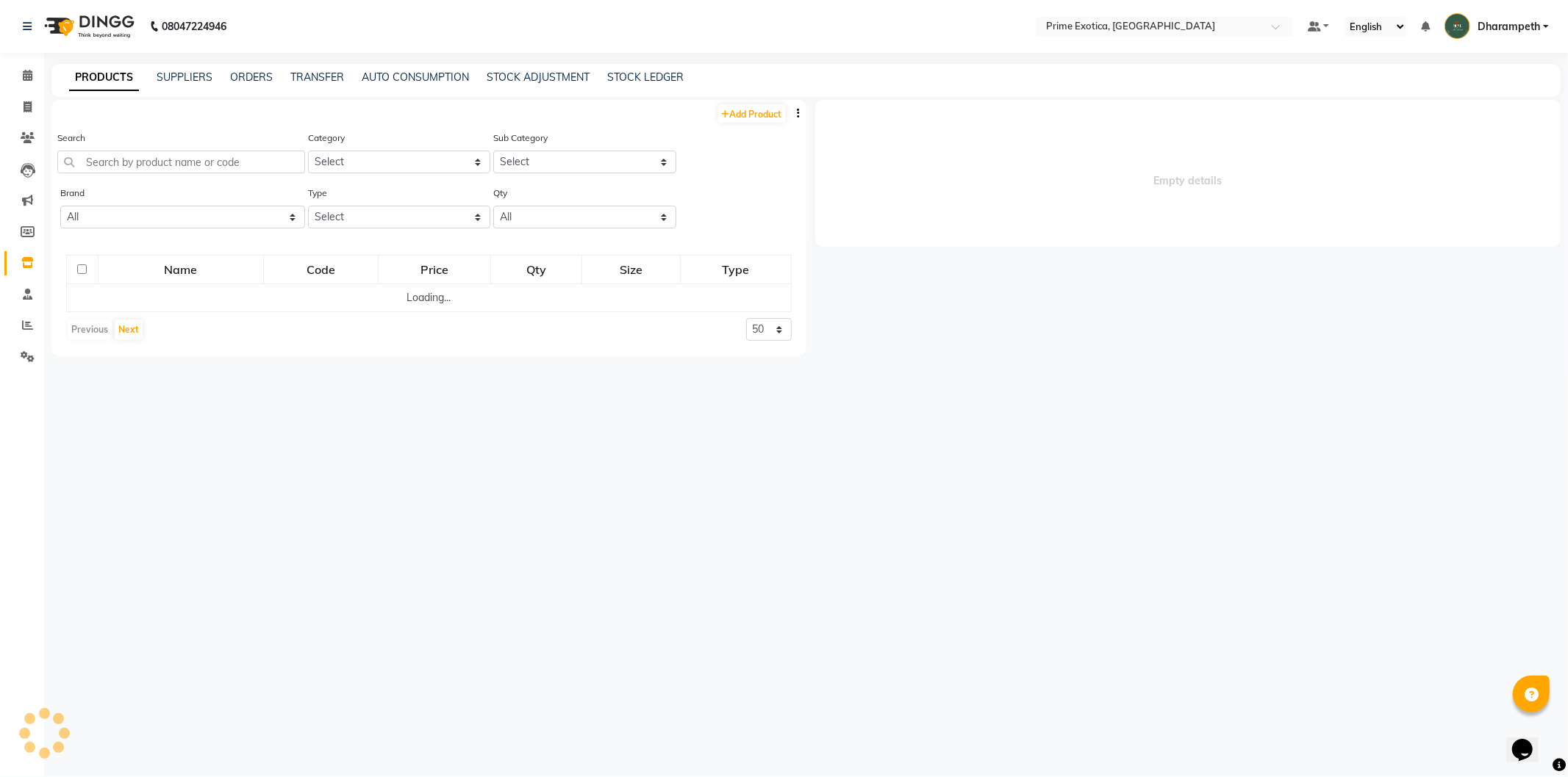
select select
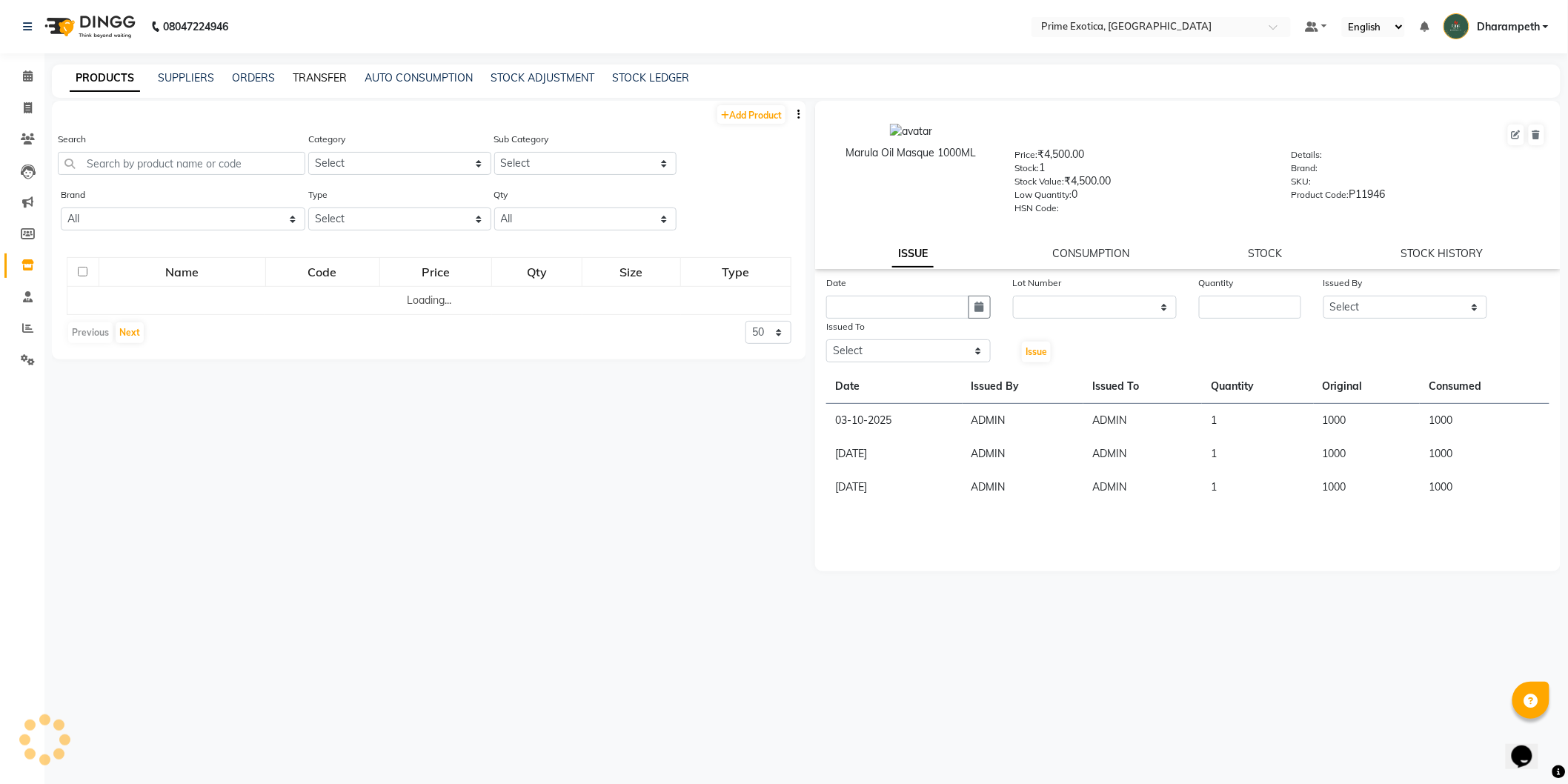
click at [323, 75] on link "TRANSFER" at bounding box center [320, 77] width 54 height 13
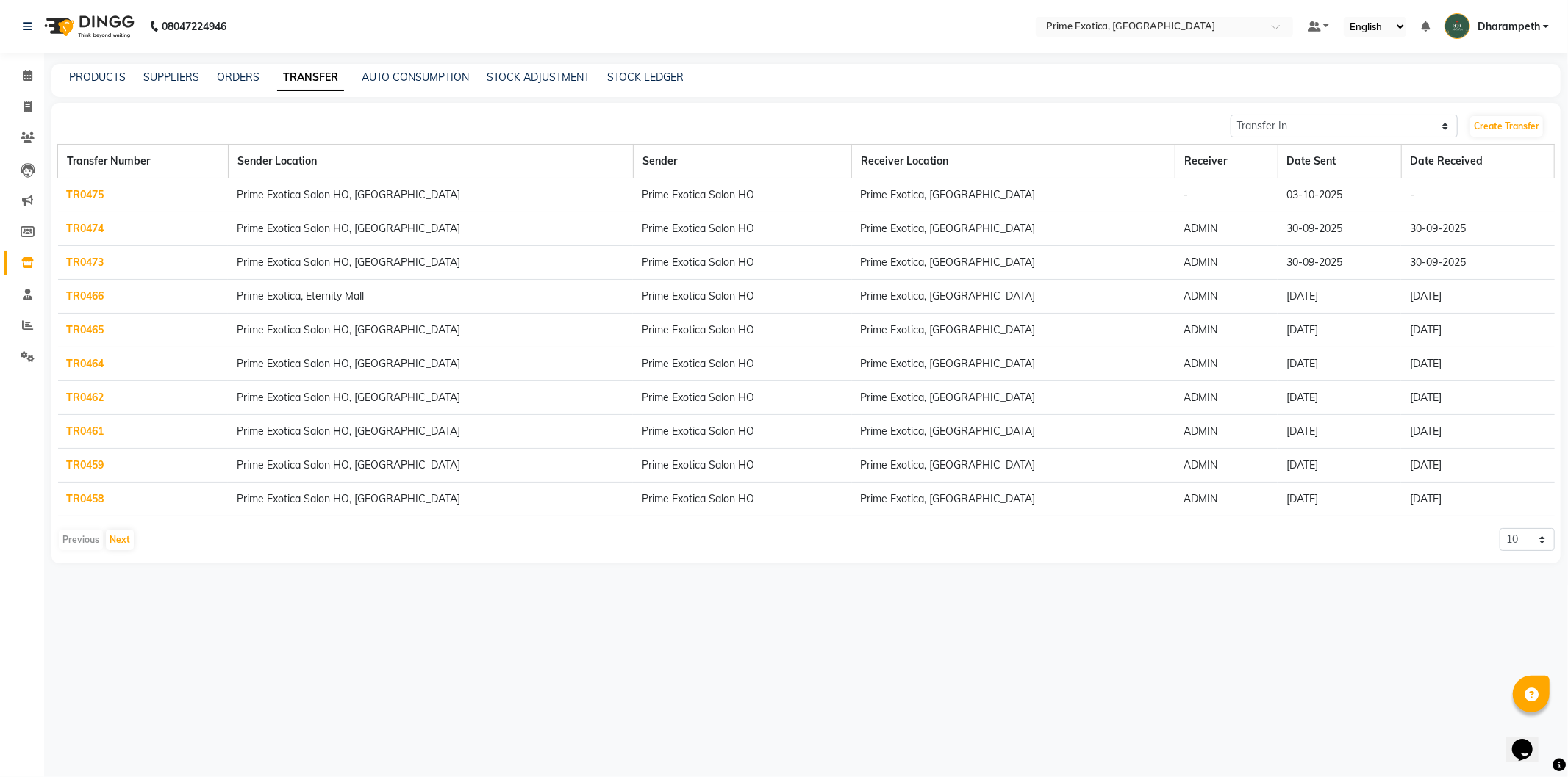
click at [92, 192] on link "TR0475" at bounding box center [85, 194] width 38 height 13
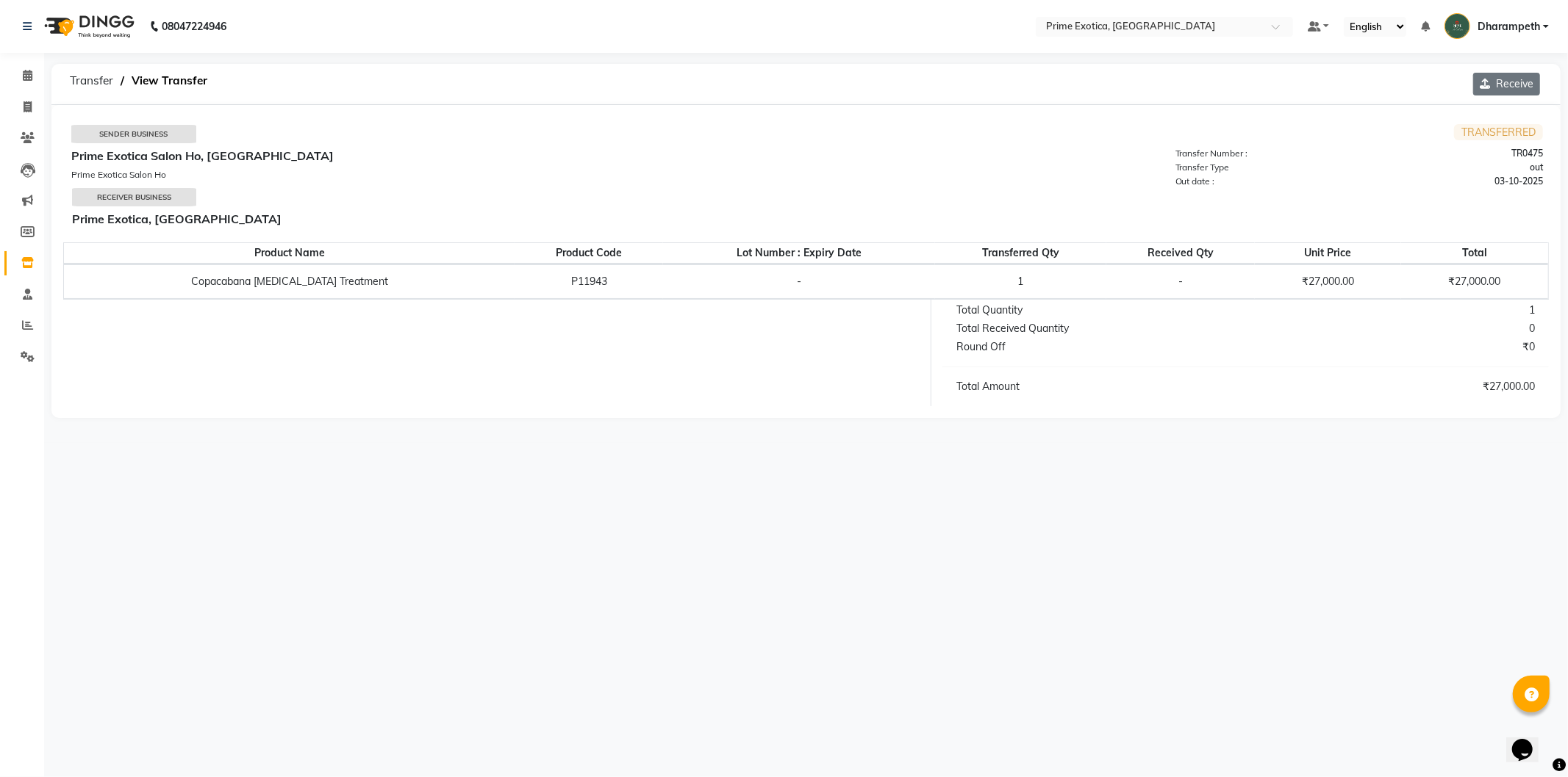
click at [1510, 85] on button "Receive" at bounding box center [1507, 84] width 67 height 23
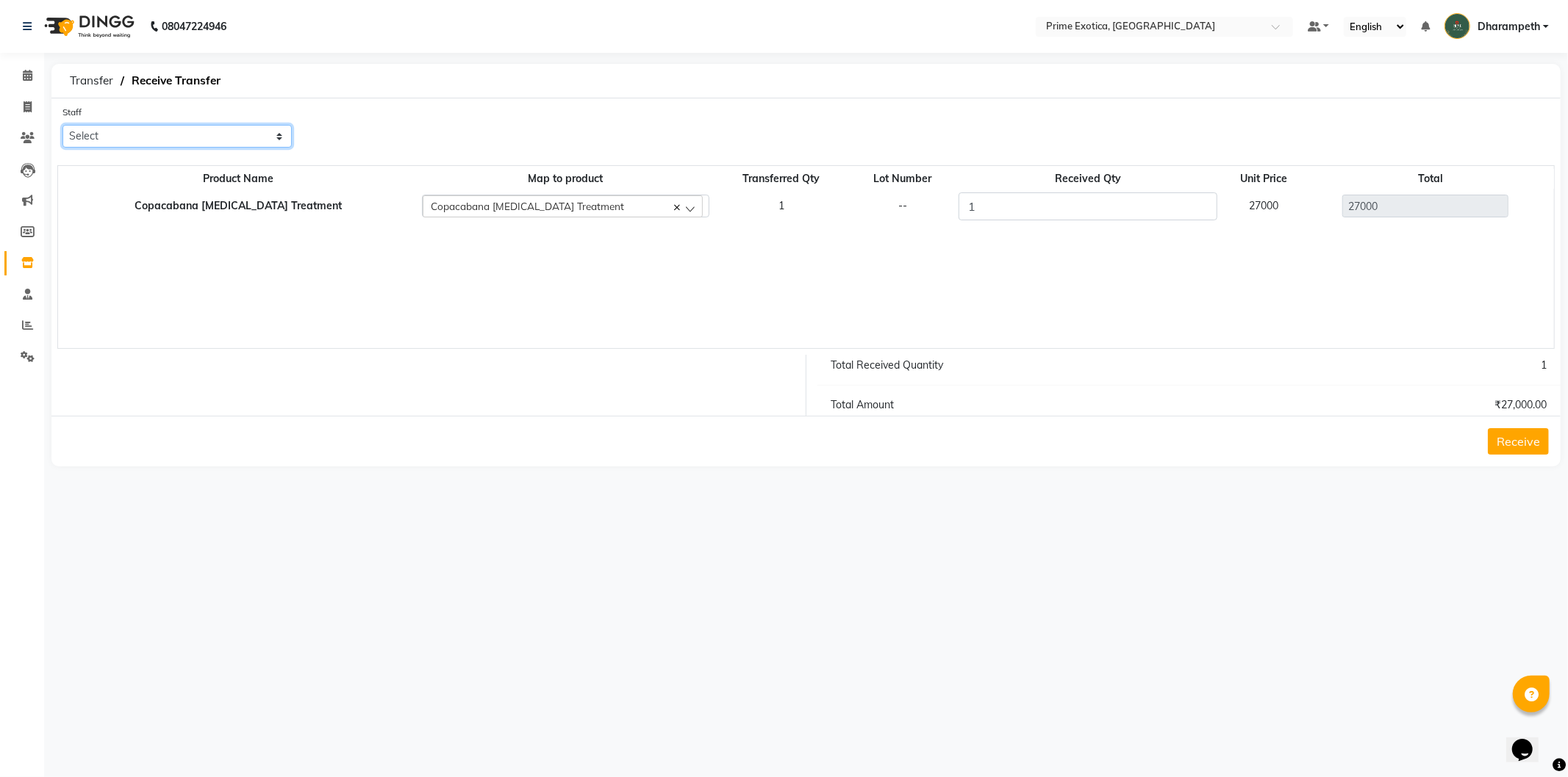
click at [146, 125] on select "Select AB Abhijet ADMIN ajay vikram lakshane AKSHAY RAJENDRRA MANKAR ANGELA S J…" at bounding box center [177, 136] width 229 height 23
select select "37067"
click at [62, 125] on select "Select AB Abhijet ADMIN ajay vikram lakshane AKSHAY RAJENDRRA MANKAR ANGELA S J…" at bounding box center [177, 136] width 229 height 23
click at [1504, 445] on button "Receive" at bounding box center [1518, 442] width 61 height 26
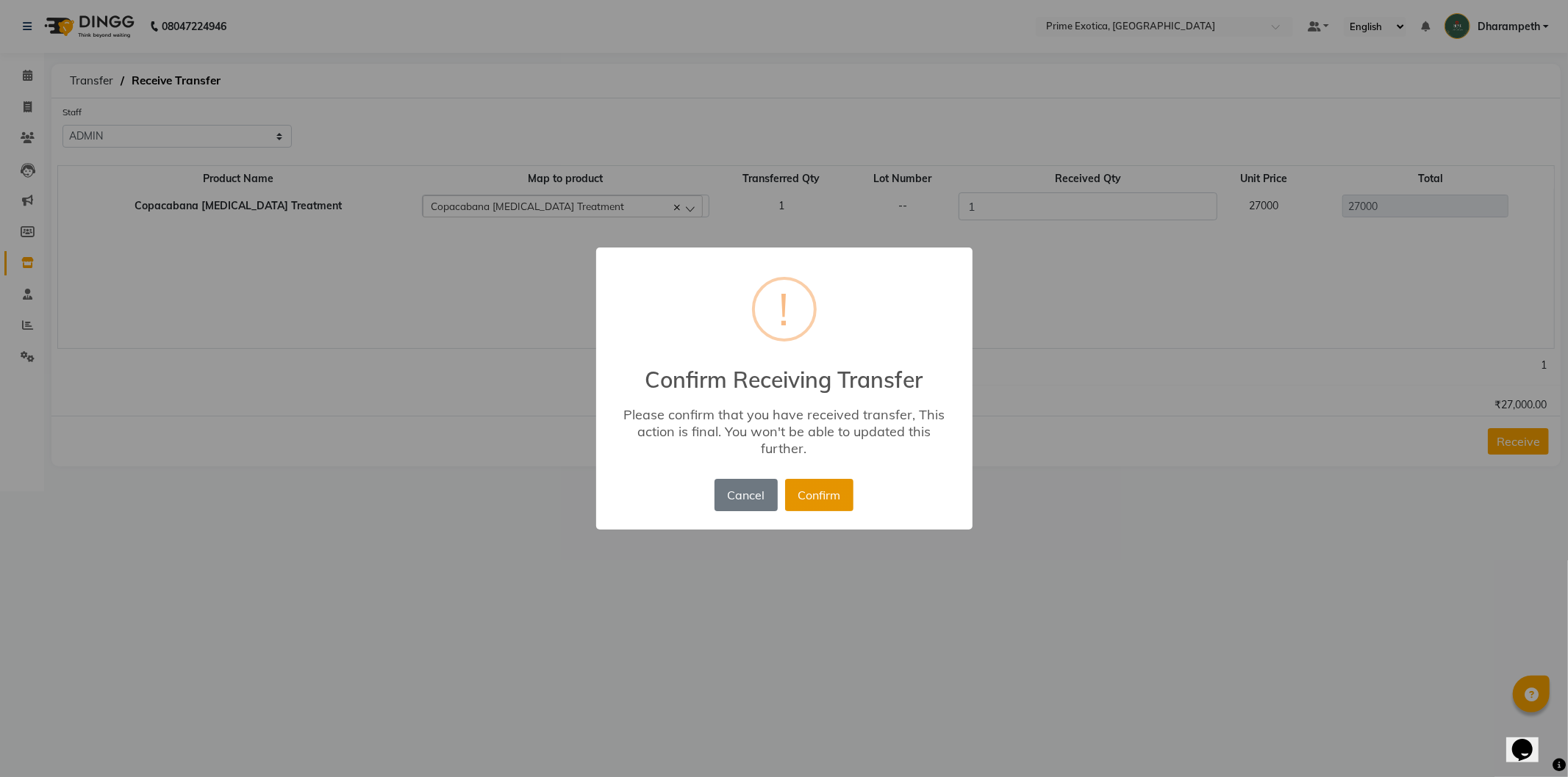
click at [827, 498] on button "Confirm" at bounding box center [820, 495] width 69 height 32
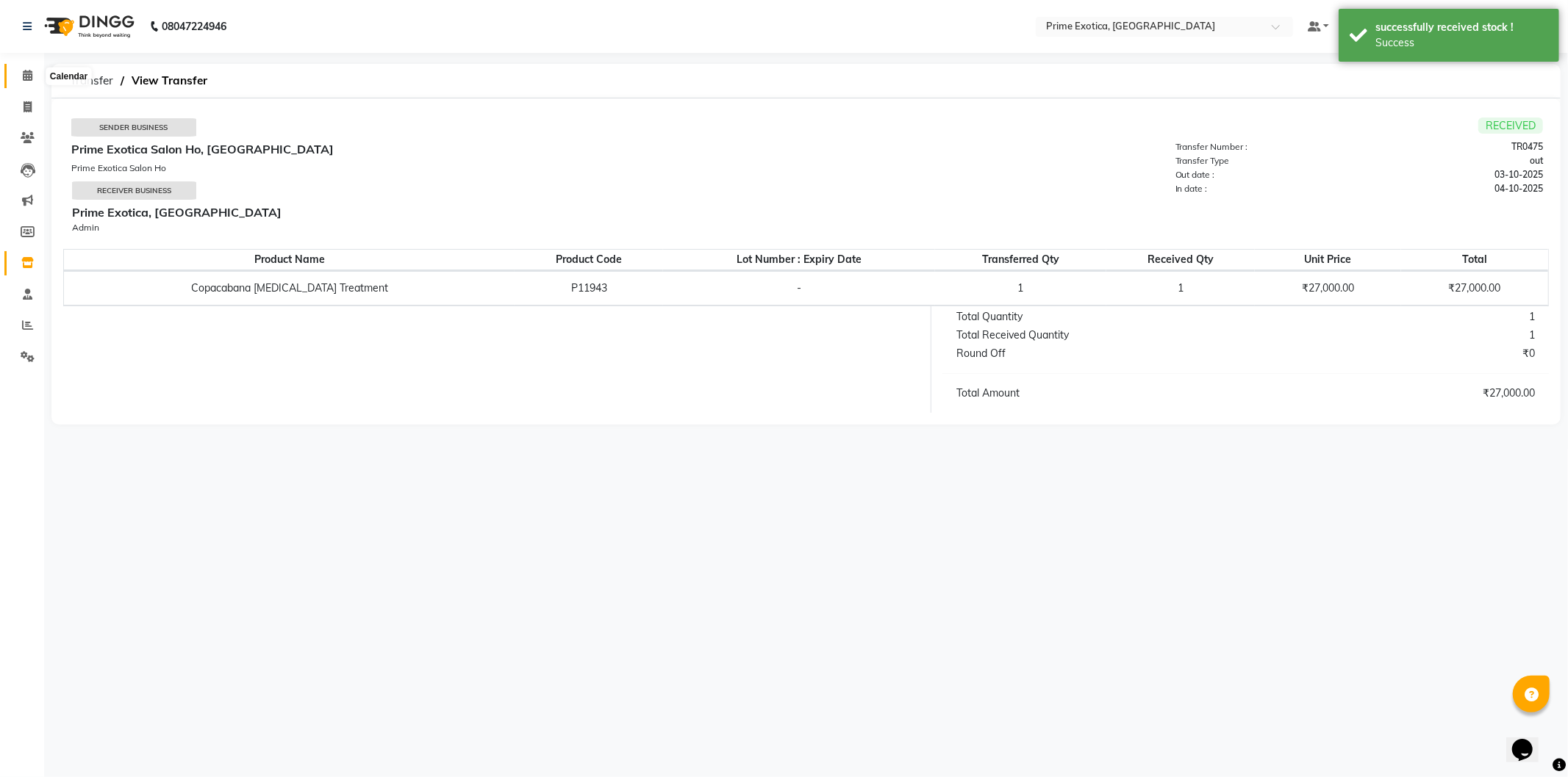
click at [26, 78] on icon at bounding box center [27, 76] width 10 height 11
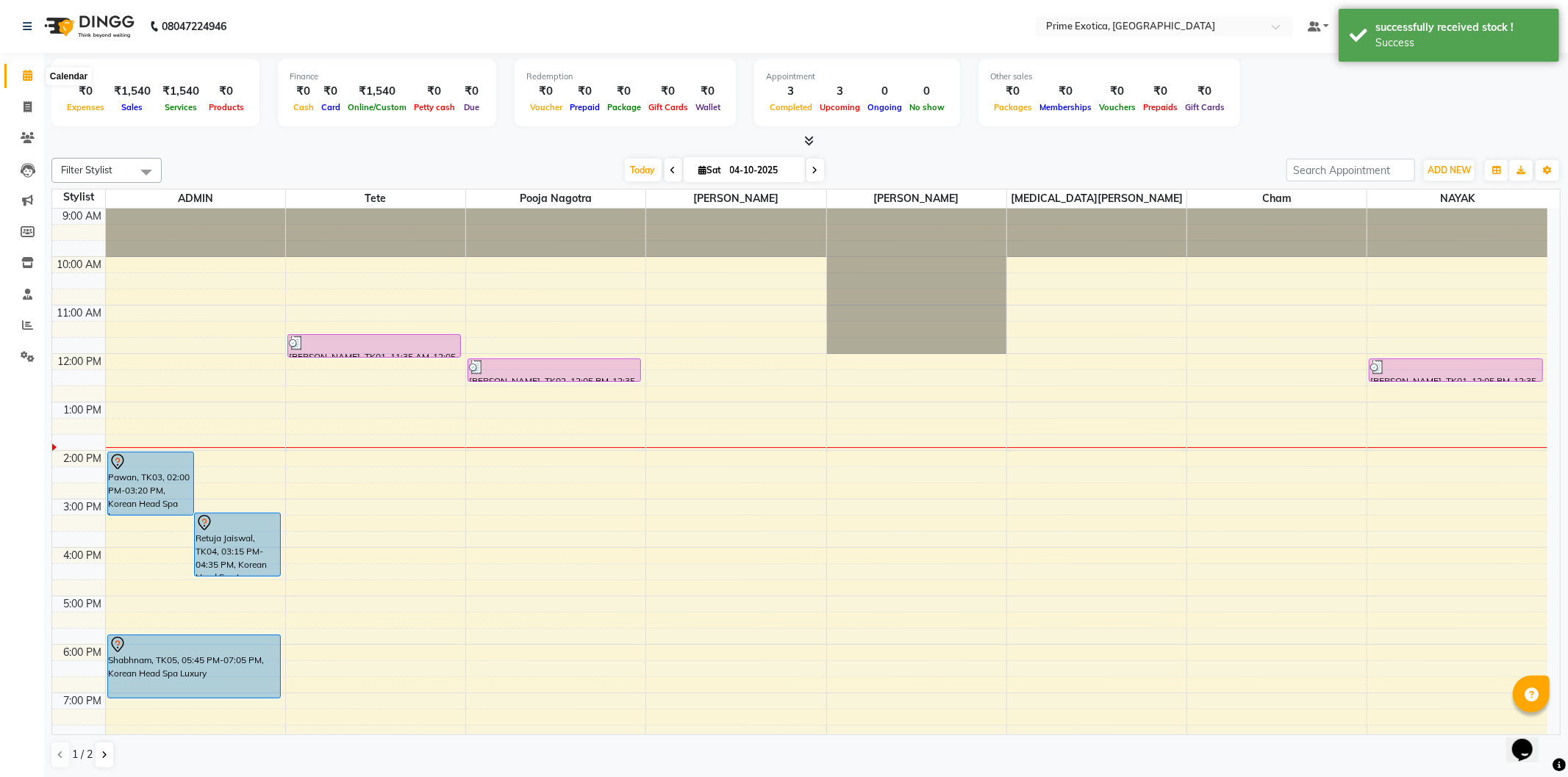
click at [31, 75] on icon at bounding box center [27, 76] width 10 height 11
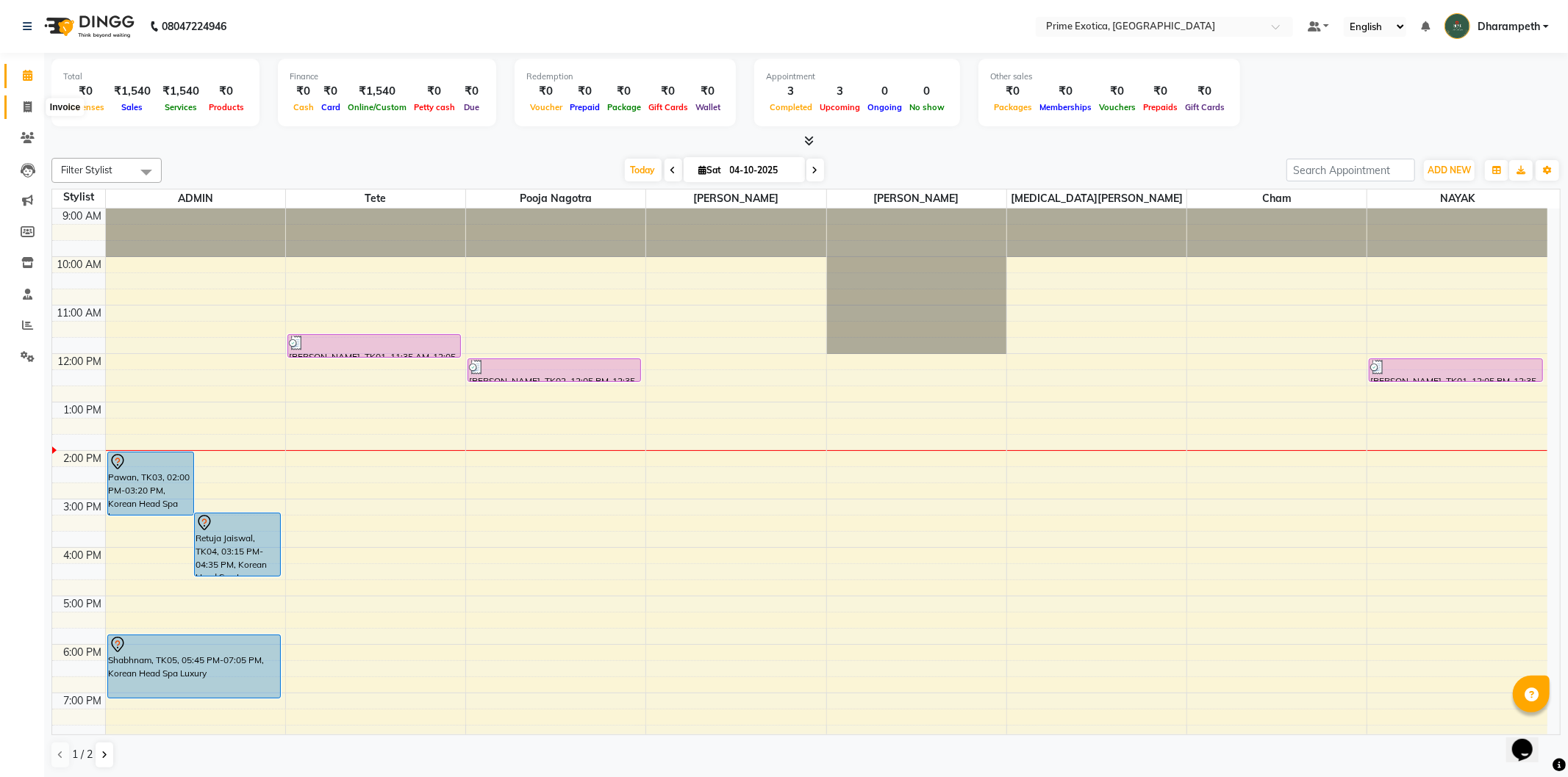
click at [31, 109] on icon at bounding box center [27, 106] width 8 height 11
select select "5380"
select select "service"
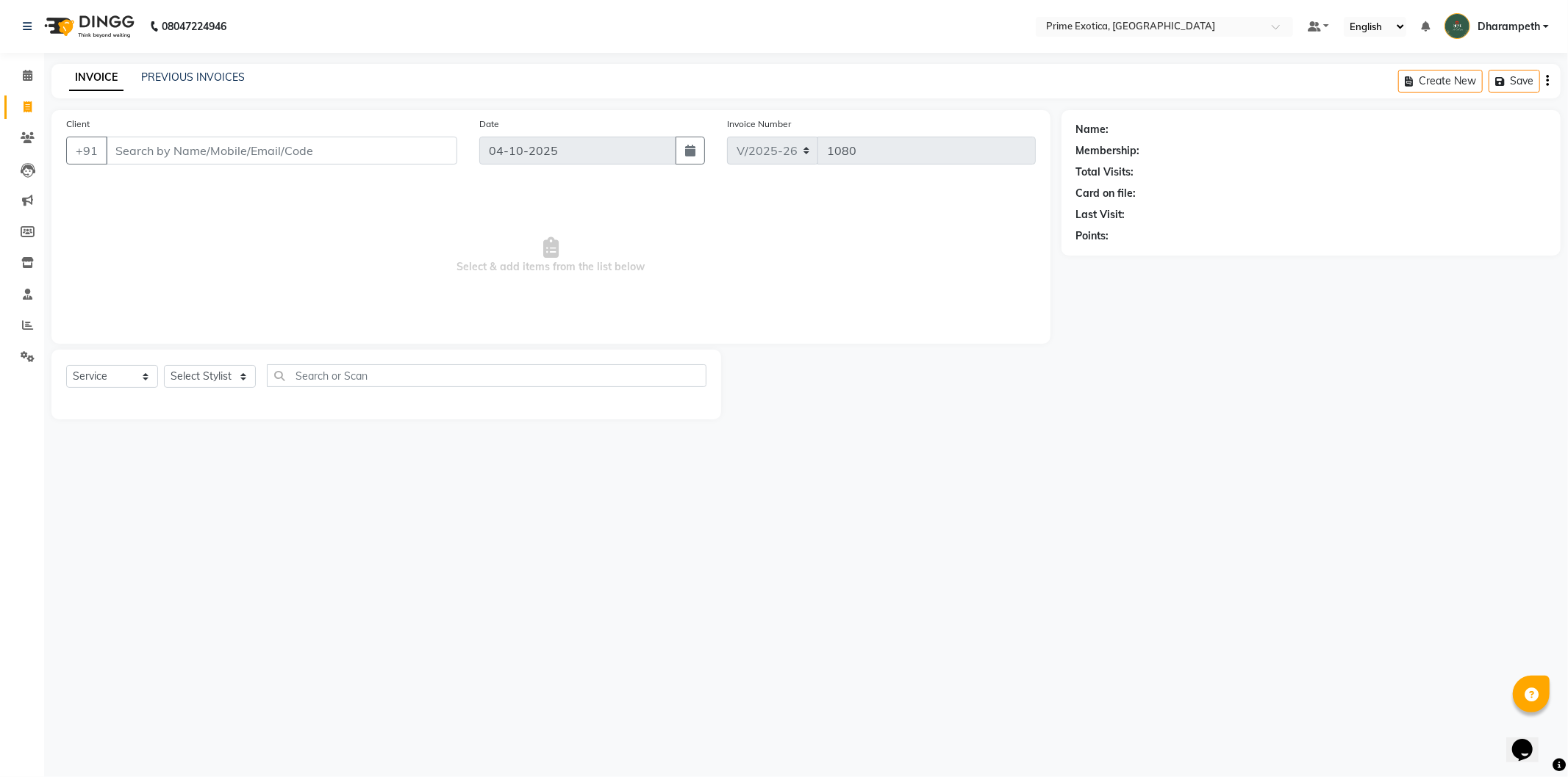
select select "80928"
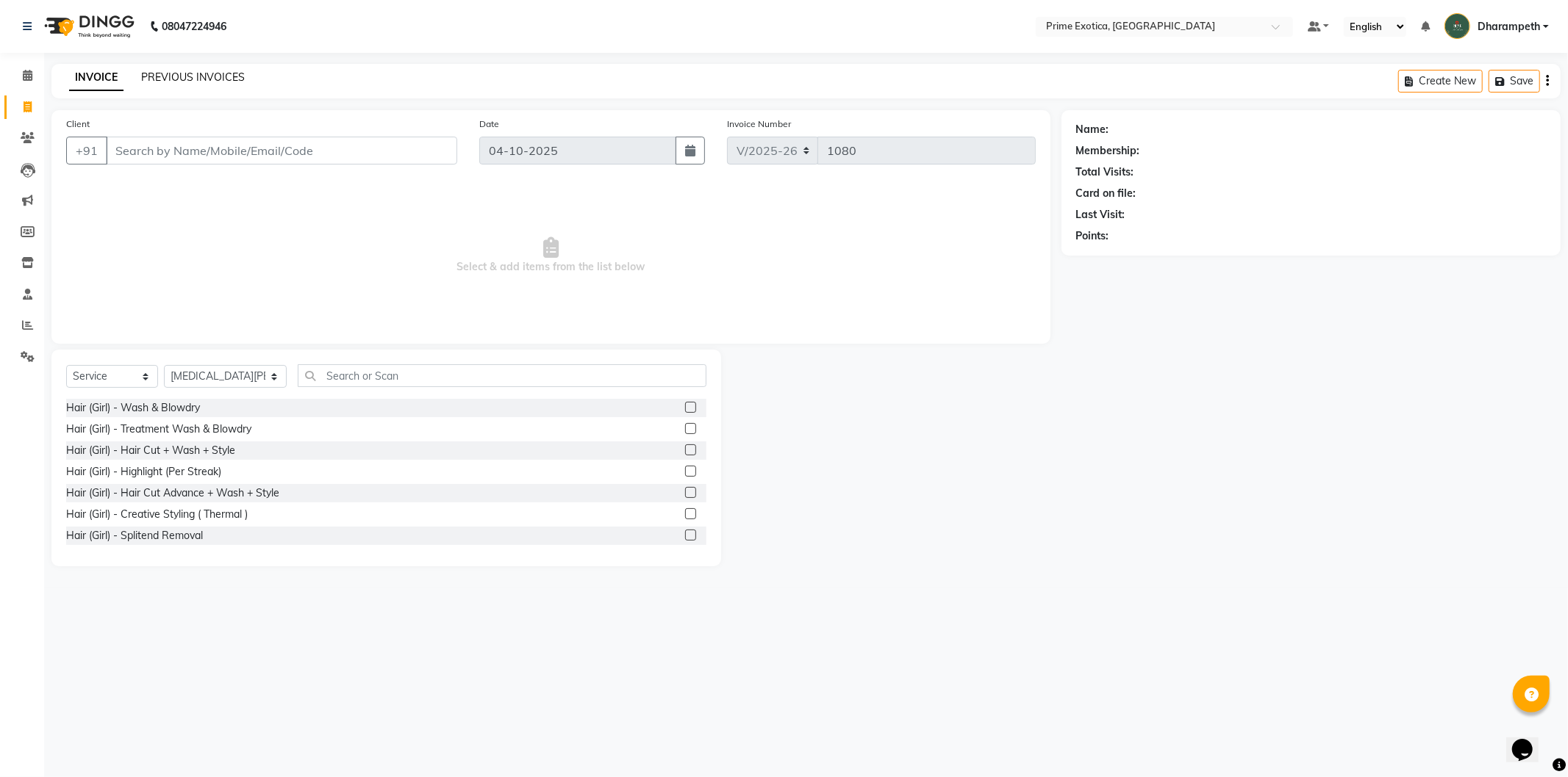
click at [178, 76] on link "PREVIOUS INVOICES" at bounding box center [193, 76] width 104 height 13
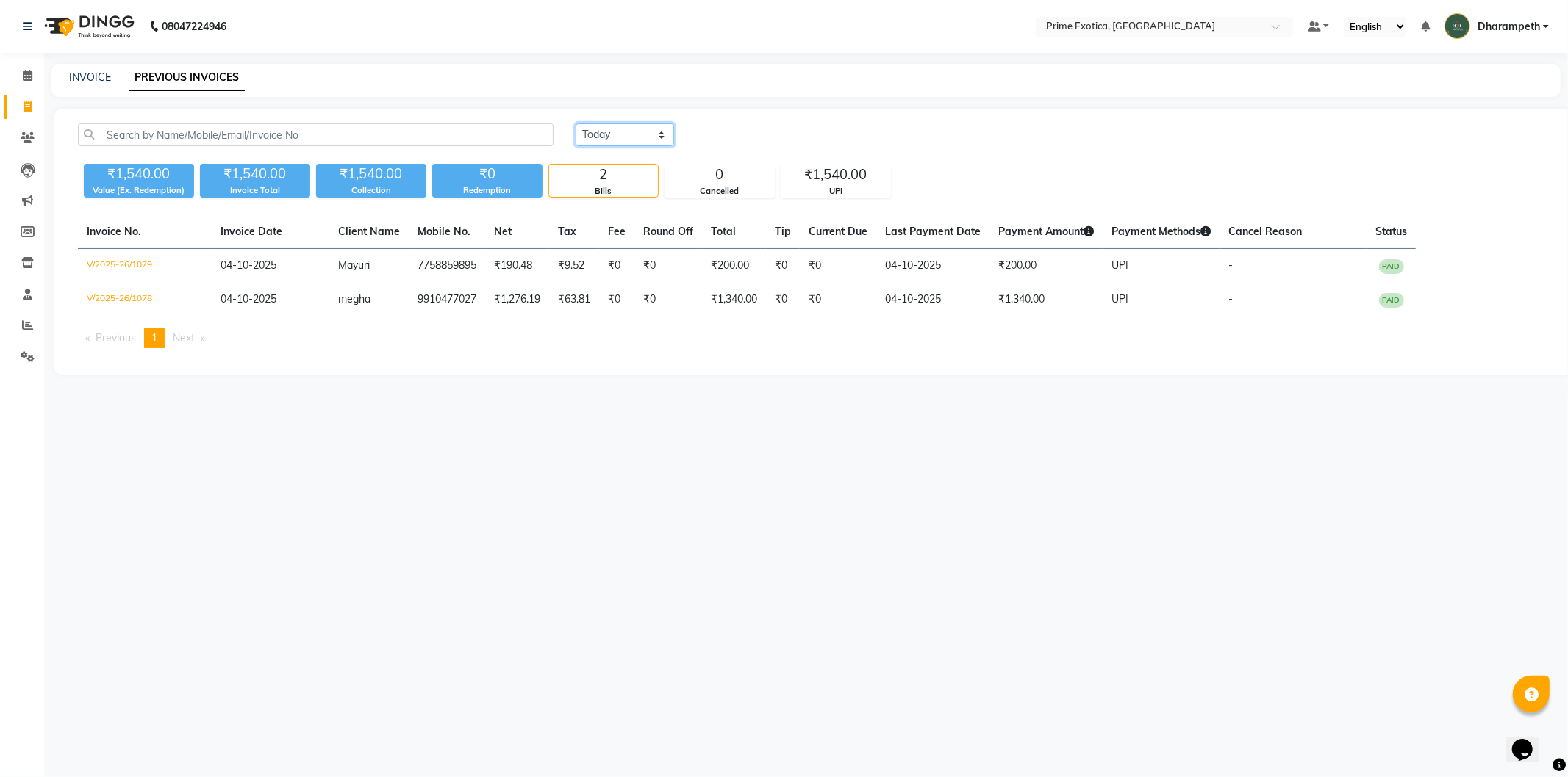
click at [606, 133] on select "[DATE] [DATE] Custom Range" at bounding box center [625, 135] width 98 height 23
select select "[DATE]"
click at [575, 124] on select "[DATE] [DATE] Custom Range" at bounding box center [625, 135] width 98 height 23
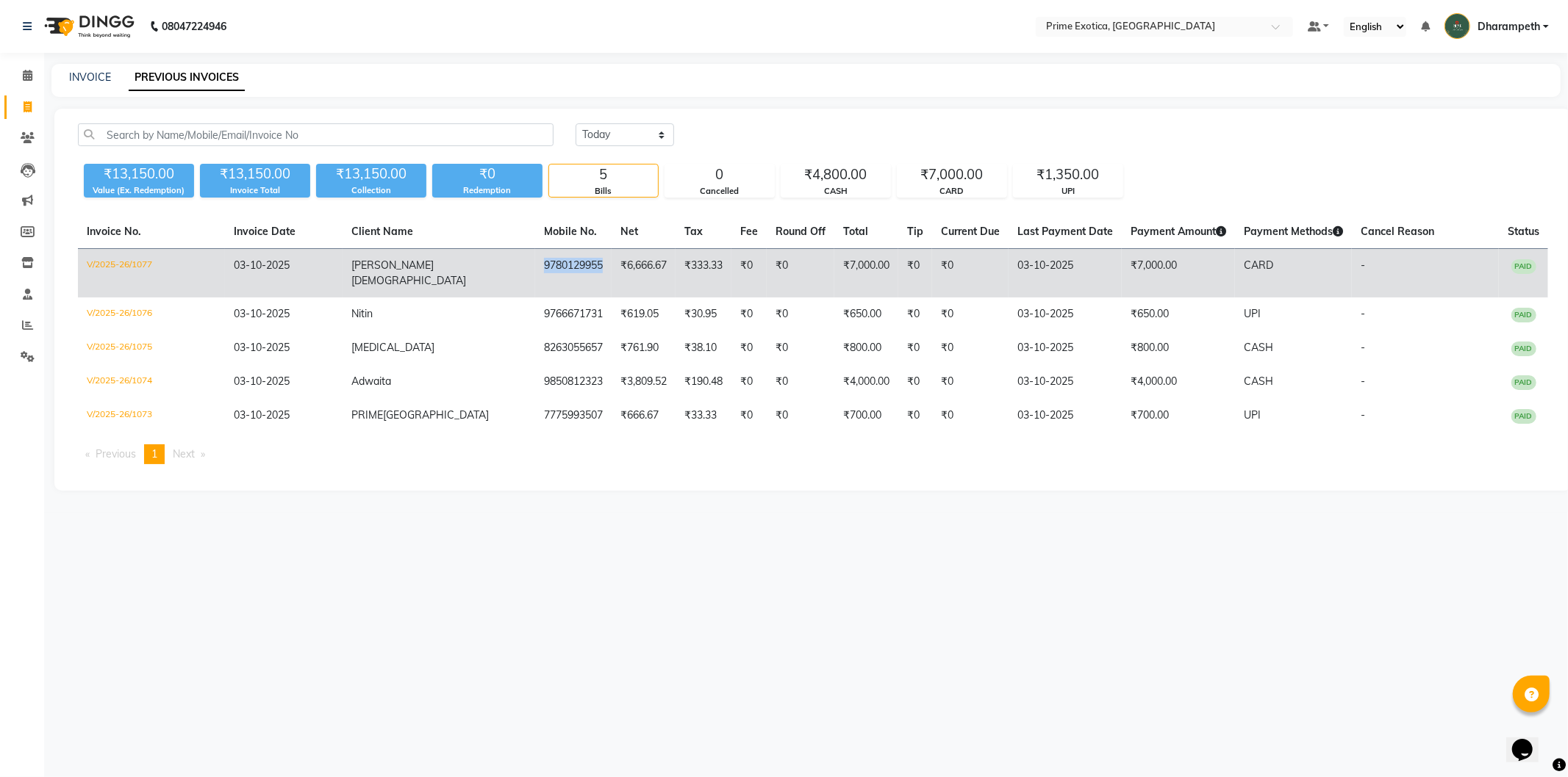
drag, startPoint x: 489, startPoint y: 263, endPoint x: 549, endPoint y: 263, distance: 60.0
click at [549, 263] on td "9780129955" at bounding box center [573, 274] width 76 height 49
copy td "9780129955"
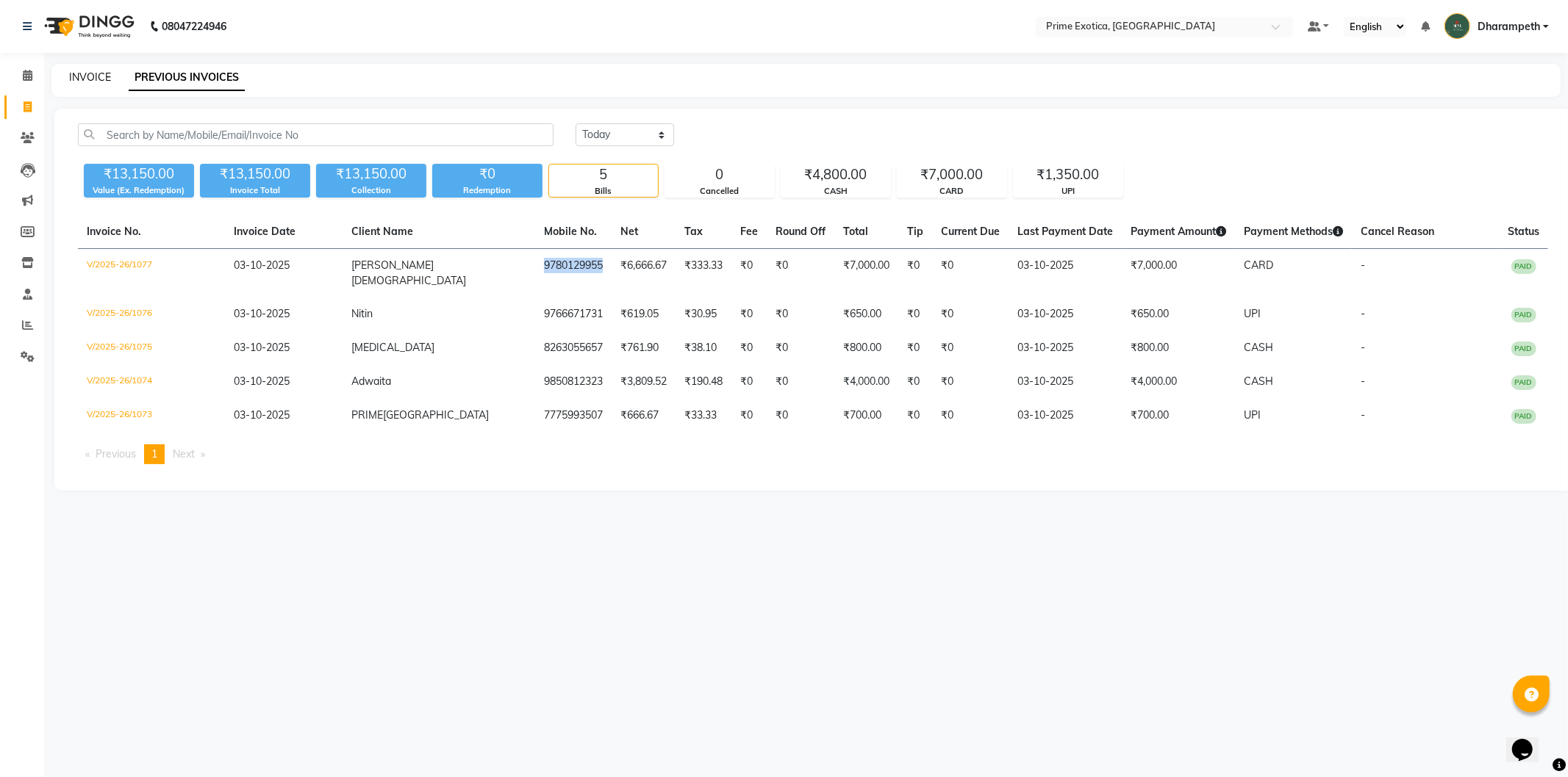
click at [90, 76] on link "INVOICE" at bounding box center [90, 76] width 42 height 13
select select "5380"
select select "service"
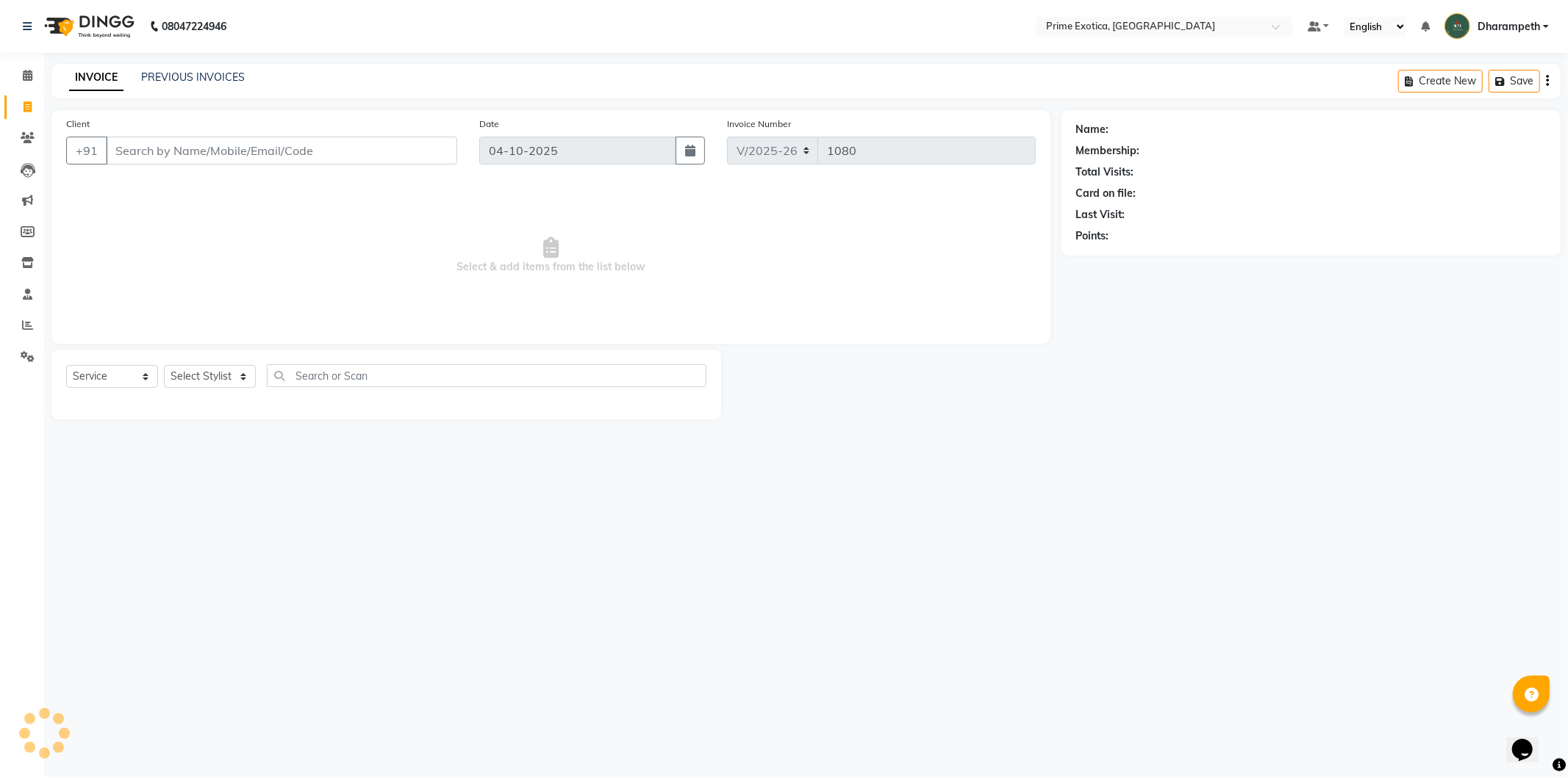
click at [246, 151] on input "Client" at bounding box center [282, 151] width 351 height 28
select select "80928"
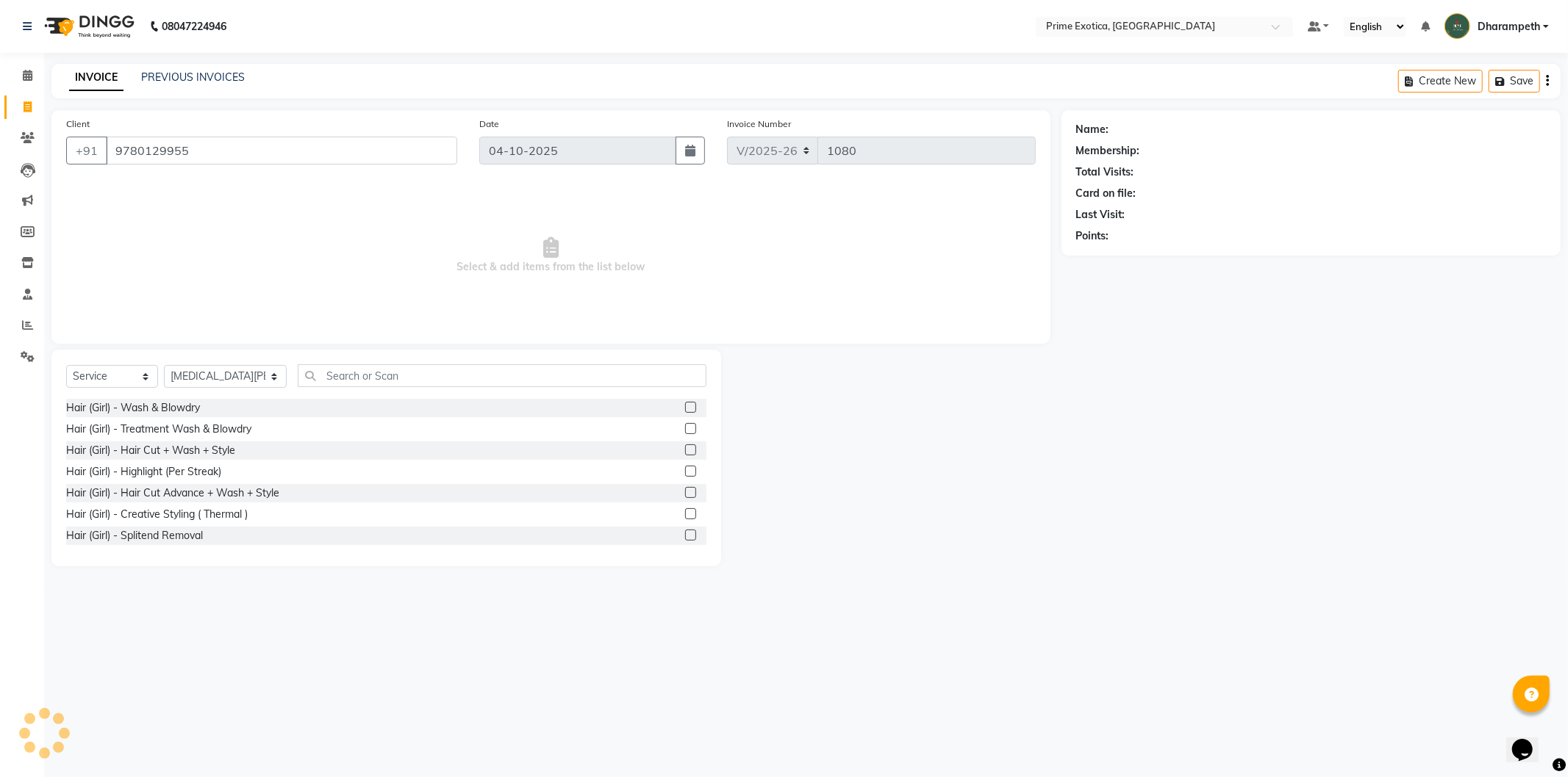
type input "9780129955"
click at [230, 373] on select "Select Stylist Abhijet ADMIN ANGELA S JOHN cham Darshan Gaikwad Dipak Narnaware…" at bounding box center [226, 377] width 123 height 23
select select "38194"
click at [164, 366] on select "Select Stylist Abhijet ADMIN ANGELA S JOHN cham Darshan Gaikwad Dipak Narnaware…" at bounding box center [226, 377] width 123 height 23
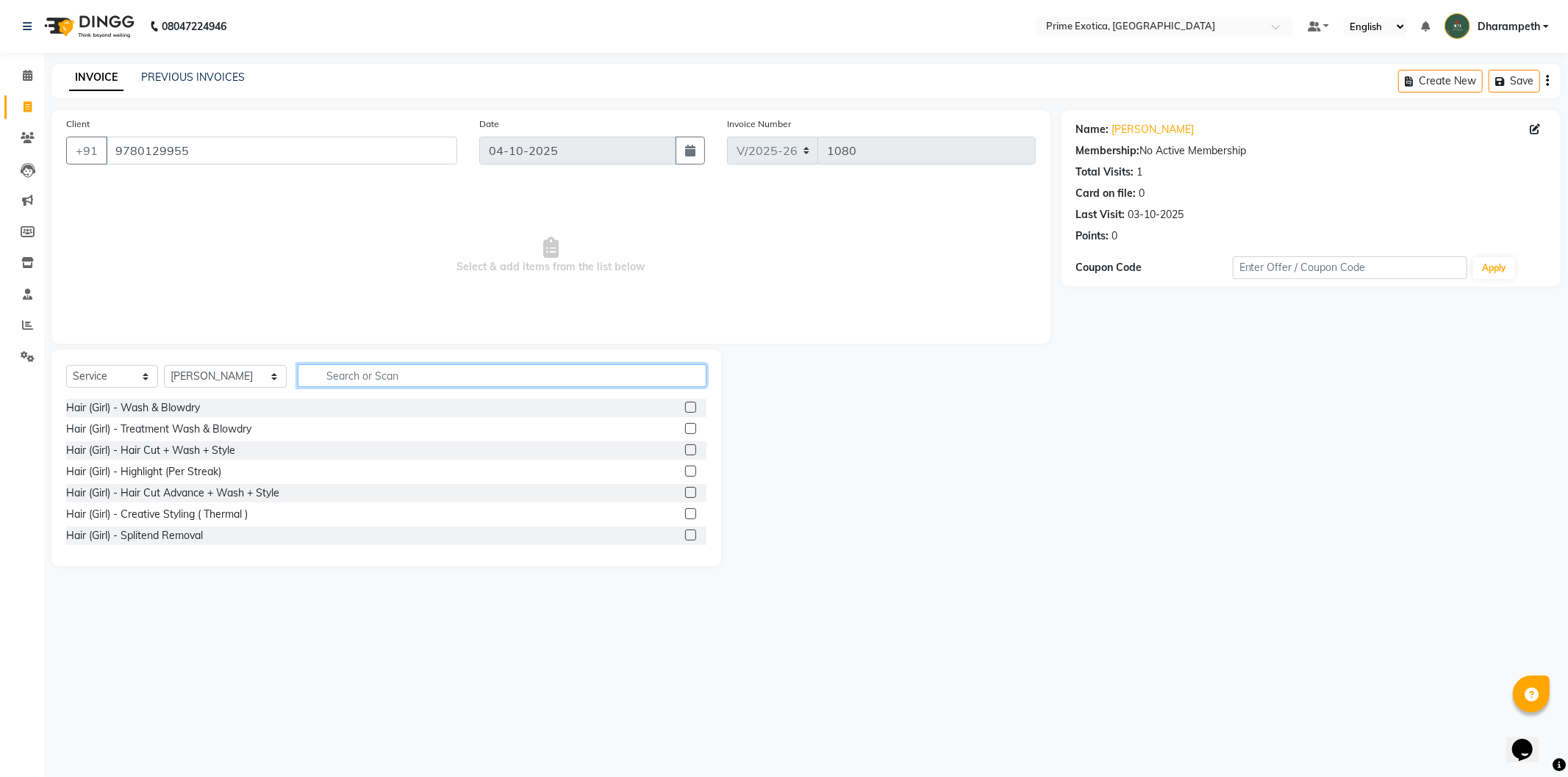
click at [350, 379] on input "text" at bounding box center [502, 376] width 408 height 23
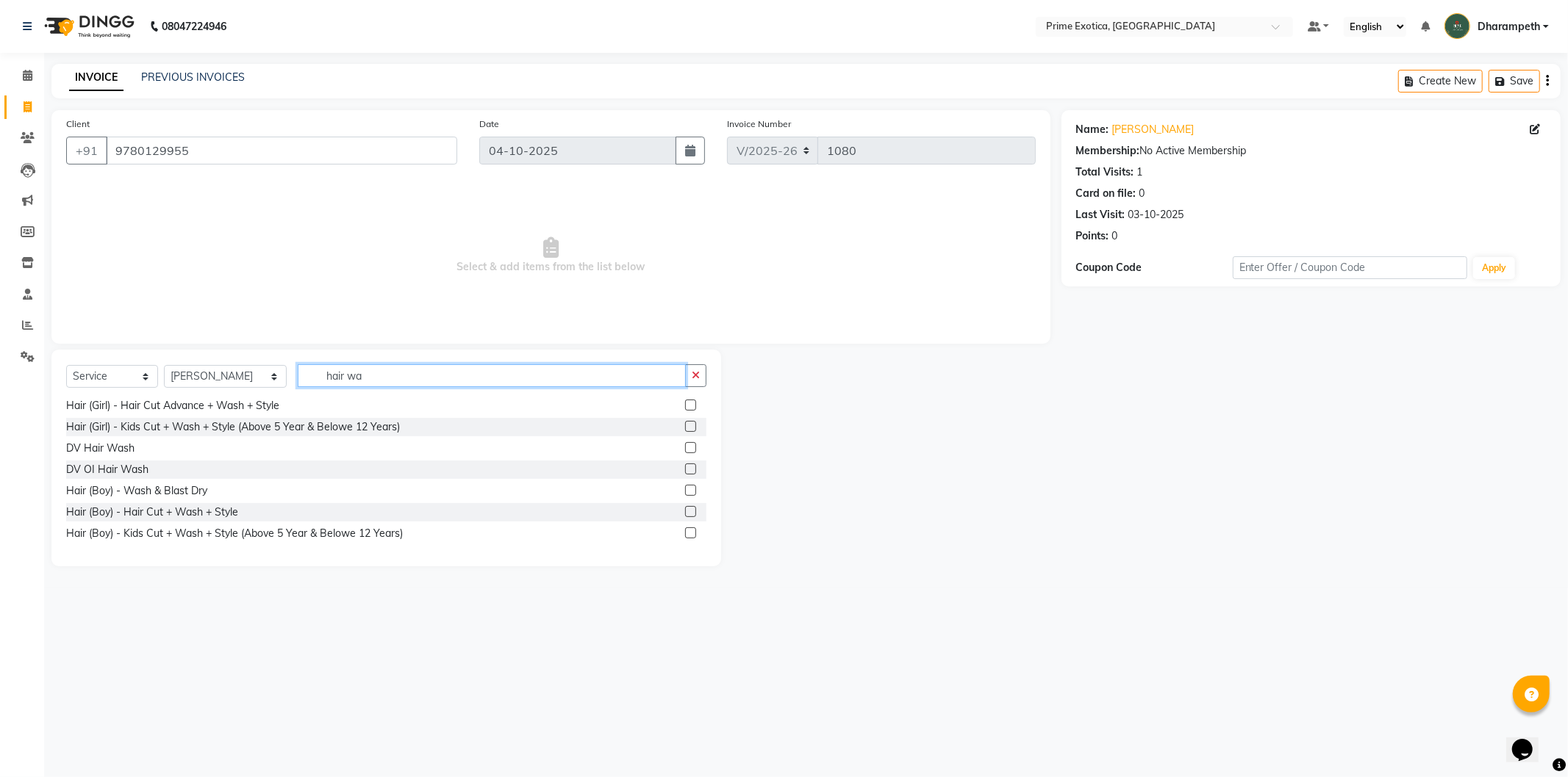
type input "hair wa"
click at [685, 486] on label at bounding box center [690, 490] width 11 height 11
click at [685, 486] on input "checkbox" at bounding box center [690, 491] width 10 height 10
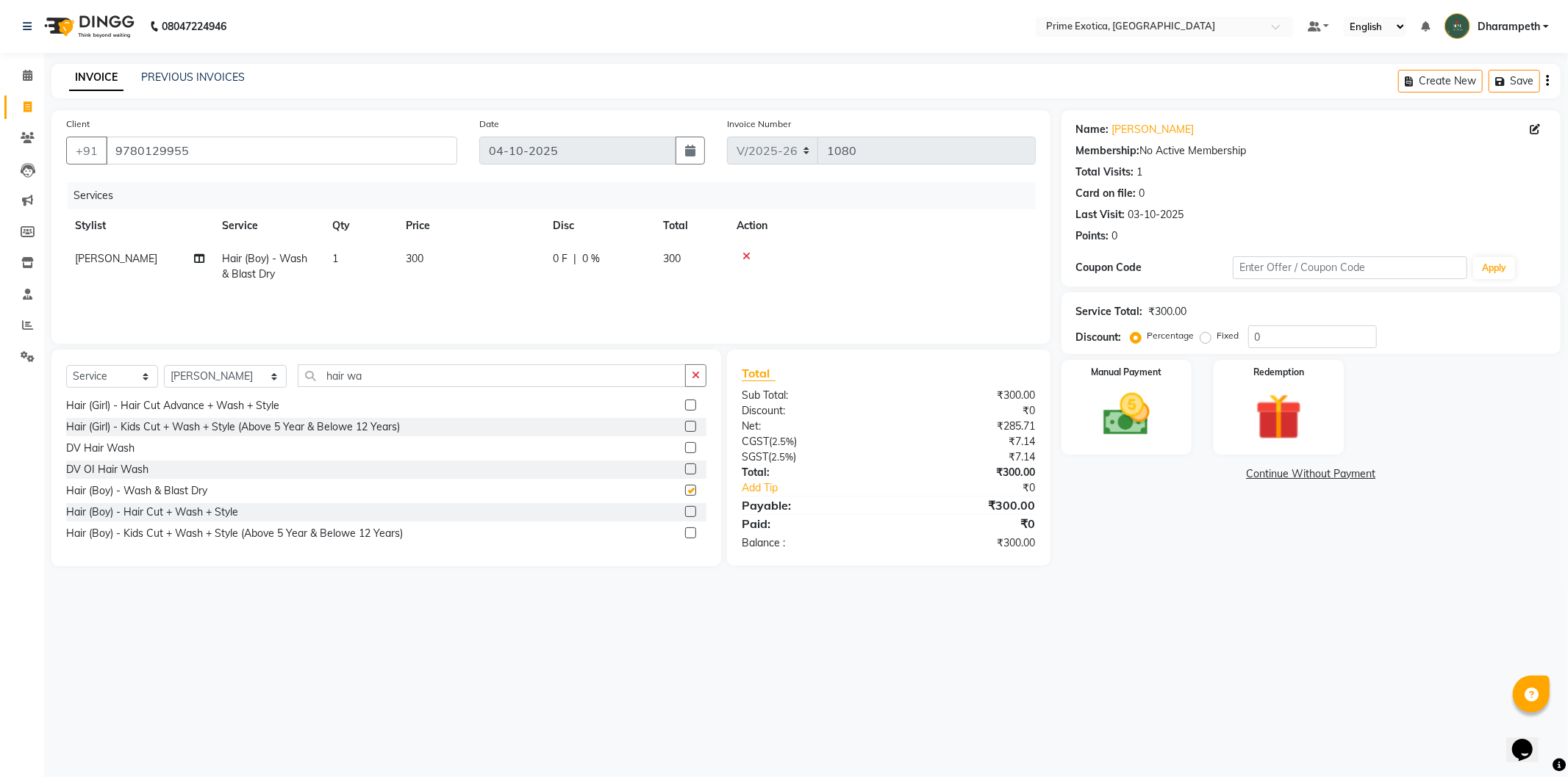
checkbox input "false"
click at [697, 378] on icon "button" at bounding box center [696, 376] width 8 height 11
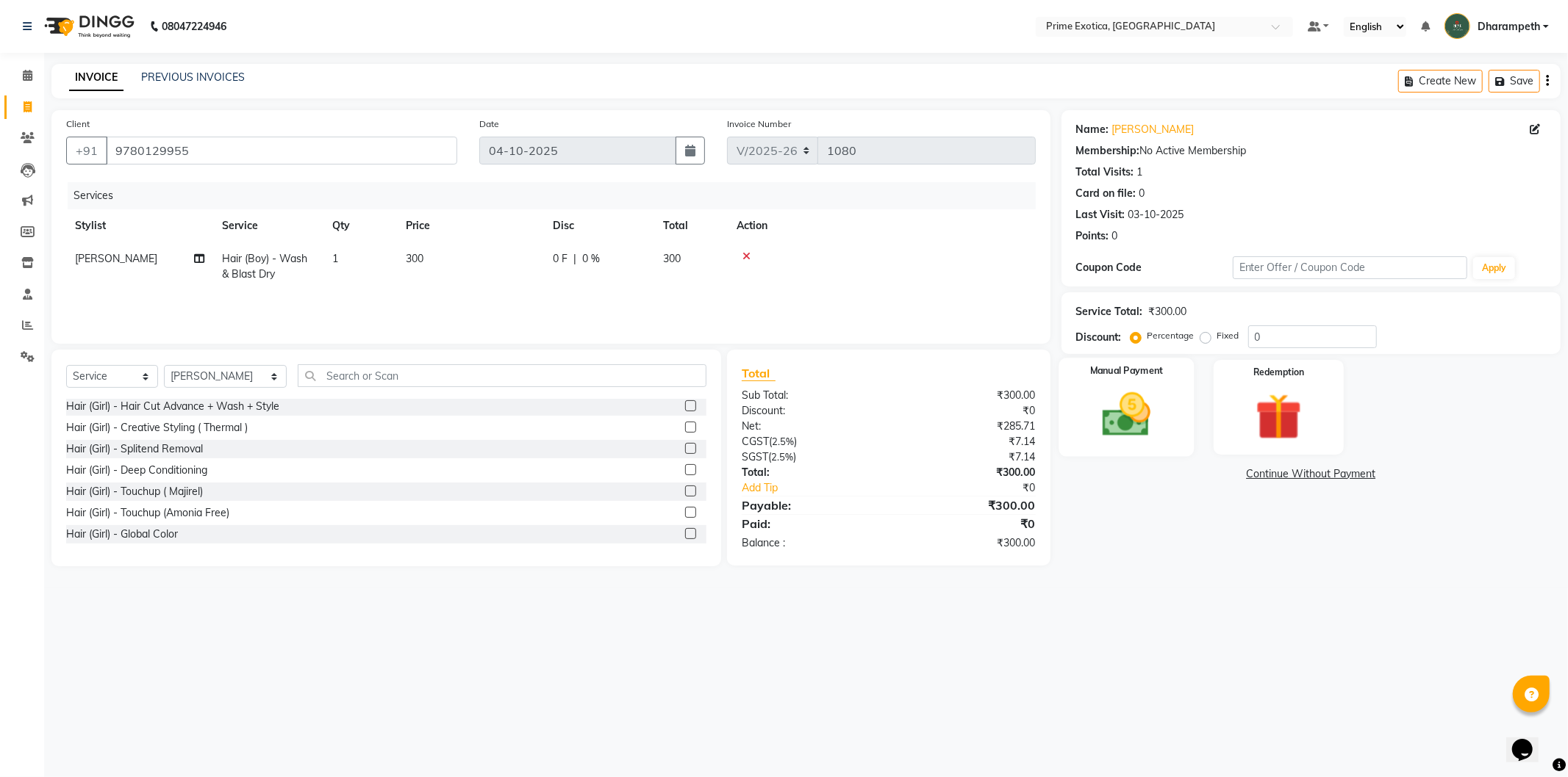
click at [1127, 399] on img at bounding box center [1127, 415] width 79 height 56
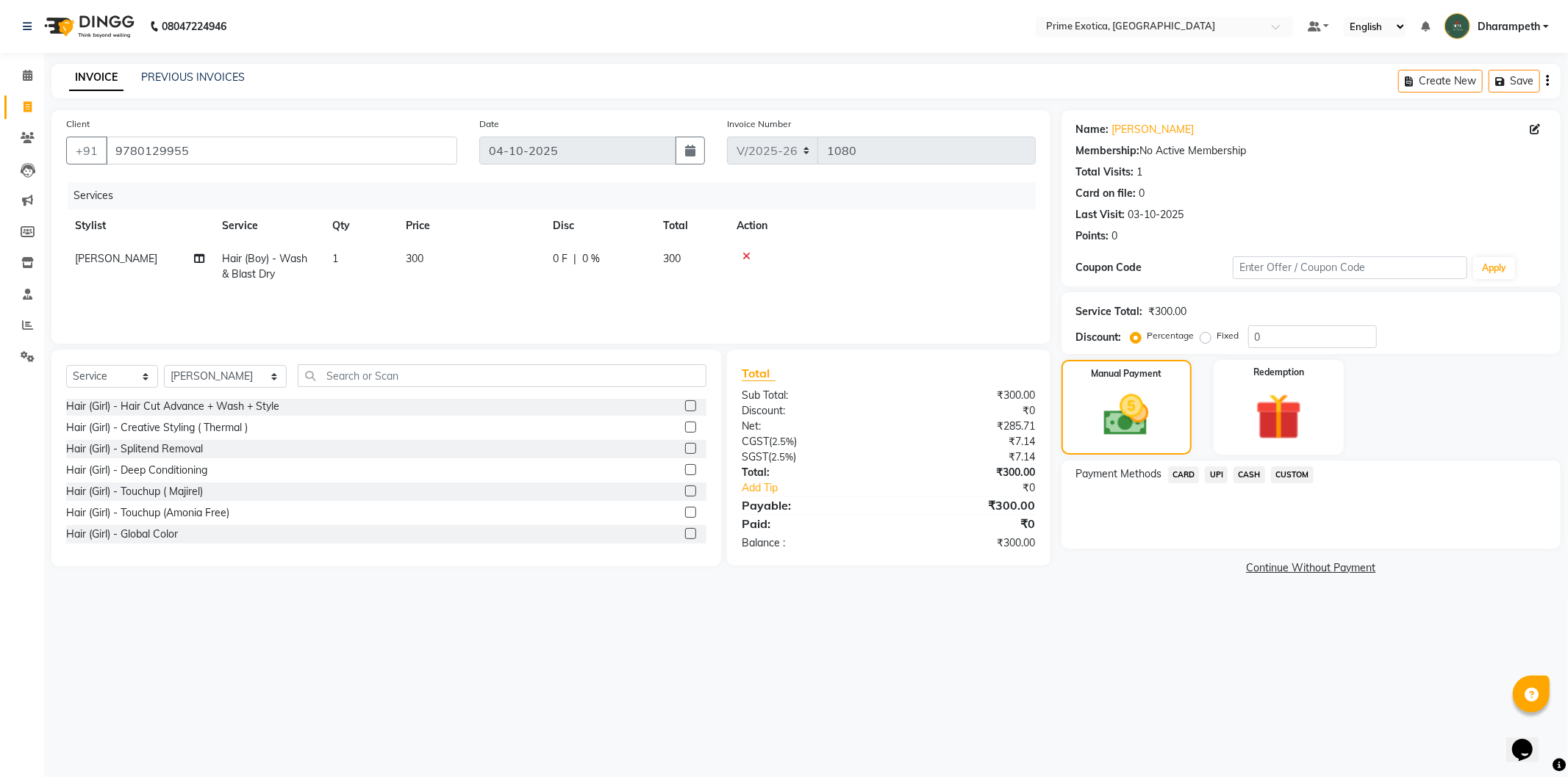
click at [1211, 475] on span "UPI" at bounding box center [1217, 474] width 23 height 17
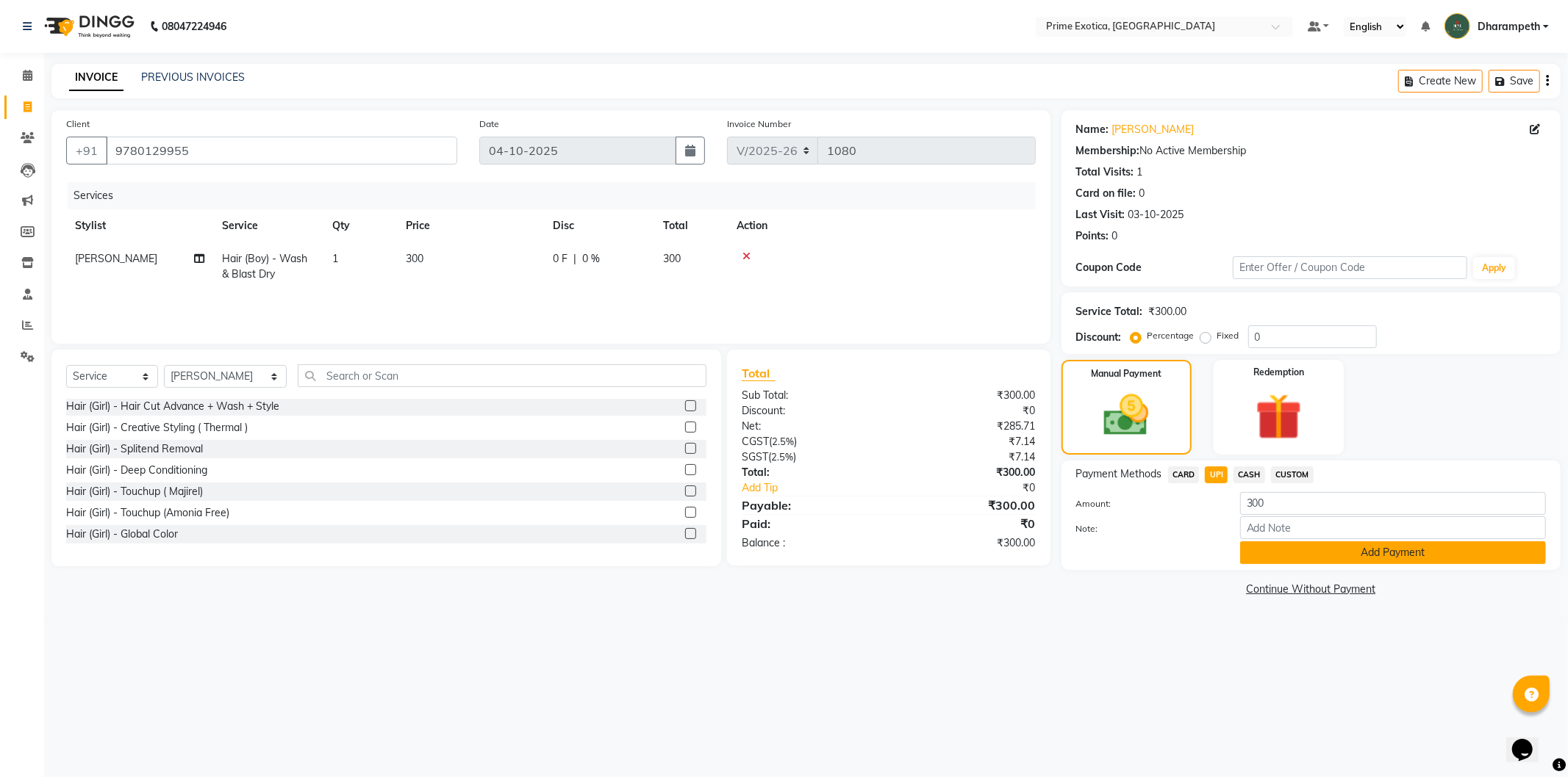
click at [1273, 545] on button "Add Payment" at bounding box center [1393, 553] width 306 height 23
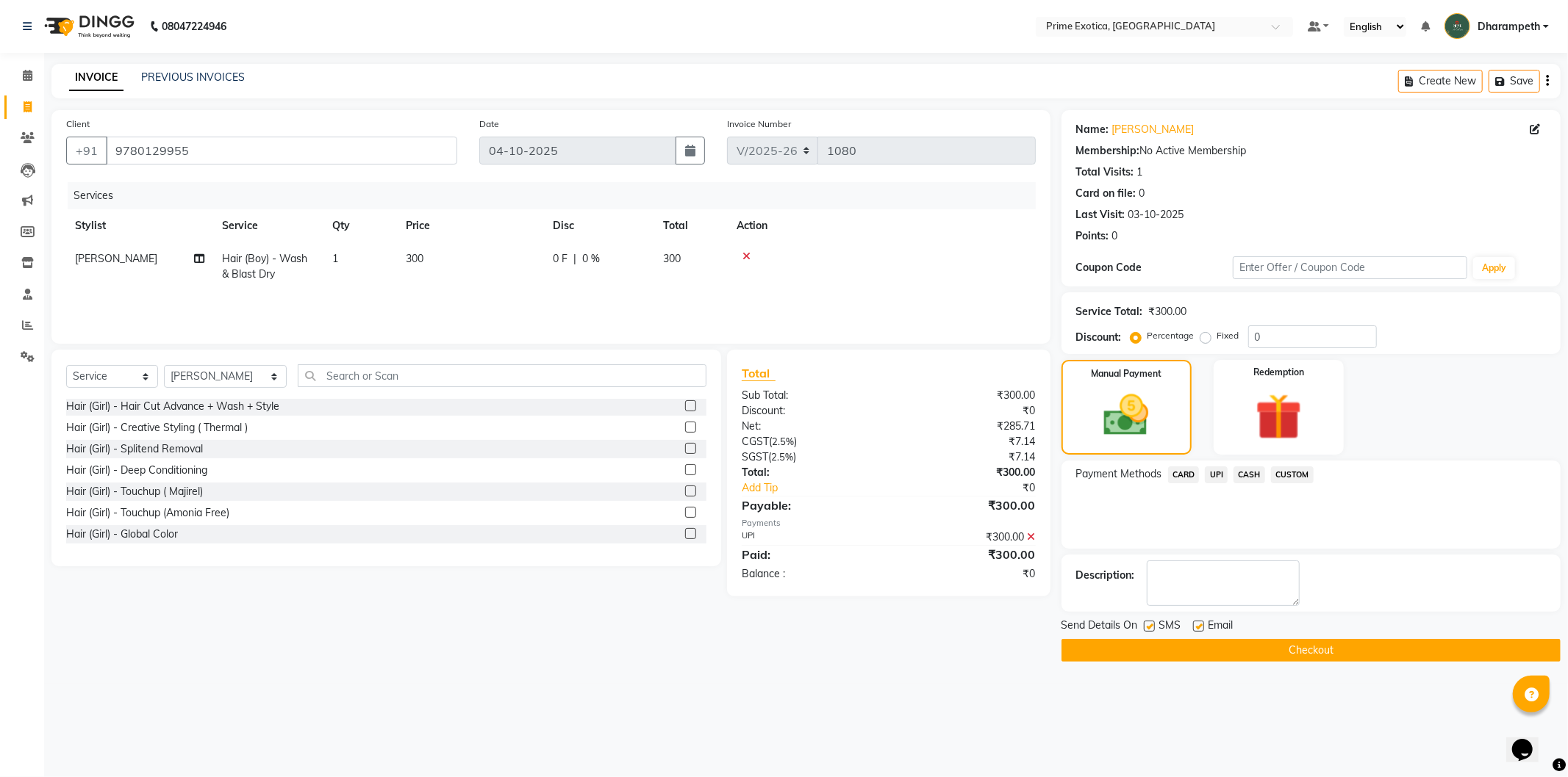
click at [1242, 655] on button "Checkout" at bounding box center [1311, 651] width 499 height 23
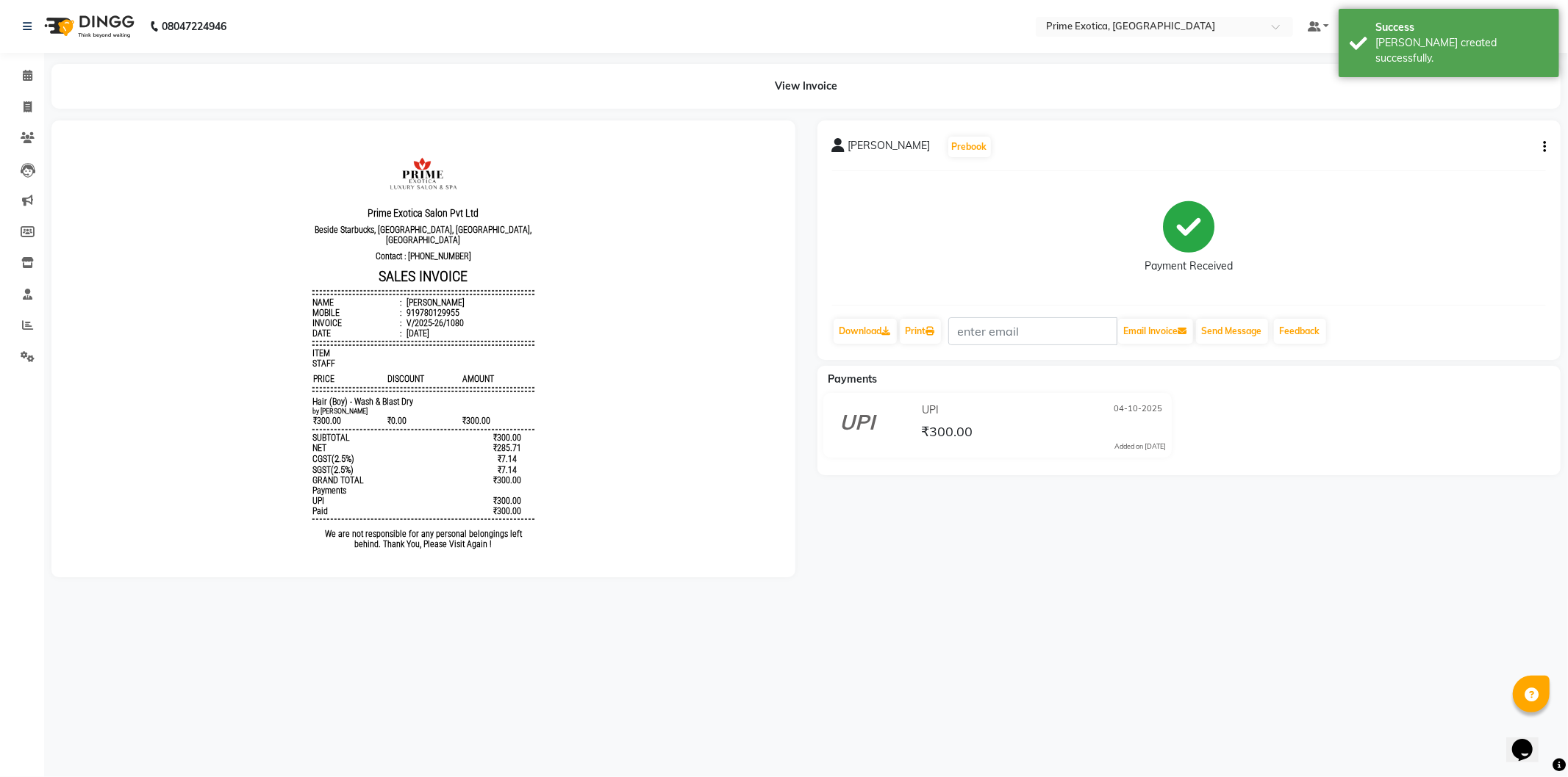
click at [29, 62] on li "Calendar" at bounding box center [22, 76] width 44 height 32
click at [29, 93] on li "Invoice" at bounding box center [22, 108] width 44 height 32
click at [27, 77] on icon at bounding box center [27, 76] width 10 height 11
